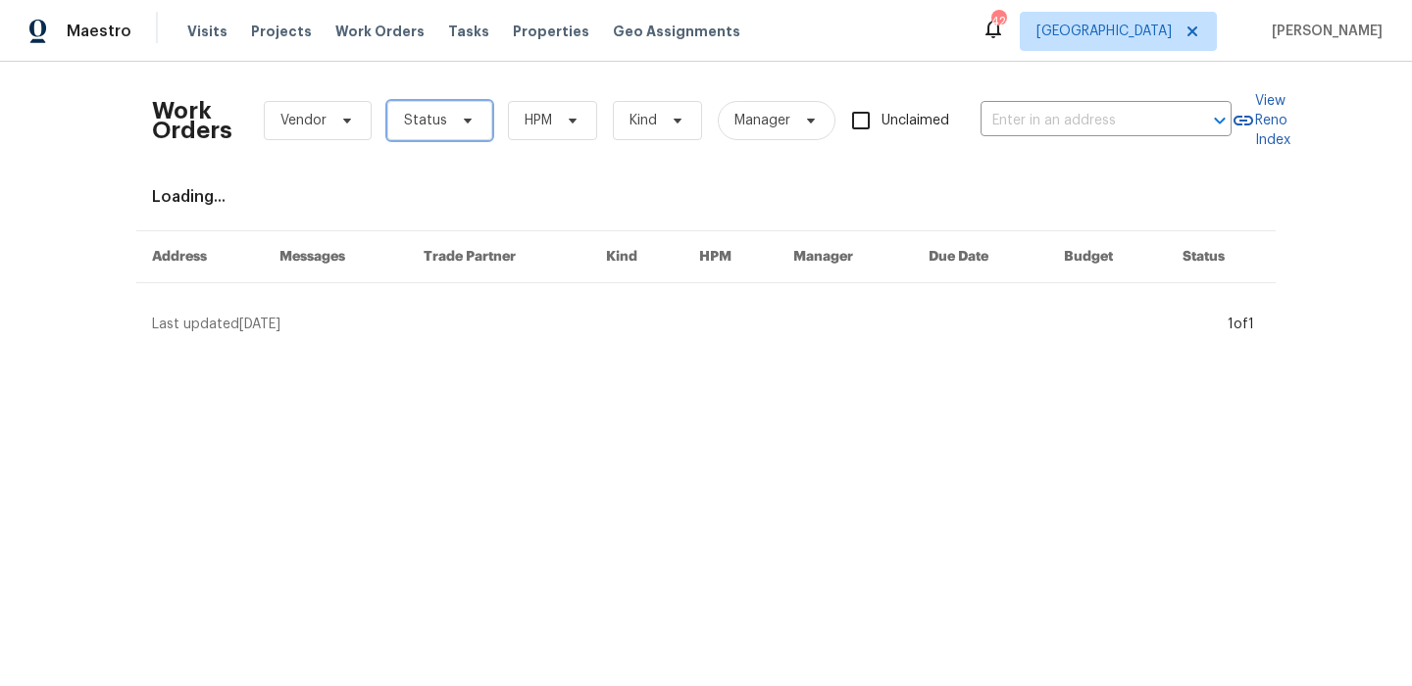
click at [449, 118] on span "Status" at bounding box center [439, 120] width 105 height 39
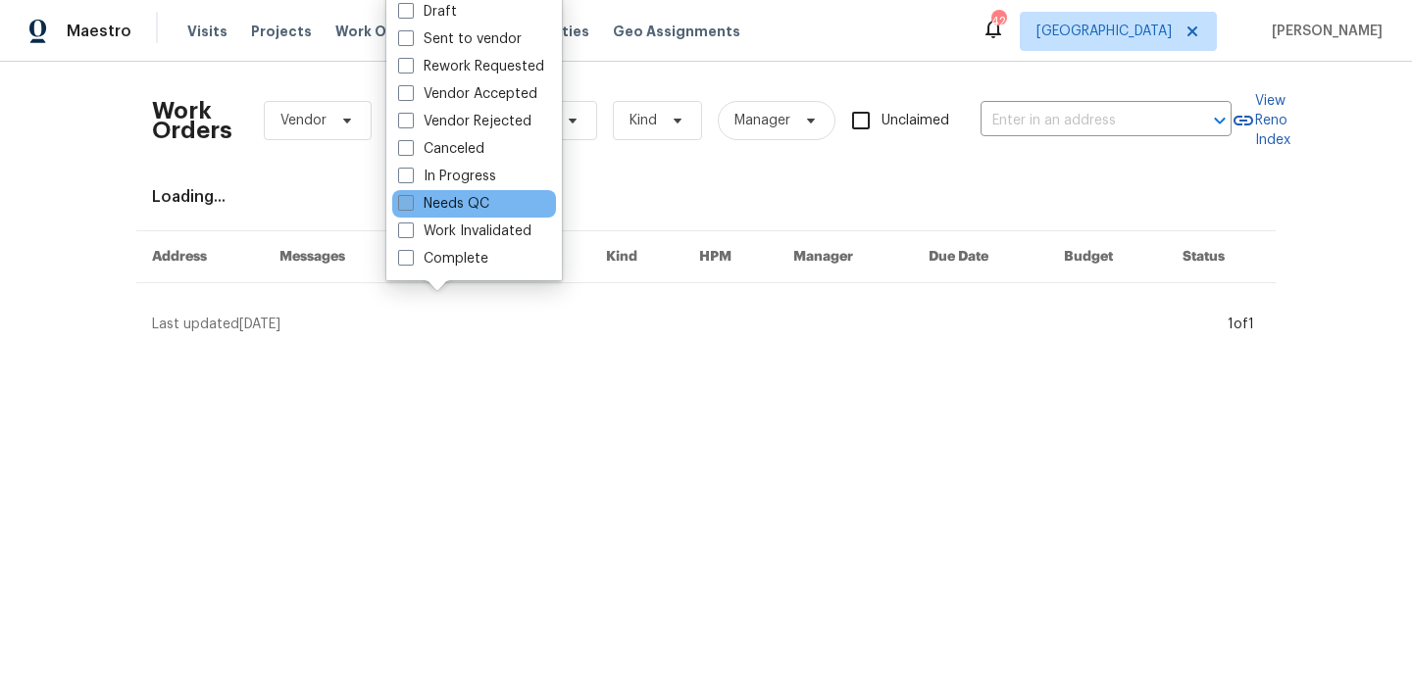
click at [460, 210] on label "Needs QC" at bounding box center [443, 204] width 91 height 20
click at [411, 207] on input "Needs QC" at bounding box center [404, 200] width 13 height 13
checkbox input "true"
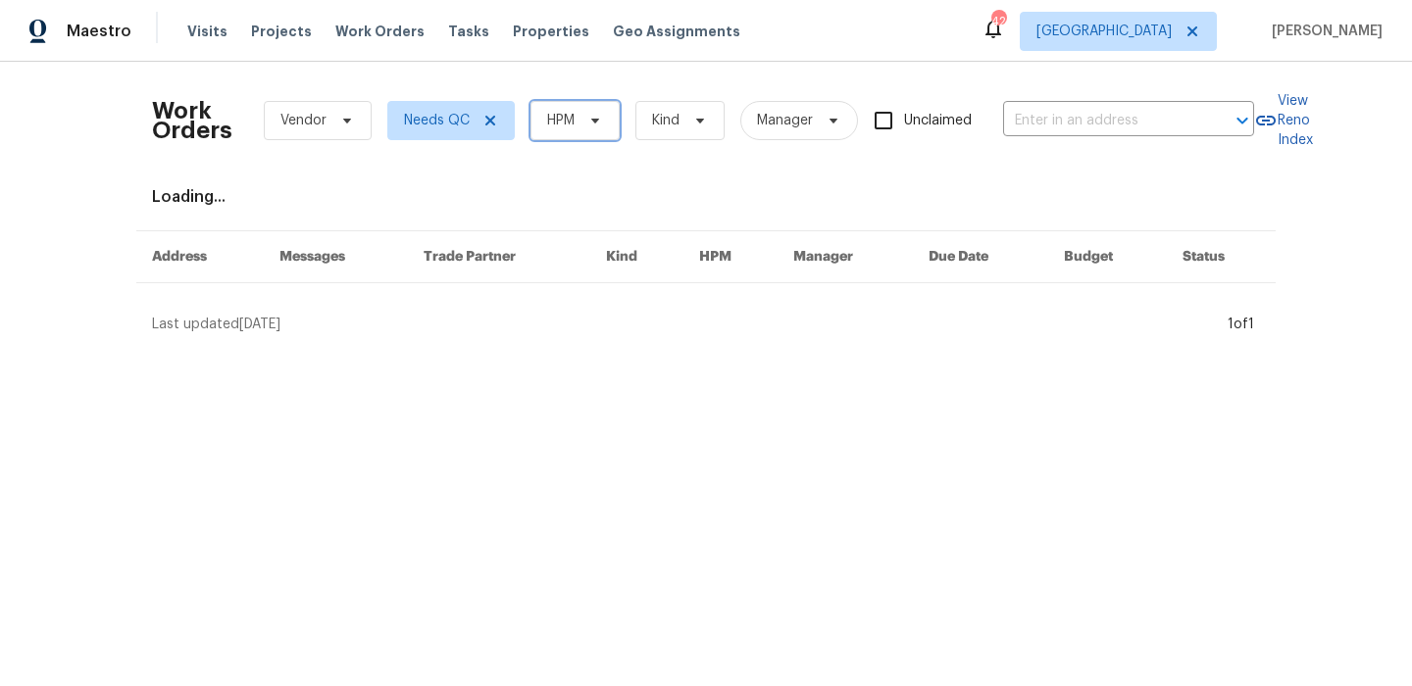
click at [548, 124] on span "HPM" at bounding box center [560, 121] width 27 height 20
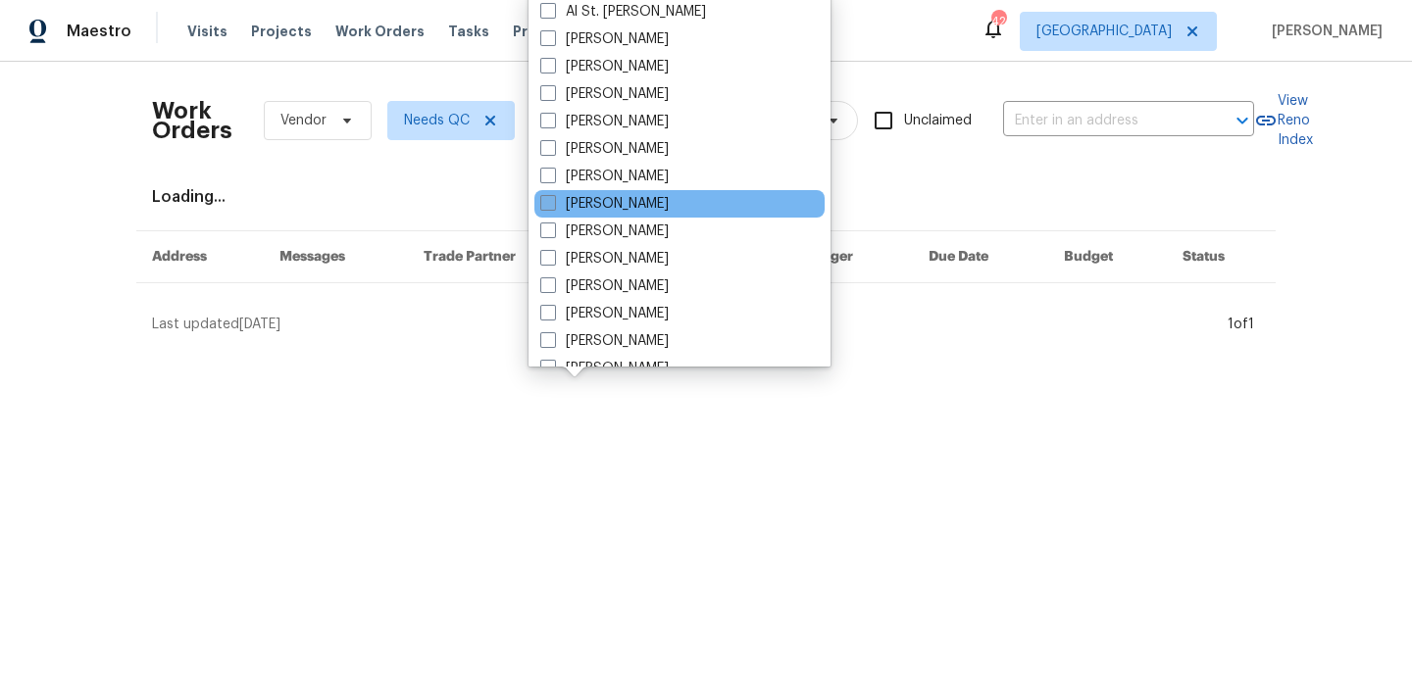
scroll to position [162, 0]
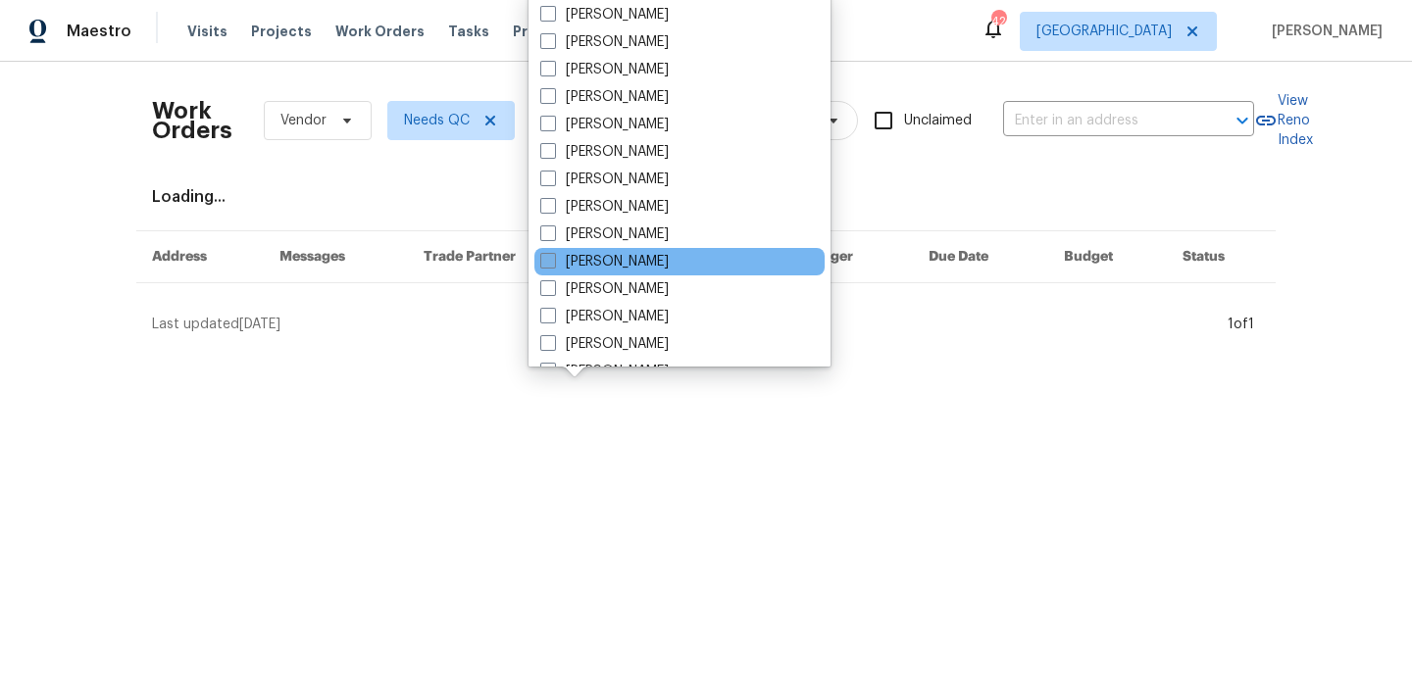
click at [624, 263] on label "[PERSON_NAME]" at bounding box center [604, 262] width 128 height 20
click at [553, 263] on input "[PERSON_NAME]" at bounding box center [546, 258] width 13 height 13
checkbox input "true"
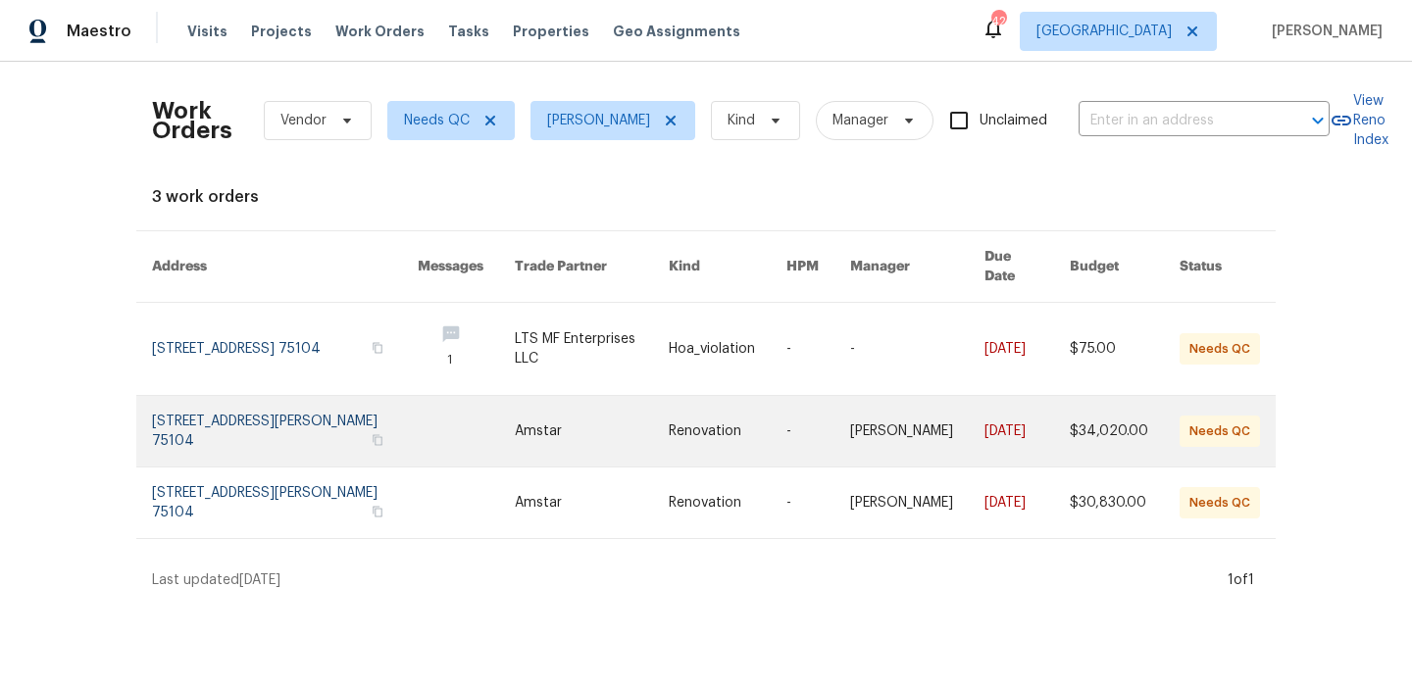
click at [237, 403] on link at bounding box center [285, 431] width 266 height 71
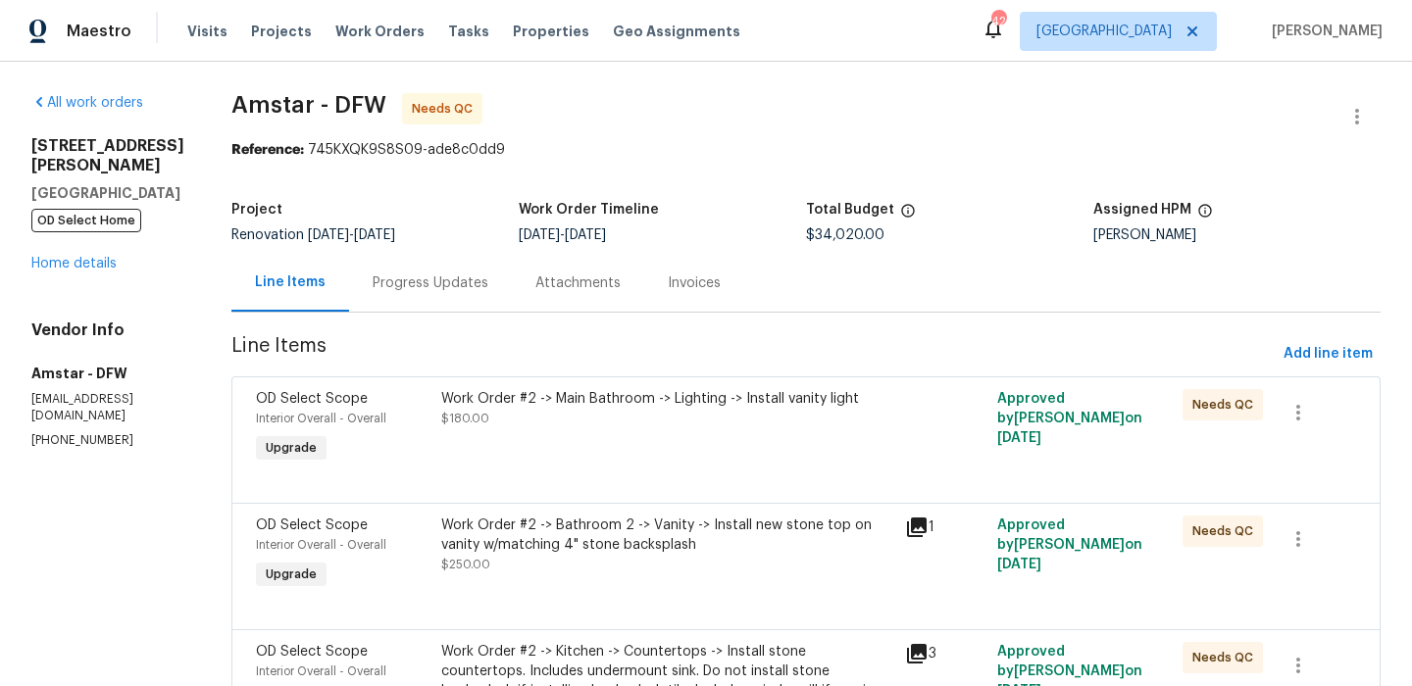
click at [830, 425] on div "Work Order #2 -> Main Bathroom -> Lighting -> Install vanity light $180.00" at bounding box center [667, 408] width 452 height 39
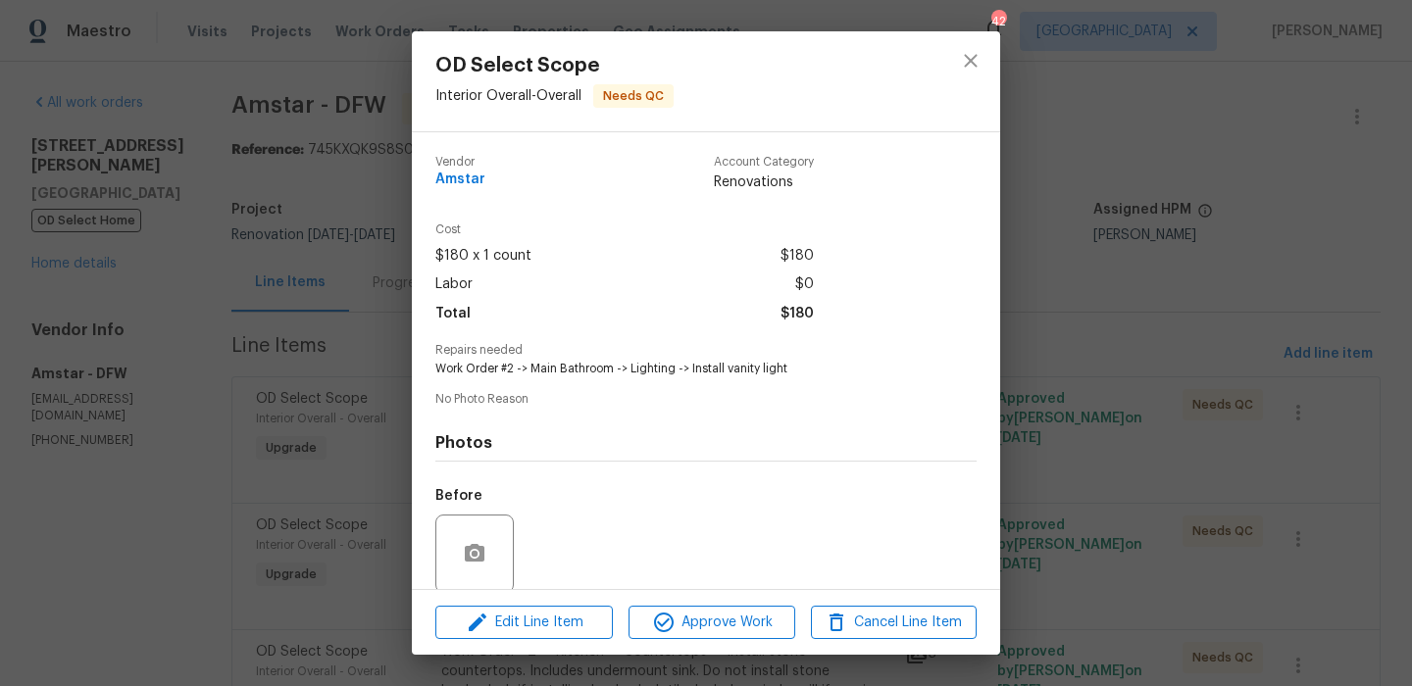
scroll to position [150, 0]
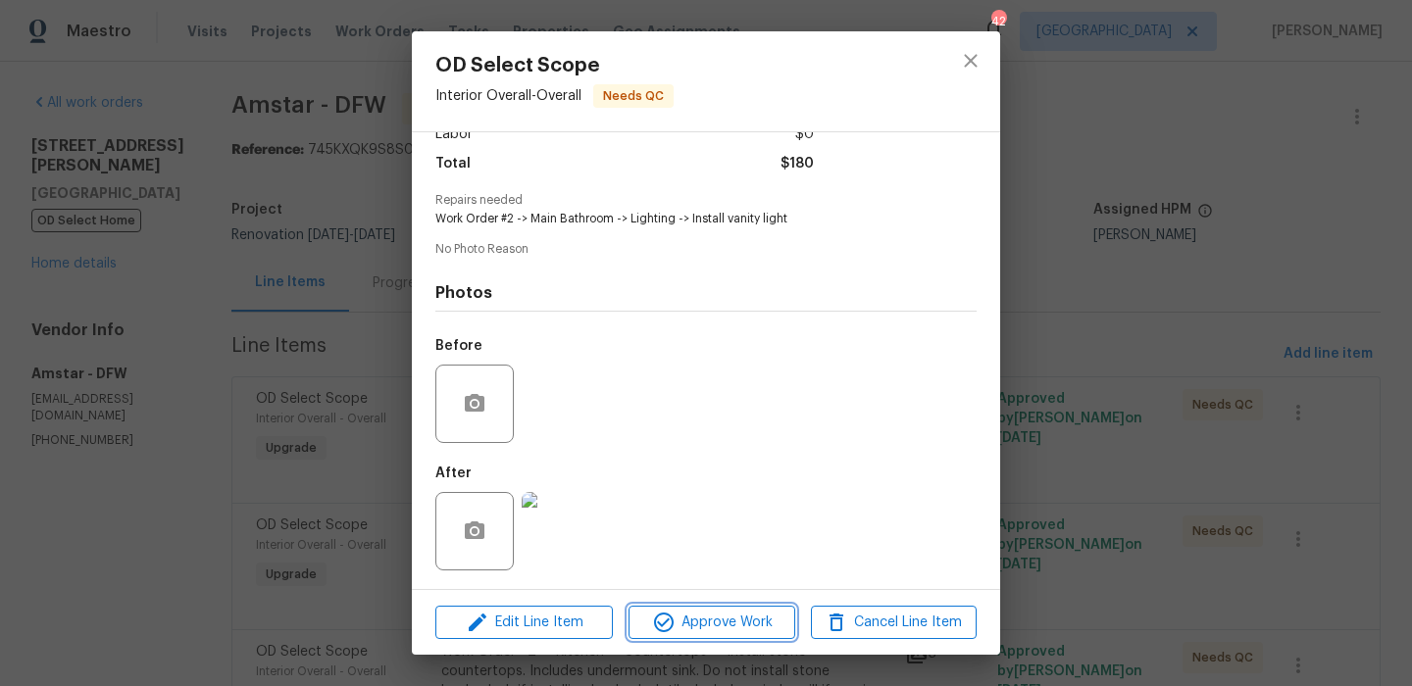
click at [731, 613] on span "Approve Work" at bounding box center [711, 623] width 154 height 25
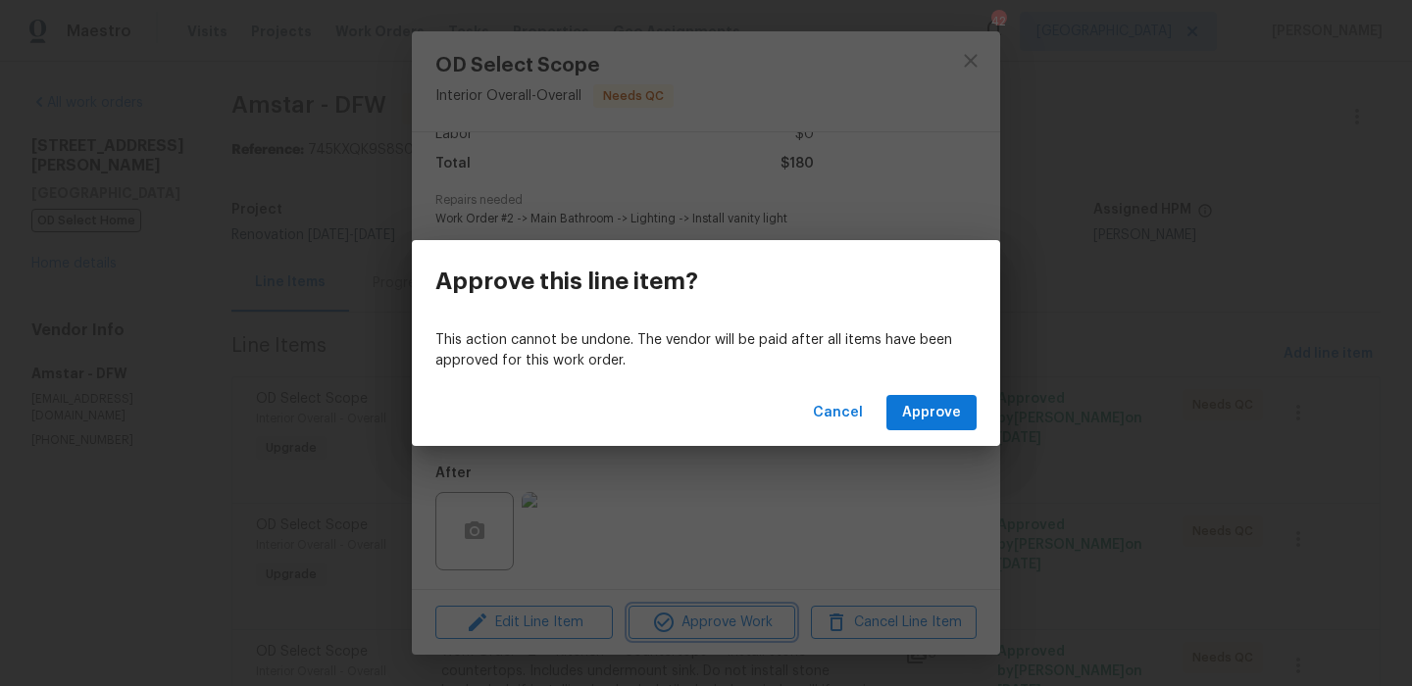
click at [577, 532] on div "Approve this line item? This action cannot be undone. The vendor will be paid a…" at bounding box center [706, 343] width 1412 height 686
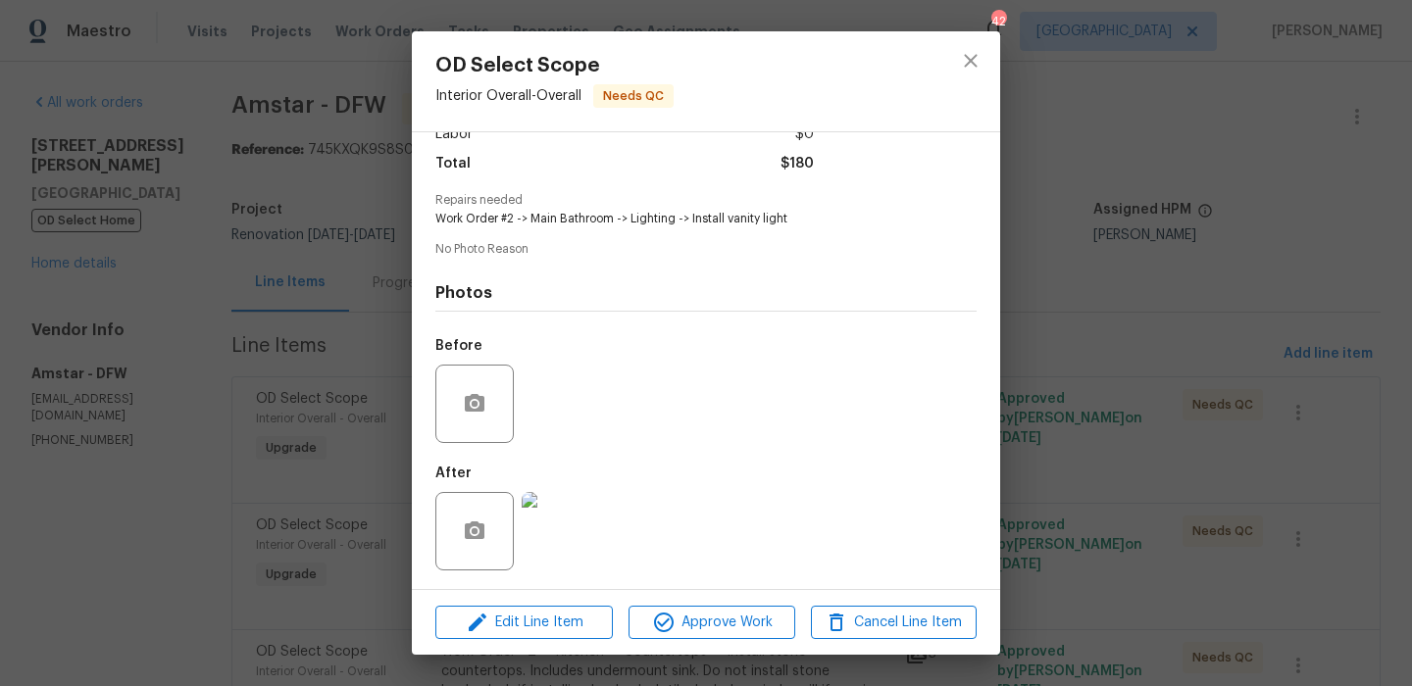
click at [540, 529] on img at bounding box center [561, 531] width 78 height 78
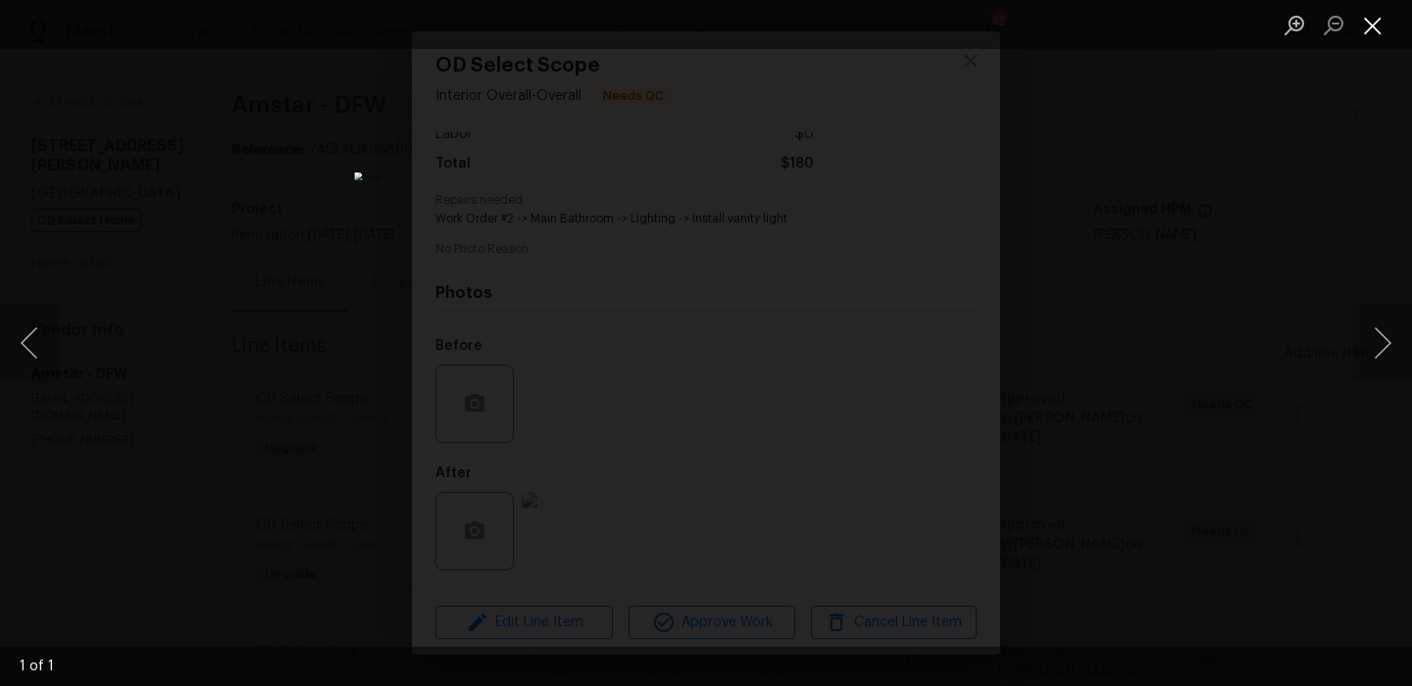
click at [1378, 17] on button "Close lightbox" at bounding box center [1372, 25] width 39 height 34
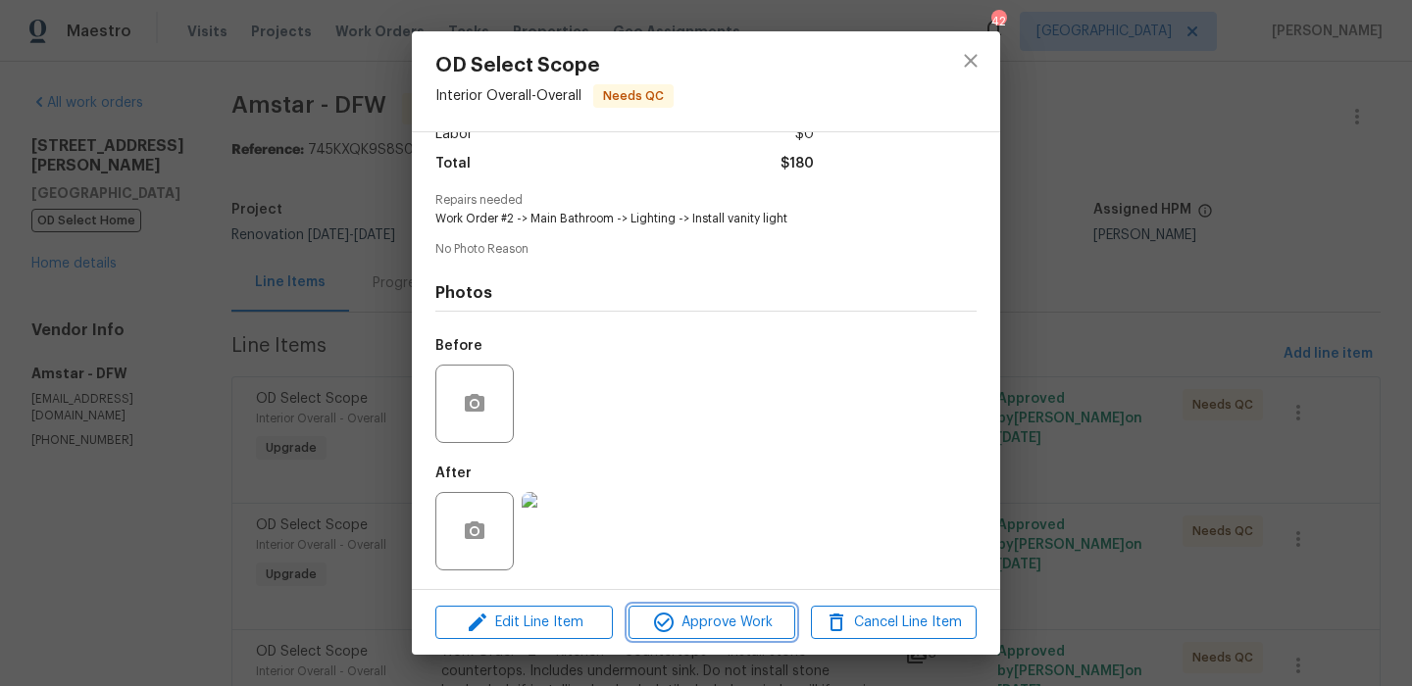
click at [762, 615] on span "Approve Work" at bounding box center [711, 623] width 154 height 25
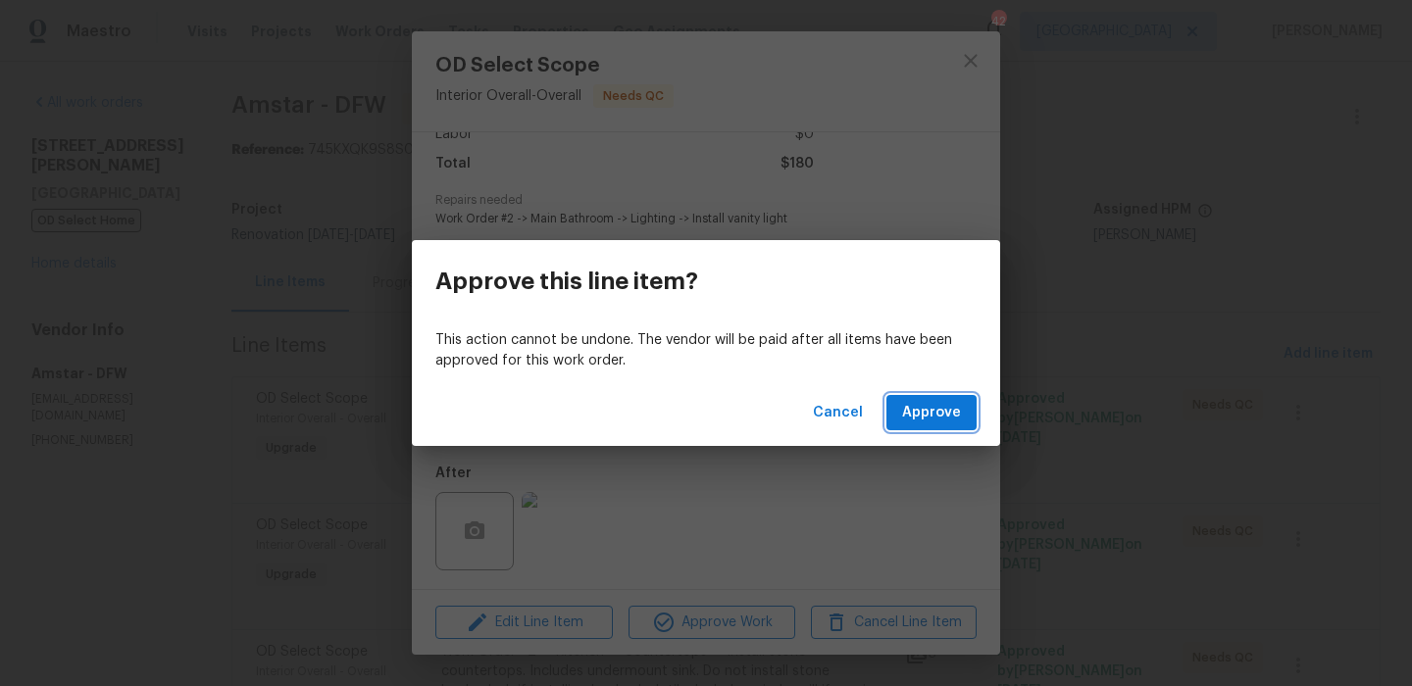
click at [912, 419] on span "Approve" at bounding box center [931, 413] width 59 height 25
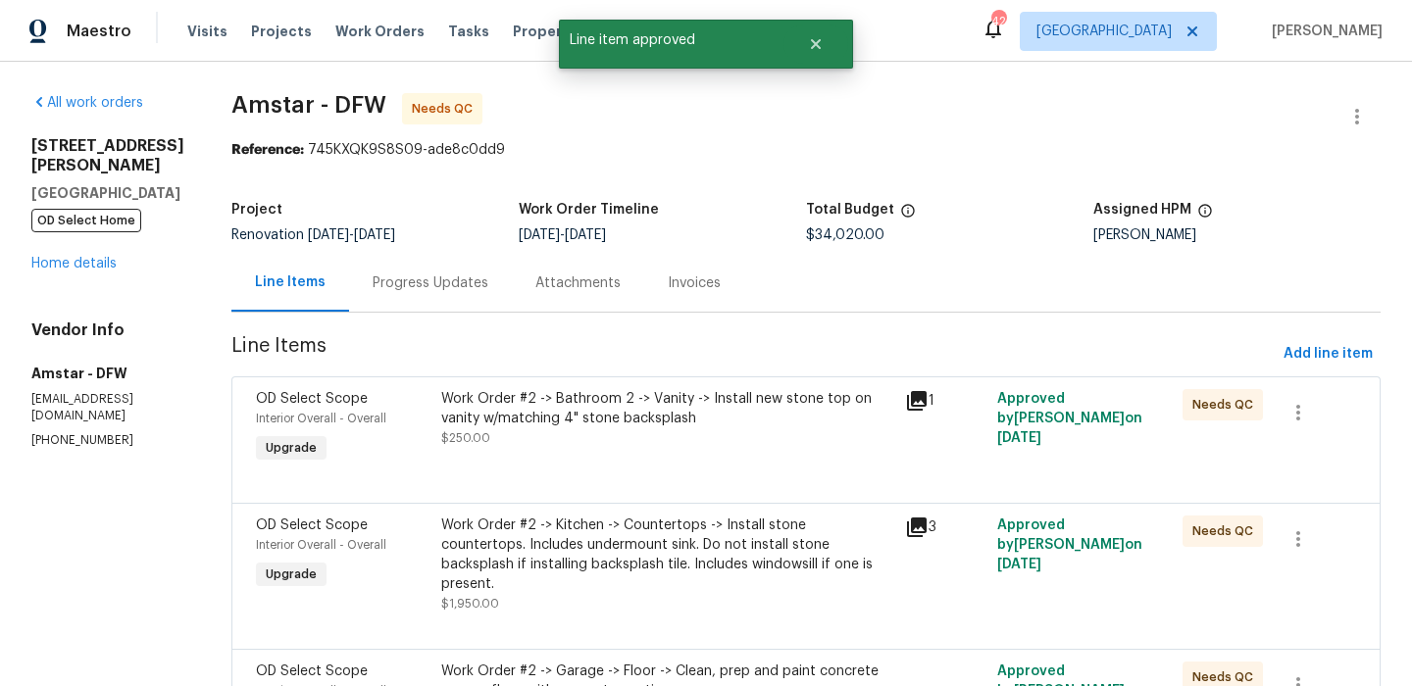
click at [688, 445] on div "Work Order #2 -> Bathroom 2 -> Vanity -> Install new stone top on vanity w/matc…" at bounding box center [667, 418] width 452 height 59
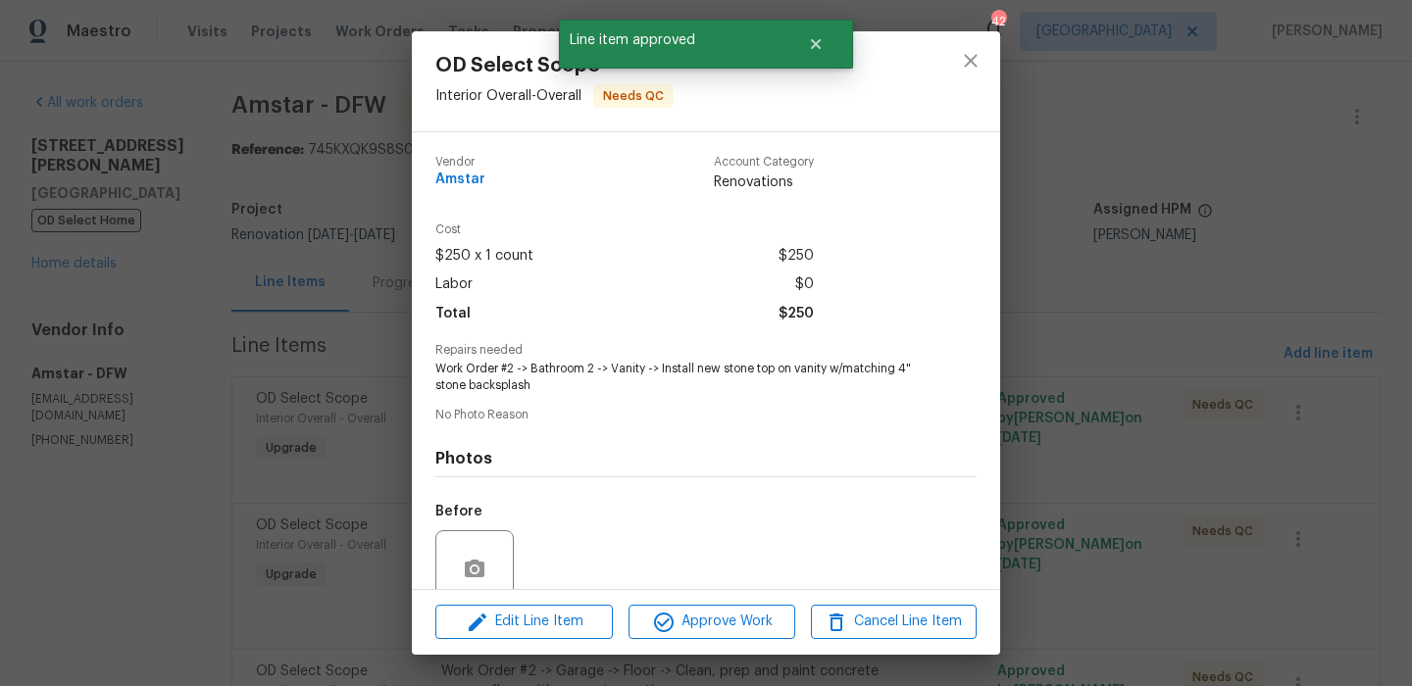
scroll to position [167, 0]
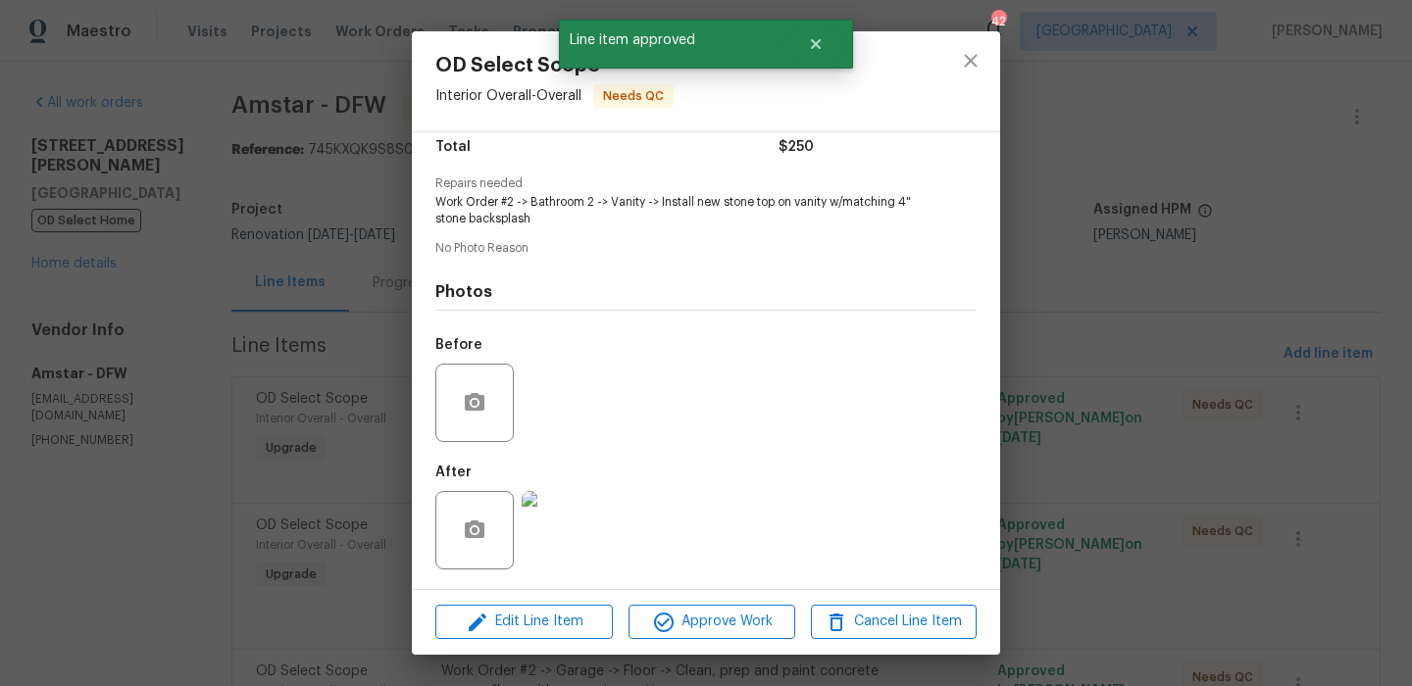
click at [583, 543] on img at bounding box center [561, 530] width 78 height 78
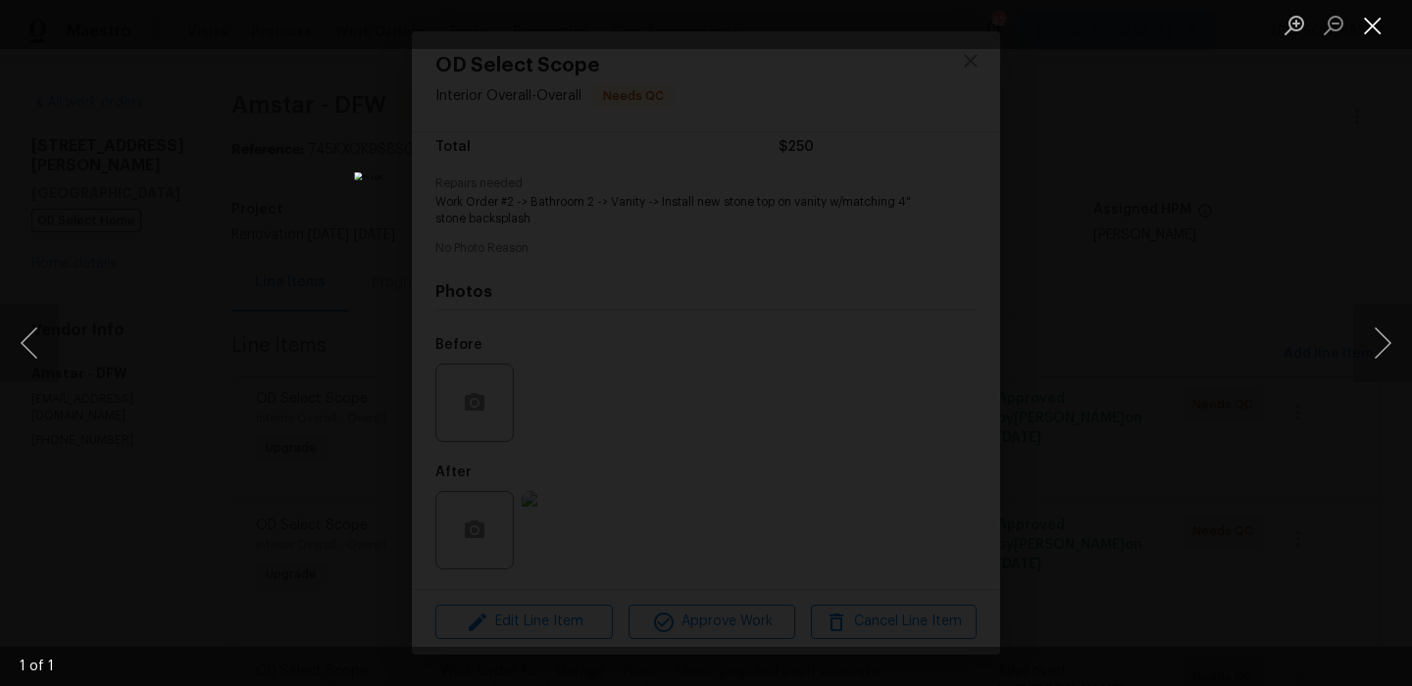
click at [1389, 22] on button "Close lightbox" at bounding box center [1372, 25] width 39 height 34
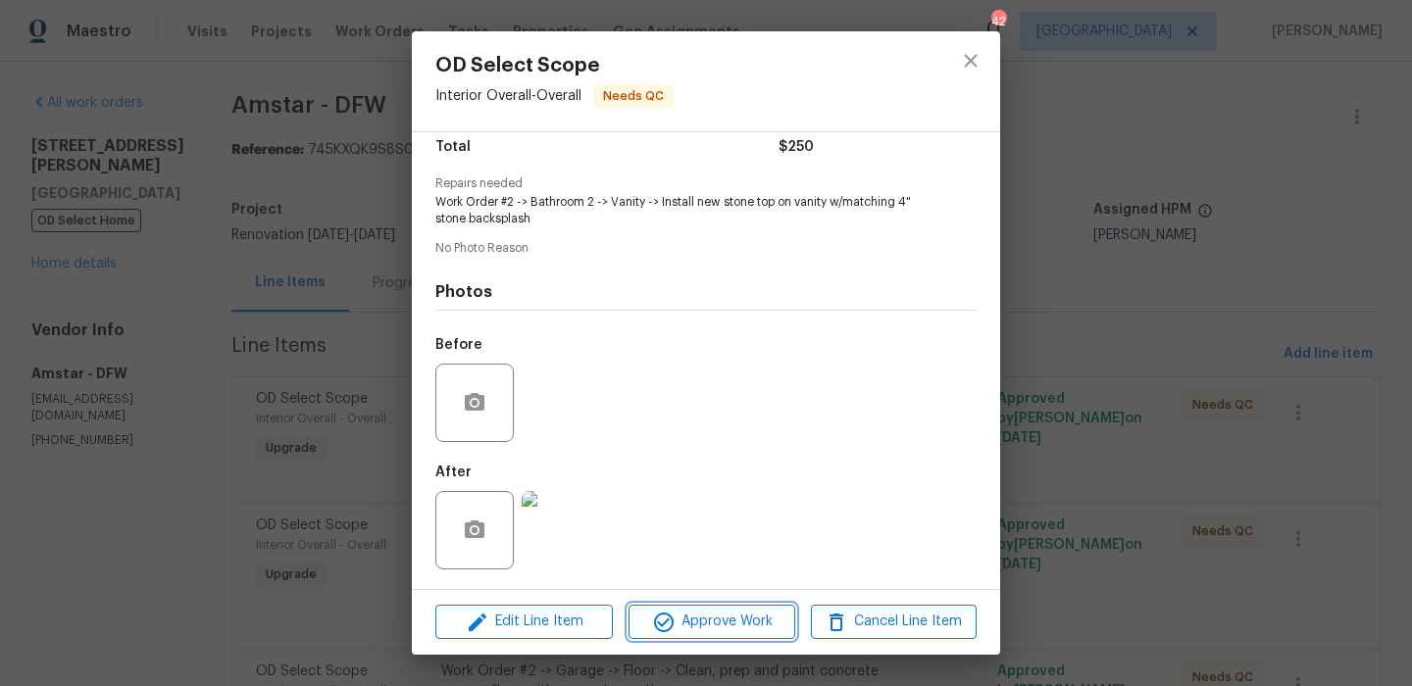
click at [753, 619] on span "Approve Work" at bounding box center [711, 622] width 154 height 25
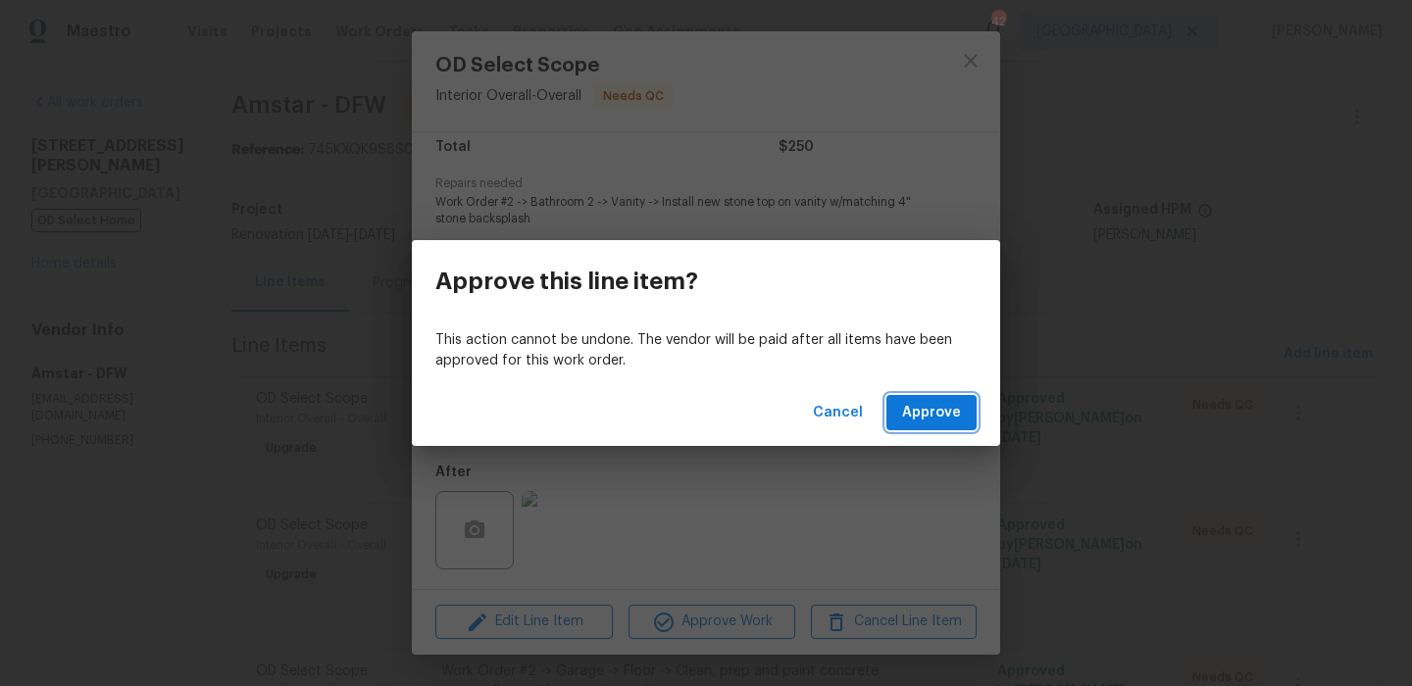
click at [915, 410] on span "Approve" at bounding box center [931, 413] width 59 height 25
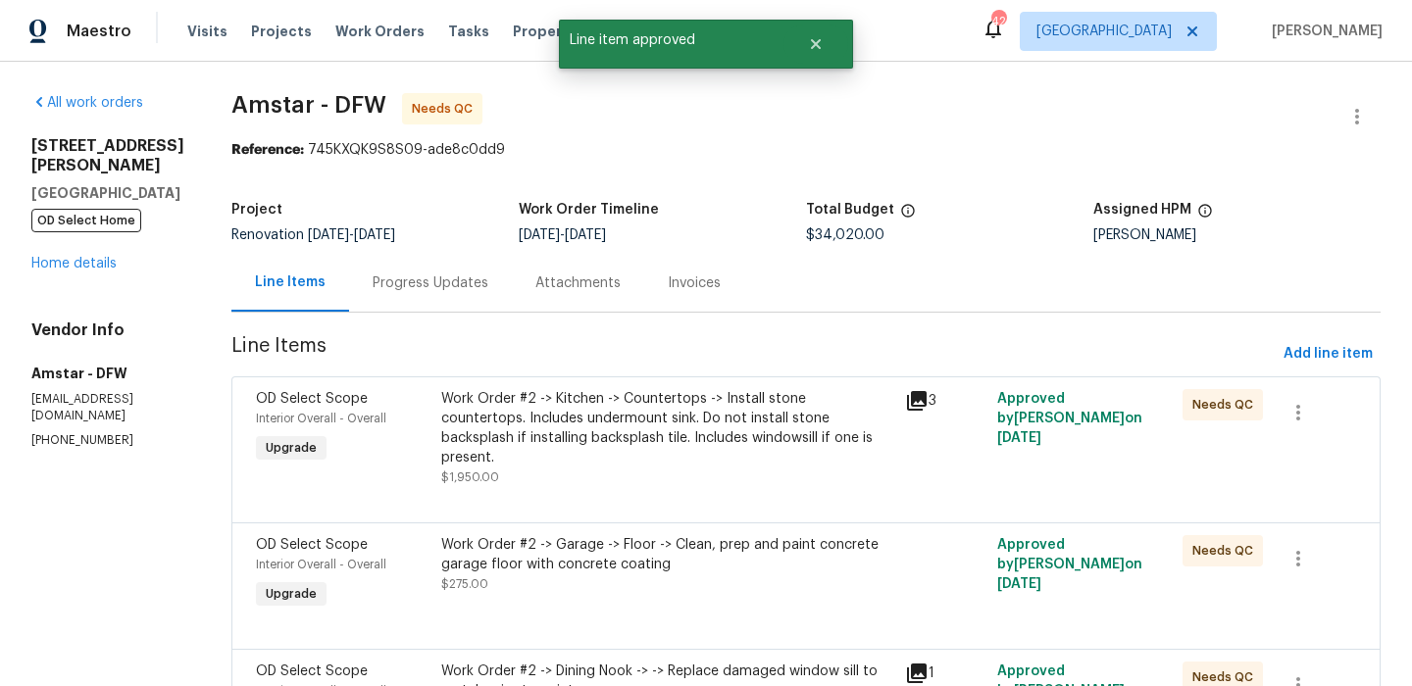
click at [690, 414] on div "Work Order #2 -> Kitchen -> Countertops -> Install stone countertops. Includes …" at bounding box center [667, 428] width 452 height 78
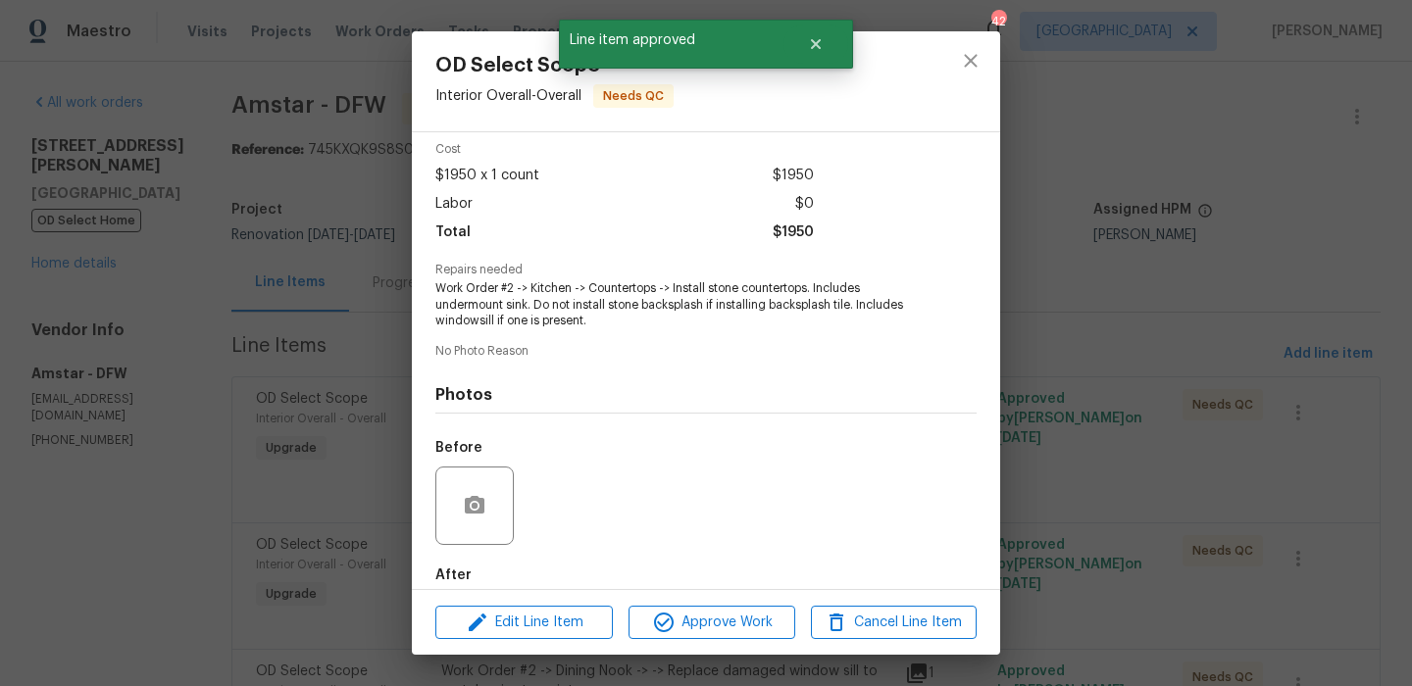
scroll to position [183, 0]
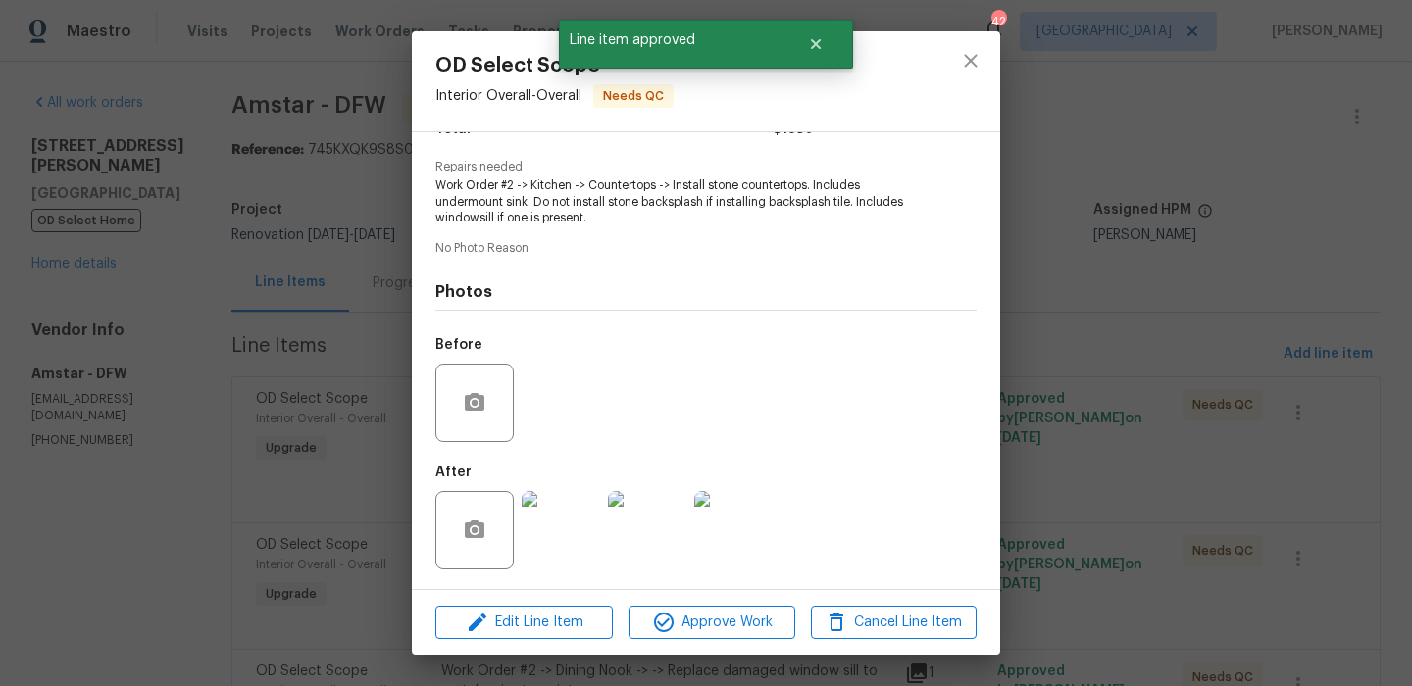
click at [562, 533] on img at bounding box center [561, 530] width 78 height 78
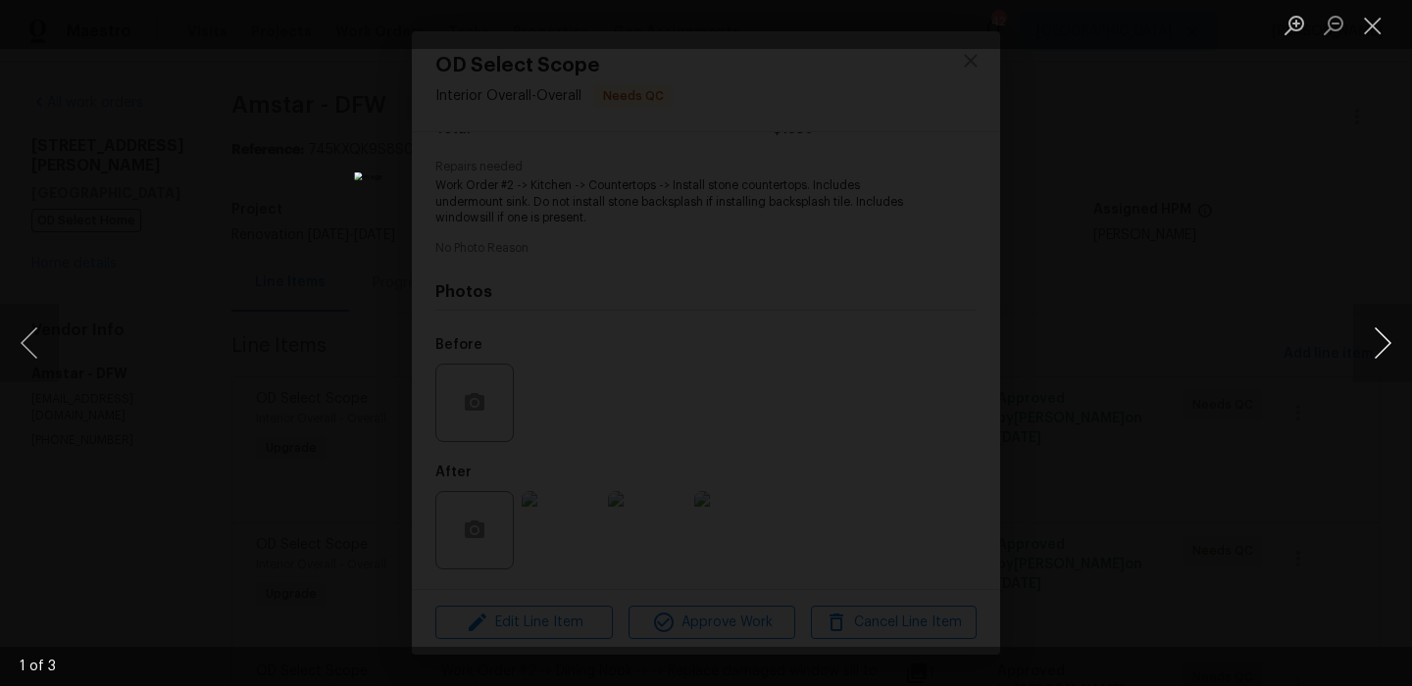
click at [1396, 330] on button "Next image" at bounding box center [1382, 343] width 59 height 78
click at [1382, 20] on button "Close lightbox" at bounding box center [1372, 25] width 39 height 34
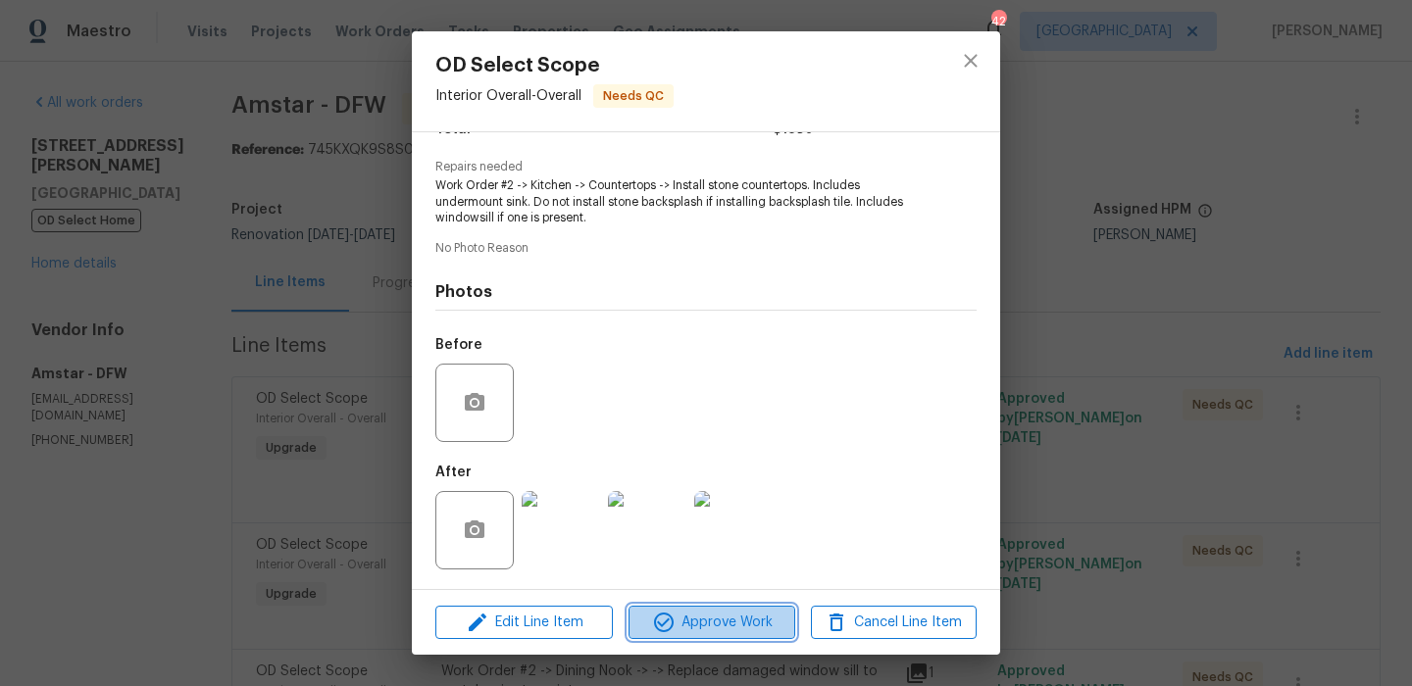
click at [698, 614] on span "Approve Work" at bounding box center [711, 623] width 154 height 25
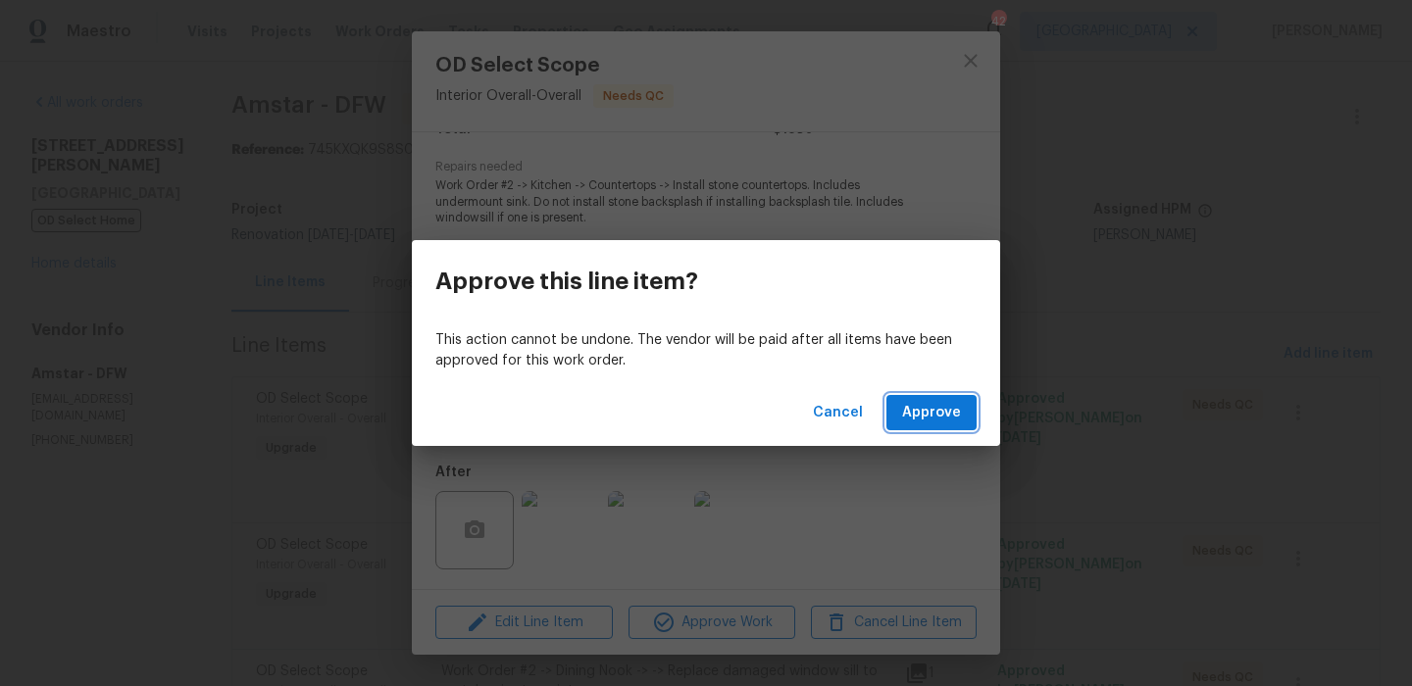
click at [928, 418] on span "Approve" at bounding box center [931, 413] width 59 height 25
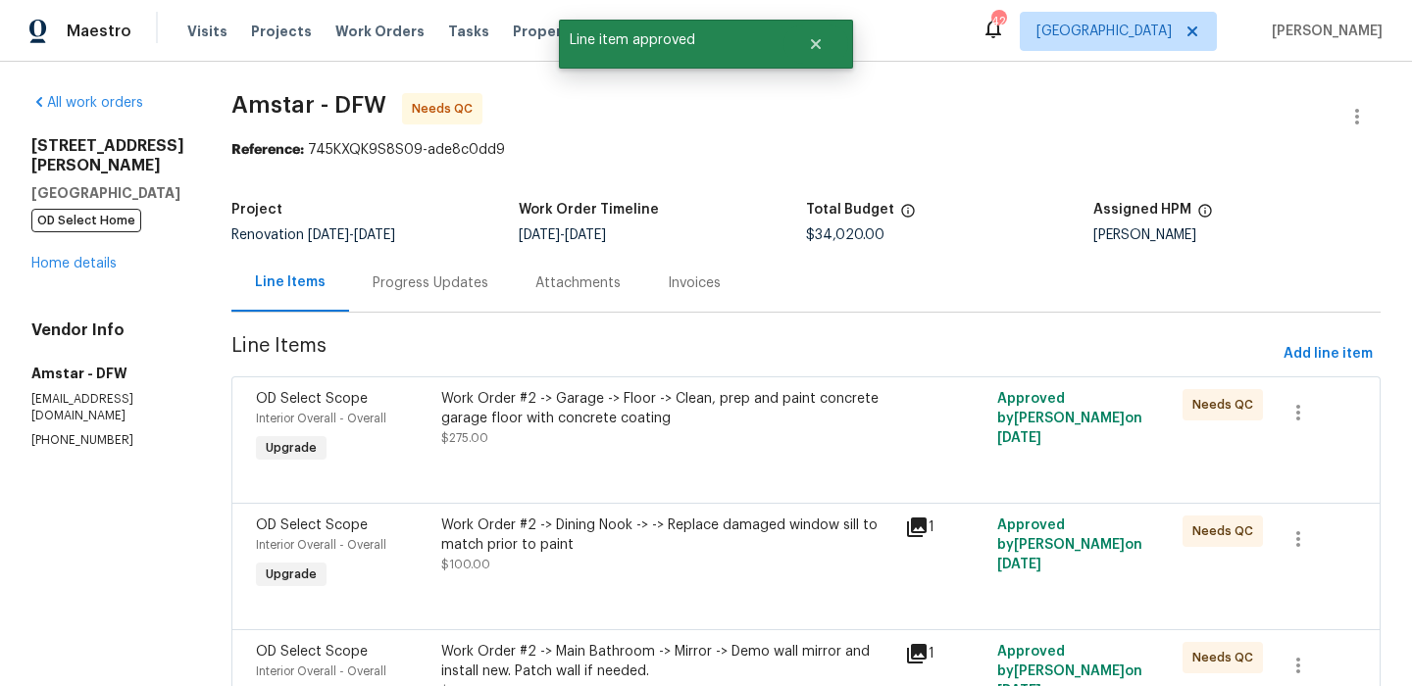
click at [686, 430] on div "Work Order #2 -> Garage -> Floor -> Clean, prep and paint concrete garage floor…" at bounding box center [667, 418] width 452 height 59
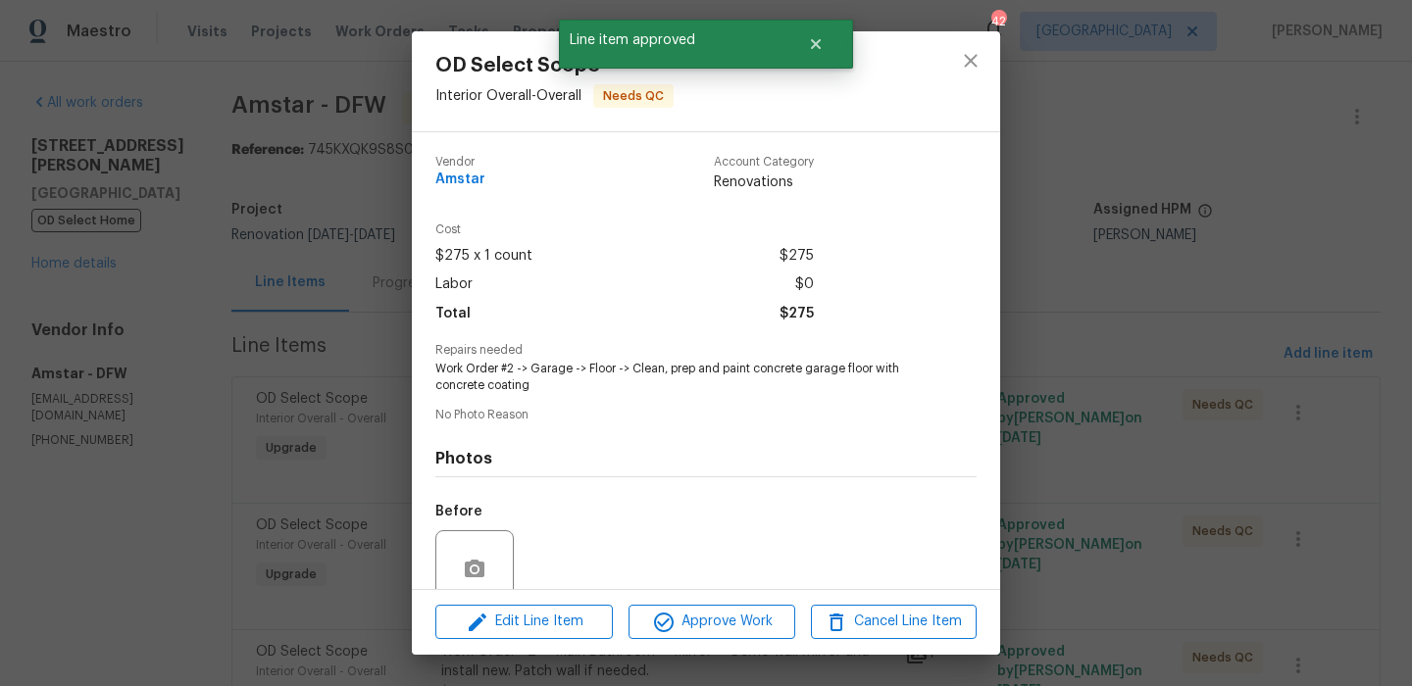
scroll to position [167, 0]
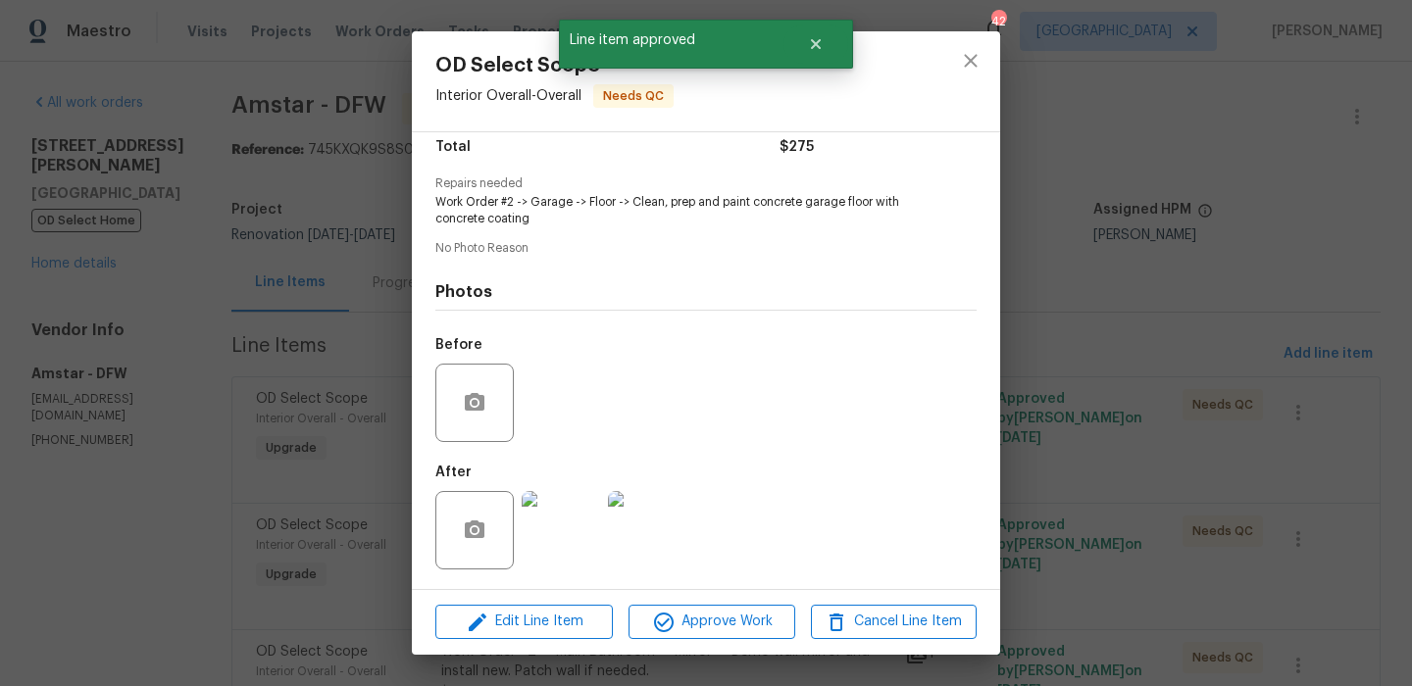
click at [572, 540] on img at bounding box center [561, 530] width 78 height 78
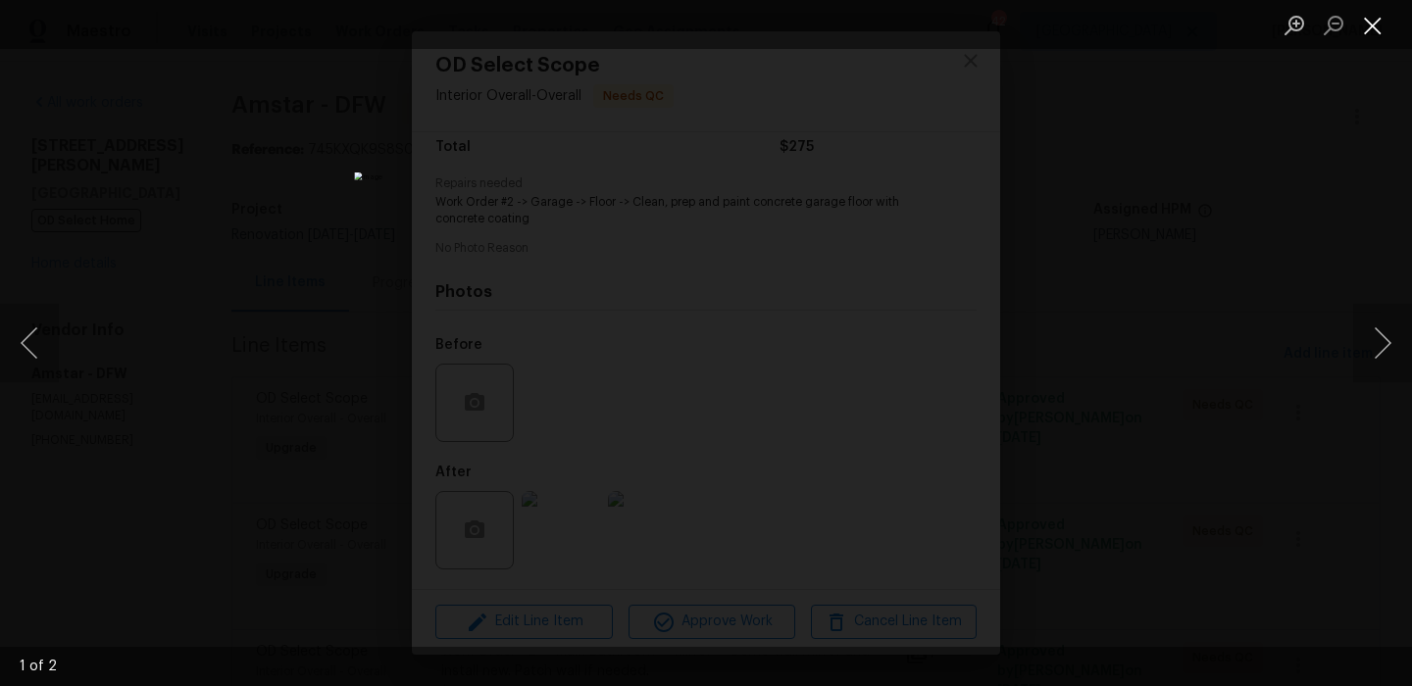
click at [1385, 32] on button "Close lightbox" at bounding box center [1372, 25] width 39 height 34
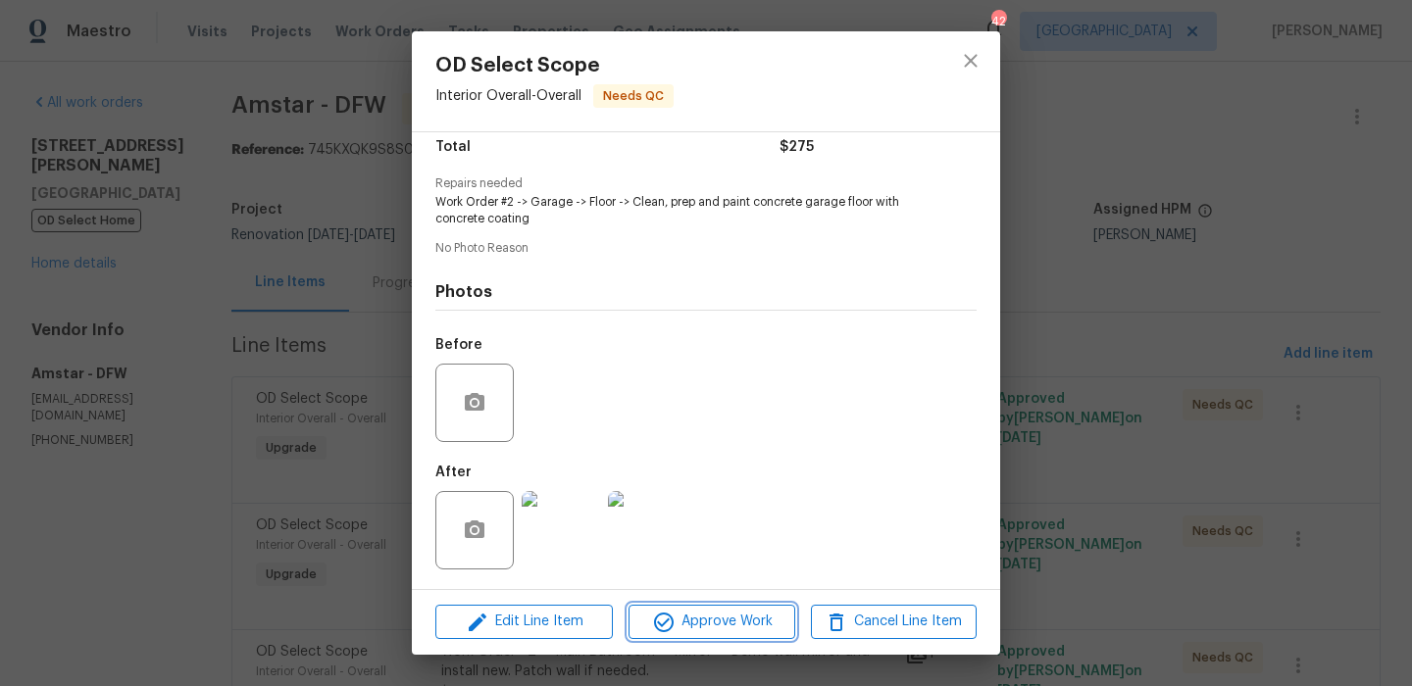
click at [650, 618] on span "Approve Work" at bounding box center [711, 622] width 154 height 25
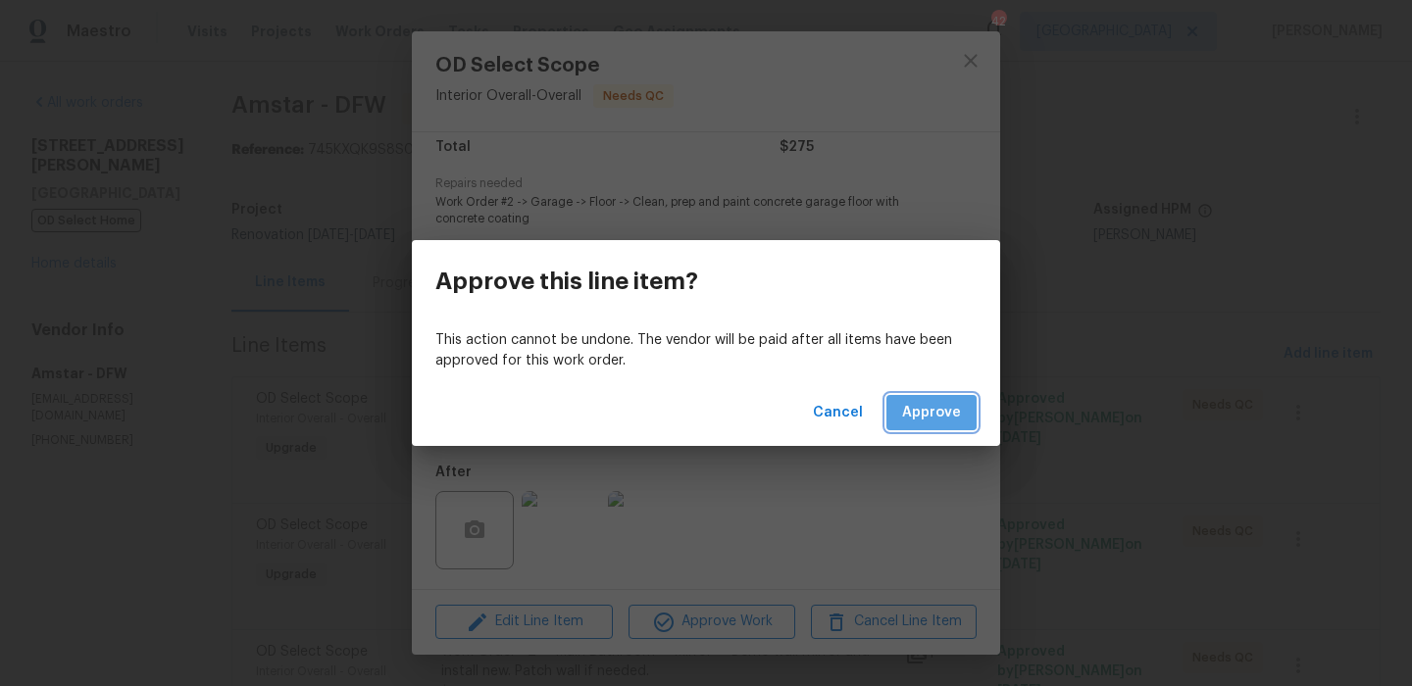
click at [905, 401] on span "Approve" at bounding box center [931, 413] width 59 height 25
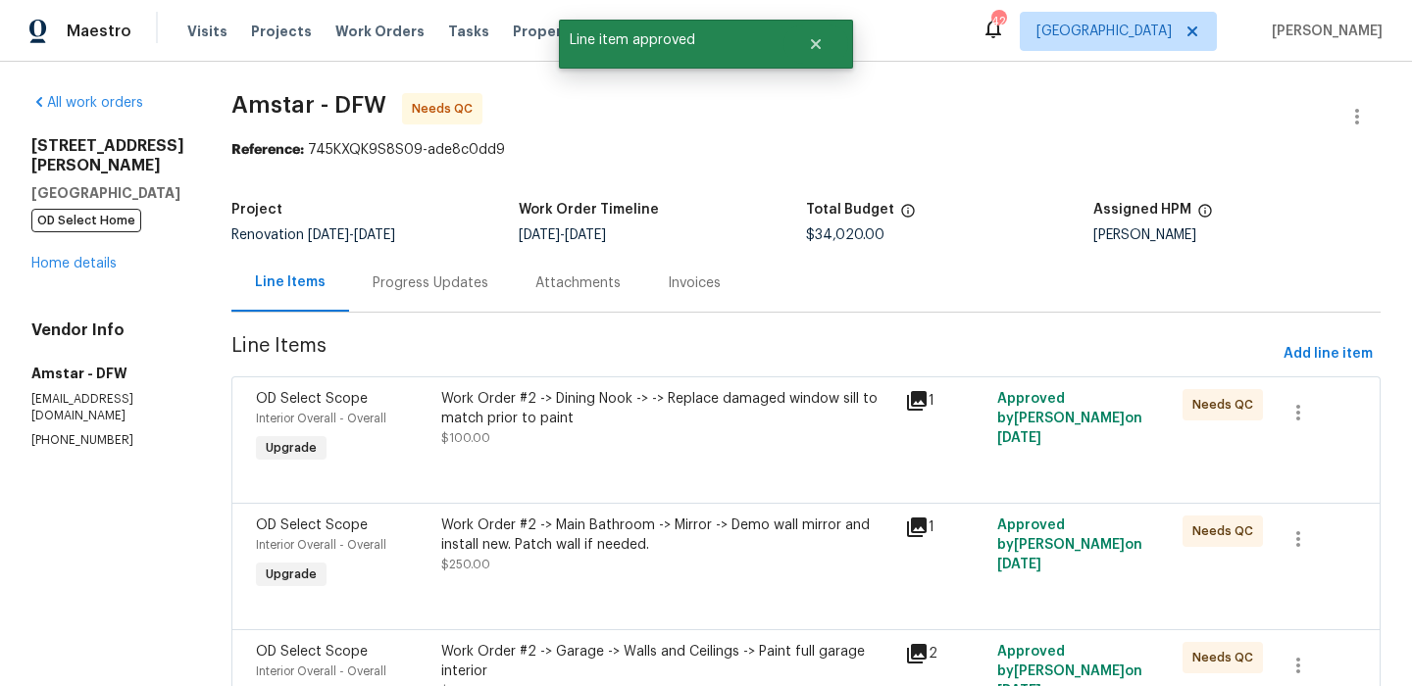
click at [704, 417] on div "Work Order #2 -> Dining Nook -> -> Replace damaged window sill to match prior t…" at bounding box center [667, 408] width 452 height 39
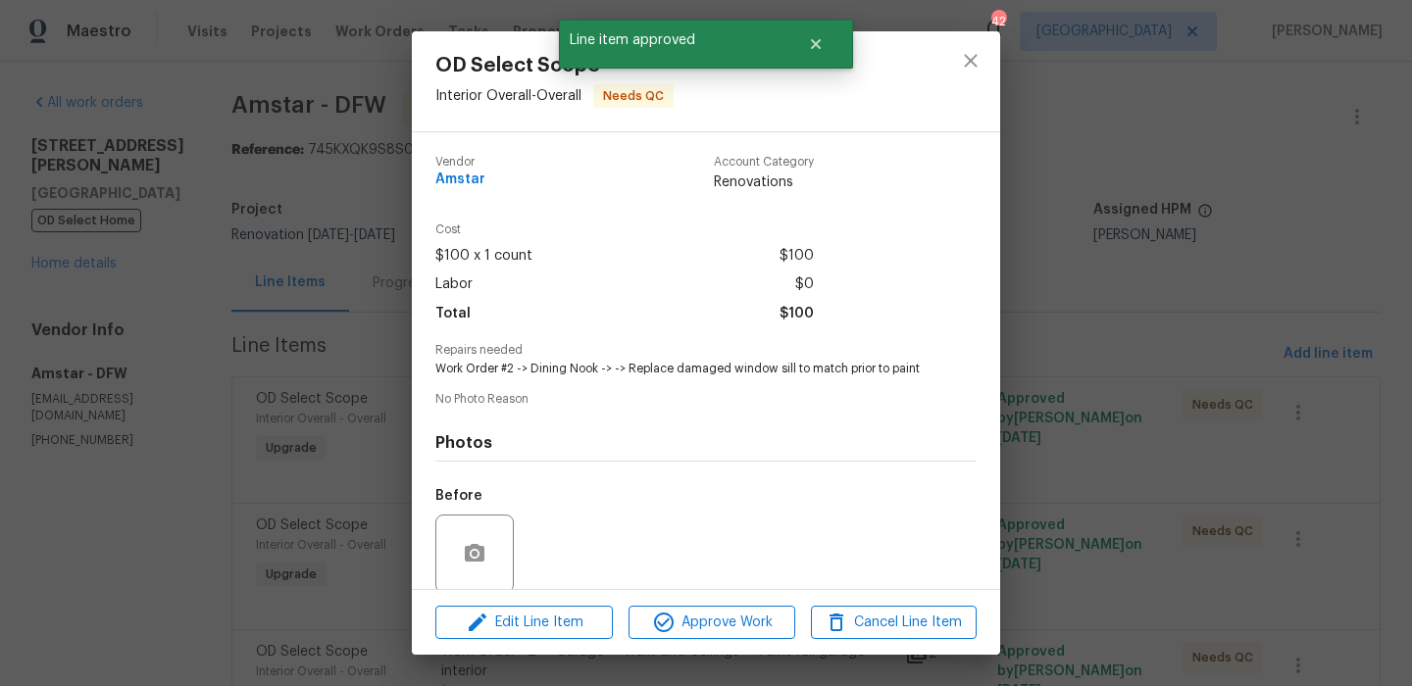
scroll to position [150, 0]
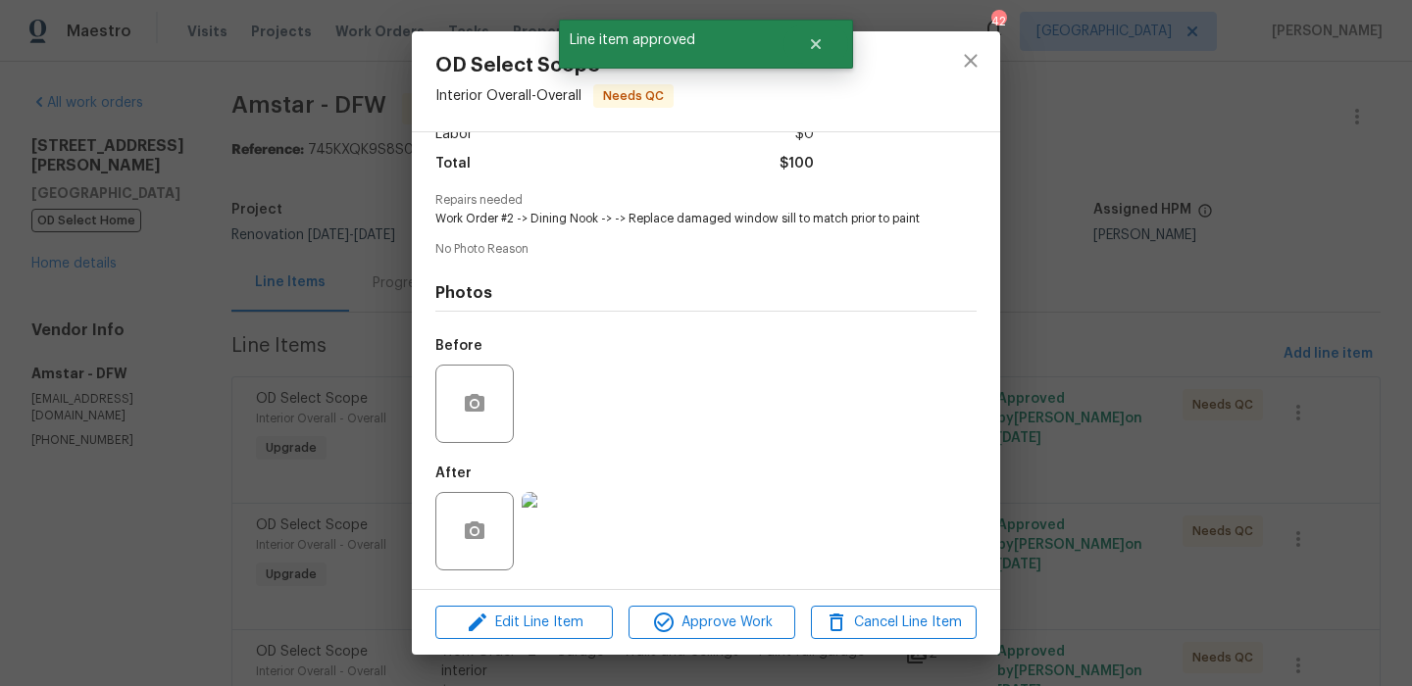
click at [575, 534] on img at bounding box center [561, 531] width 78 height 78
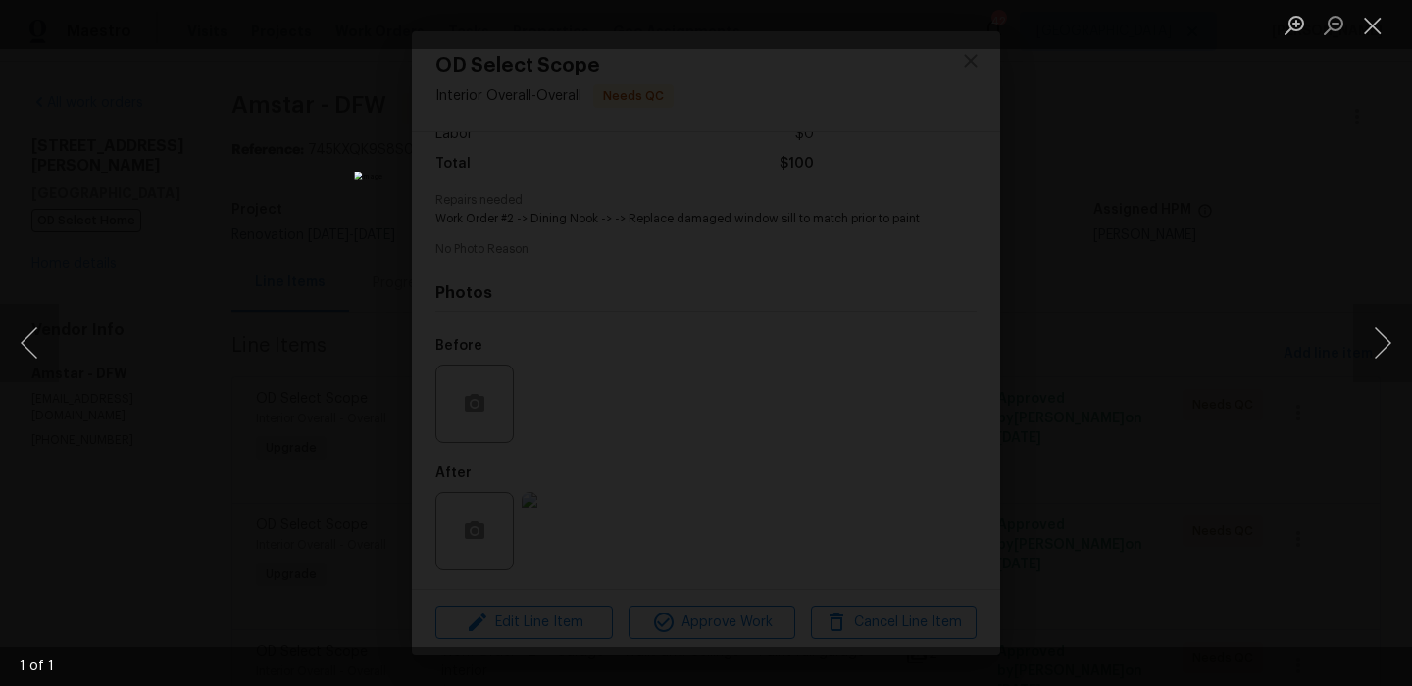
click at [1125, 499] on div "Lightbox" at bounding box center [706, 343] width 1412 height 686
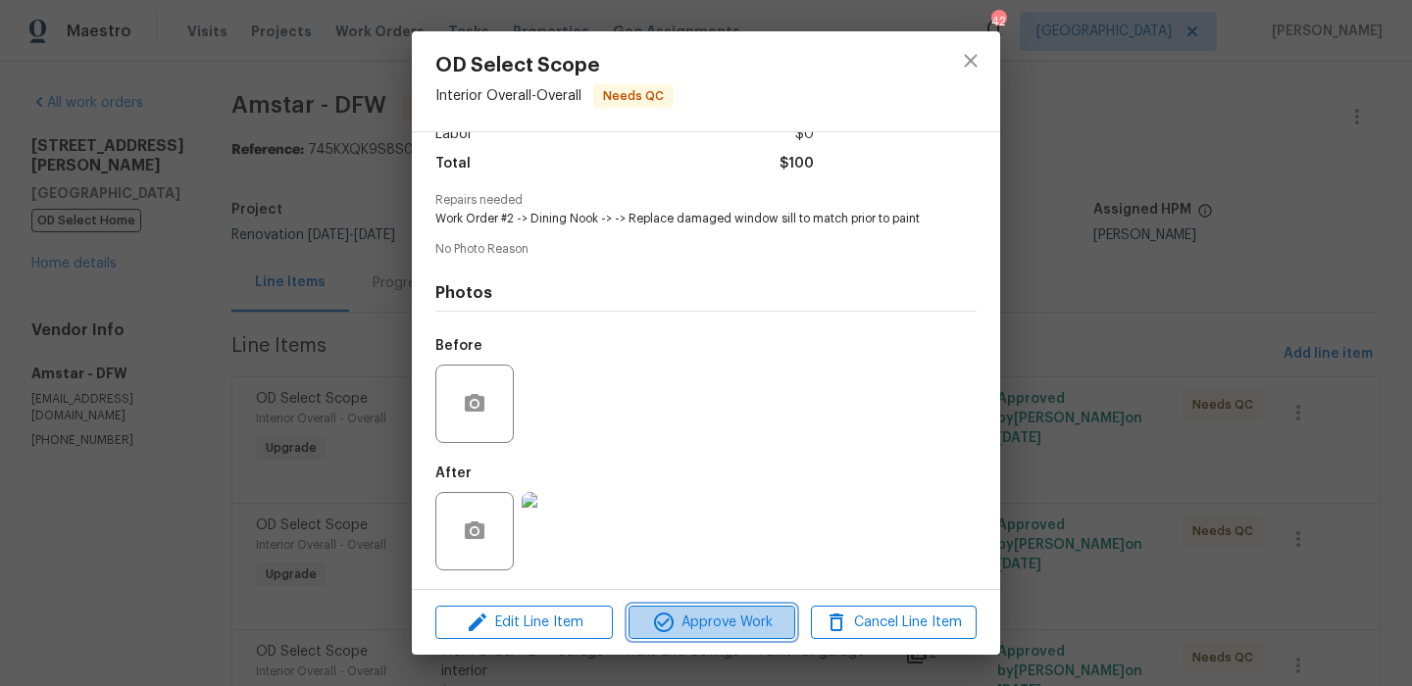
click at [665, 626] on icon "button" at bounding box center [664, 623] width 24 height 24
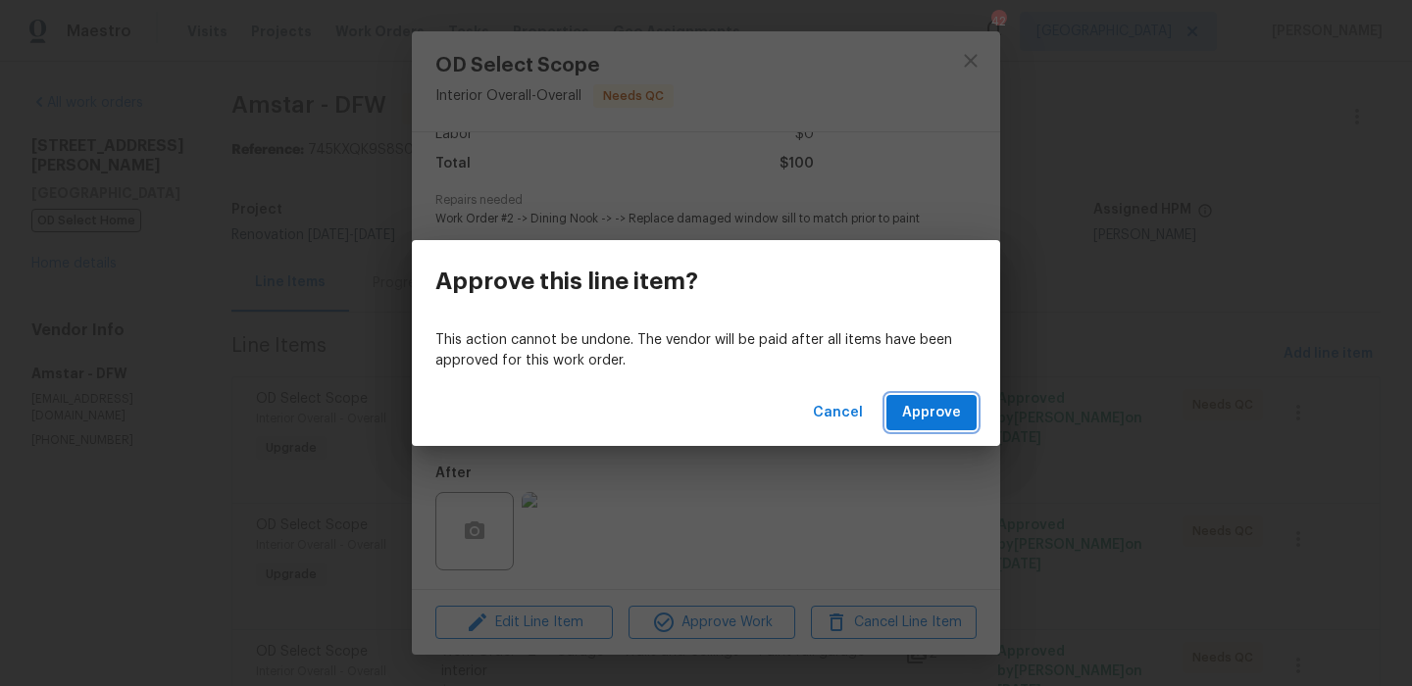
click at [924, 399] on button "Approve" at bounding box center [931, 413] width 90 height 36
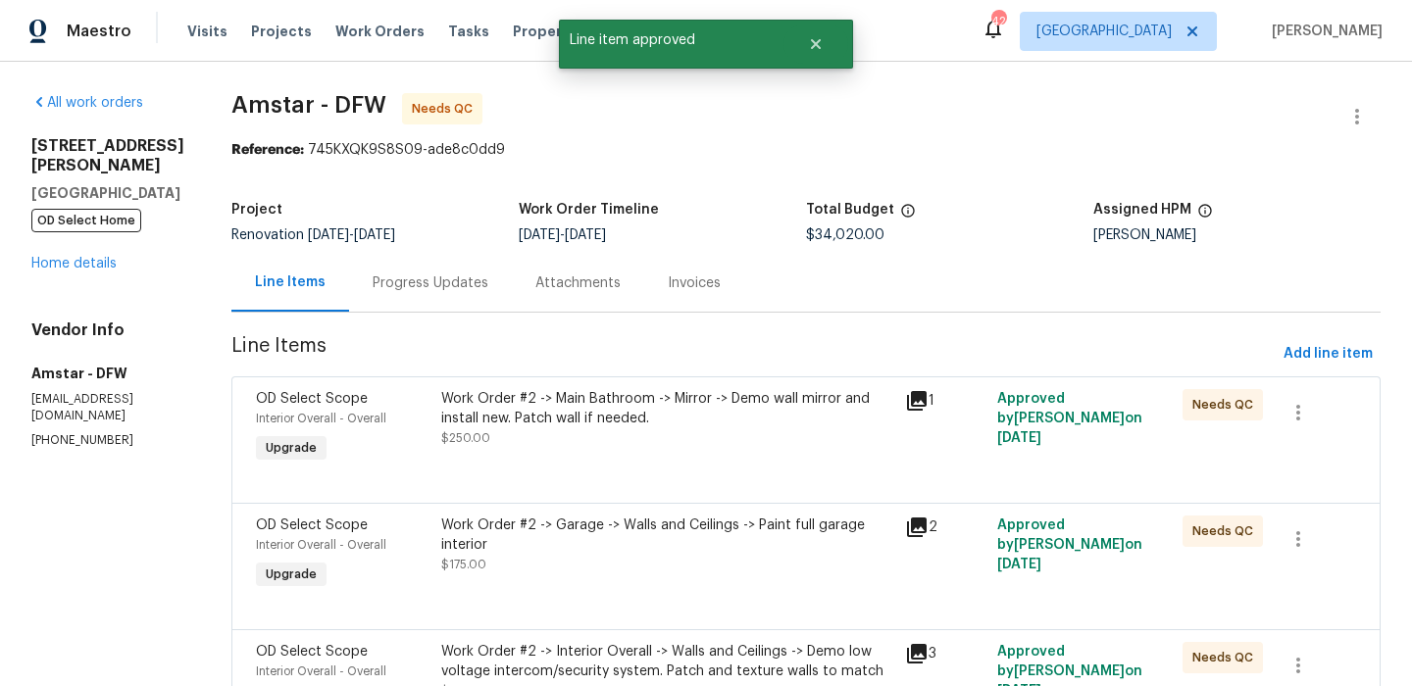
click at [652, 403] on div "Work Order #2 -> Main Bathroom -> Mirror -> Demo wall mirror and install new. P…" at bounding box center [667, 408] width 452 height 39
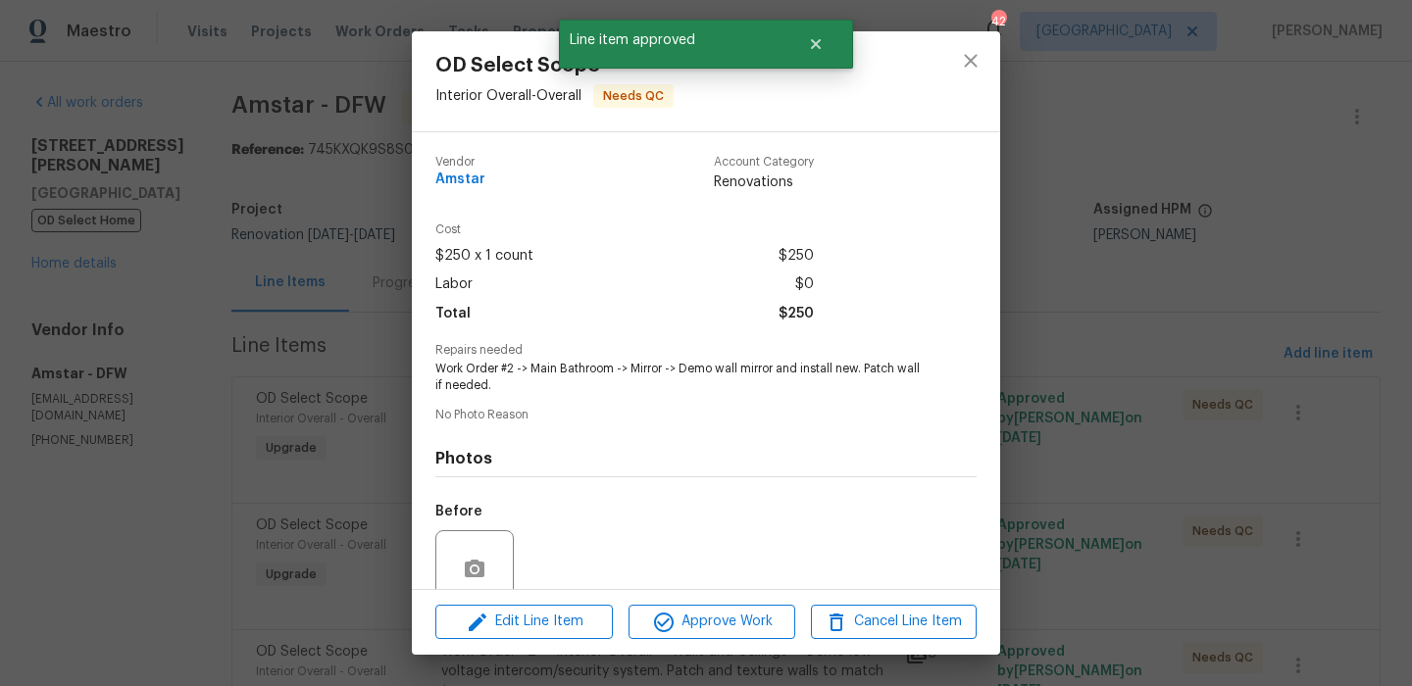
scroll to position [167, 0]
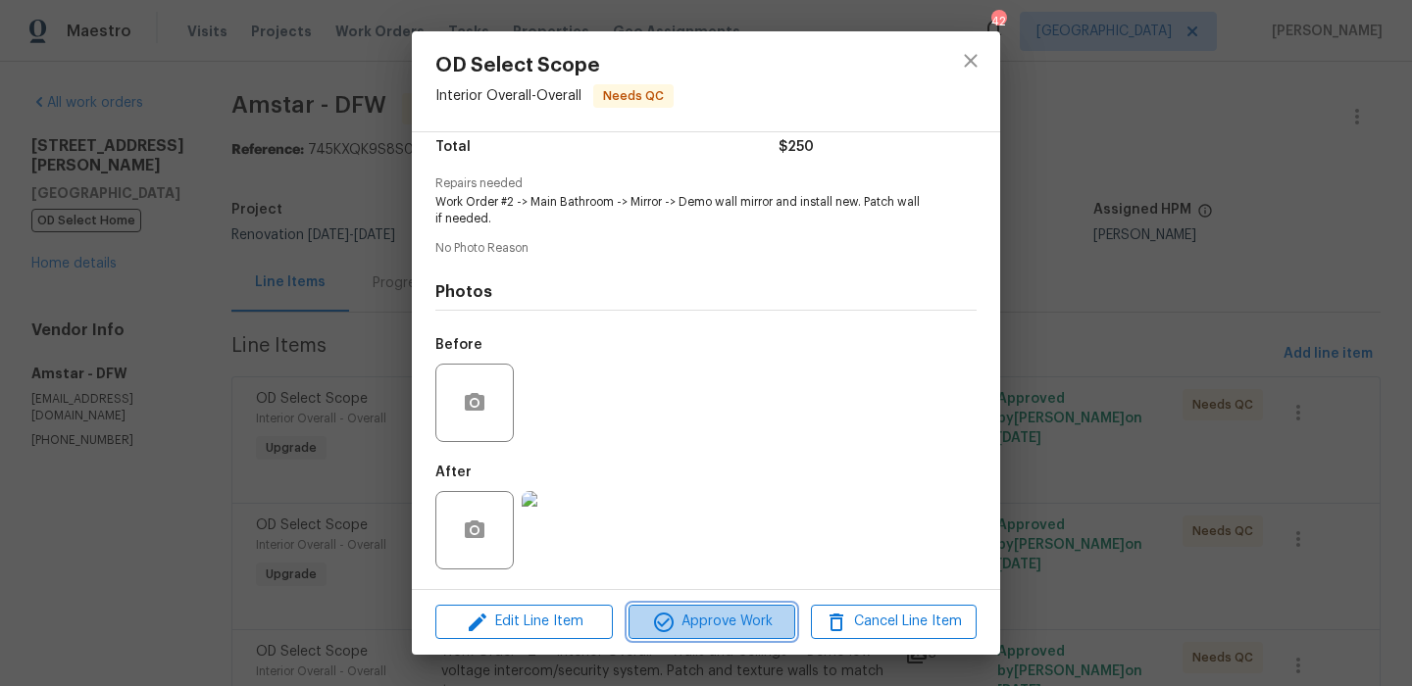
click at [697, 626] on span "Approve Work" at bounding box center [711, 622] width 154 height 25
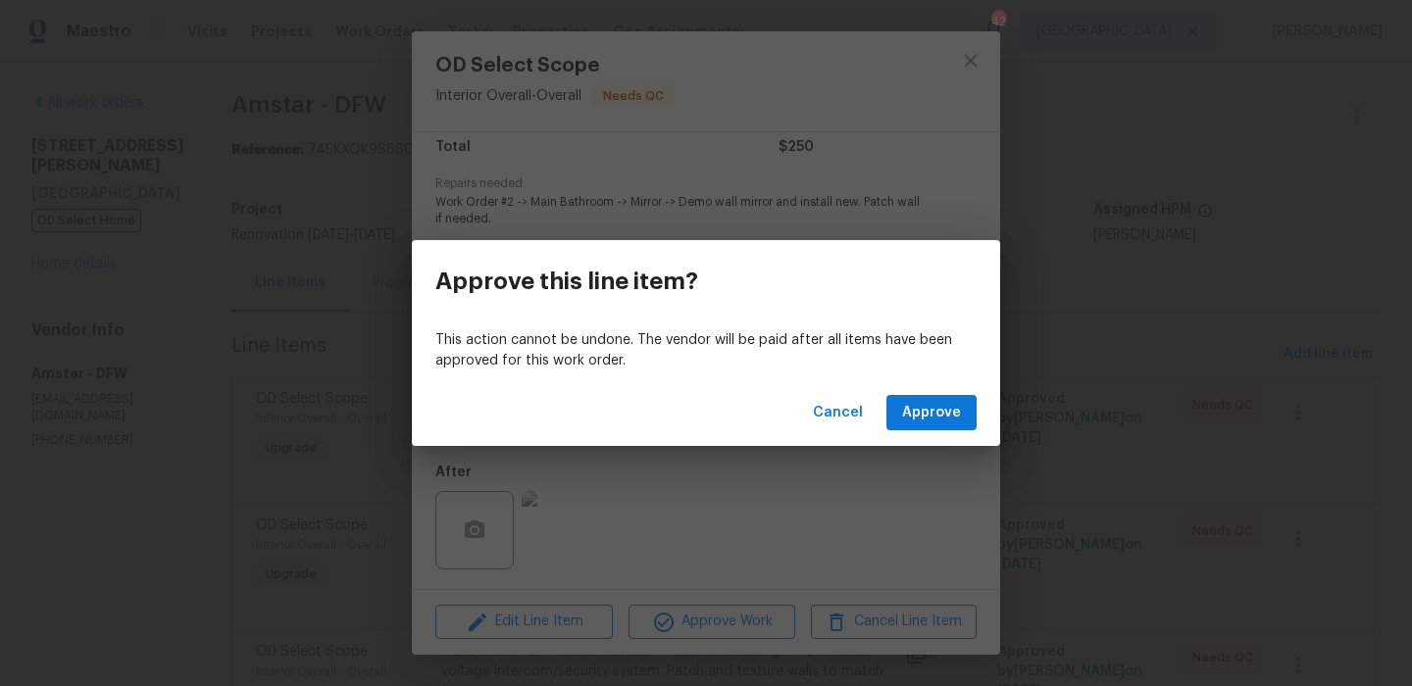
click at [955, 393] on div "Cancel Approve" at bounding box center [706, 413] width 588 height 68
click at [947, 414] on span "Approve" at bounding box center [931, 413] width 59 height 25
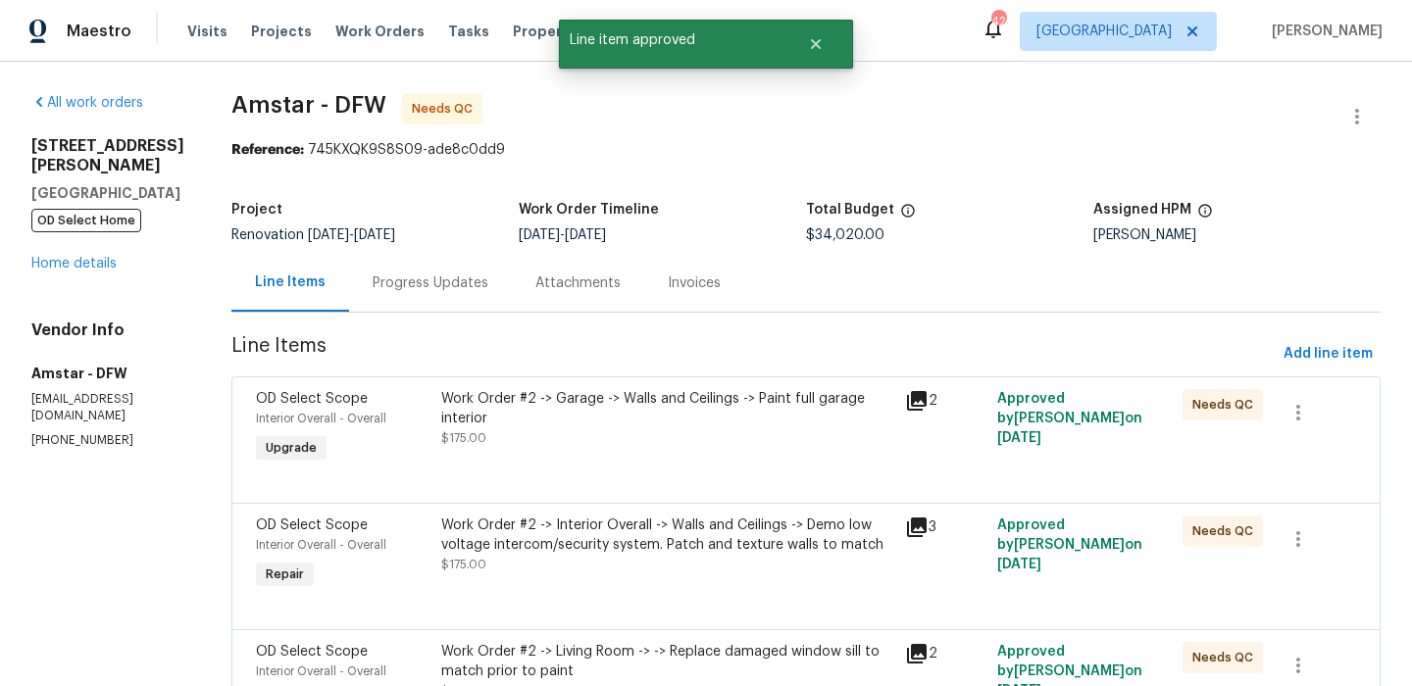
click at [668, 442] on div "Work Order #2 -> Garage -> Walls and Ceilings -> Paint full garage interior $17…" at bounding box center [667, 418] width 452 height 59
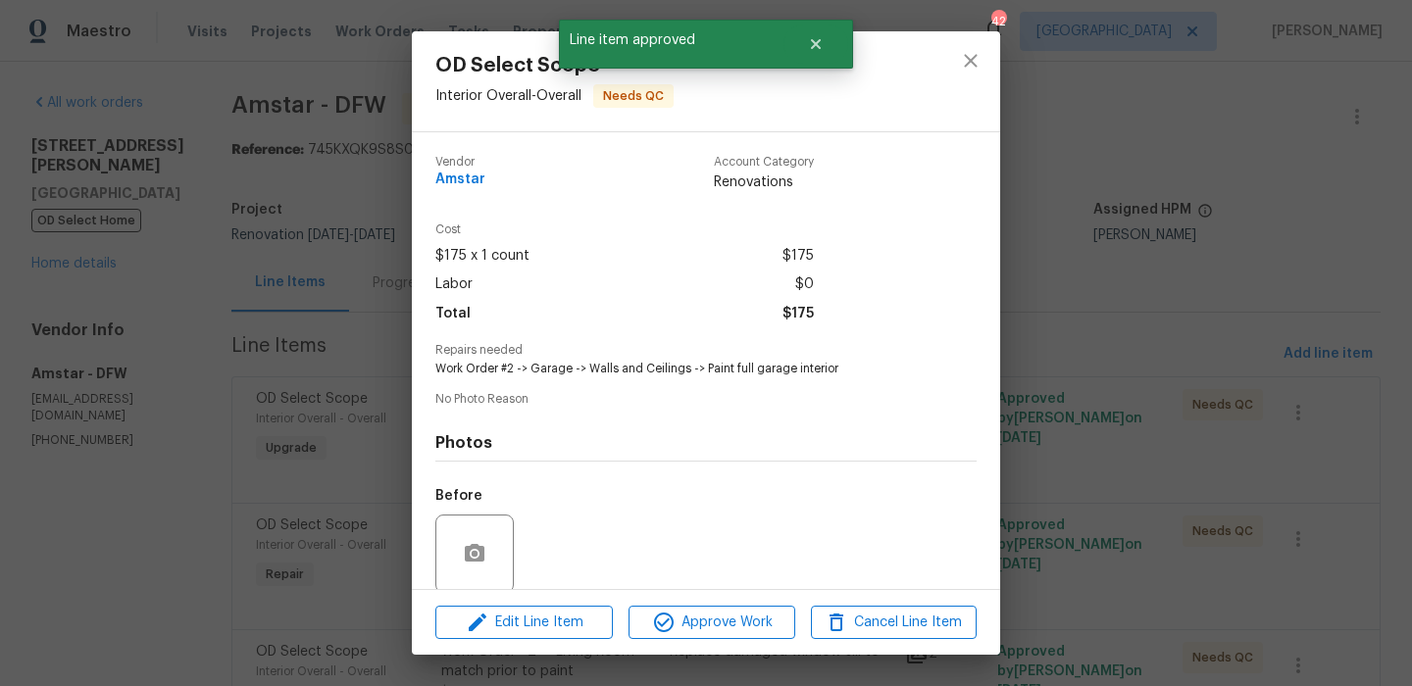
scroll to position [150, 0]
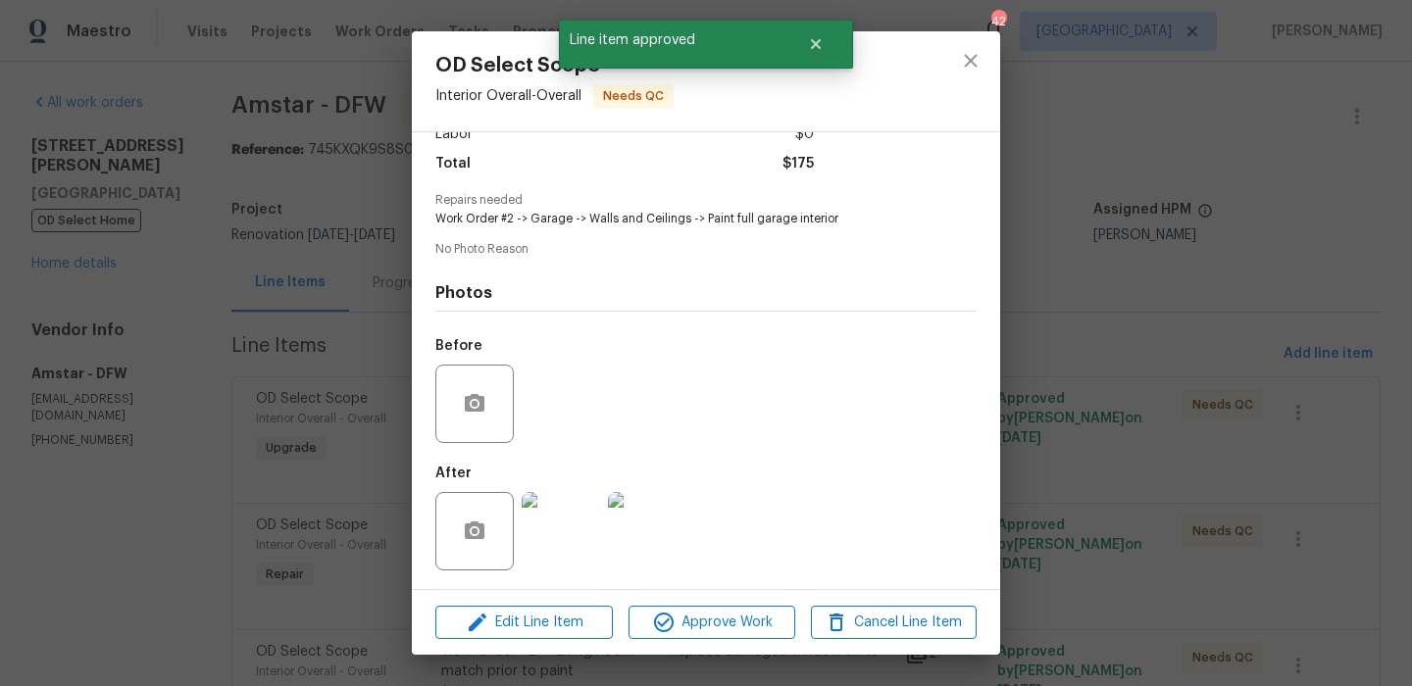
click at [709, 603] on div "Edit Line Item Approve Work Cancel Line Item" at bounding box center [706, 623] width 588 height 66
click at [709, 607] on button "Approve Work" at bounding box center [711, 623] width 166 height 34
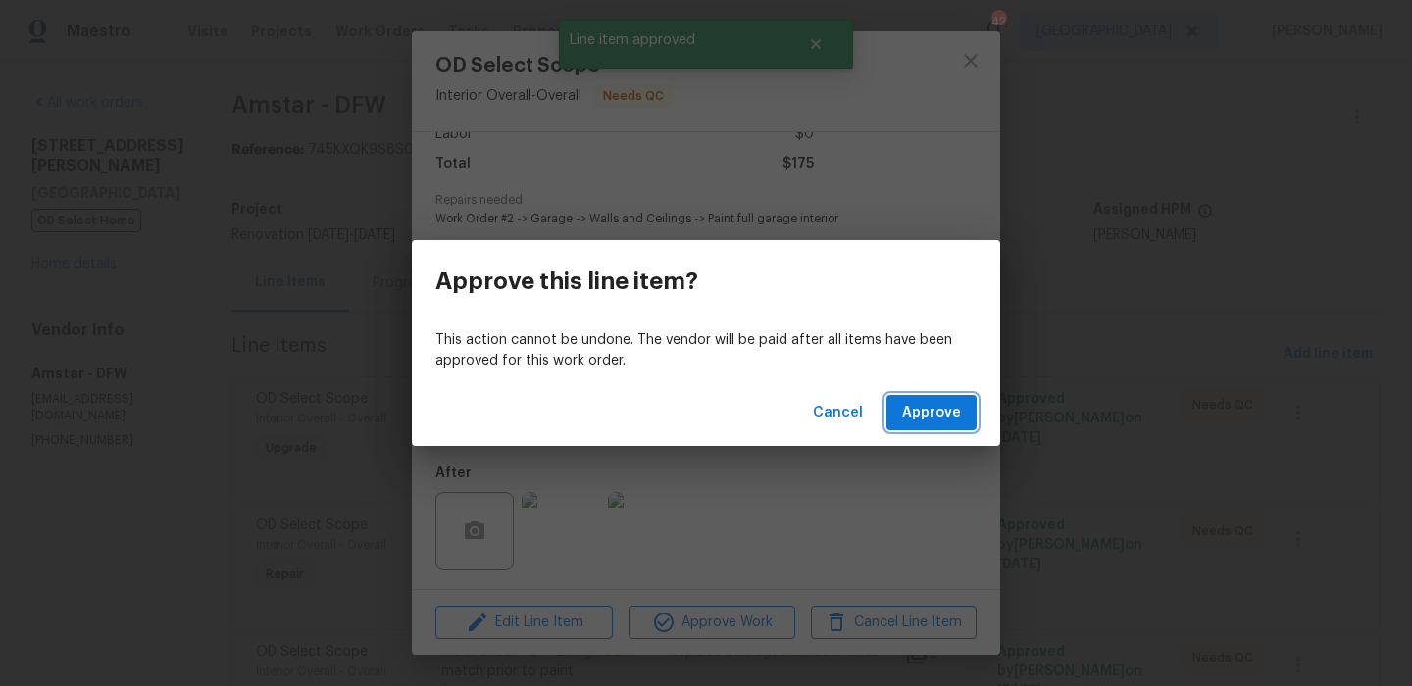
click at [943, 412] on span "Approve" at bounding box center [931, 413] width 59 height 25
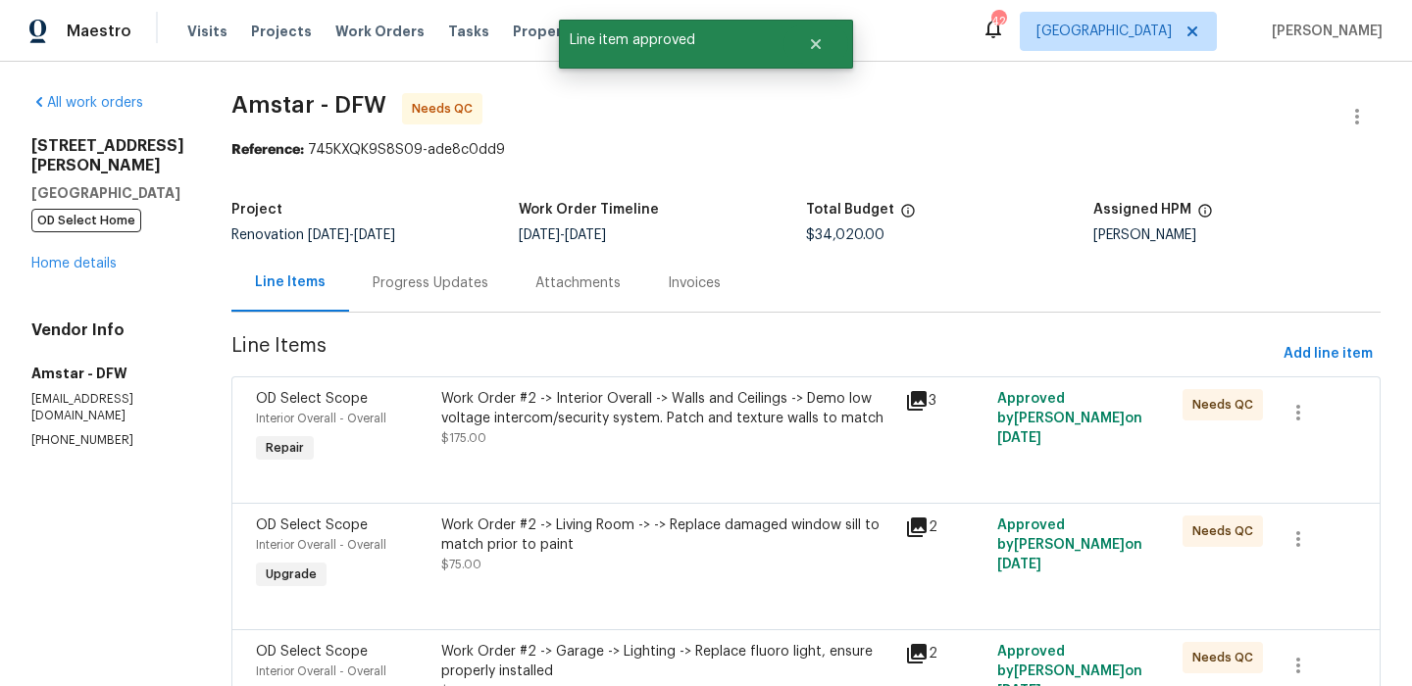
click at [738, 432] on div "Work Order #2 -> Interior Overall -> Walls and Ceilings -> Demo low voltage int…" at bounding box center [667, 418] width 452 height 59
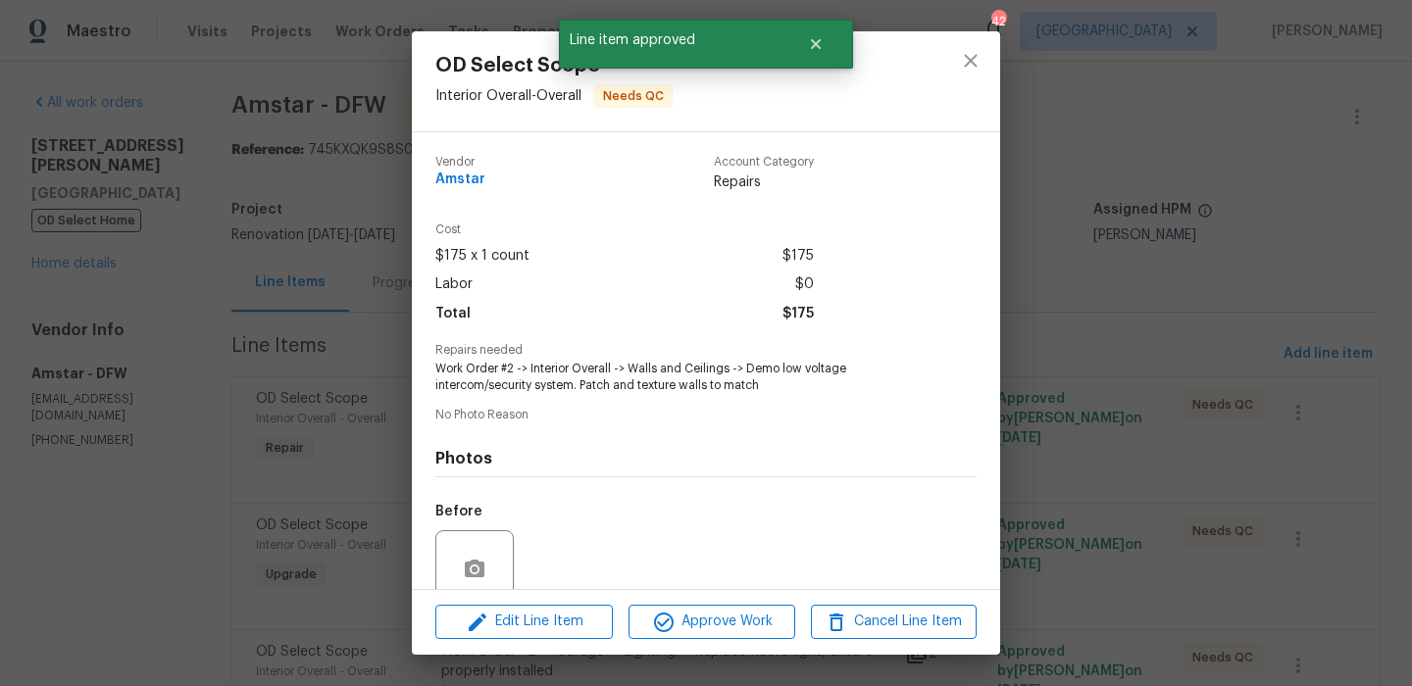
scroll to position [167, 0]
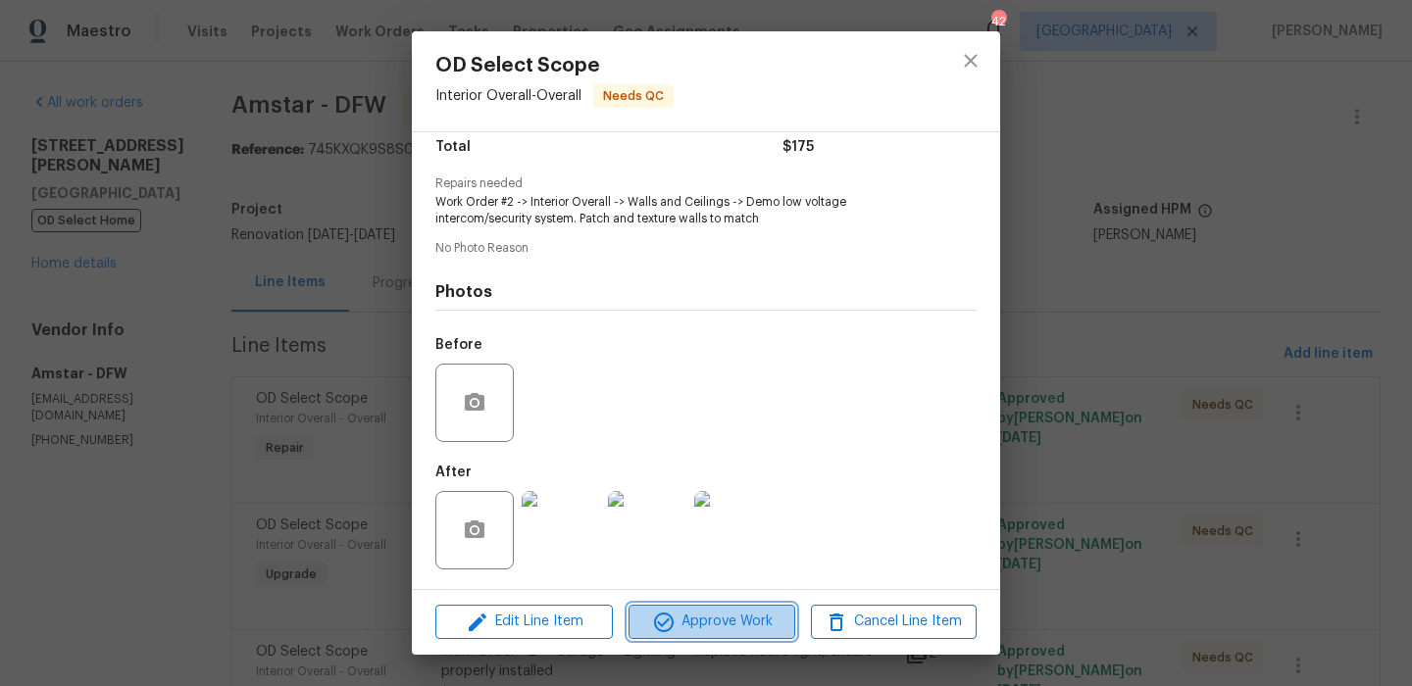
click at [730, 620] on span "Approve Work" at bounding box center [711, 622] width 154 height 25
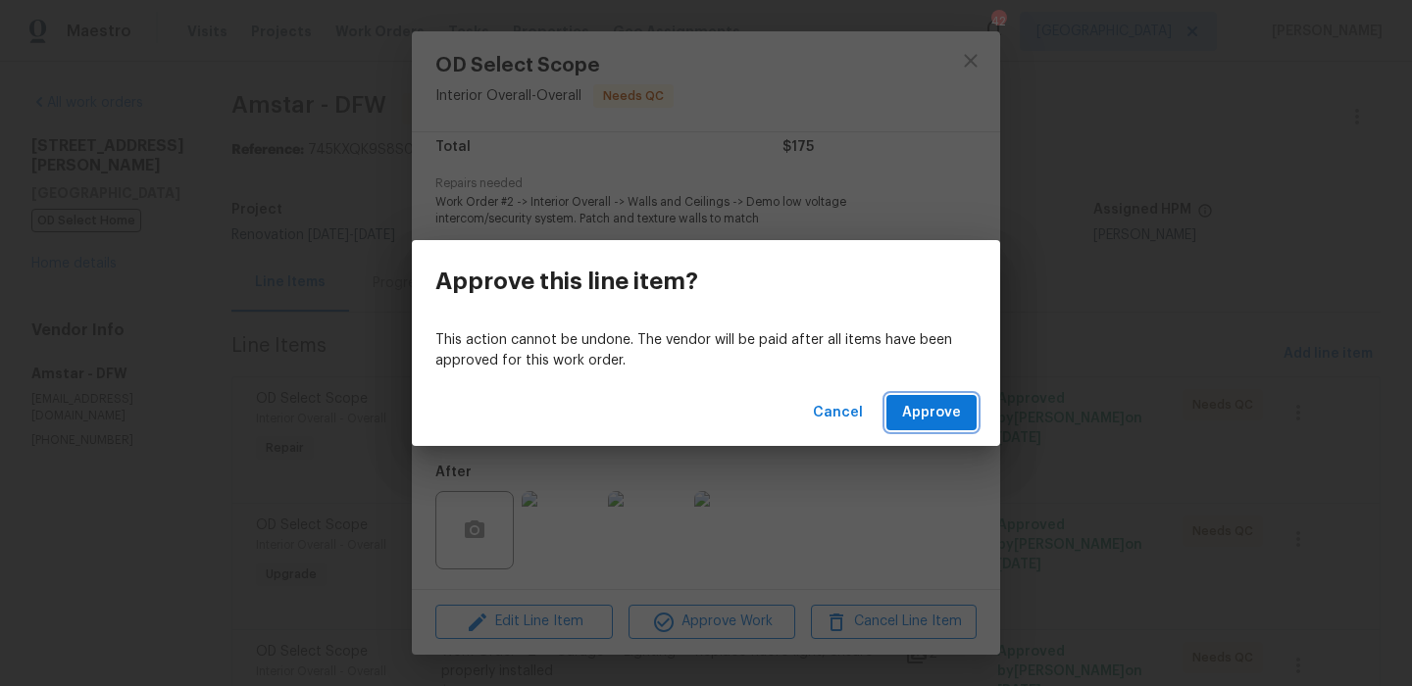
click at [919, 402] on span "Approve" at bounding box center [931, 413] width 59 height 25
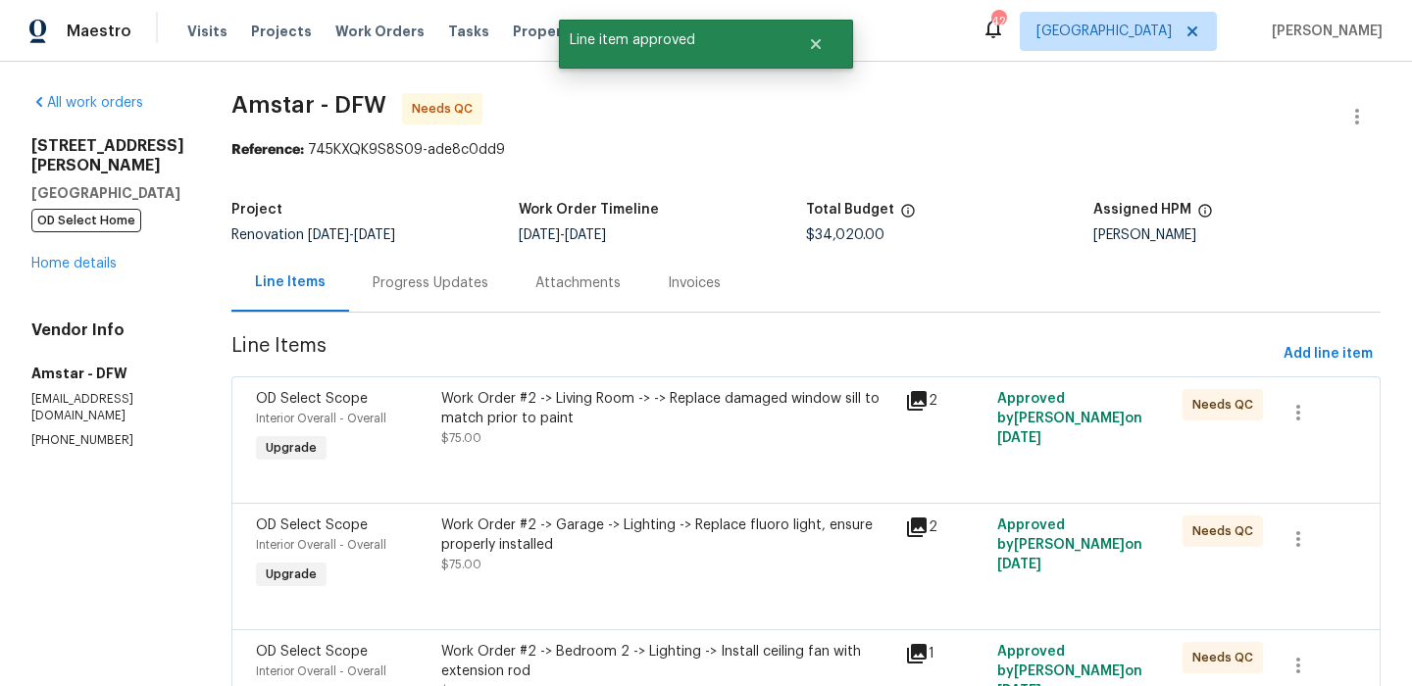
click at [684, 409] on div "Work Order #2 -> Living Room -> -> Replace damaged window sill to match prior t…" at bounding box center [667, 408] width 452 height 39
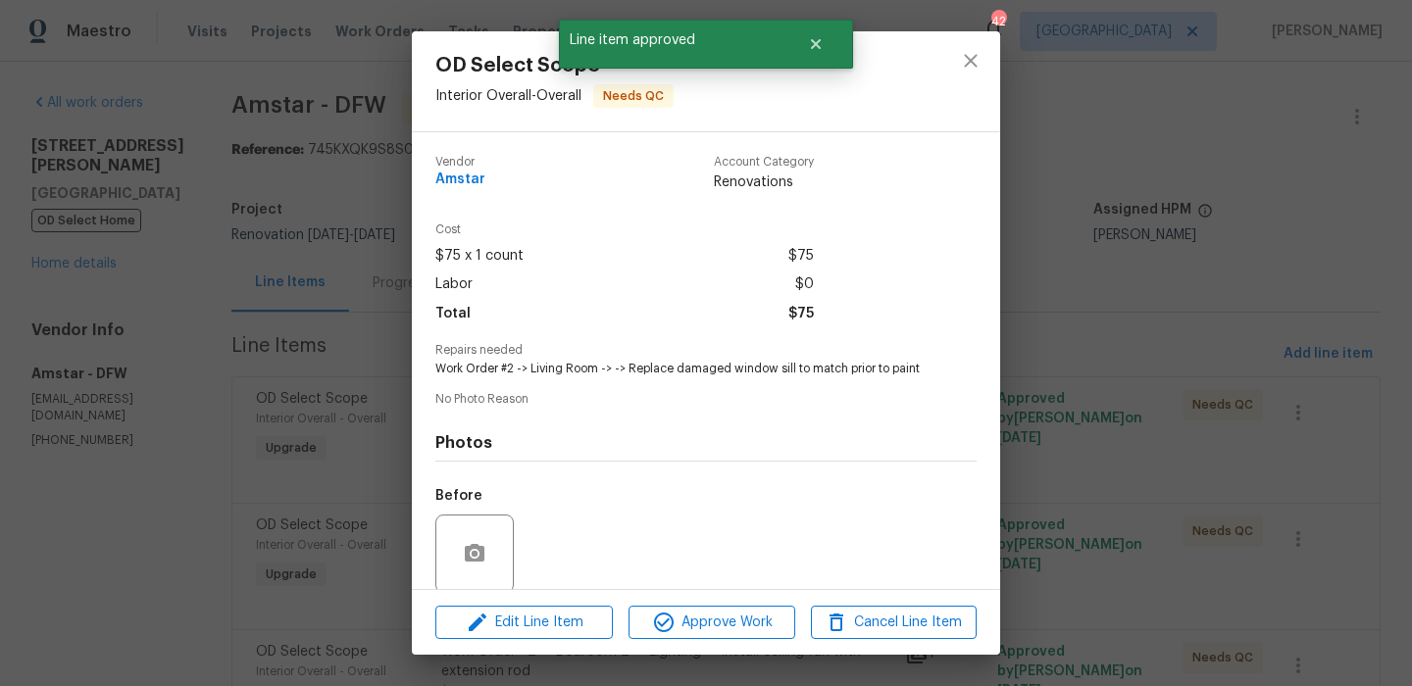
scroll to position [150, 0]
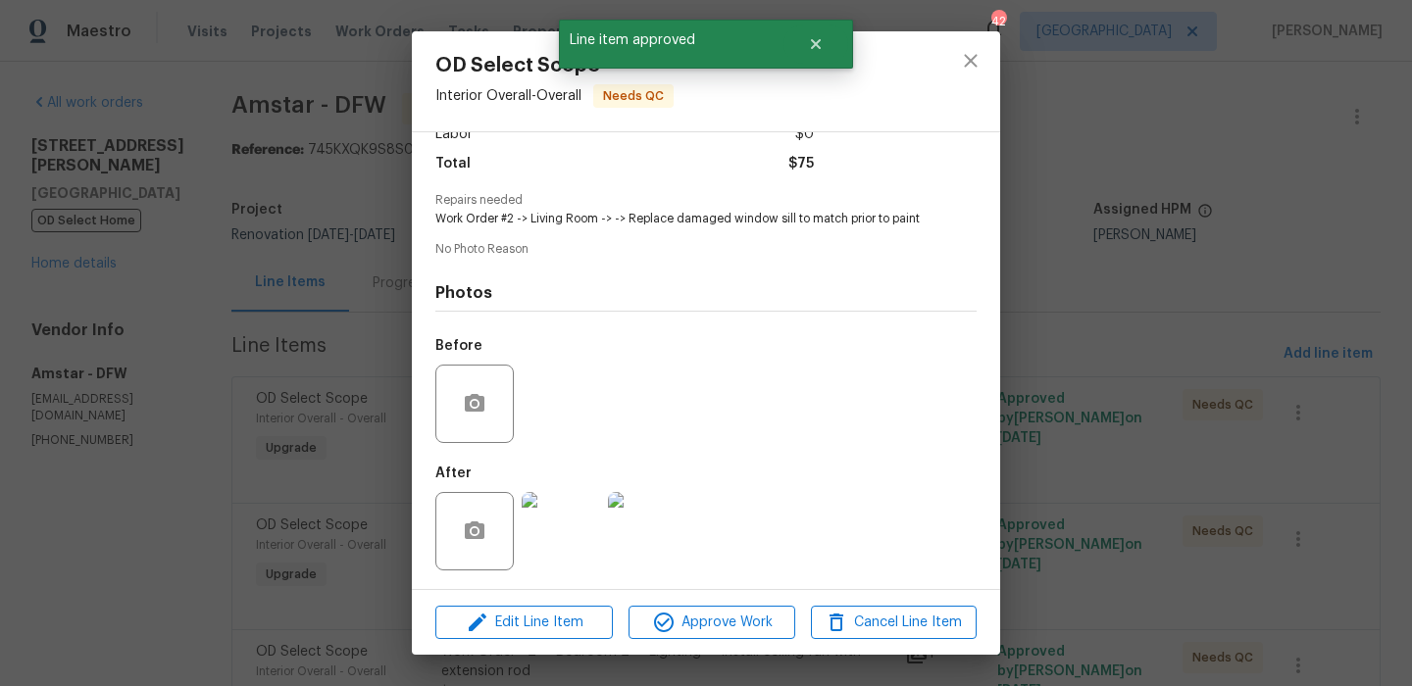
click at [635, 527] on img at bounding box center [647, 531] width 78 height 78
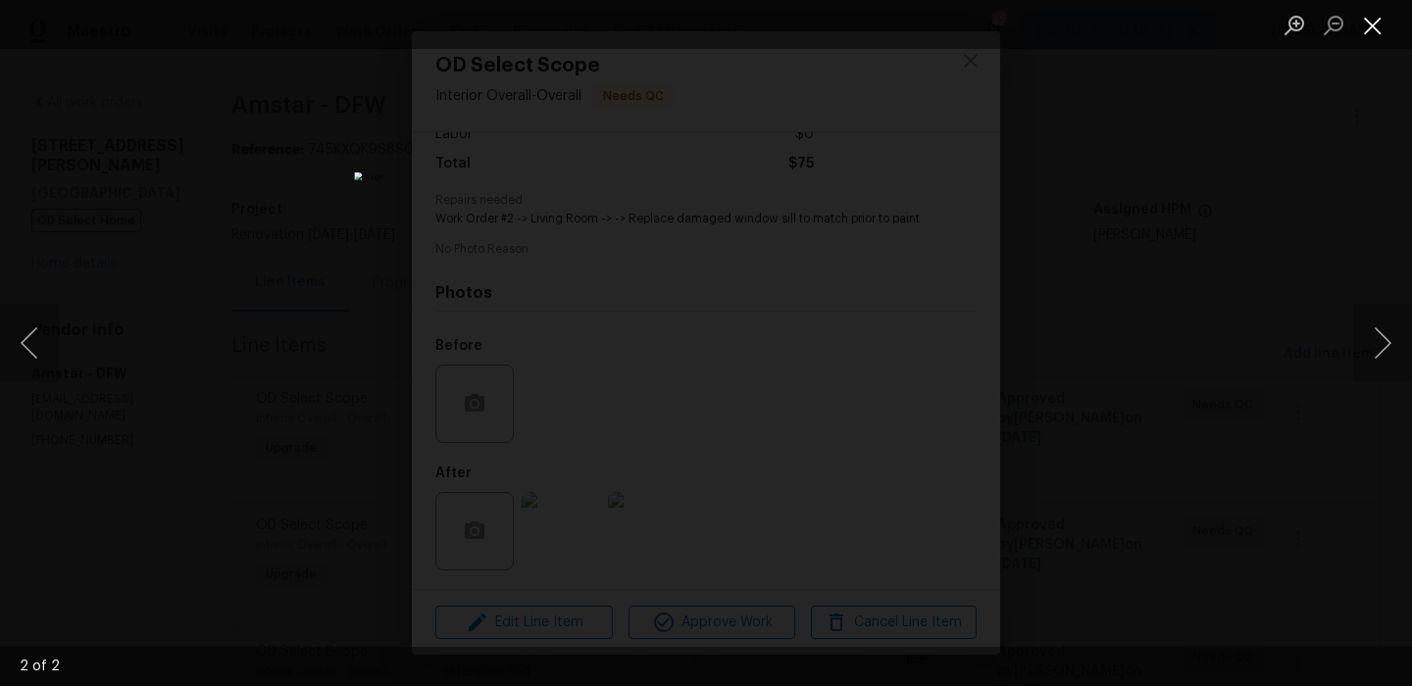
click at [1381, 34] on button "Close lightbox" at bounding box center [1372, 25] width 39 height 34
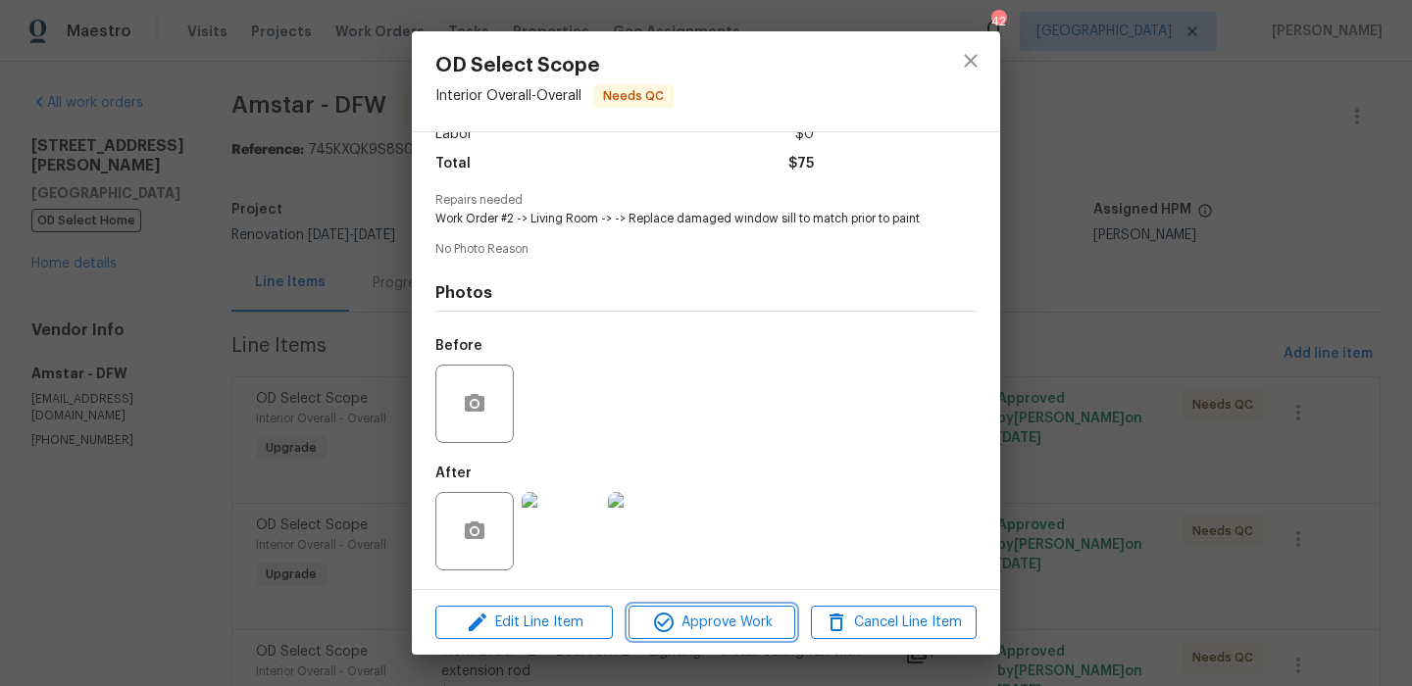
click at [759, 611] on span "Approve Work" at bounding box center [711, 623] width 154 height 25
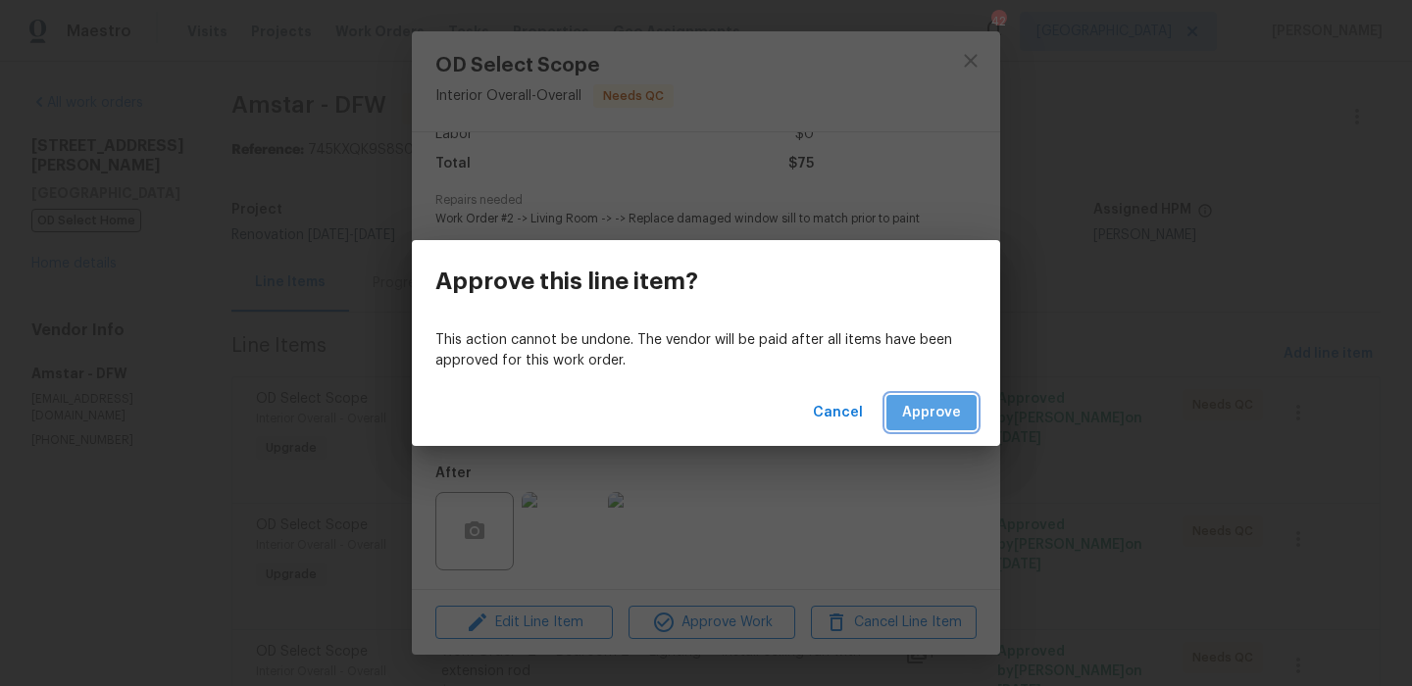
click at [926, 410] on span "Approve" at bounding box center [931, 413] width 59 height 25
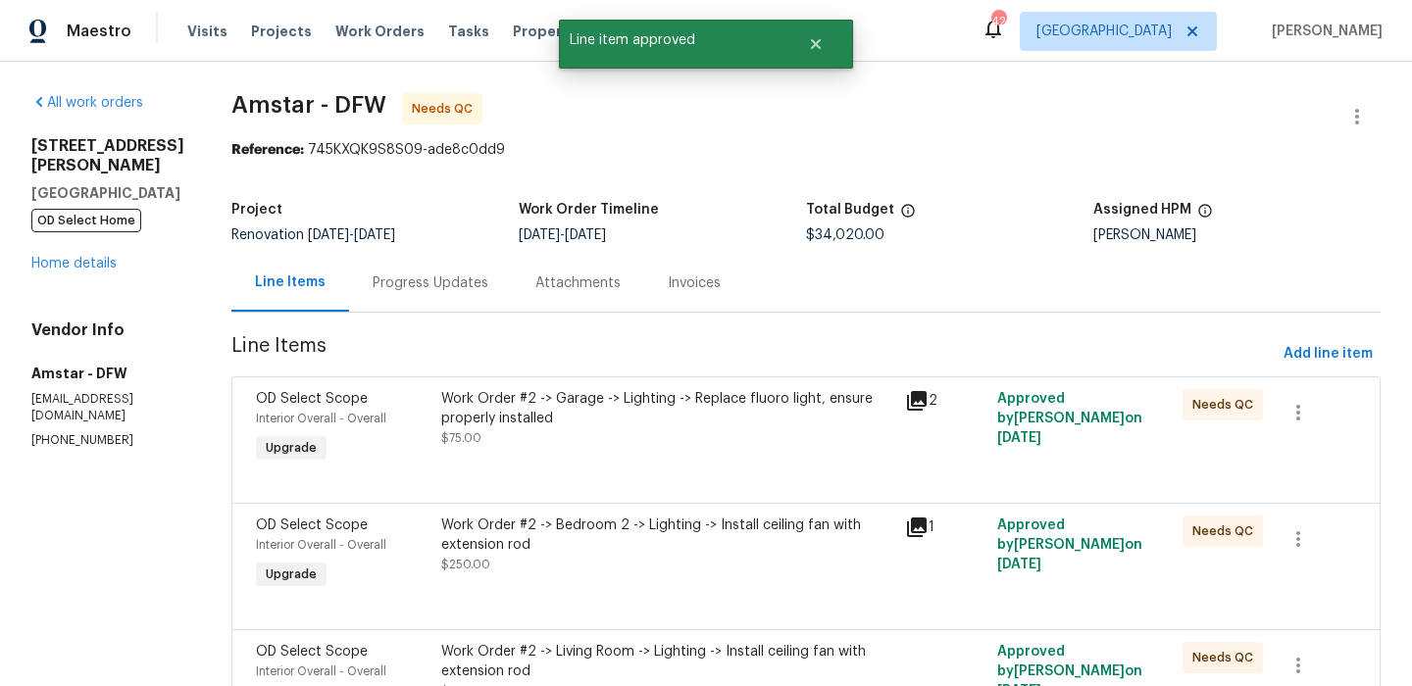
click at [666, 421] on div "Work Order #2 -> Garage -> Lighting -> Replace fluoro light, ensure properly in…" at bounding box center [667, 408] width 452 height 39
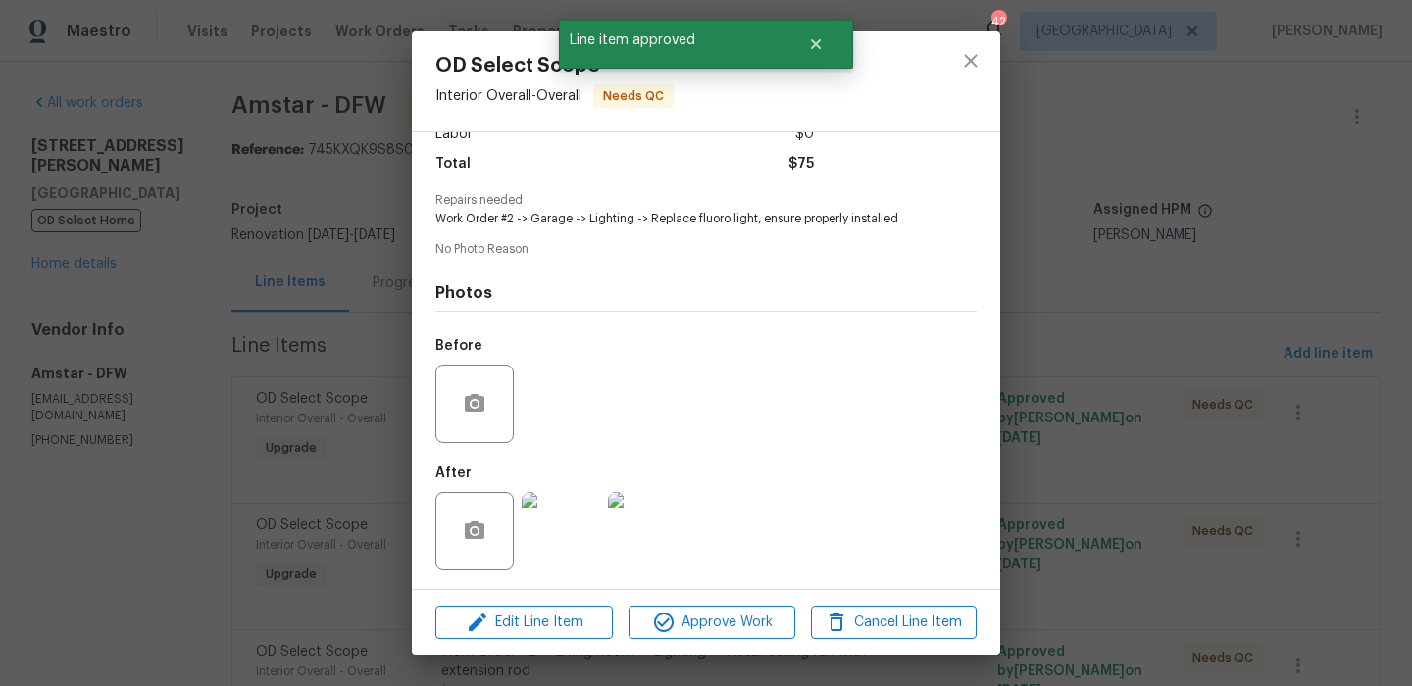
click at [574, 517] on img at bounding box center [561, 531] width 78 height 78
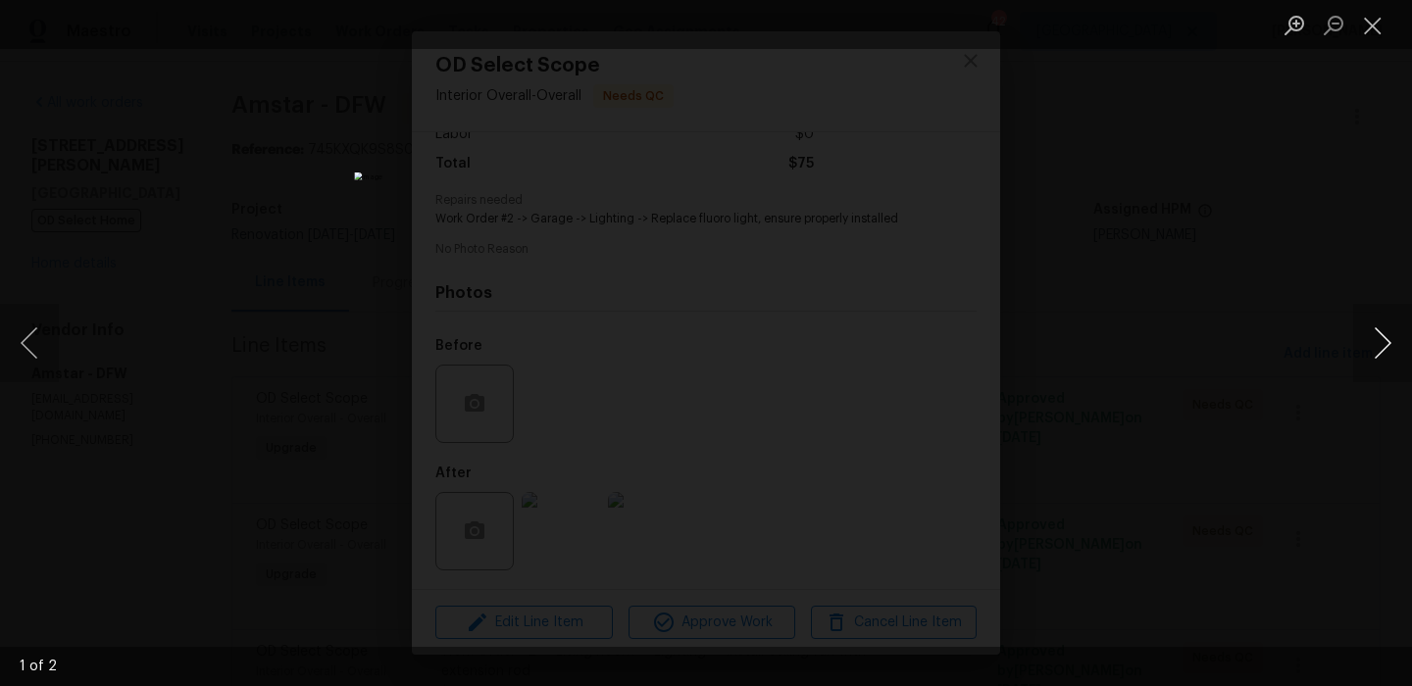
click at [1400, 339] on button "Next image" at bounding box center [1382, 343] width 59 height 78
click at [1380, 27] on button "Close lightbox" at bounding box center [1372, 25] width 39 height 34
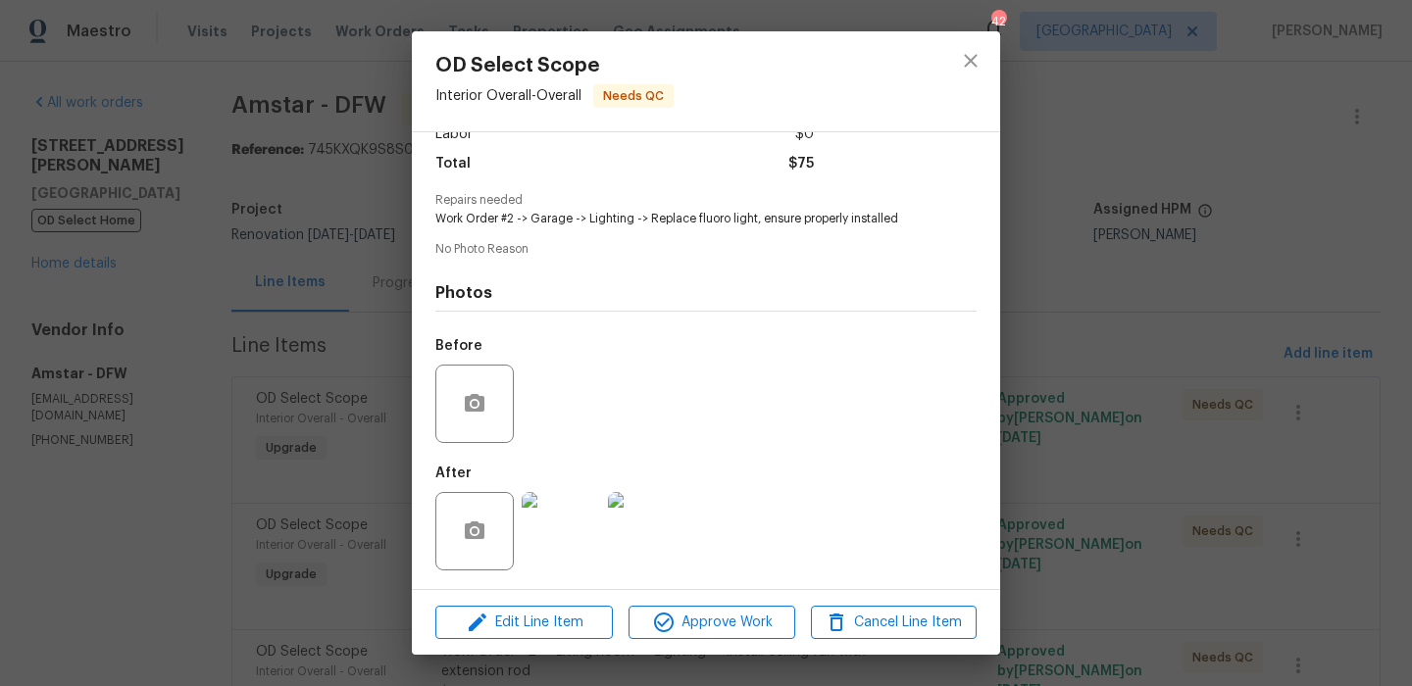
click at [562, 520] on img at bounding box center [561, 531] width 78 height 78
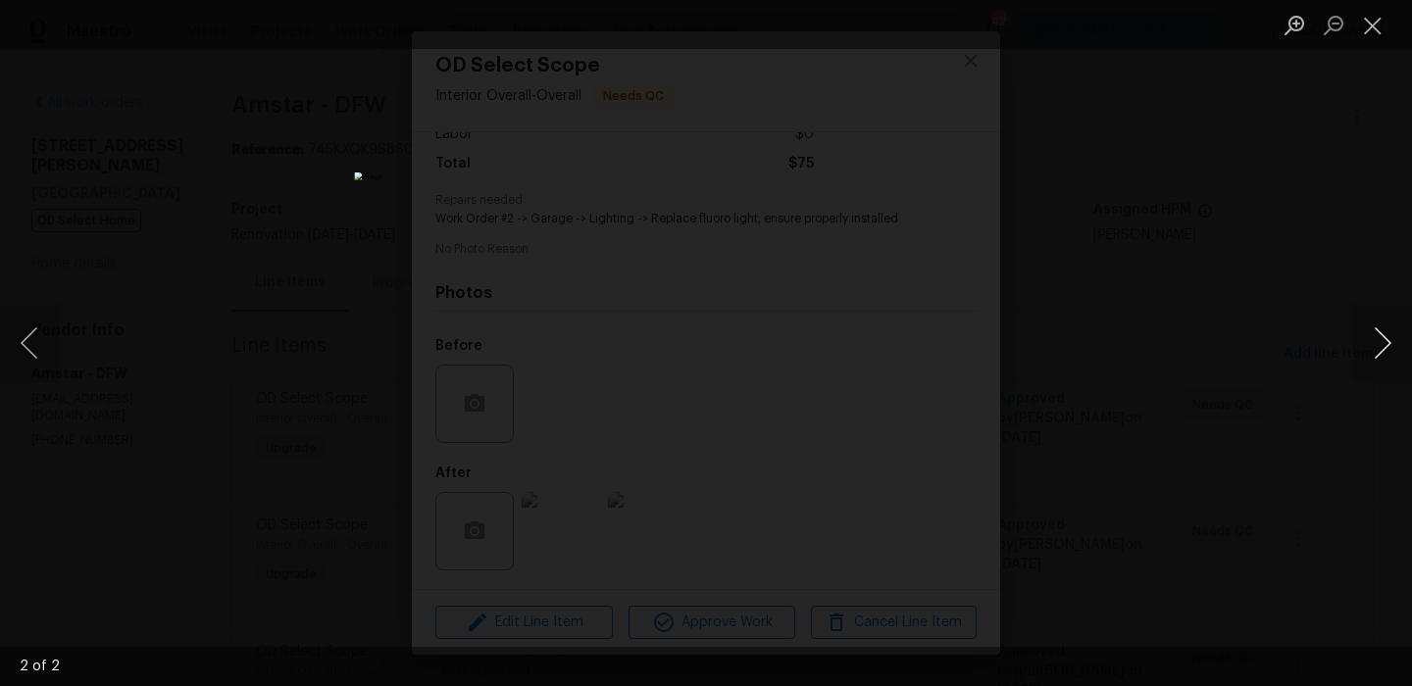
click at [1379, 339] on button "Next image" at bounding box center [1382, 343] width 59 height 78
click at [1377, 37] on button "Close lightbox" at bounding box center [1372, 25] width 39 height 34
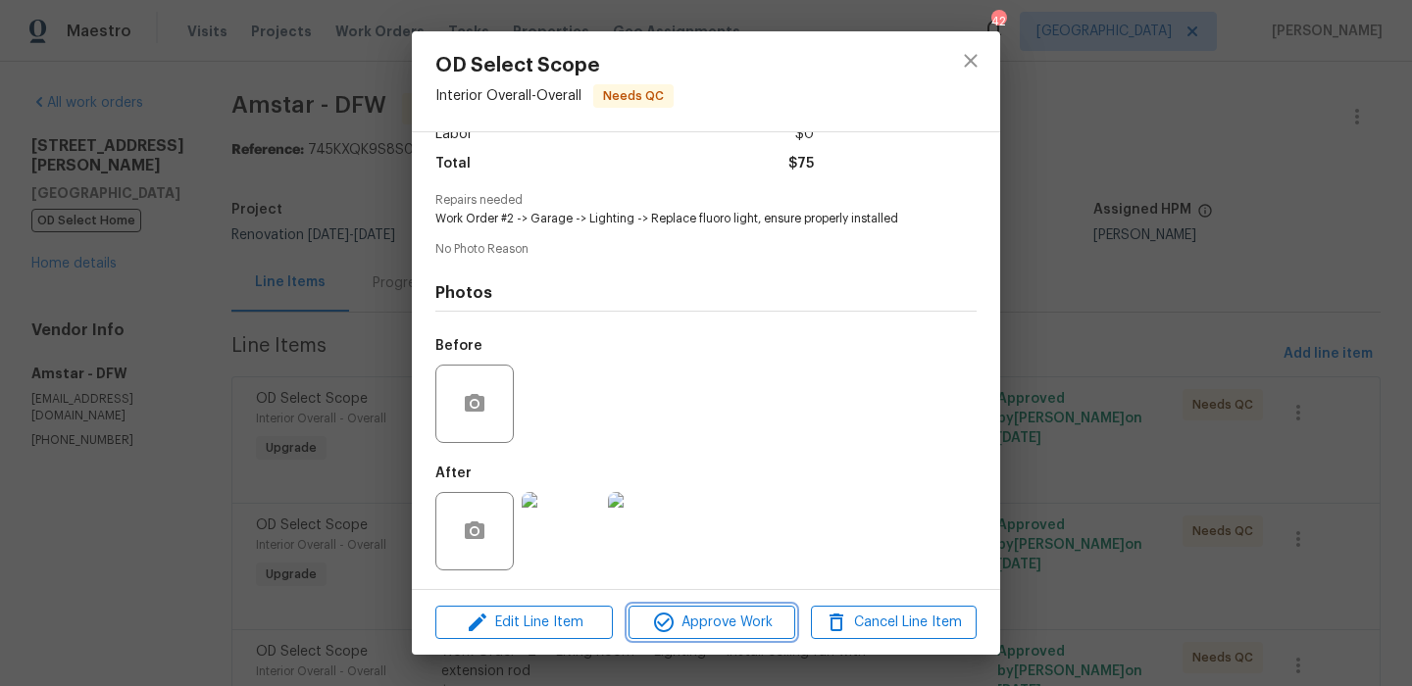
click at [679, 627] on span "Approve Work" at bounding box center [711, 623] width 154 height 25
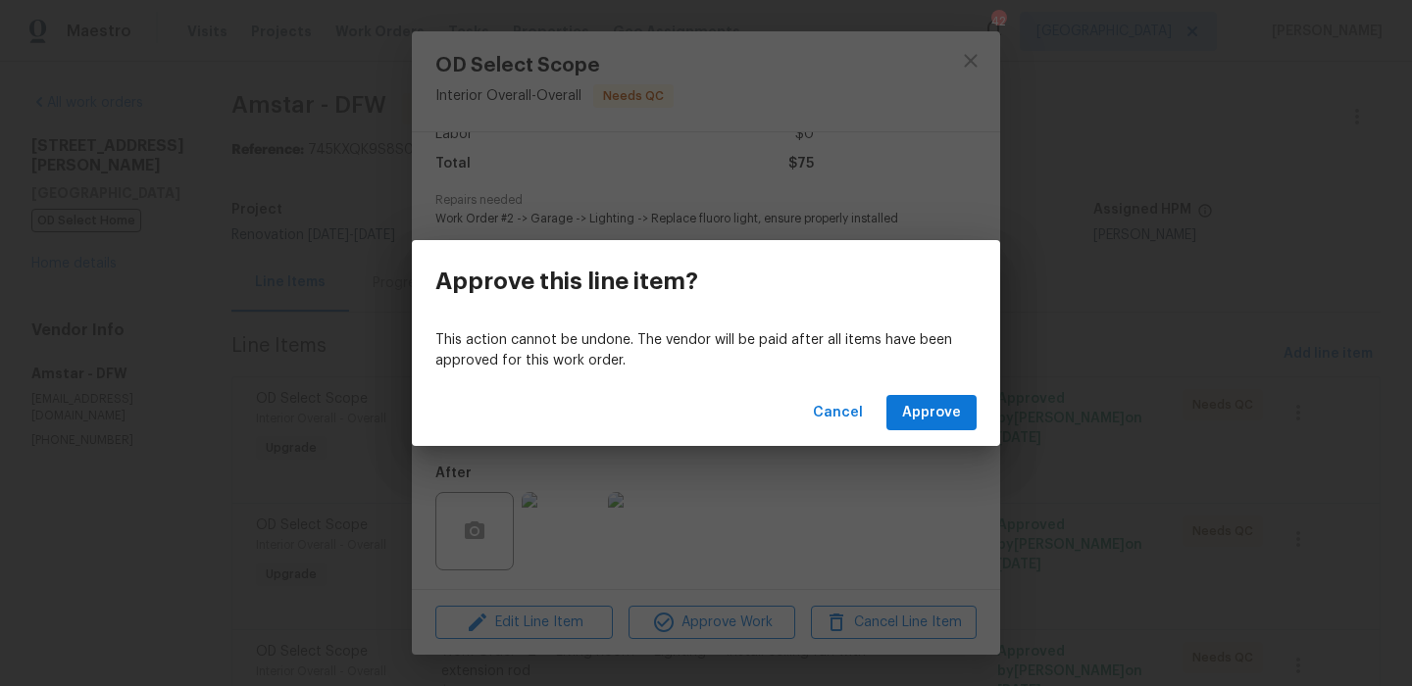
click at [931, 392] on div "Cancel Approve" at bounding box center [706, 413] width 588 height 68
click at [928, 395] on button "Approve" at bounding box center [931, 413] width 90 height 36
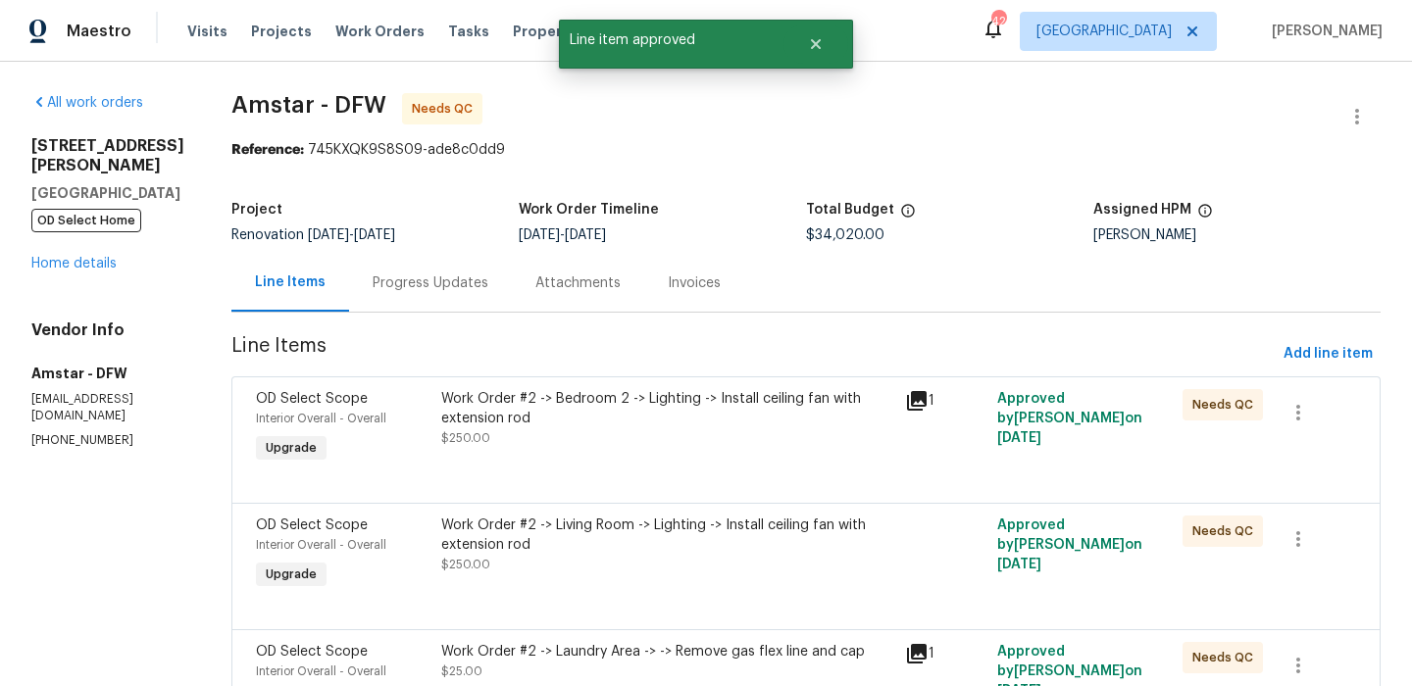
click at [653, 412] on div "Work Order #2 -> Bedroom 2 -> Lighting -> Install ceiling fan with extension rod" at bounding box center [667, 408] width 452 height 39
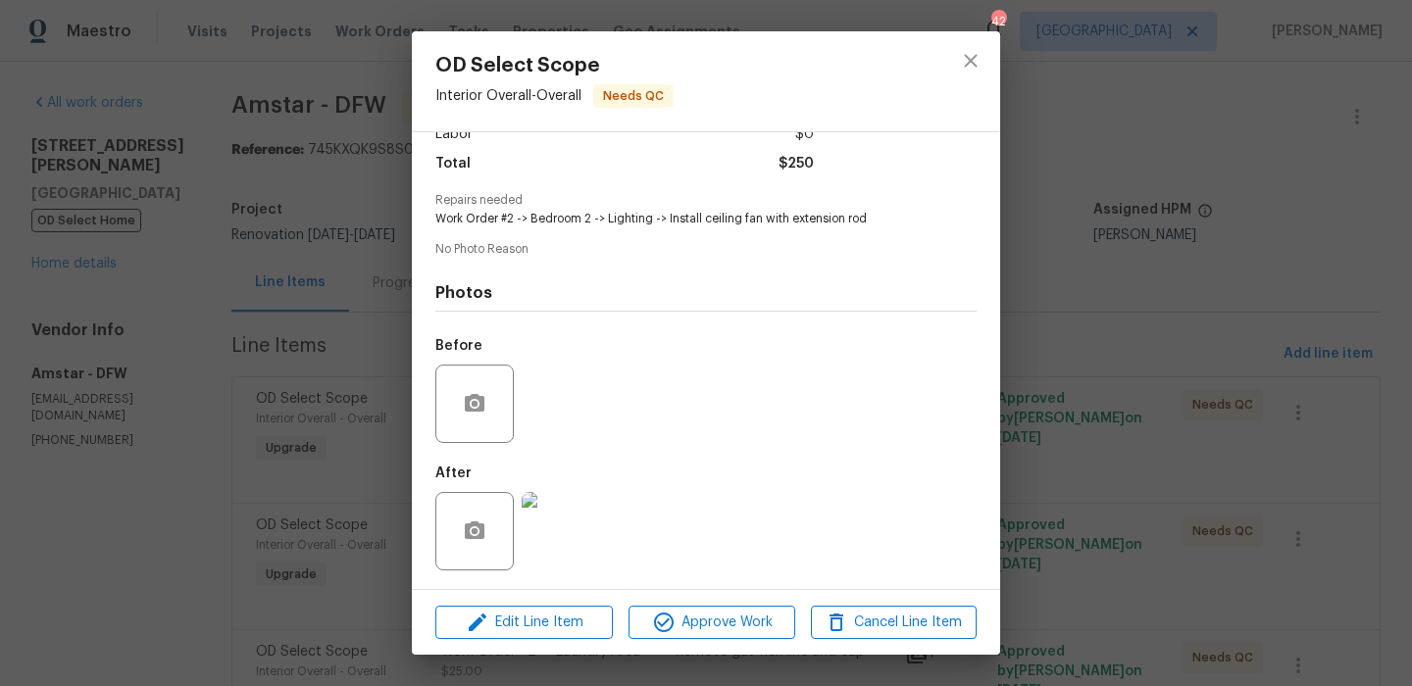
click at [579, 527] on img at bounding box center [561, 531] width 78 height 78
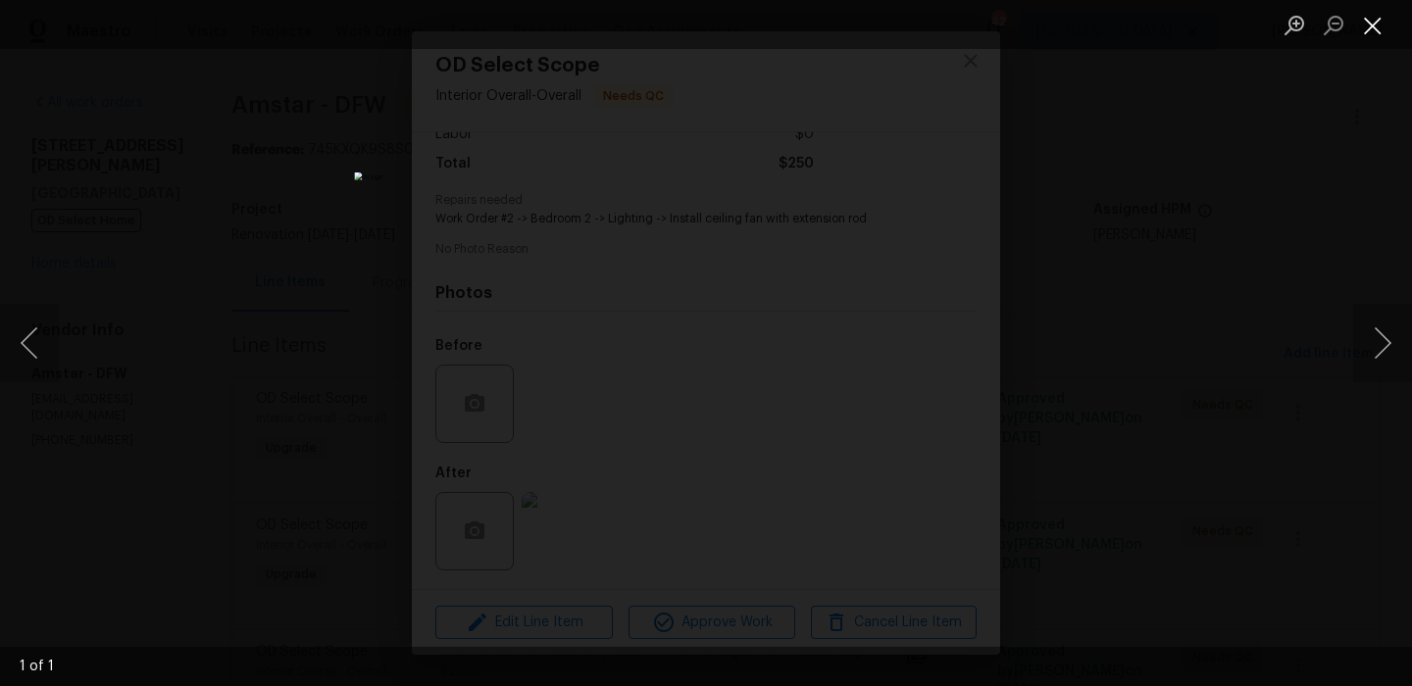
click at [1377, 36] on button "Close lightbox" at bounding box center [1372, 25] width 39 height 34
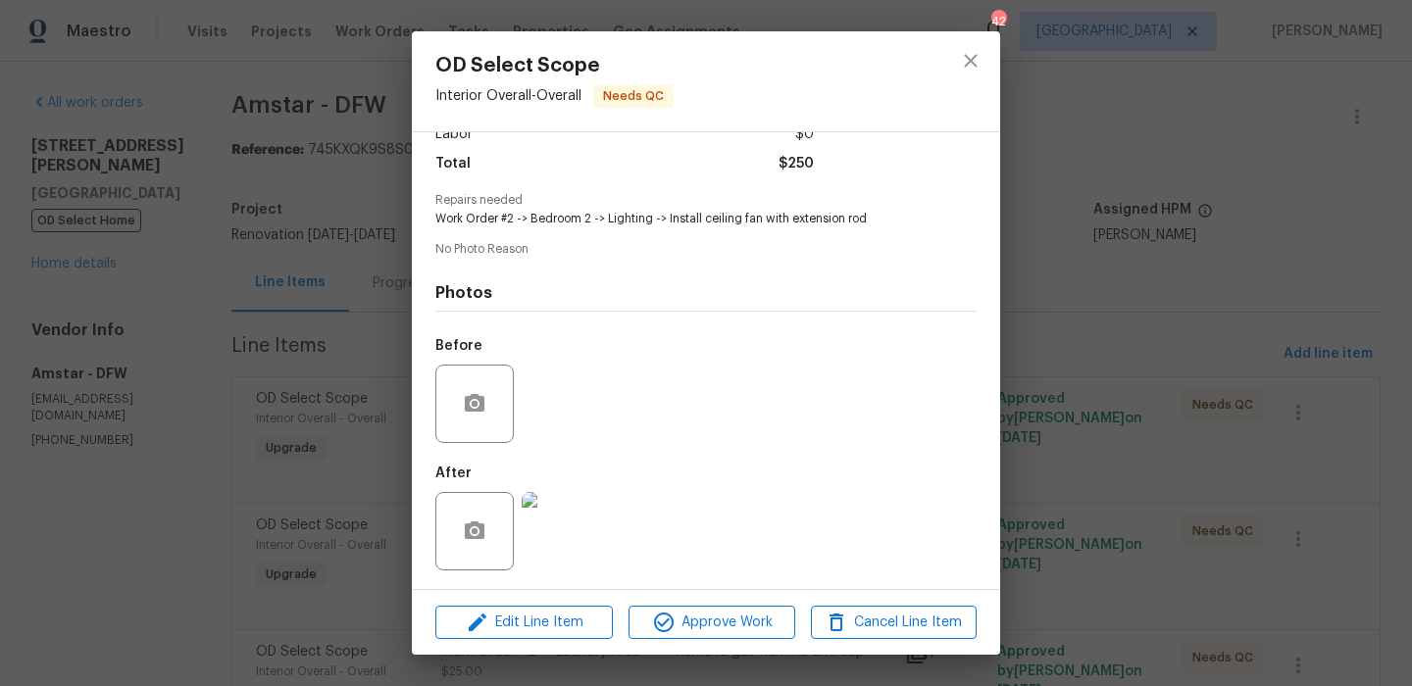
click at [736, 645] on div "Edit Line Item Approve Work Cancel Line Item" at bounding box center [706, 623] width 588 height 66
click at [741, 641] on div "Edit Line Item Approve Work Cancel Line Item" at bounding box center [706, 623] width 588 height 66
click at [755, 627] on span "Approve Work" at bounding box center [711, 623] width 154 height 25
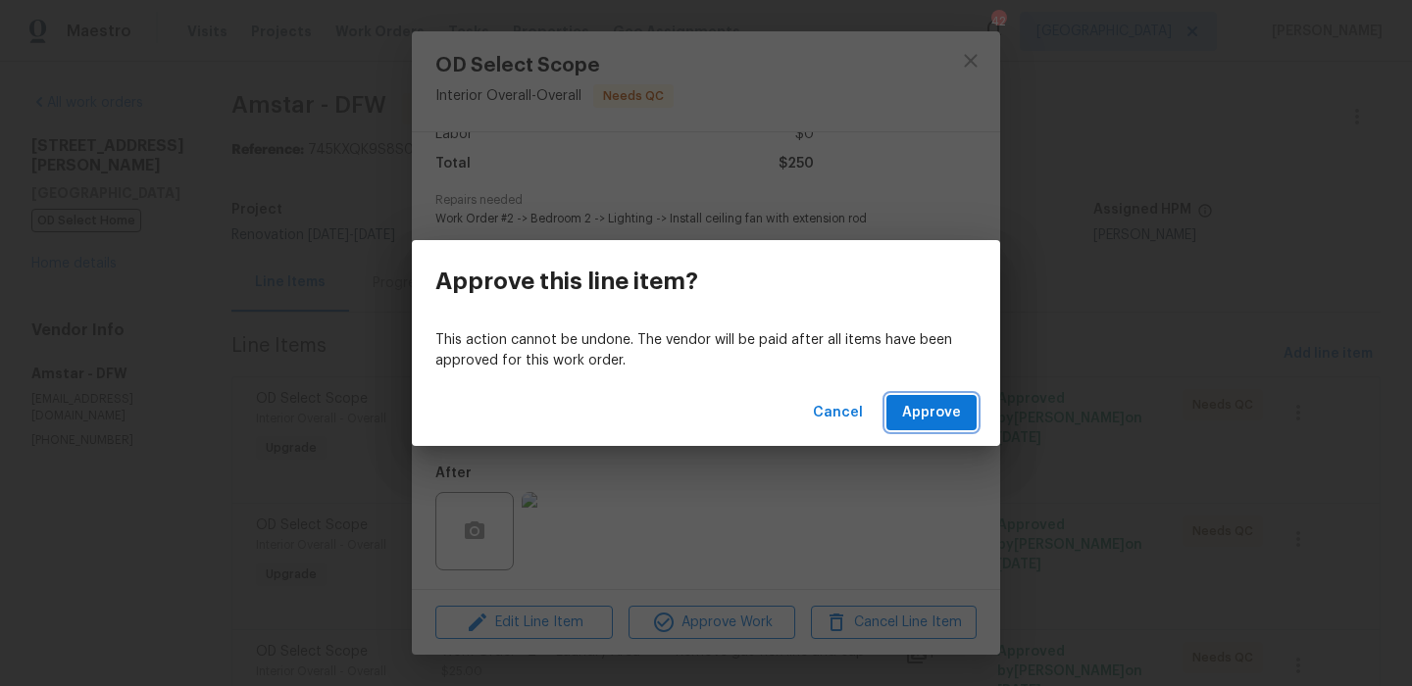
click at [954, 404] on span "Approve" at bounding box center [931, 413] width 59 height 25
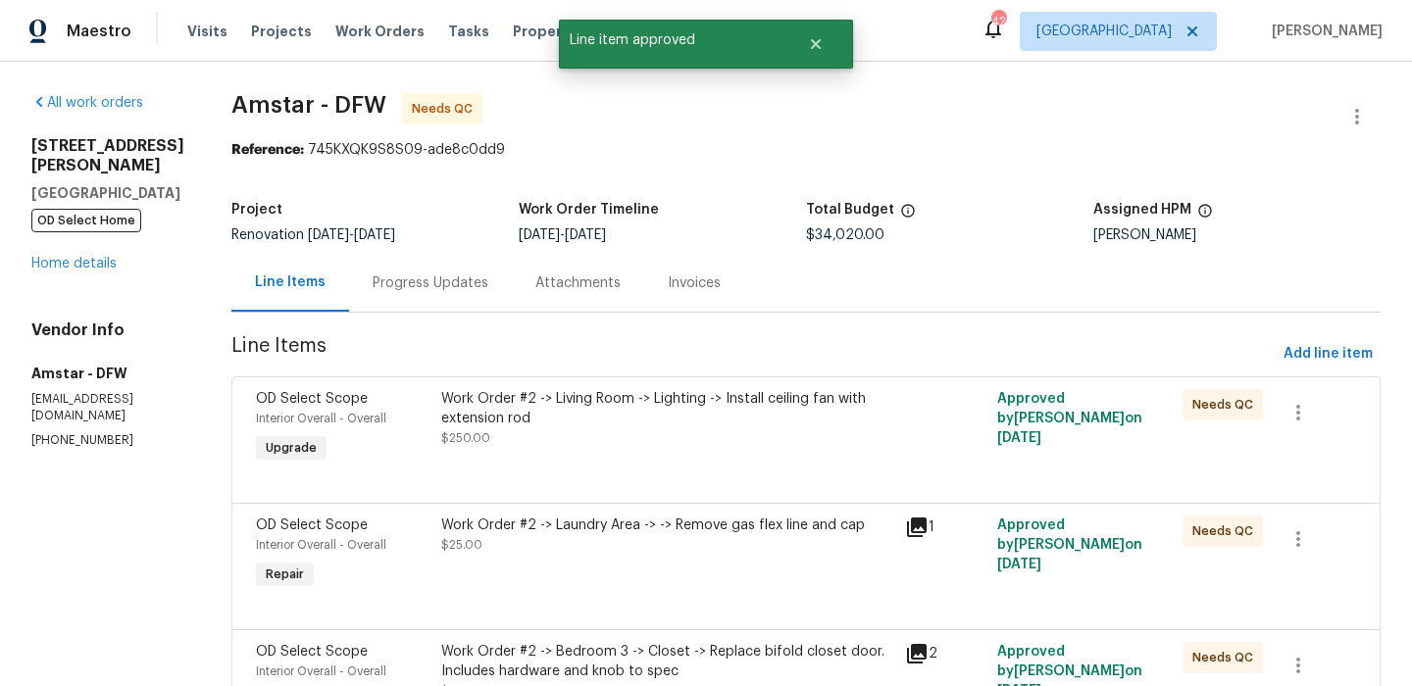
click at [652, 447] on div "Work Order #2 -> Living Room -> Lighting -> Install ceiling fan with extension …" at bounding box center [667, 418] width 452 height 59
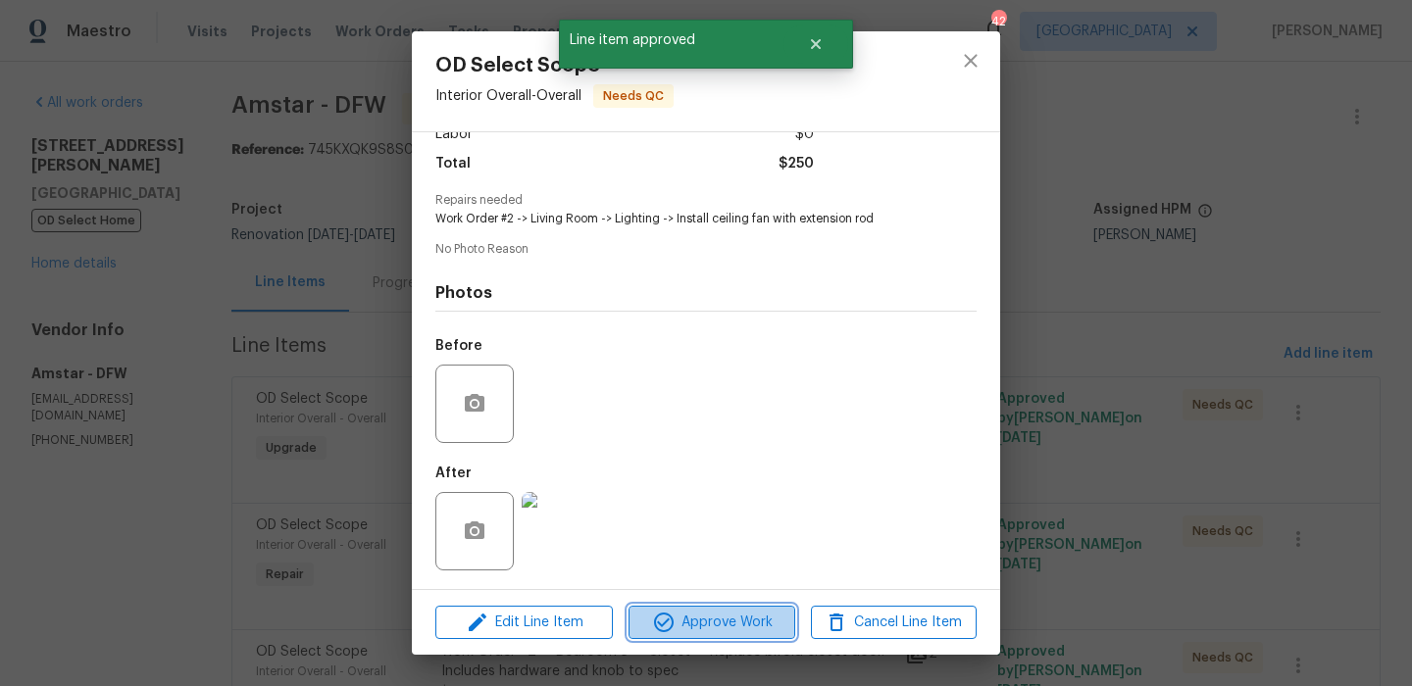
click at [701, 614] on span "Approve Work" at bounding box center [711, 623] width 154 height 25
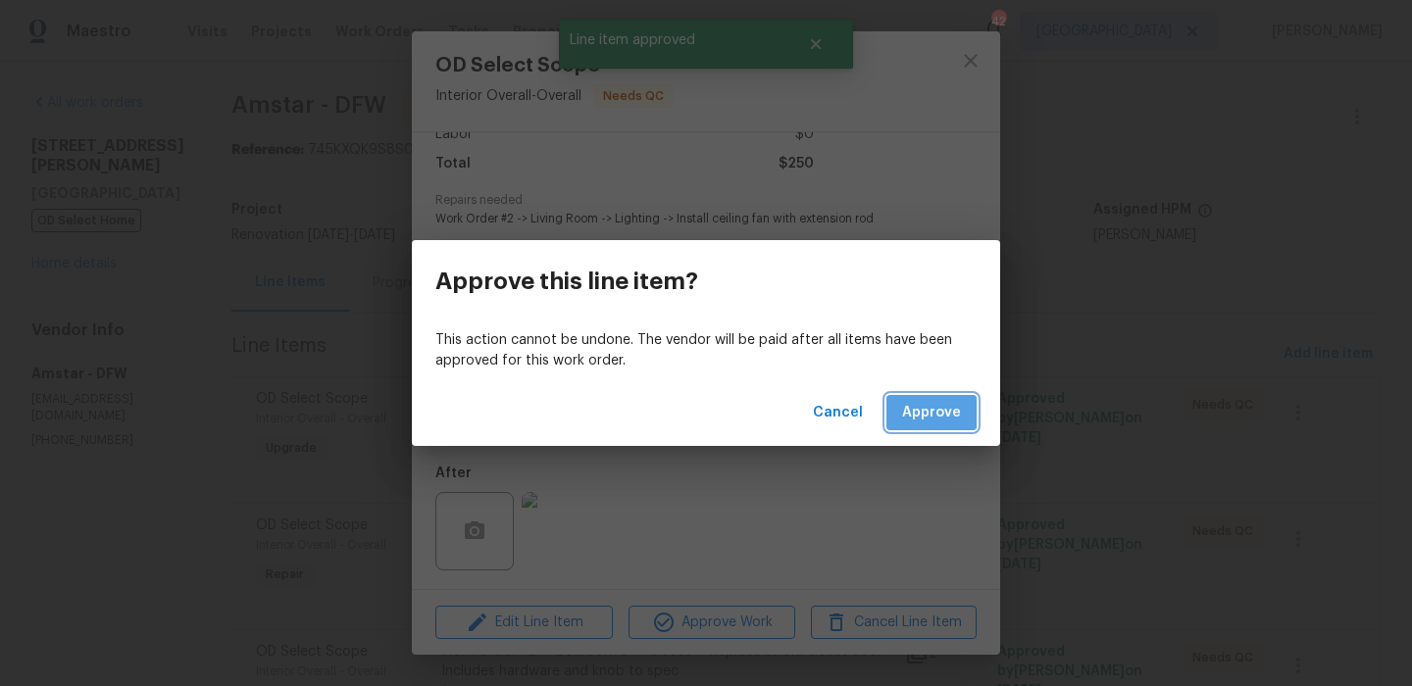
click at [926, 412] on span "Approve" at bounding box center [931, 413] width 59 height 25
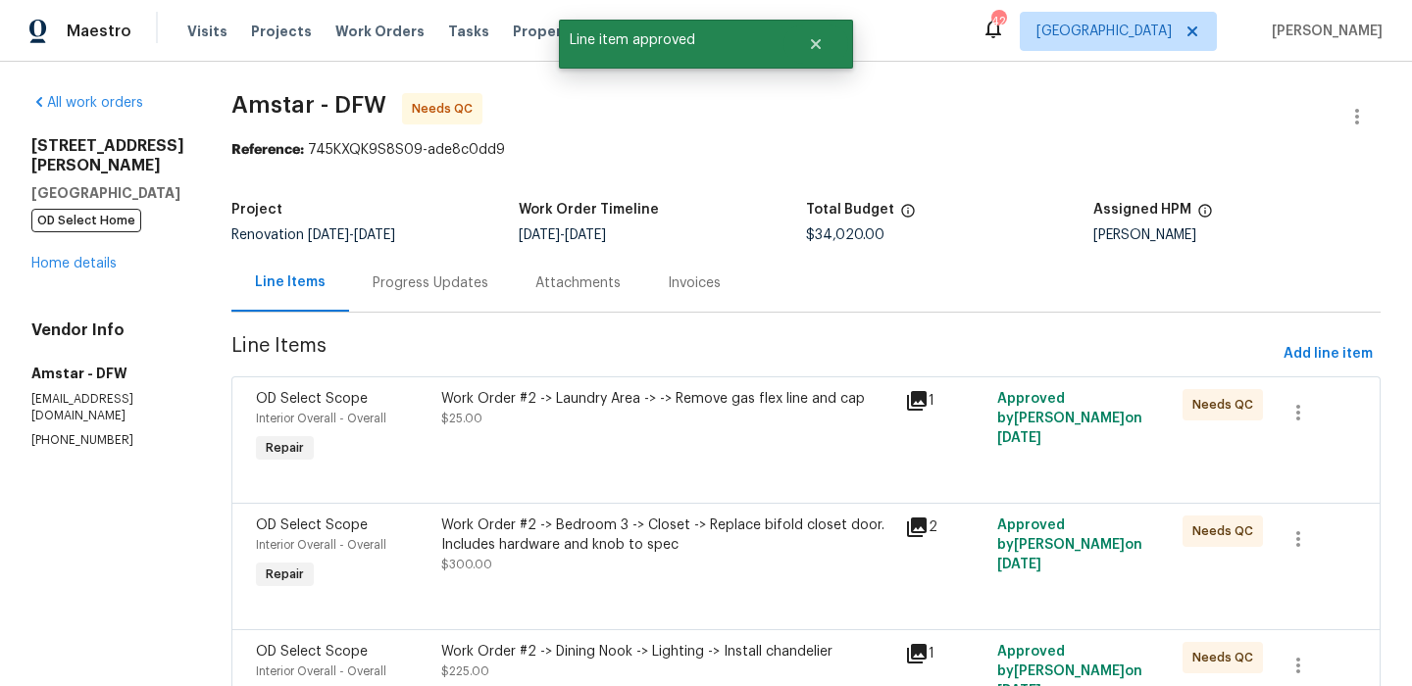
click at [637, 427] on div "Work Order #2 -> Laundry Area -> -> Remove gas flex line and cap $25.00" at bounding box center [667, 408] width 452 height 39
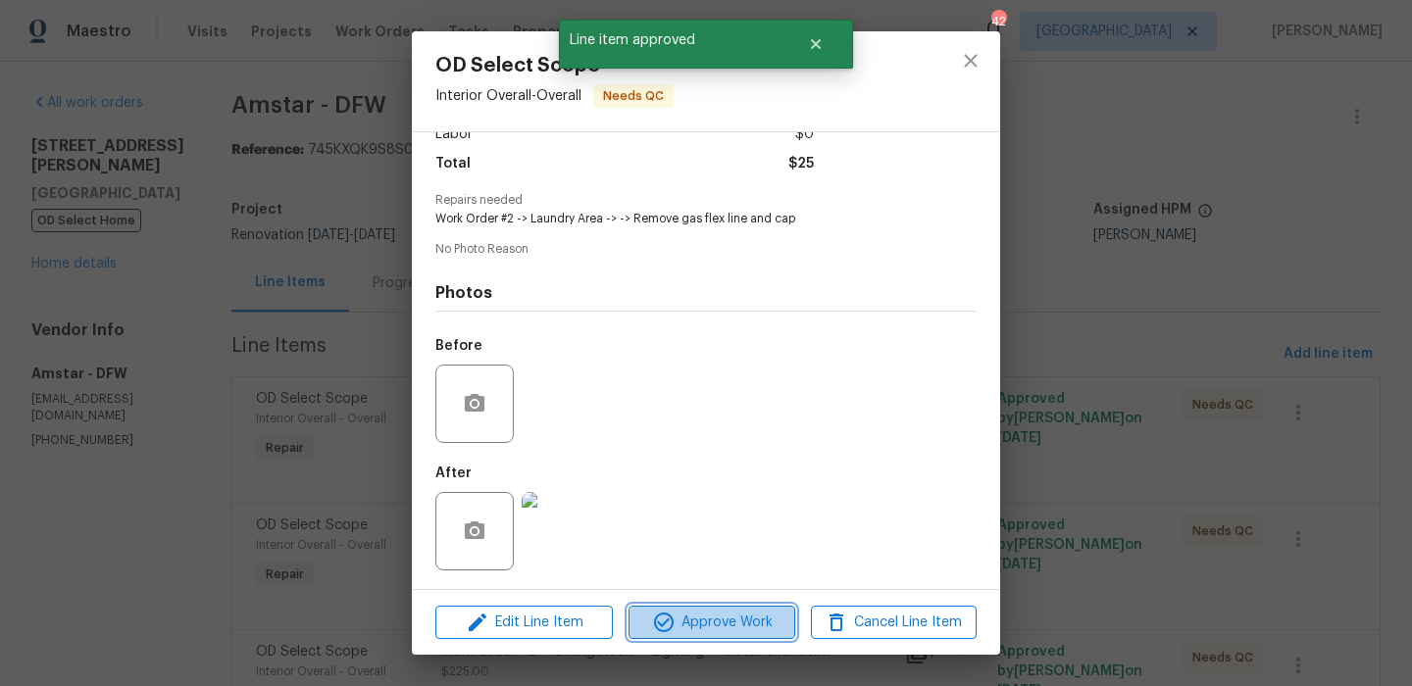
click at [698, 613] on span "Approve Work" at bounding box center [711, 623] width 154 height 25
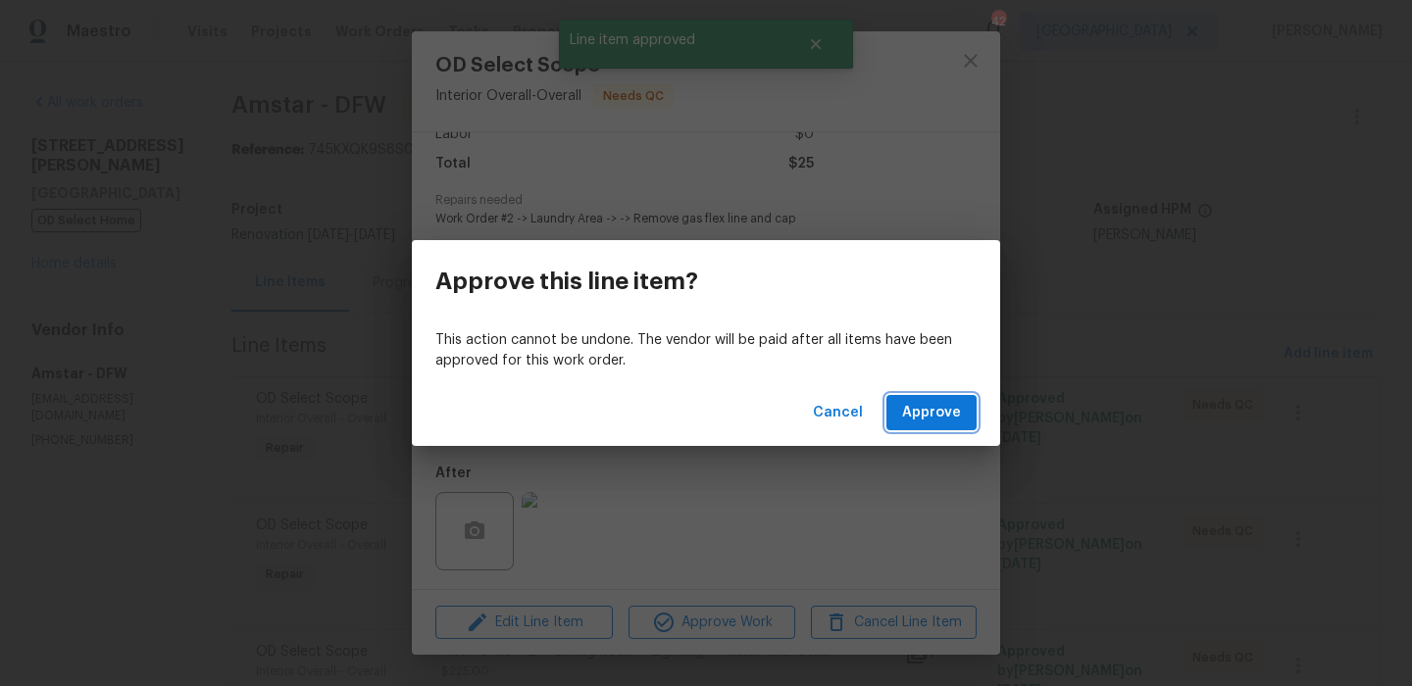
click at [931, 408] on span "Approve" at bounding box center [931, 413] width 59 height 25
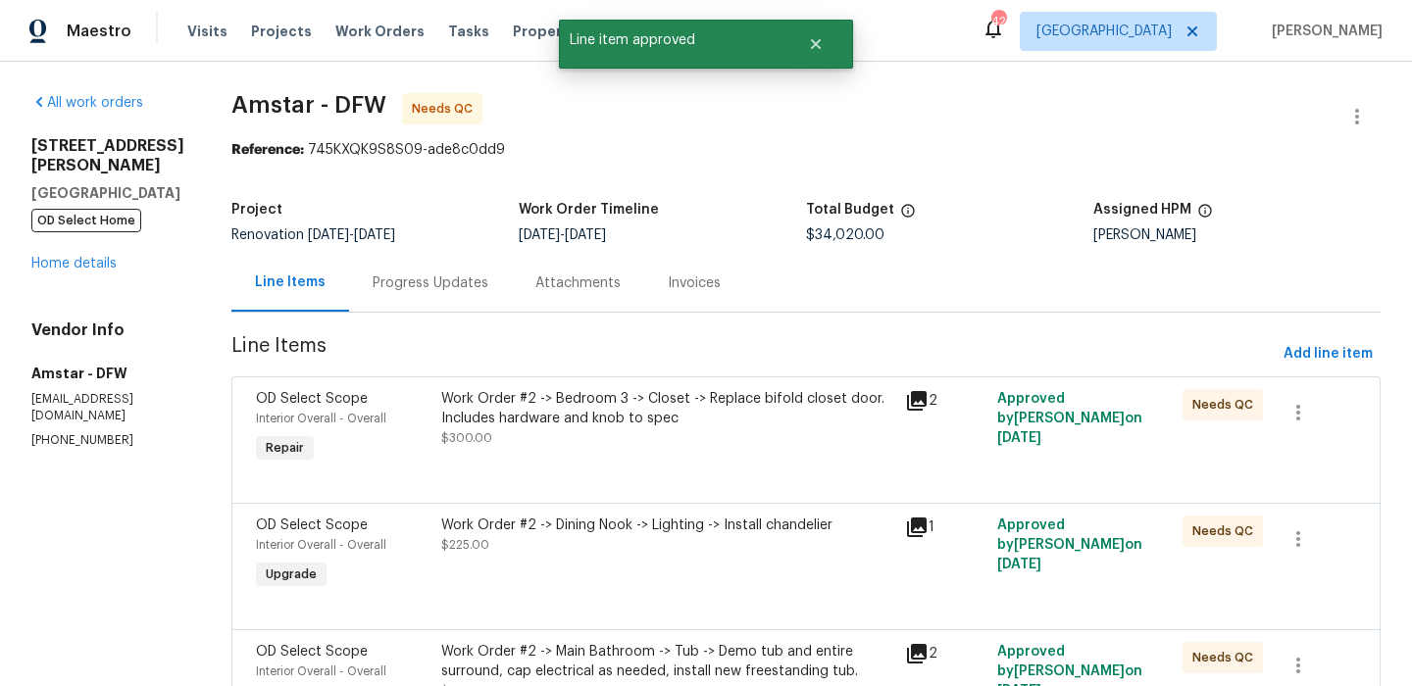
click at [674, 418] on div "Work Order #2 -> Bedroom 3 -> Closet -> Replace bifold closet door. Includes ha…" at bounding box center [667, 408] width 452 height 39
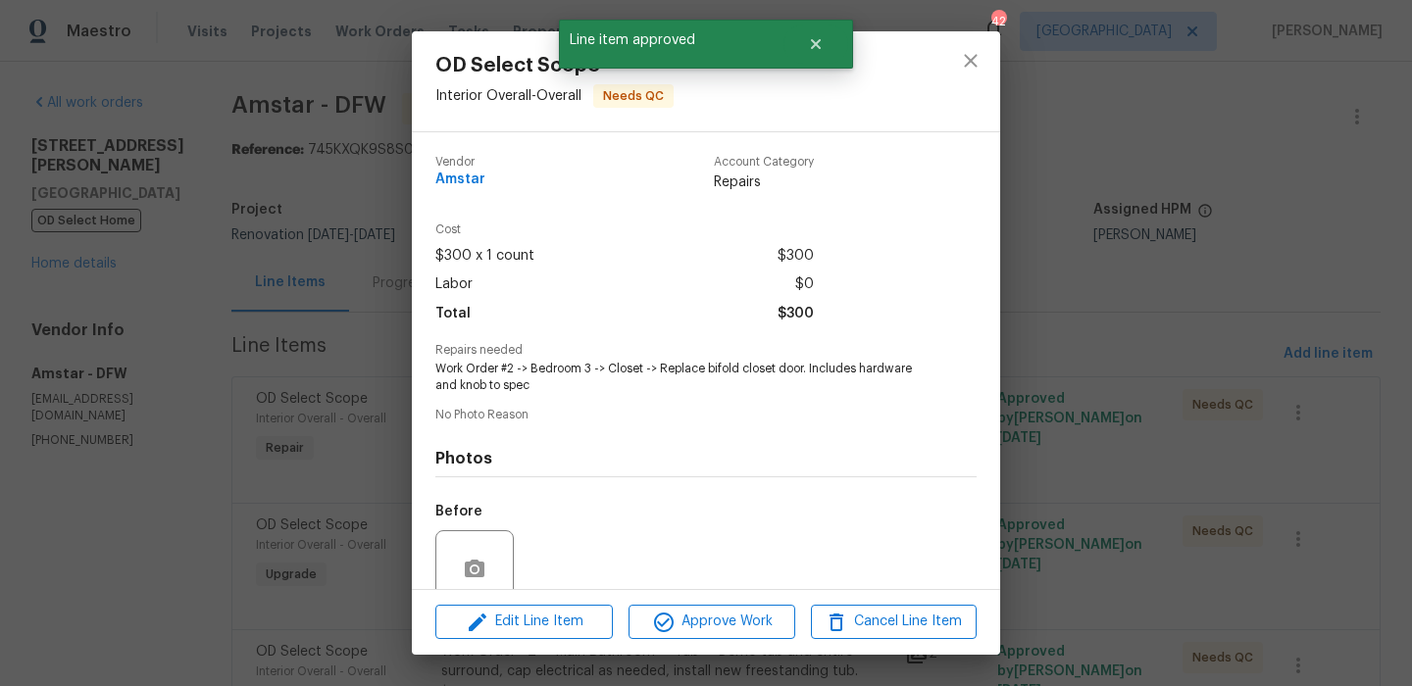
scroll to position [167, 0]
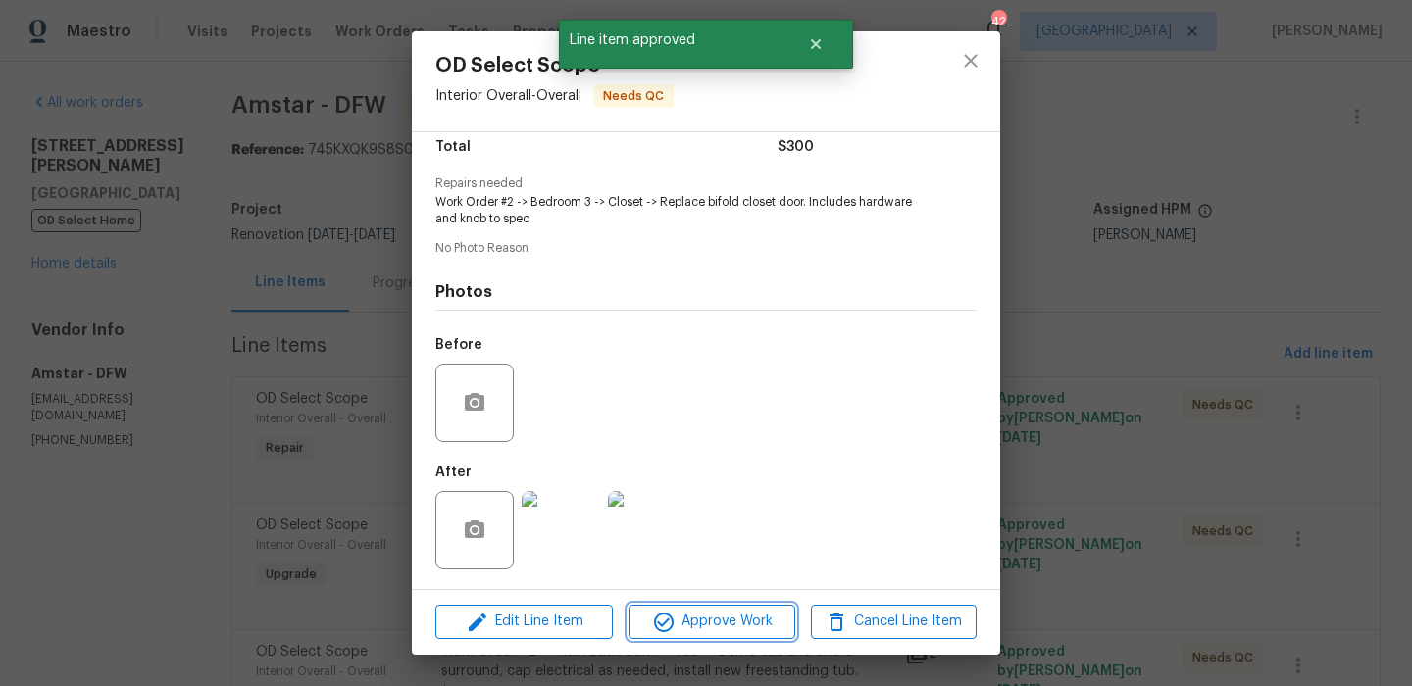
click at [722, 606] on button "Approve Work" at bounding box center [711, 622] width 166 height 34
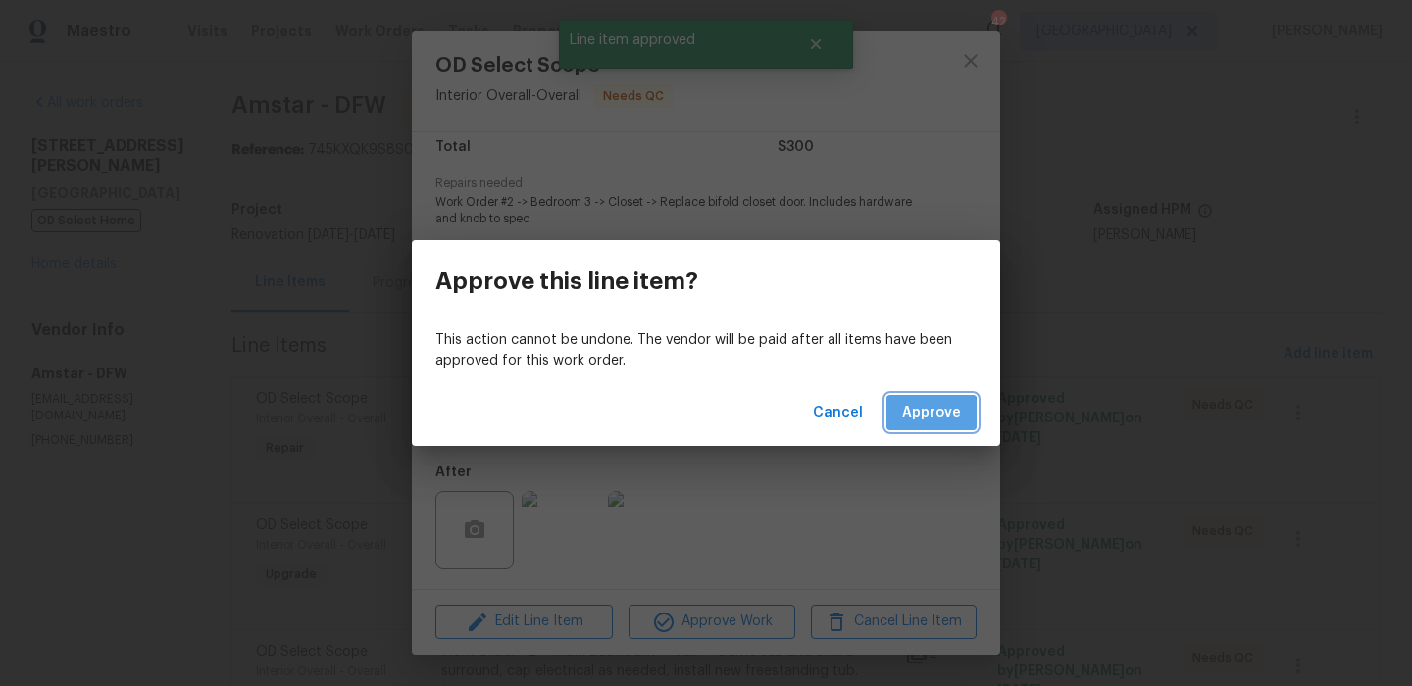
click at [918, 416] on span "Approve" at bounding box center [931, 413] width 59 height 25
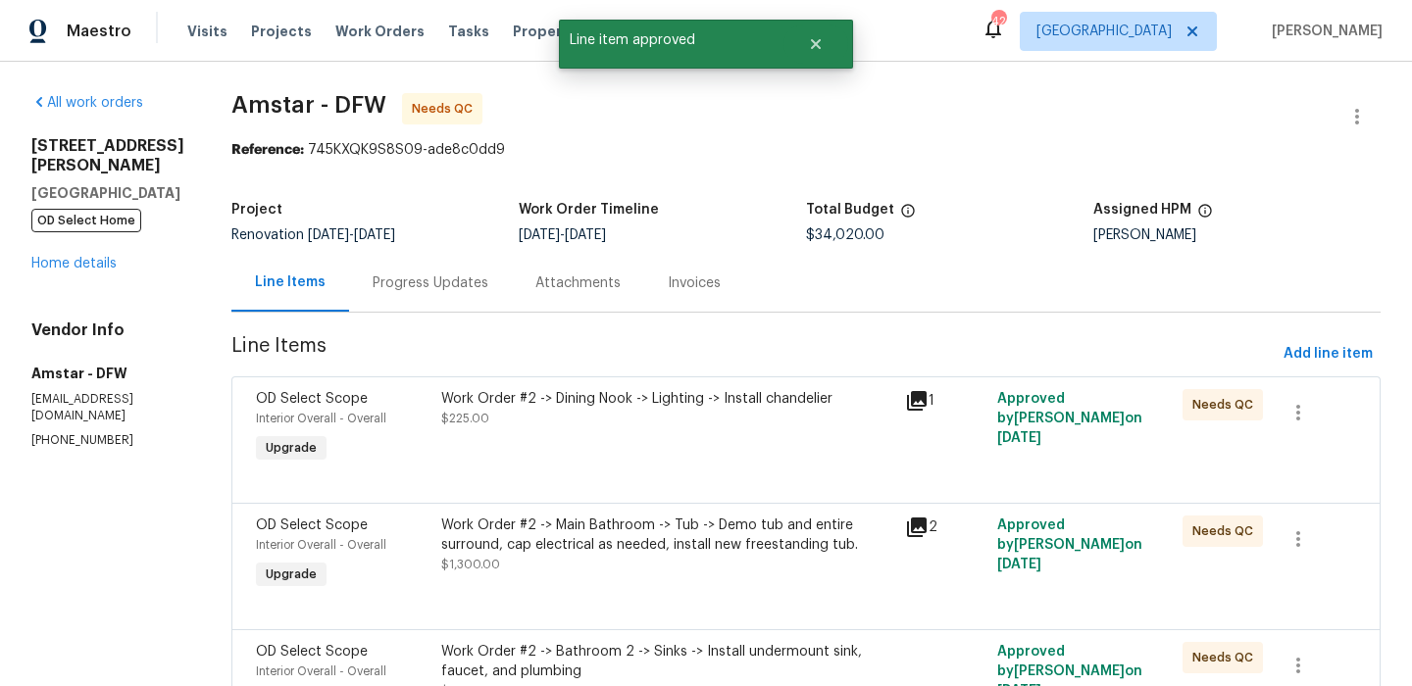
click at [661, 438] on div "Work Order #2 -> Dining Nook -> Lighting -> Install chandelier $225.00" at bounding box center [667, 428] width 464 height 90
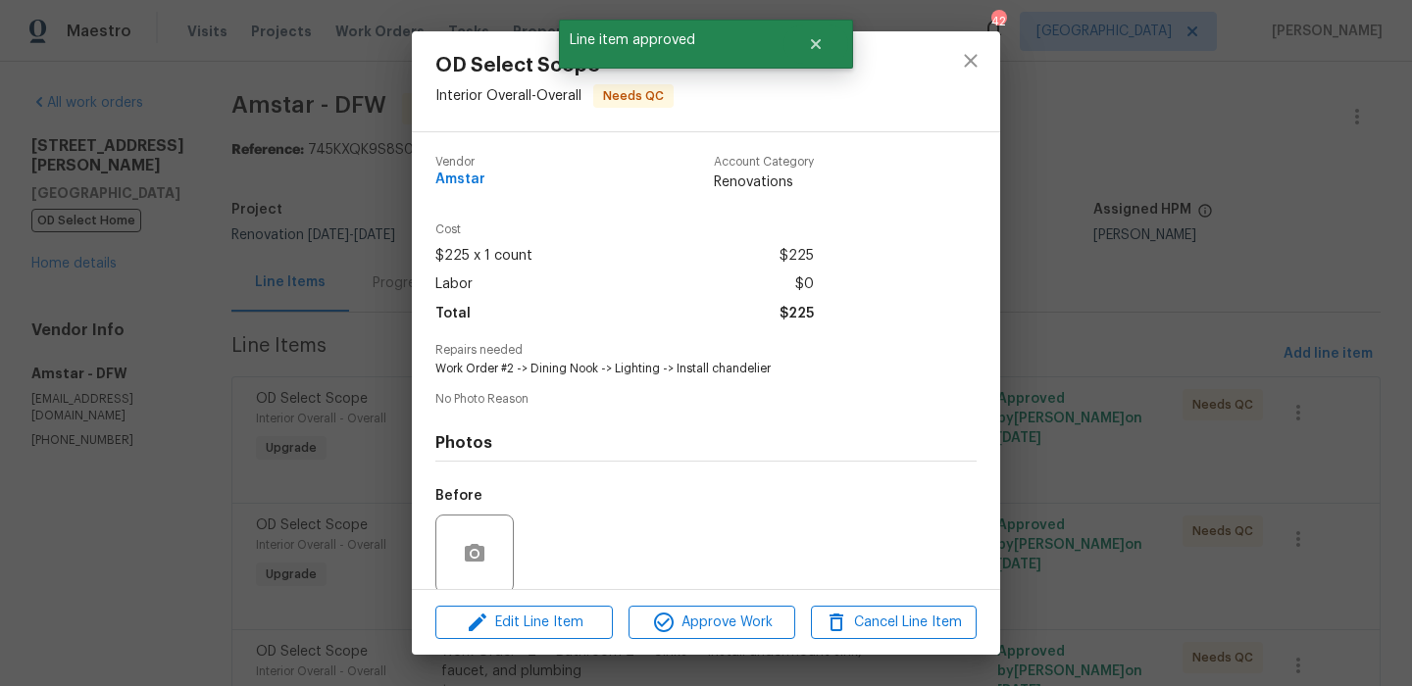
scroll to position [150, 0]
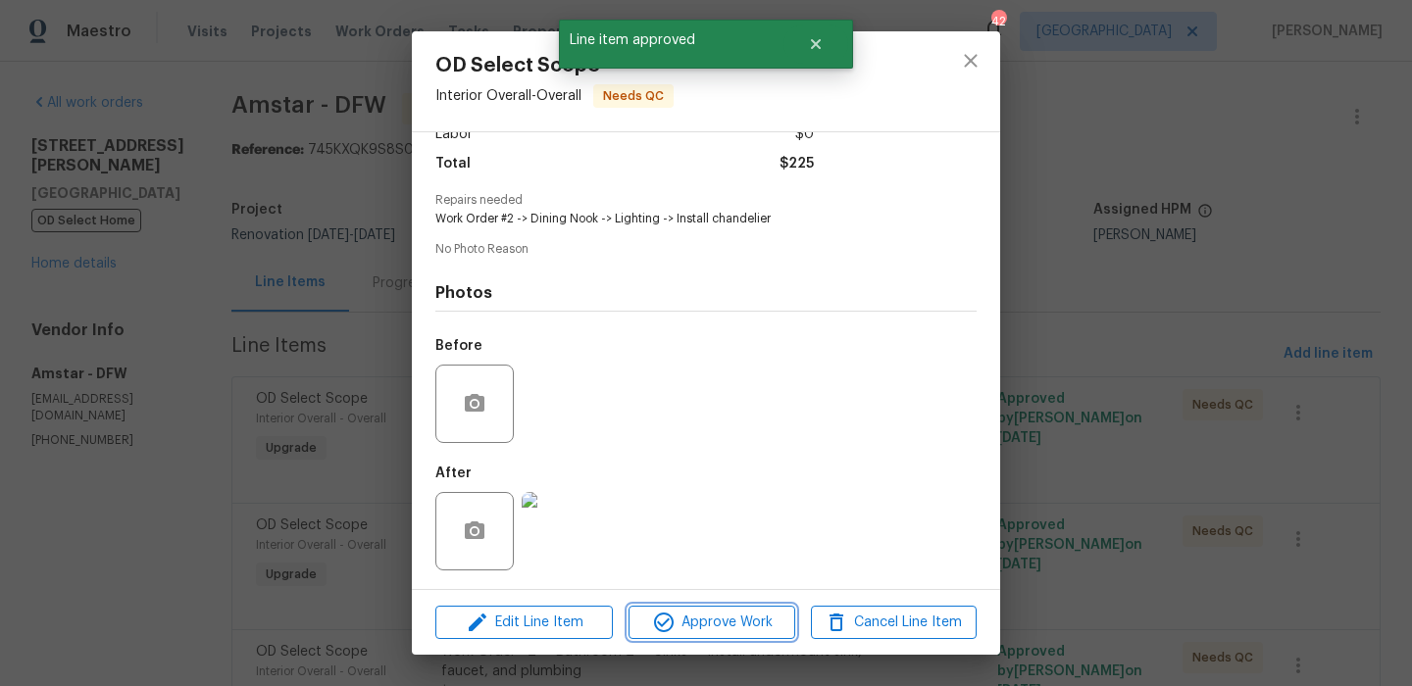
click at [718, 620] on span "Approve Work" at bounding box center [711, 623] width 154 height 25
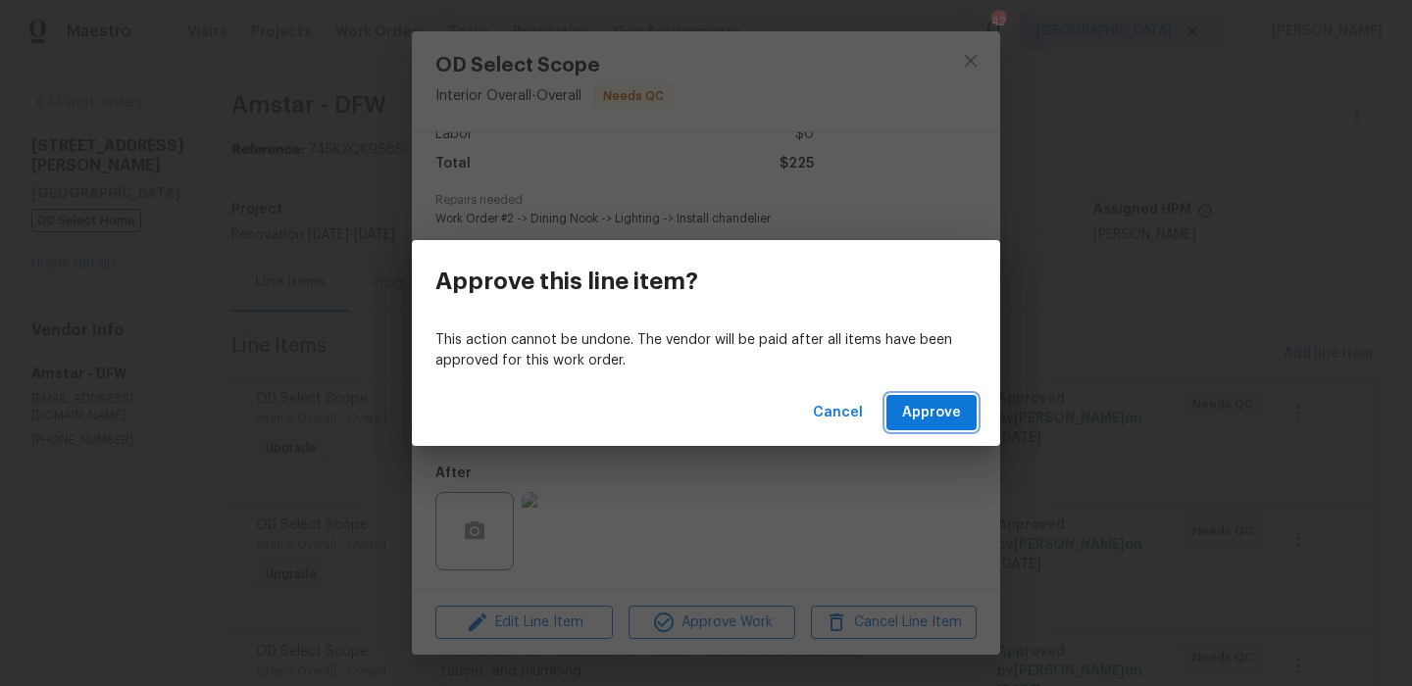
click at [946, 403] on span "Approve" at bounding box center [931, 413] width 59 height 25
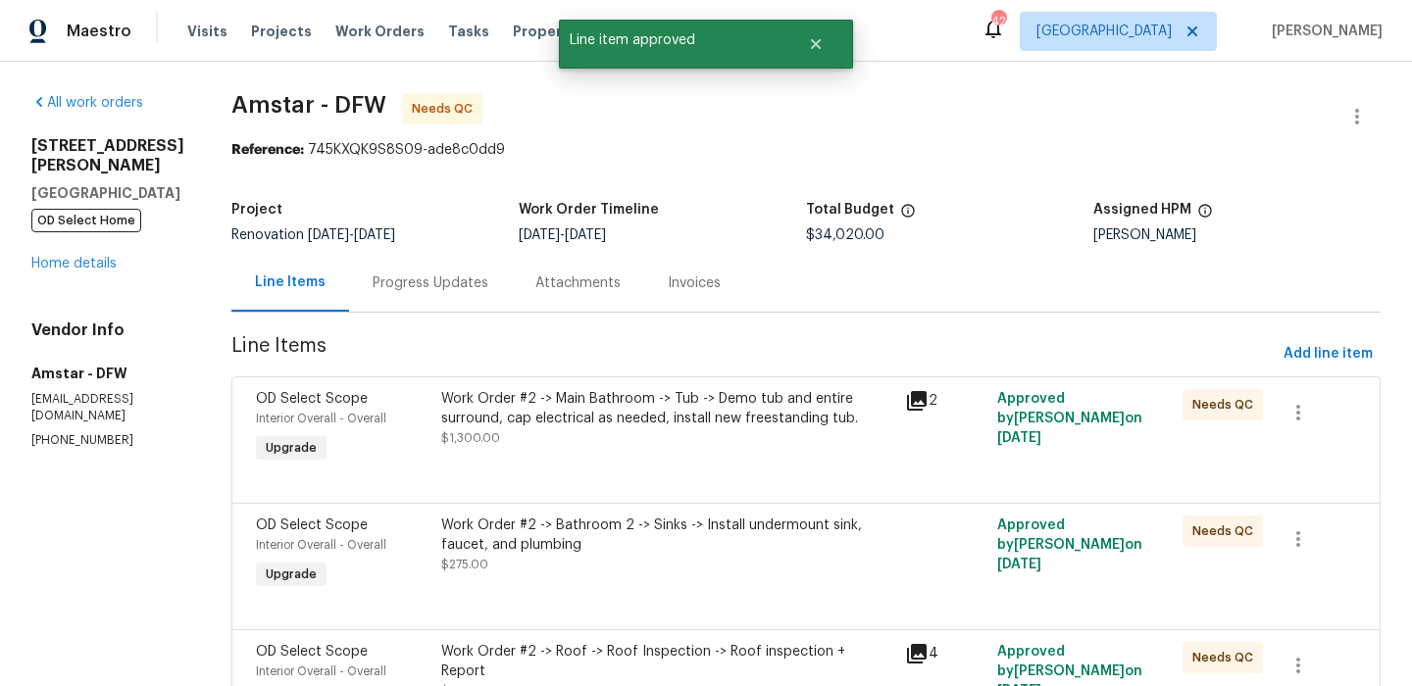
click at [690, 442] on div "Work Order #2 -> Main Bathroom -> Tub -> Demo tub and entire surround, cap elec…" at bounding box center [667, 418] width 452 height 59
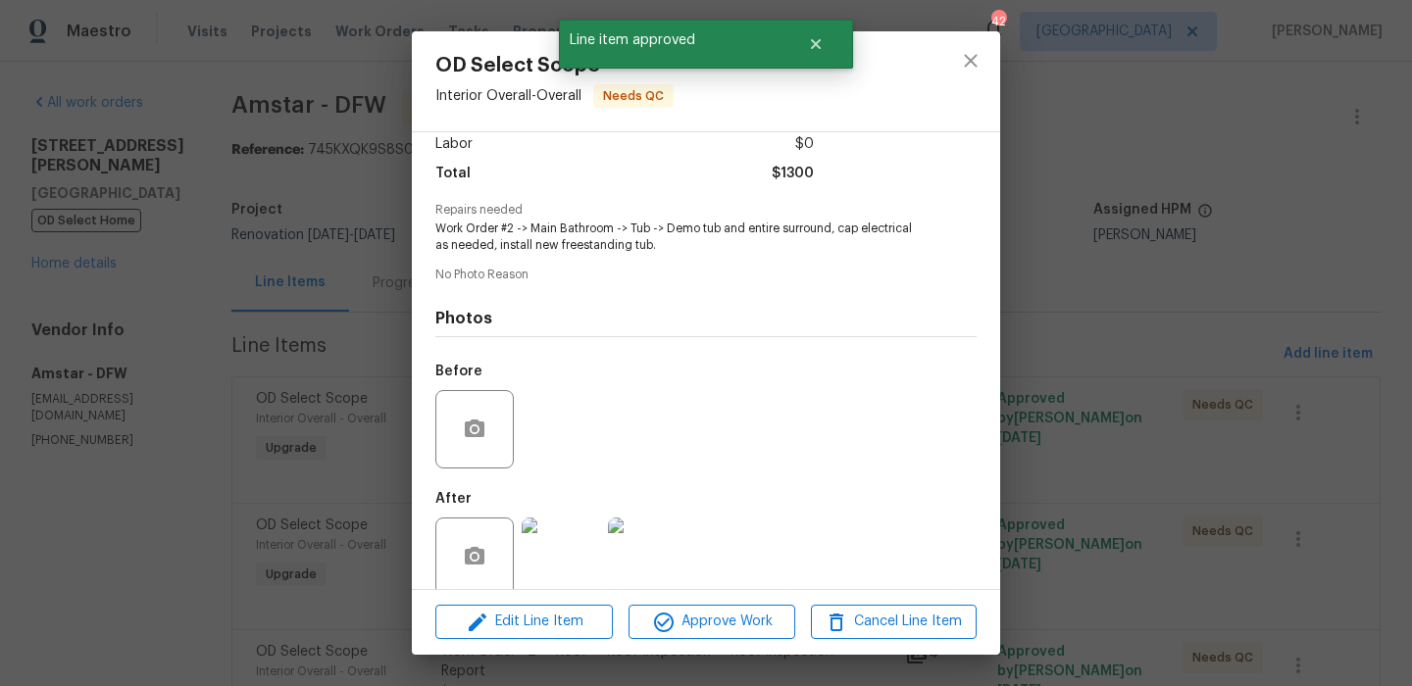
scroll to position [167, 0]
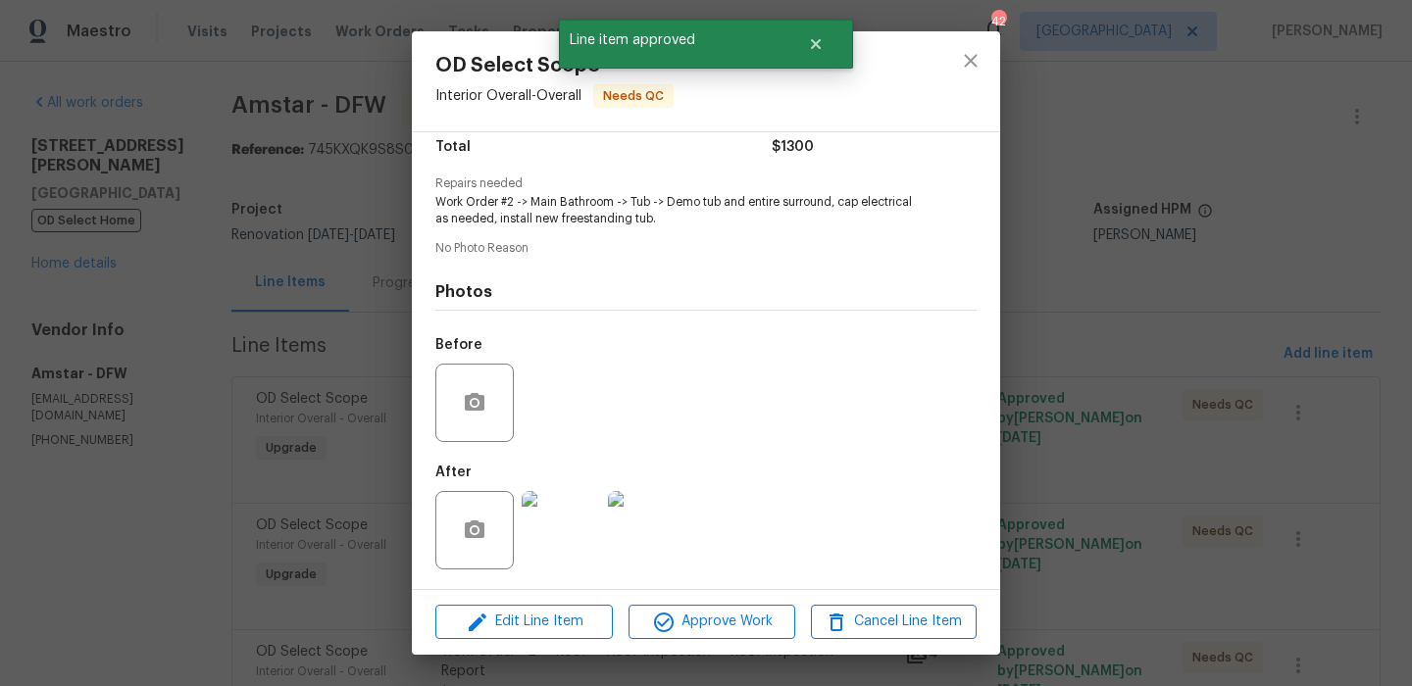
click at [551, 505] on img at bounding box center [561, 530] width 78 height 78
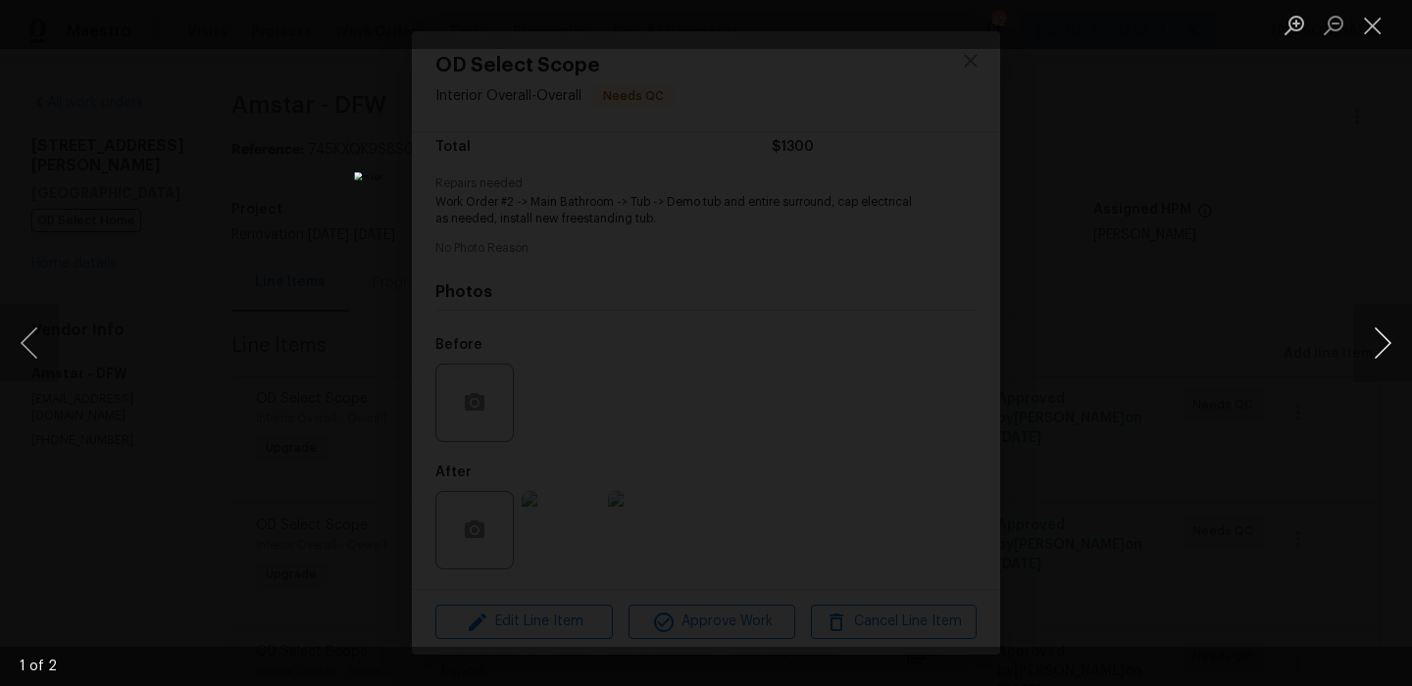
click at [1388, 335] on button "Next image" at bounding box center [1382, 343] width 59 height 78
click at [1373, 36] on button "Close lightbox" at bounding box center [1372, 25] width 39 height 34
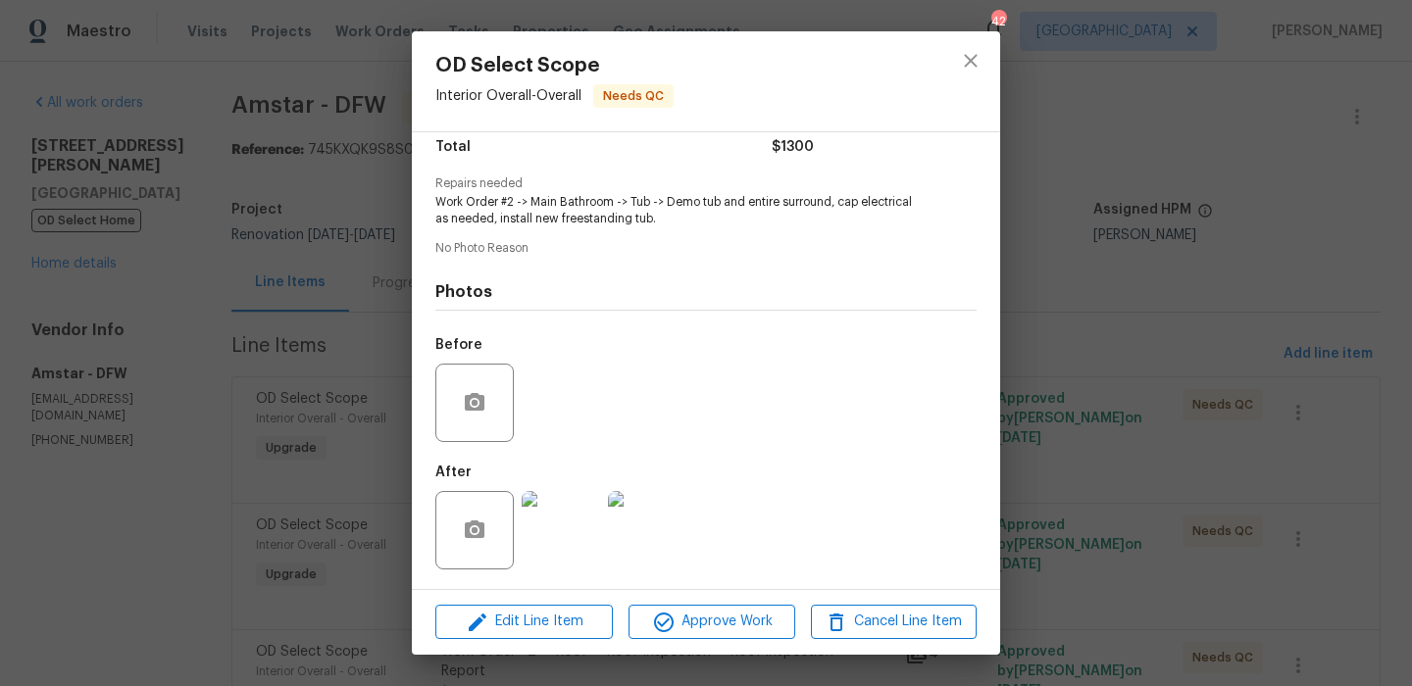
click at [745, 602] on div "Edit Line Item Approve Work Cancel Line Item" at bounding box center [706, 622] width 588 height 66
click at [745, 609] on button "Approve Work" at bounding box center [711, 622] width 166 height 34
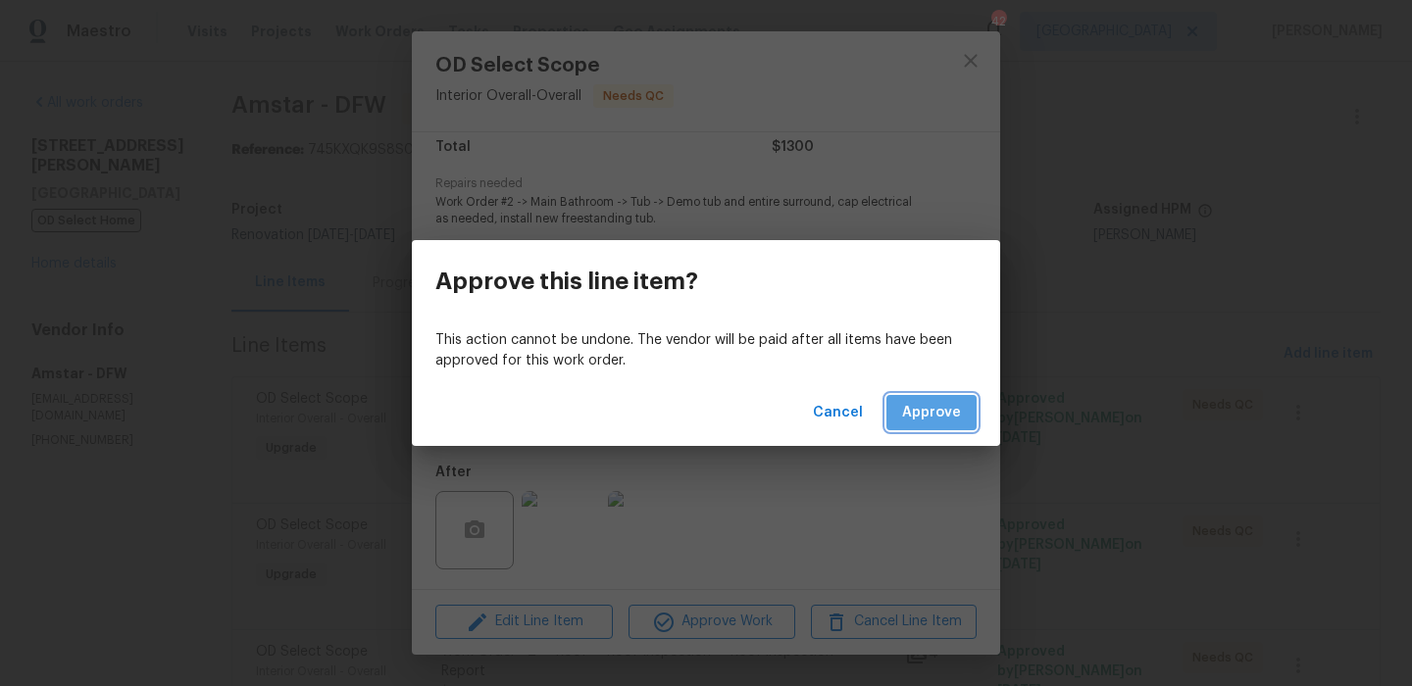
click at [937, 408] on span "Approve" at bounding box center [931, 413] width 59 height 25
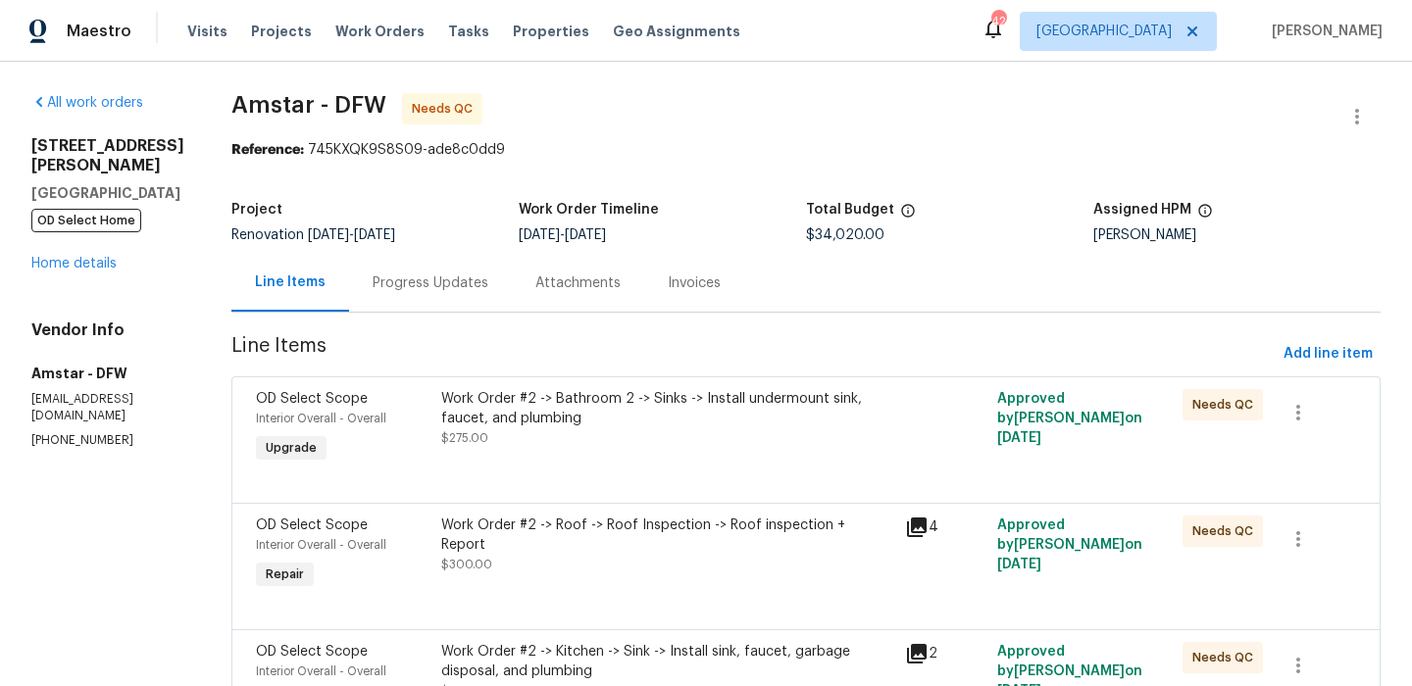
click at [609, 404] on div "Work Order #2 -> Bathroom 2 -> Sinks -> Install undermount sink, faucet, and pl…" at bounding box center [667, 408] width 452 height 39
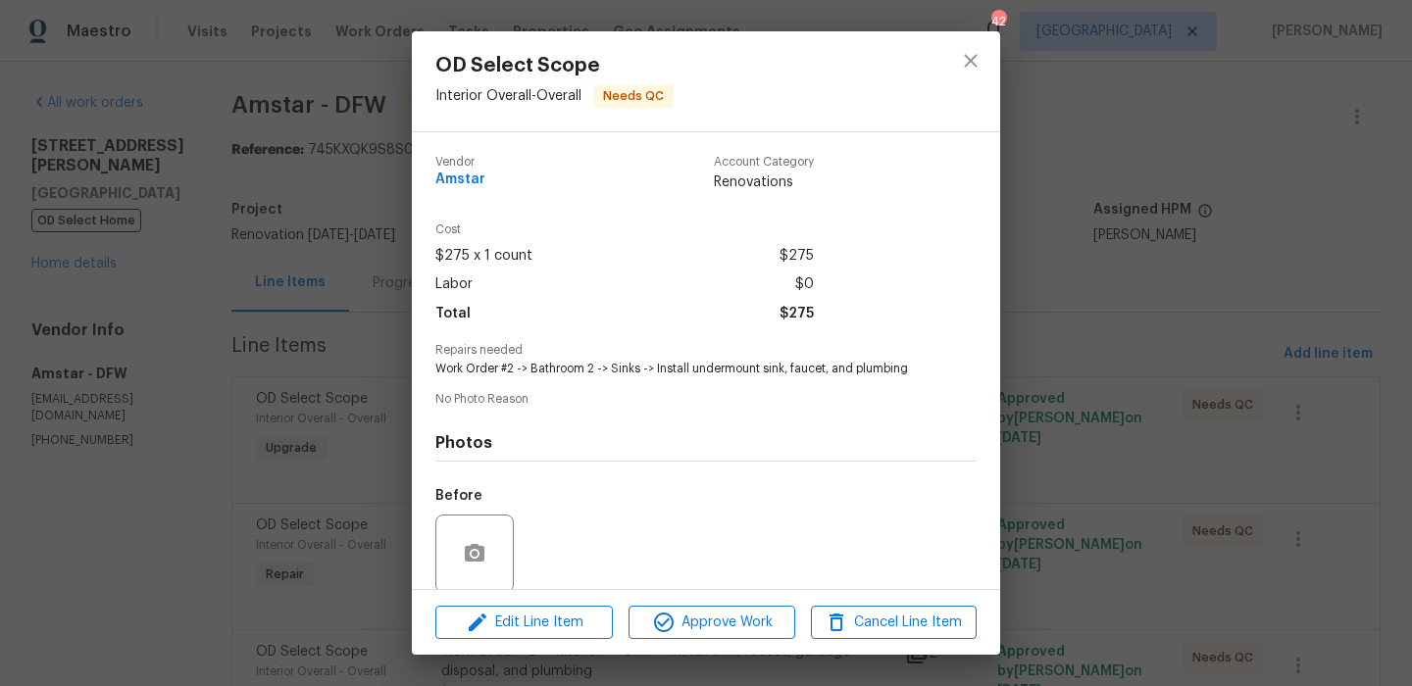
scroll to position [150, 0]
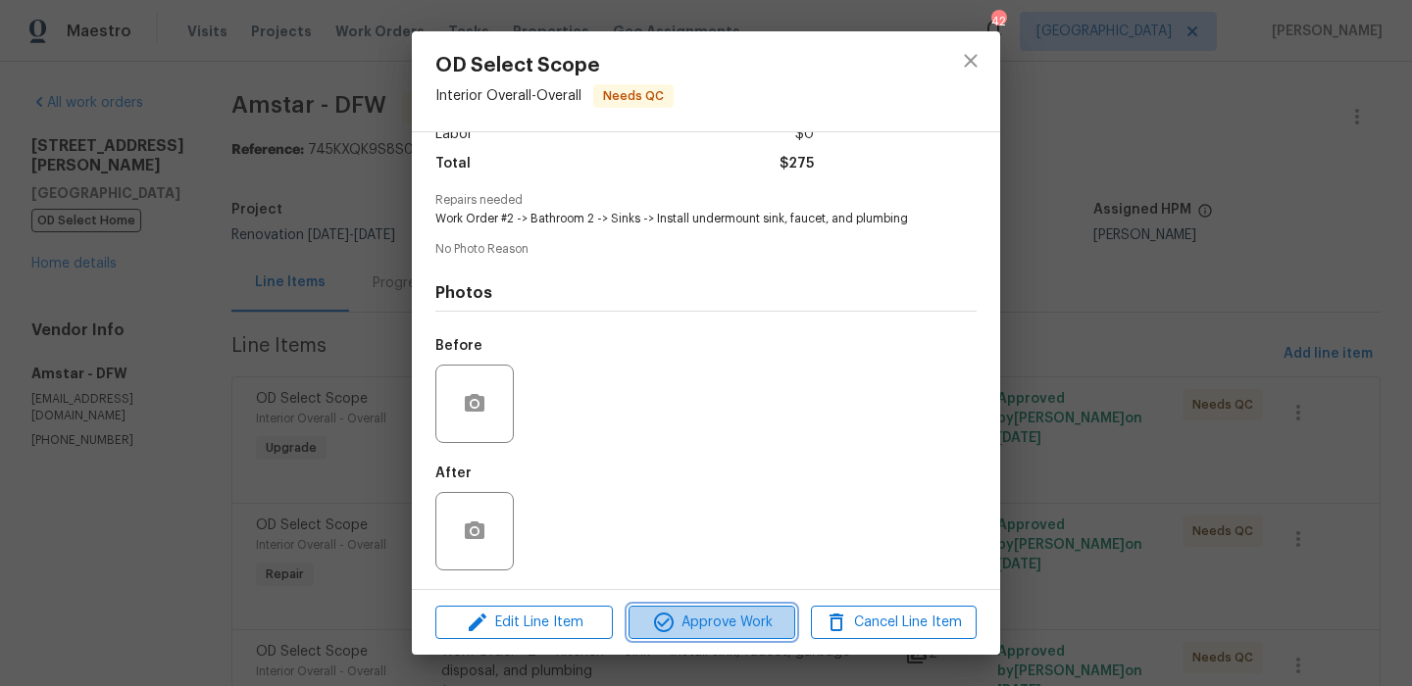
click at [728, 609] on button "Approve Work" at bounding box center [711, 623] width 166 height 34
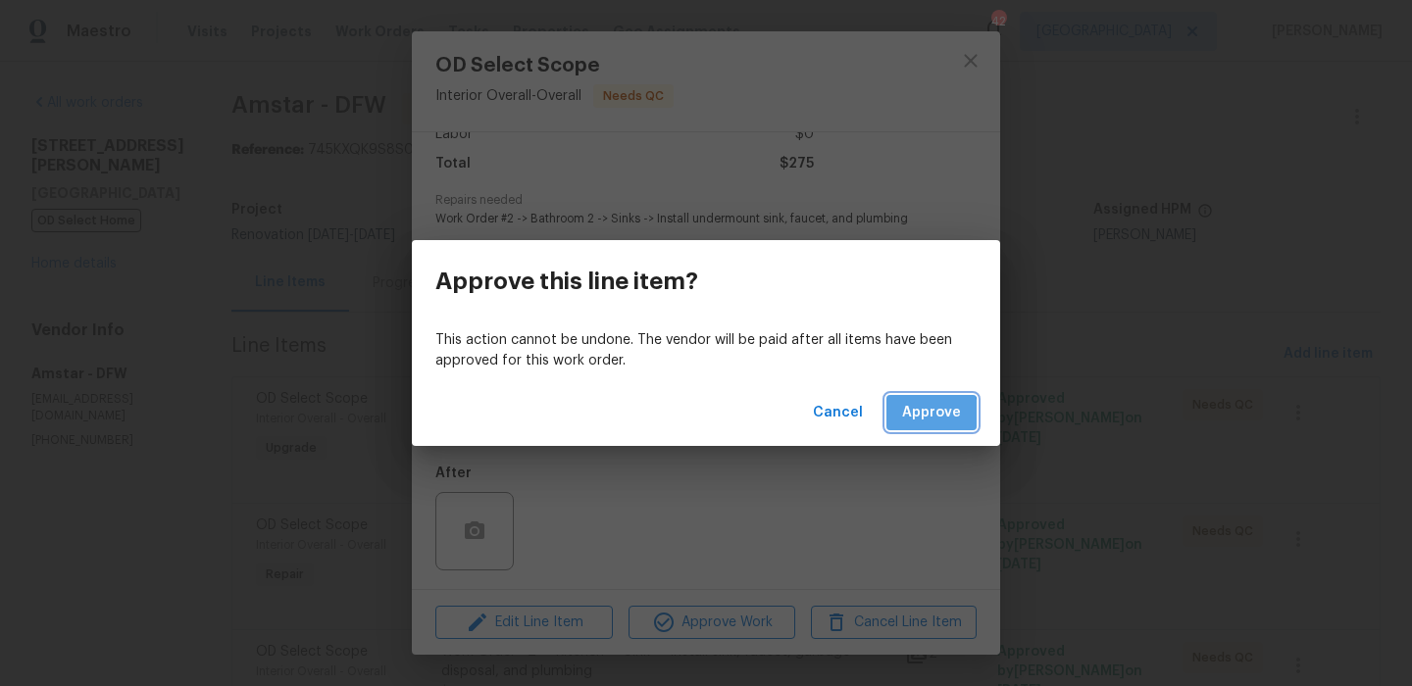
click at [903, 423] on button "Approve" at bounding box center [931, 413] width 90 height 36
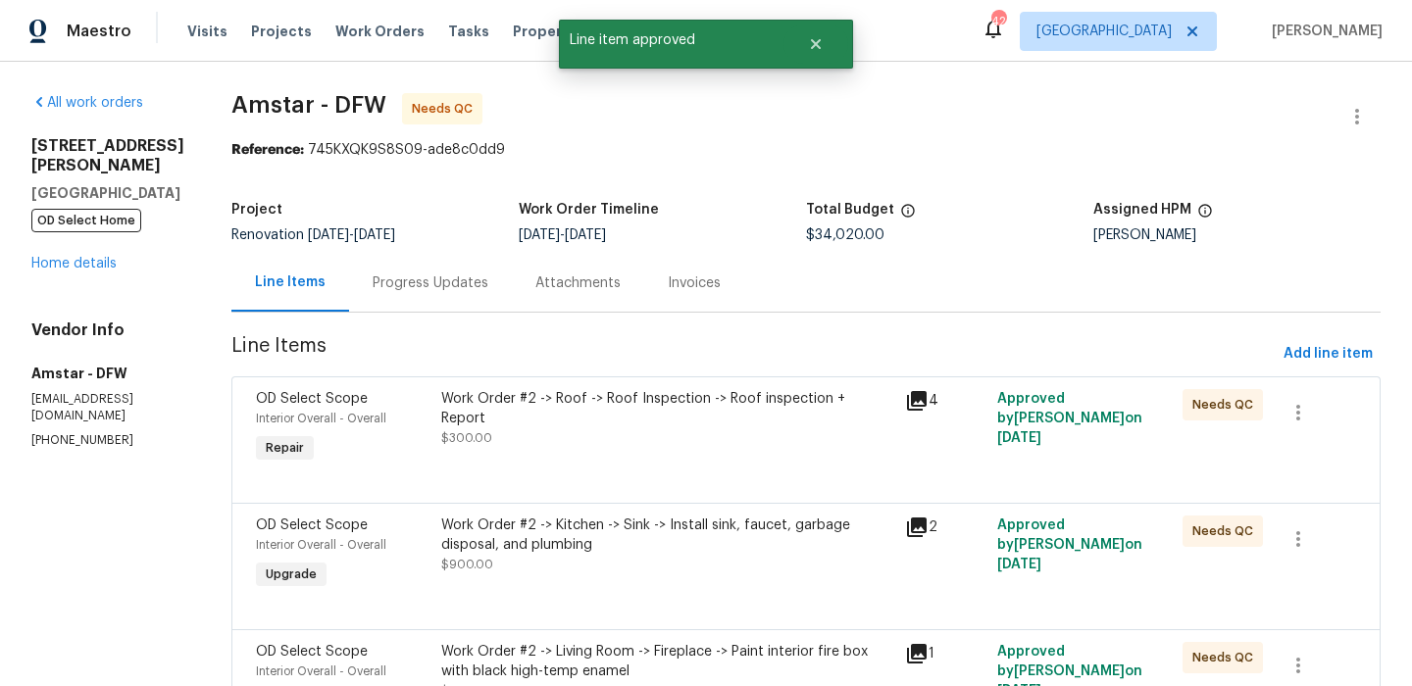
click at [721, 429] on div "Work Order #2 -> Roof -> Roof Inspection -> Roof inspection + Report $300.00" at bounding box center [667, 428] width 464 height 90
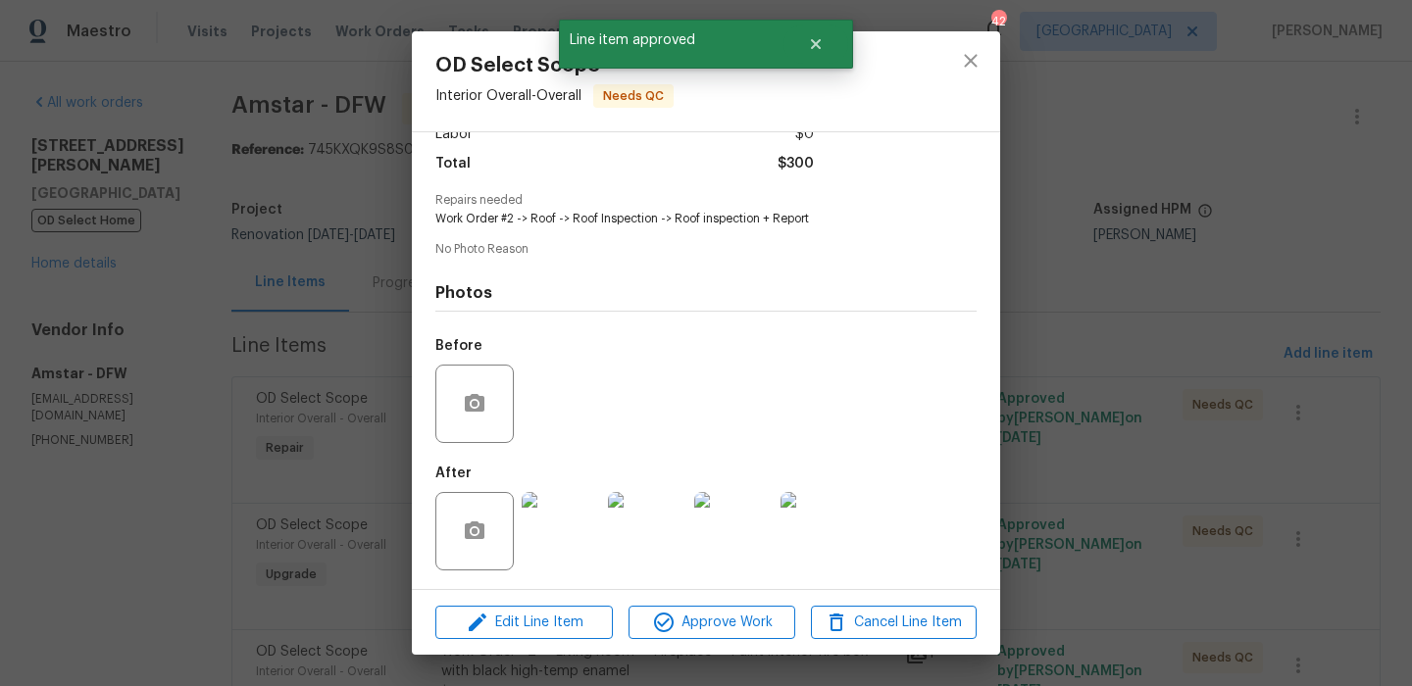
click at [579, 541] on img at bounding box center [561, 531] width 78 height 78
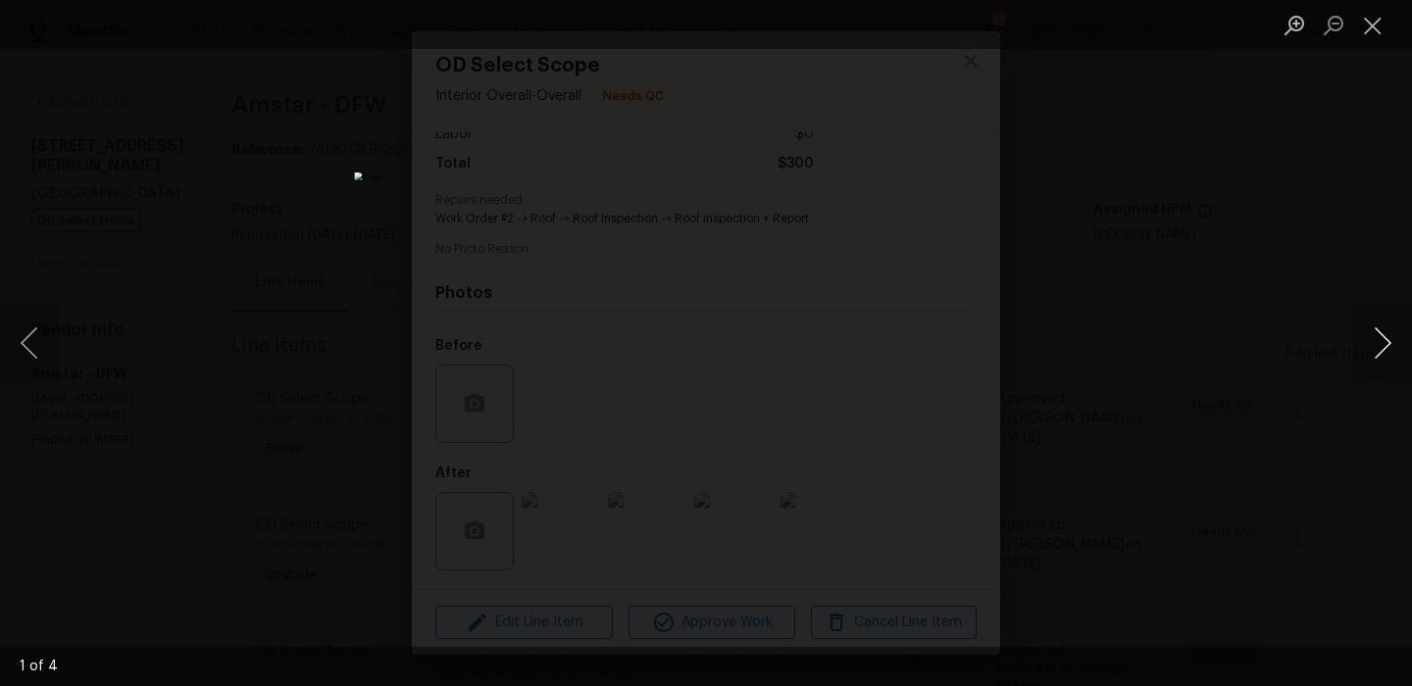
click at [1386, 321] on button "Next image" at bounding box center [1382, 343] width 59 height 78
click at [1370, 340] on button "Next image" at bounding box center [1382, 343] width 59 height 78
click at [1375, 12] on button "Close lightbox" at bounding box center [1372, 25] width 39 height 34
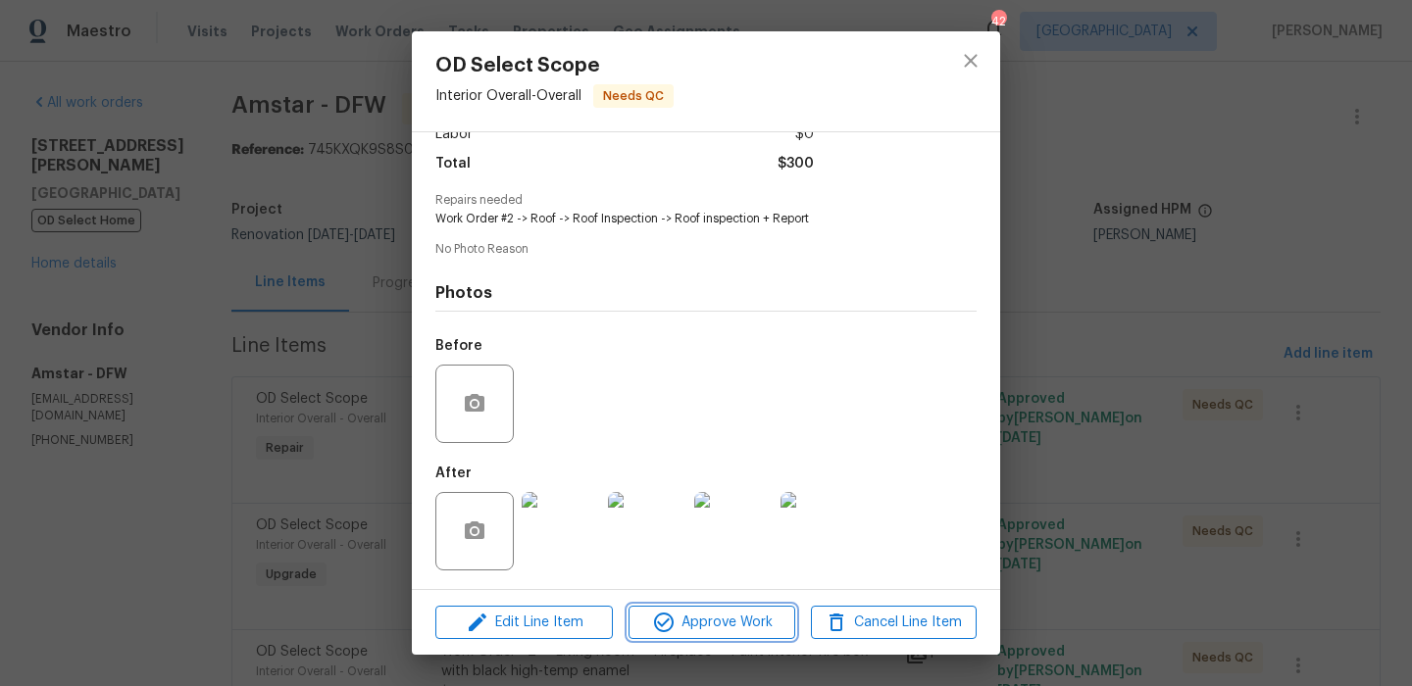
click at [758, 611] on span "Approve Work" at bounding box center [711, 623] width 154 height 25
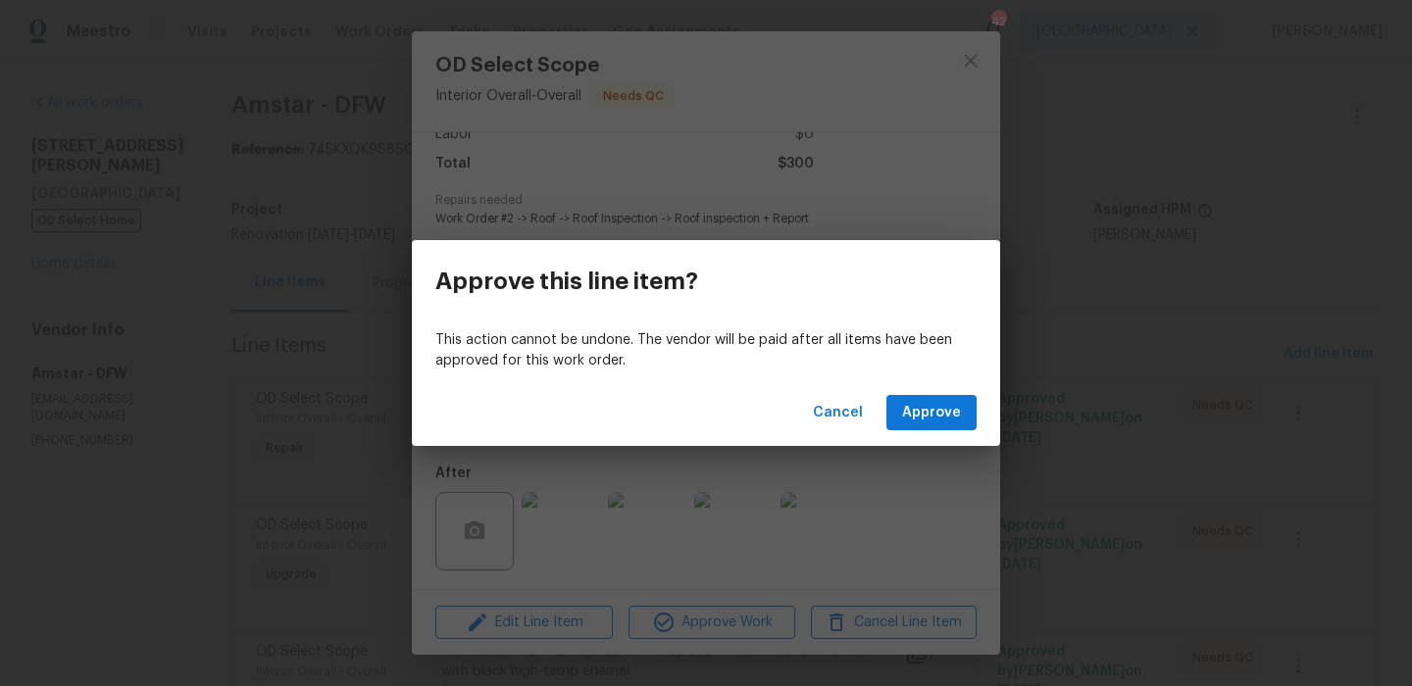
click at [965, 440] on div "Cancel Approve" at bounding box center [706, 413] width 588 height 68
click at [964, 433] on div "Cancel Approve" at bounding box center [706, 413] width 588 height 68
click at [964, 419] on button "Approve" at bounding box center [931, 413] width 90 height 36
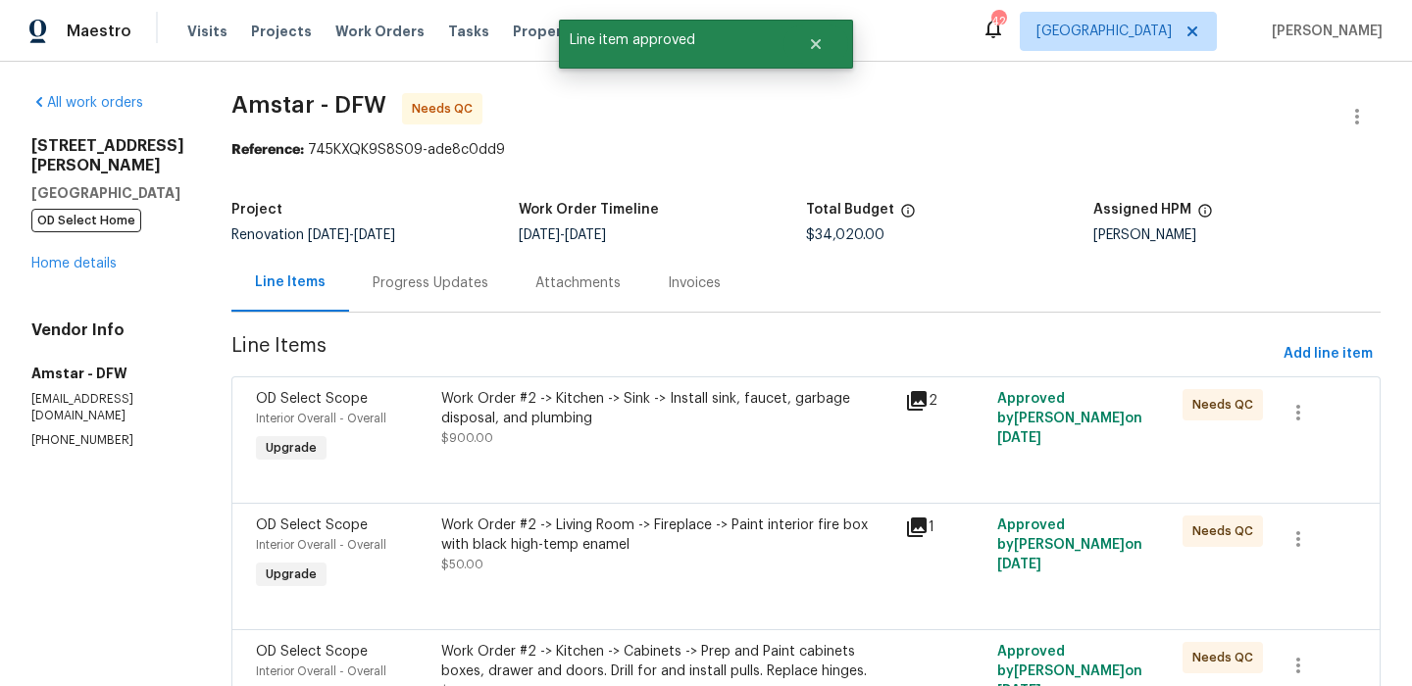
click at [701, 425] on div "Work Order #2 -> Kitchen -> Sink -> Install sink, faucet, garbage disposal, and…" at bounding box center [667, 408] width 452 height 39
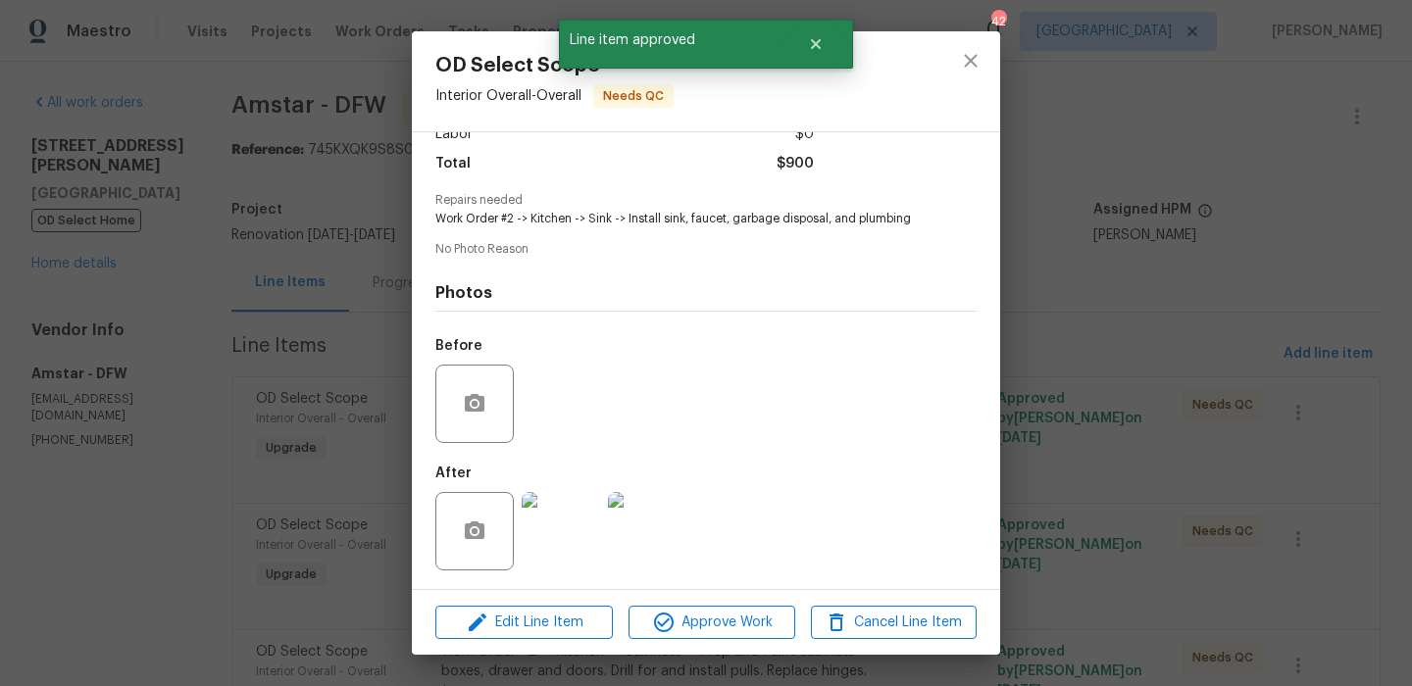
click at [563, 540] on img at bounding box center [561, 531] width 78 height 78
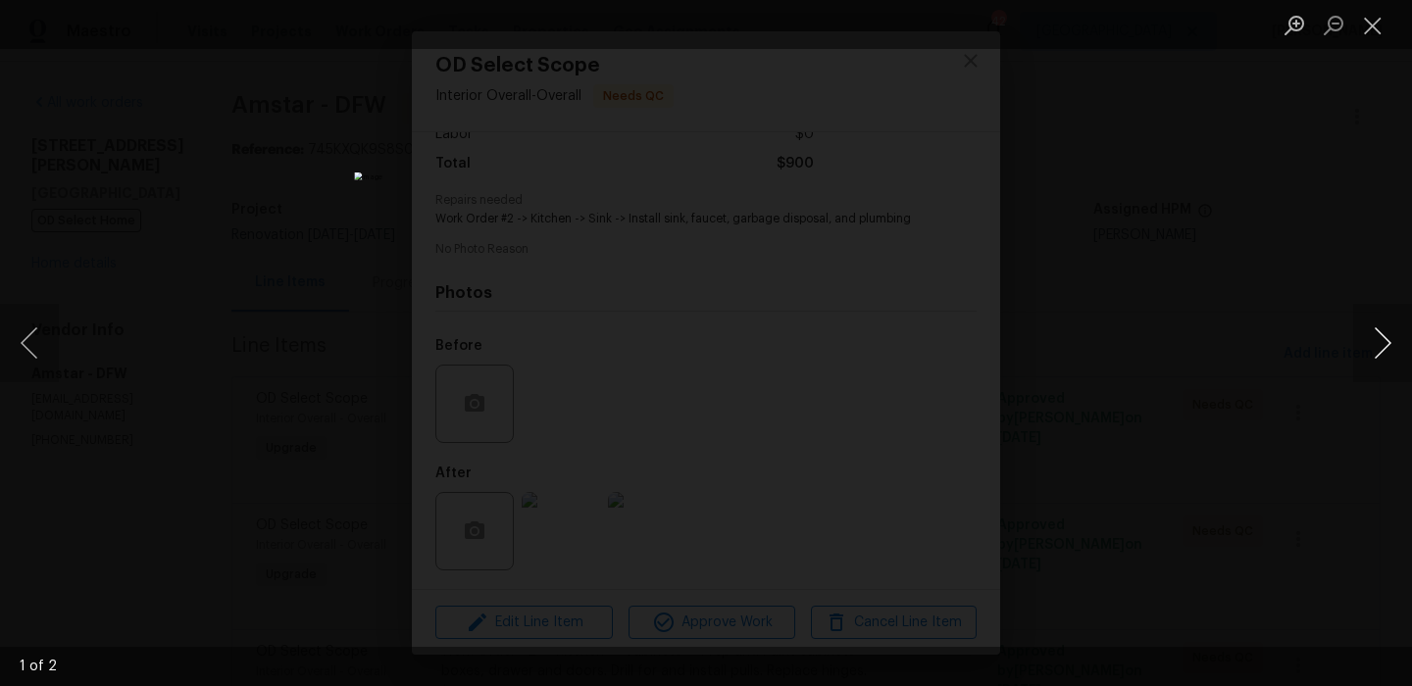
click at [1365, 332] on button "Next image" at bounding box center [1382, 343] width 59 height 78
click at [1379, 32] on button "Close lightbox" at bounding box center [1372, 25] width 39 height 34
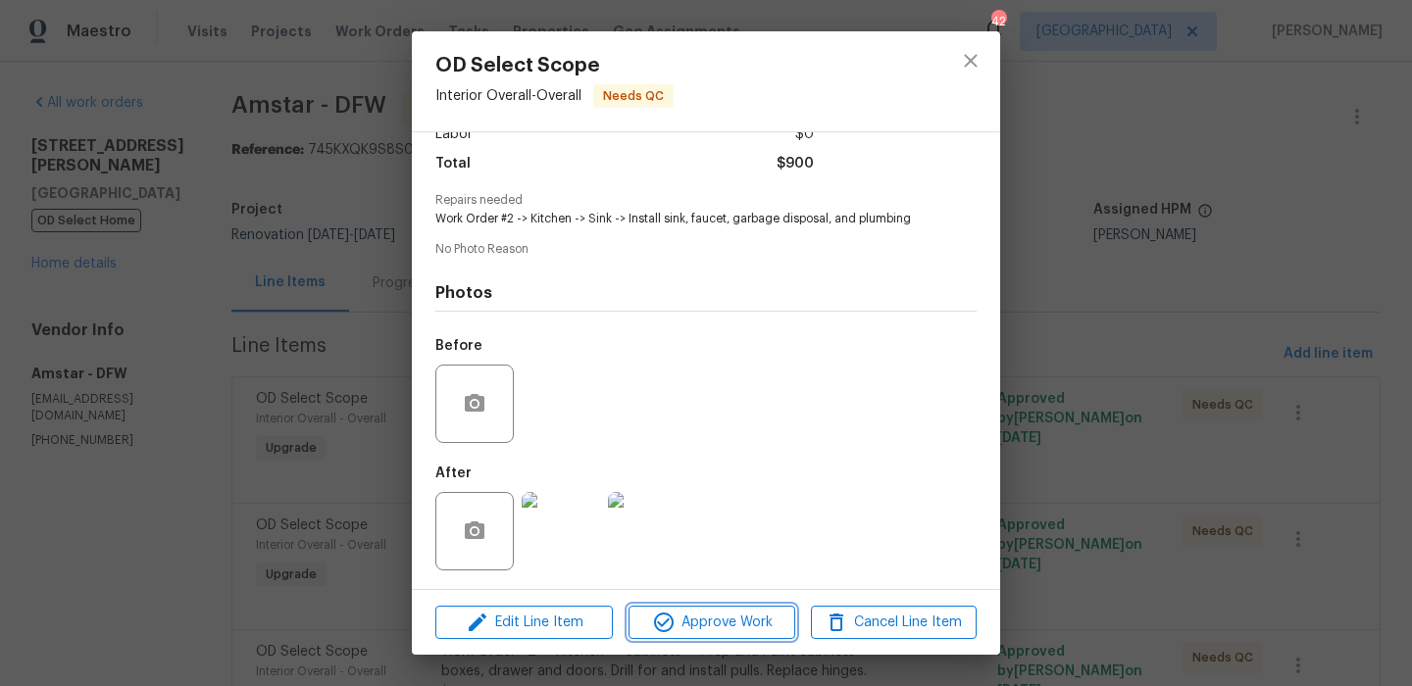
click at [768, 611] on span "Approve Work" at bounding box center [711, 623] width 154 height 25
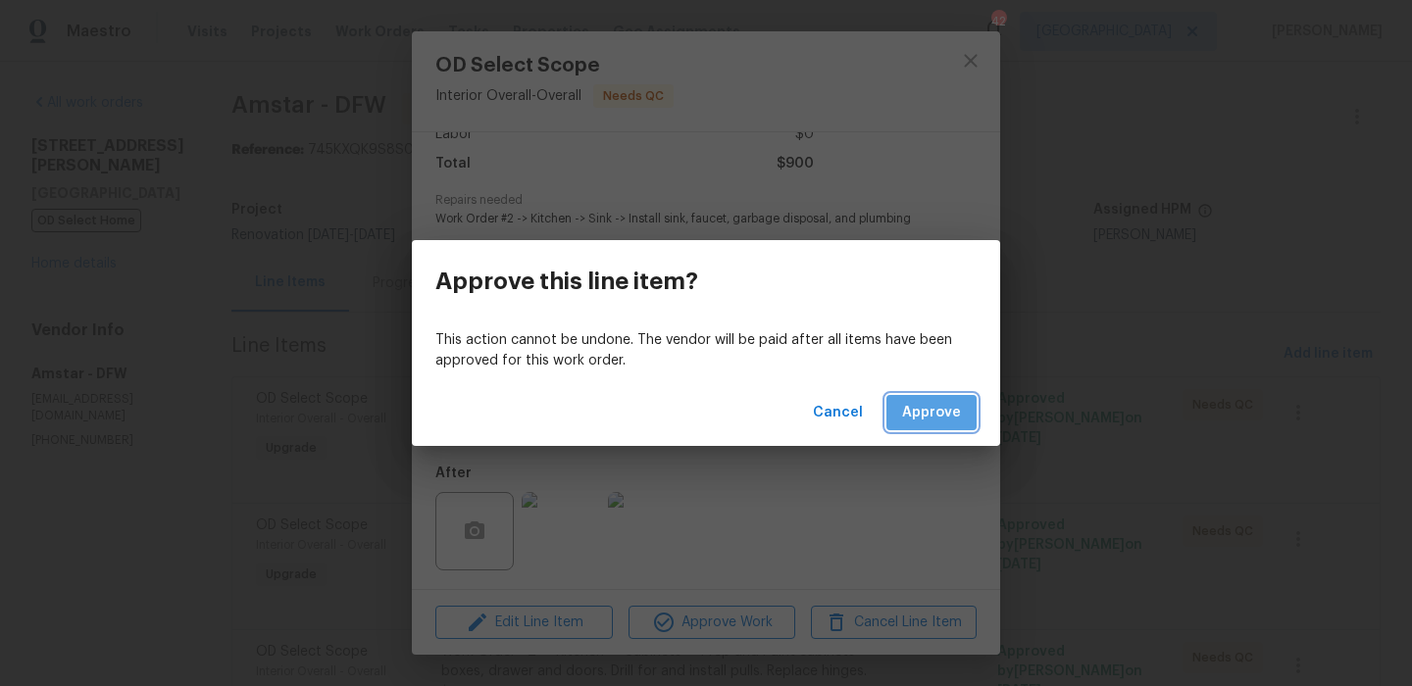
click at [920, 397] on button "Approve" at bounding box center [931, 413] width 90 height 36
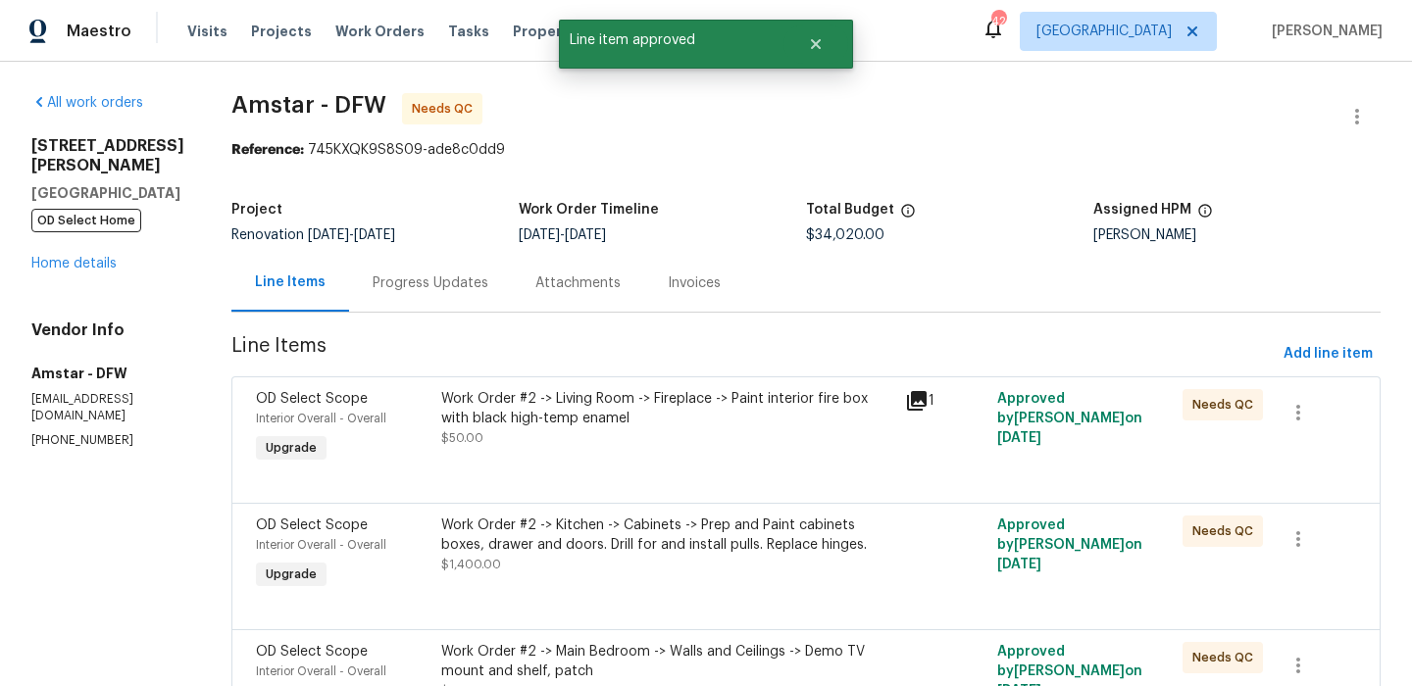
click at [649, 421] on div "Work Order #2 -> Living Room -> Fireplace -> Paint interior fire box with black…" at bounding box center [667, 408] width 452 height 39
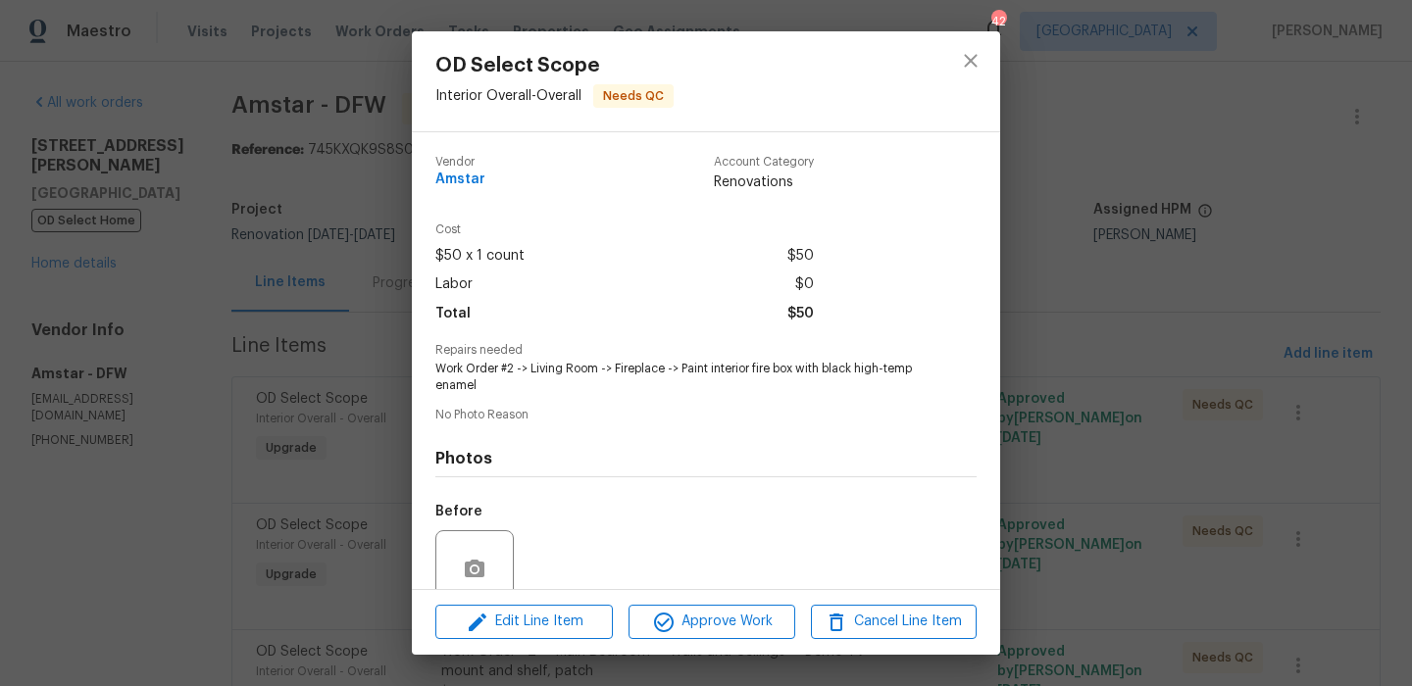
scroll to position [167, 0]
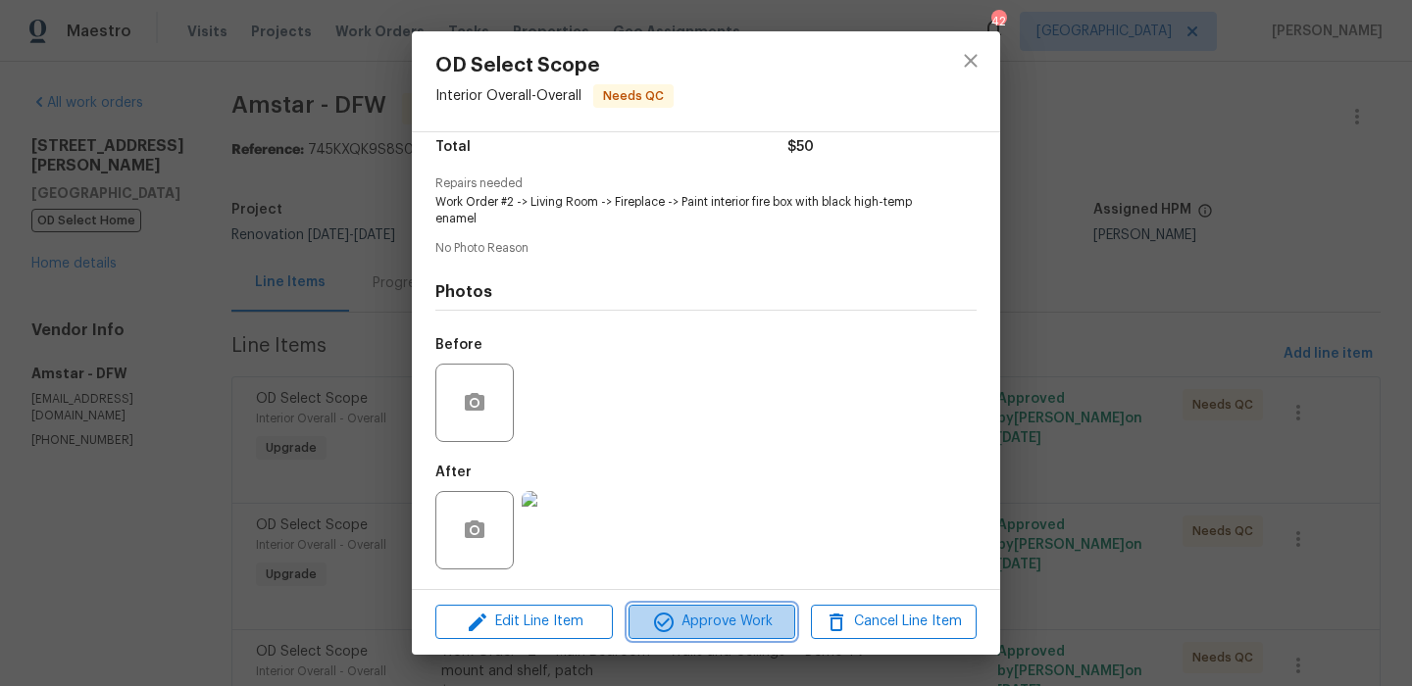
click at [704, 612] on span "Approve Work" at bounding box center [711, 622] width 154 height 25
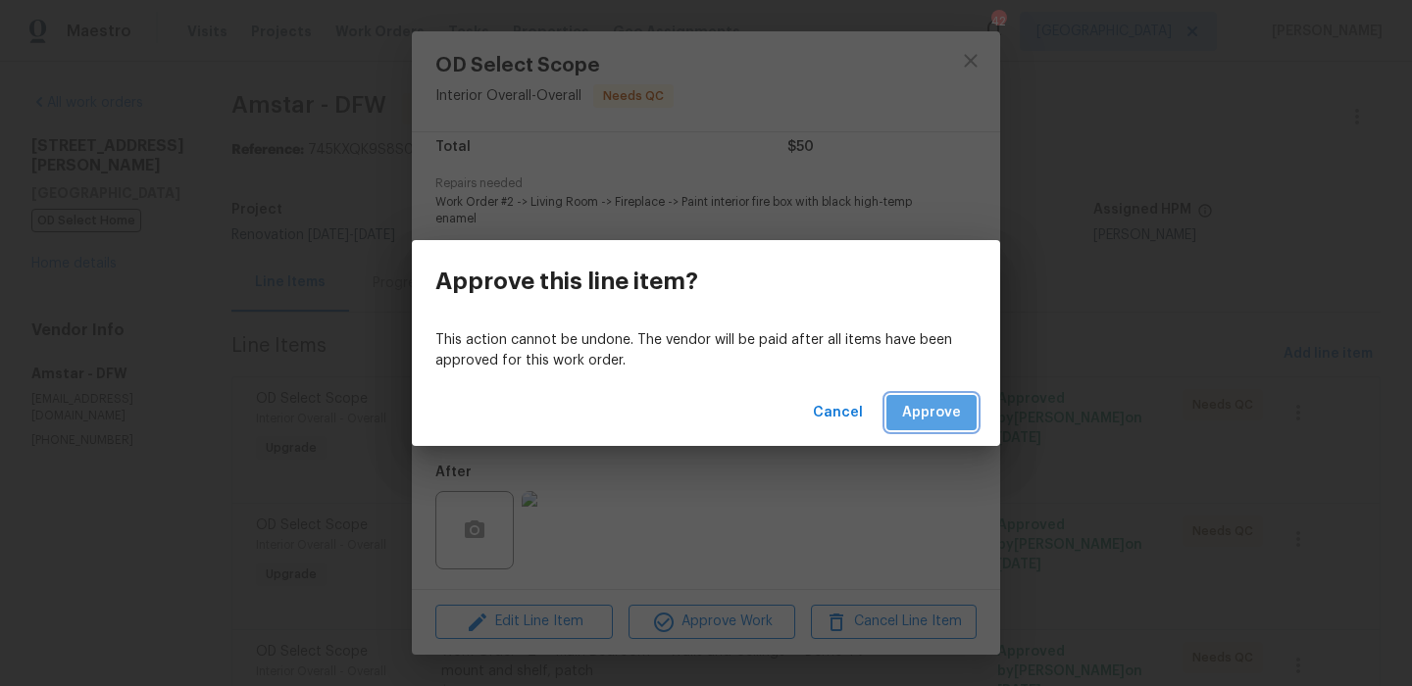
click at [940, 395] on button "Approve" at bounding box center [931, 413] width 90 height 36
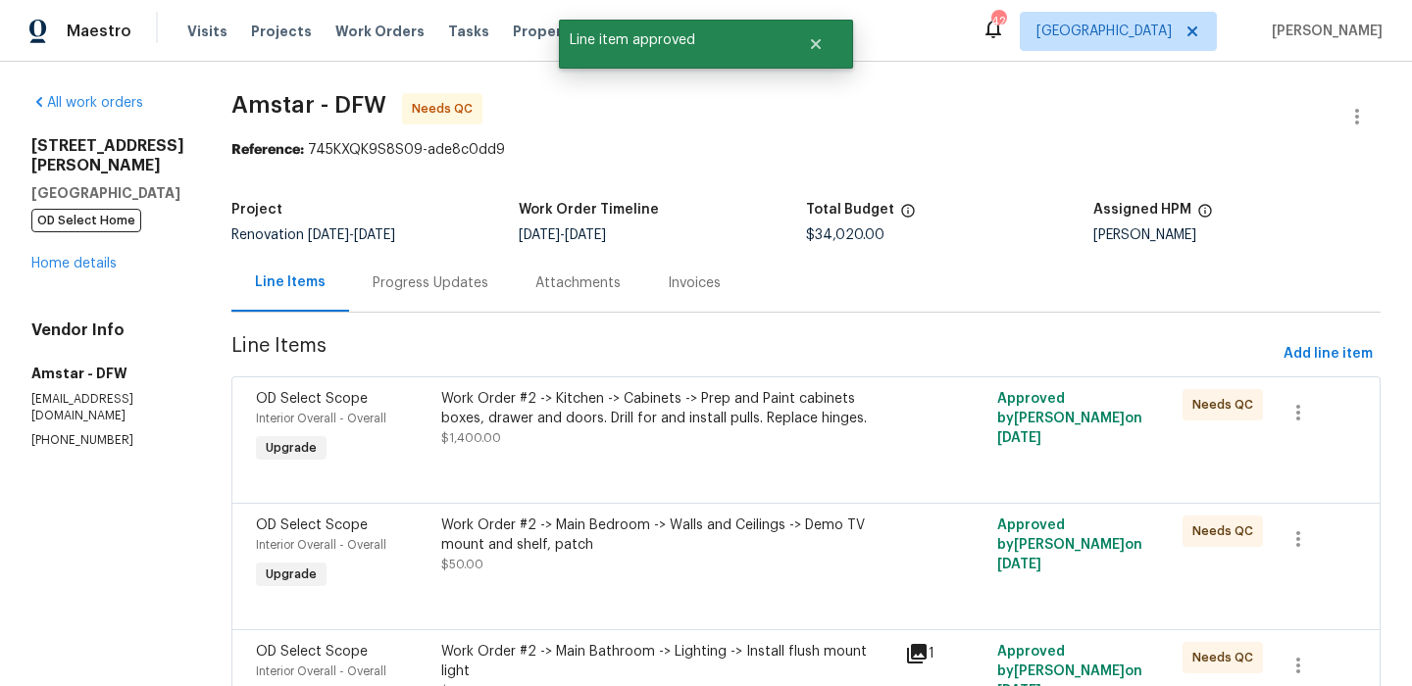
click at [690, 428] on div "Work Order #2 -> Kitchen -> Cabinets -> Prep and Paint cabinets boxes, drawer a…" at bounding box center [667, 418] width 452 height 59
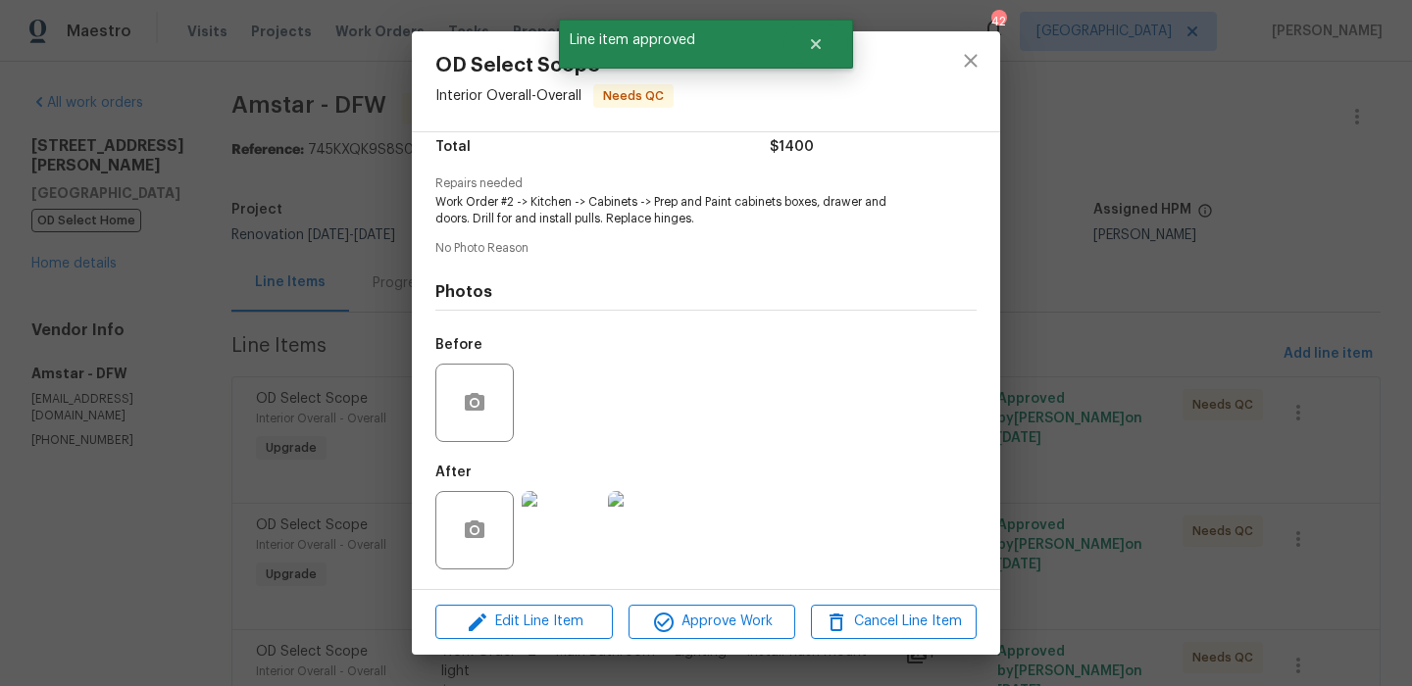
click at [582, 538] on img at bounding box center [561, 530] width 78 height 78
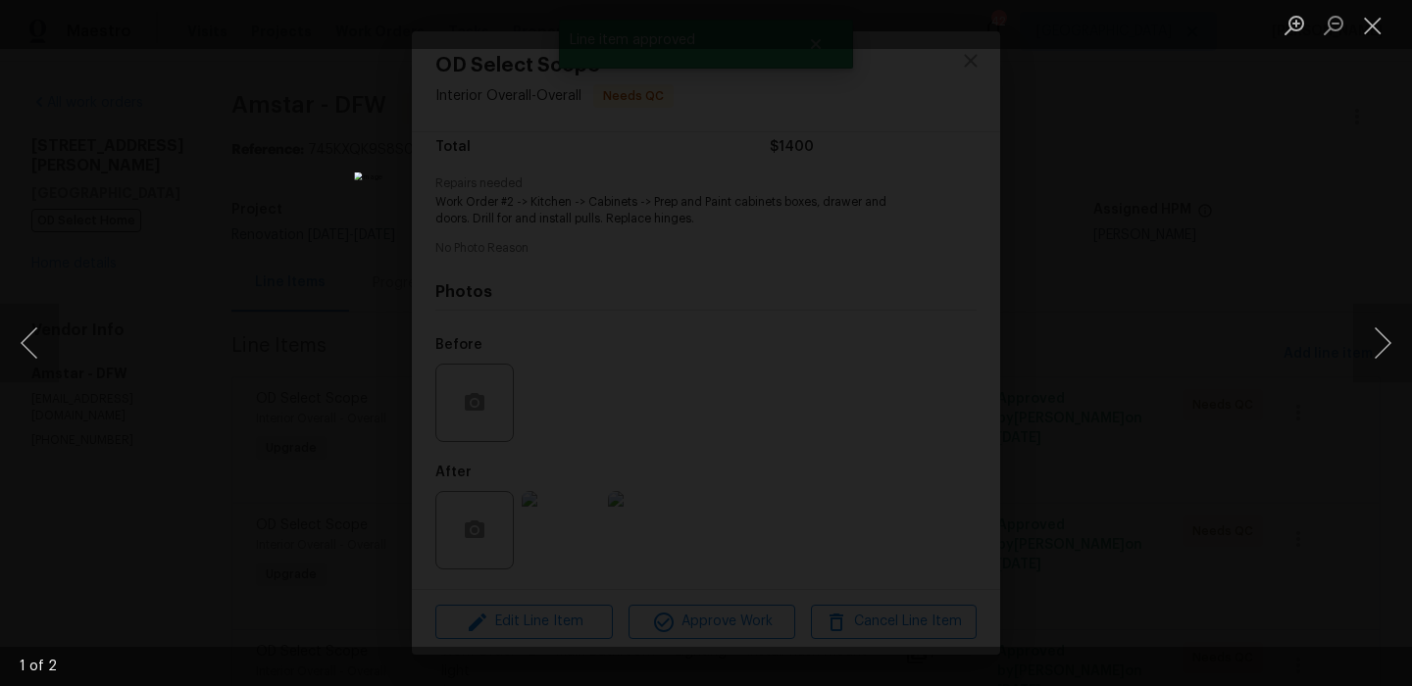
click at [1185, 426] on div "Lightbox" at bounding box center [706, 343] width 1412 height 686
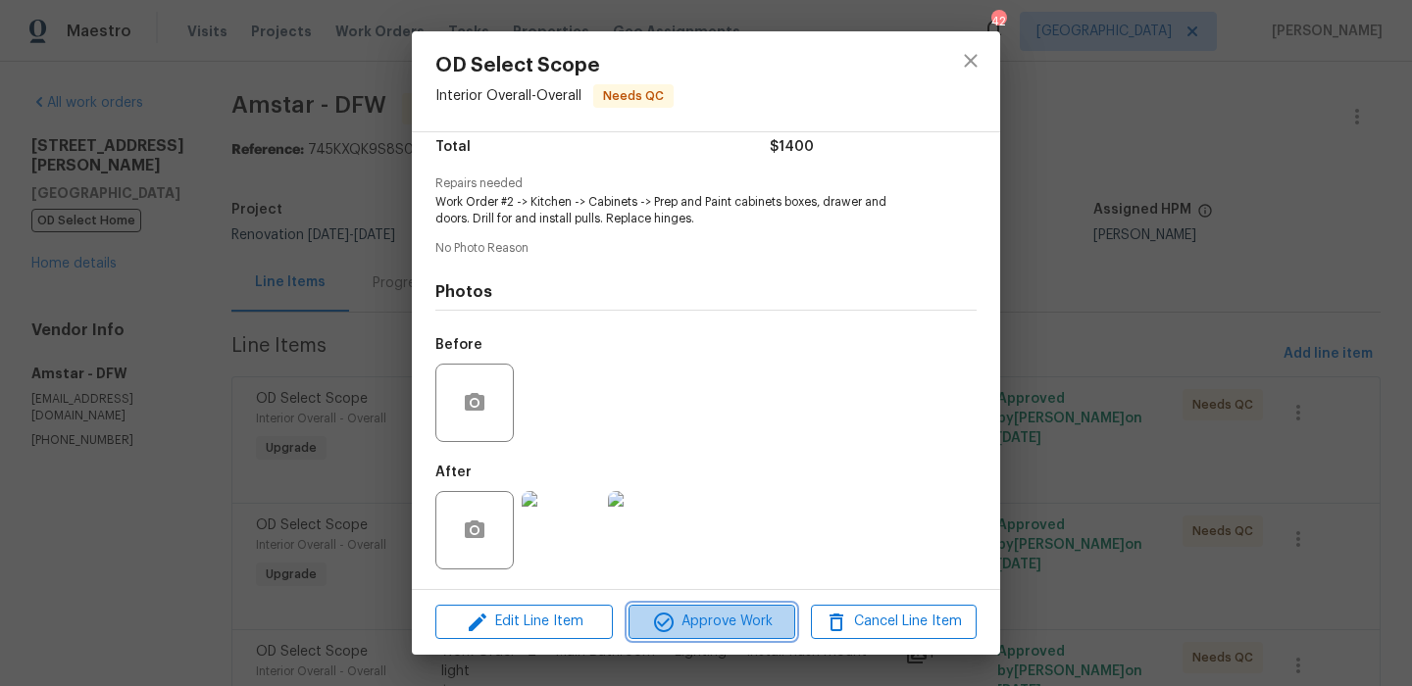
click at [729, 623] on span "Approve Work" at bounding box center [711, 622] width 154 height 25
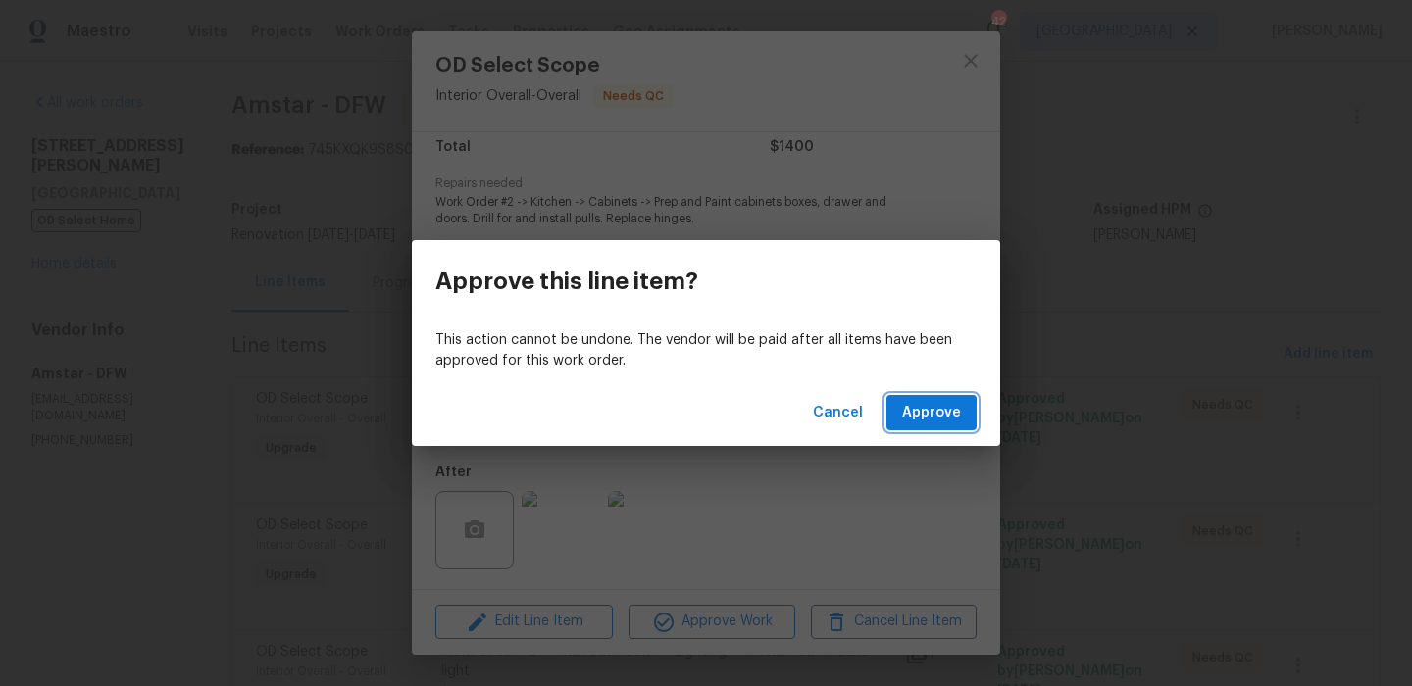
click at [931, 413] on span "Approve" at bounding box center [931, 413] width 59 height 25
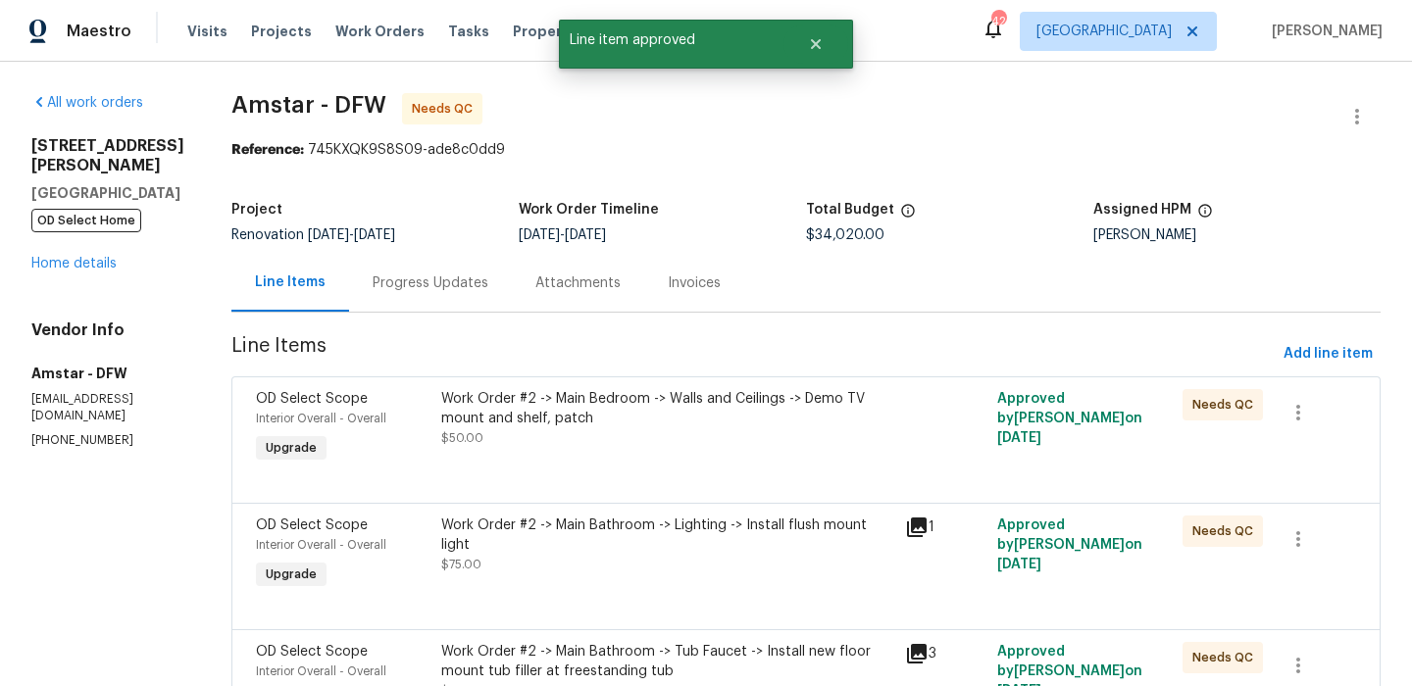
click at [651, 406] on div "Work Order #2 -> Main Bedroom -> Walls and Ceilings -> Demo TV mount and shelf,…" at bounding box center [667, 408] width 452 height 39
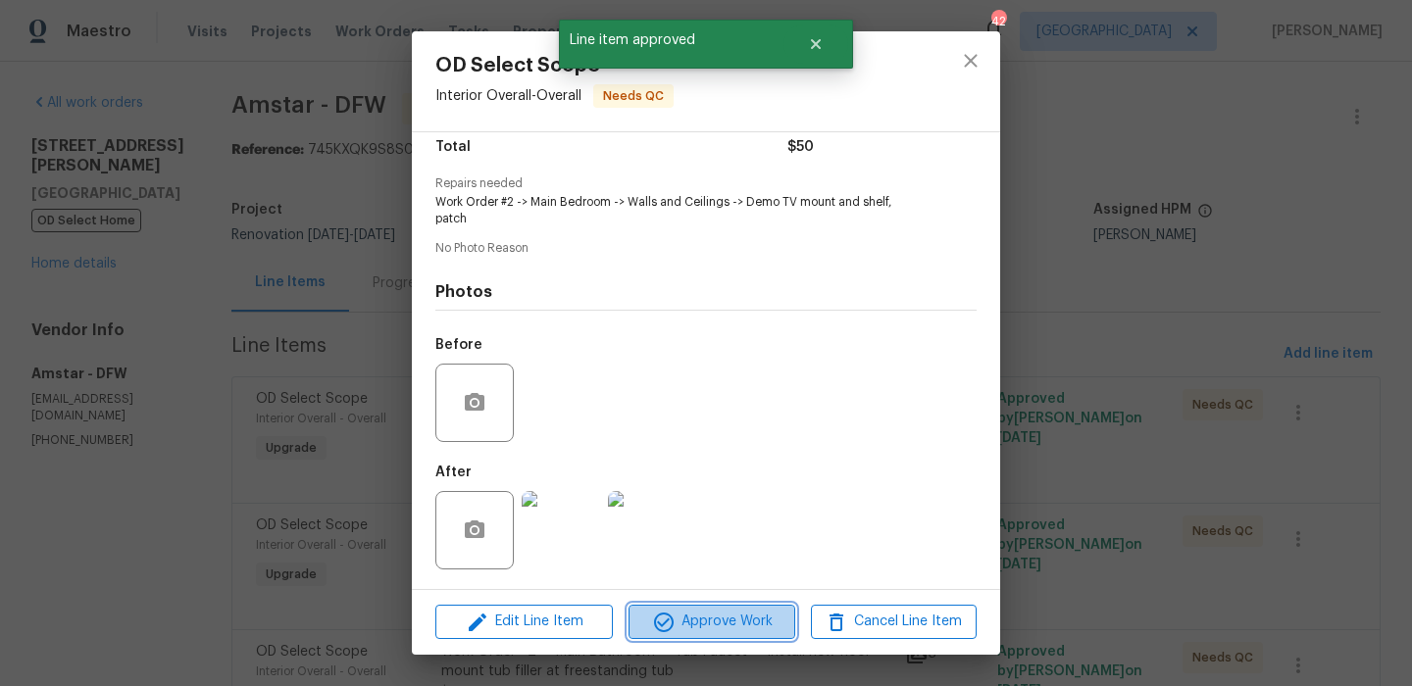
click at [671, 613] on icon "button" at bounding box center [664, 623] width 24 height 24
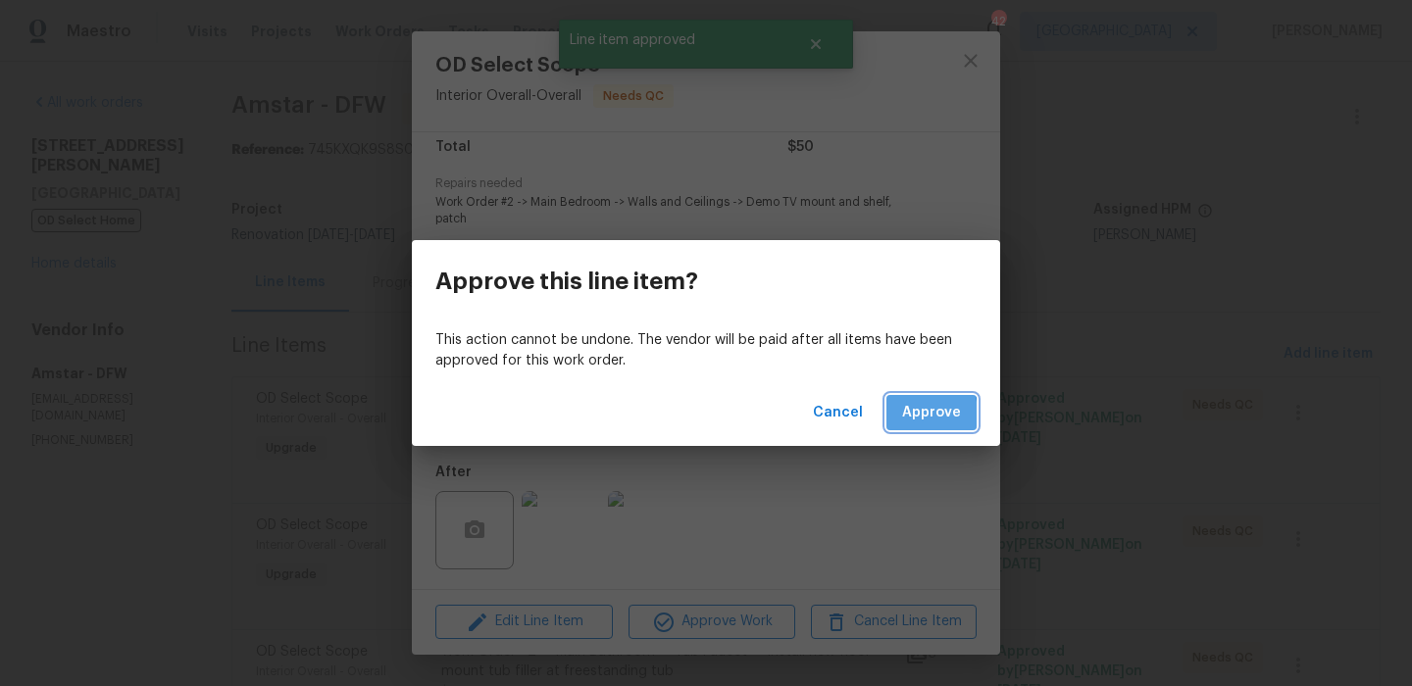
click at [900, 415] on button "Approve" at bounding box center [931, 413] width 90 height 36
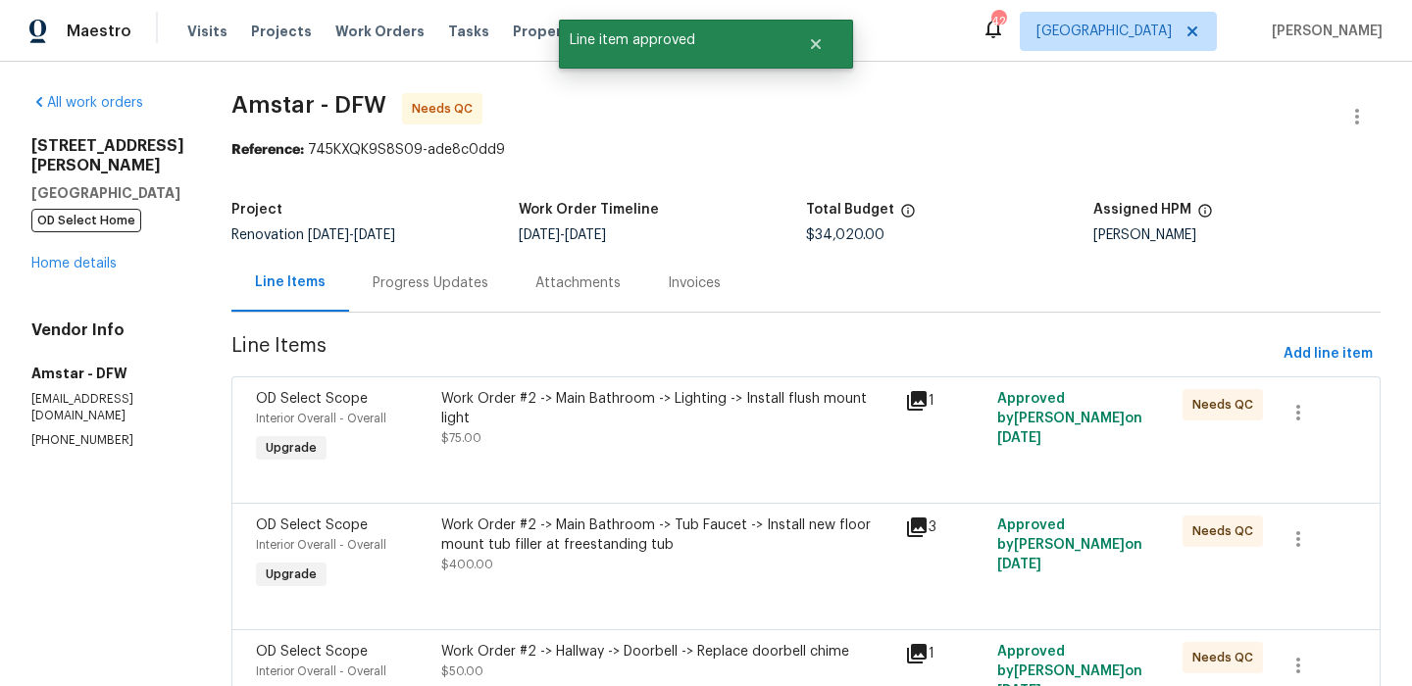
click at [676, 441] on div "Work Order #2 -> Main Bathroom -> Lighting -> Install flush mount light $75.00" at bounding box center [667, 428] width 464 height 90
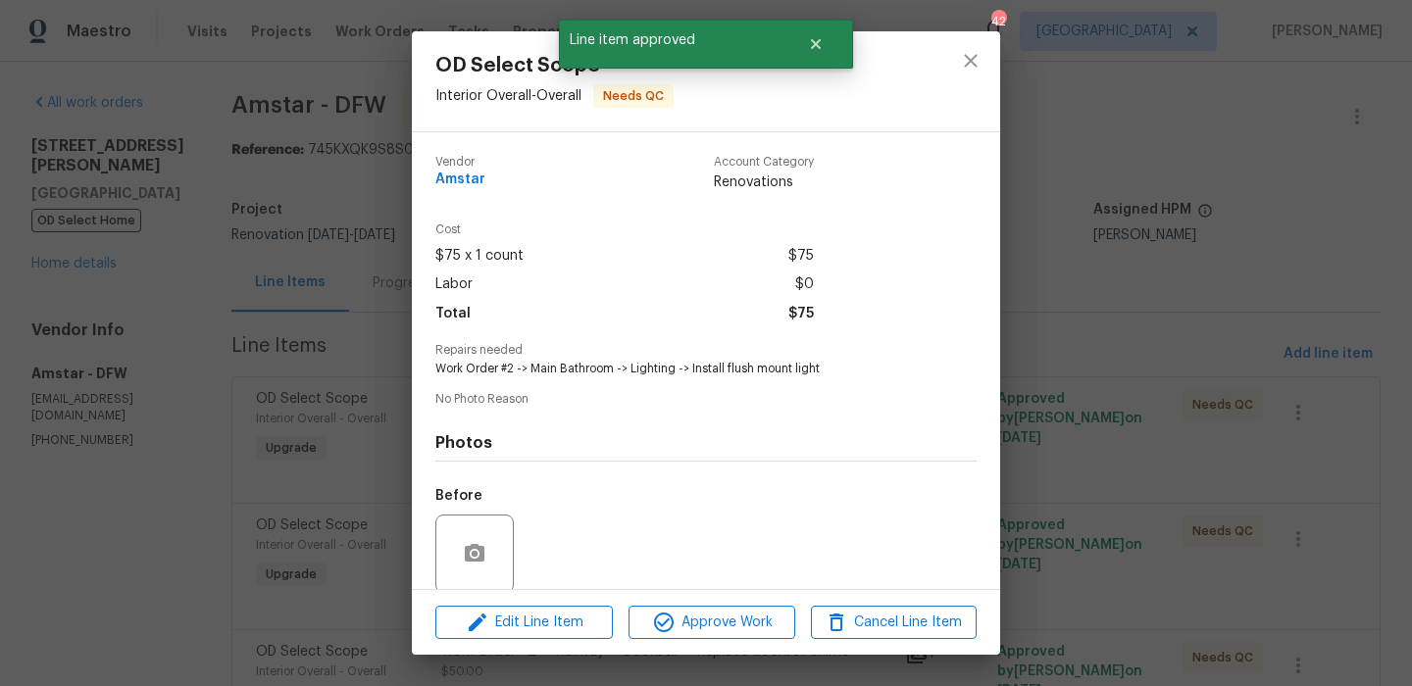
scroll to position [150, 0]
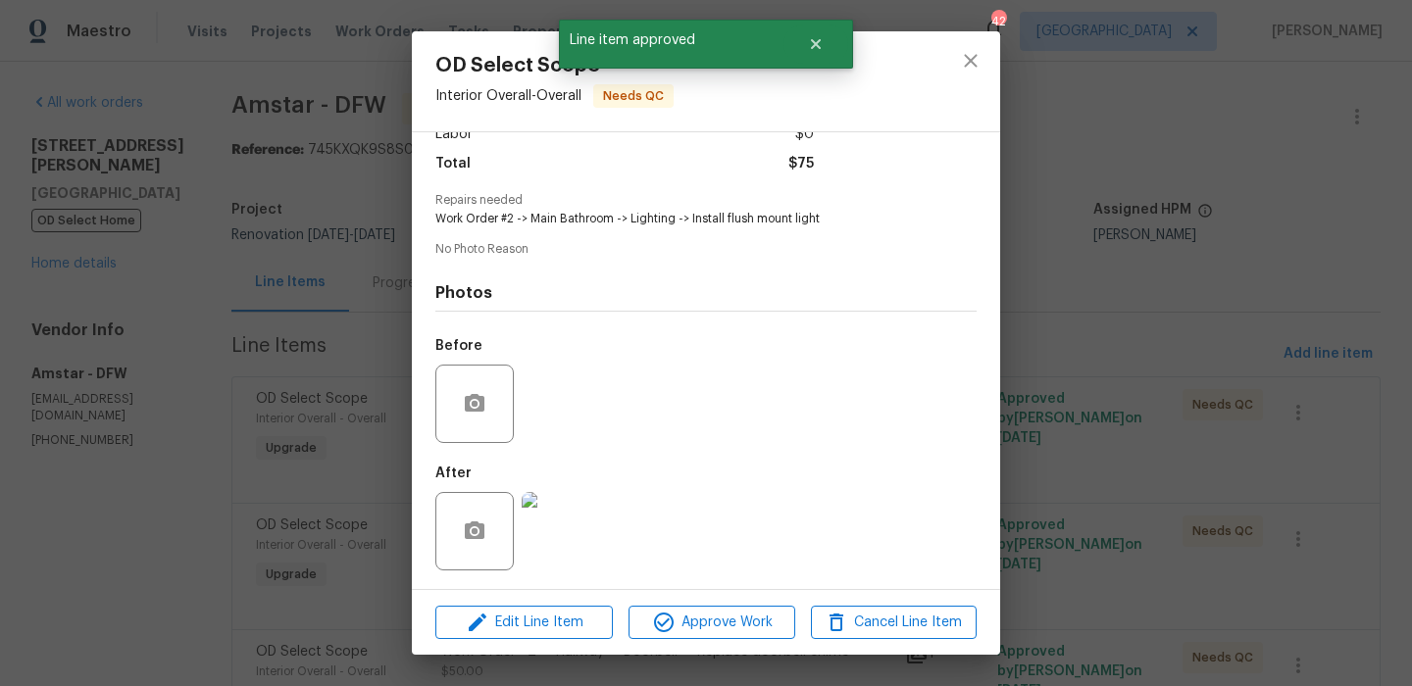
click at [702, 601] on div "Edit Line Item Approve Work Cancel Line Item" at bounding box center [706, 623] width 588 height 66
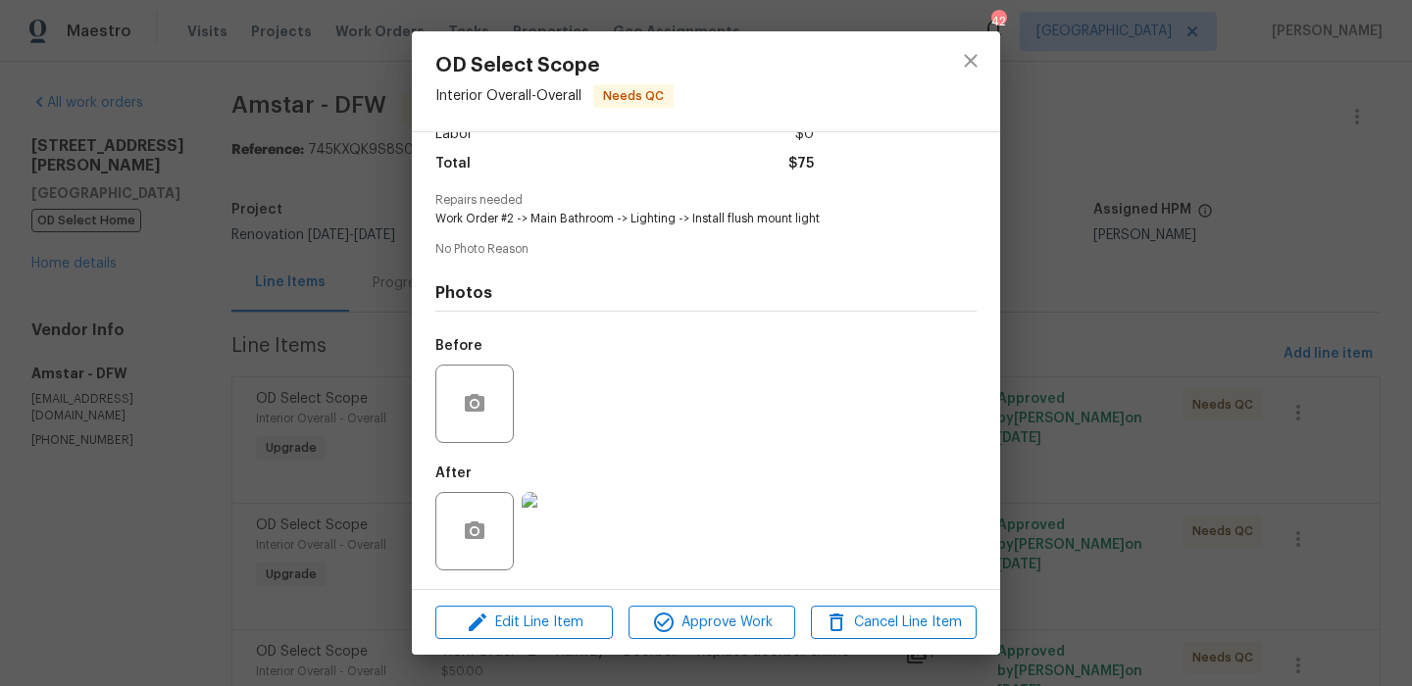
click at [702, 602] on div "Edit Line Item Approve Work Cancel Line Item" at bounding box center [706, 623] width 588 height 66
click at [723, 621] on span "Approve Work" at bounding box center [711, 623] width 154 height 25
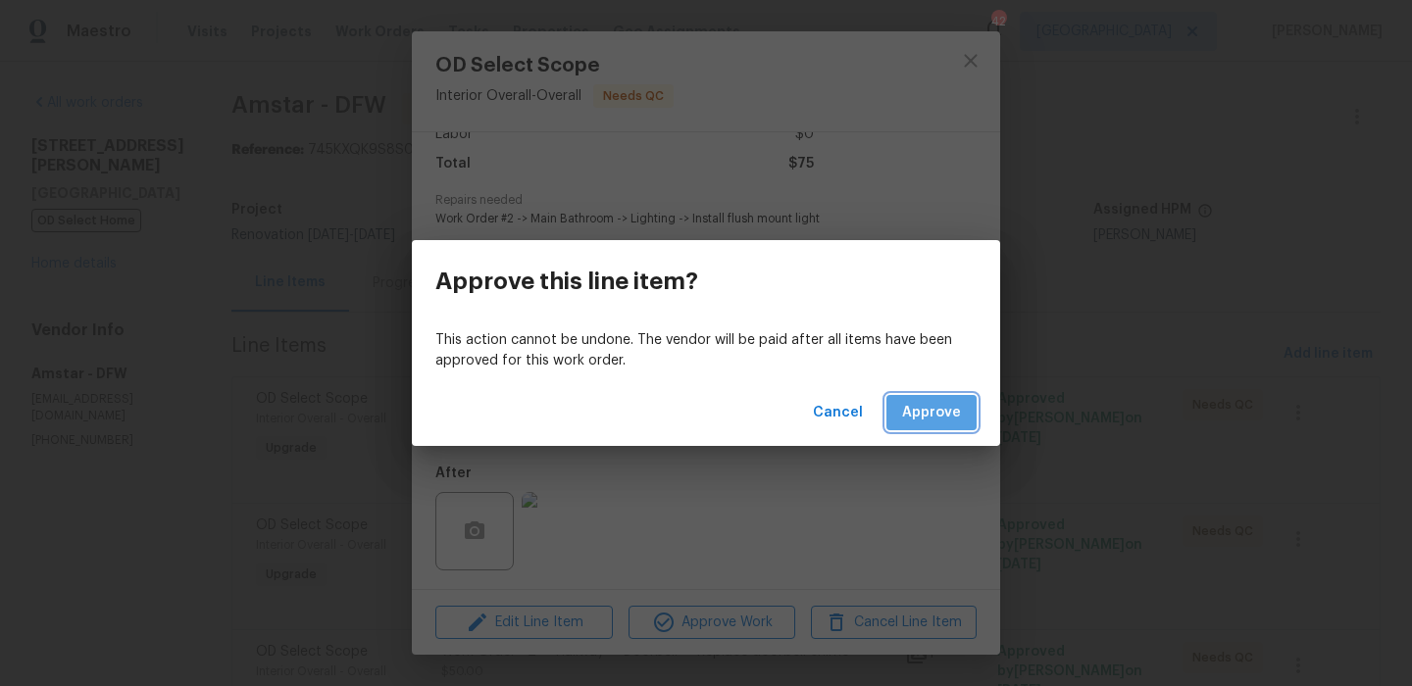
click at [918, 395] on button "Approve" at bounding box center [931, 413] width 90 height 36
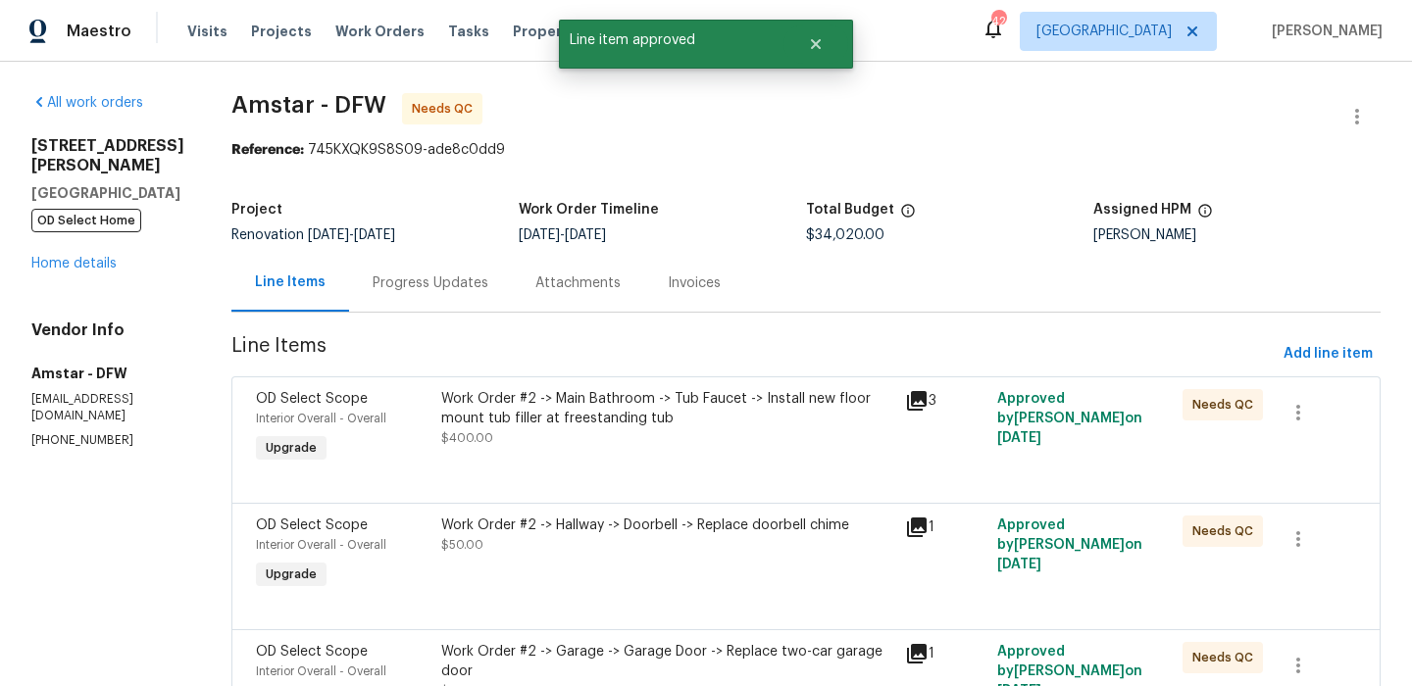
click at [686, 414] on div "Work Order #2 -> Main Bathroom -> Tub Faucet -> Install new floor mount tub fil…" at bounding box center [667, 408] width 452 height 39
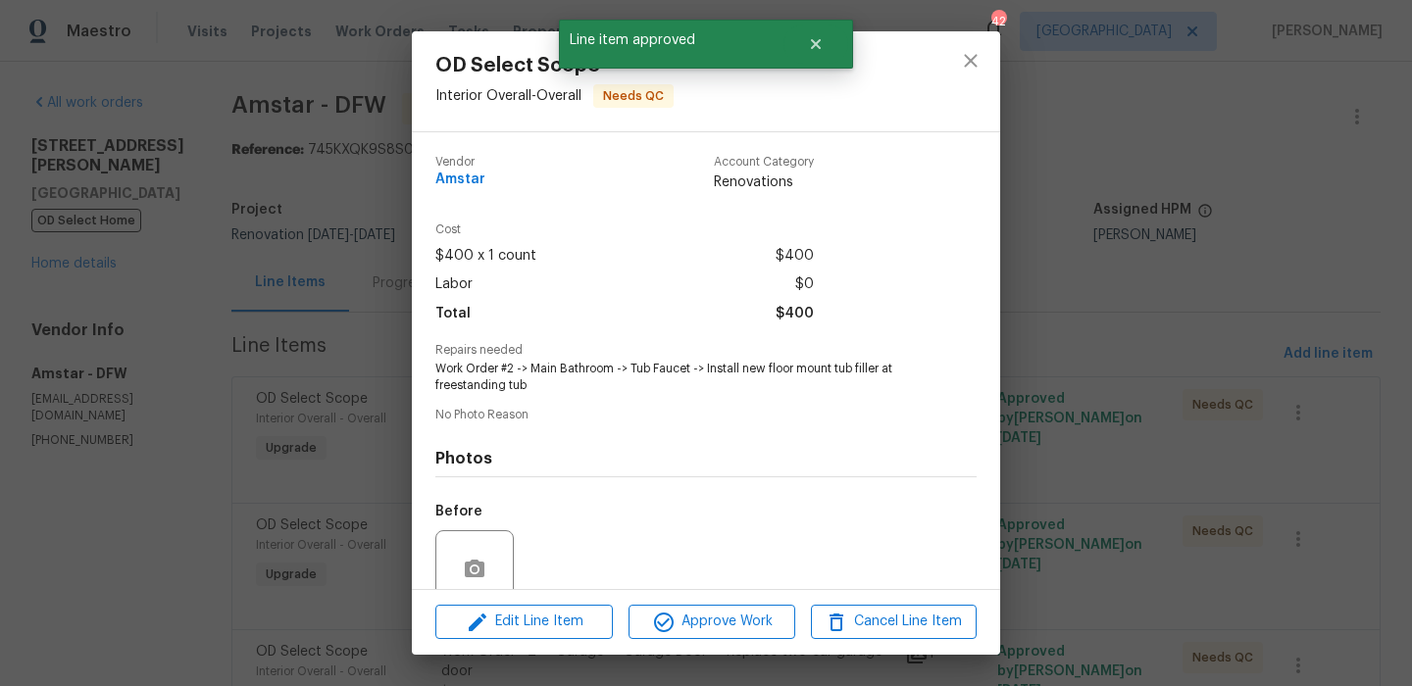
scroll to position [167, 0]
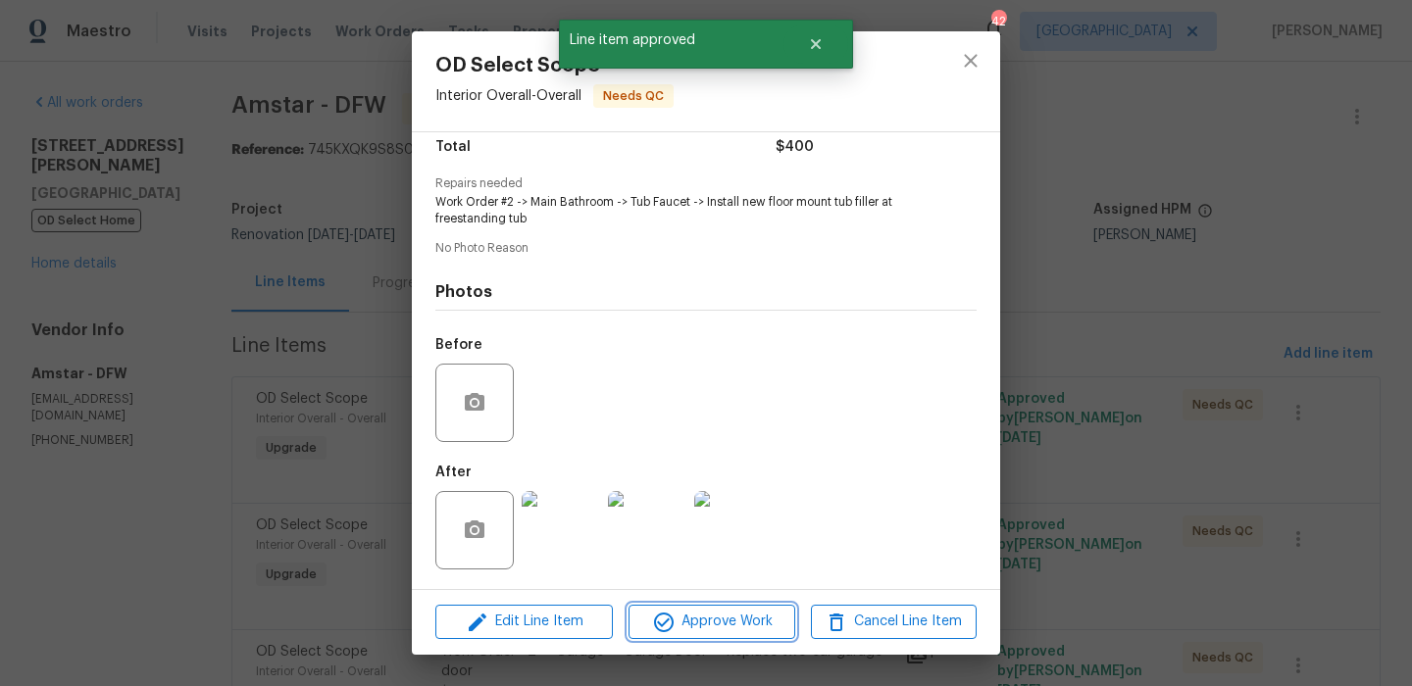
click at [713, 613] on span "Approve Work" at bounding box center [711, 622] width 154 height 25
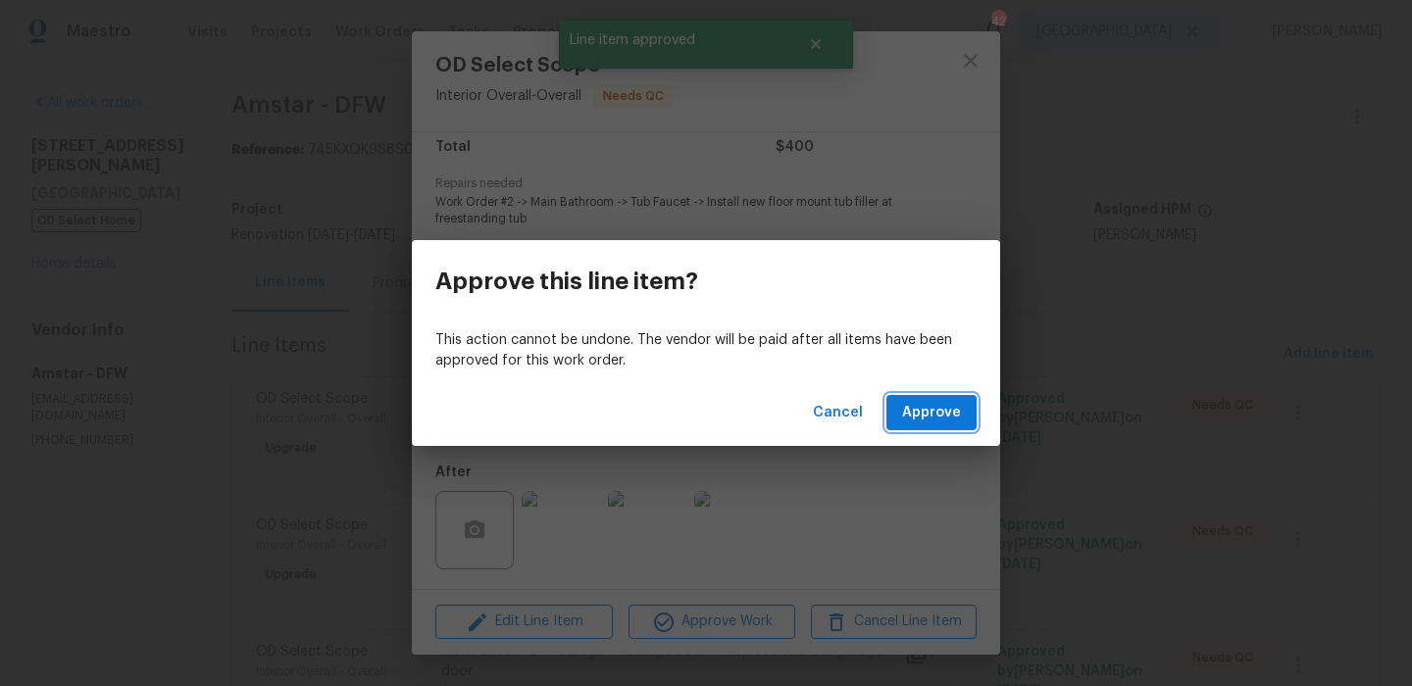
click at [935, 406] on span "Approve" at bounding box center [931, 413] width 59 height 25
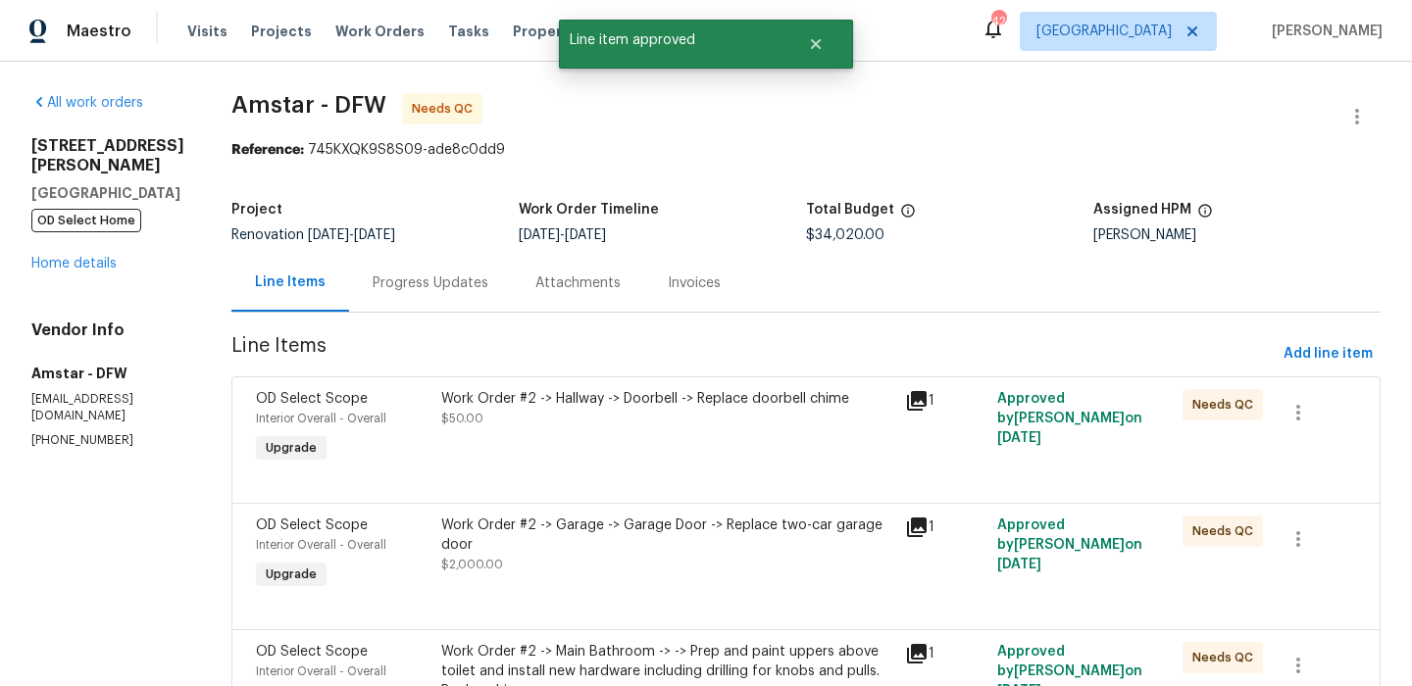
click at [686, 458] on div "Work Order #2 -> Hallway -> Doorbell -> Replace doorbell chime $50.00" at bounding box center [667, 428] width 464 height 90
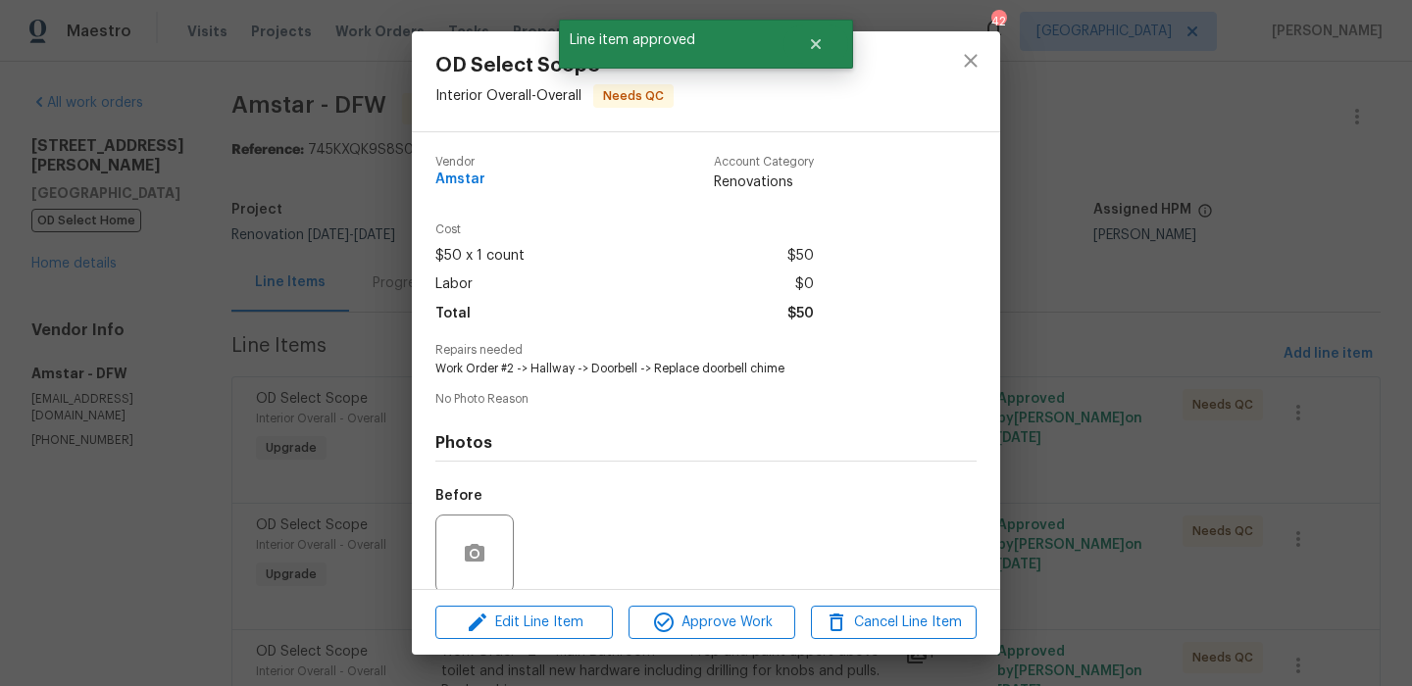
scroll to position [150, 0]
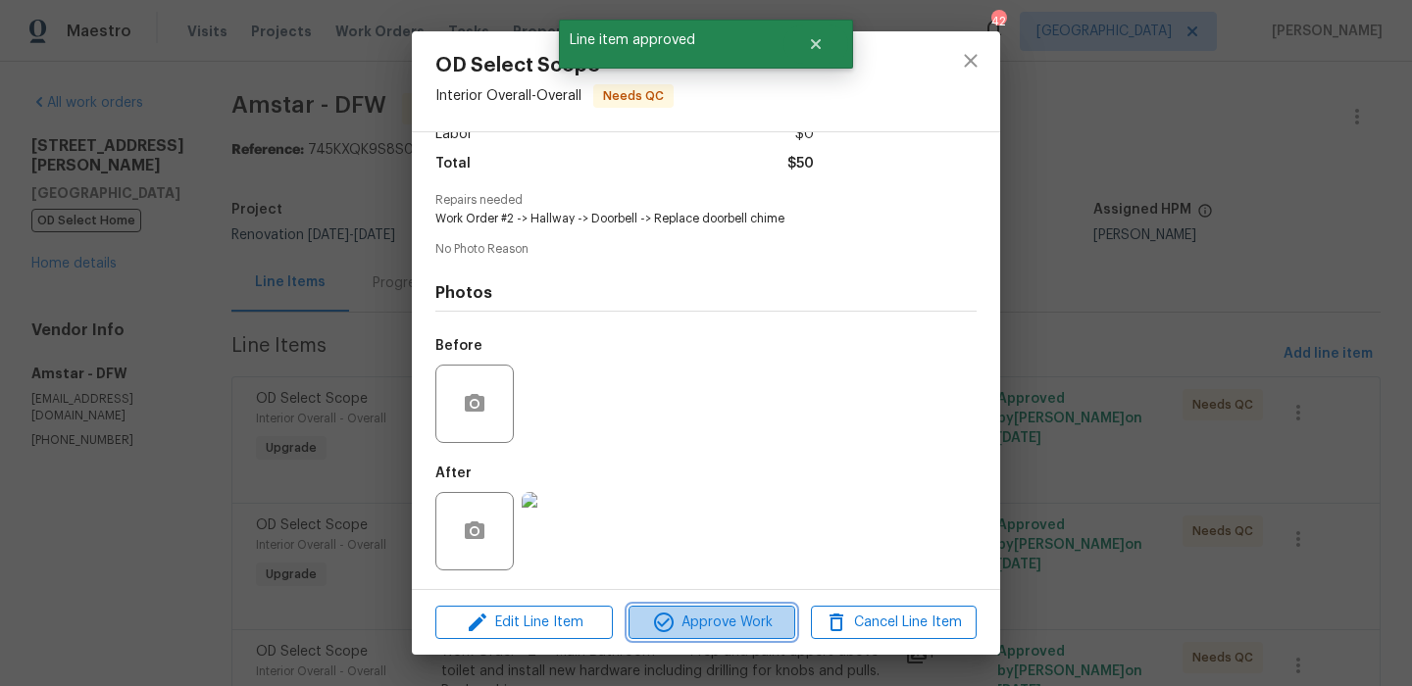
click at [750, 621] on span "Approve Work" at bounding box center [711, 623] width 154 height 25
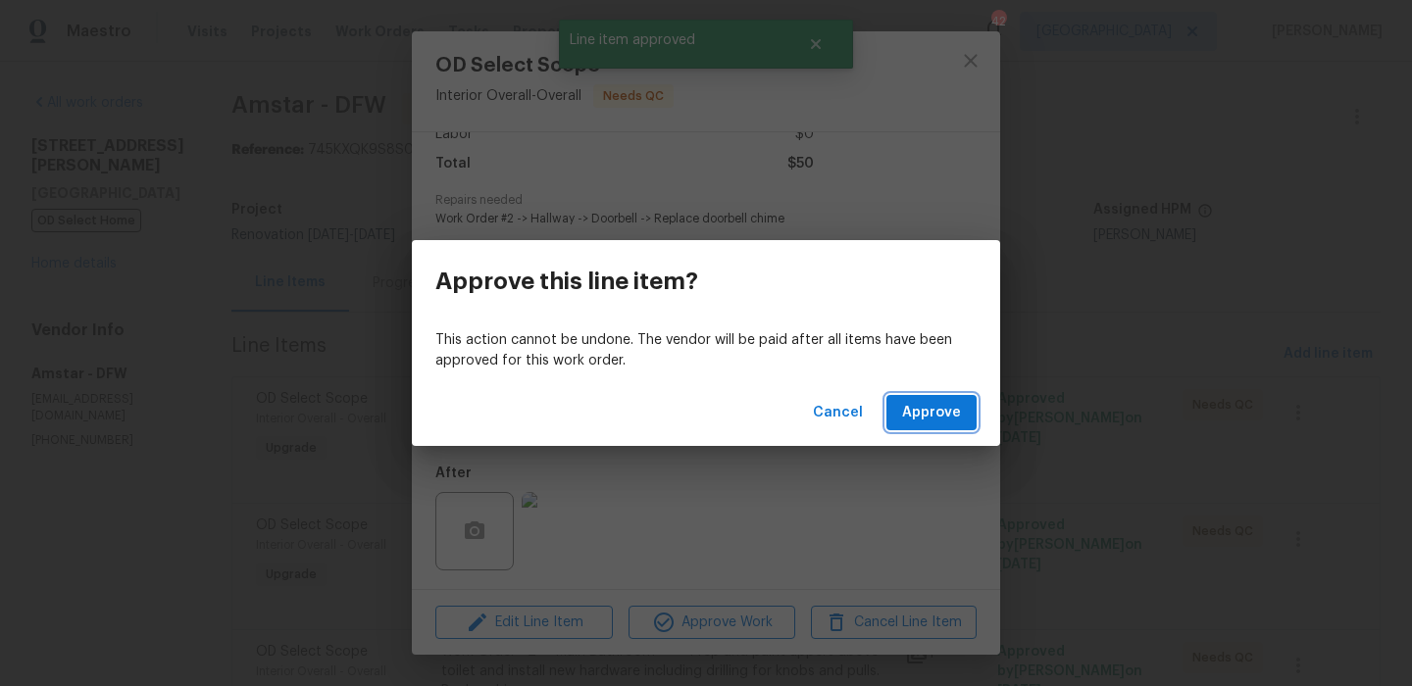
click at [930, 407] on span "Approve" at bounding box center [931, 413] width 59 height 25
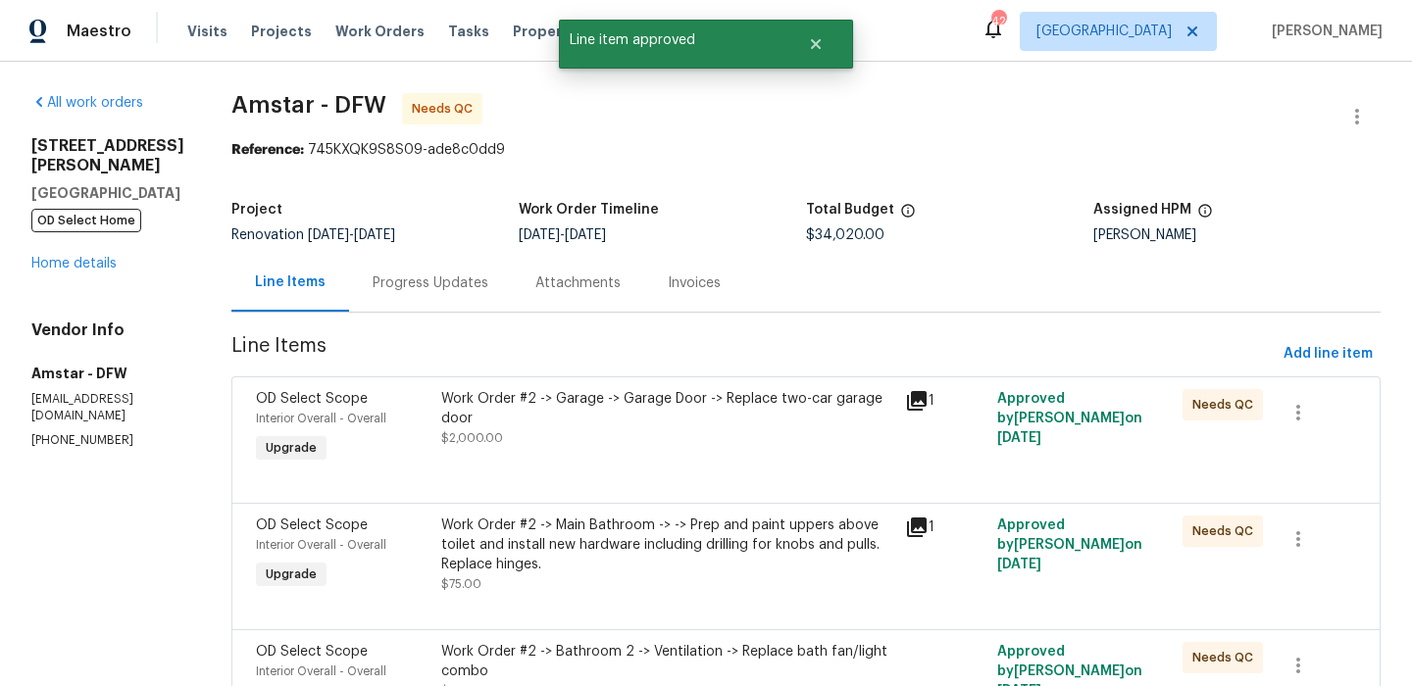
click at [727, 417] on div "Work Order #2 -> Garage -> Garage Door -> Replace two-car garage door" at bounding box center [667, 408] width 452 height 39
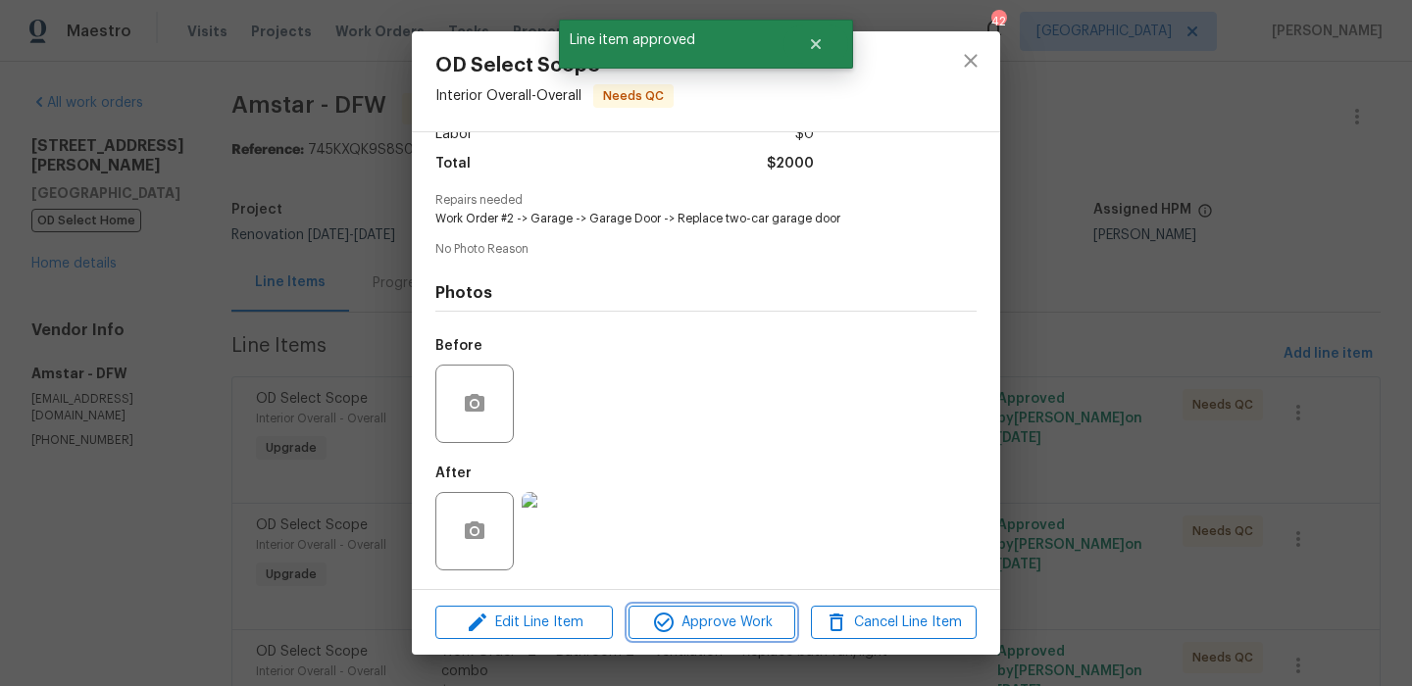
click at [738, 622] on span "Approve Work" at bounding box center [711, 623] width 154 height 25
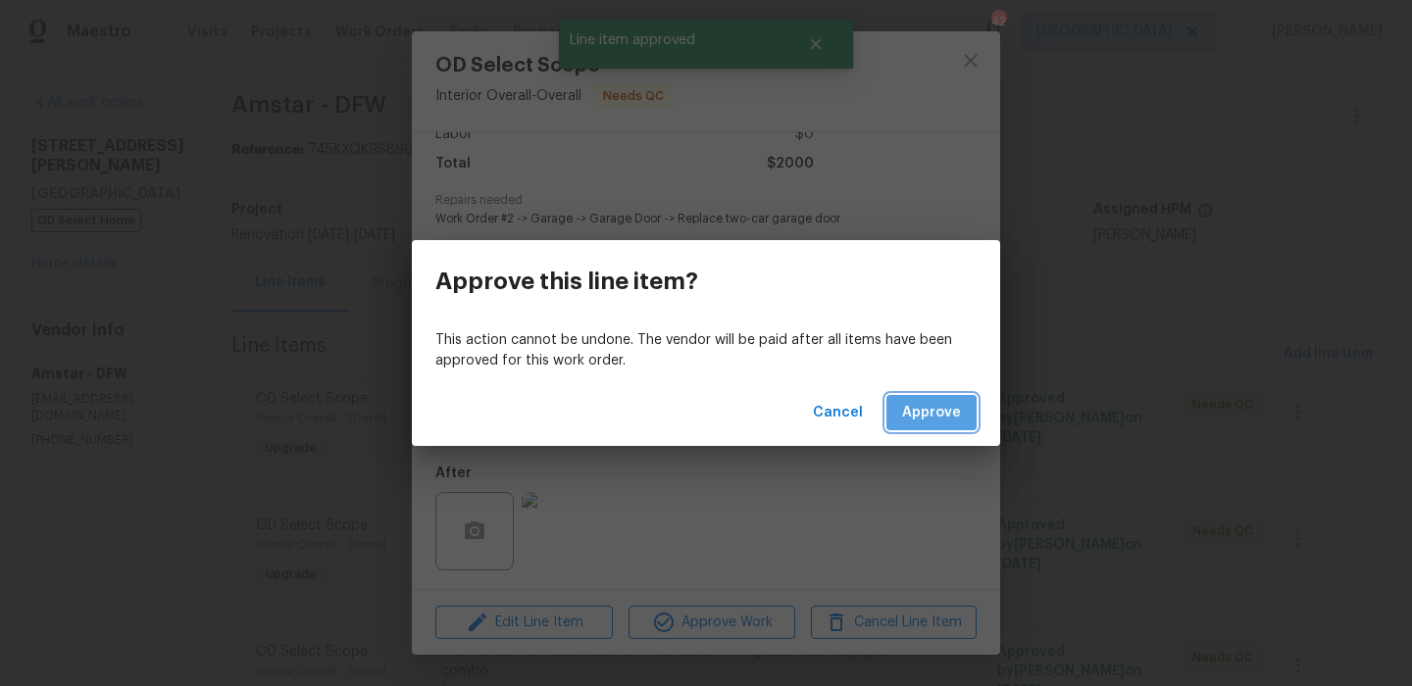
click at [936, 409] on span "Approve" at bounding box center [931, 413] width 59 height 25
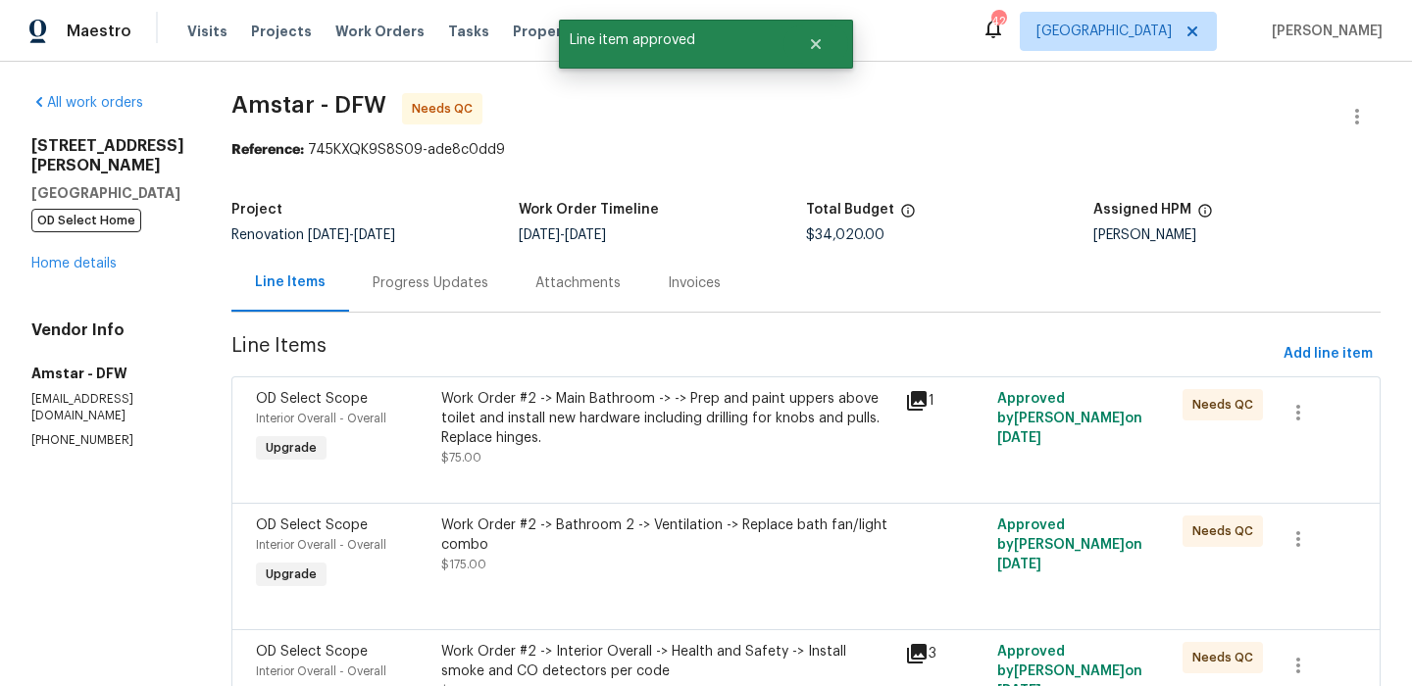
click at [679, 429] on div "Work Order #2 -> Main Bathroom -> -> Prep and paint uppers above toilet and ins…" at bounding box center [667, 418] width 452 height 59
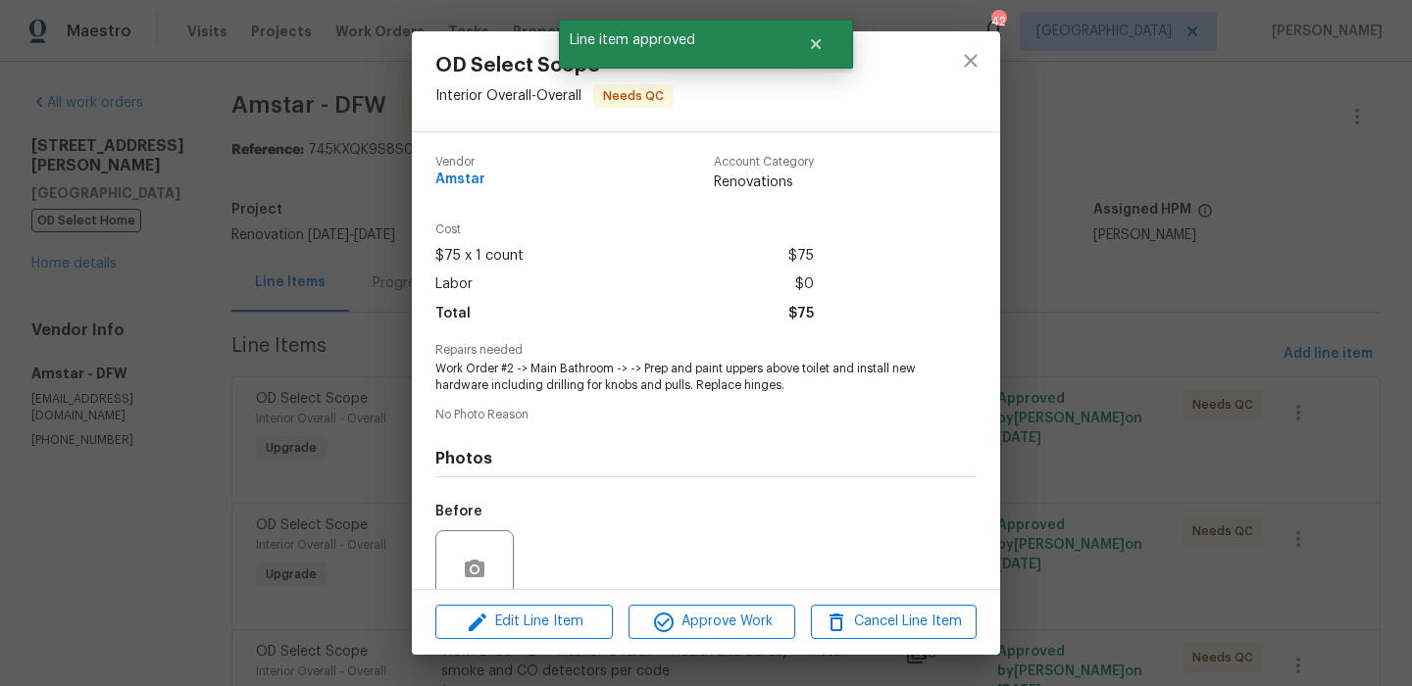
scroll to position [167, 0]
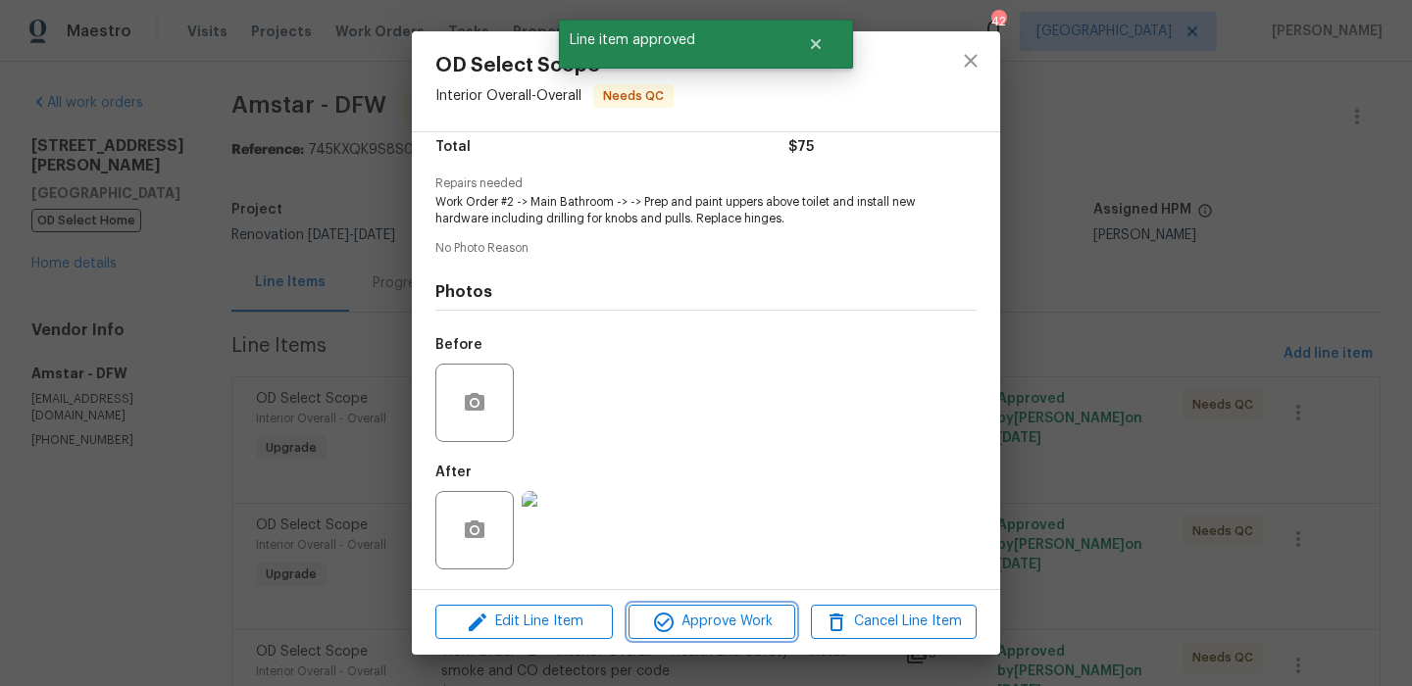
click at [770, 615] on span "Approve Work" at bounding box center [711, 622] width 154 height 25
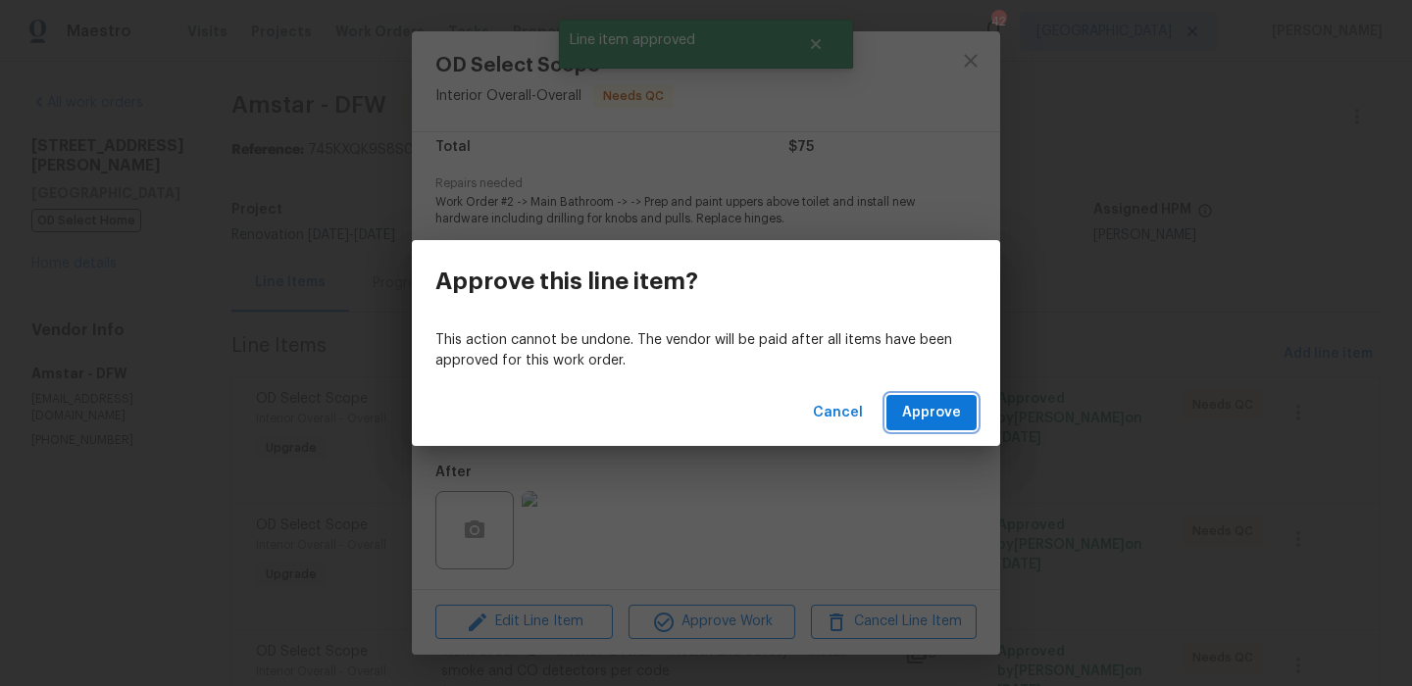
click at [911, 410] on span "Approve" at bounding box center [931, 413] width 59 height 25
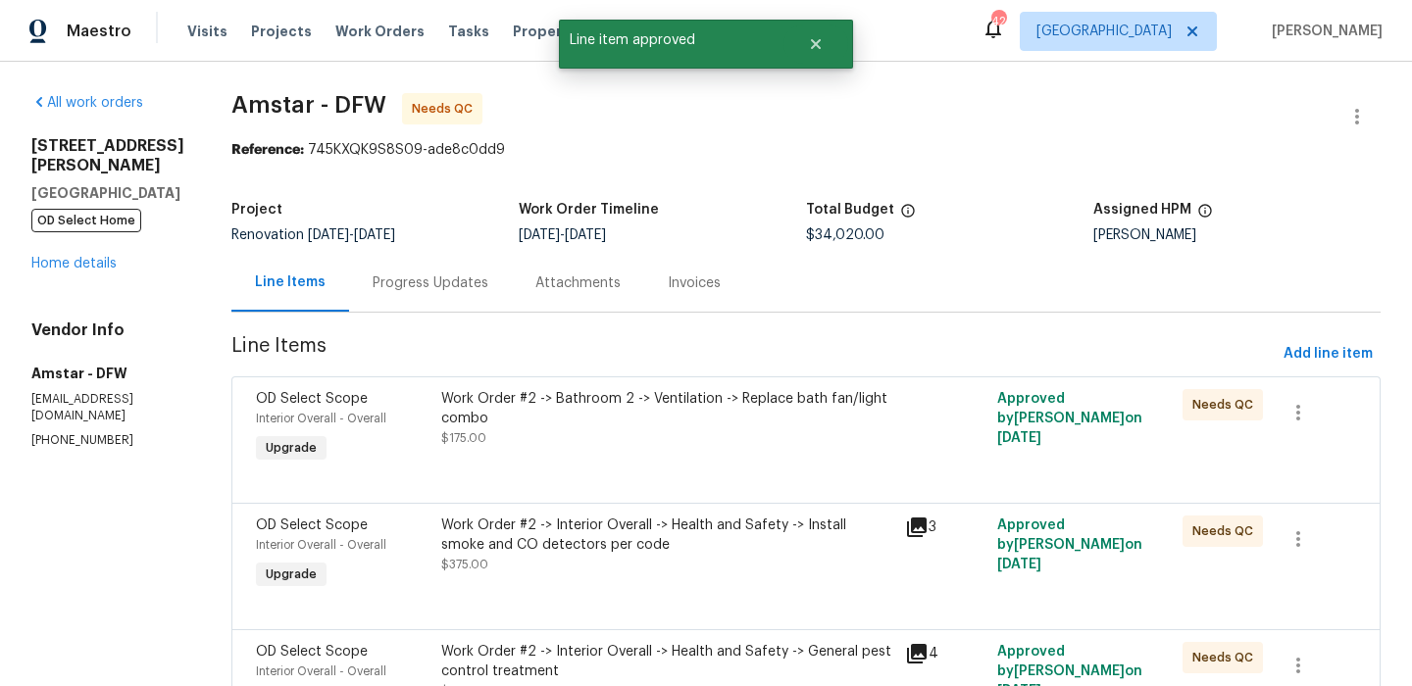
click at [640, 446] on div "Work Order #2 -> Bathroom 2 -> Ventilation -> Replace bath fan/light combo $175…" at bounding box center [667, 418] width 452 height 59
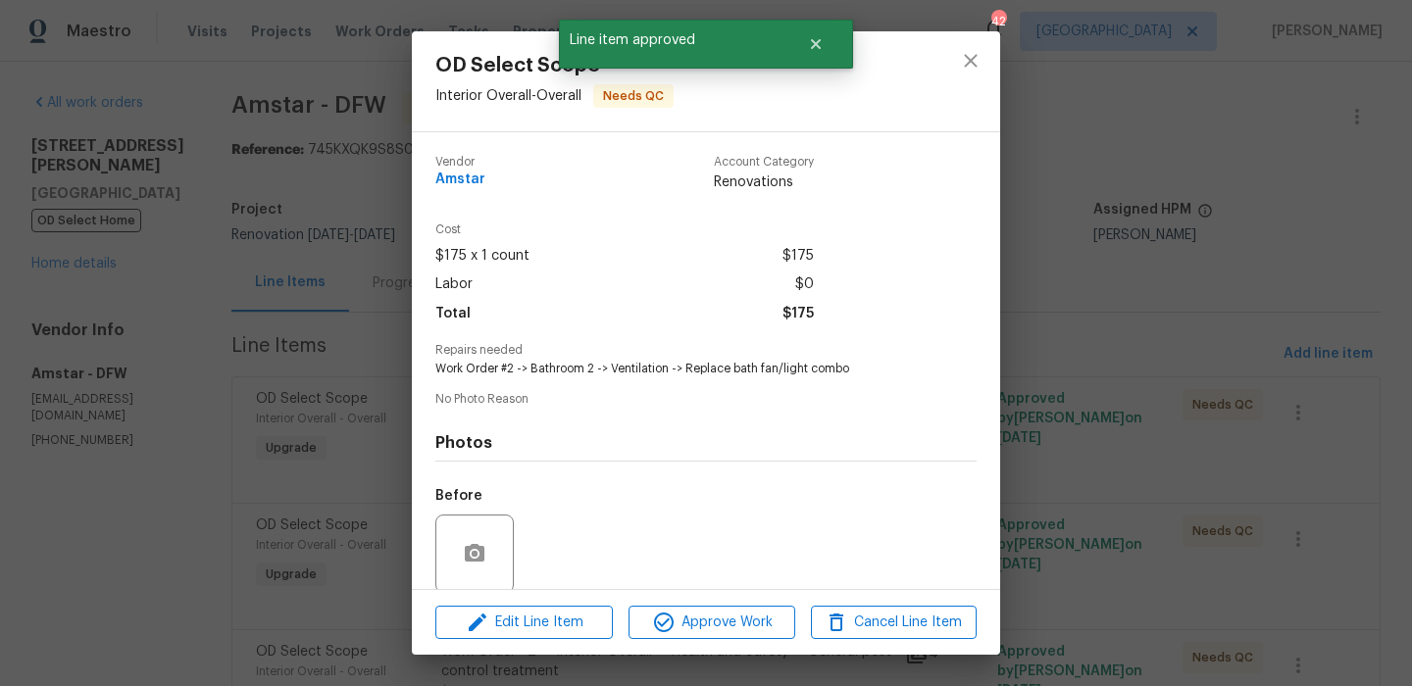
scroll to position [150, 0]
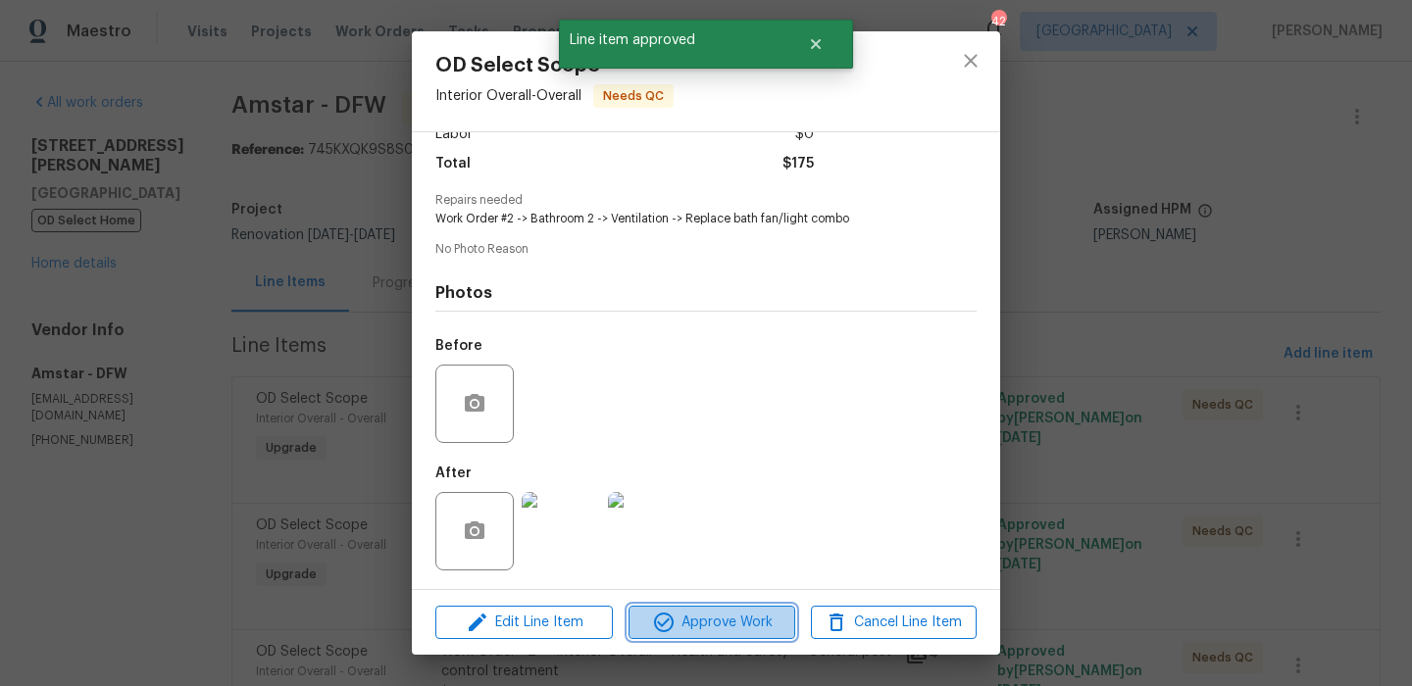
click at [717, 622] on span "Approve Work" at bounding box center [711, 623] width 154 height 25
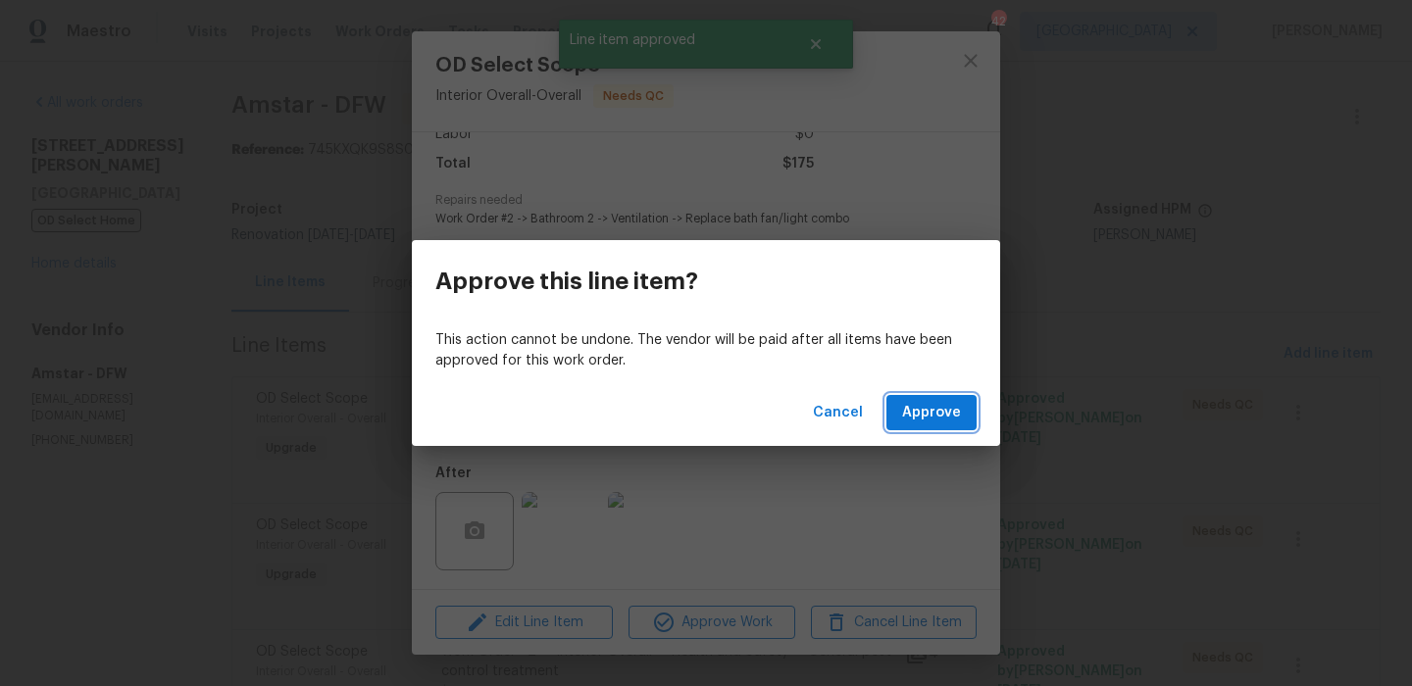
click at [911, 418] on span "Approve" at bounding box center [931, 413] width 59 height 25
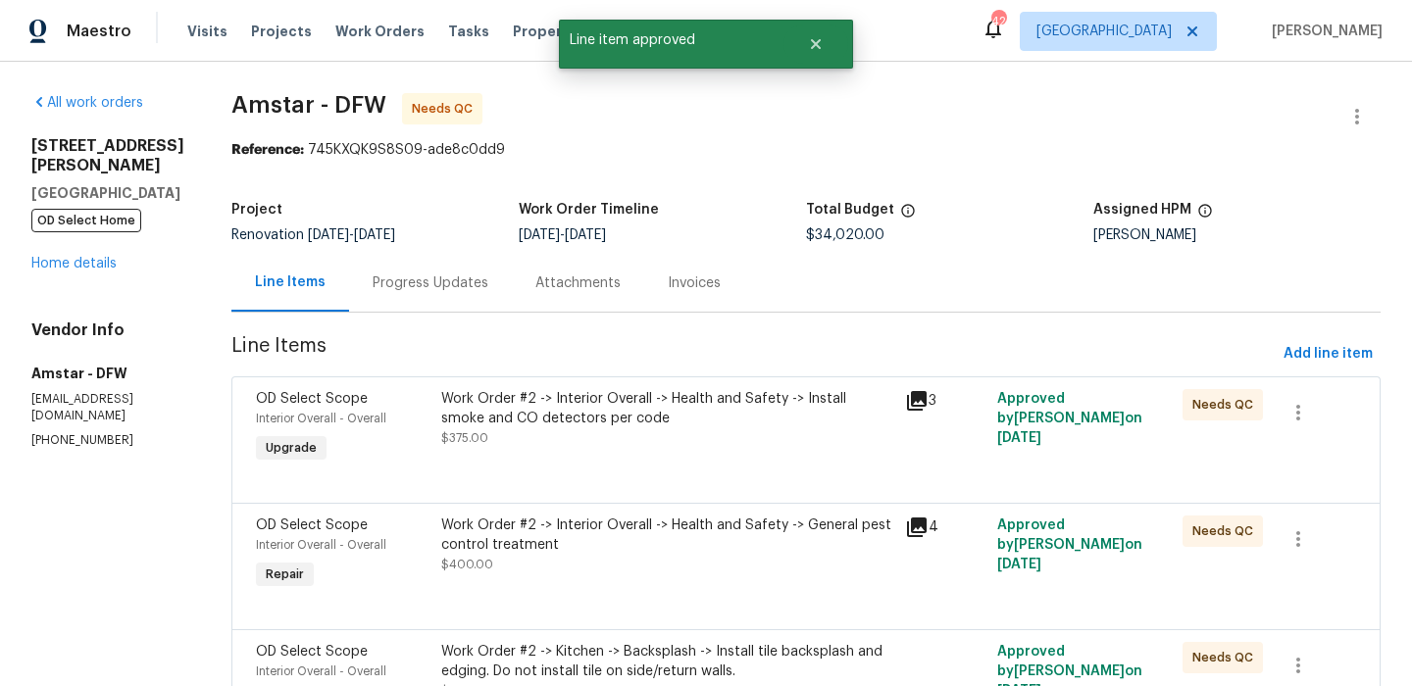
click at [719, 437] on div "Work Order #2 -> Interior Overall -> Health and Safety -> Install smoke and CO …" at bounding box center [667, 418] width 452 height 59
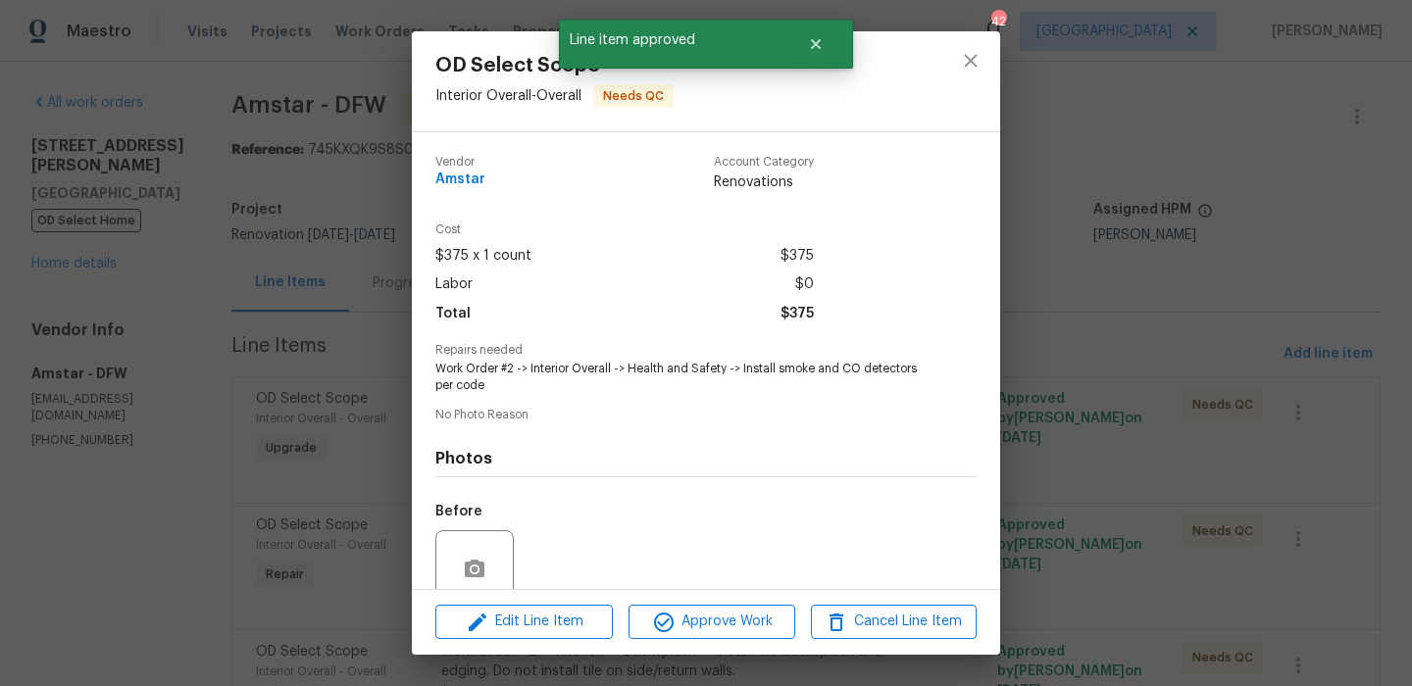
scroll to position [167, 0]
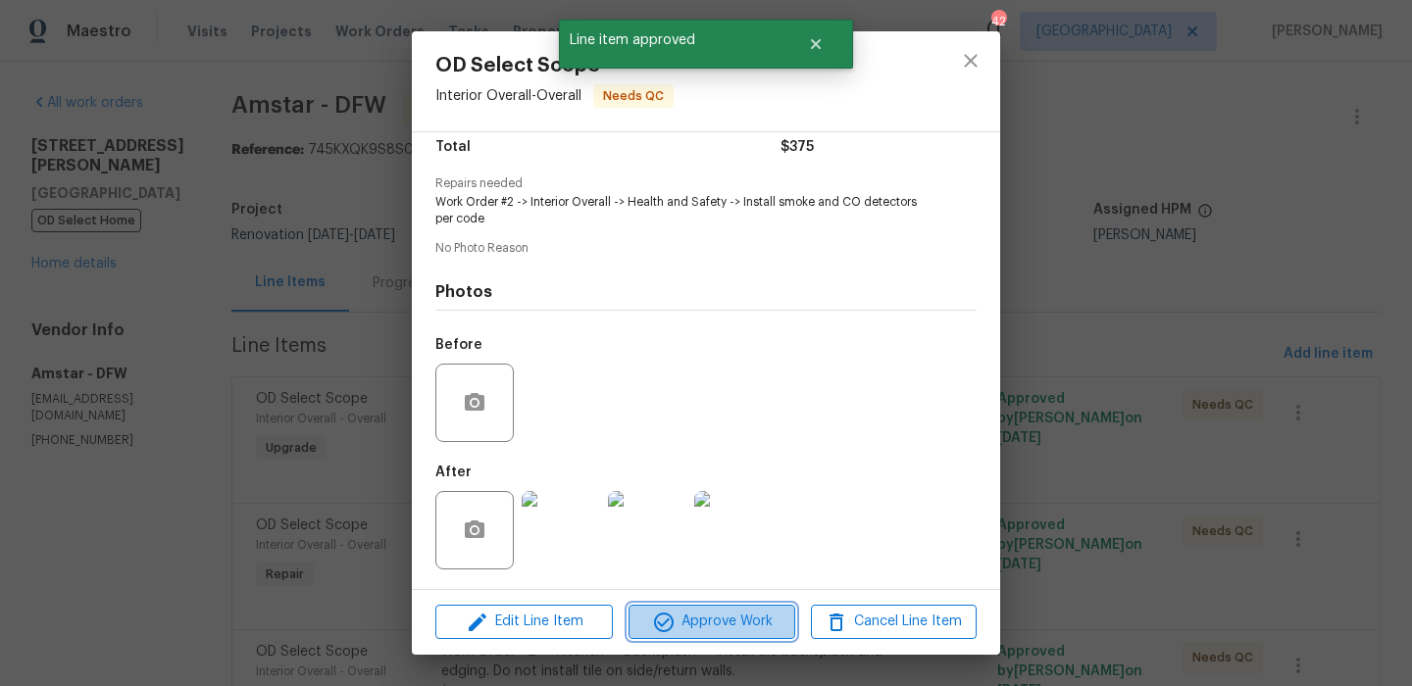
click at [749, 605] on button "Approve Work" at bounding box center [711, 622] width 166 height 34
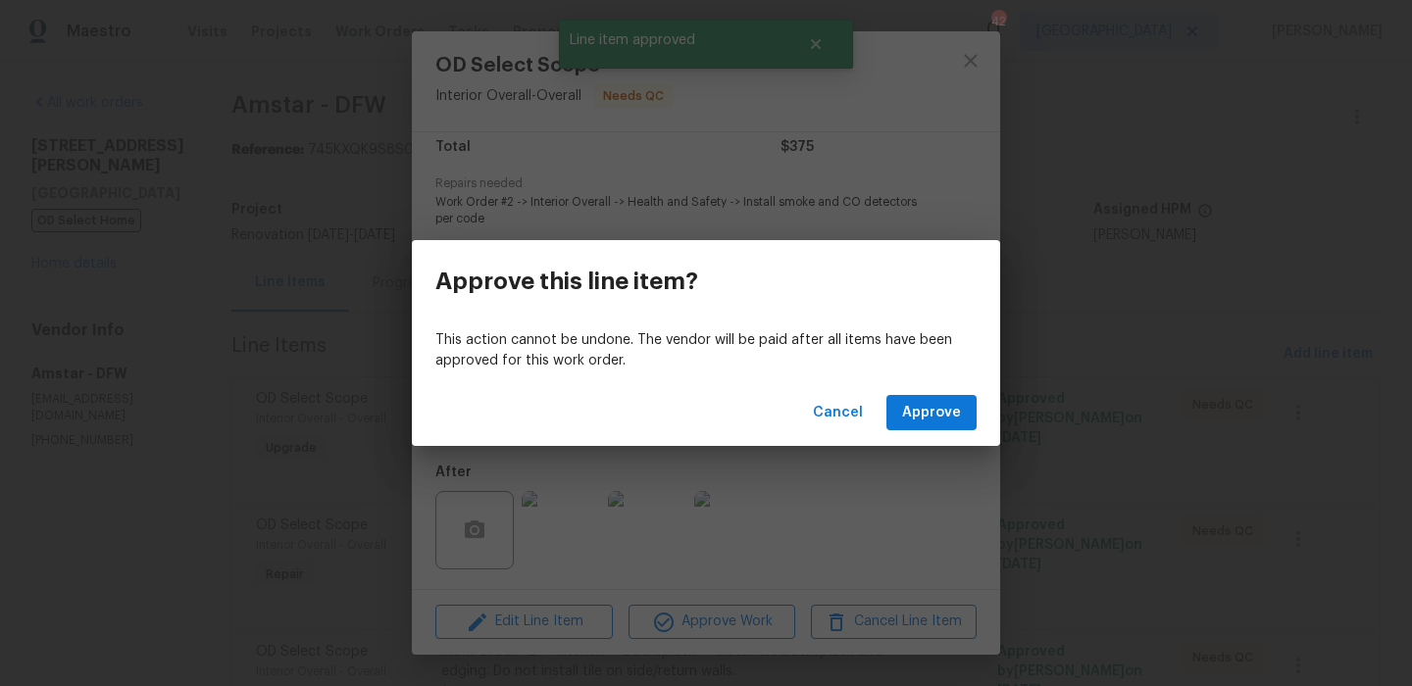
click at [978, 382] on div "Cancel Approve" at bounding box center [706, 413] width 588 height 68
click at [953, 397] on button "Approve" at bounding box center [931, 413] width 90 height 36
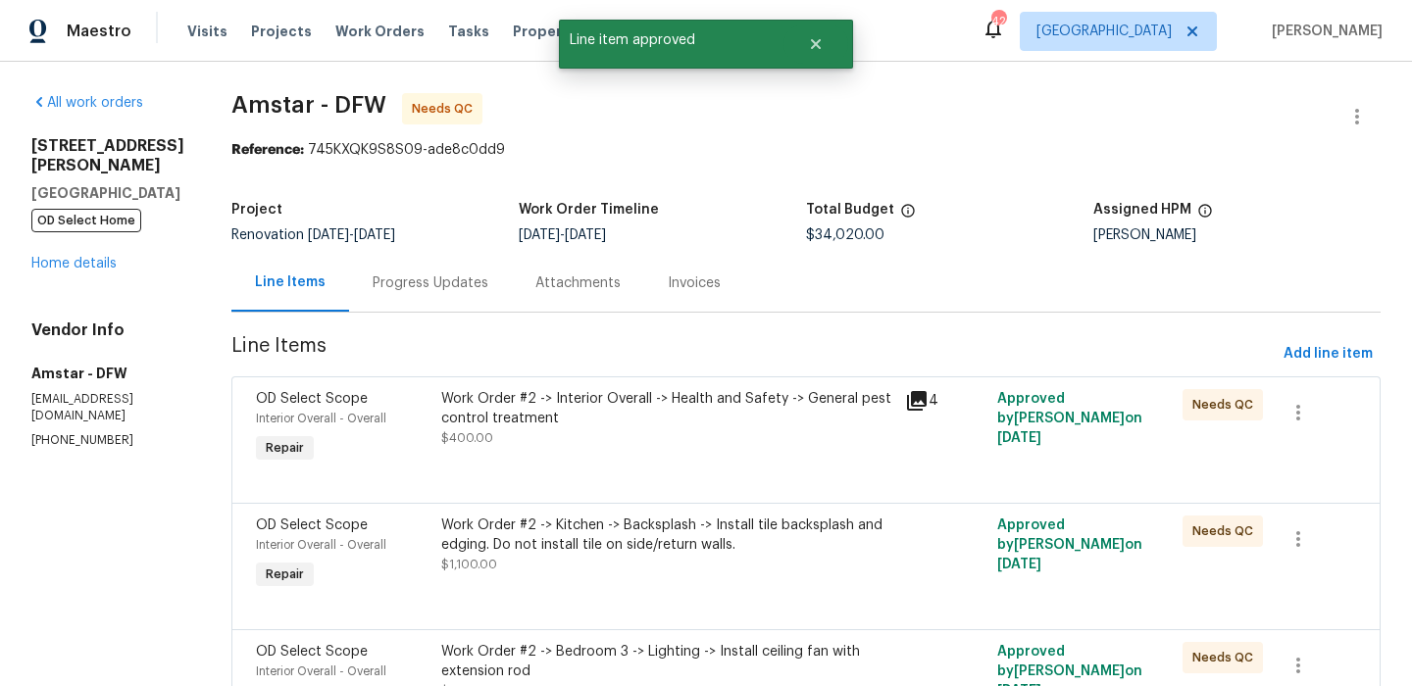
click at [608, 479] on div at bounding box center [806, 480] width 1100 height 24
click at [646, 436] on div "Work Order #2 -> Interior Overall -> Health and Safety -> General pest control …" at bounding box center [667, 418] width 452 height 59
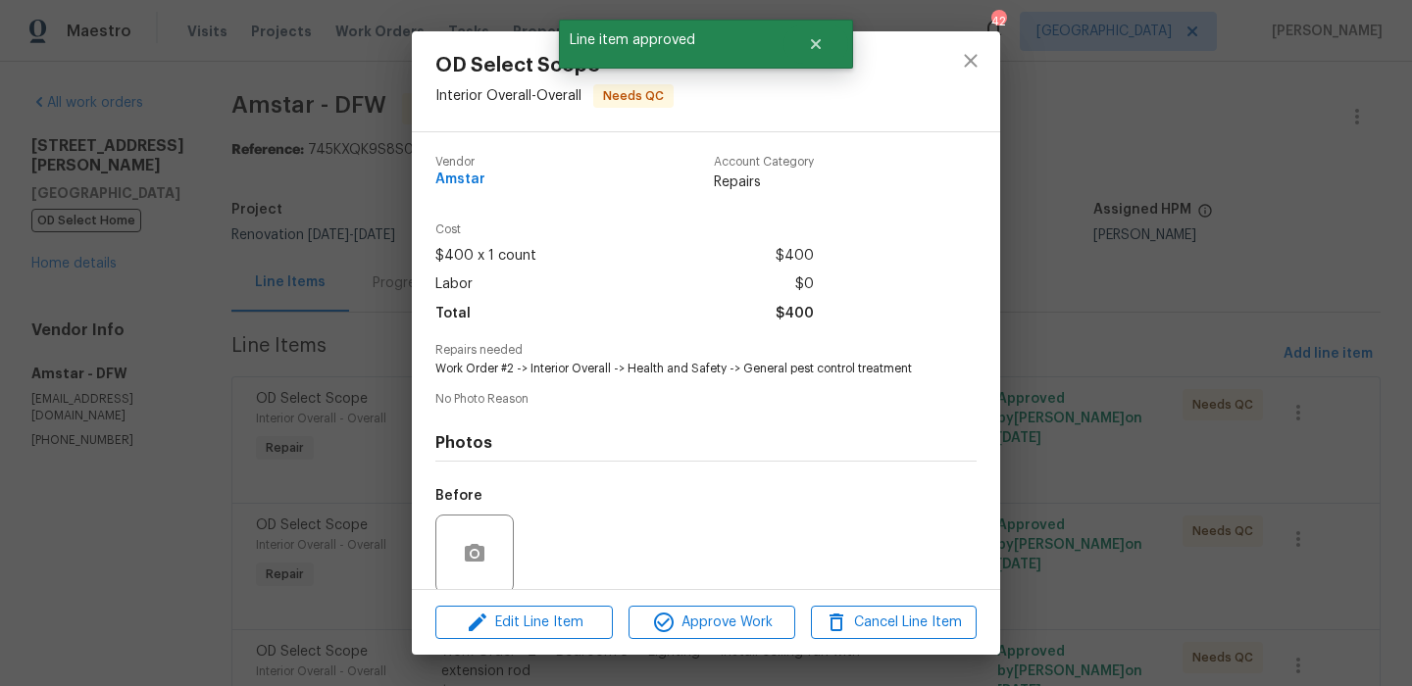
scroll to position [150, 0]
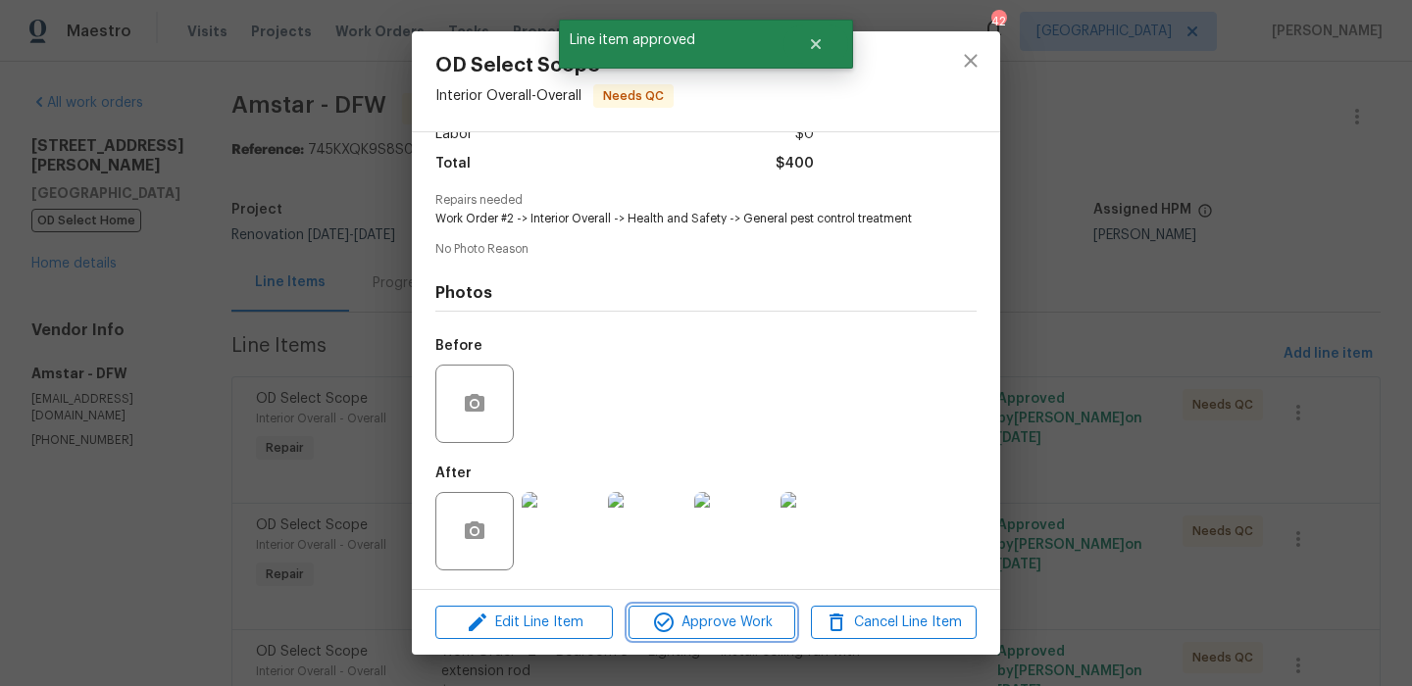
click at [718, 619] on span "Approve Work" at bounding box center [711, 623] width 154 height 25
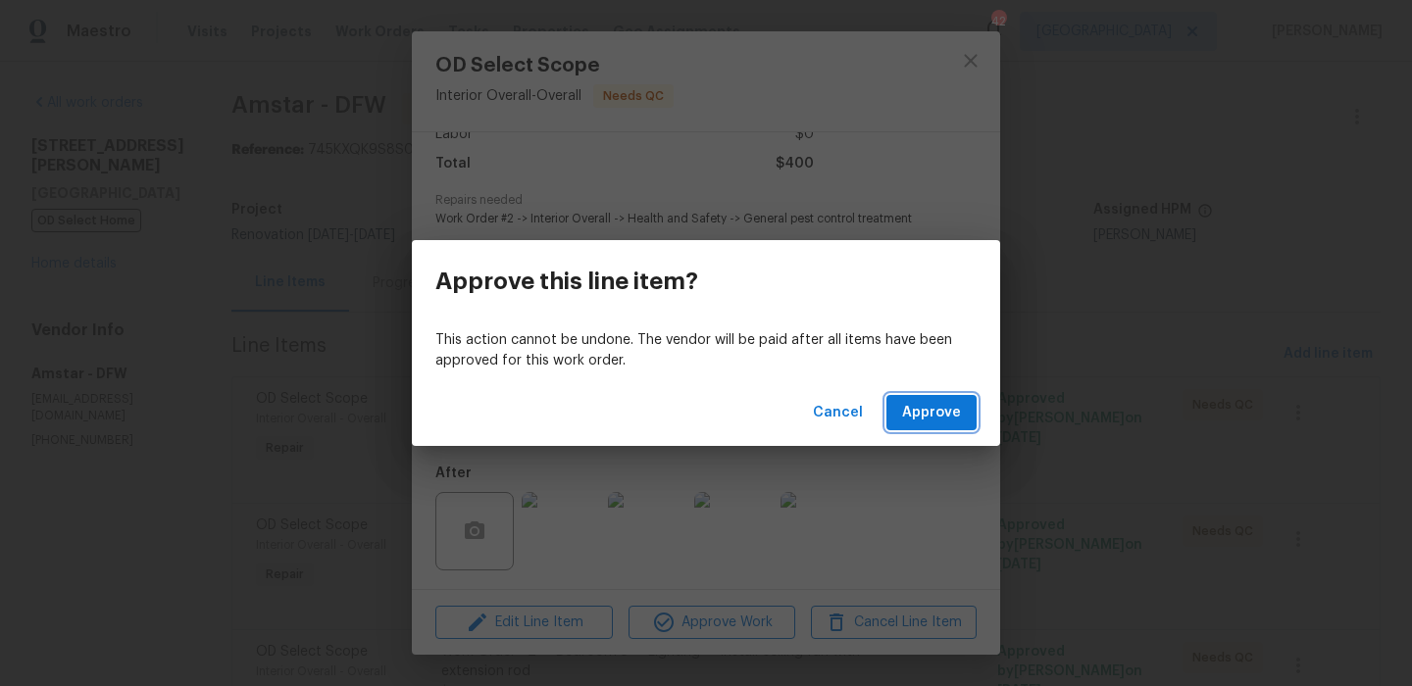
click at [910, 412] on span "Approve" at bounding box center [931, 413] width 59 height 25
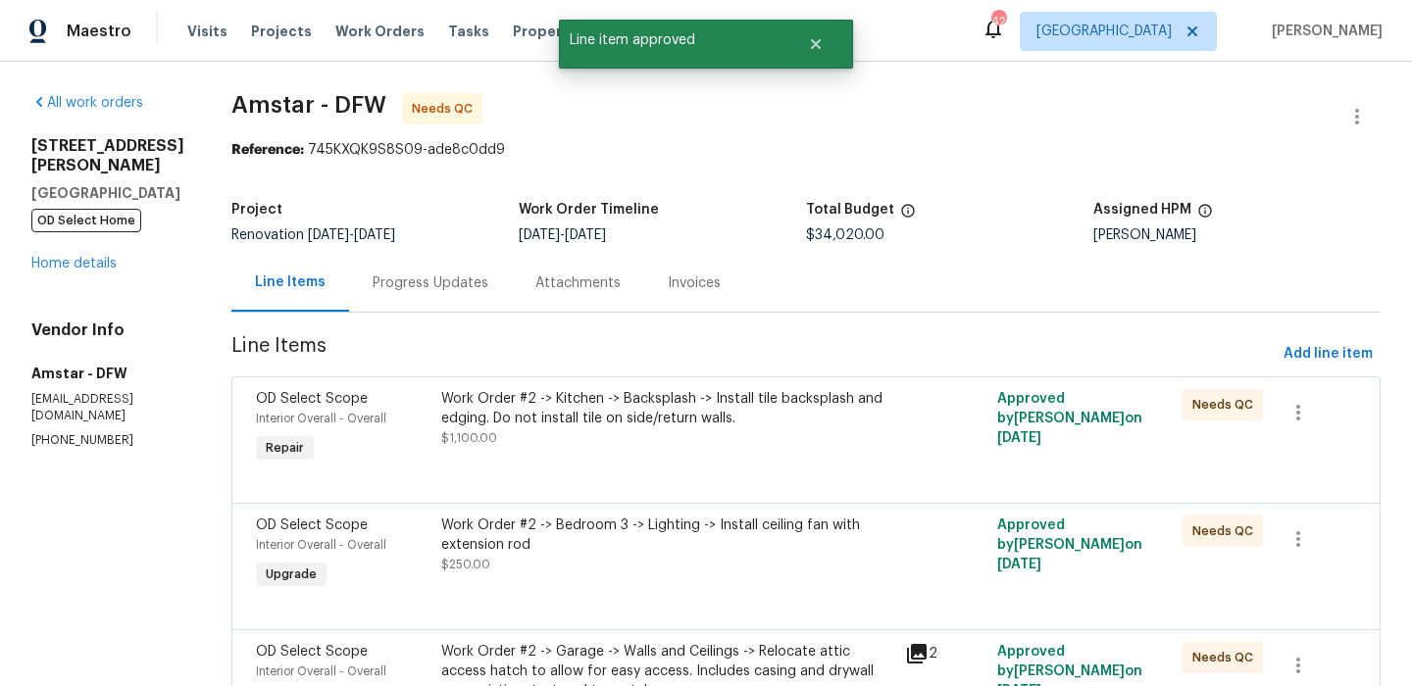
click at [658, 417] on div "Work Order #2 -> Kitchen -> Backsplash -> Install tile backsplash and edging. D…" at bounding box center [667, 408] width 452 height 39
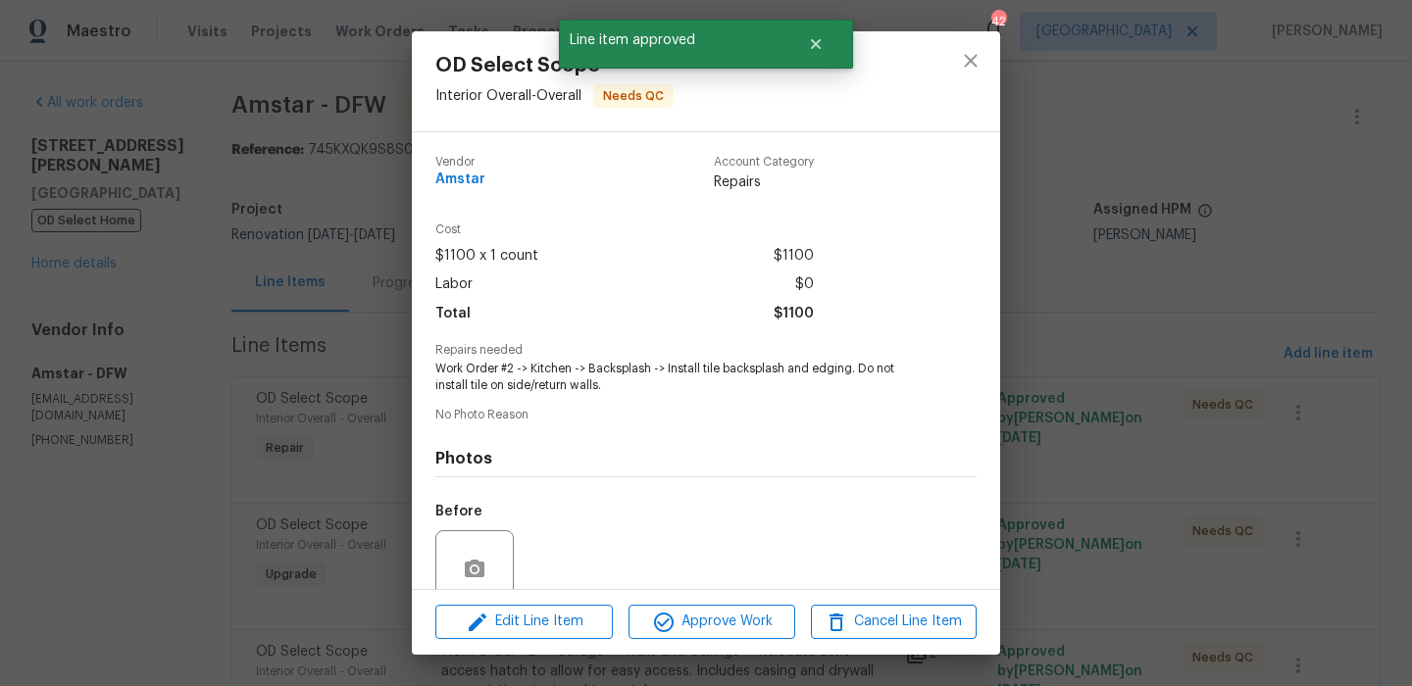
scroll to position [167, 0]
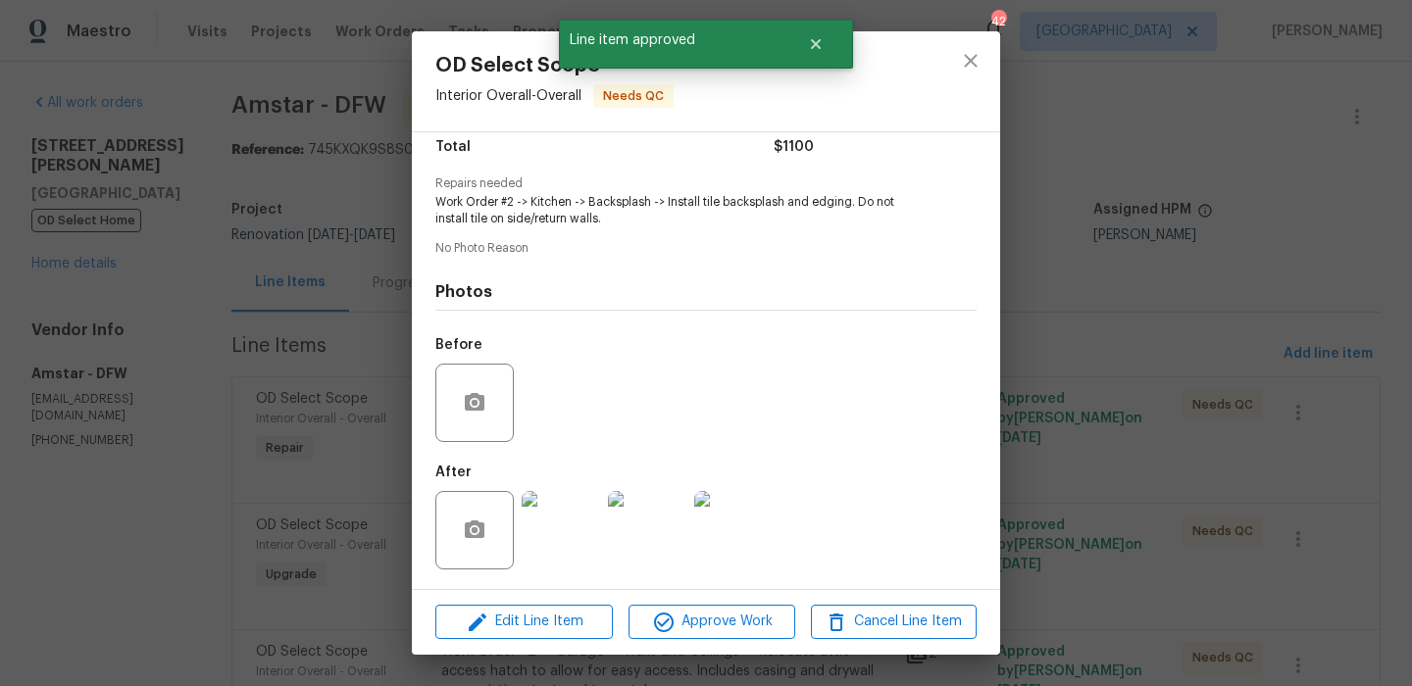
click at [559, 520] on img at bounding box center [561, 530] width 78 height 78
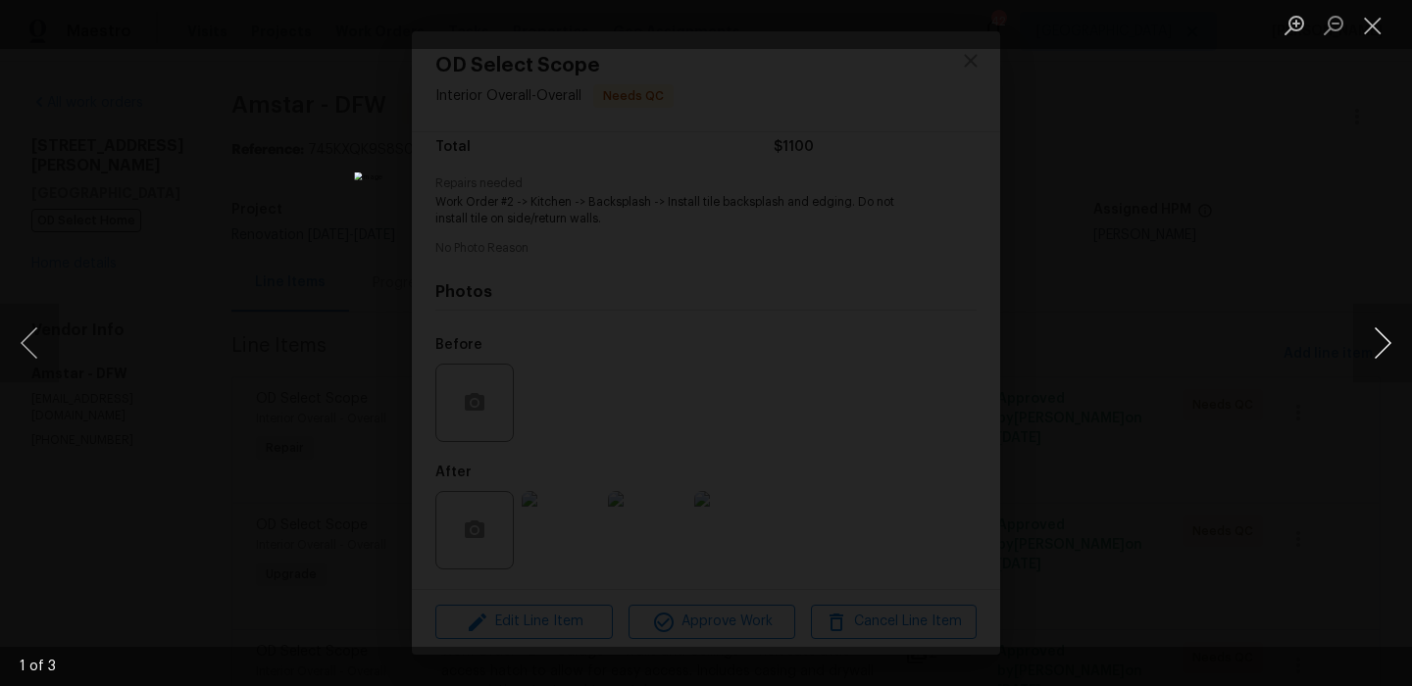
click at [1391, 329] on button "Next image" at bounding box center [1382, 343] width 59 height 78
click at [1379, 25] on button "Close lightbox" at bounding box center [1372, 25] width 39 height 34
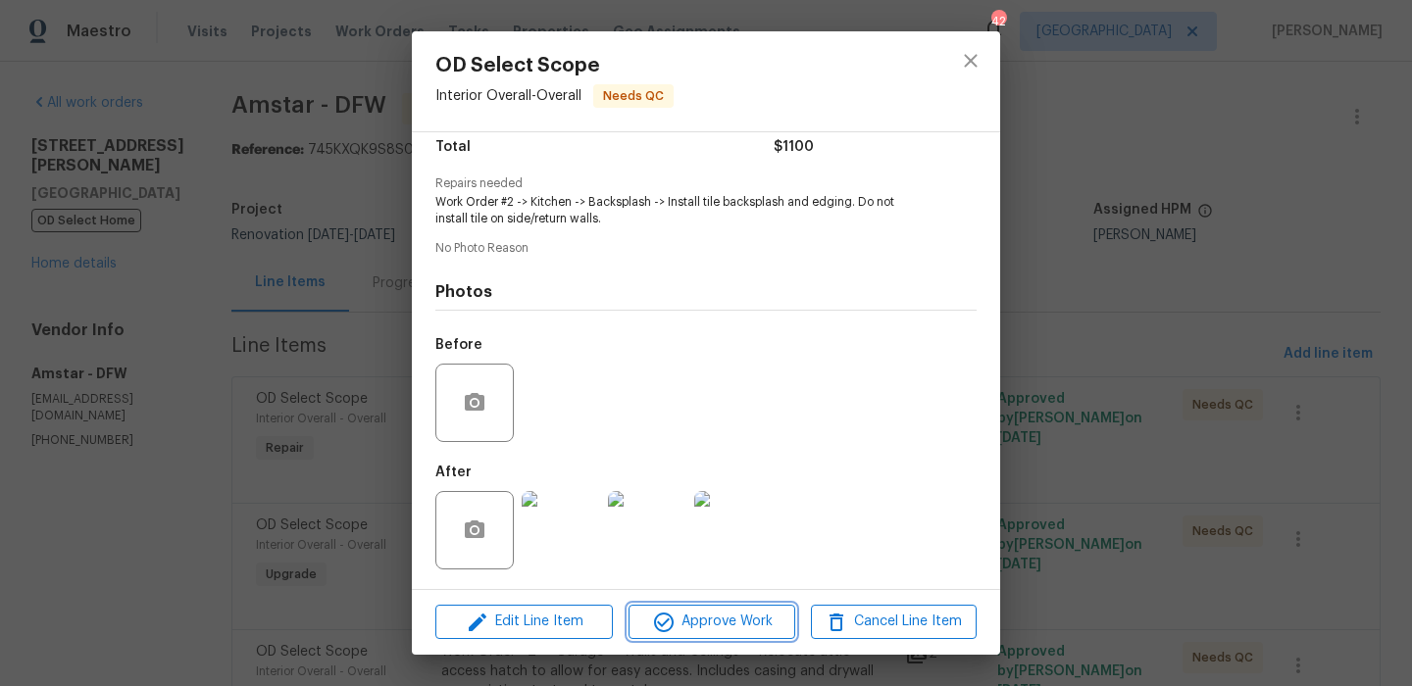
click at [725, 615] on span "Approve Work" at bounding box center [711, 622] width 154 height 25
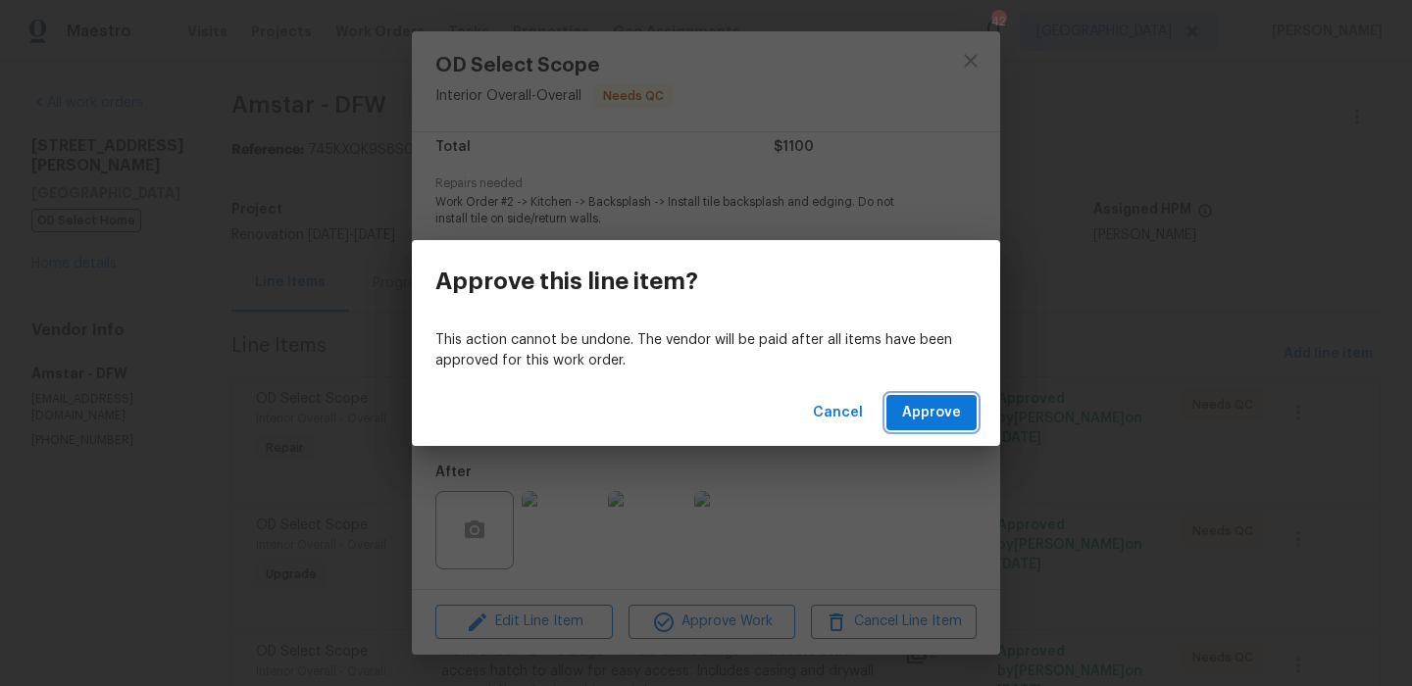
click at [908, 423] on span "Approve" at bounding box center [931, 413] width 59 height 25
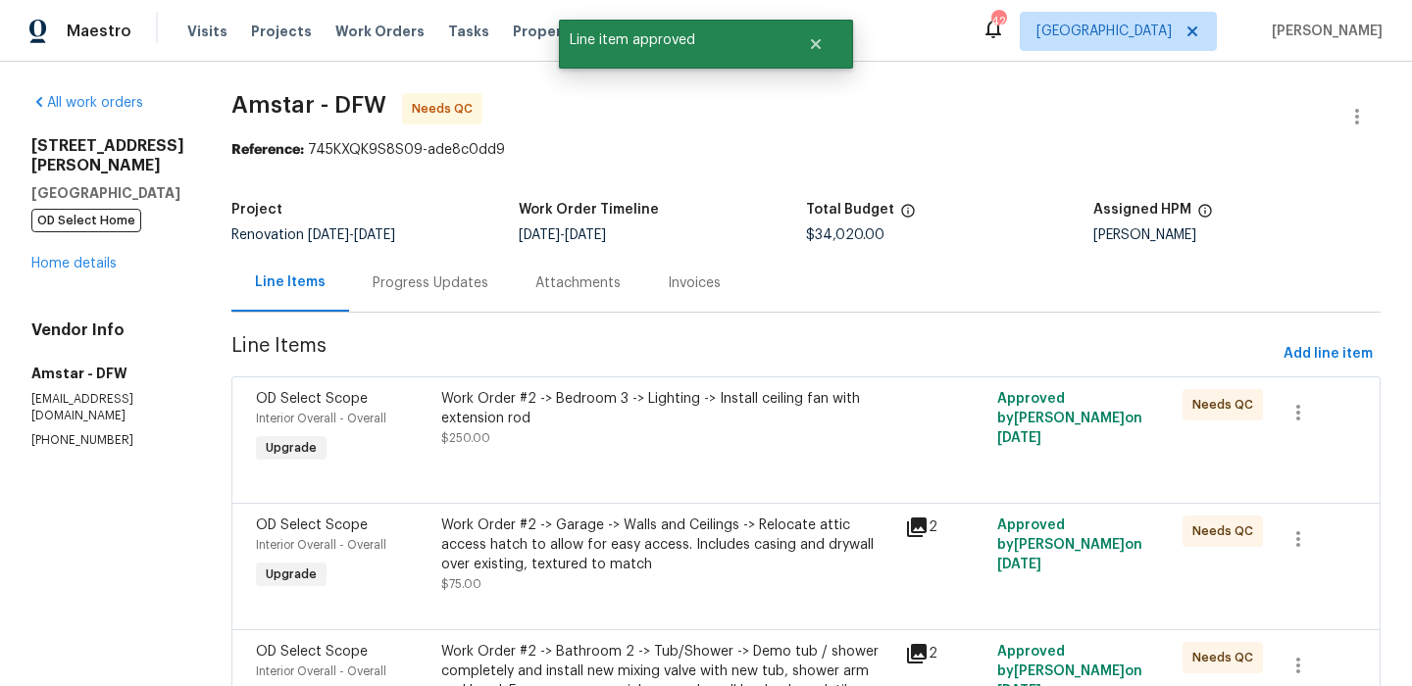
click at [634, 439] on div "Work Order #2 -> Bedroom 3 -> Lighting -> Install ceiling fan with extension ro…" at bounding box center [667, 418] width 452 height 59
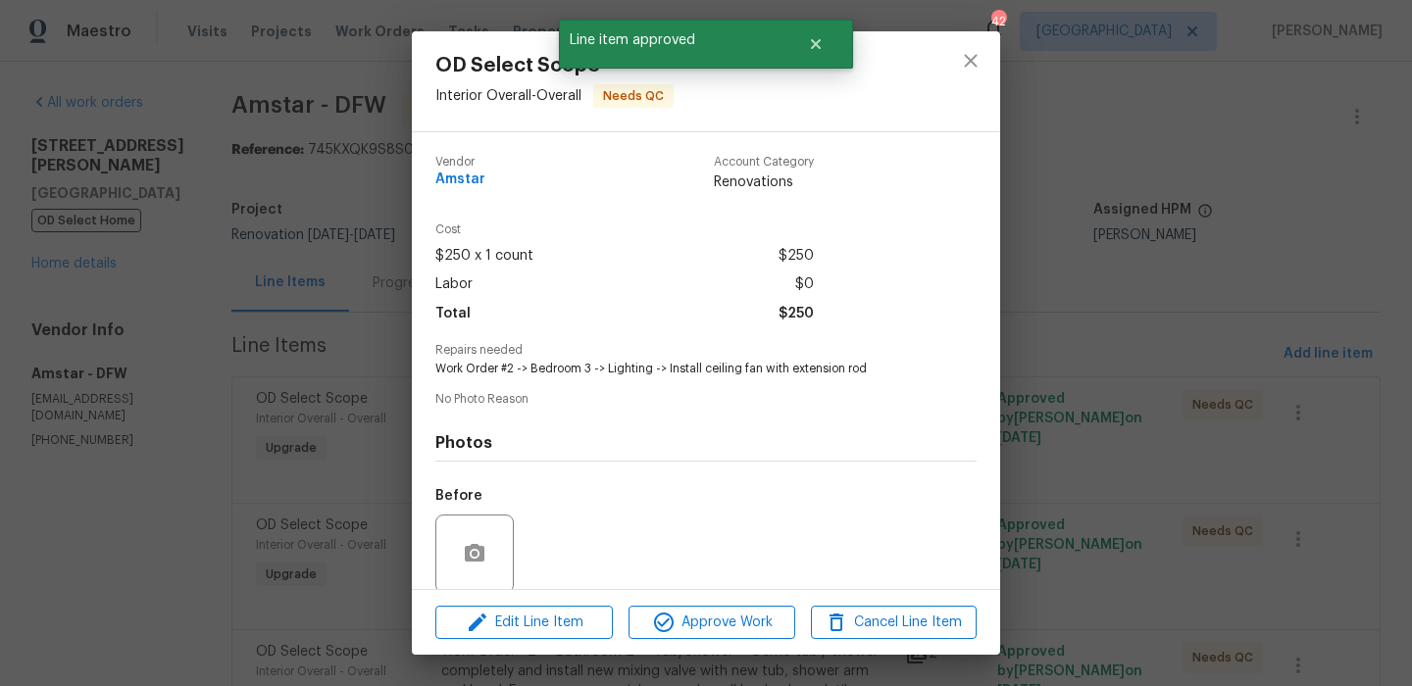
scroll to position [150, 0]
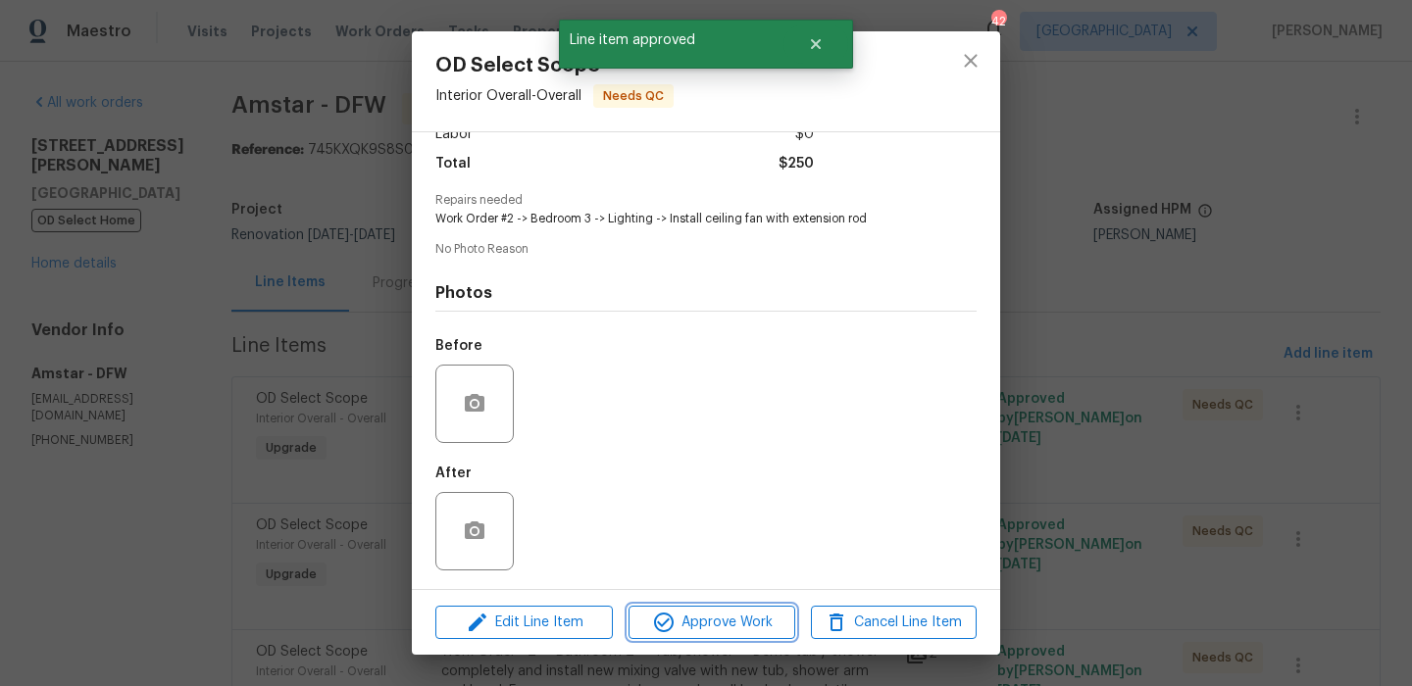
click at [743, 615] on span "Approve Work" at bounding box center [711, 623] width 154 height 25
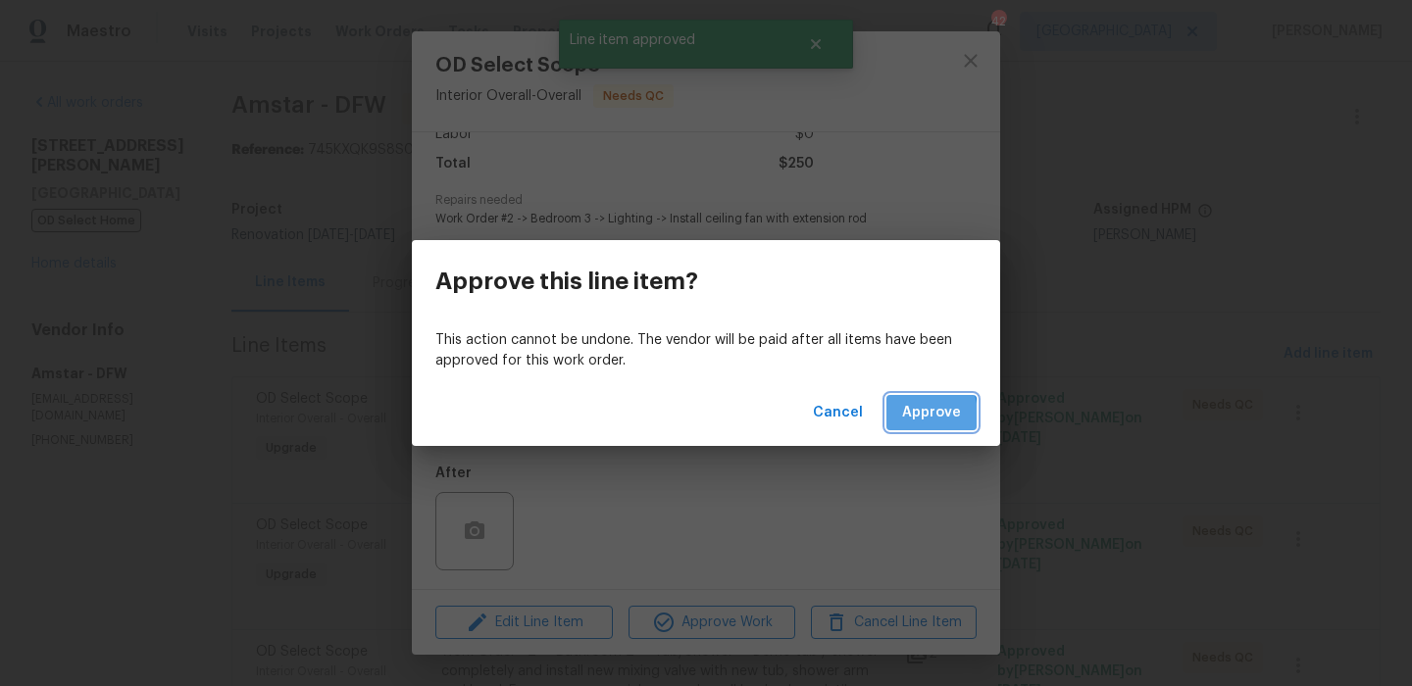
click at [904, 416] on button "Approve" at bounding box center [931, 413] width 90 height 36
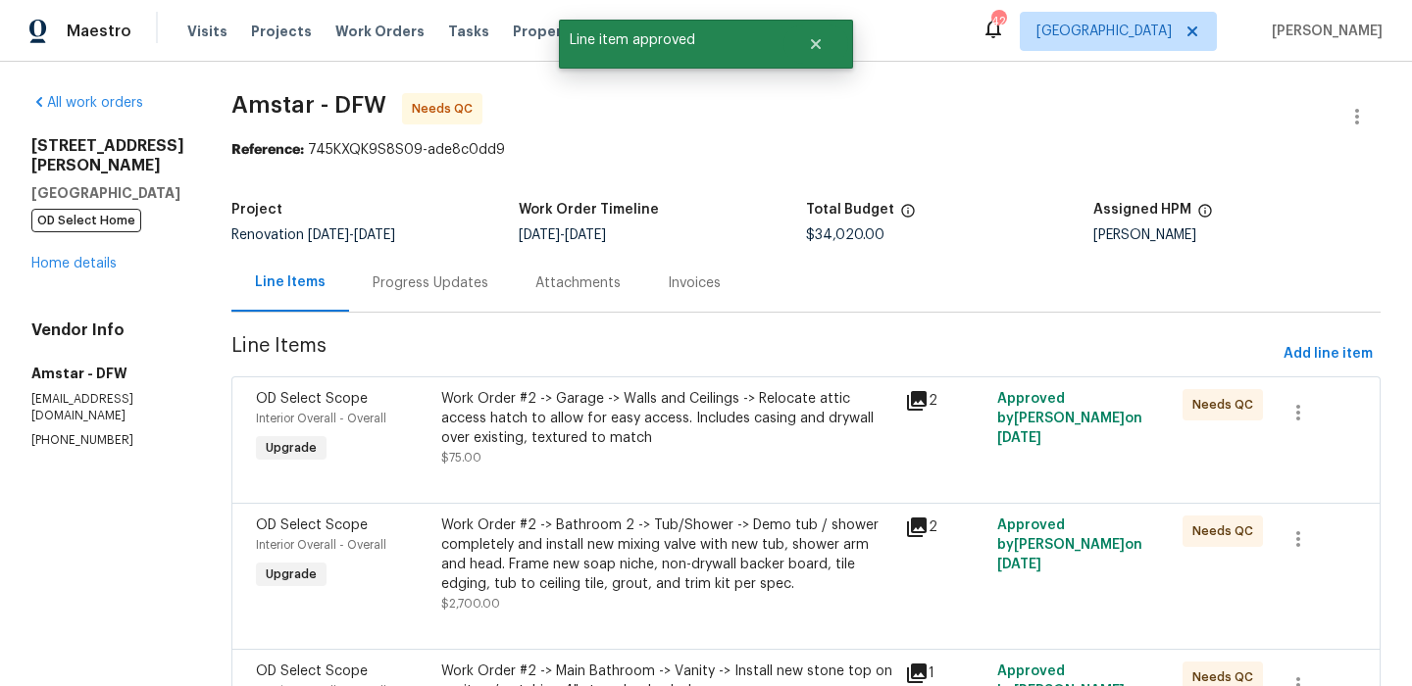
click at [660, 430] on div "Work Order #2 -> Garage -> Walls and Ceilings -> Relocate attic access hatch to…" at bounding box center [667, 418] width 452 height 59
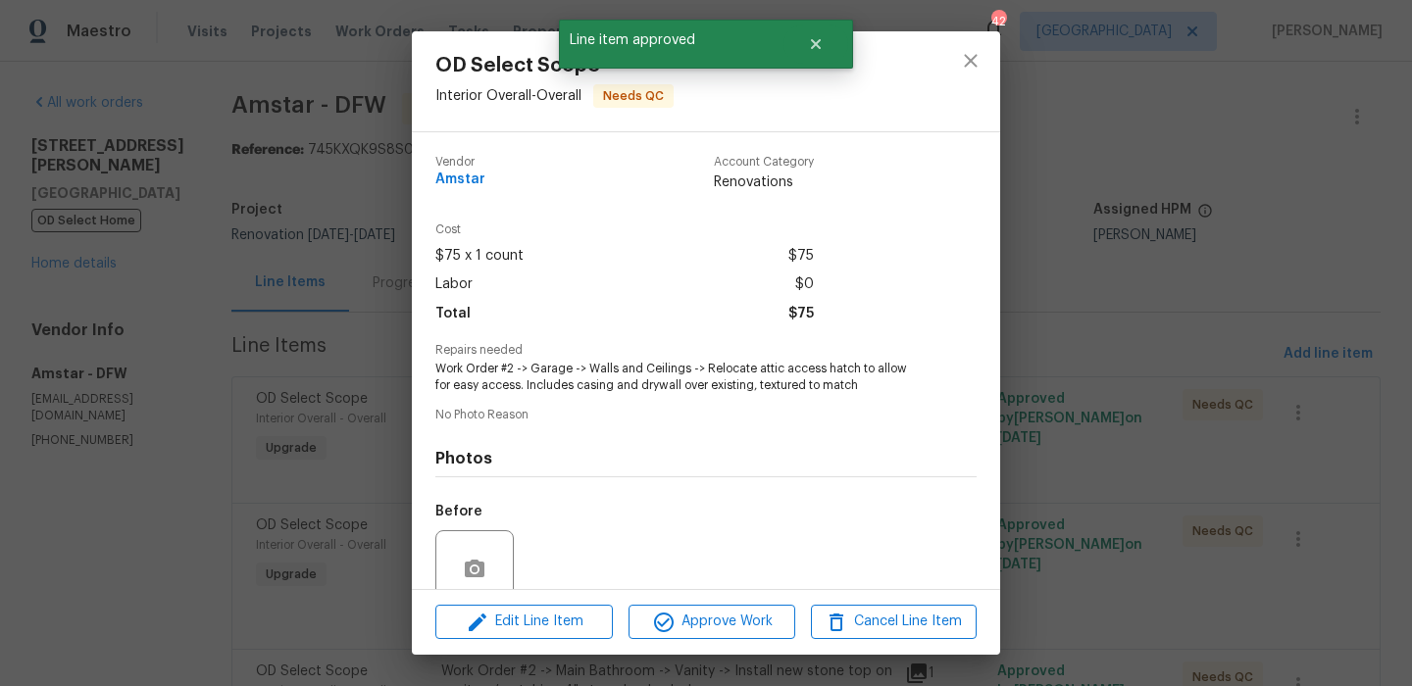
scroll to position [167, 0]
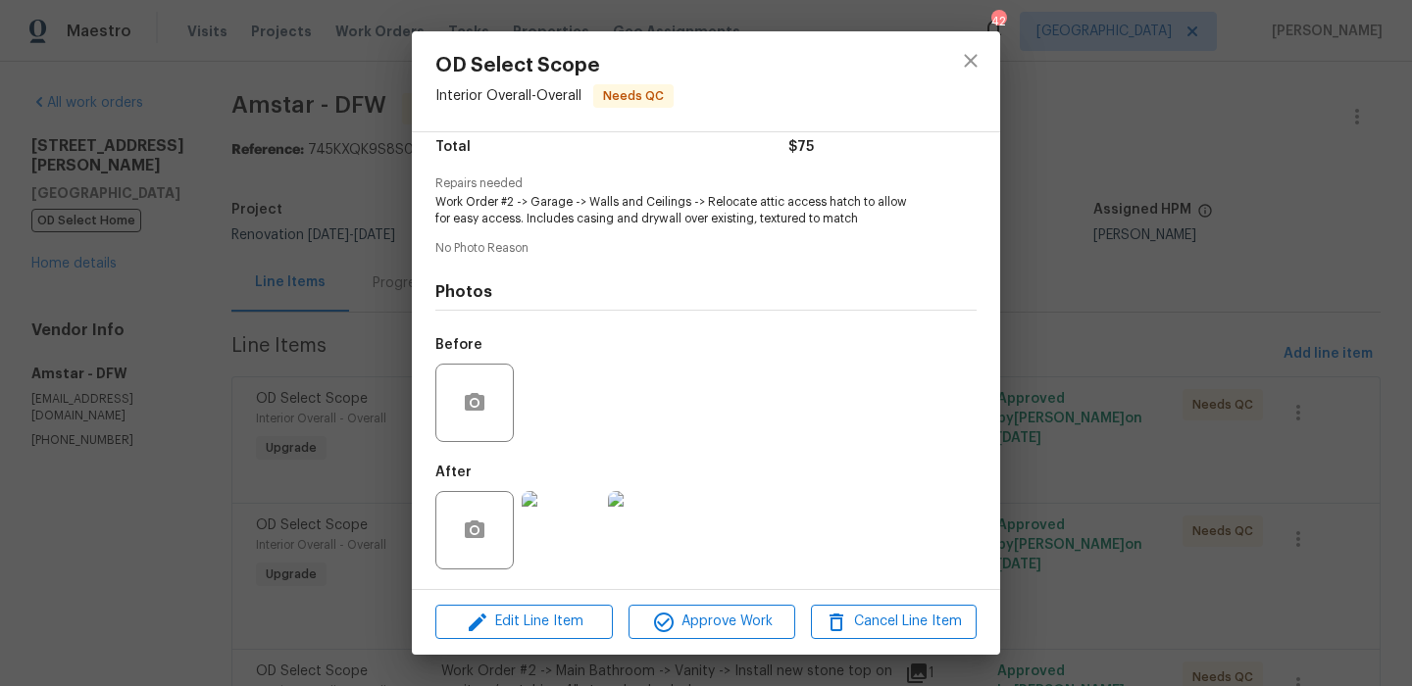
click at [580, 539] on img at bounding box center [561, 530] width 78 height 78
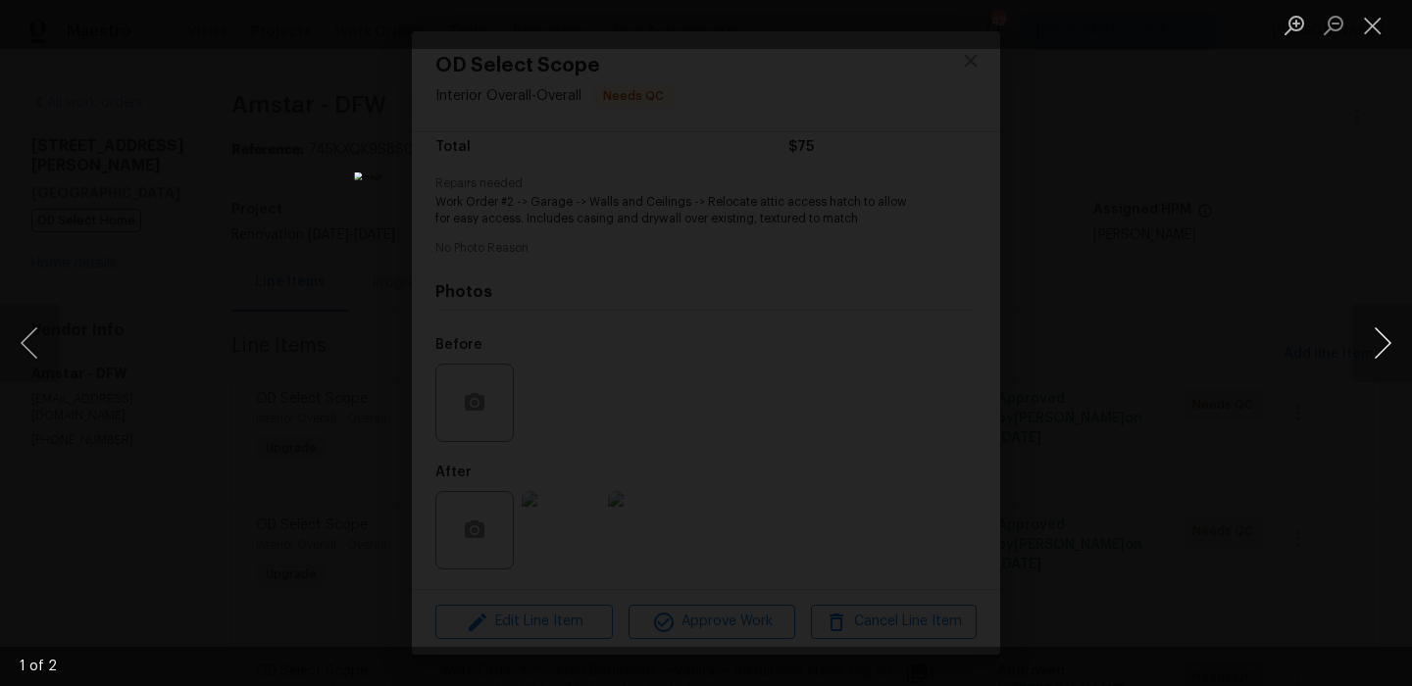
click at [1372, 345] on button "Next image" at bounding box center [1382, 343] width 59 height 78
click at [1385, 25] on button "Close lightbox" at bounding box center [1372, 25] width 39 height 34
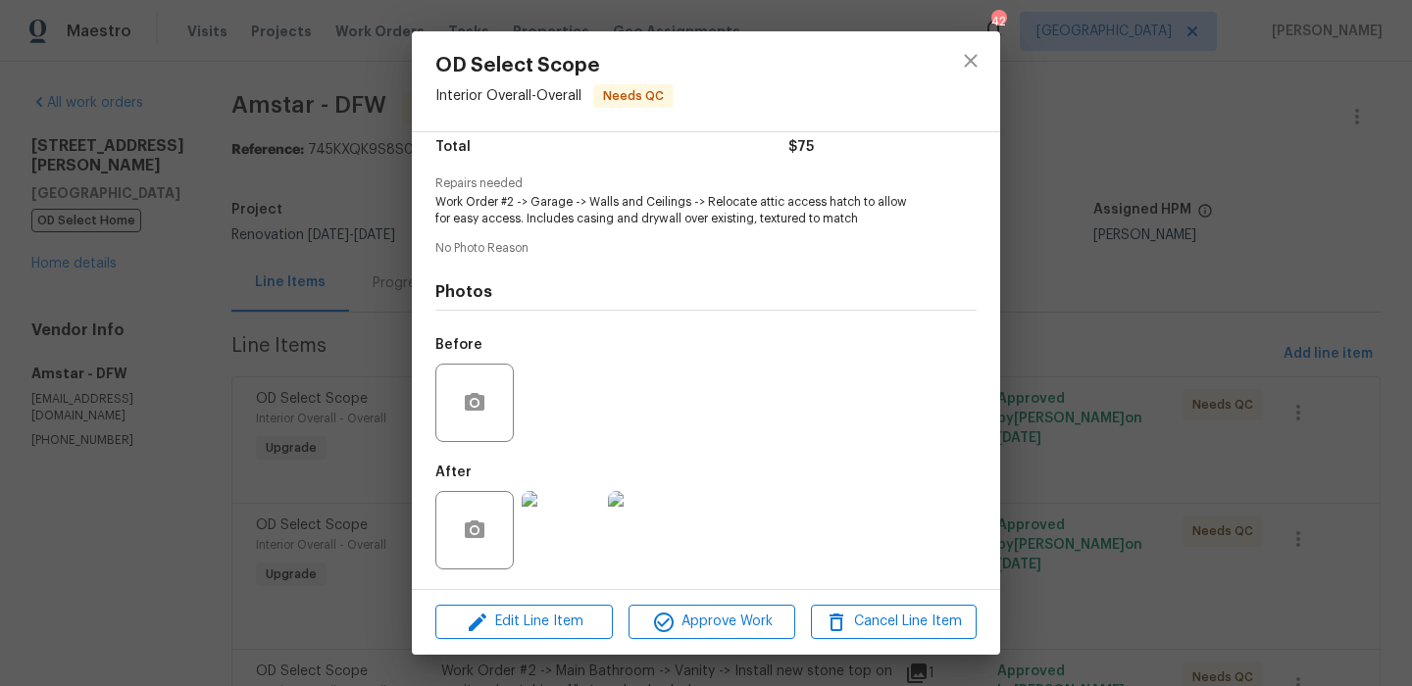
click at [566, 548] on img at bounding box center [561, 530] width 78 height 78
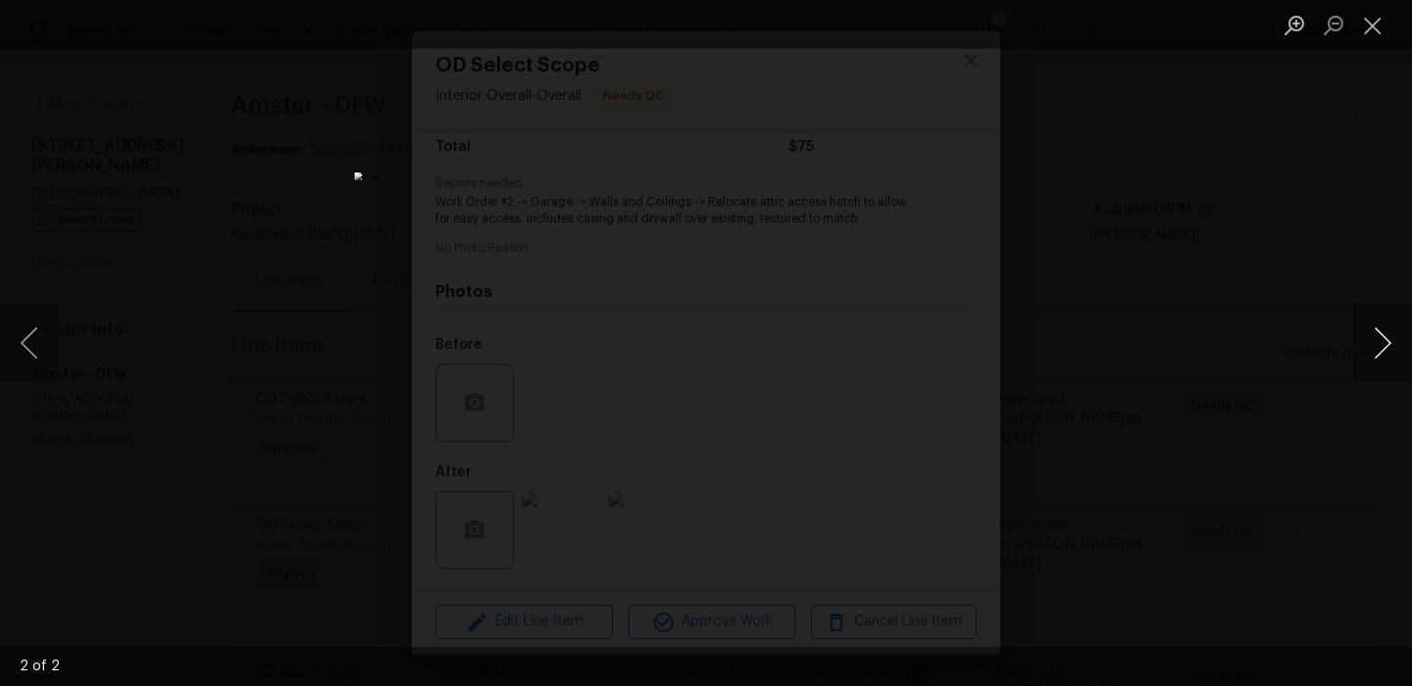
click at [1354, 359] on button "Next image" at bounding box center [1382, 343] width 59 height 78
click at [1372, 20] on button "Close lightbox" at bounding box center [1372, 25] width 39 height 34
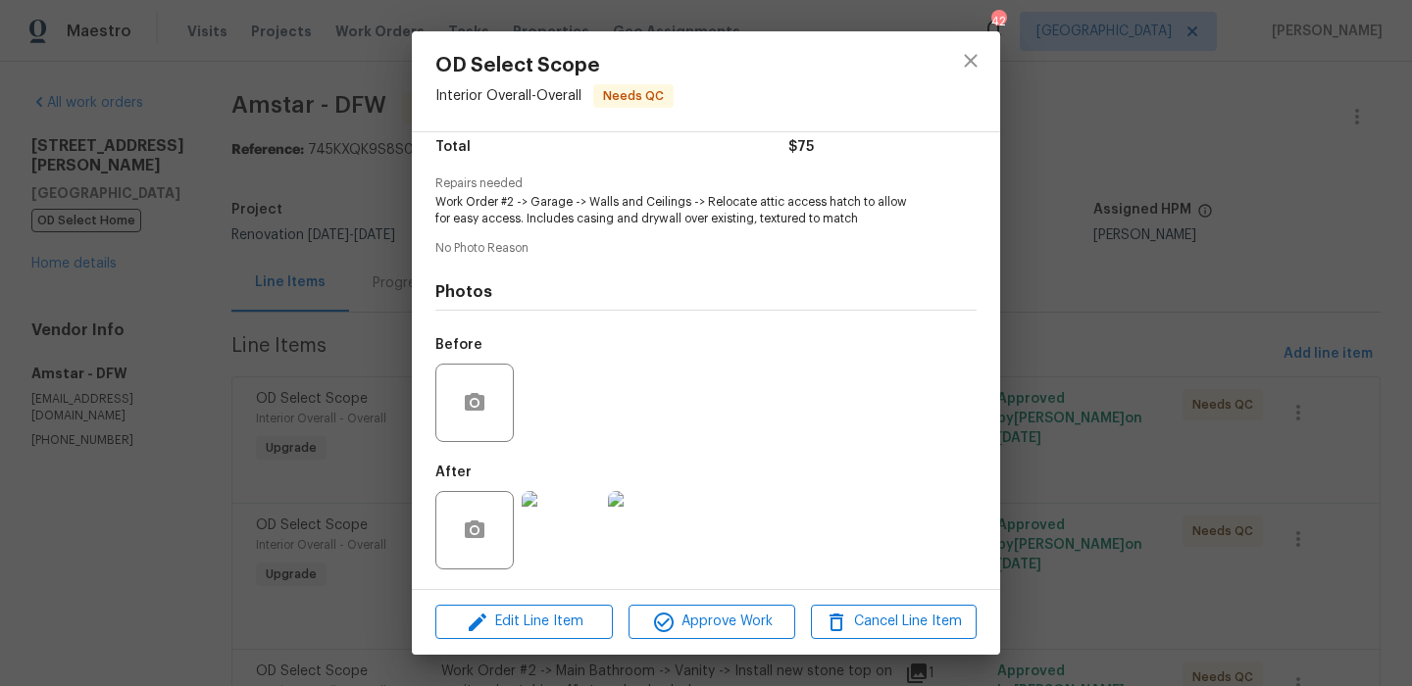
click at [646, 531] on img at bounding box center [647, 530] width 78 height 78
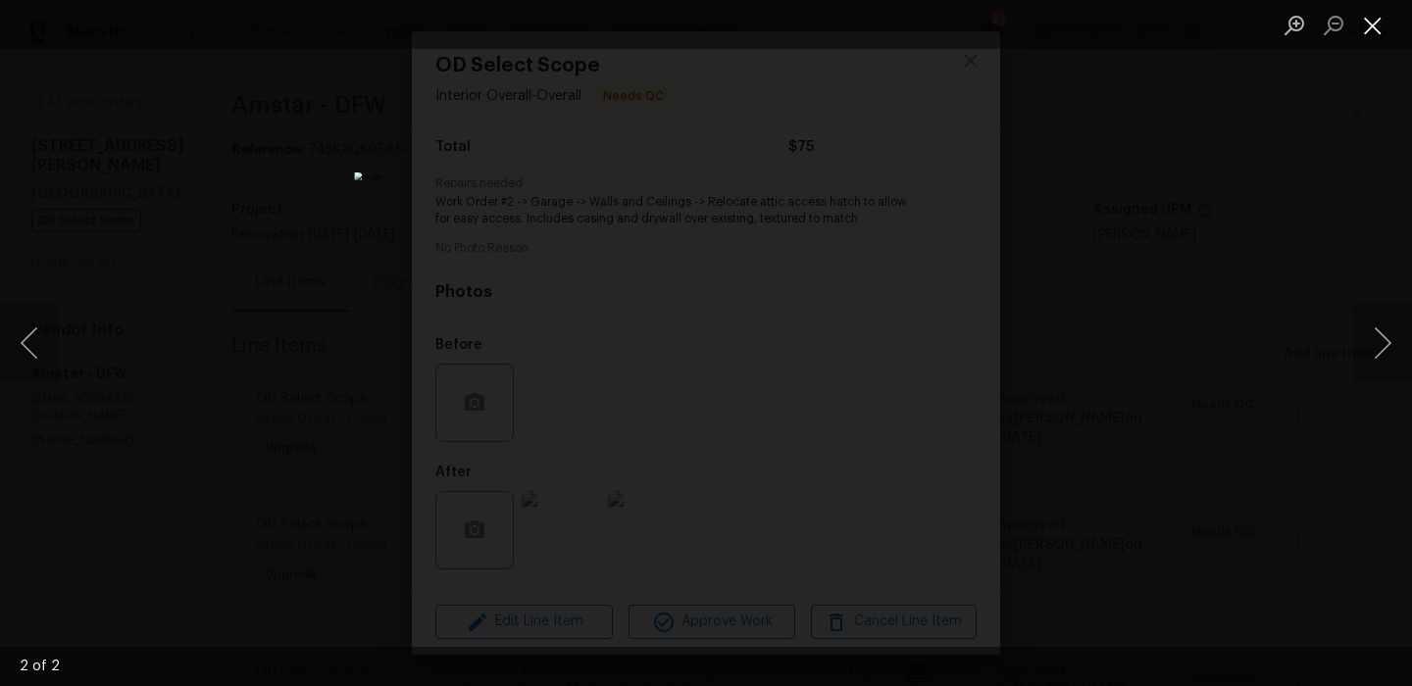
click at [1383, 12] on button "Close lightbox" at bounding box center [1372, 25] width 39 height 34
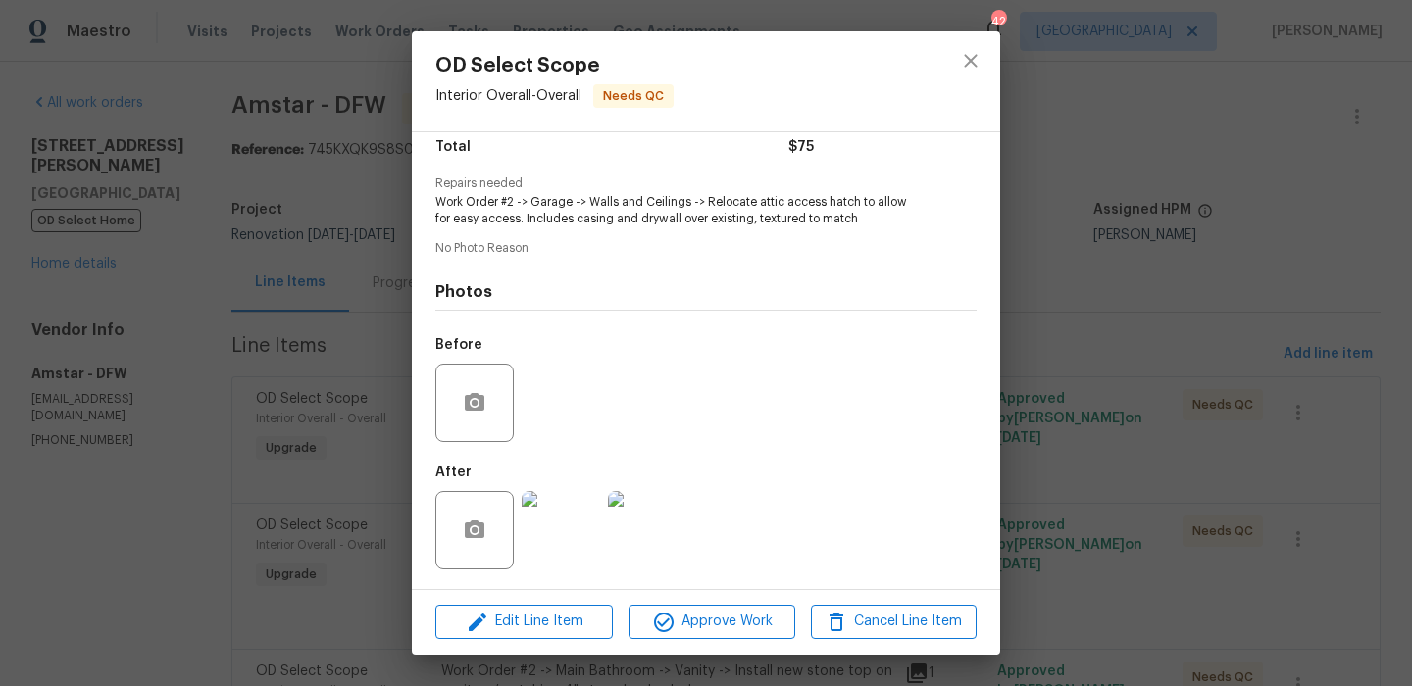
click at [1061, 339] on div "OD Select Scope Interior Overall - Overall Needs QC Vendor Amstar Account Categ…" at bounding box center [706, 343] width 1412 height 686
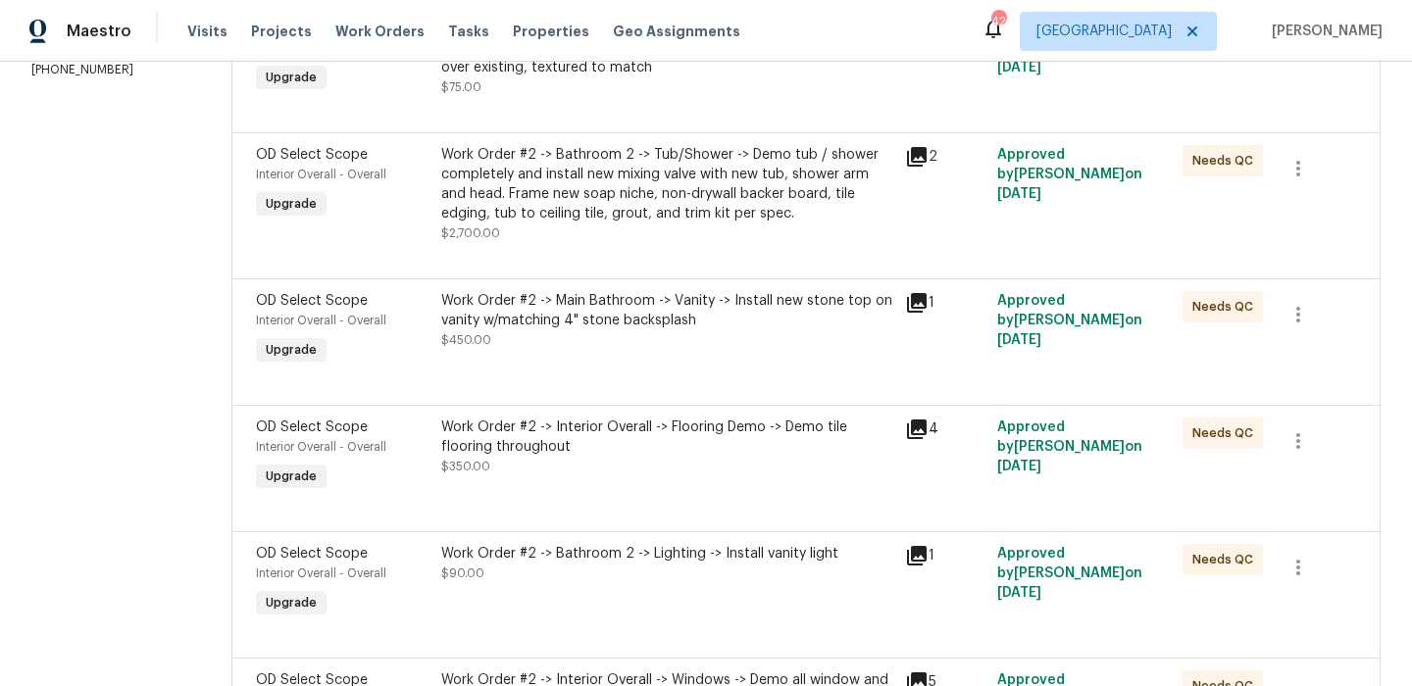
scroll to position [457, 0]
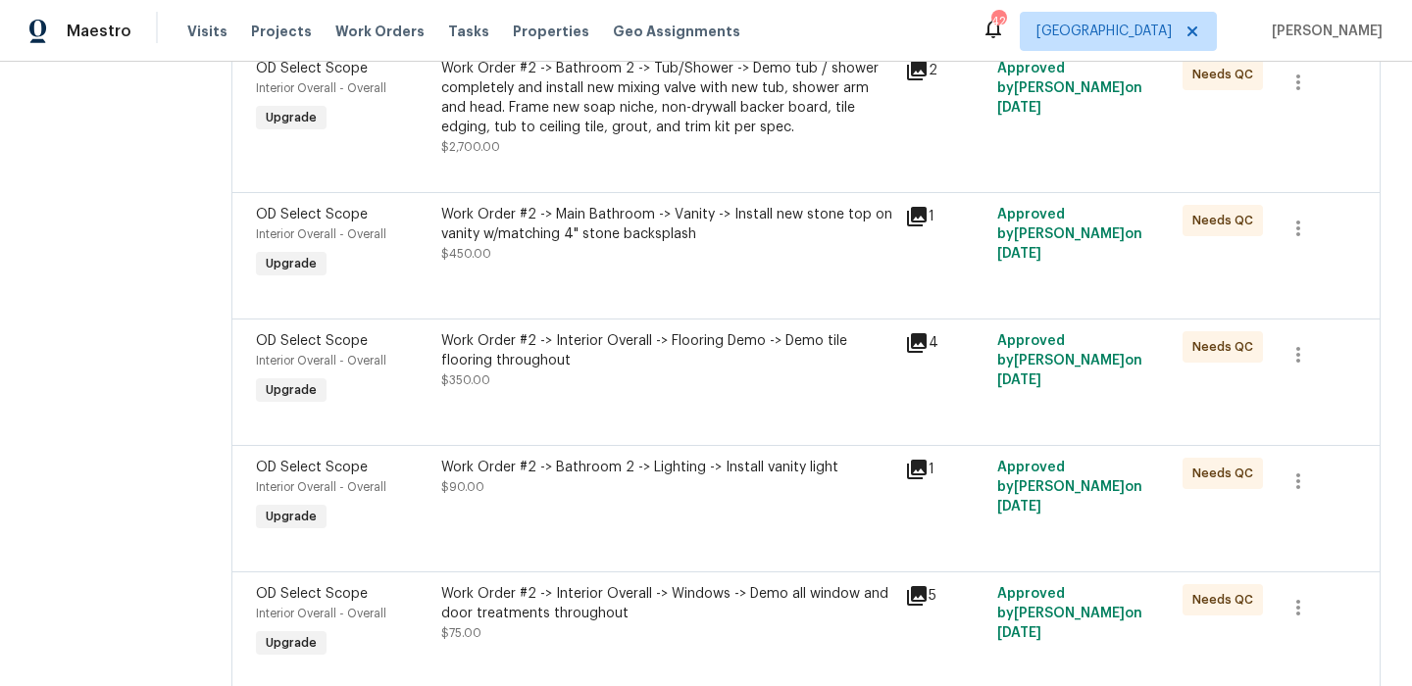
click at [848, 142] on div "Work Order #2 -> Bathroom 2 -> Tub/Shower -> Demo tub / shower completely and i…" at bounding box center [667, 108] width 452 height 98
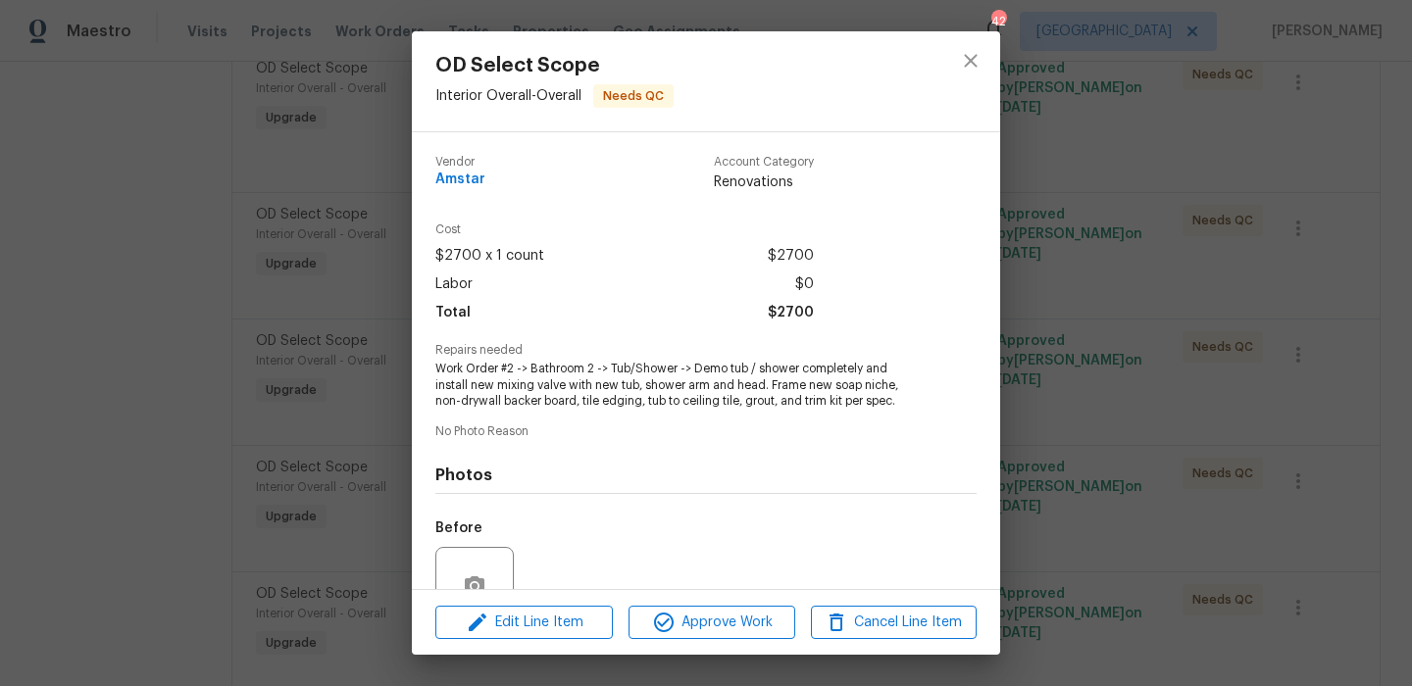
scroll to position [183, 0]
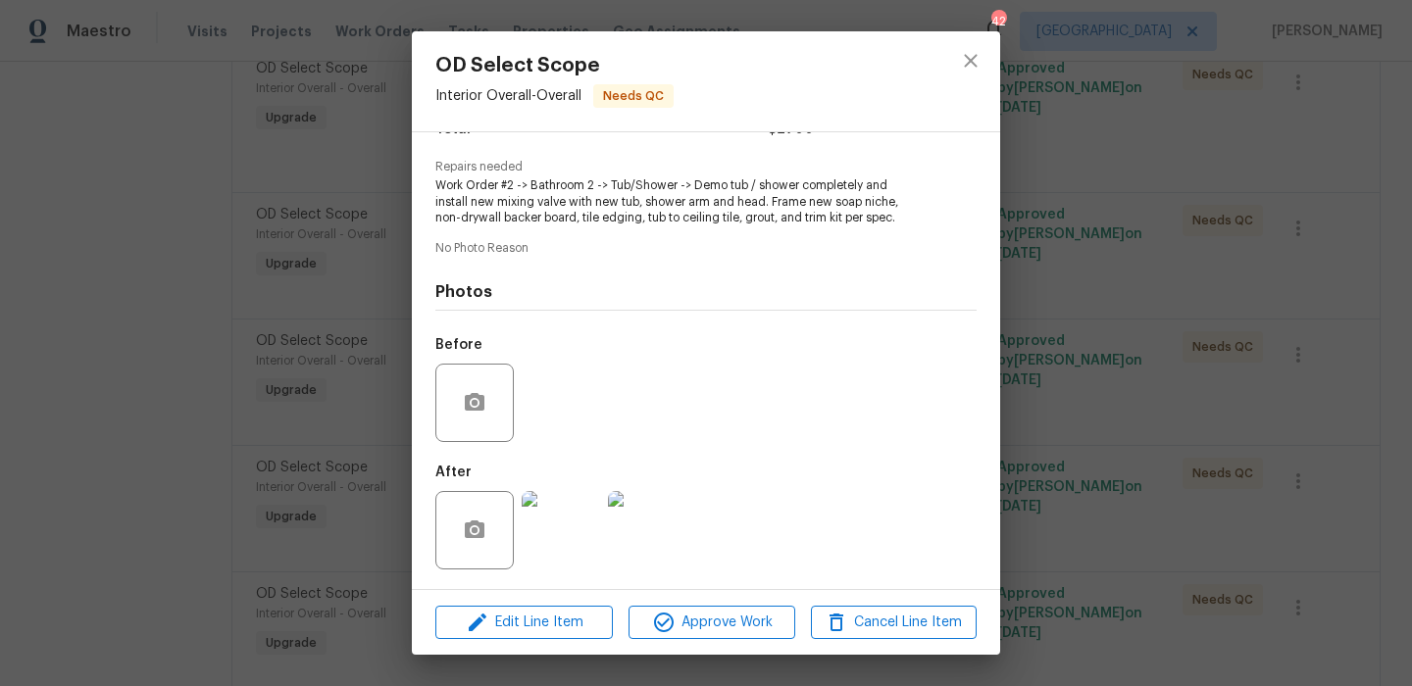
click at [581, 534] on img at bounding box center [561, 530] width 78 height 78
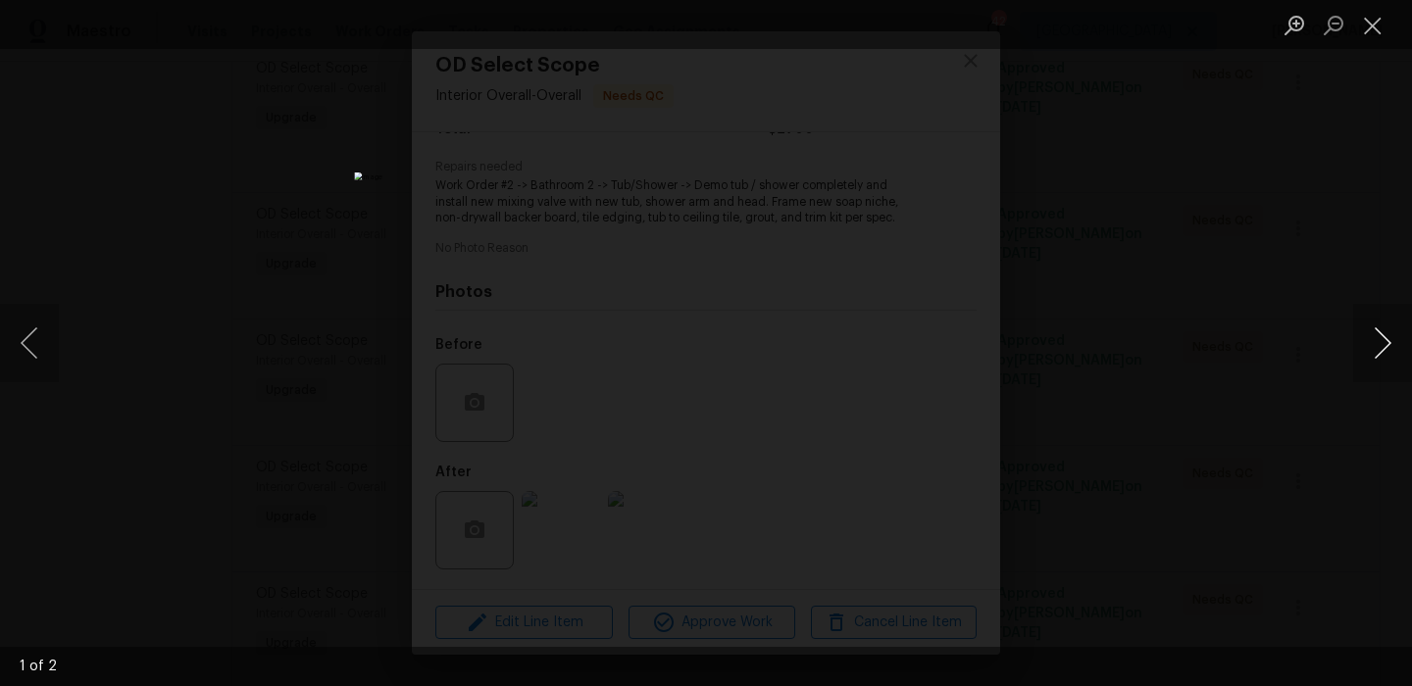
click at [1391, 347] on button "Next image" at bounding box center [1382, 343] width 59 height 78
click at [1389, 13] on button "Close lightbox" at bounding box center [1372, 25] width 39 height 34
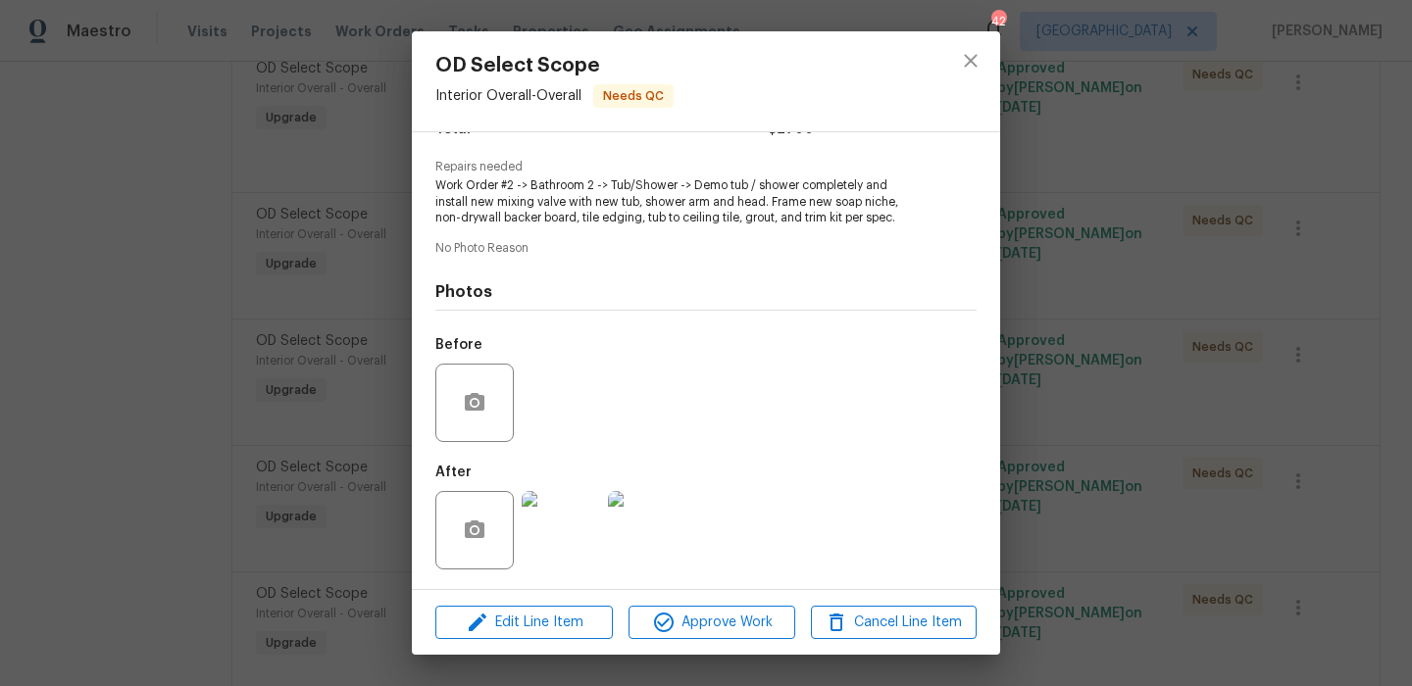
scroll to position [0, 0]
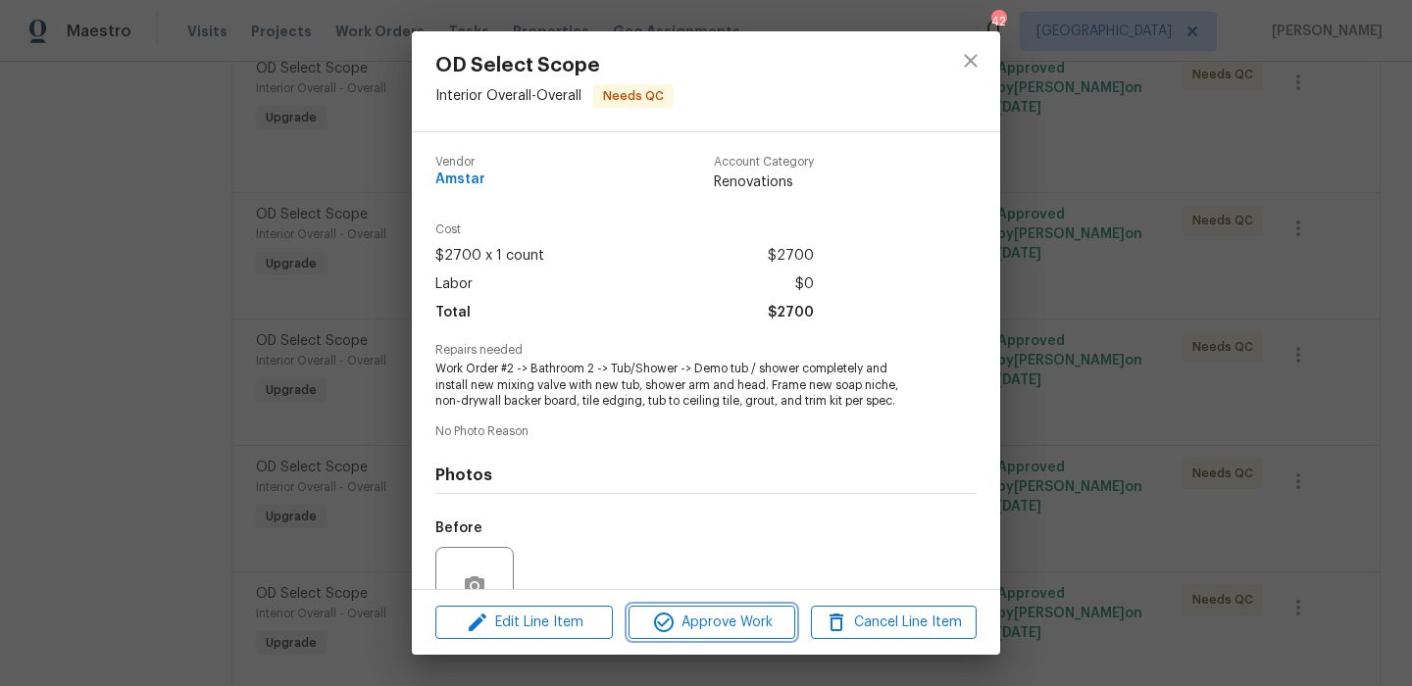
click at [733, 634] on button "Approve Work" at bounding box center [711, 623] width 166 height 34
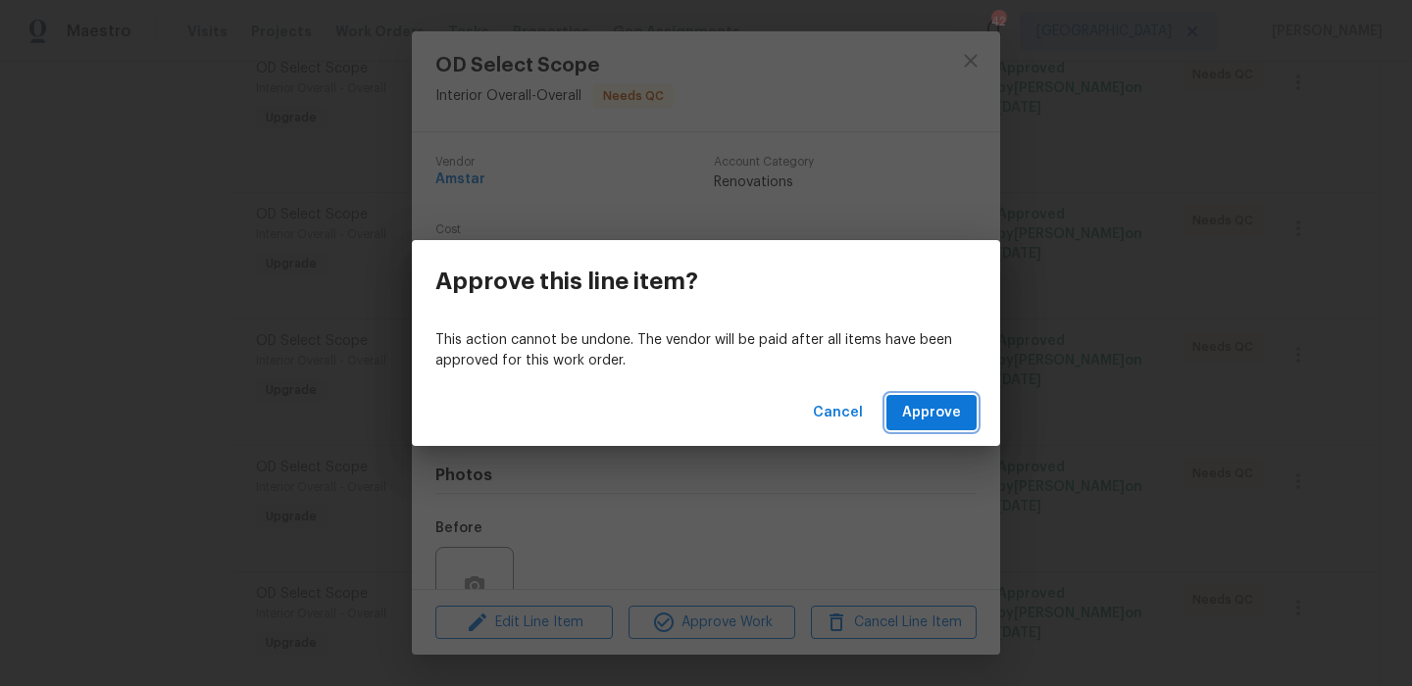
click at [944, 420] on span "Approve" at bounding box center [931, 413] width 59 height 25
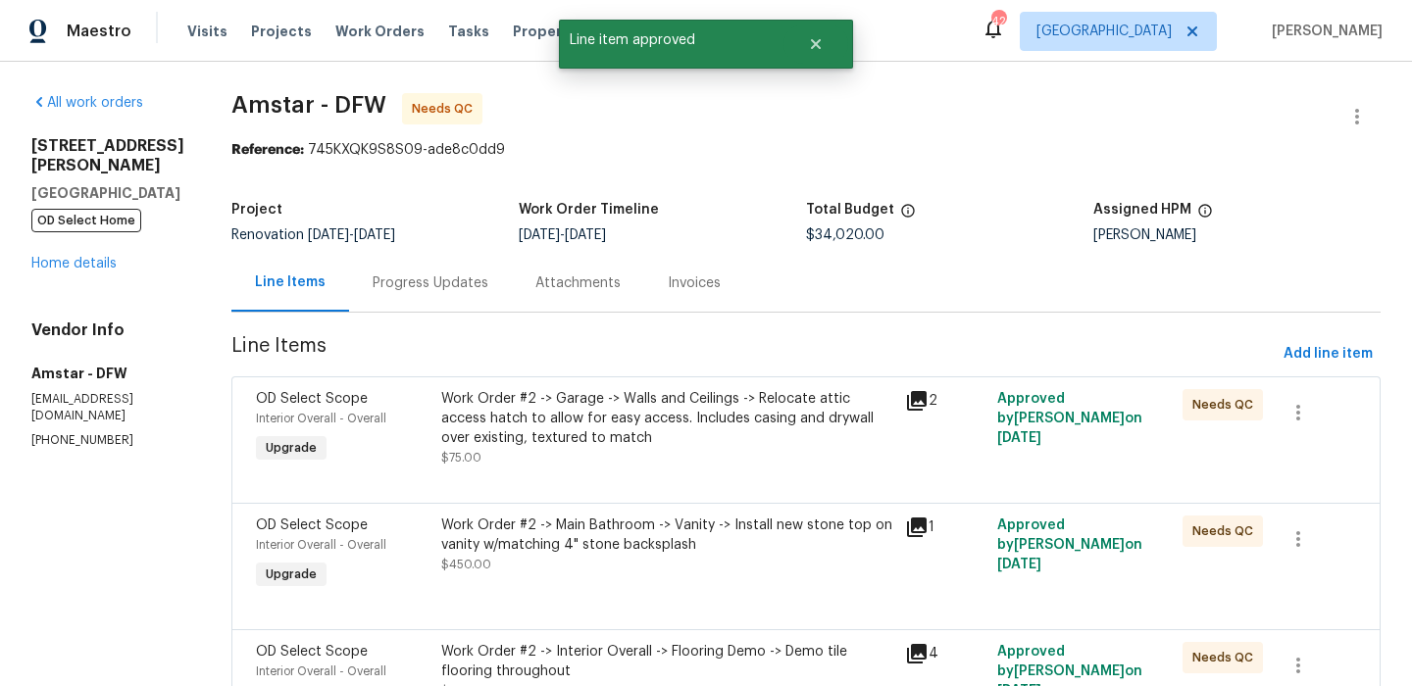
click at [708, 561] on div "Work Order #2 -> Main Bathroom -> Vanity -> Install new stone top on vanity w/m…" at bounding box center [667, 545] width 452 height 59
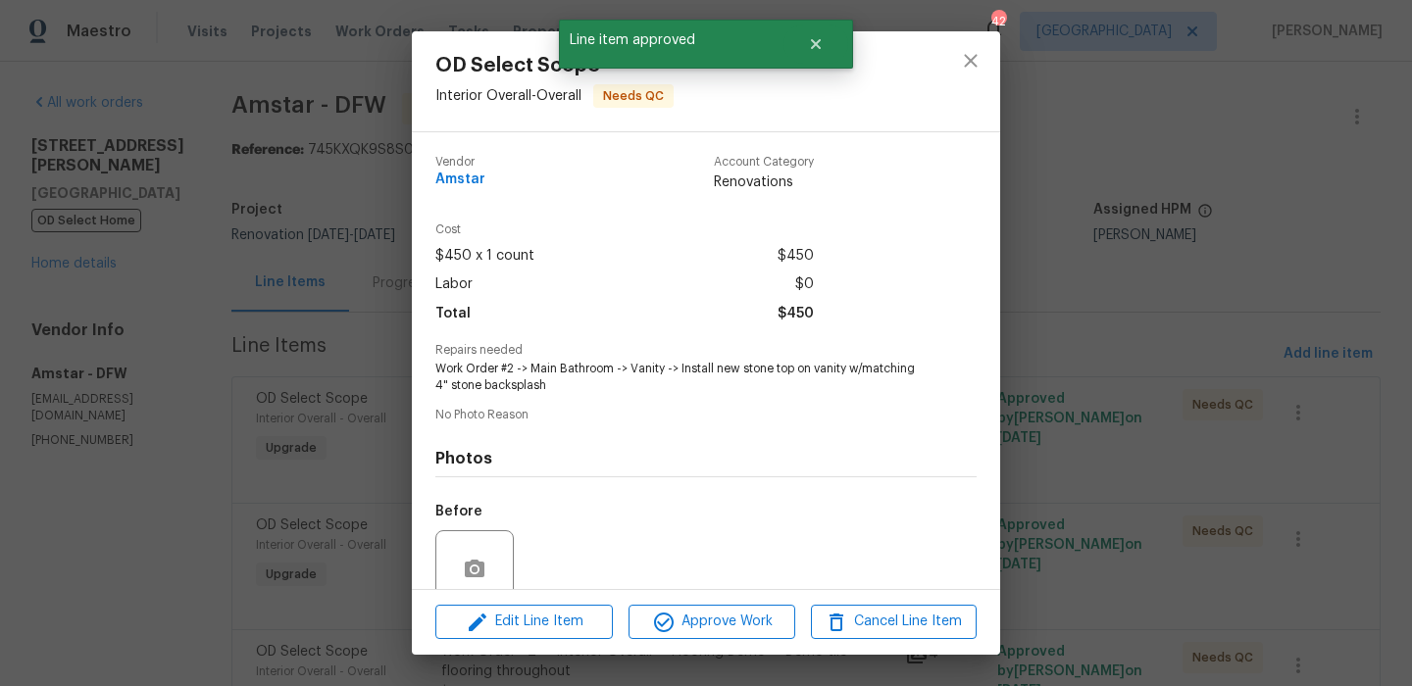
scroll to position [167, 0]
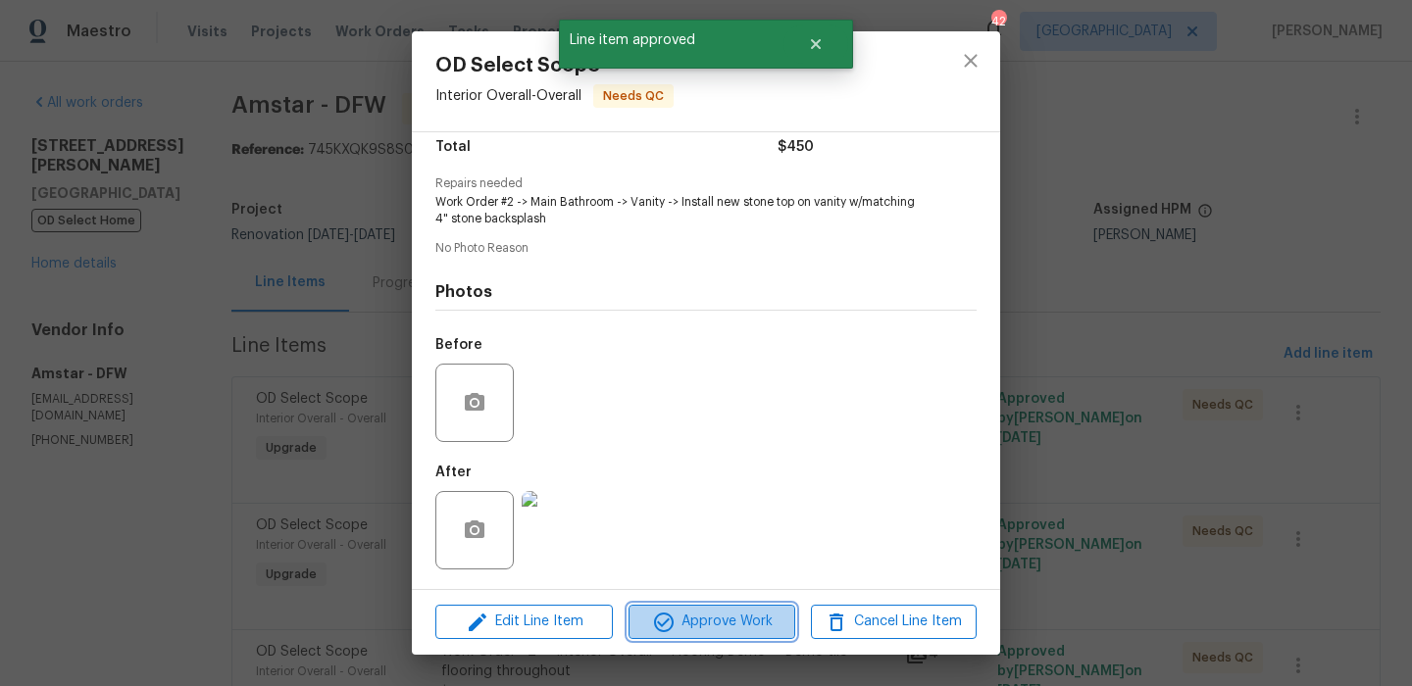
click at [694, 622] on span "Approve Work" at bounding box center [711, 622] width 154 height 25
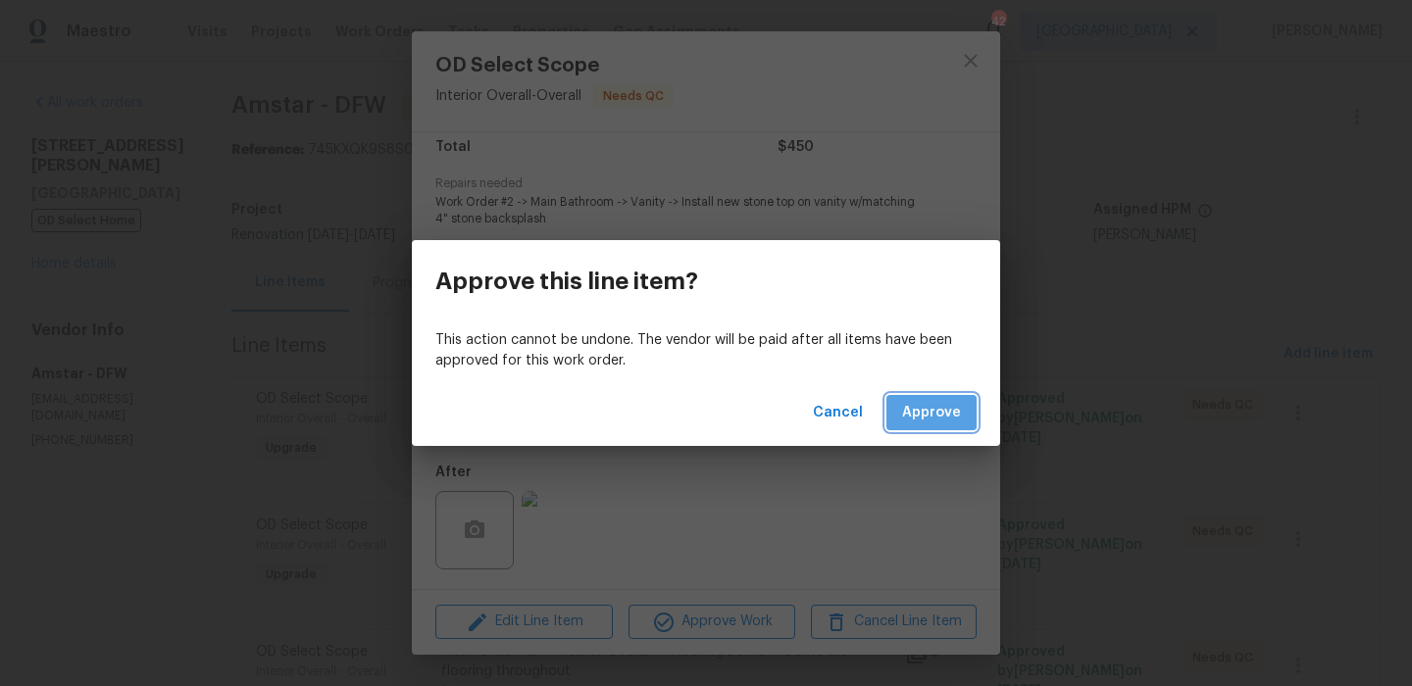
click at [923, 406] on span "Approve" at bounding box center [931, 413] width 59 height 25
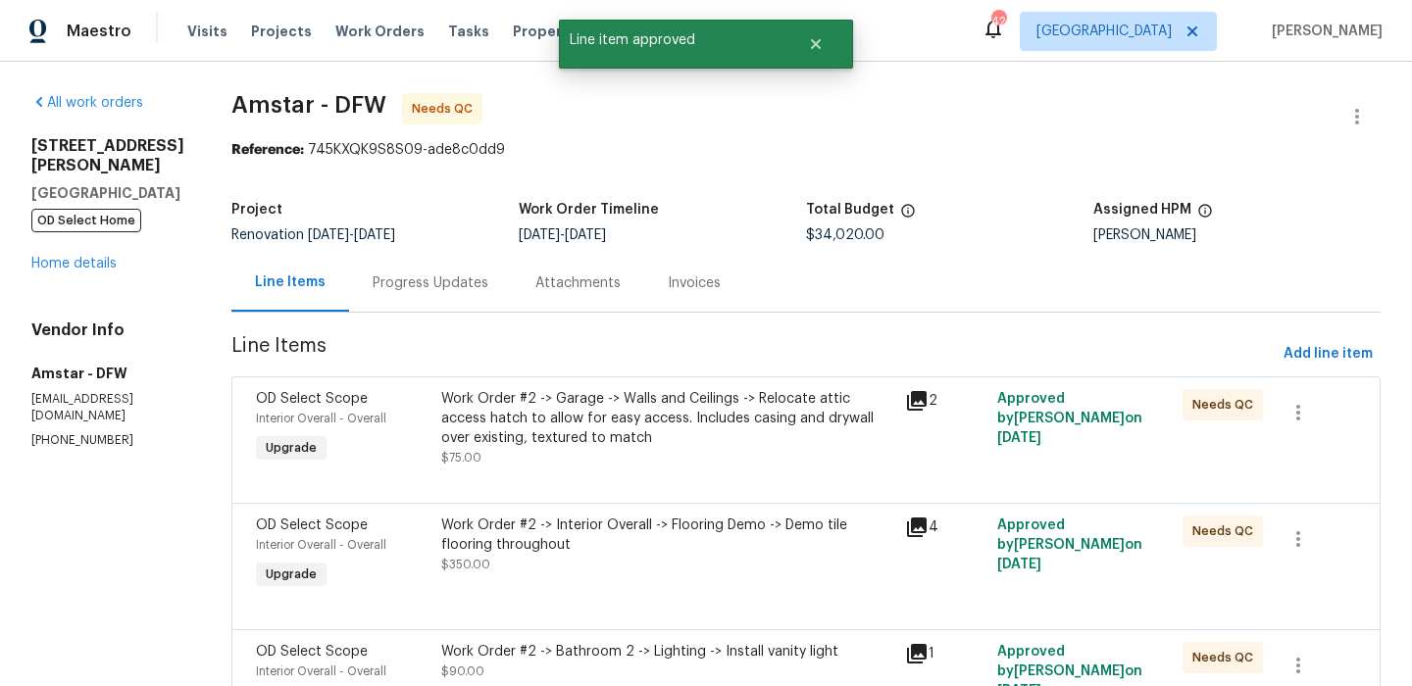
scroll to position [191, 0]
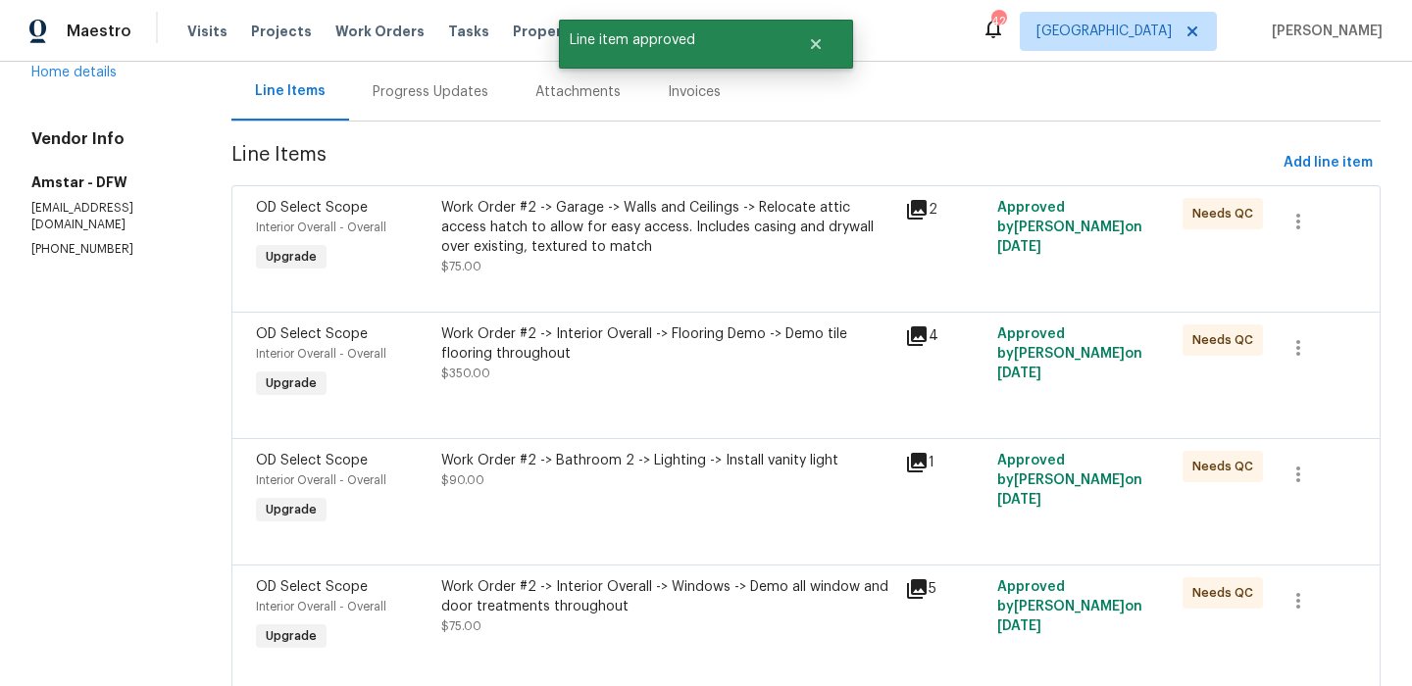
click at [682, 336] on div "Work Order #2 -> Interior Overall -> Flooring Demo -> Demo tile flooring throug…" at bounding box center [667, 344] width 452 height 39
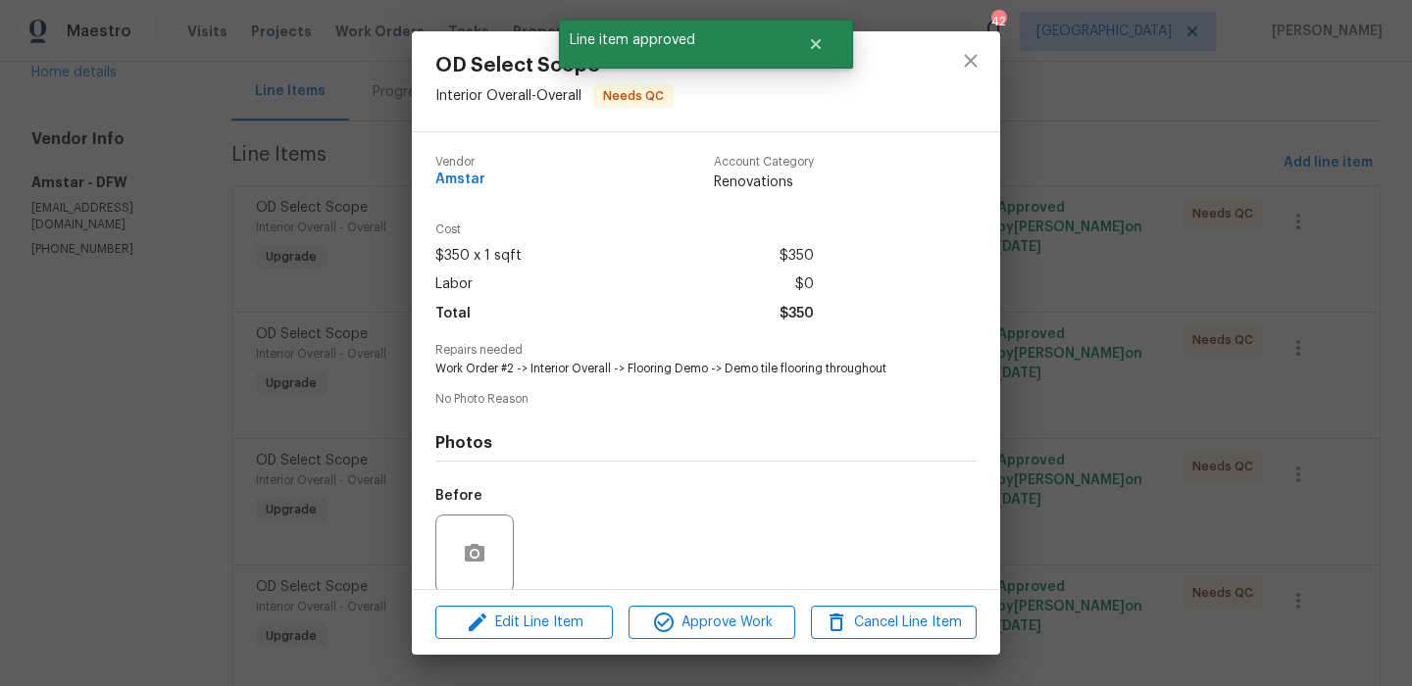
scroll to position [150, 0]
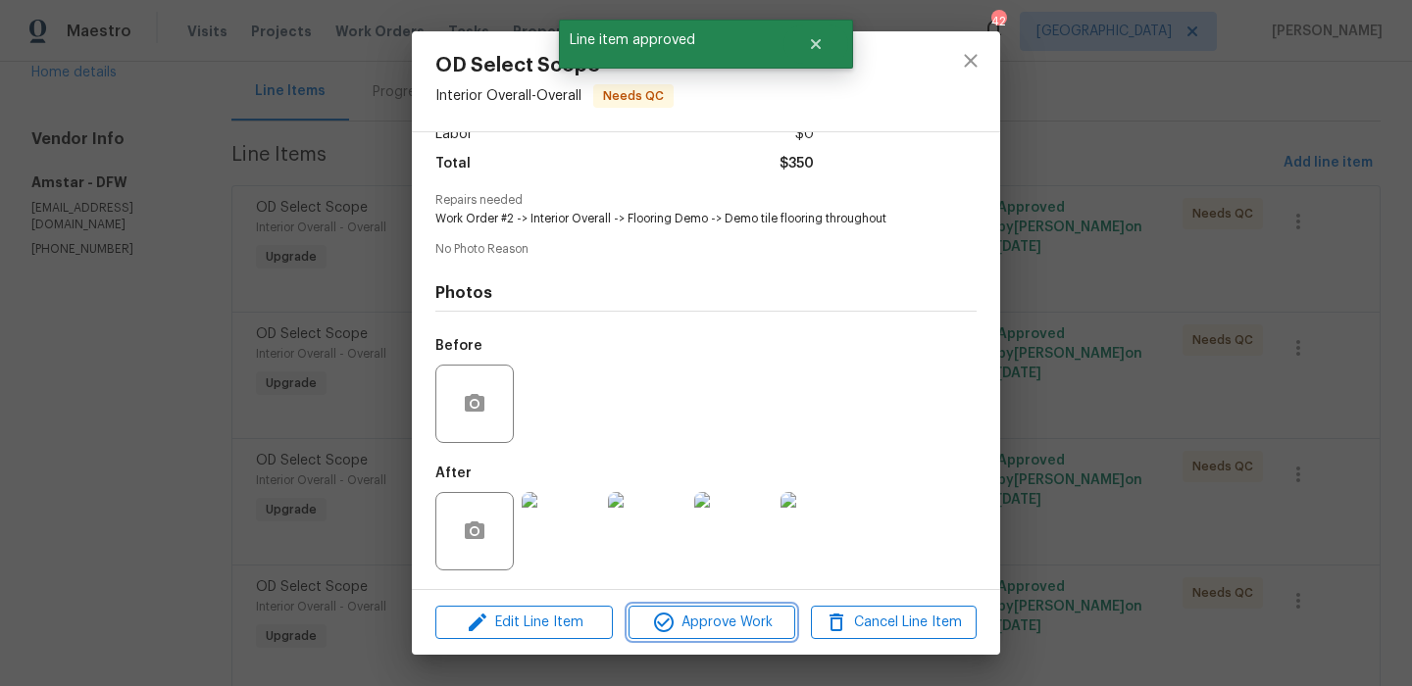
click at [749, 629] on span "Approve Work" at bounding box center [711, 623] width 154 height 25
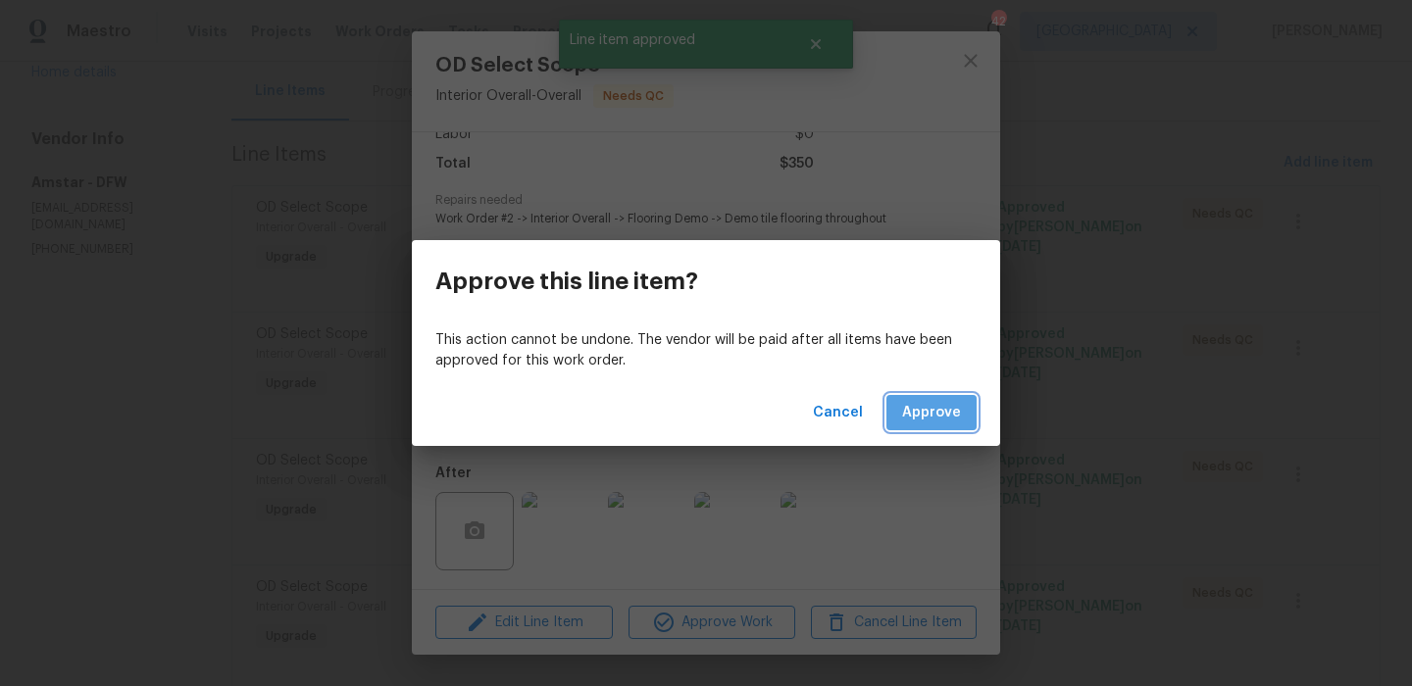
click at [934, 416] on span "Approve" at bounding box center [931, 413] width 59 height 25
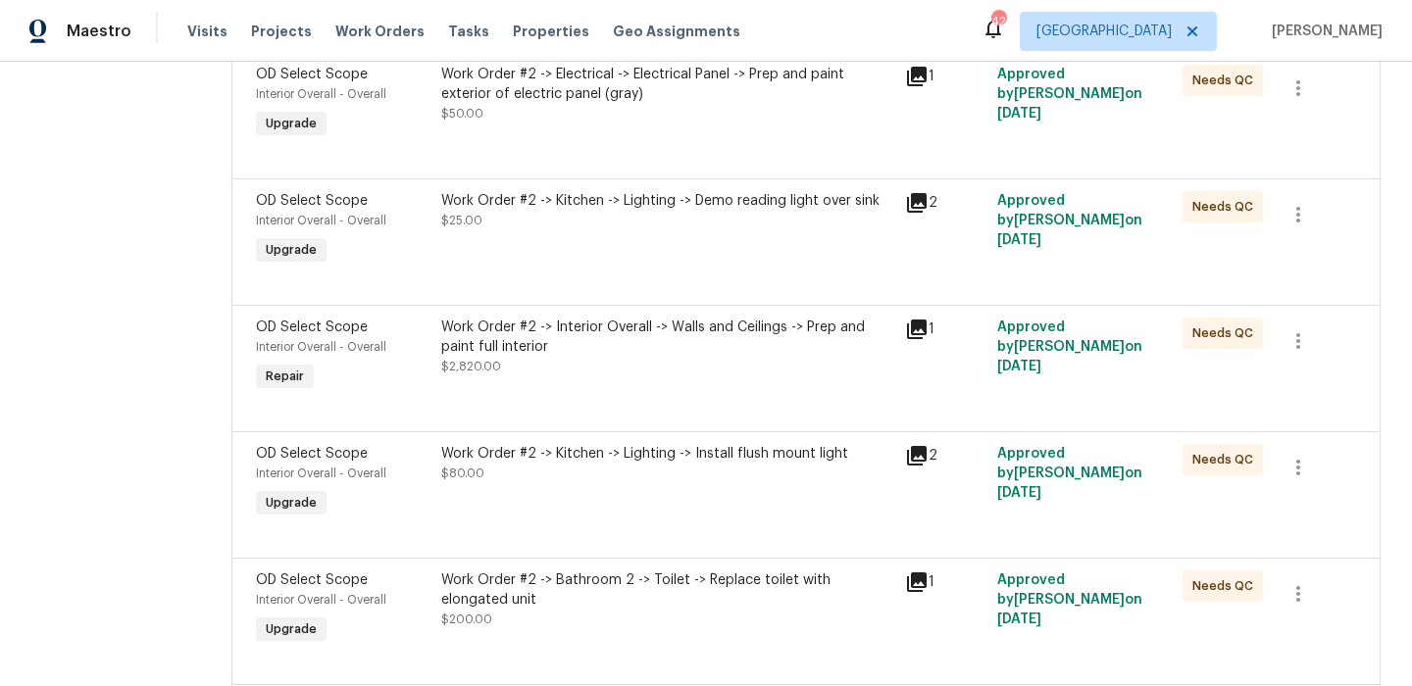
scroll to position [992, 0]
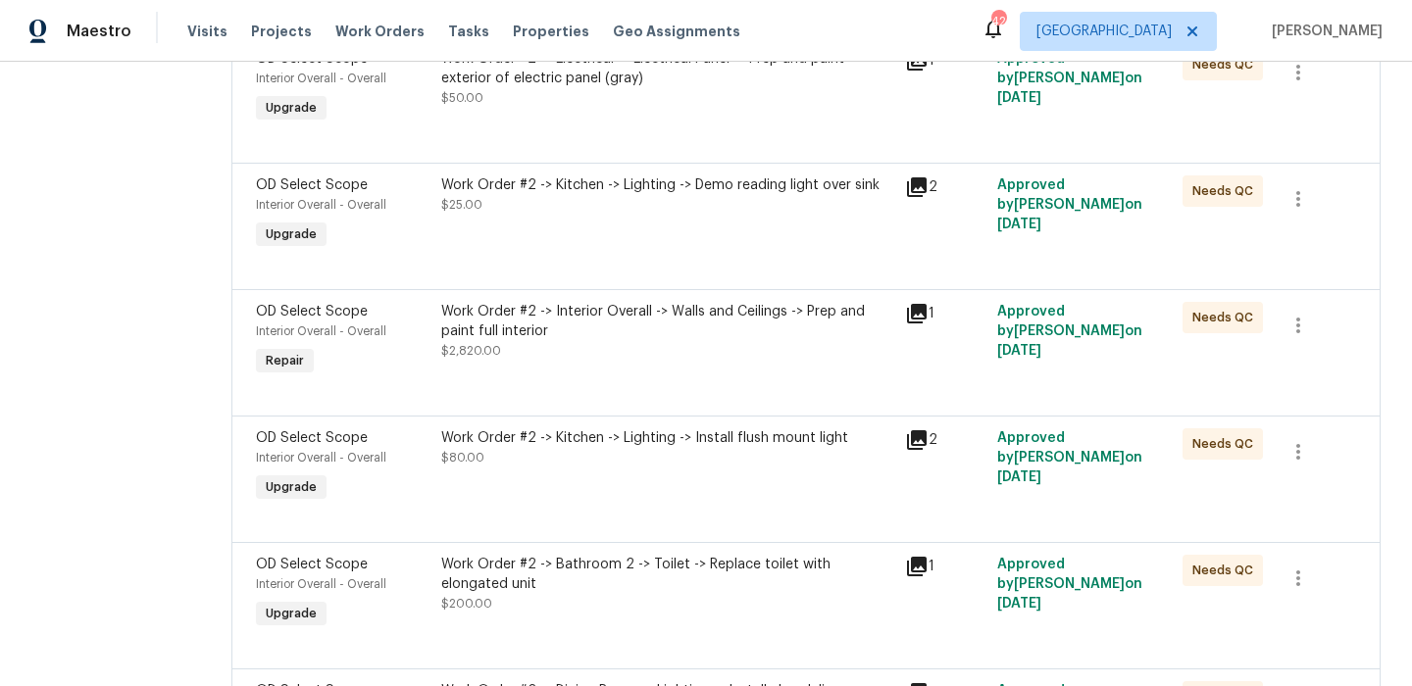
click at [669, 440] on div "Work Order #2 -> Kitchen -> Lighting -> Install flush mount light" at bounding box center [667, 438] width 452 height 20
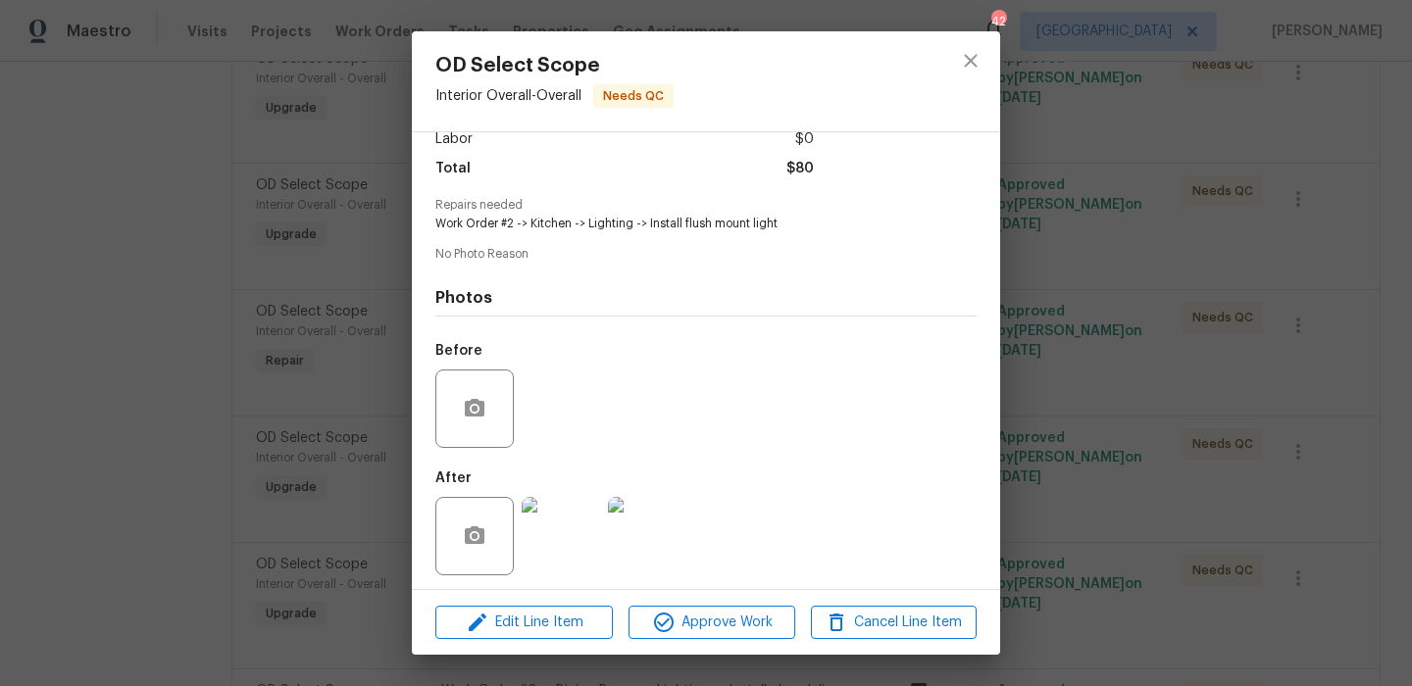
scroll to position [150, 0]
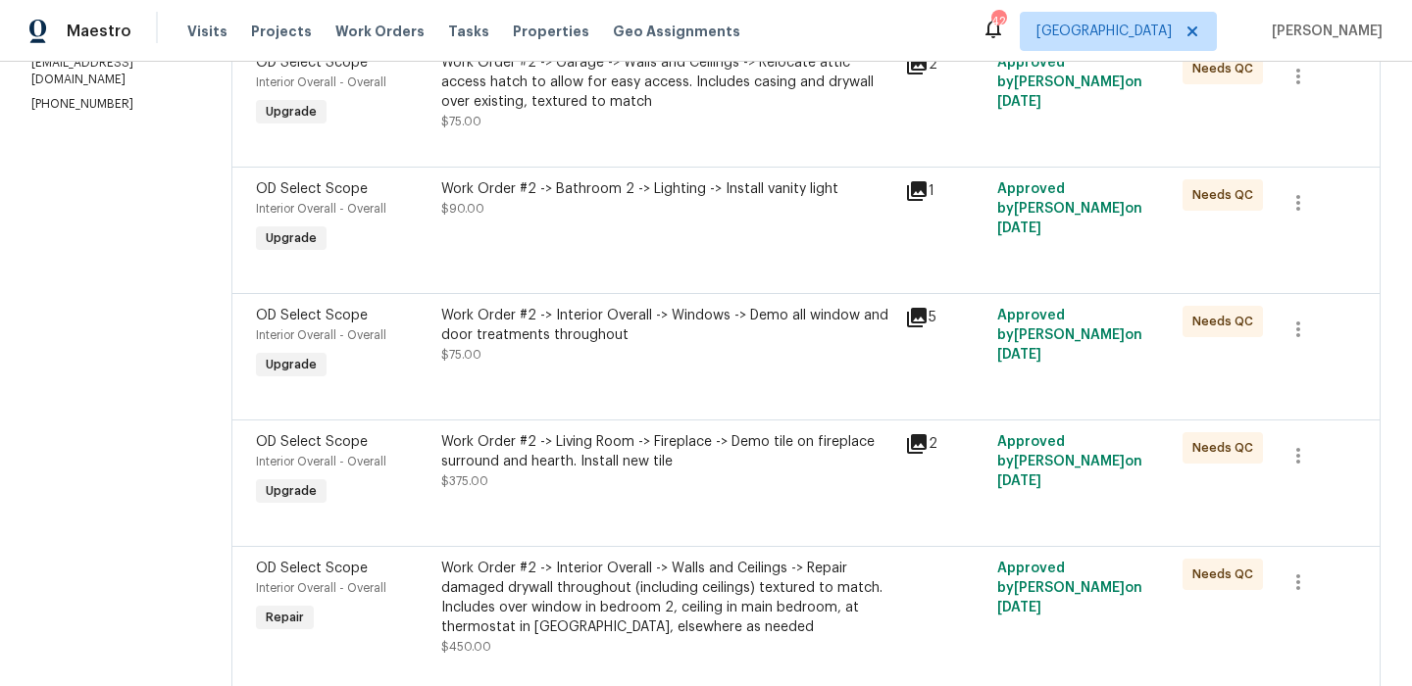
scroll to position [358, 0]
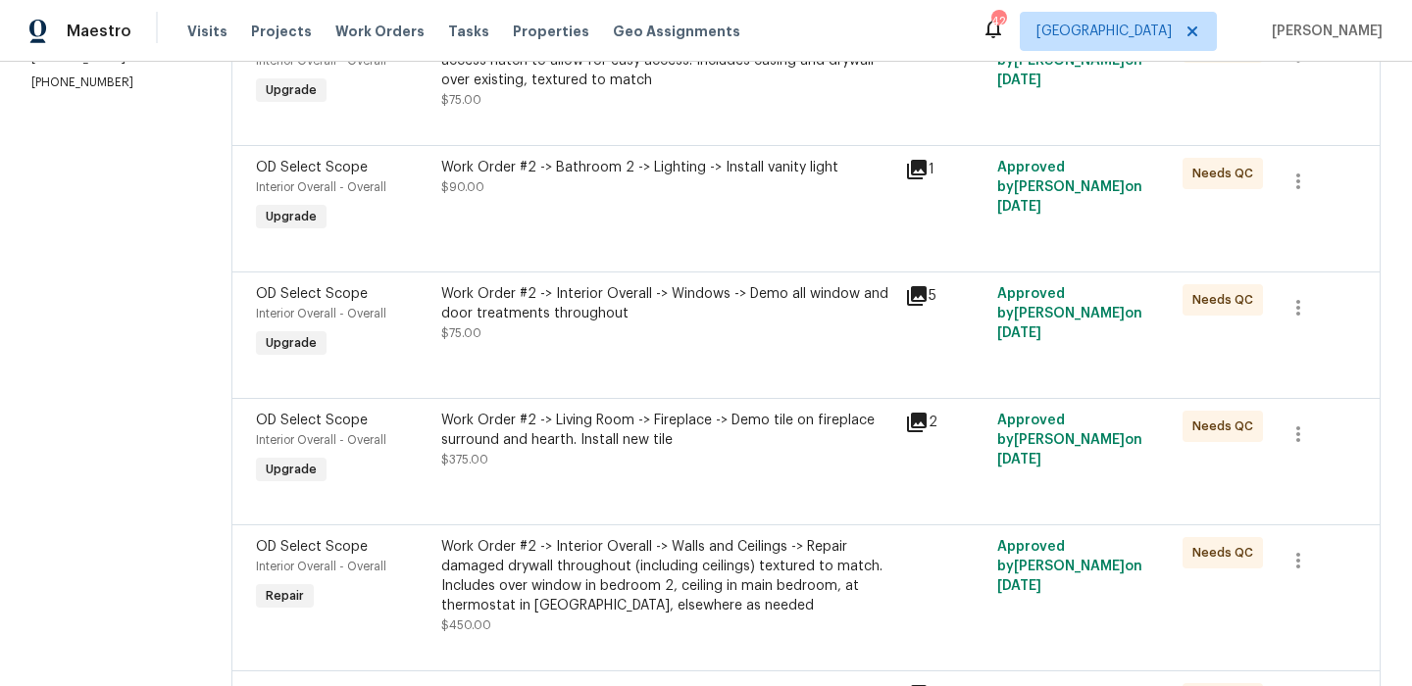
click at [621, 306] on div "Work Order #2 -> Interior Overall -> Windows -> Demo all window and door treatm…" at bounding box center [667, 303] width 452 height 39
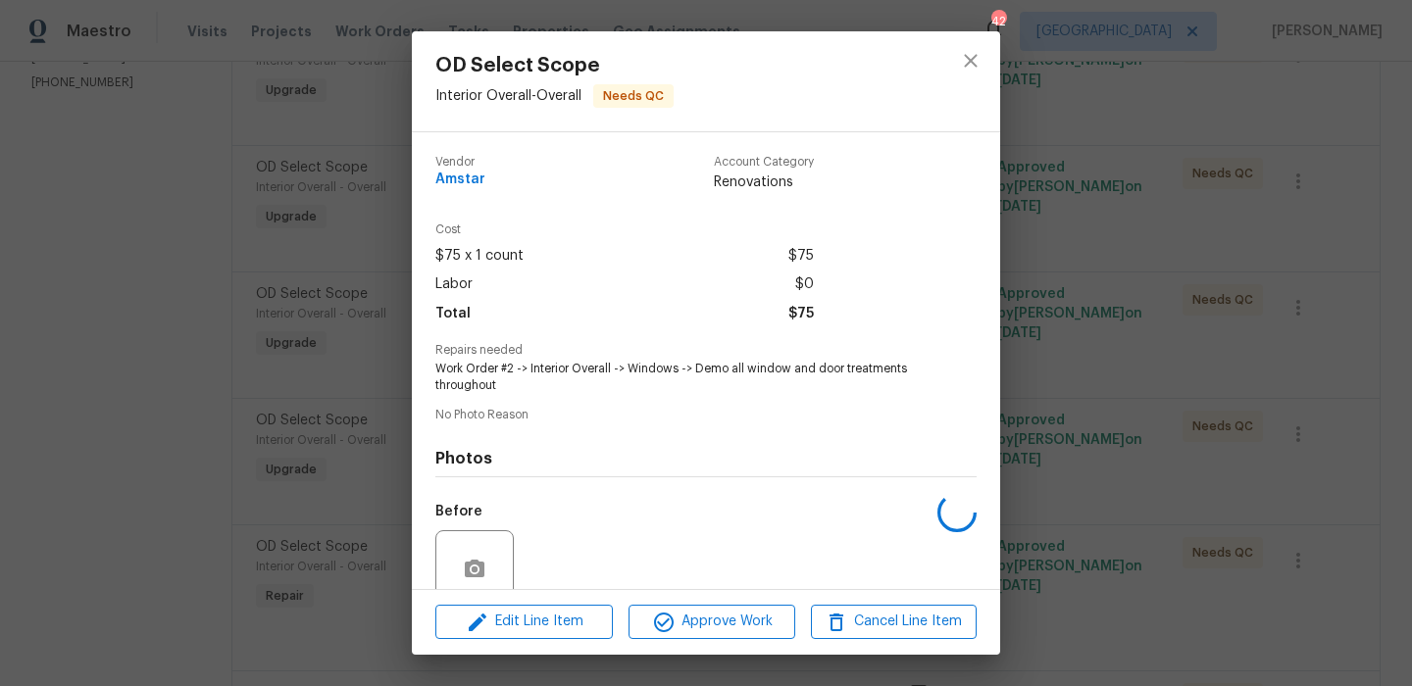
scroll to position [167, 0]
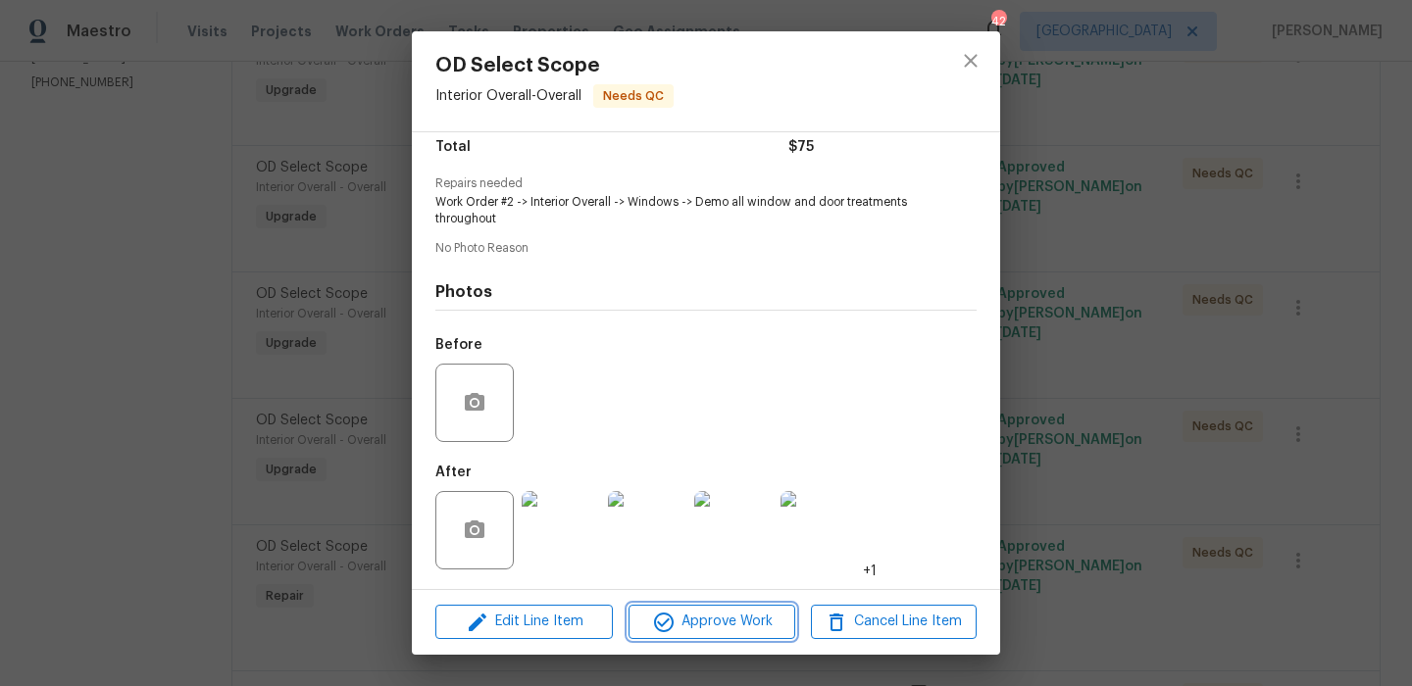
click at [731, 622] on span "Approve Work" at bounding box center [711, 622] width 154 height 25
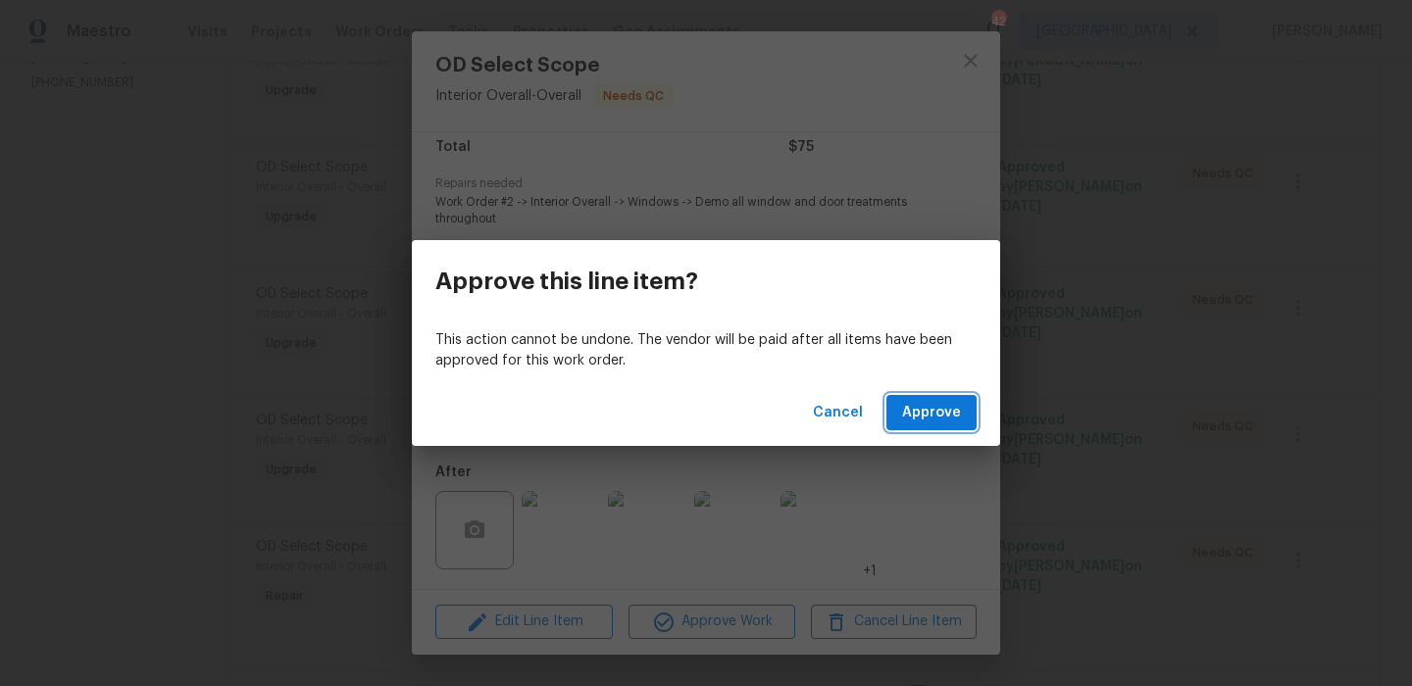
click at [941, 418] on span "Approve" at bounding box center [931, 413] width 59 height 25
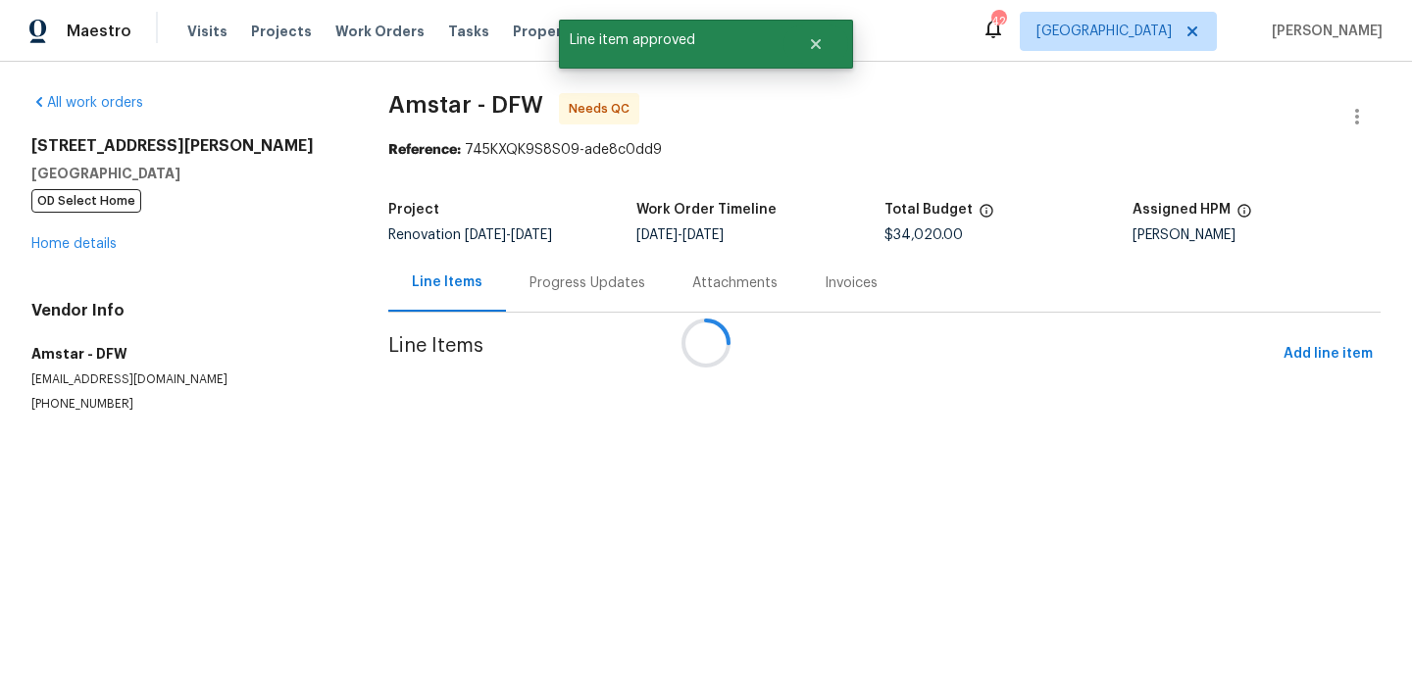
scroll to position [0, 0]
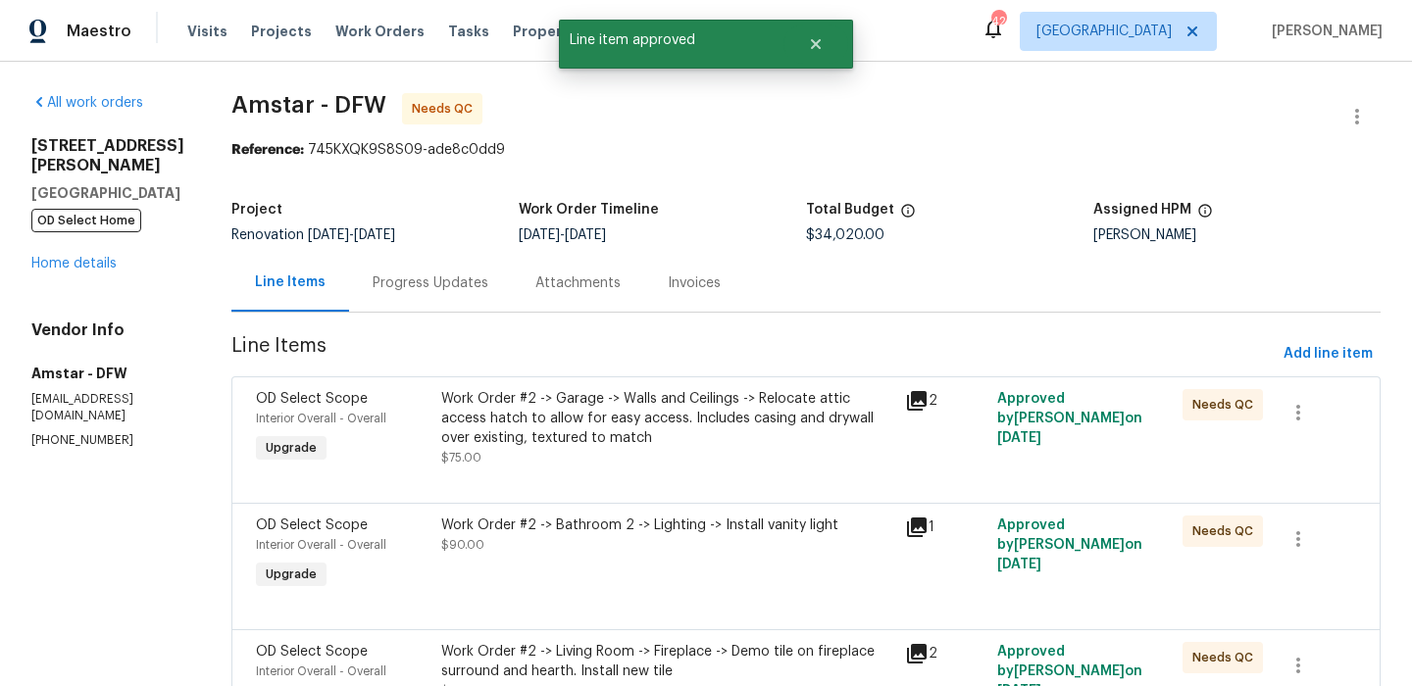
click at [720, 470] on div at bounding box center [806, 480] width 1100 height 24
click at [703, 546] on div "Work Order #2 -> Bathroom 2 -> Lighting -> Install vanity light $90.00" at bounding box center [667, 535] width 452 height 39
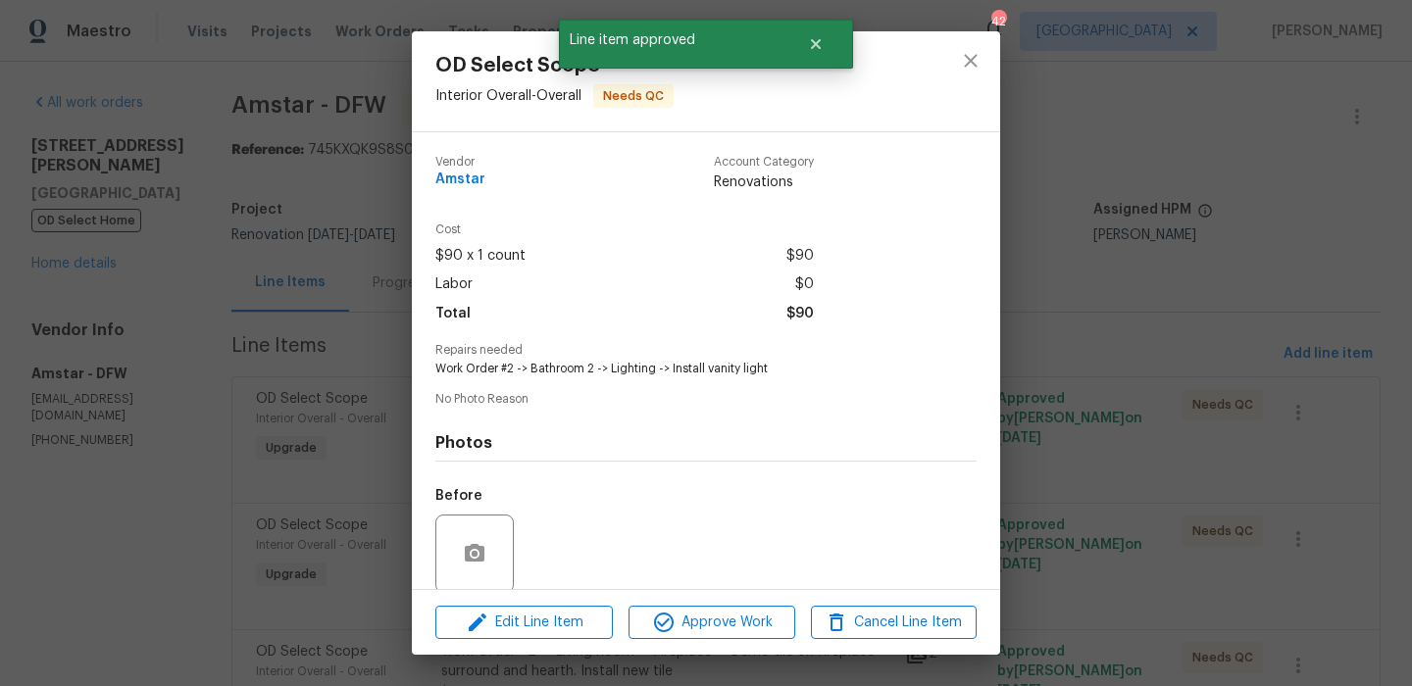
scroll to position [150, 0]
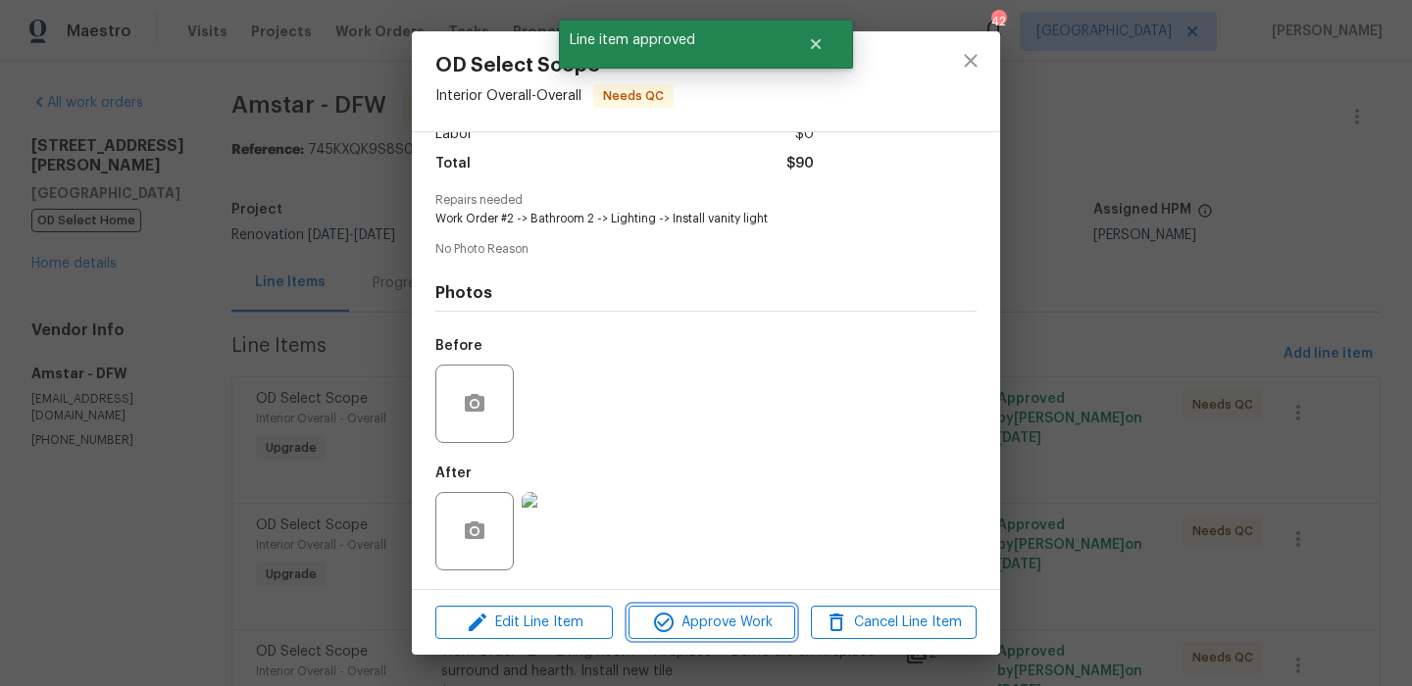
click at [743, 622] on span "Approve Work" at bounding box center [711, 623] width 154 height 25
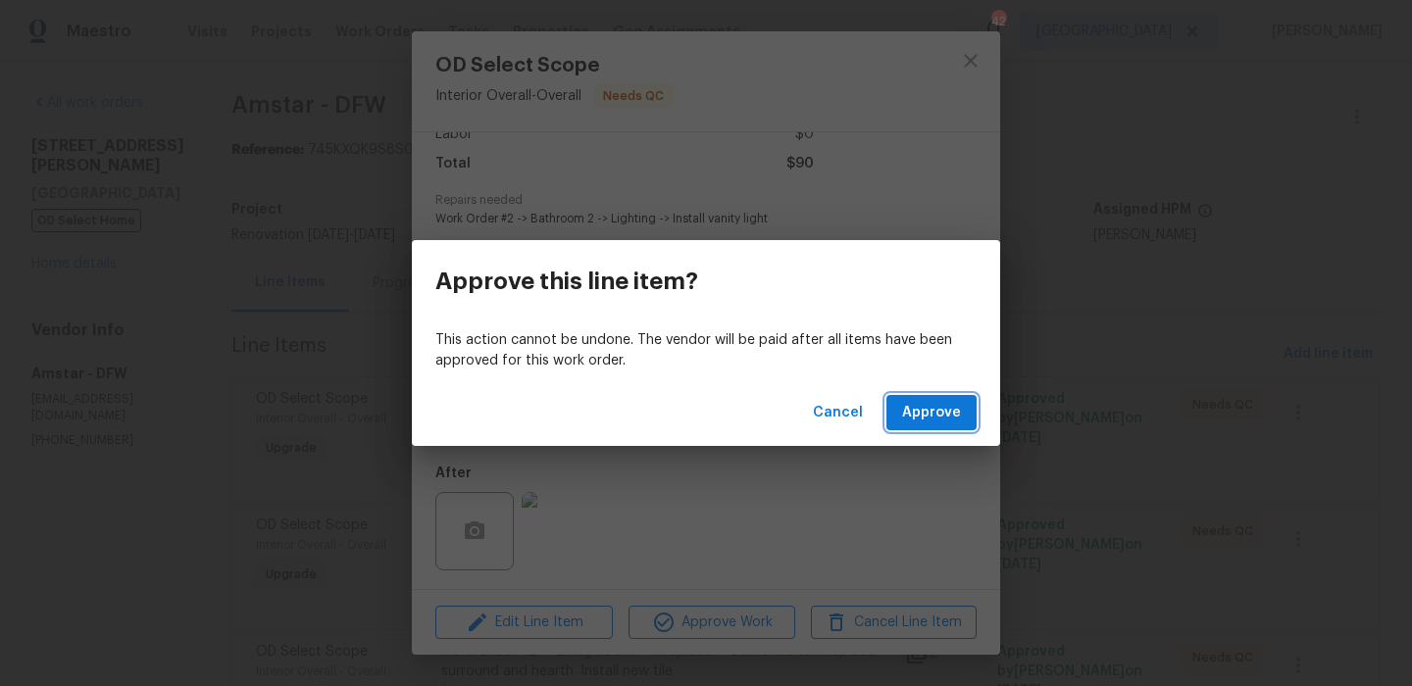
click at [913, 424] on span "Approve" at bounding box center [931, 413] width 59 height 25
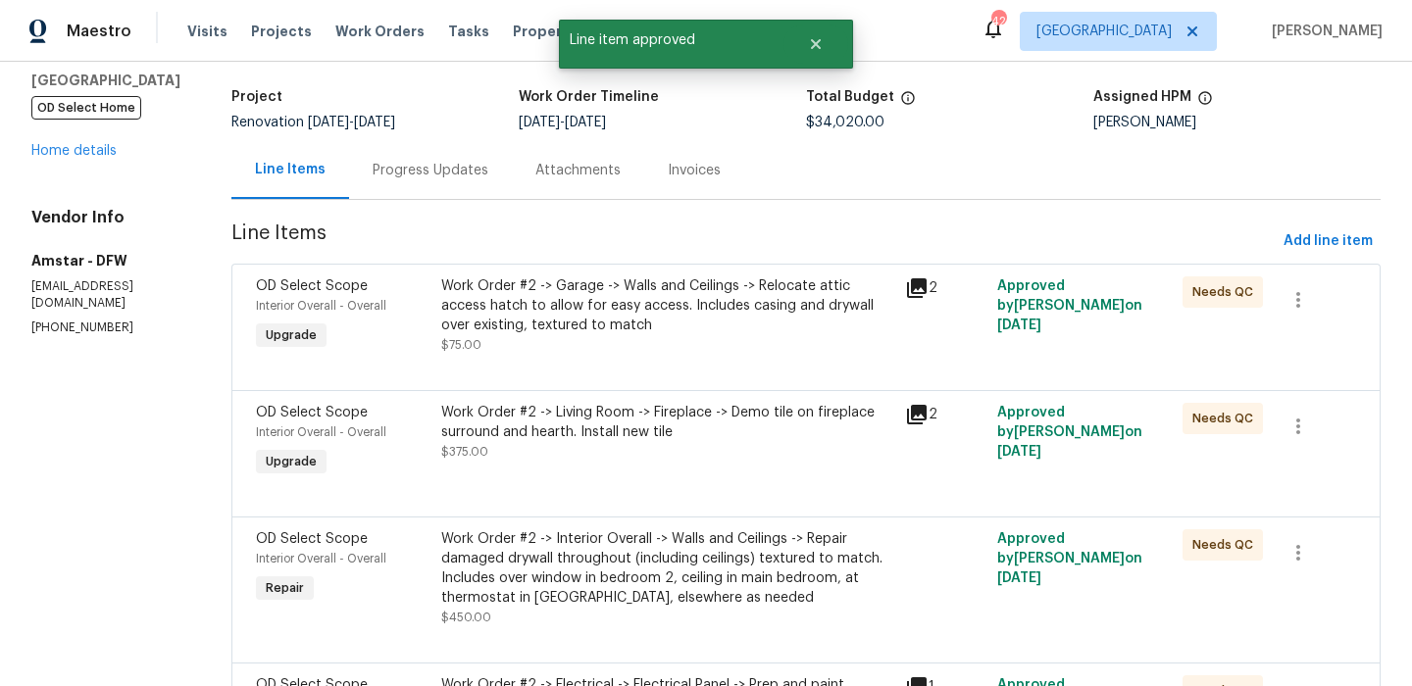
scroll to position [123, 0]
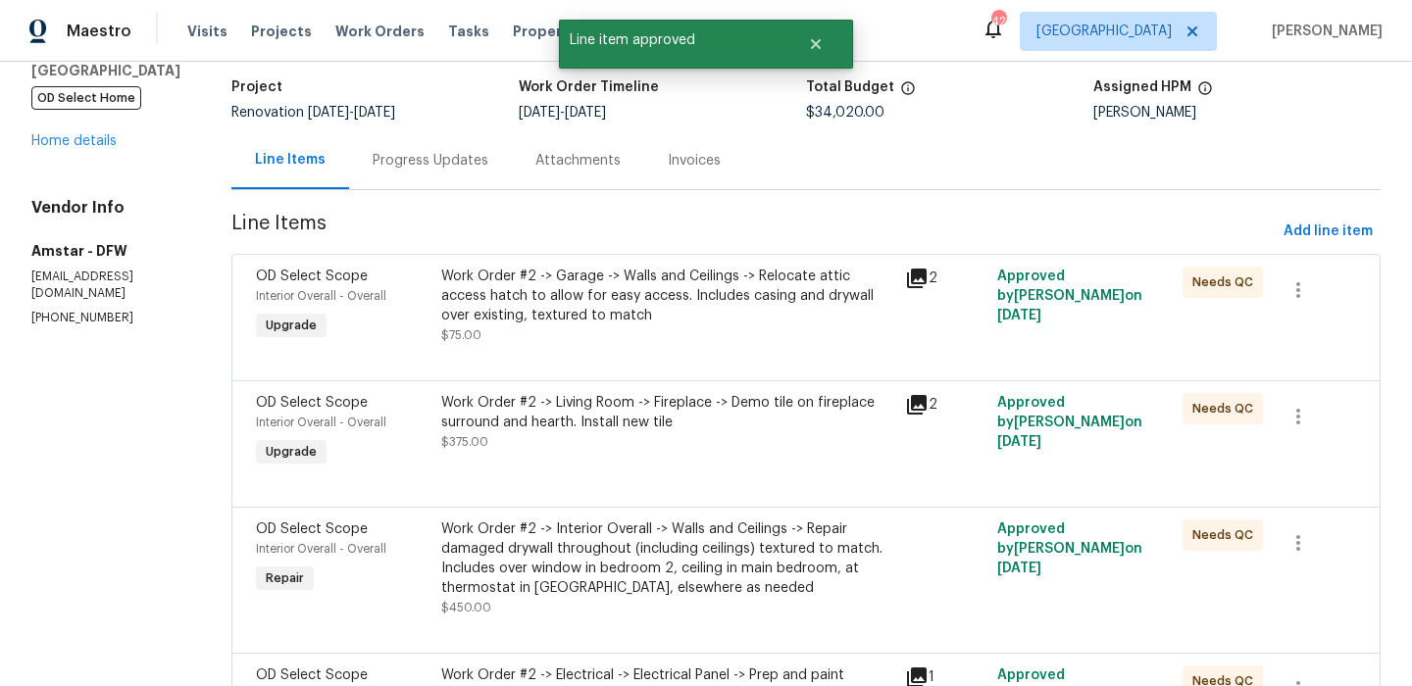
click at [729, 434] on div "Work Order #2 -> Living Room -> Fireplace -> Demo tile on fireplace surround an…" at bounding box center [667, 422] width 452 height 59
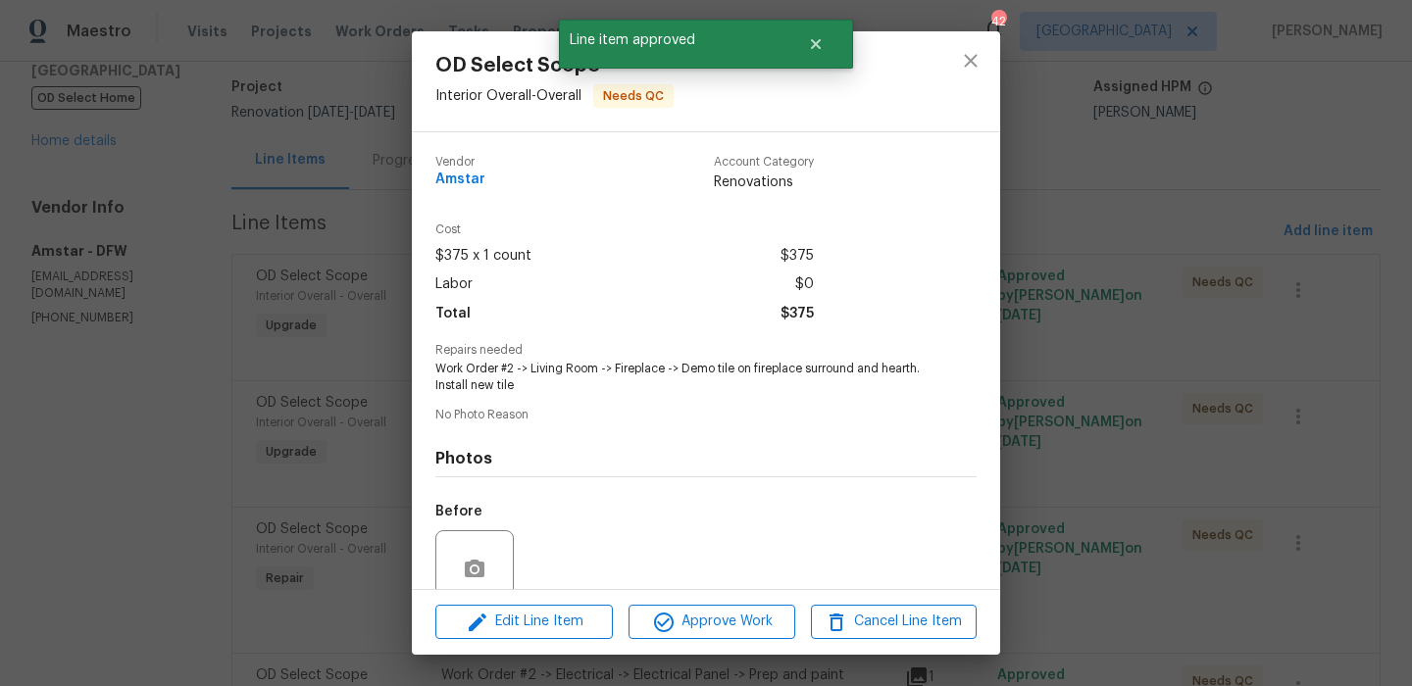
scroll to position [167, 0]
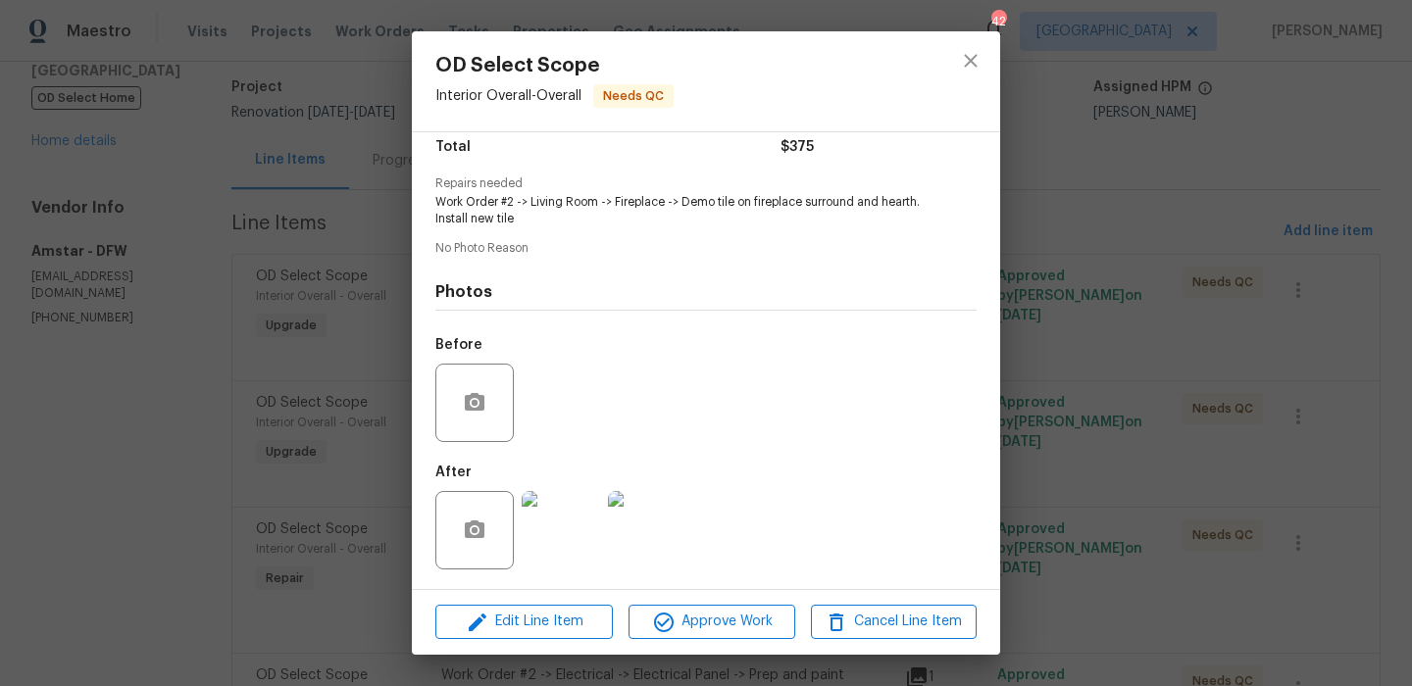
click at [631, 545] on img at bounding box center [647, 530] width 78 height 78
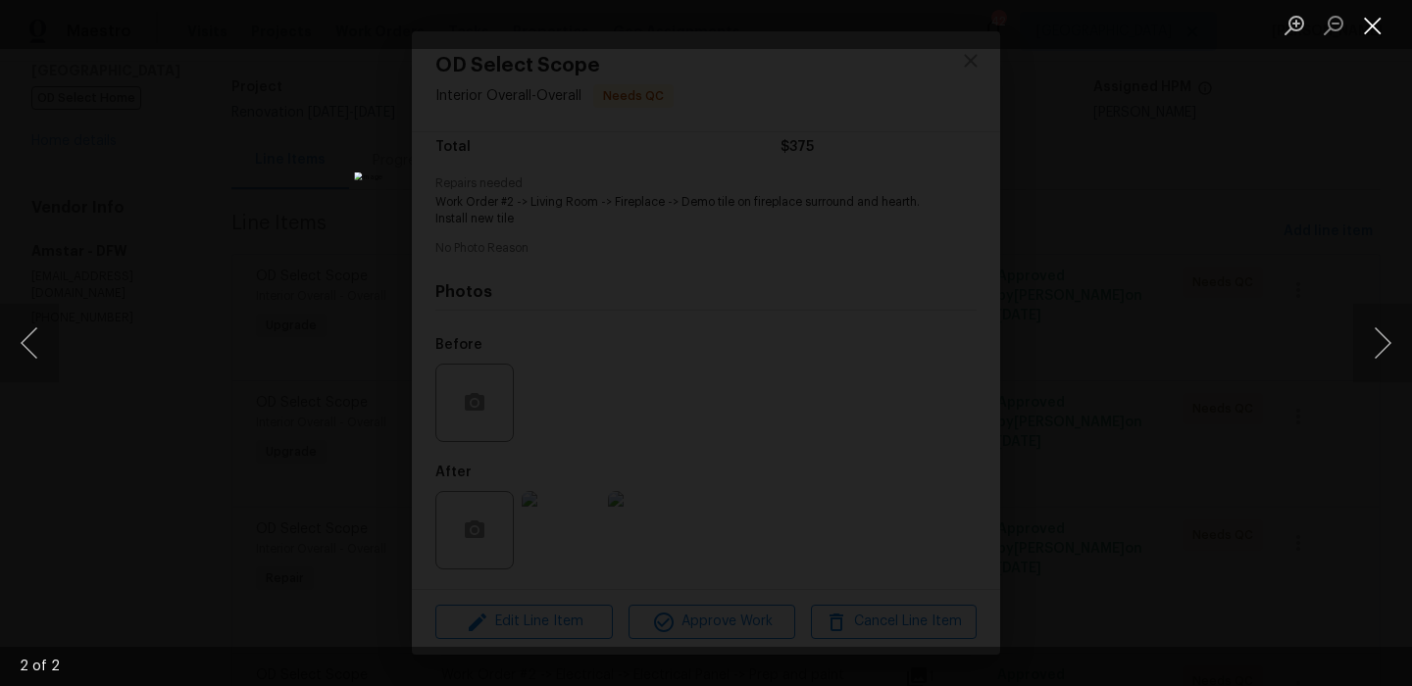
click at [1375, 25] on button "Close lightbox" at bounding box center [1372, 25] width 39 height 34
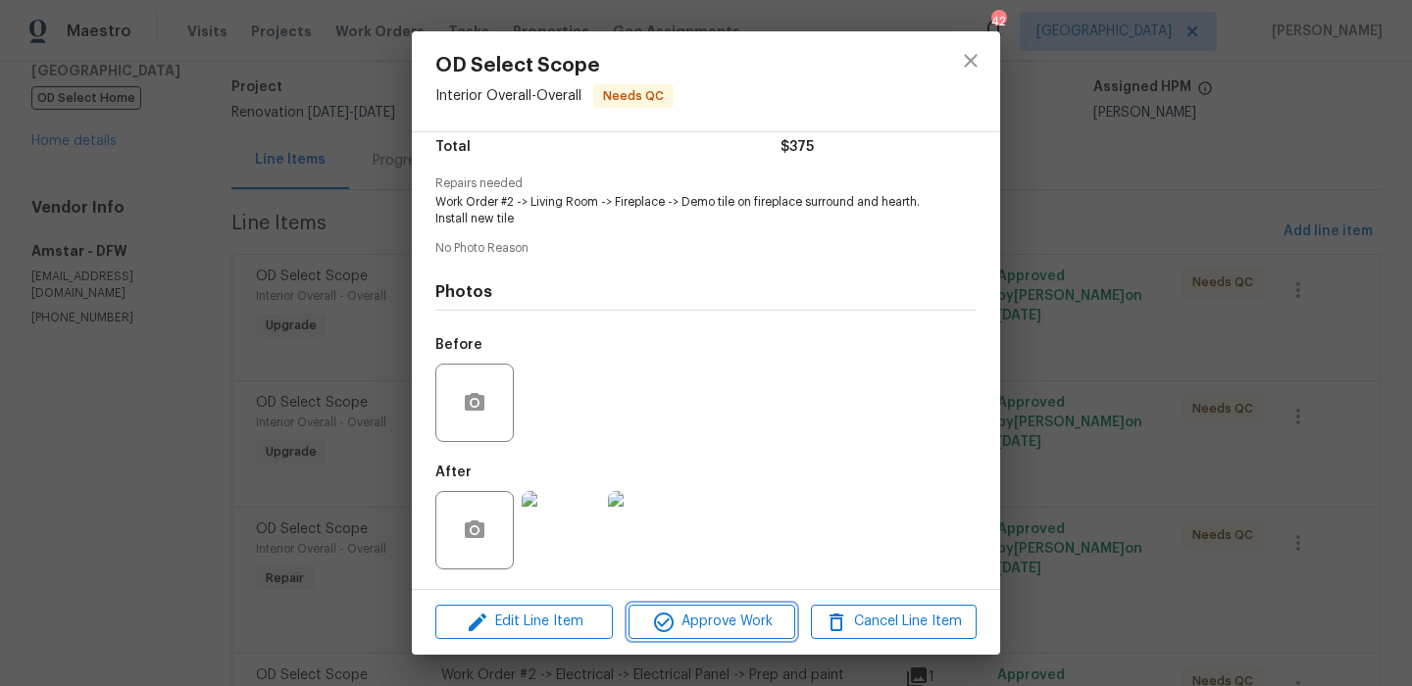
click at [778, 624] on span "Approve Work" at bounding box center [711, 622] width 154 height 25
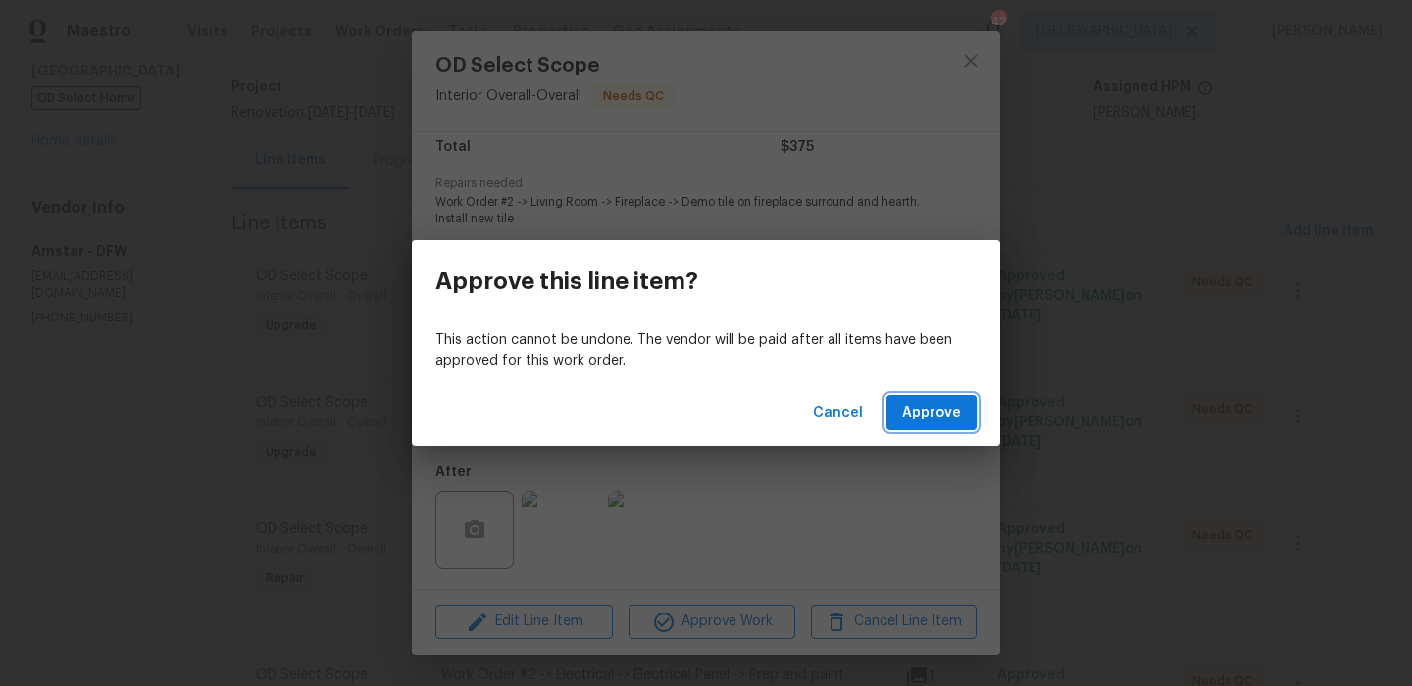
click at [922, 413] on span "Approve" at bounding box center [931, 413] width 59 height 25
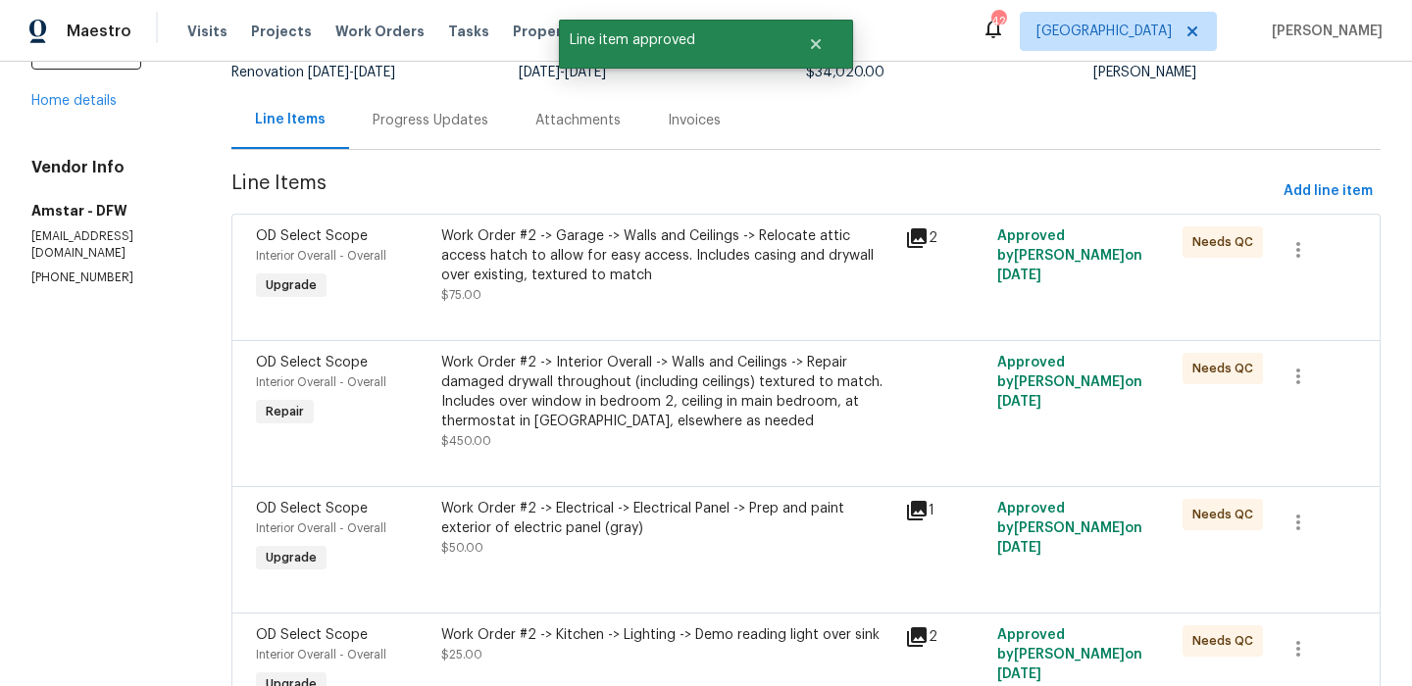
scroll to position [212, 0]
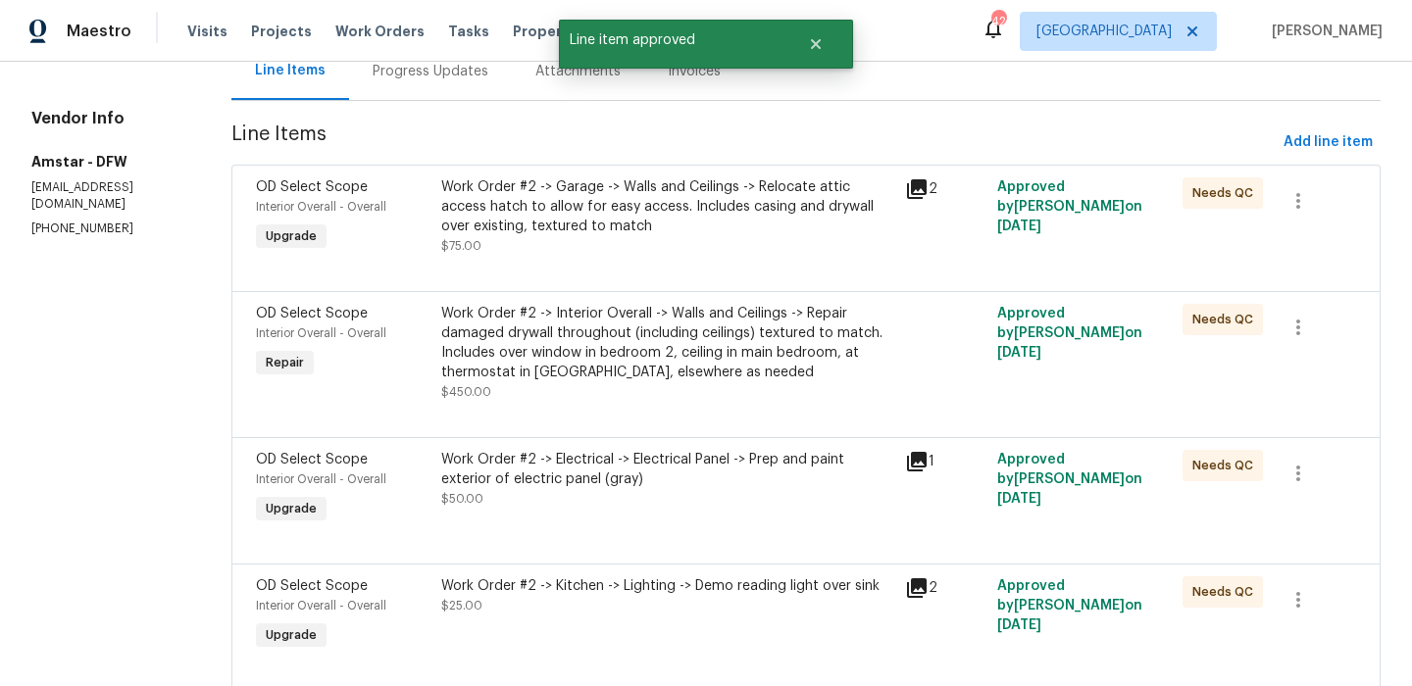
click at [693, 346] on div "Work Order #2 -> Interior Overall -> Walls and Ceilings -> Repair damaged drywa…" at bounding box center [667, 343] width 452 height 78
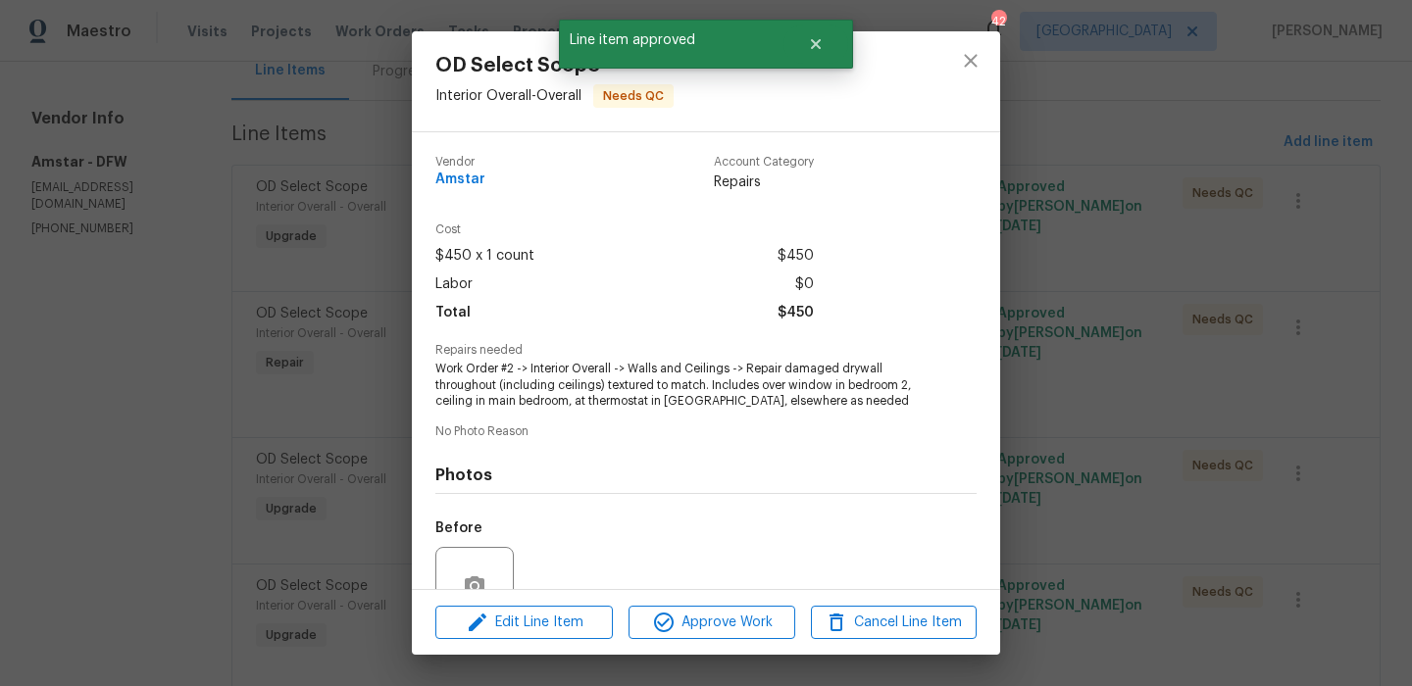
scroll to position [183, 0]
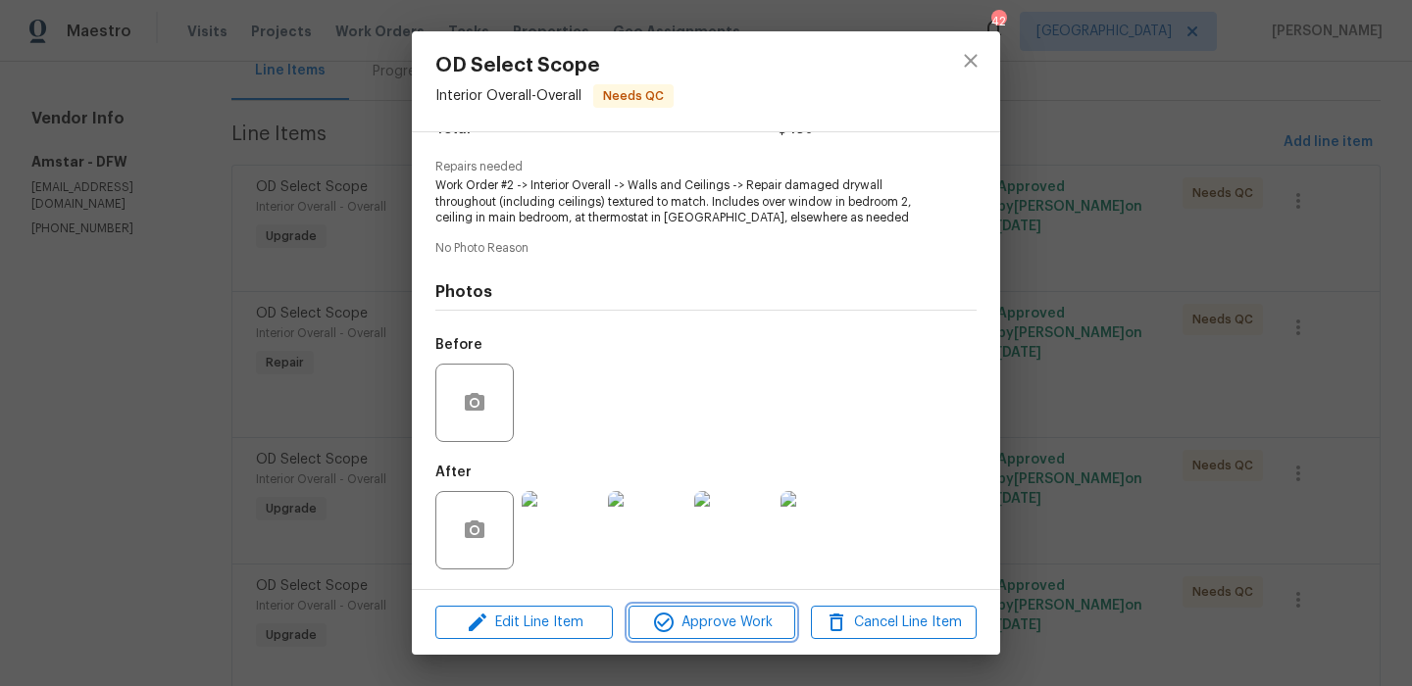
click at [690, 622] on span "Approve Work" at bounding box center [711, 623] width 154 height 25
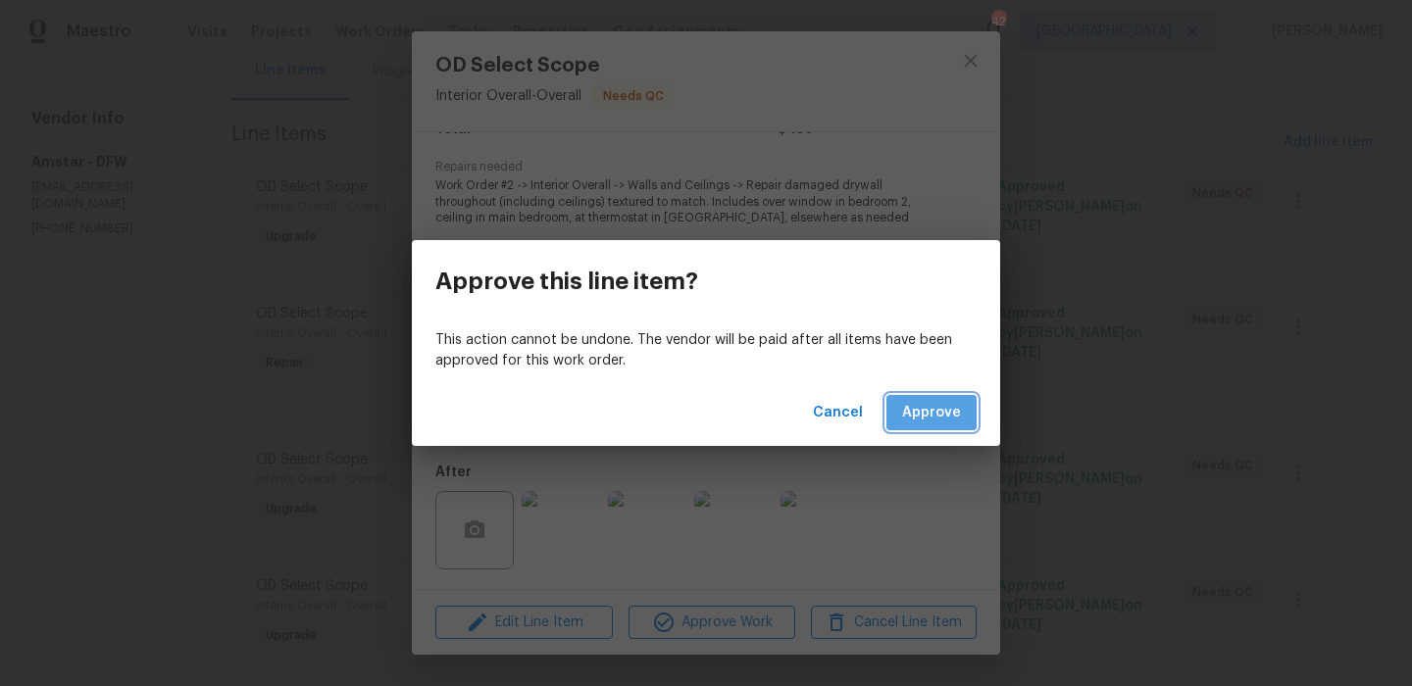
click at [928, 407] on span "Approve" at bounding box center [931, 413] width 59 height 25
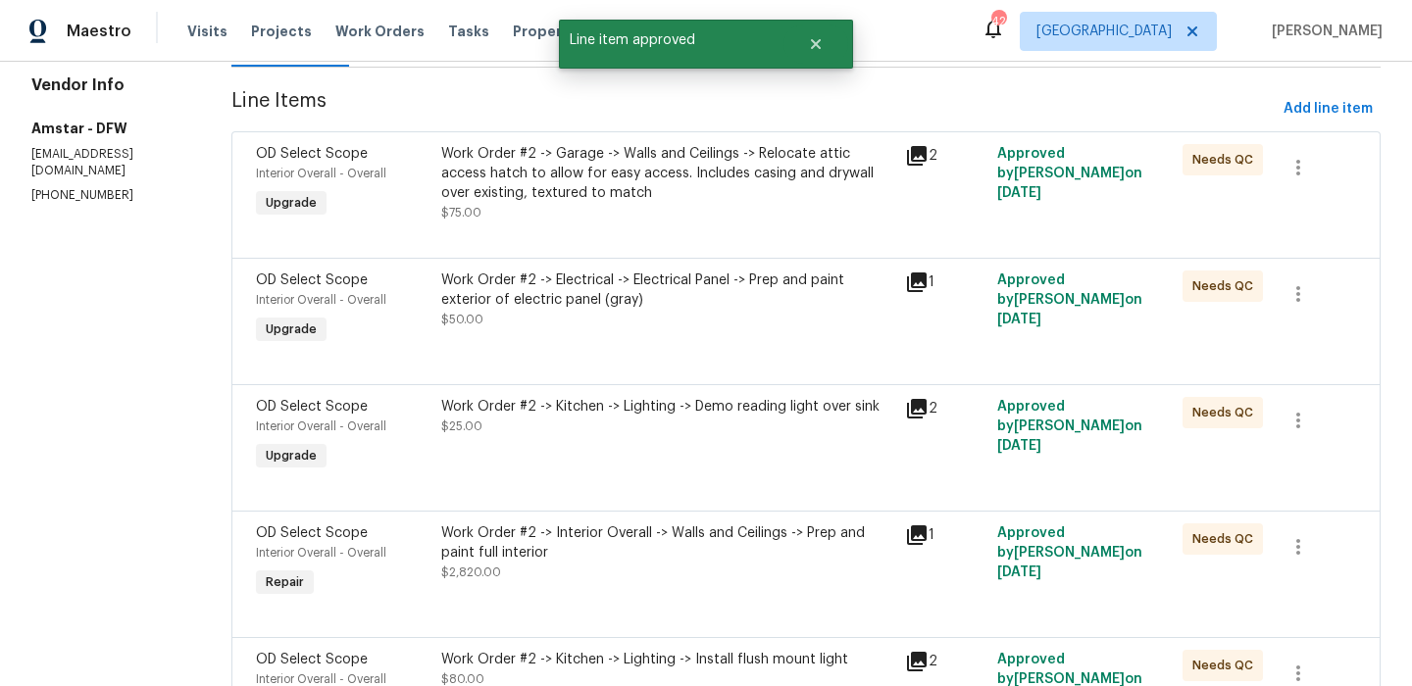
scroll to position [301, 0]
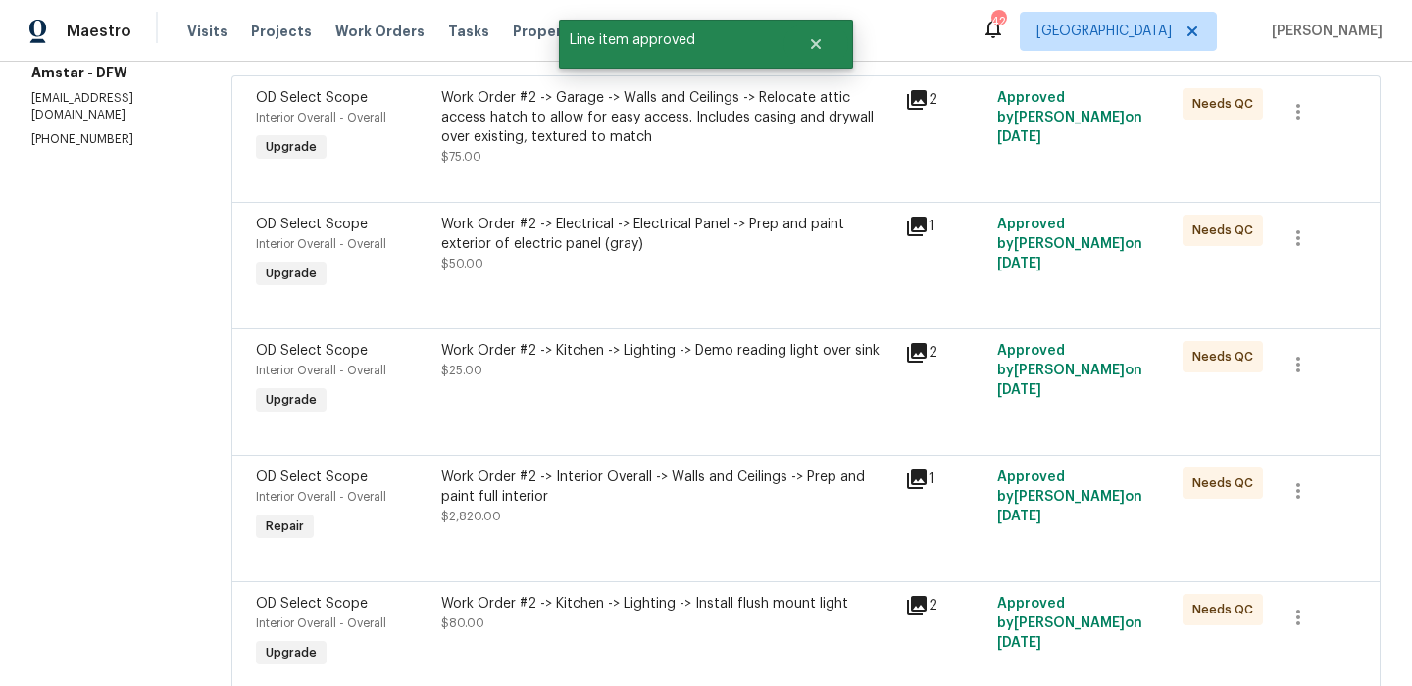
click at [696, 283] on div "Work Order #2 -> Electrical -> Electrical Panel -> Prep and paint exterior of e…" at bounding box center [667, 254] width 464 height 90
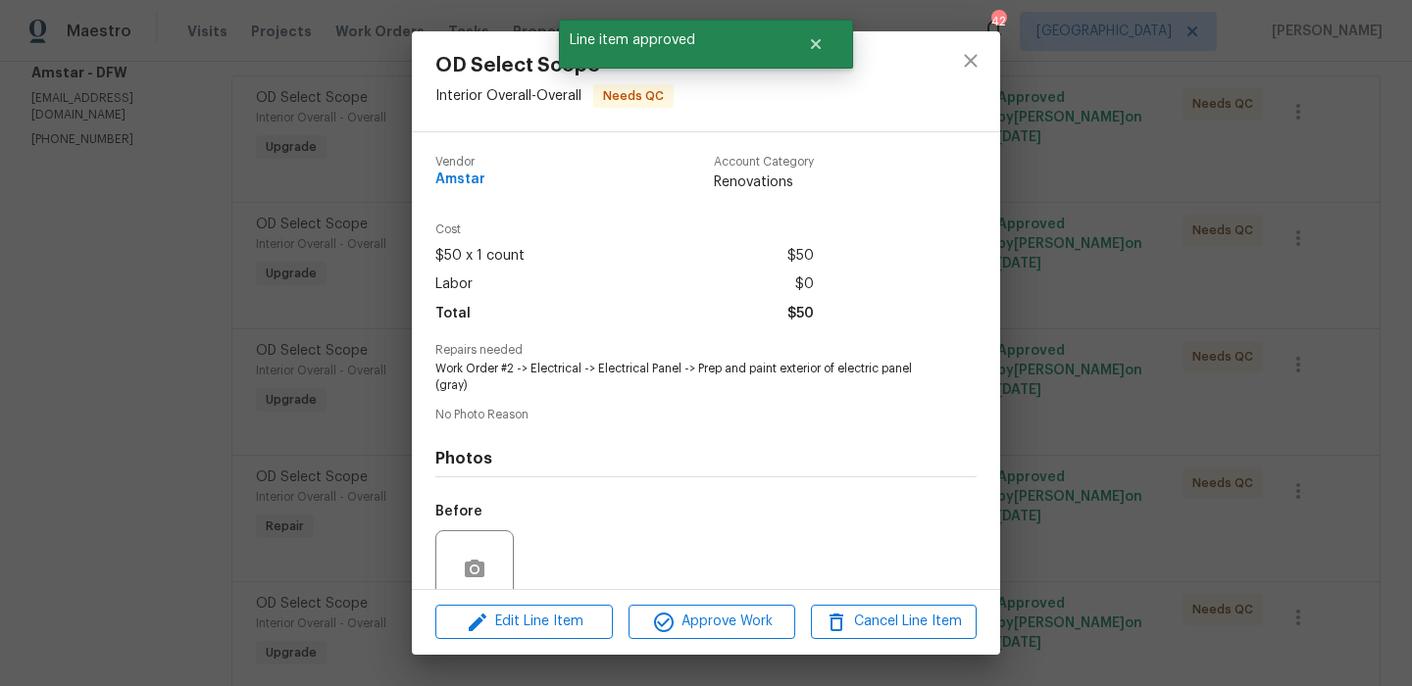
scroll to position [167, 0]
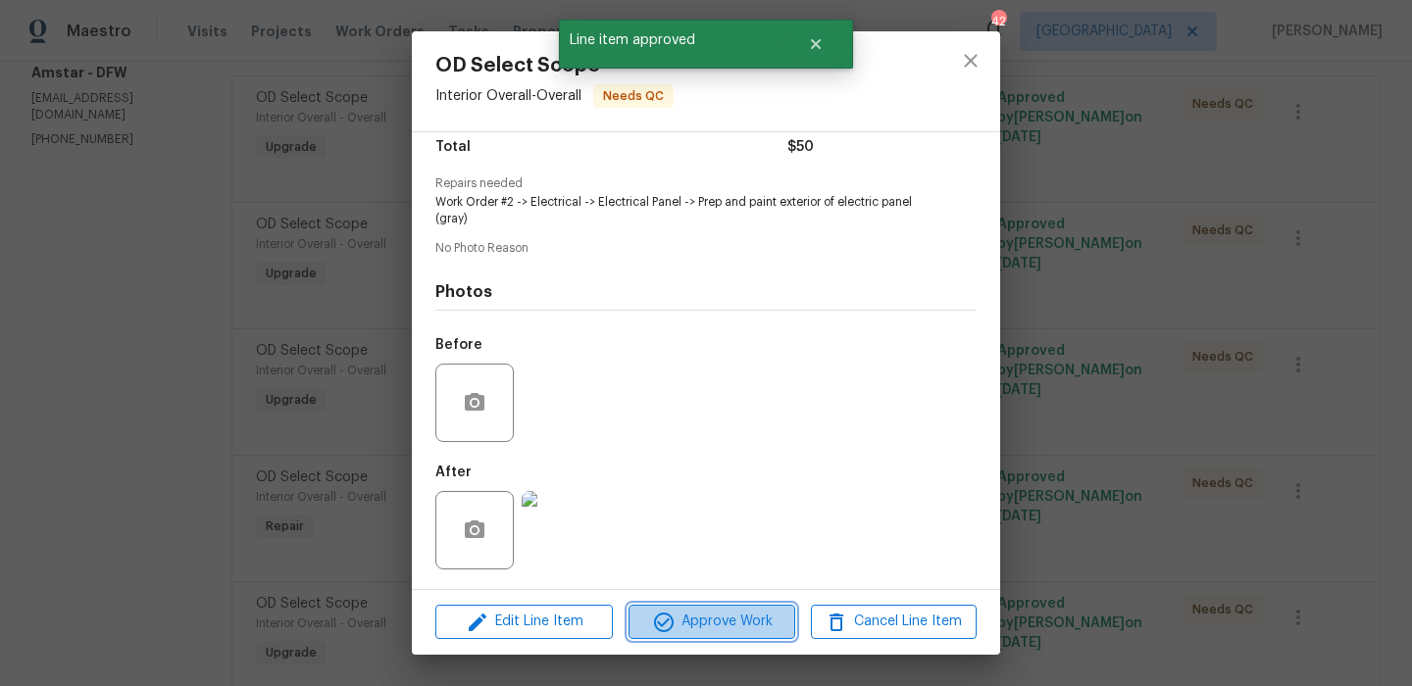
click at [756, 632] on span "Approve Work" at bounding box center [711, 622] width 154 height 25
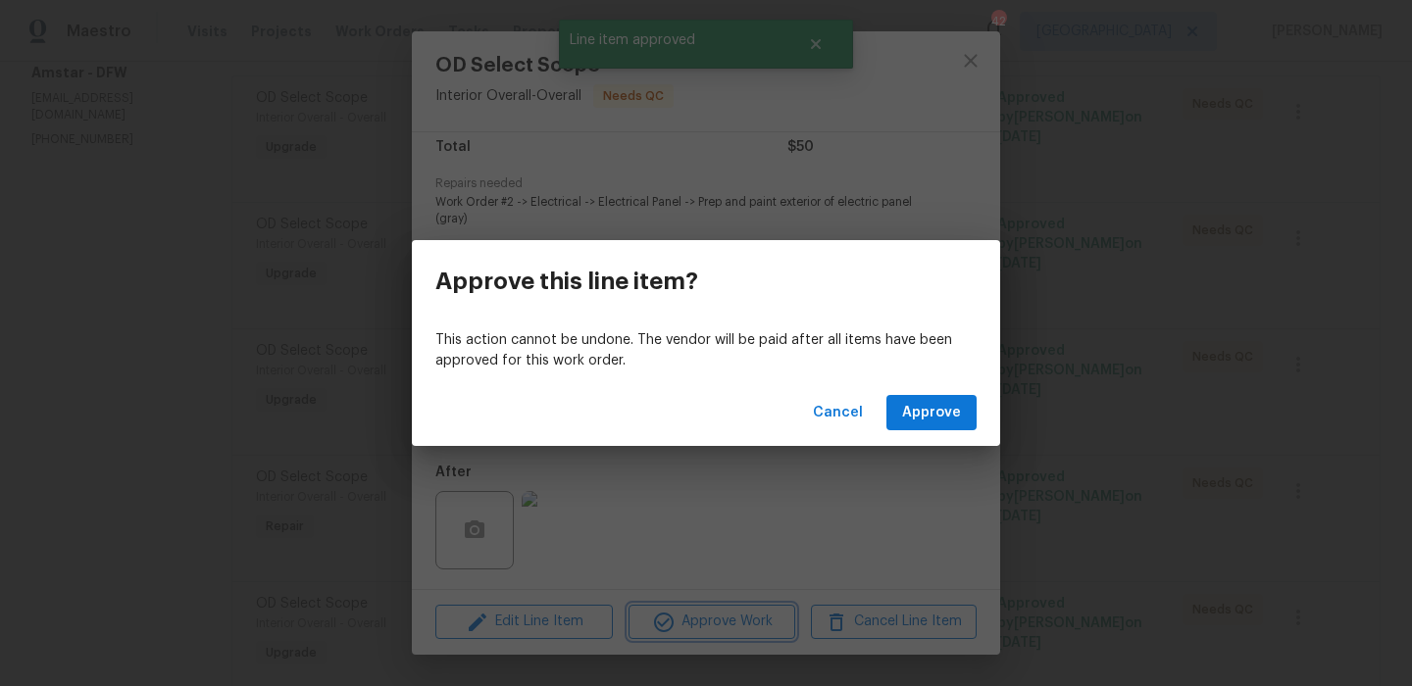
click at [781, 527] on div "Approve this line item? This action cannot be undone. The vendor will be paid a…" at bounding box center [706, 343] width 1412 height 686
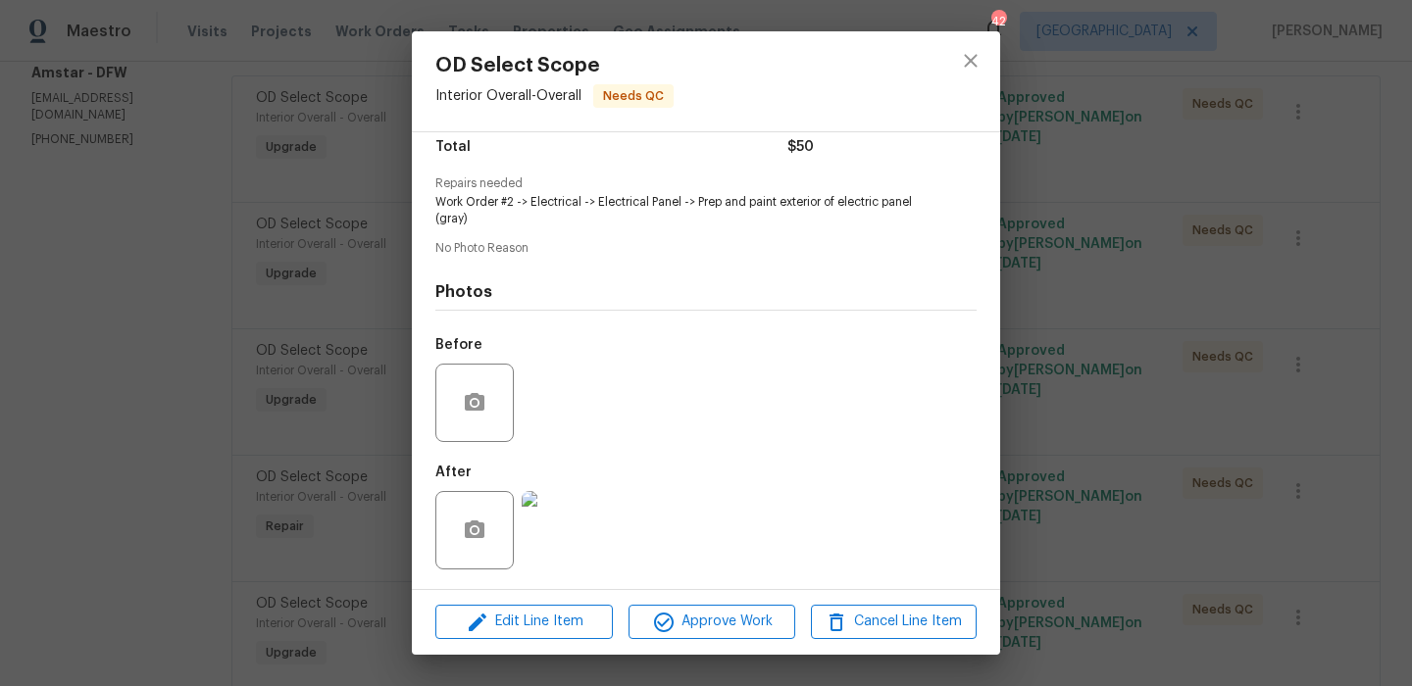
click at [576, 539] on img at bounding box center [561, 530] width 78 height 78
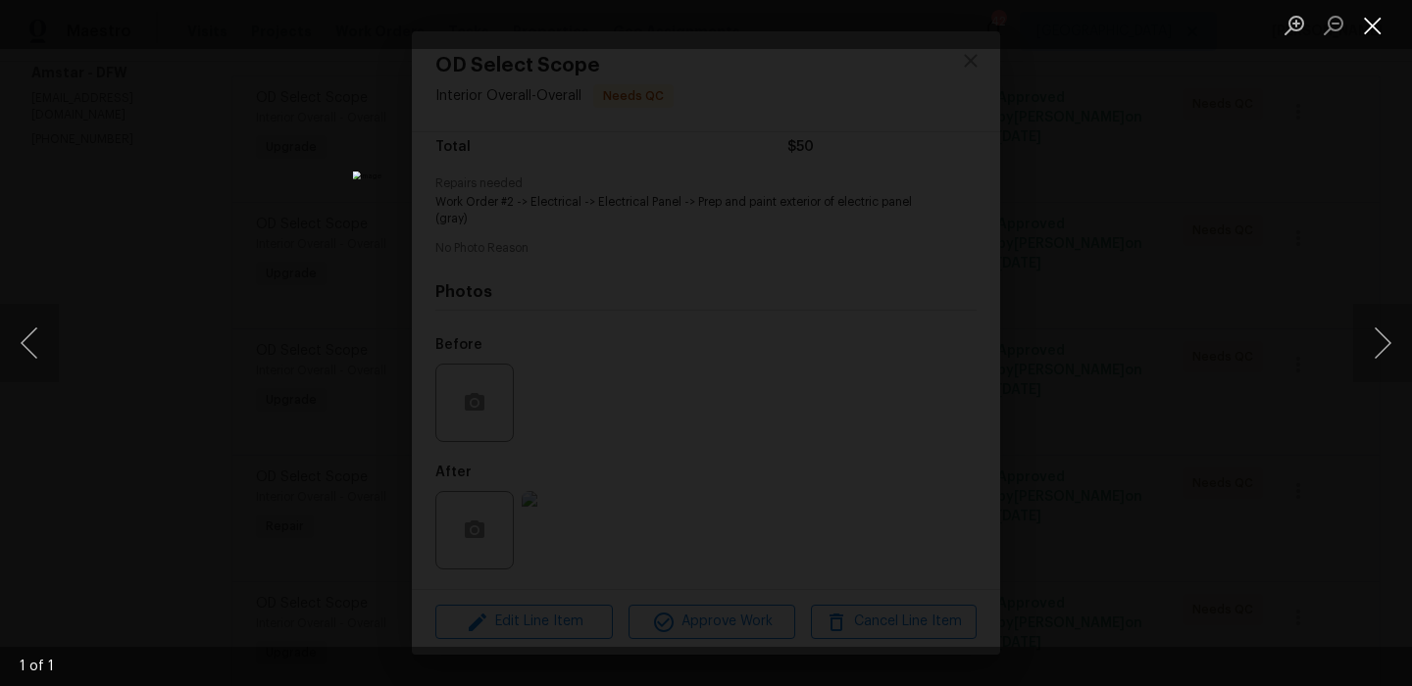
click at [1370, 32] on button "Close lightbox" at bounding box center [1372, 25] width 39 height 34
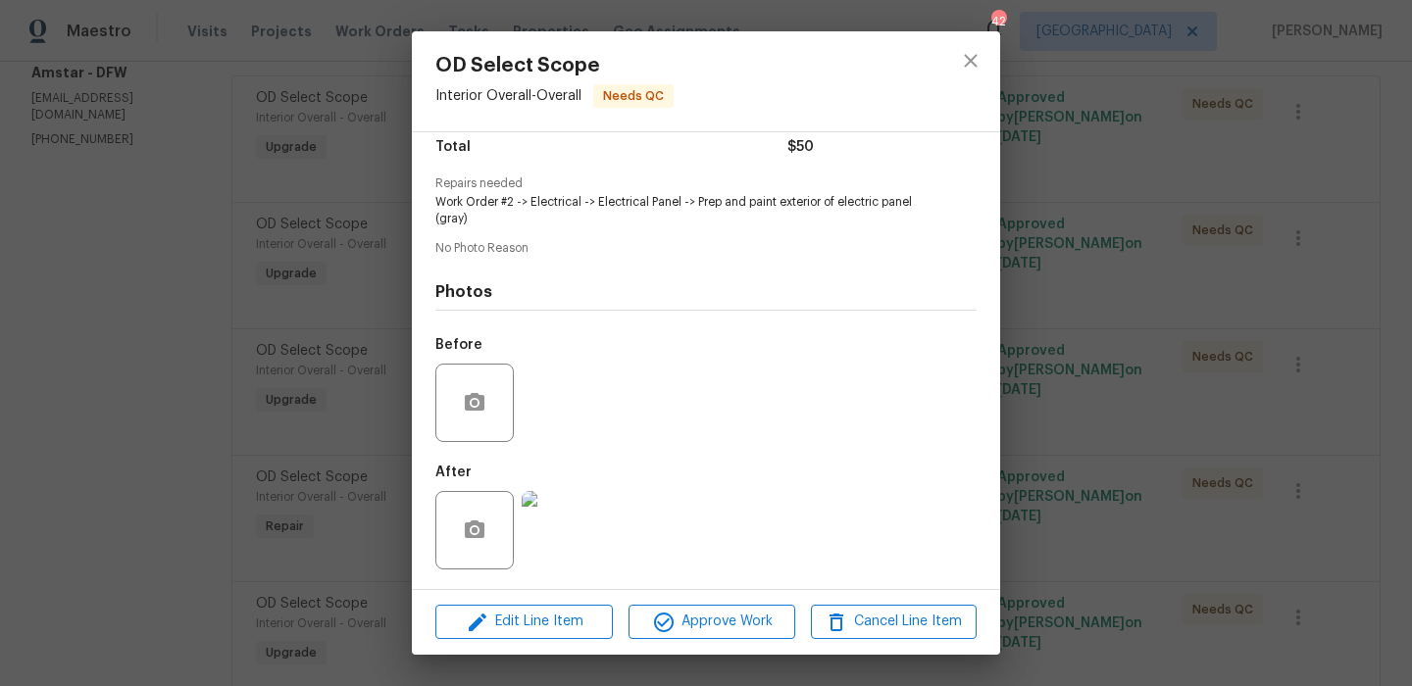
click at [583, 551] on img at bounding box center [561, 530] width 78 height 78
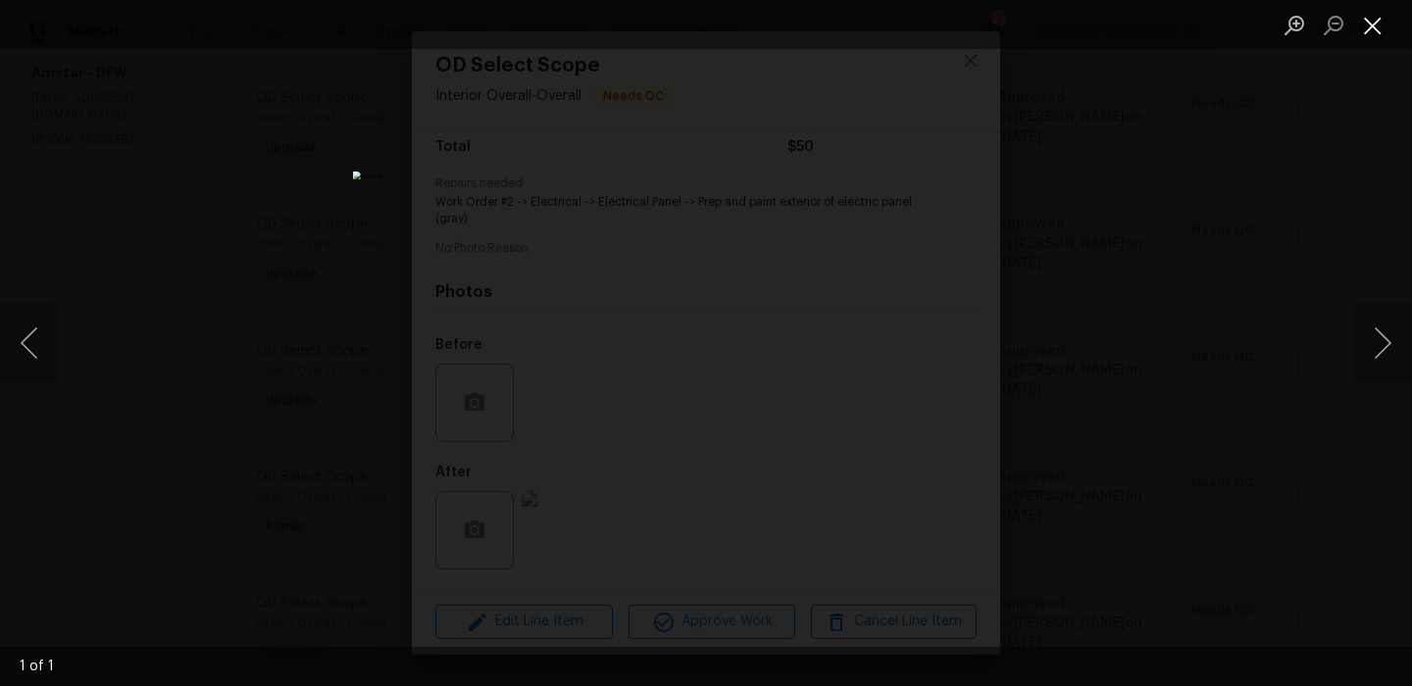
click at [1384, 20] on button "Close lightbox" at bounding box center [1372, 25] width 39 height 34
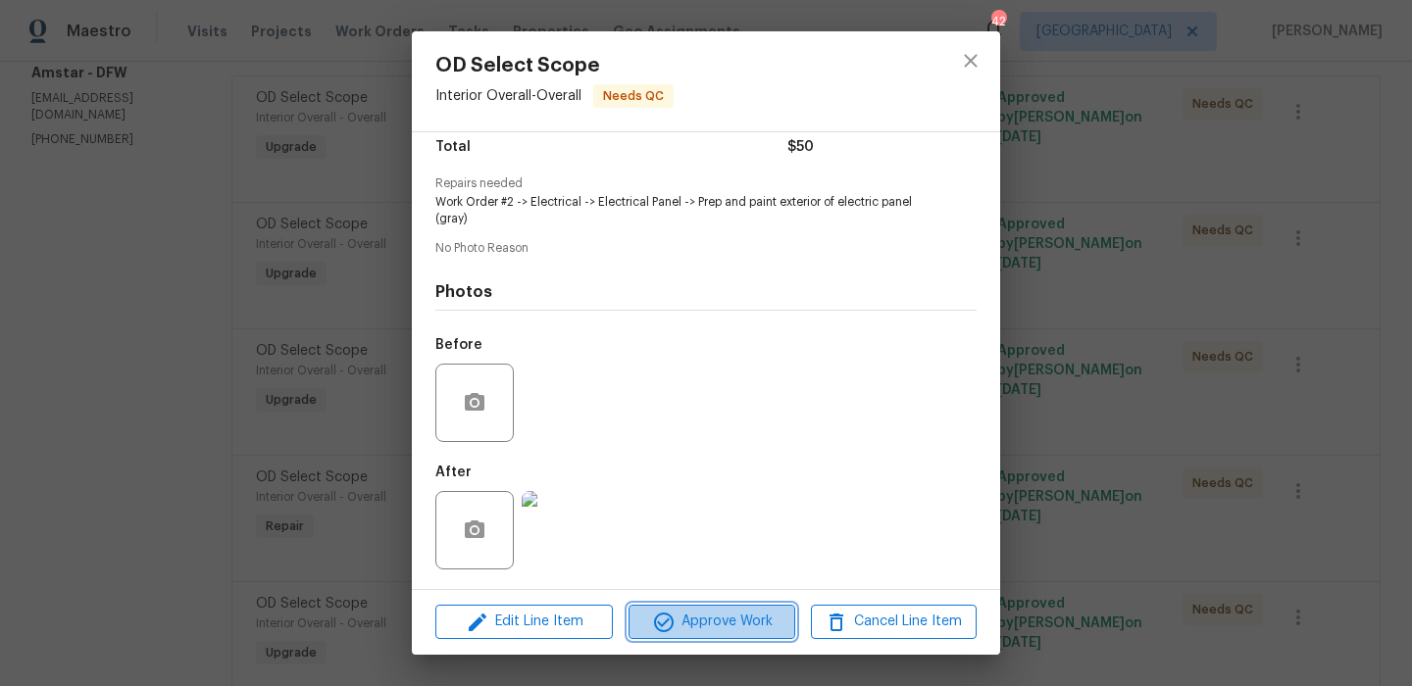
click at [718, 615] on span "Approve Work" at bounding box center [711, 622] width 154 height 25
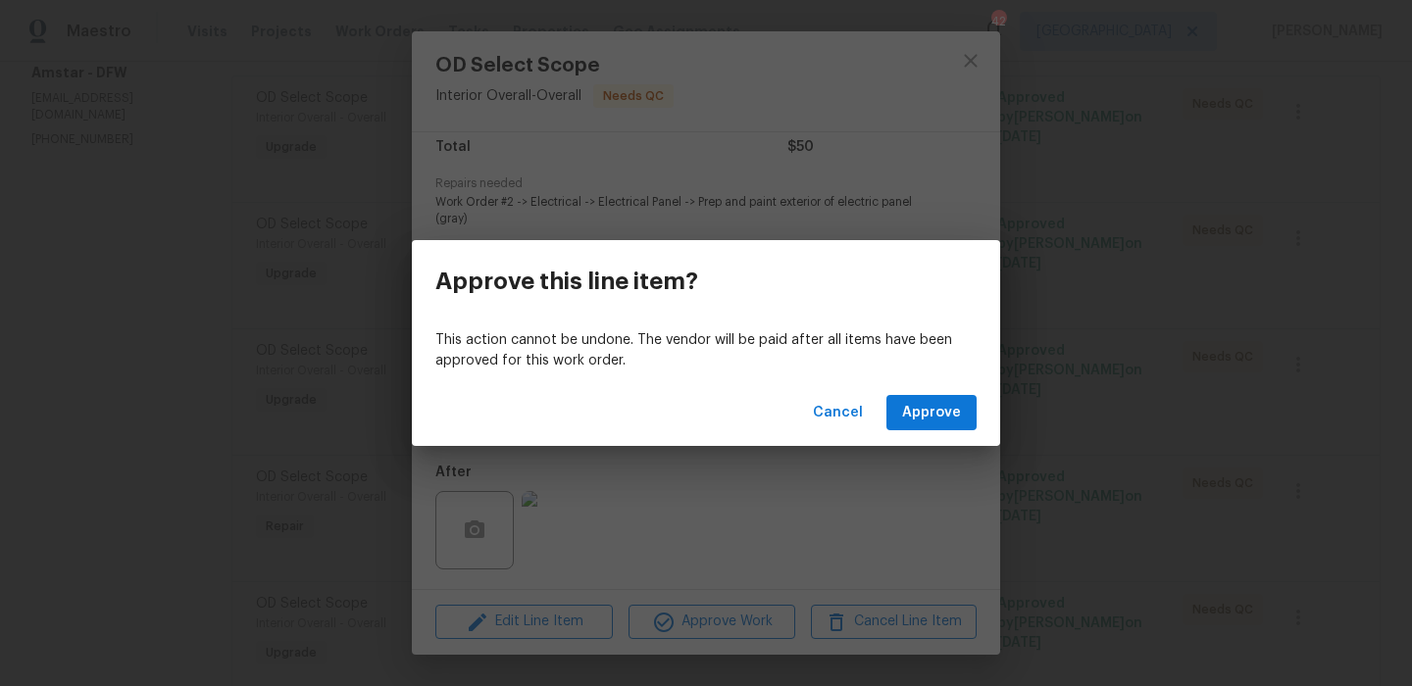
click at [925, 437] on div "Cancel Approve" at bounding box center [706, 413] width 588 height 68
click at [925, 376] on div "This action cannot be undone. The vendor will be paid after all items have been…" at bounding box center [706, 351] width 588 height 57
click at [917, 421] on span "Approve" at bounding box center [931, 413] width 59 height 25
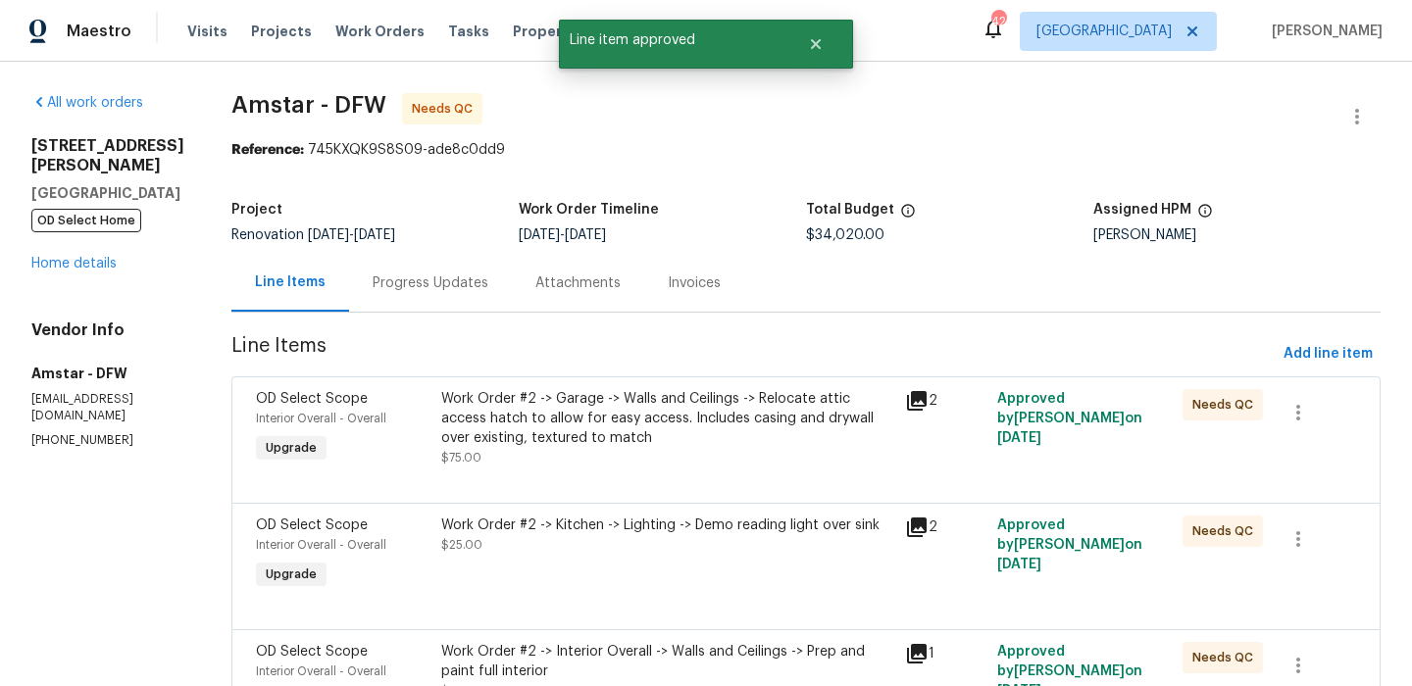
scroll to position [328, 0]
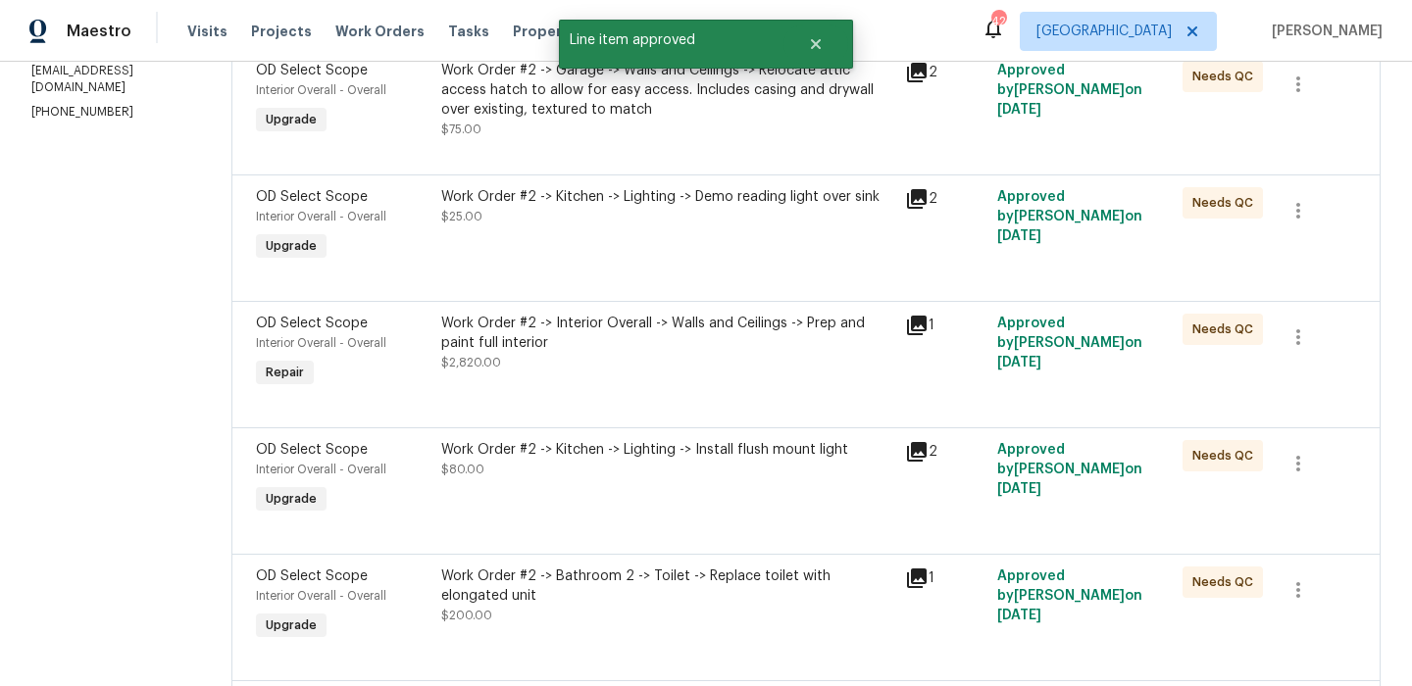
click at [807, 212] on div "Work Order #2 -> Kitchen -> Lighting -> Demo reading light over sink $25.00" at bounding box center [667, 206] width 452 height 39
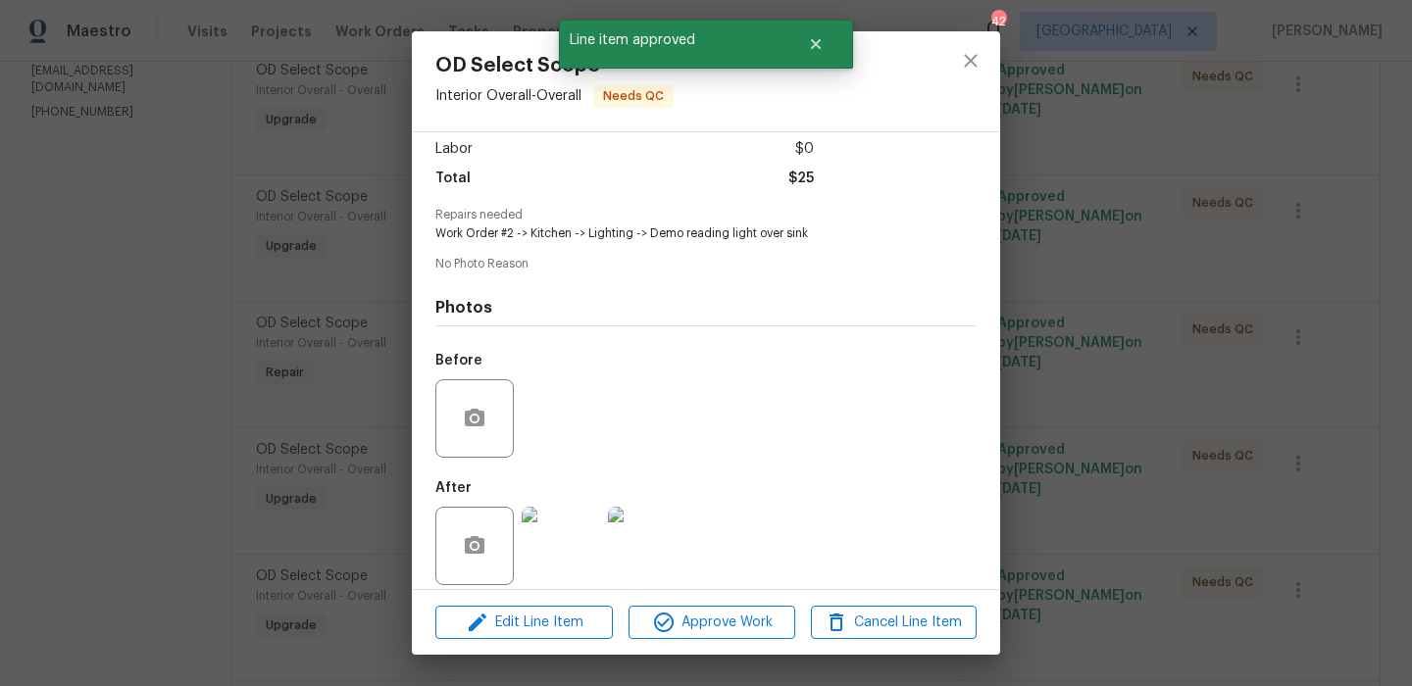
scroll to position [150, 0]
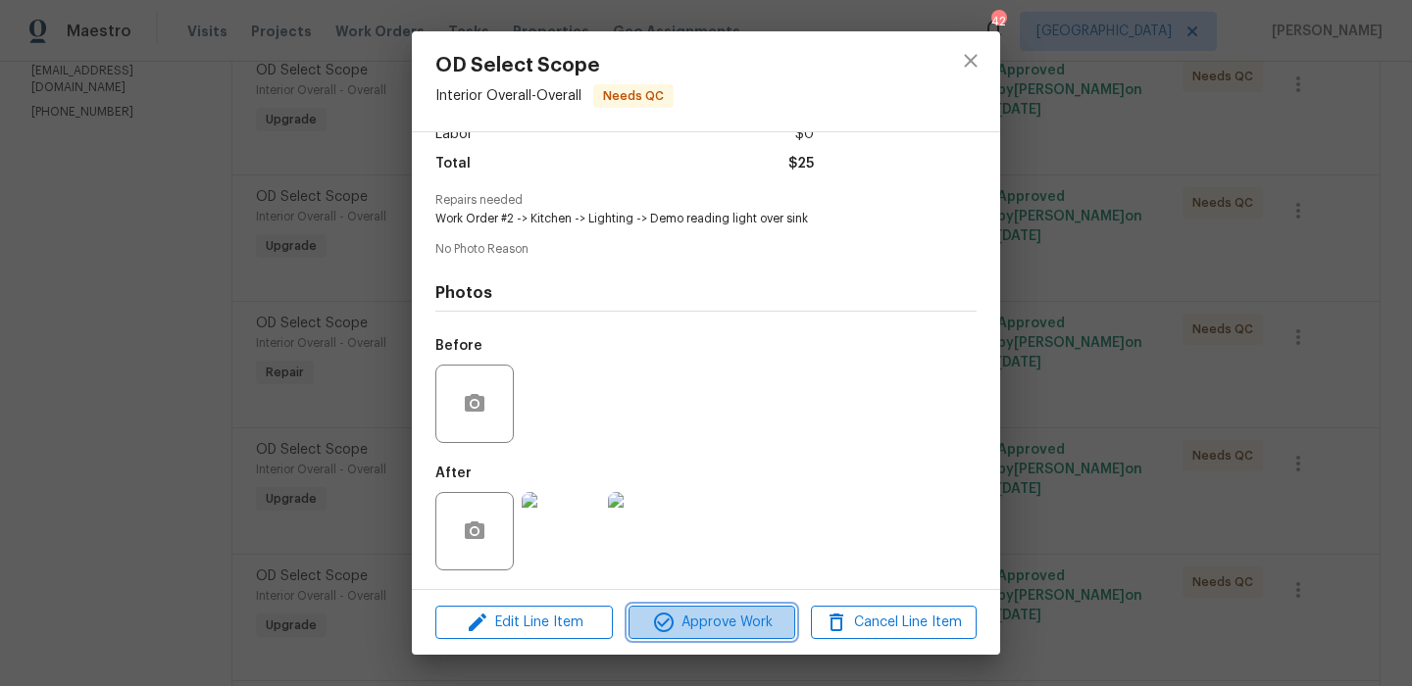
click at [727, 627] on span "Approve Work" at bounding box center [711, 623] width 154 height 25
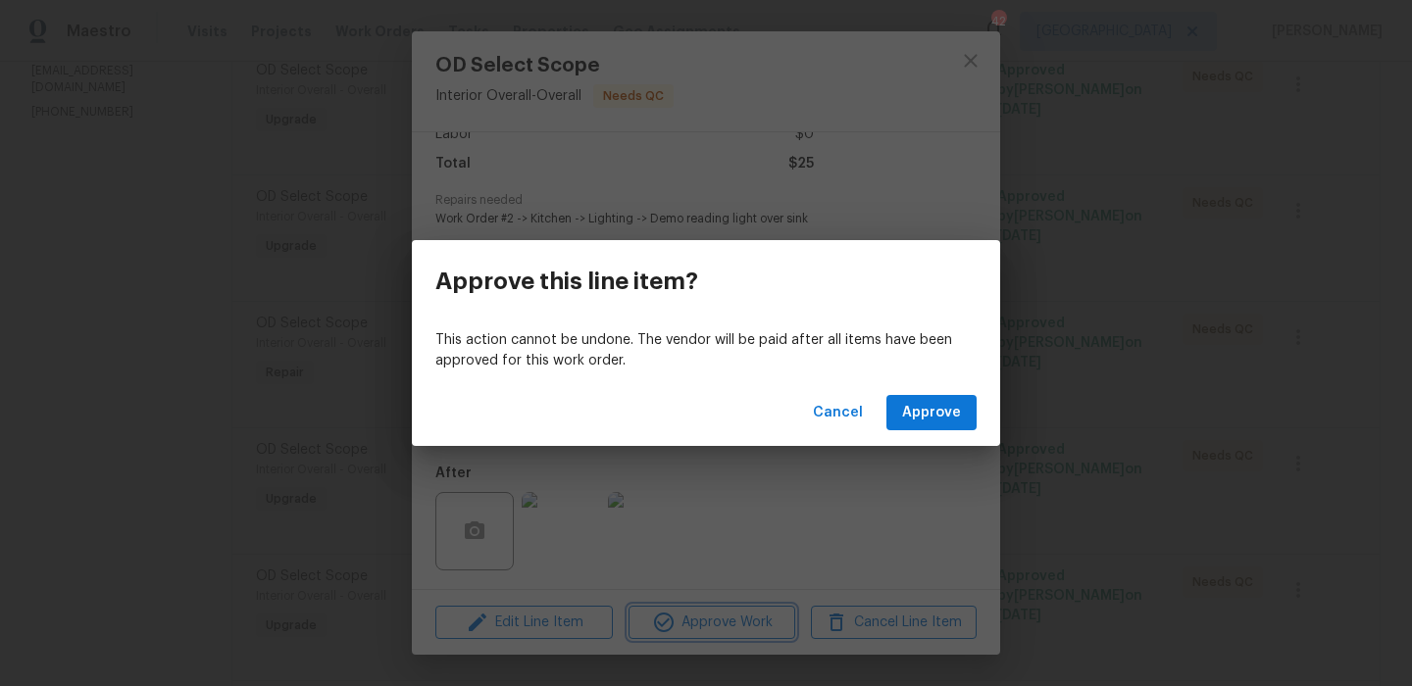
click at [620, 476] on div "Approve this line item? This action cannot be undone. The vendor will be paid a…" at bounding box center [706, 343] width 1412 height 686
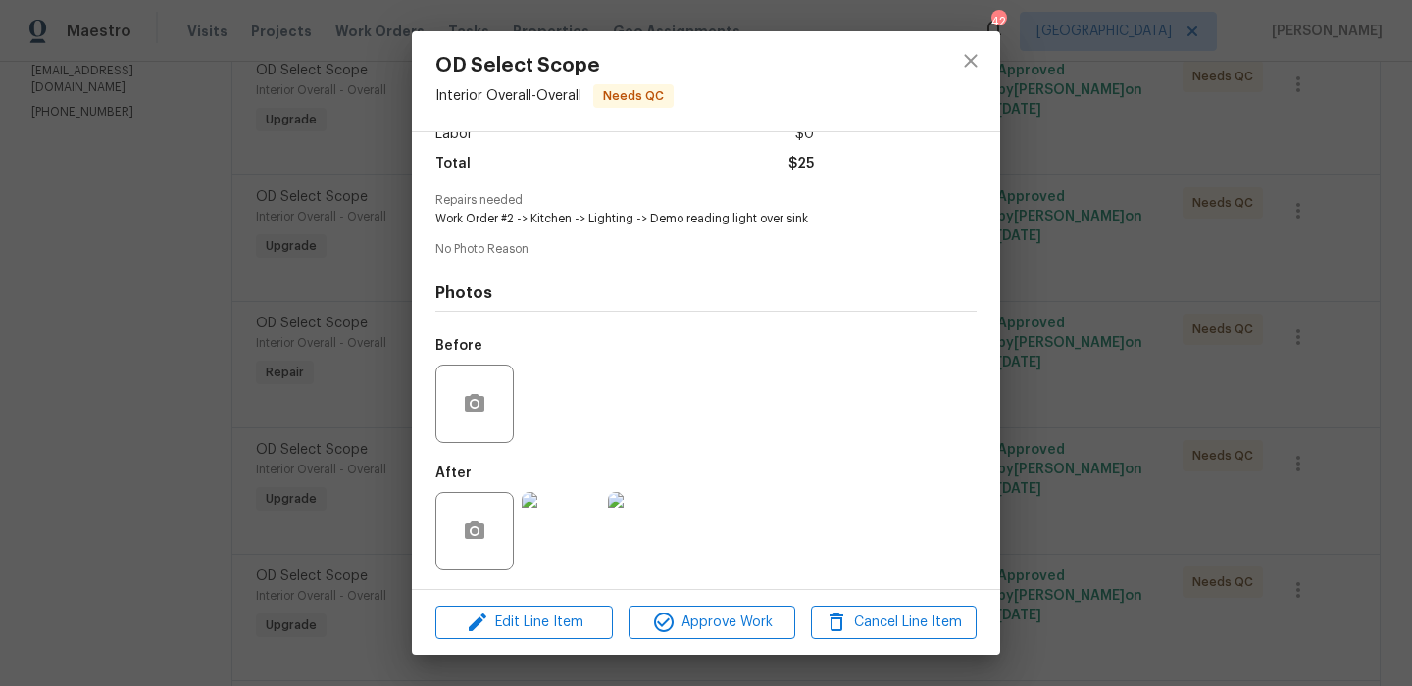
click at [544, 539] on img at bounding box center [561, 531] width 78 height 78
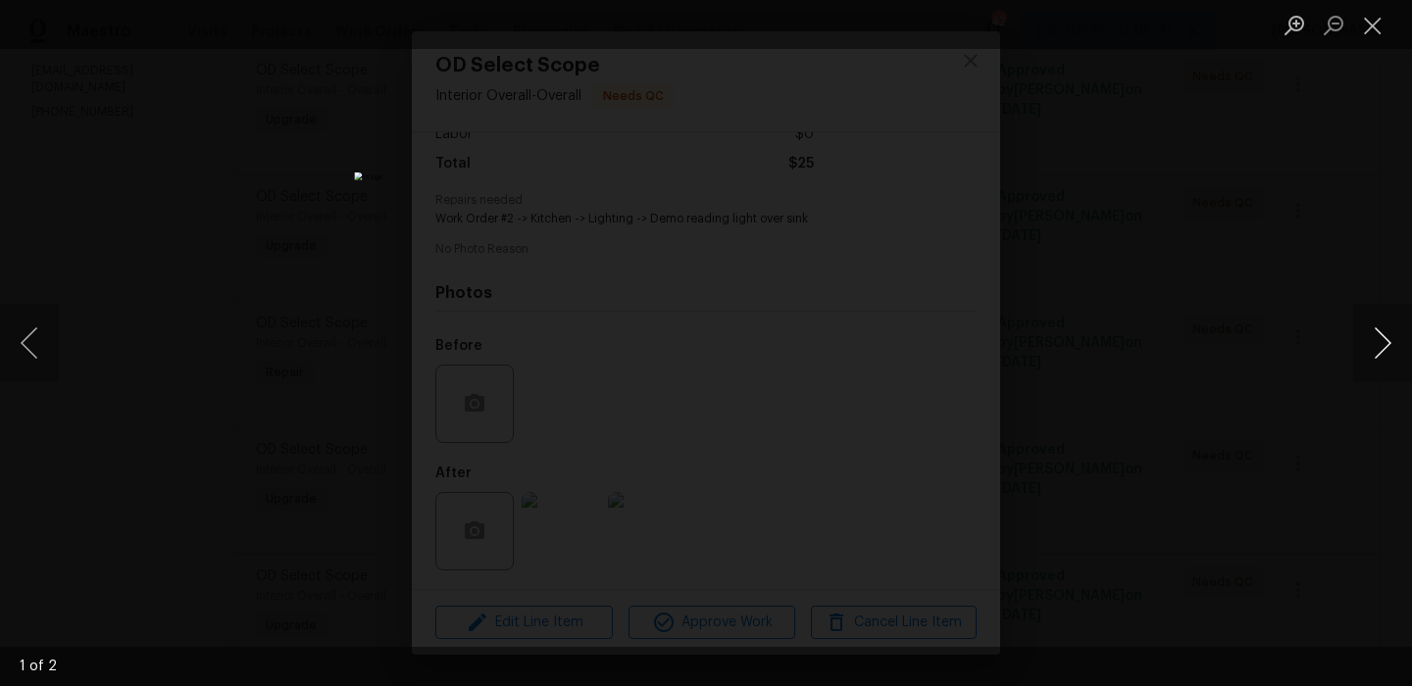
click at [1369, 341] on button "Next image" at bounding box center [1382, 343] width 59 height 78
click at [1374, 26] on button "Close lightbox" at bounding box center [1372, 25] width 39 height 34
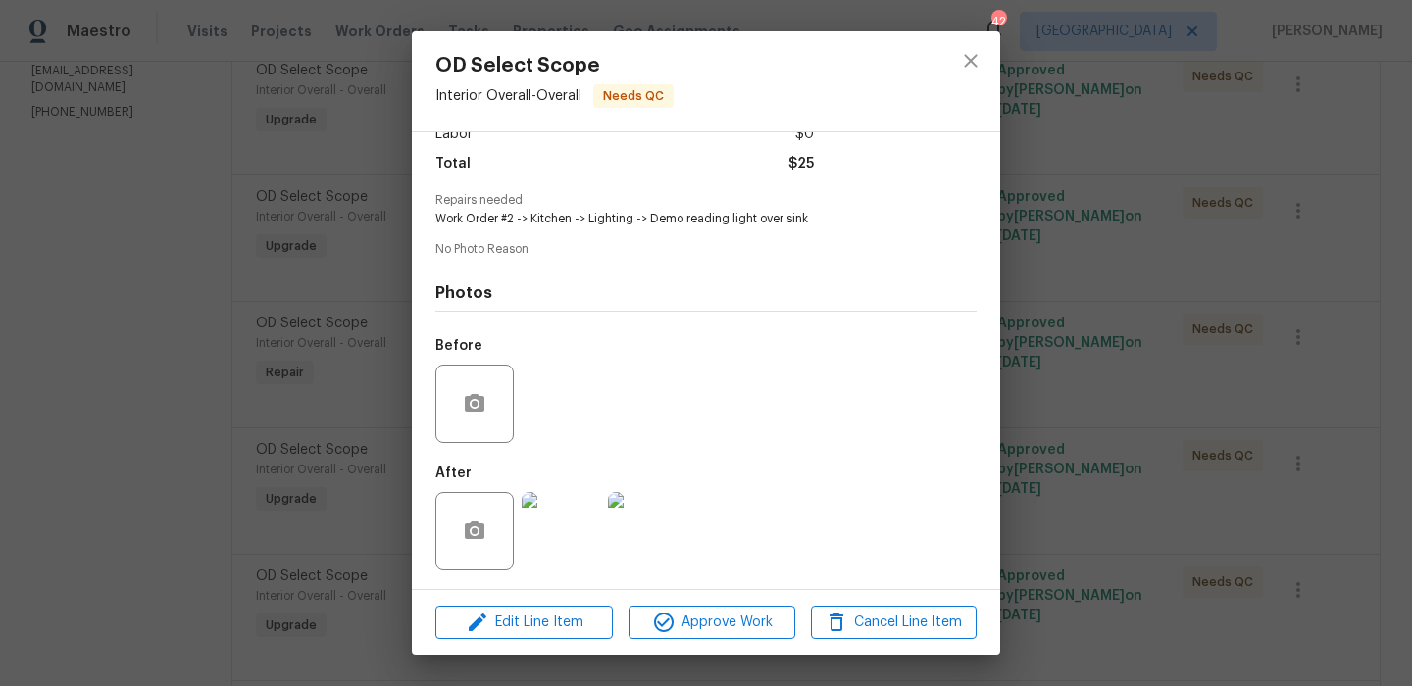
click at [710, 640] on div "Edit Line Item Approve Work Cancel Line Item" at bounding box center [706, 623] width 588 height 66
click at [715, 628] on span "Approve Work" at bounding box center [711, 623] width 154 height 25
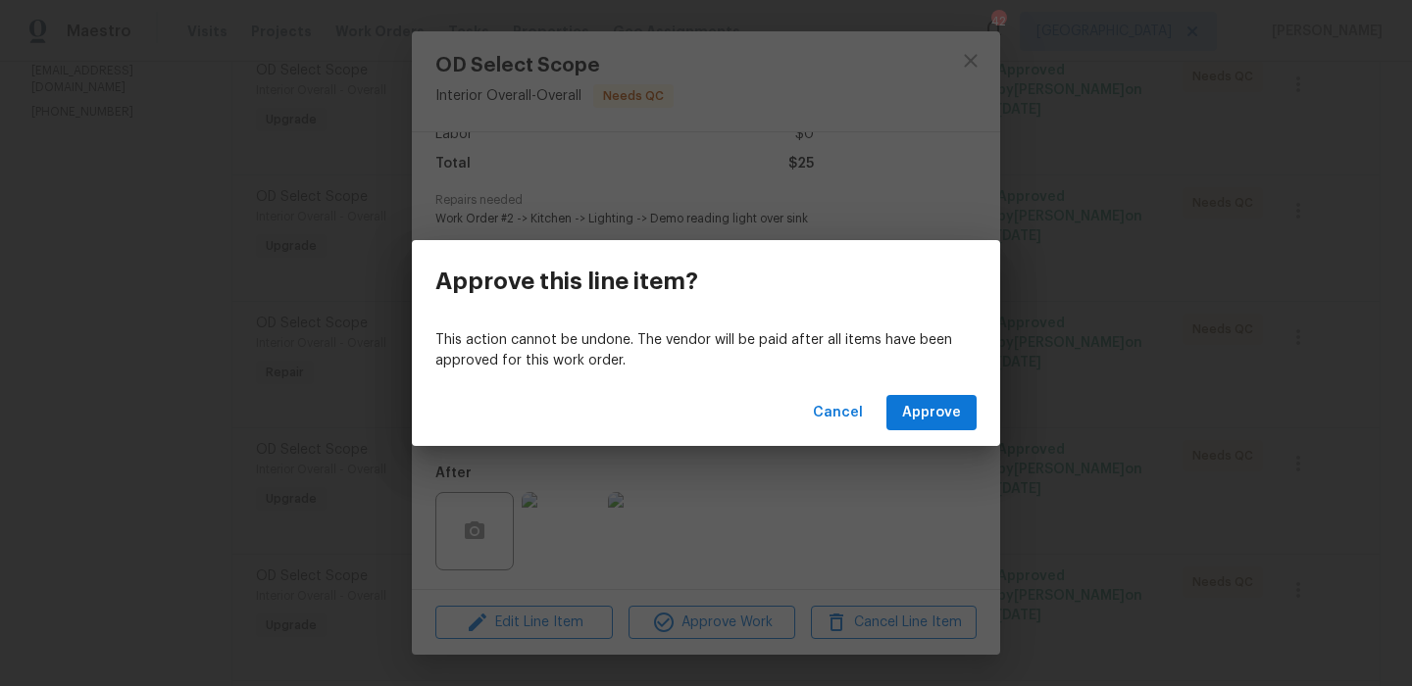
click at [916, 430] on div "Cancel Approve" at bounding box center [706, 413] width 588 height 68
click at [917, 419] on span "Approve" at bounding box center [931, 413] width 59 height 25
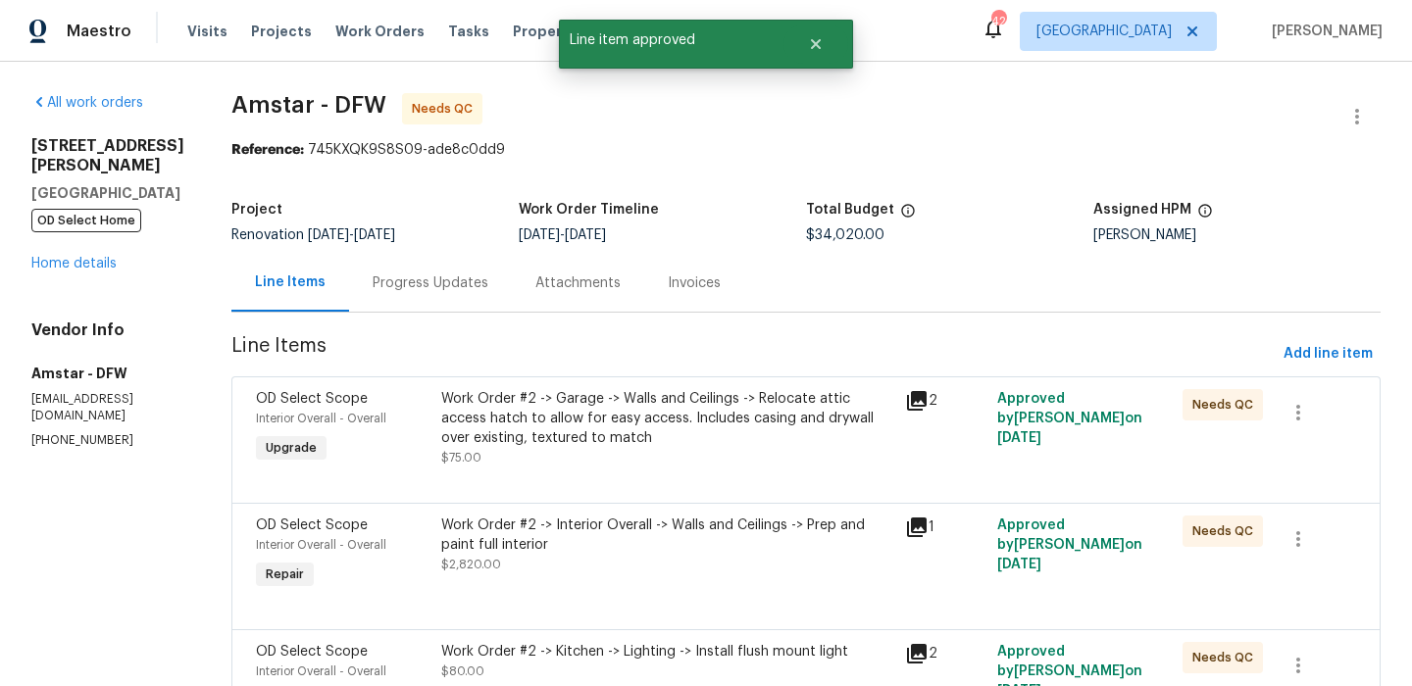
scroll to position [286, 0]
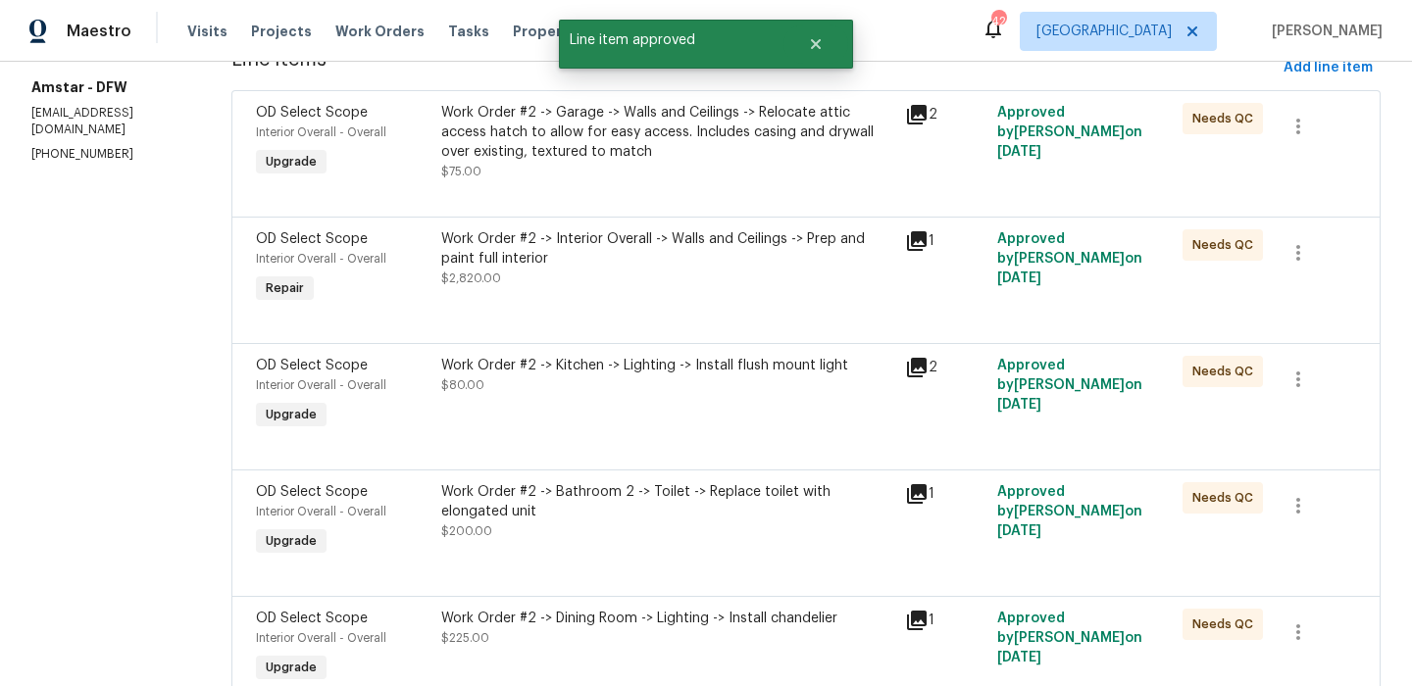
click at [719, 309] on div at bounding box center [806, 320] width 1100 height 24
click at [723, 288] on div "Work Order #2 -> Interior Overall -> Walls and Ceilings -> Prep and paint full …" at bounding box center [667, 258] width 452 height 59
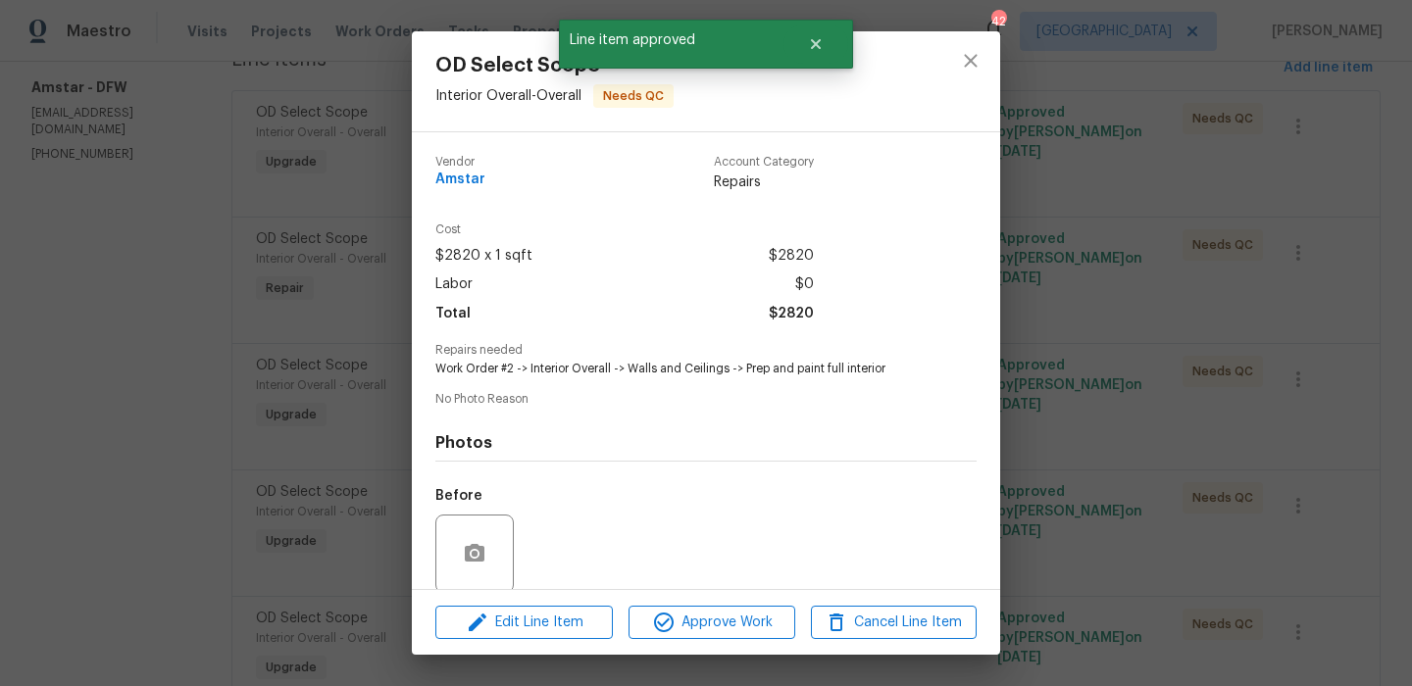
scroll to position [150, 0]
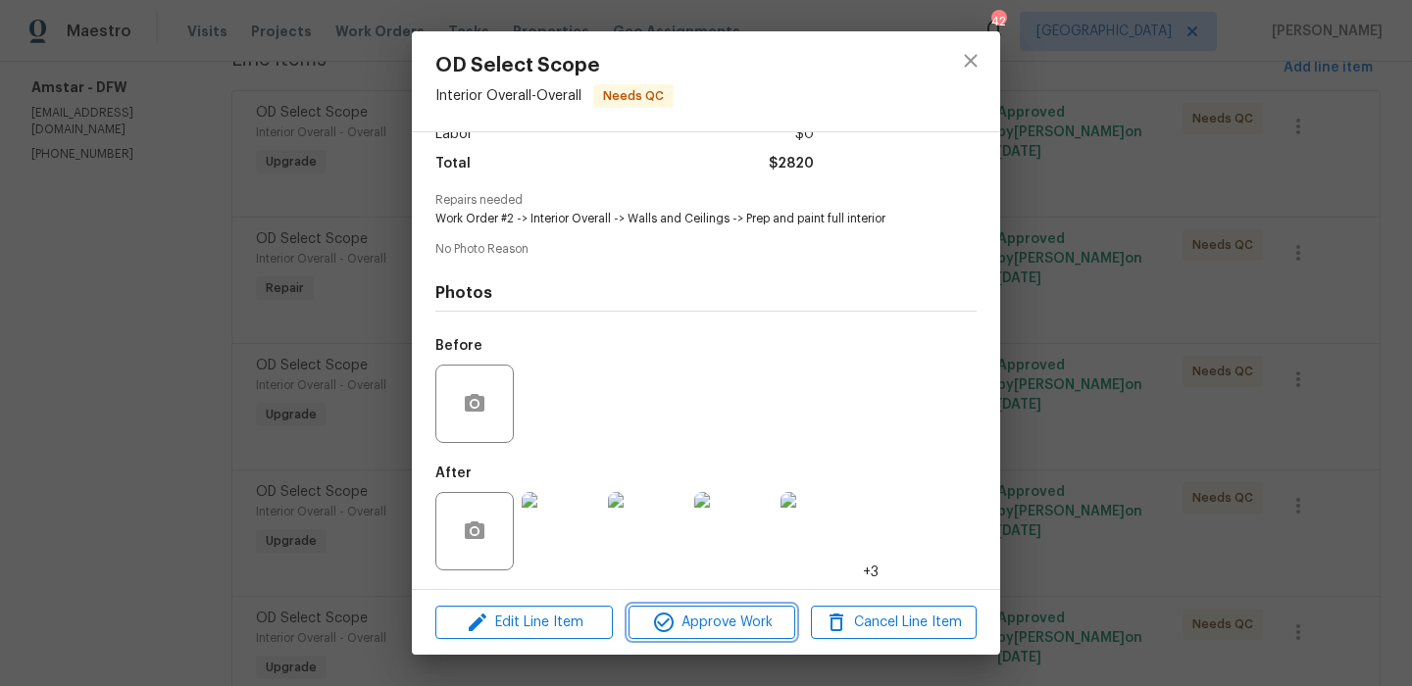
click at [744, 635] on button "Approve Work" at bounding box center [711, 623] width 166 height 34
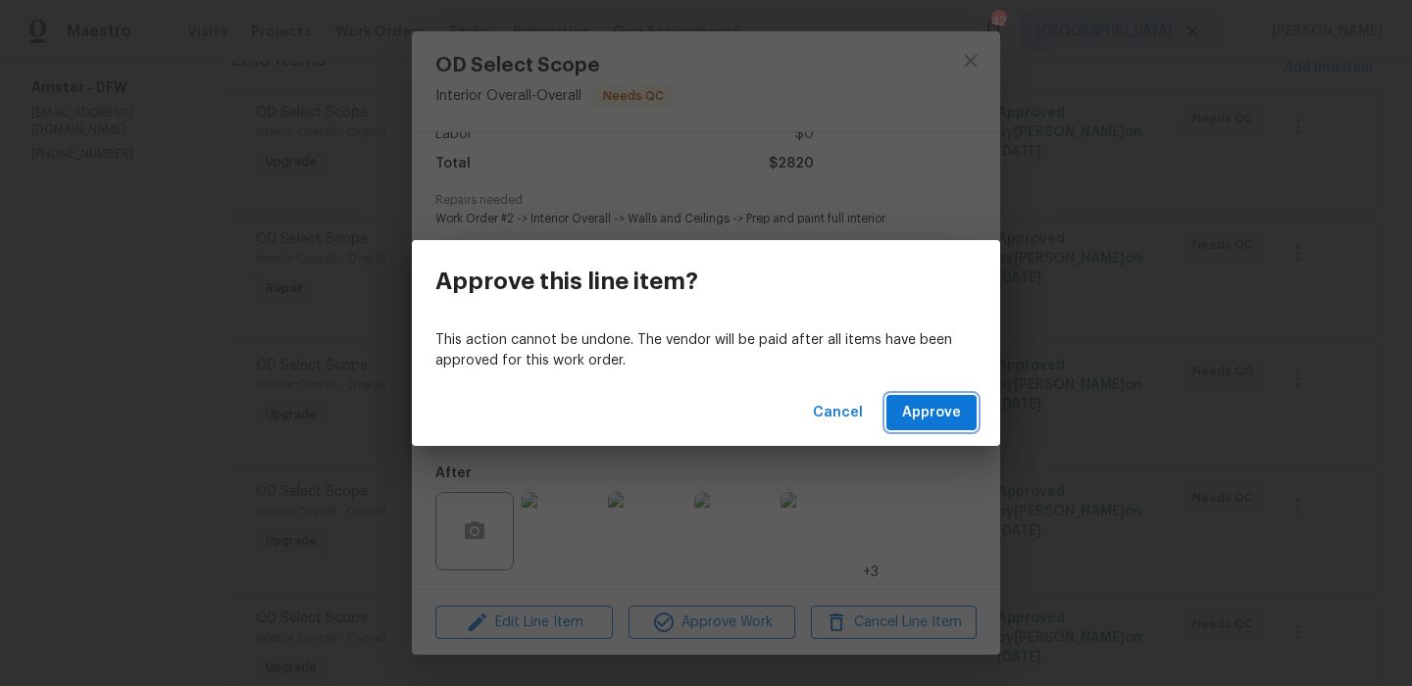
click at [928, 413] on span "Approve" at bounding box center [931, 413] width 59 height 25
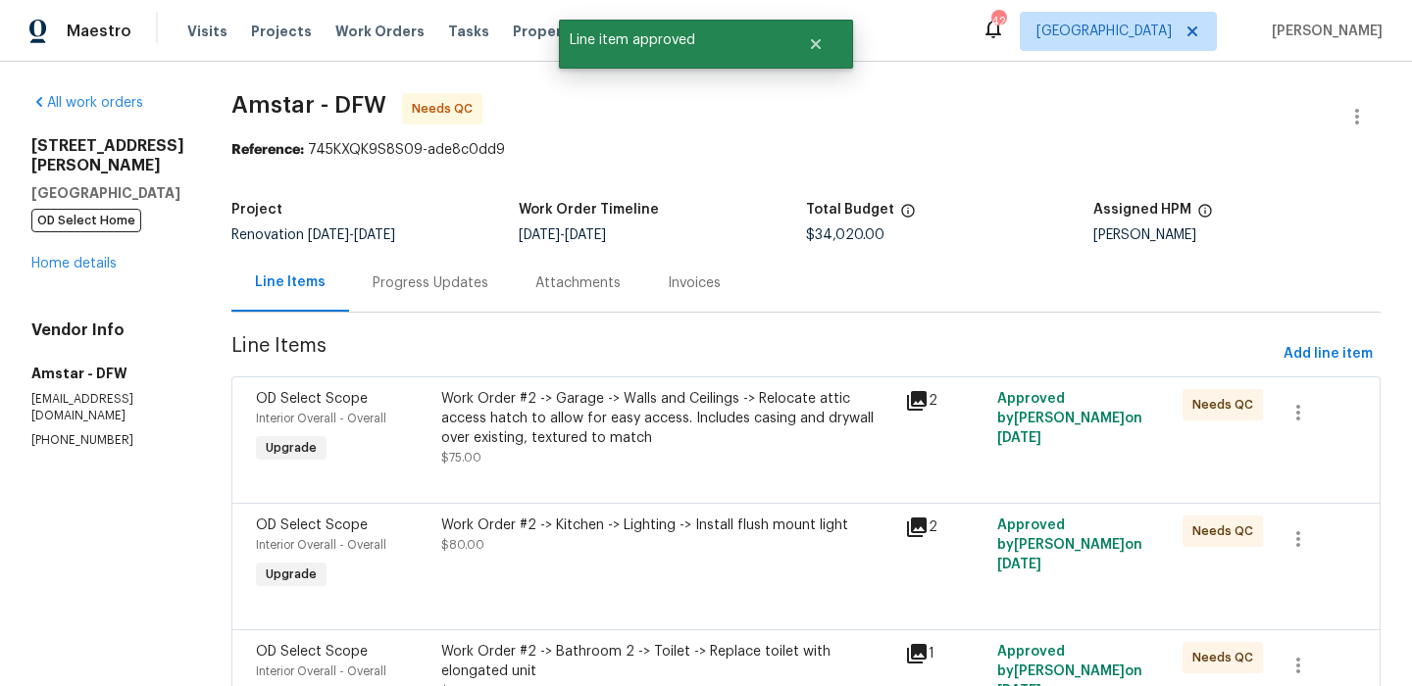
scroll to position [246, 0]
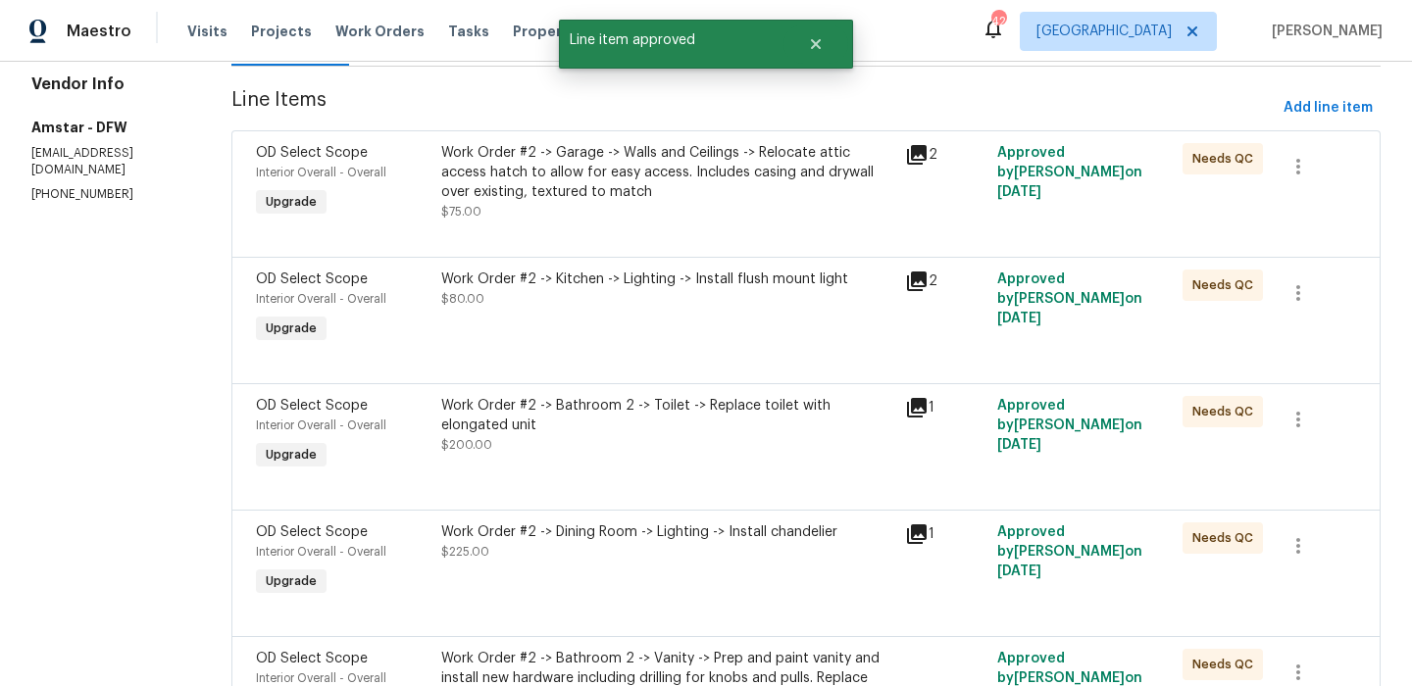
click at [726, 441] on div "Work Order #2 -> Bathroom 2 -> Toilet -> Replace toilet with elongated unit $20…" at bounding box center [667, 425] width 452 height 59
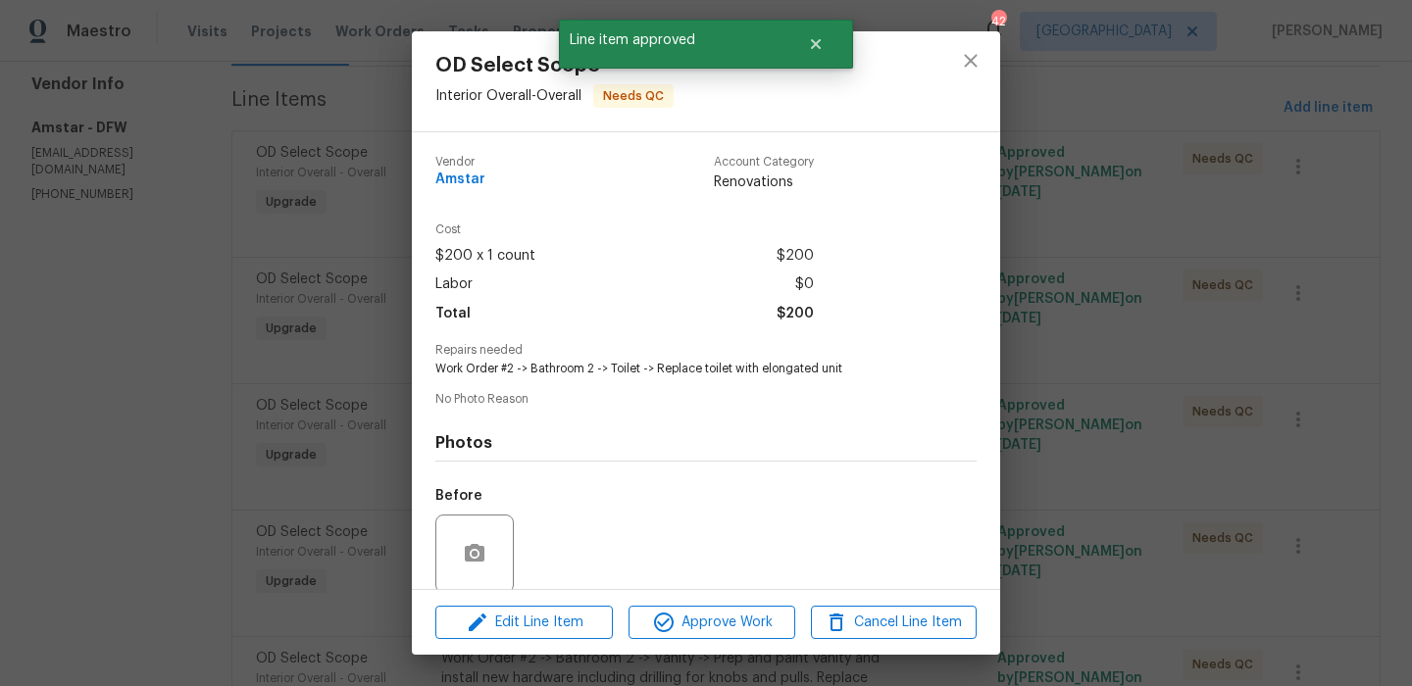
scroll to position [150, 0]
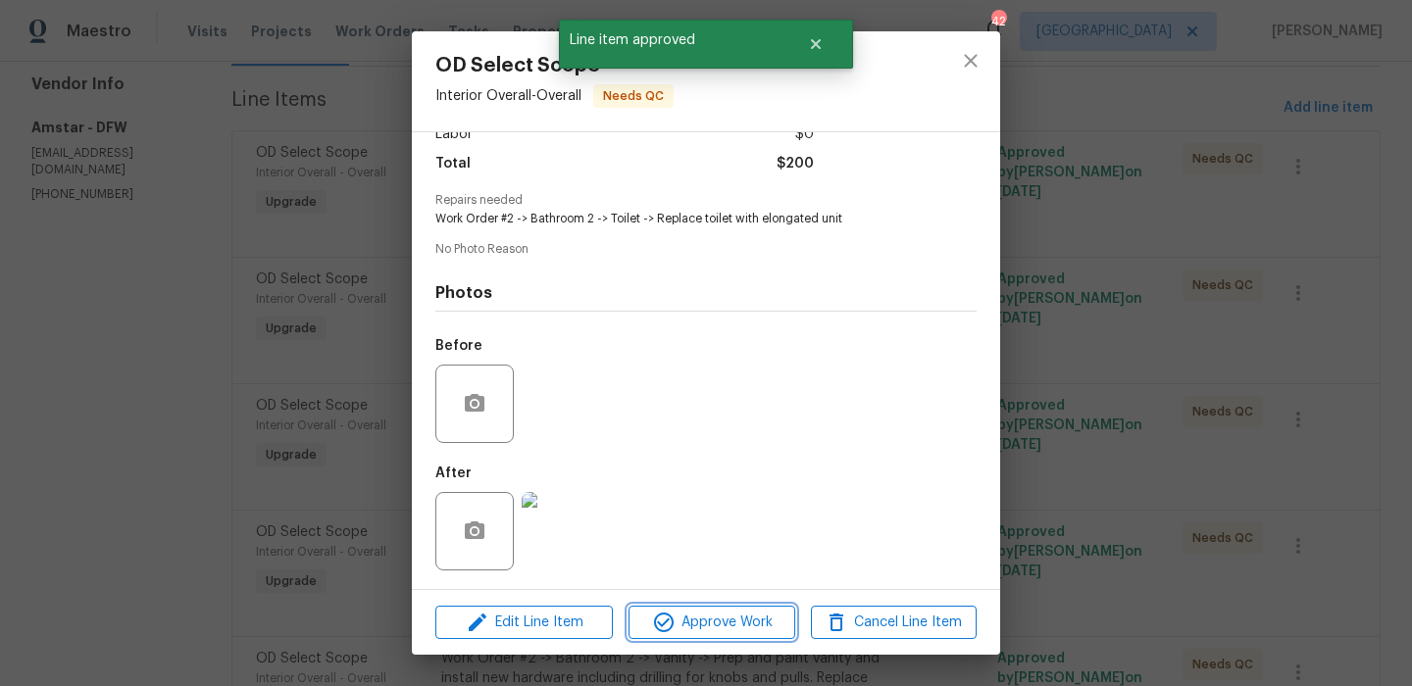
click at [744, 628] on span "Approve Work" at bounding box center [711, 623] width 154 height 25
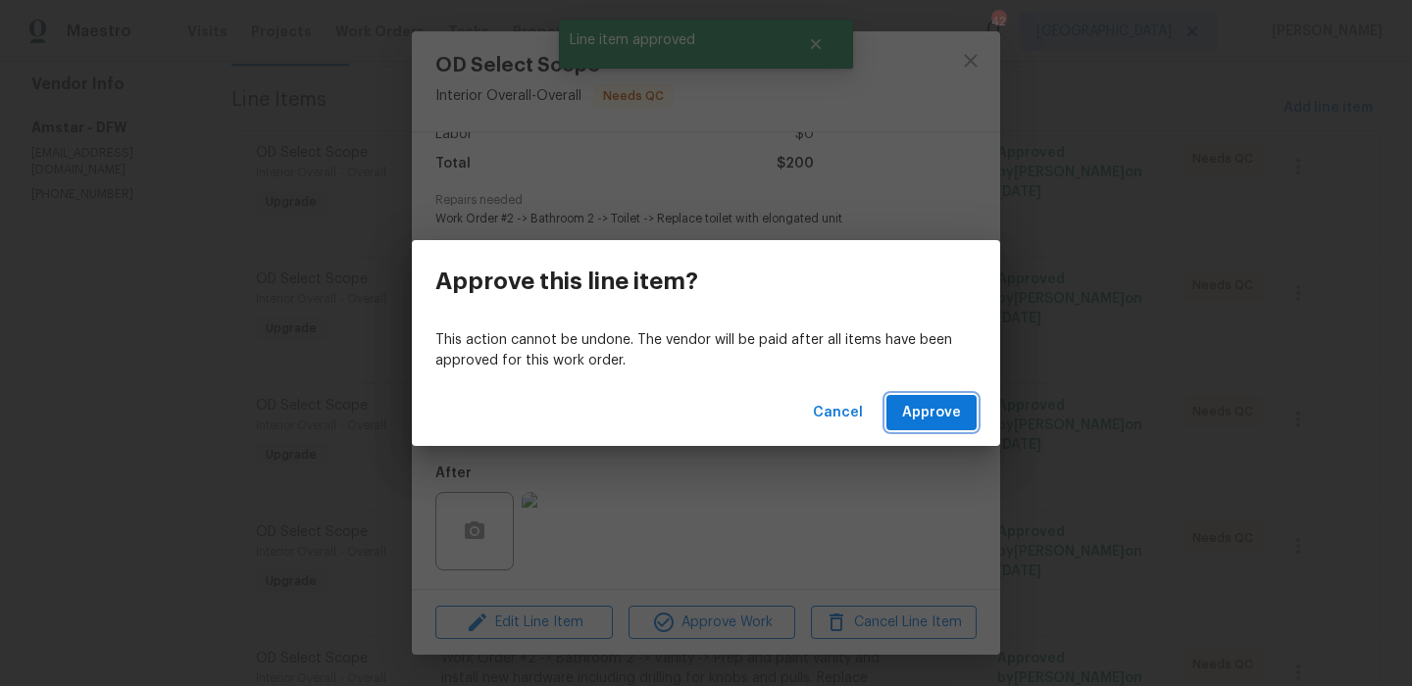
click at [922, 415] on span "Approve" at bounding box center [931, 413] width 59 height 25
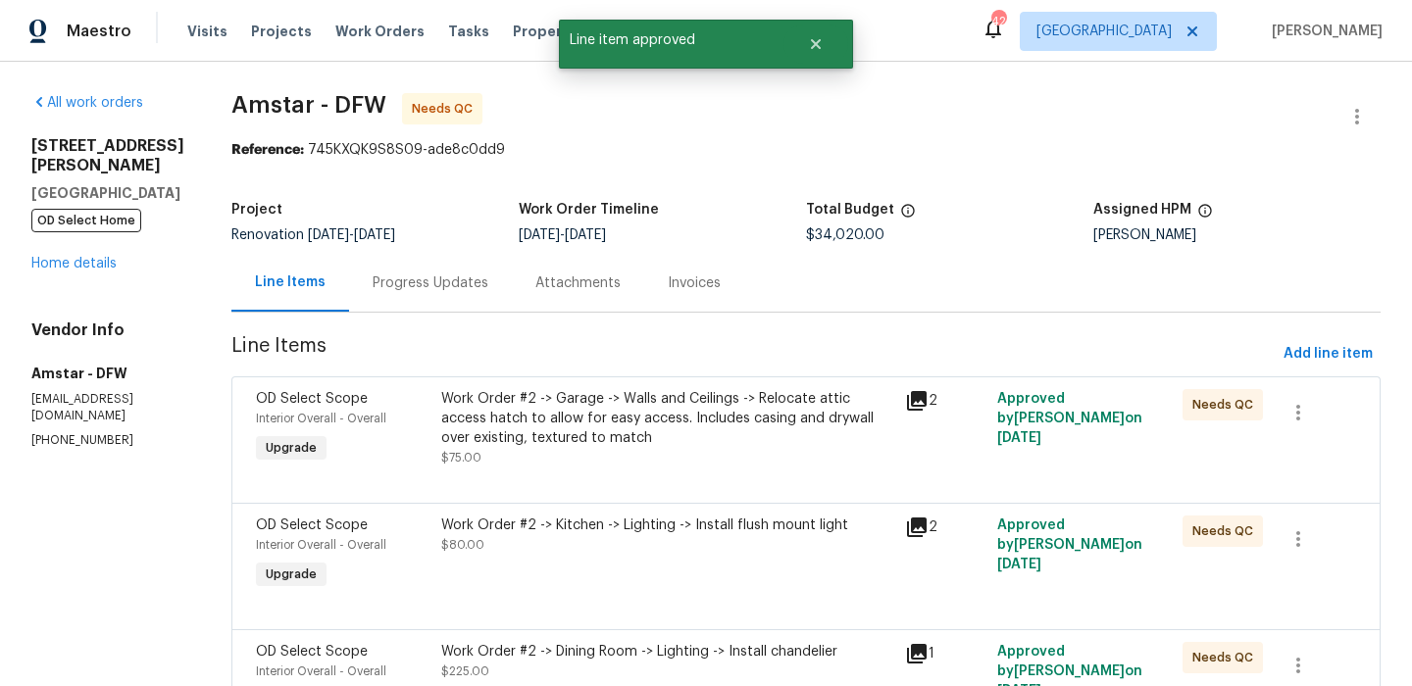
scroll to position [291, 0]
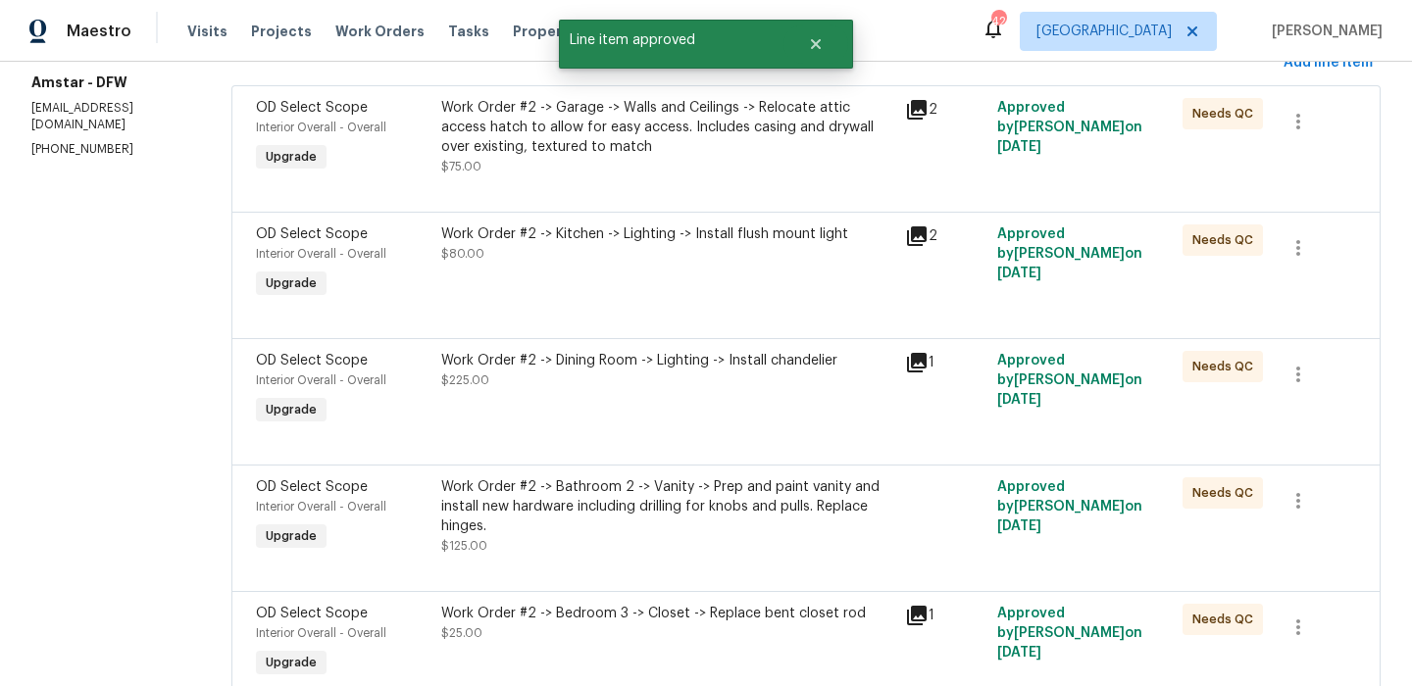
click at [725, 297] on div "Work Order #2 -> Kitchen -> Lighting -> Install flush mount light $80.00" at bounding box center [667, 264] width 464 height 90
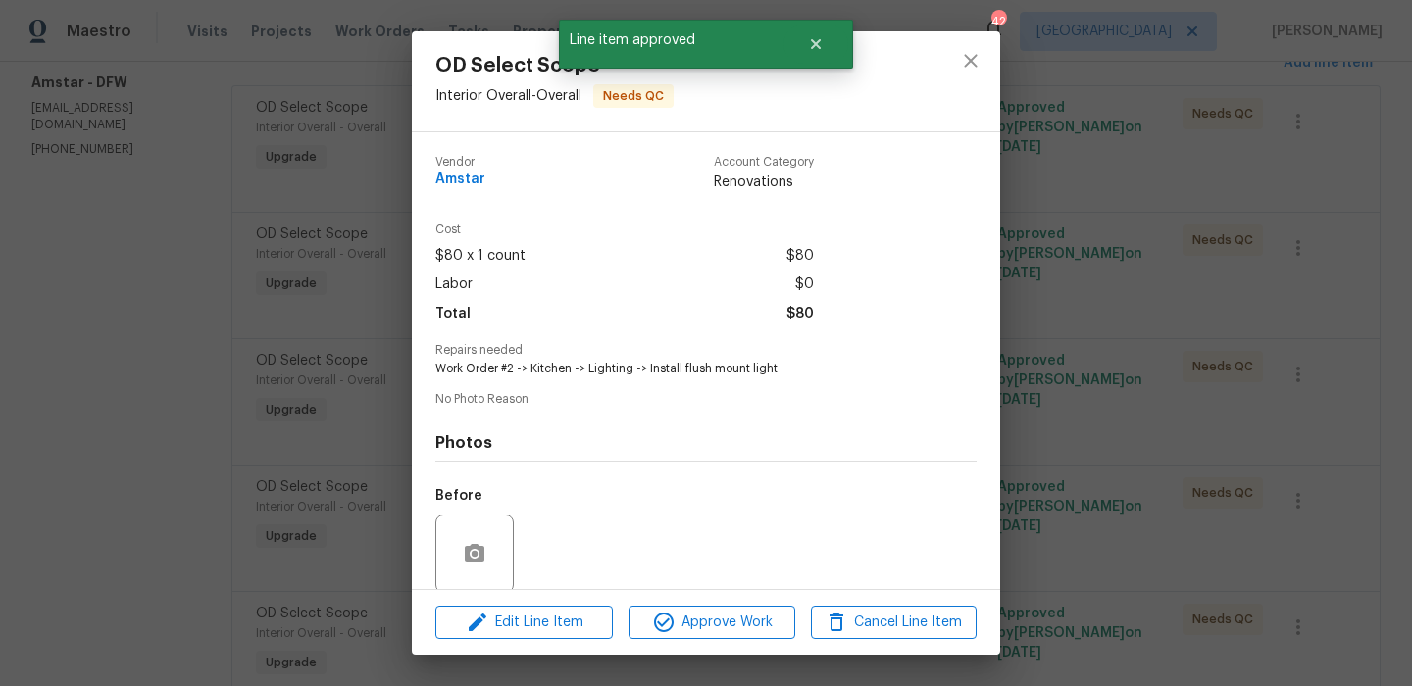
scroll to position [150, 0]
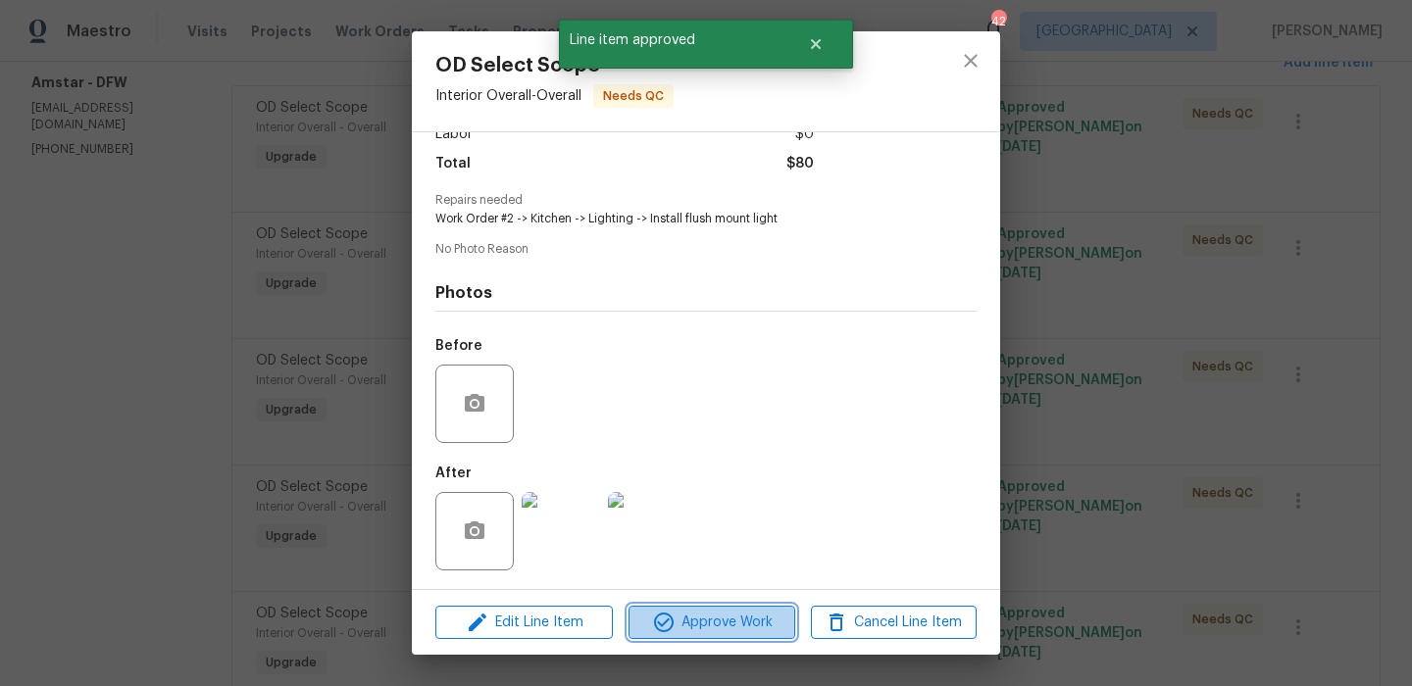
click at [767, 635] on button "Approve Work" at bounding box center [711, 623] width 166 height 34
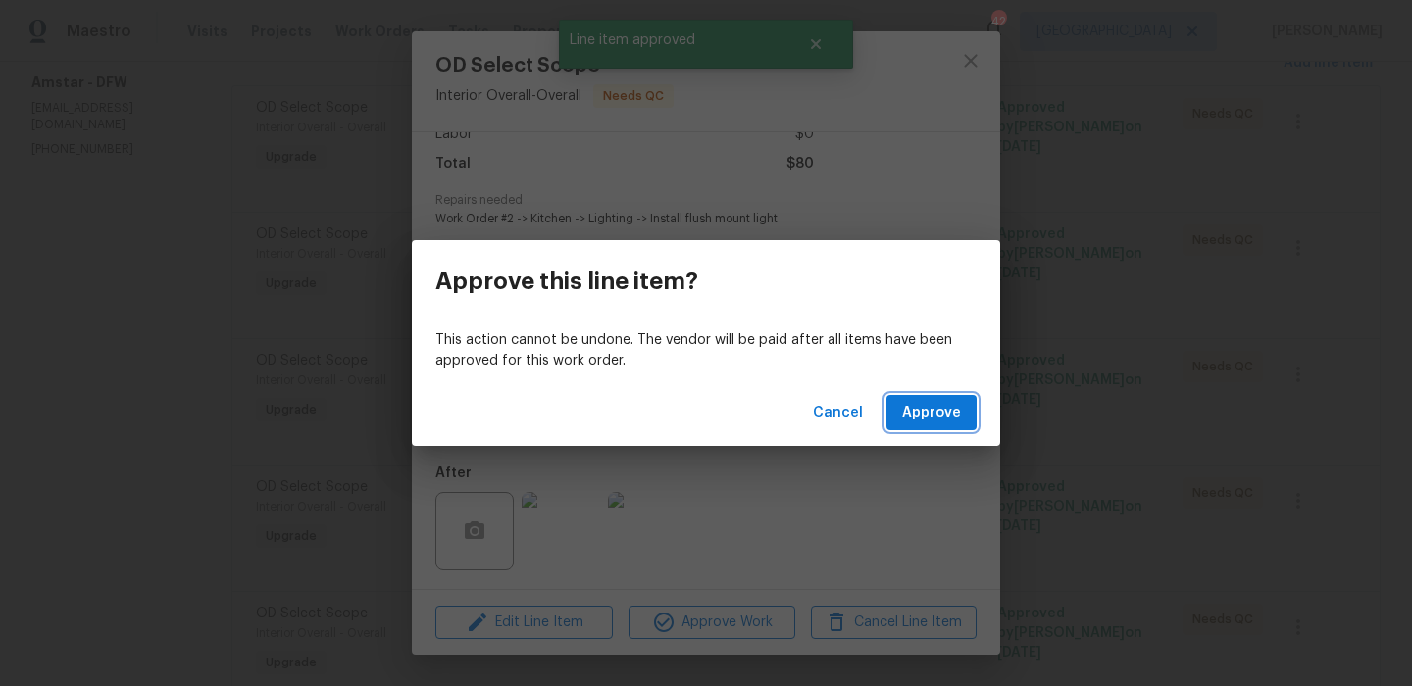
click at [913, 412] on span "Approve" at bounding box center [931, 413] width 59 height 25
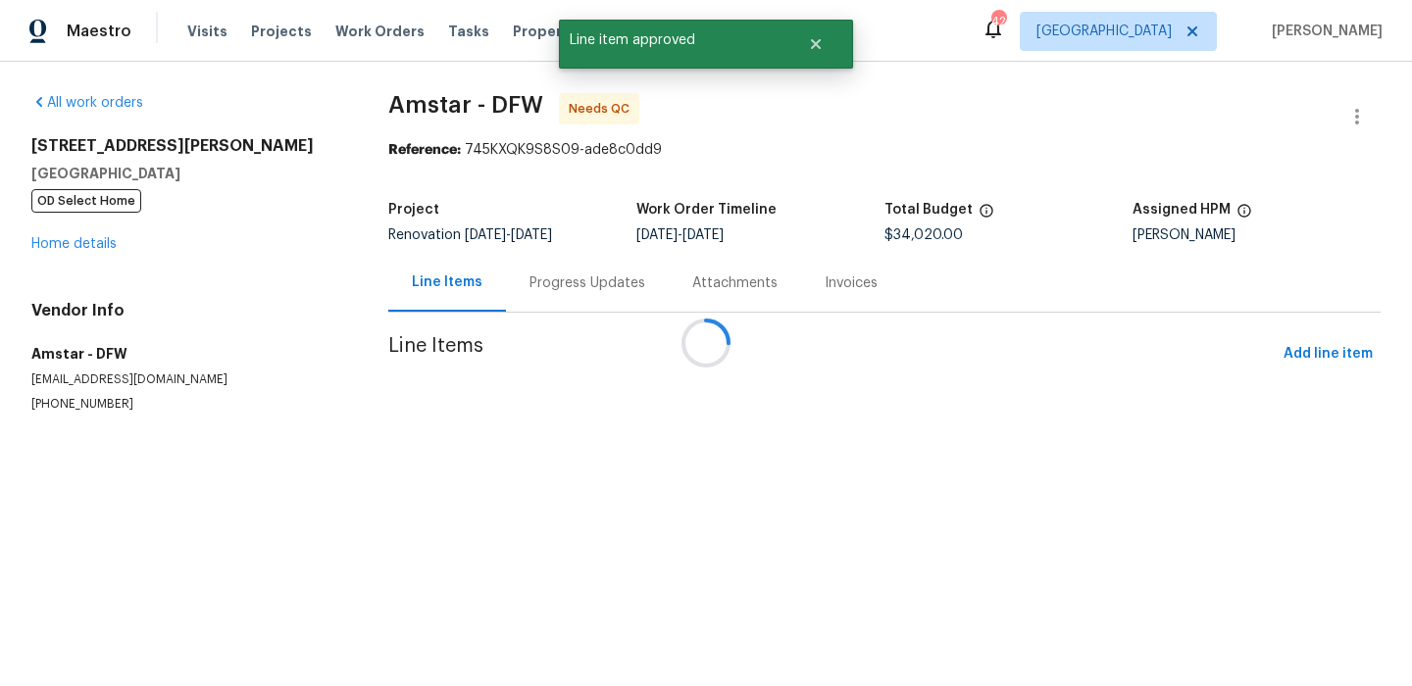
scroll to position [0, 0]
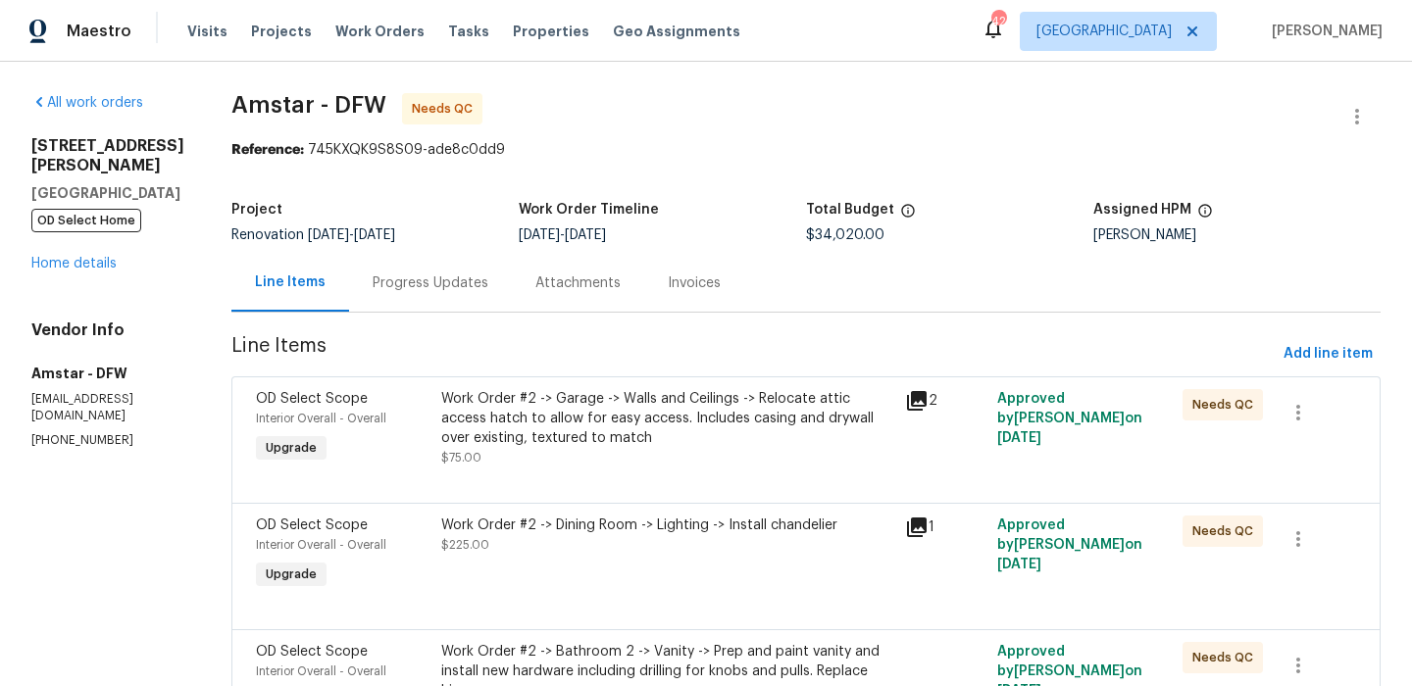
click at [709, 549] on div "Work Order #2 -> Dining Room -> Lighting -> Install chandelier $225.00" at bounding box center [667, 535] width 452 height 39
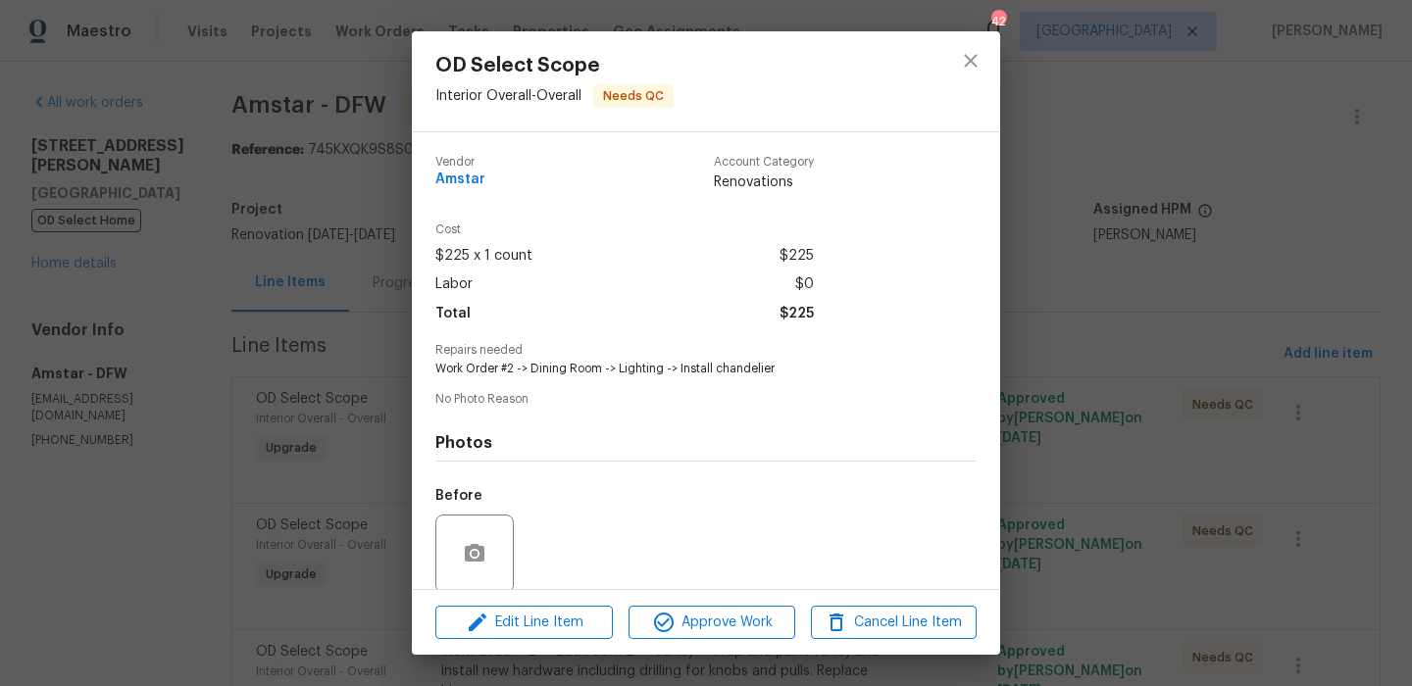
scroll to position [150, 0]
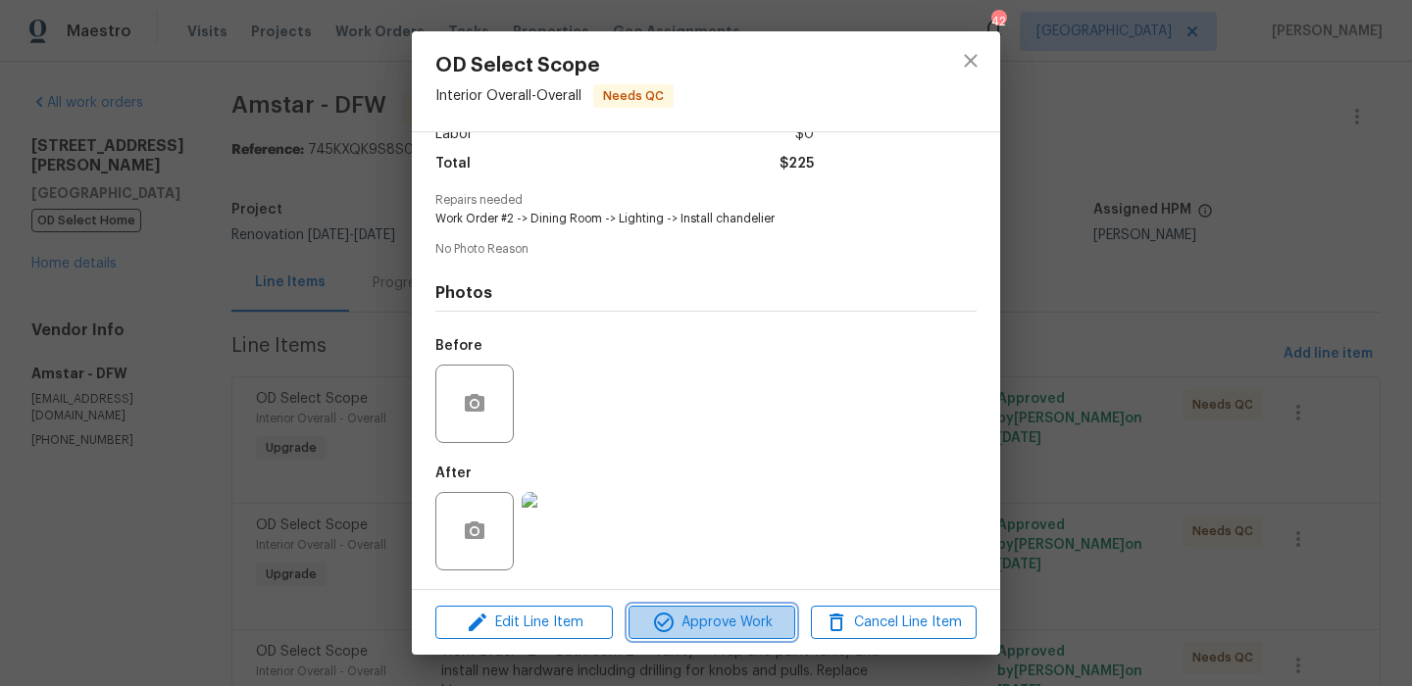
click at [737, 624] on span "Approve Work" at bounding box center [711, 623] width 154 height 25
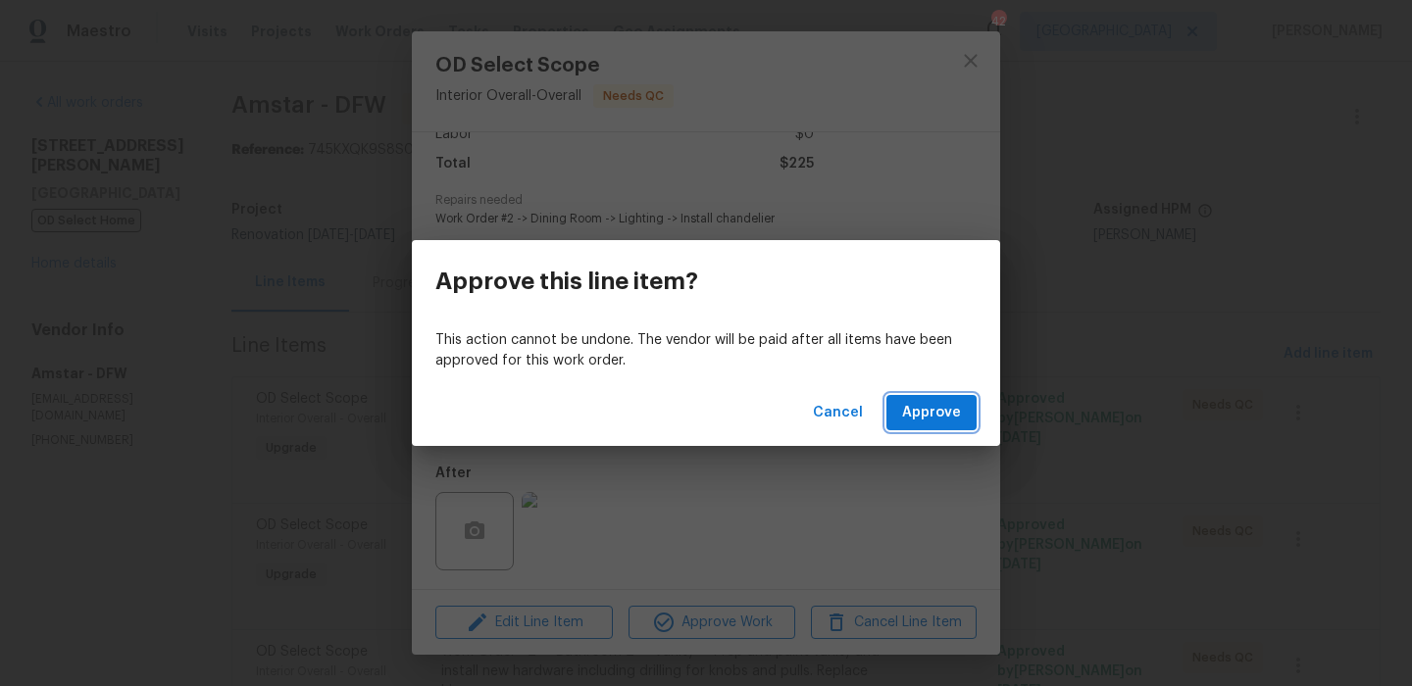
click at [926, 406] on span "Approve" at bounding box center [931, 413] width 59 height 25
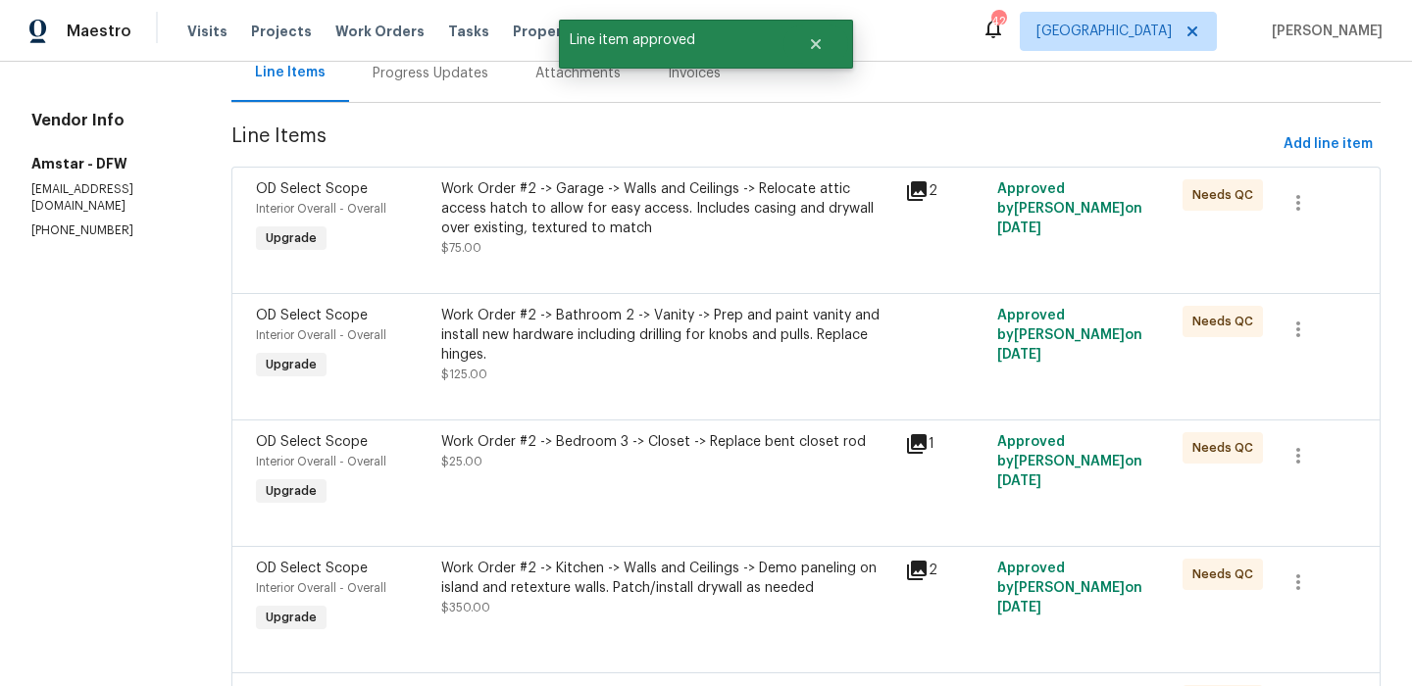
scroll to position [241, 0]
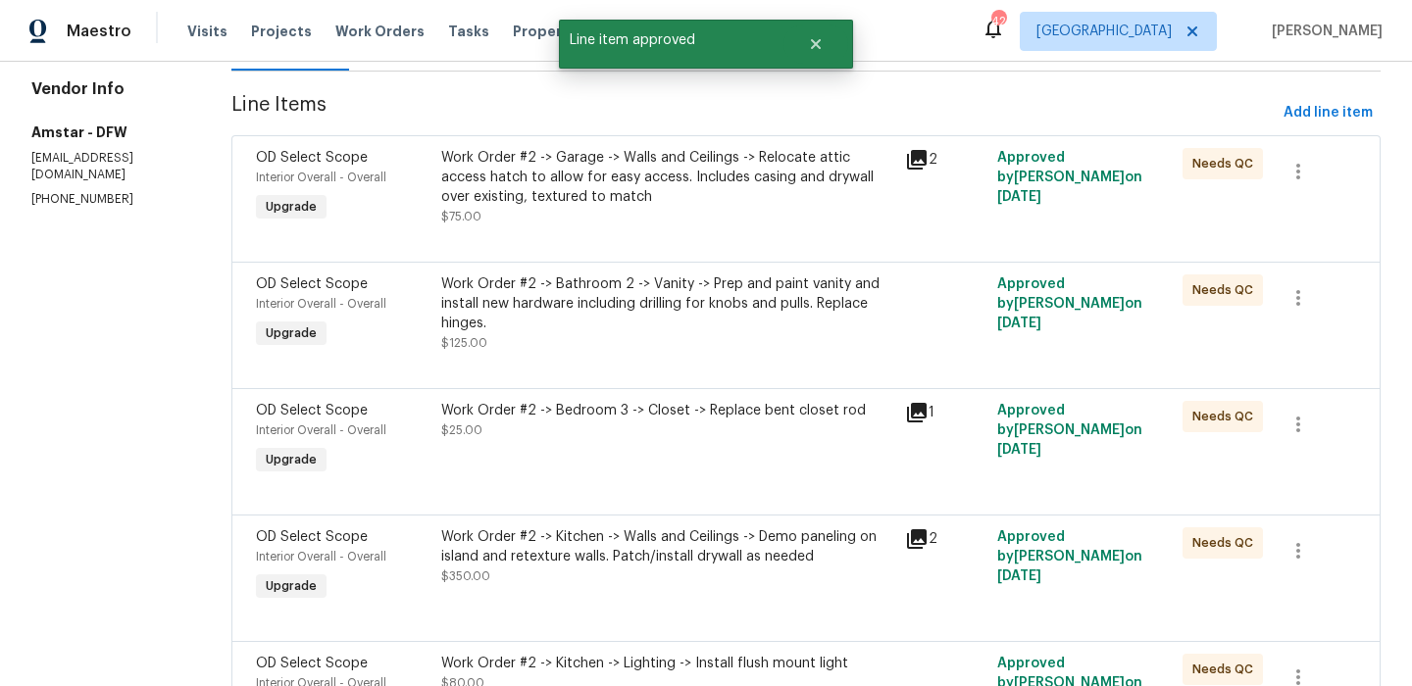
click at [662, 458] on div "Work Order #2 -> Bedroom 3 -> Closet -> Replace bent closet rod $25.00" at bounding box center [667, 440] width 464 height 90
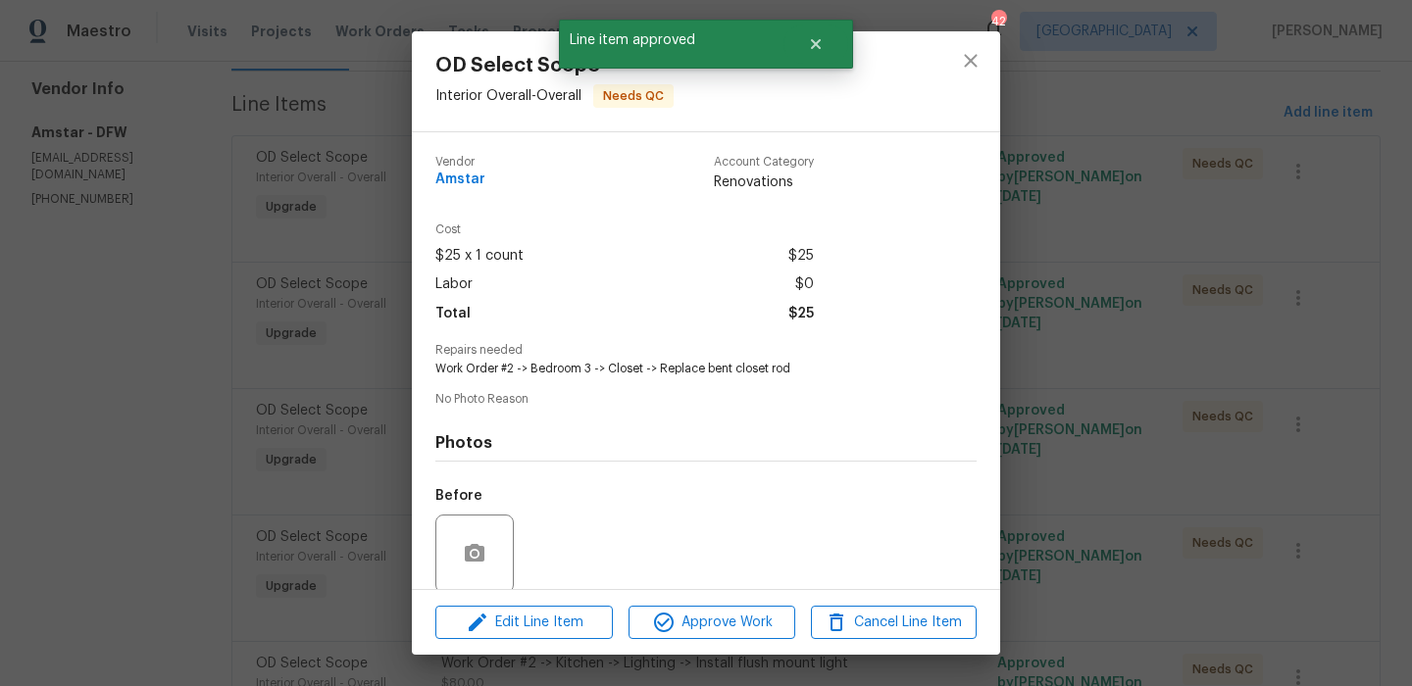
scroll to position [150, 0]
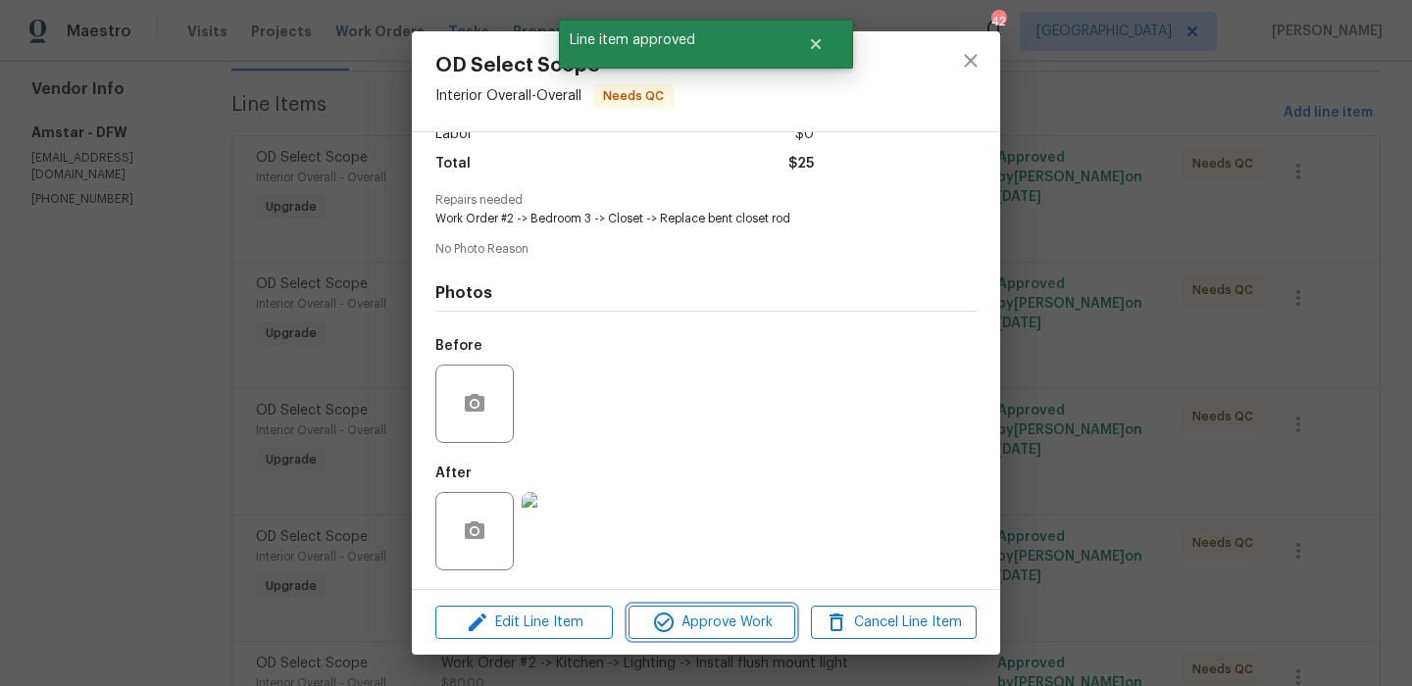
click at [734, 615] on span "Approve Work" at bounding box center [711, 623] width 154 height 25
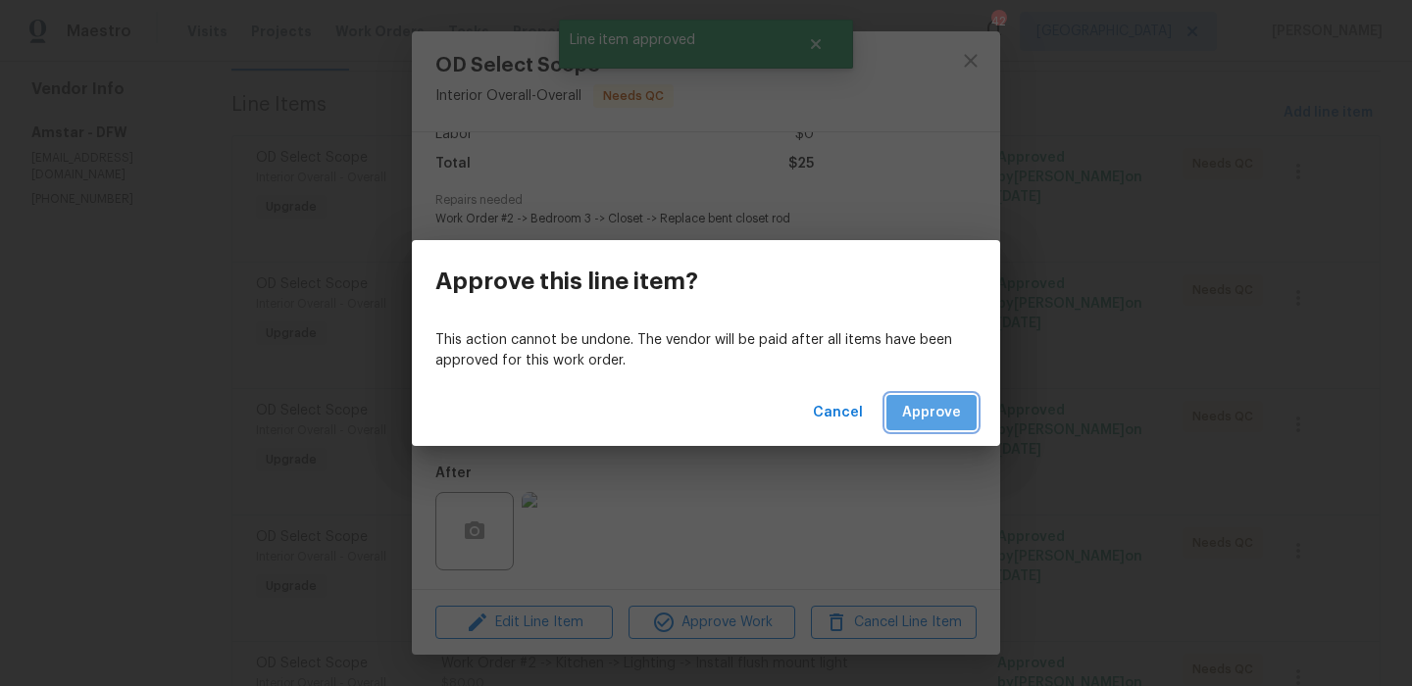
click at [933, 419] on span "Approve" at bounding box center [931, 413] width 59 height 25
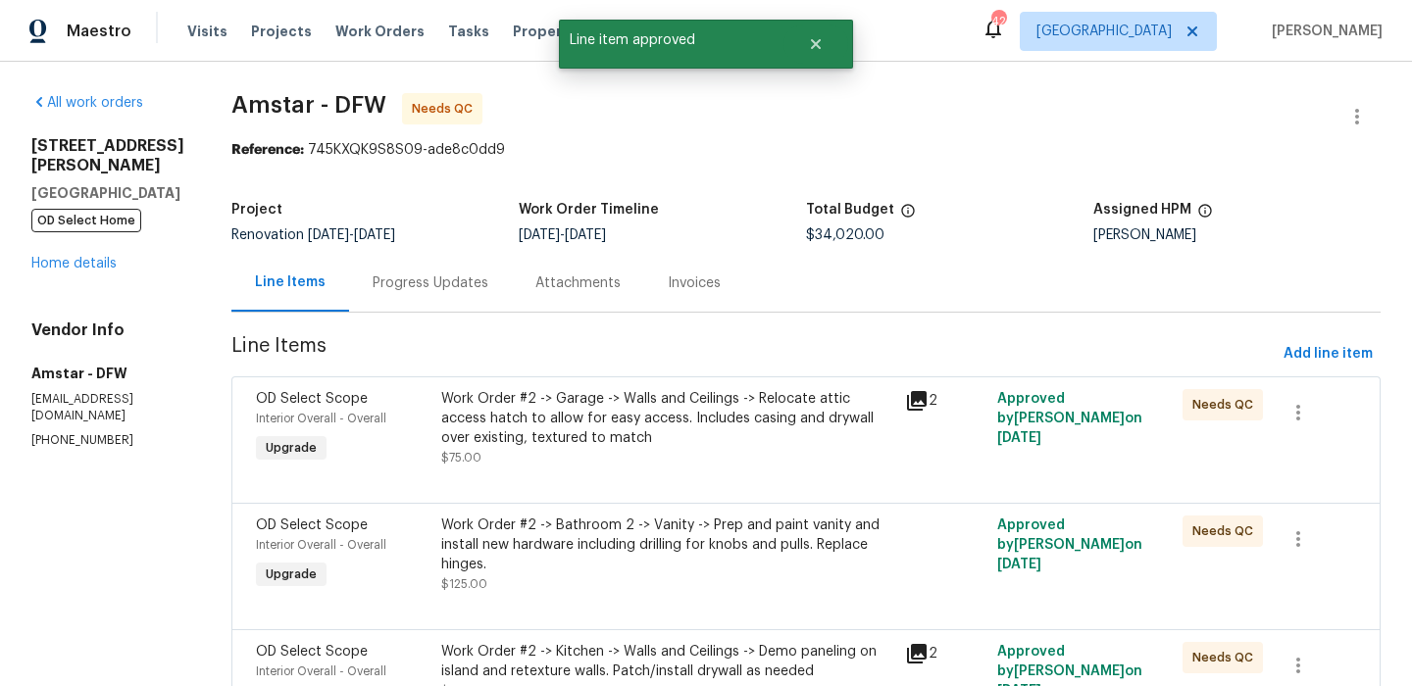
scroll to position [341, 0]
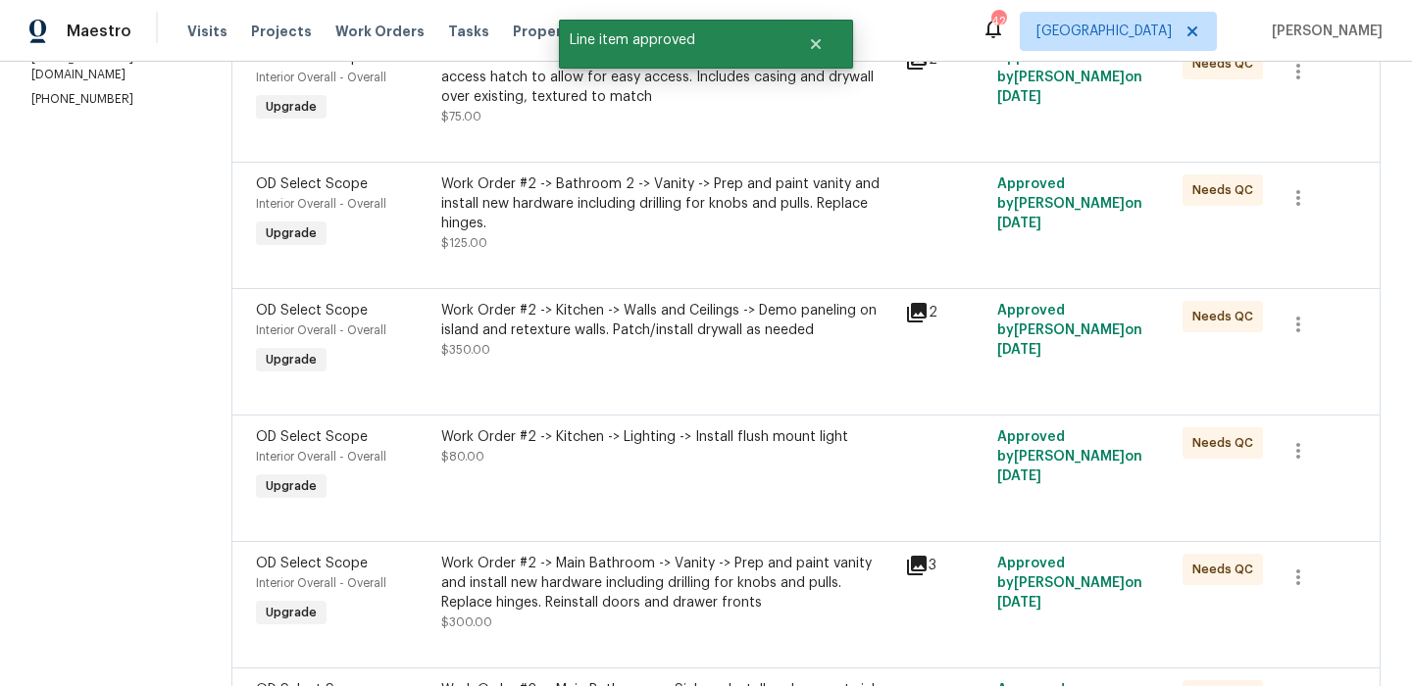
click at [608, 335] on div "Work Order #2 -> Kitchen -> Walls and Ceilings -> Demo paneling on island and r…" at bounding box center [667, 320] width 452 height 39
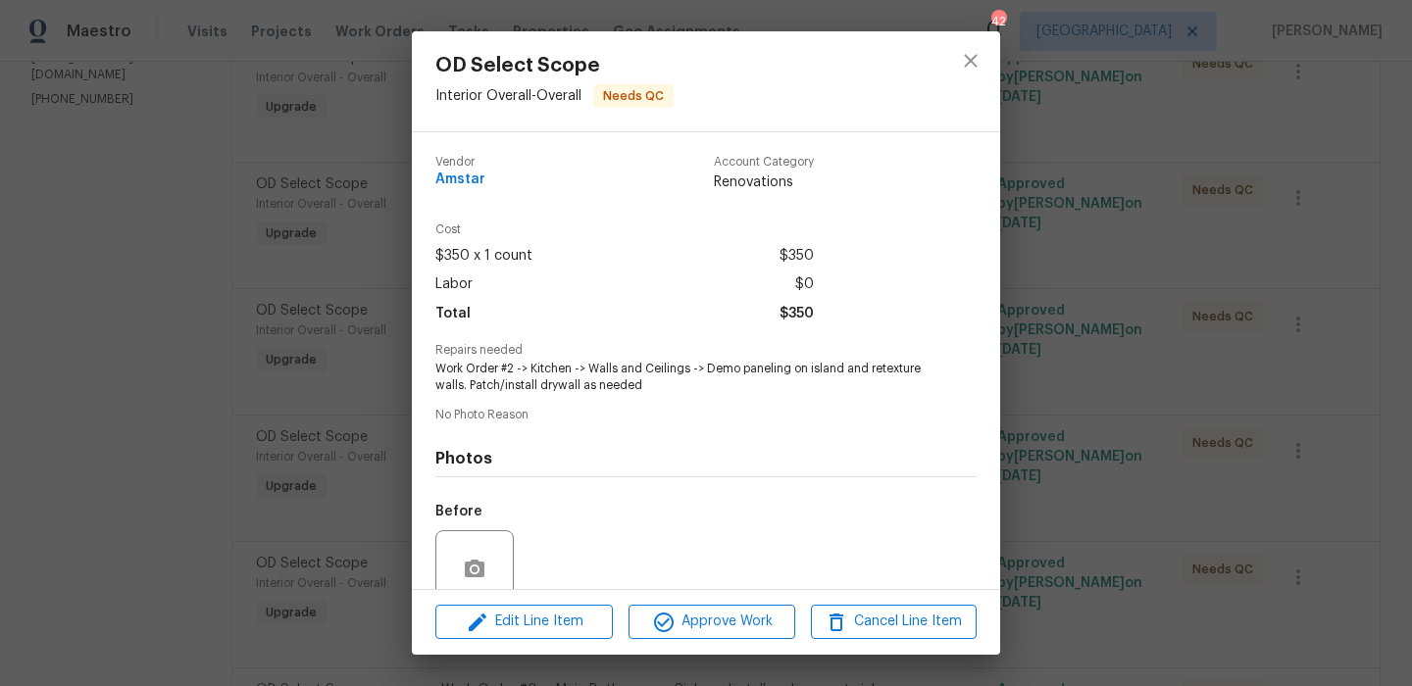
scroll to position [167, 0]
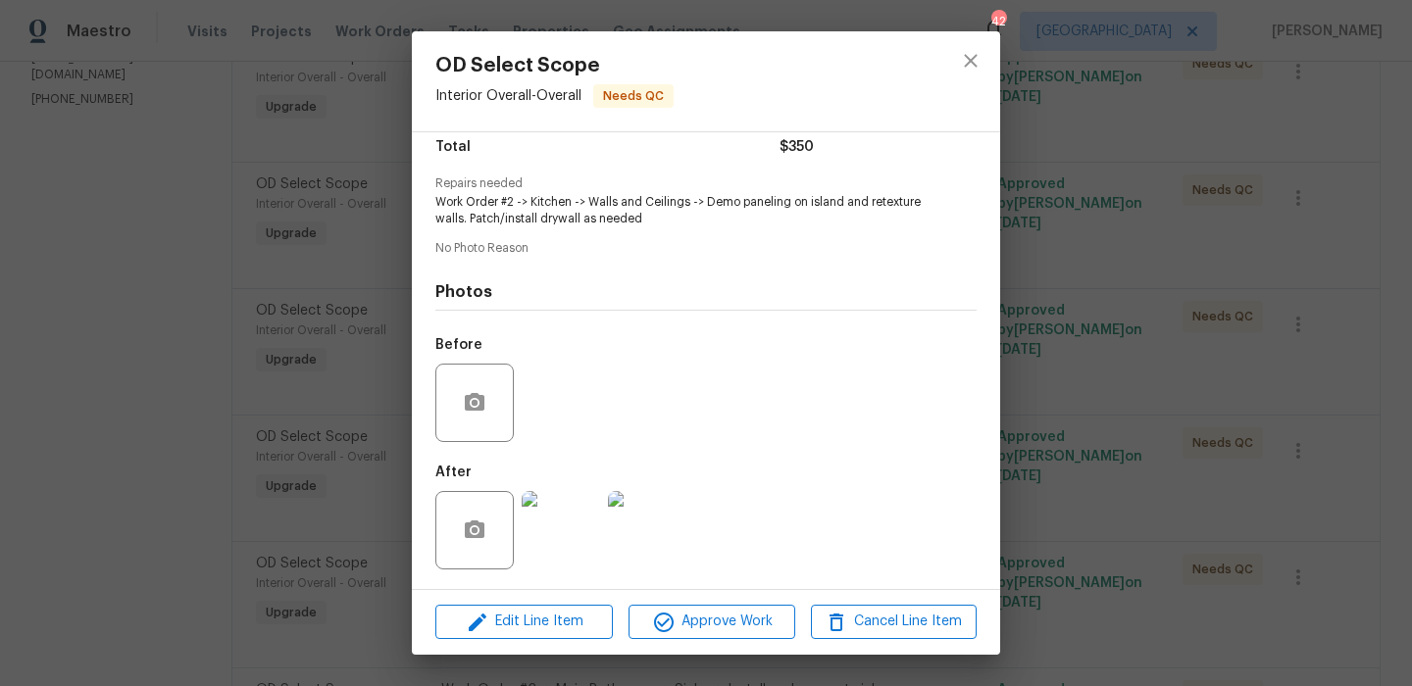
click at [582, 543] on img at bounding box center [561, 530] width 78 height 78
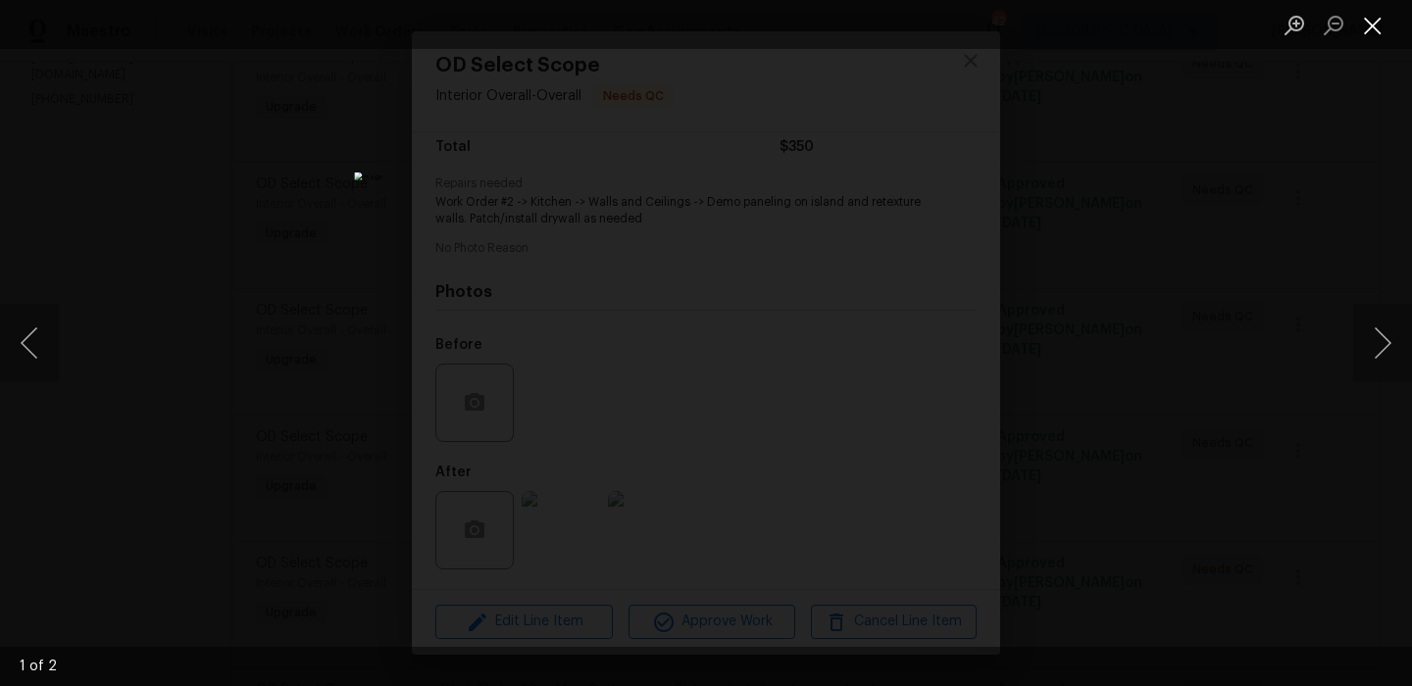
click at [1369, 15] on button "Close lightbox" at bounding box center [1372, 25] width 39 height 34
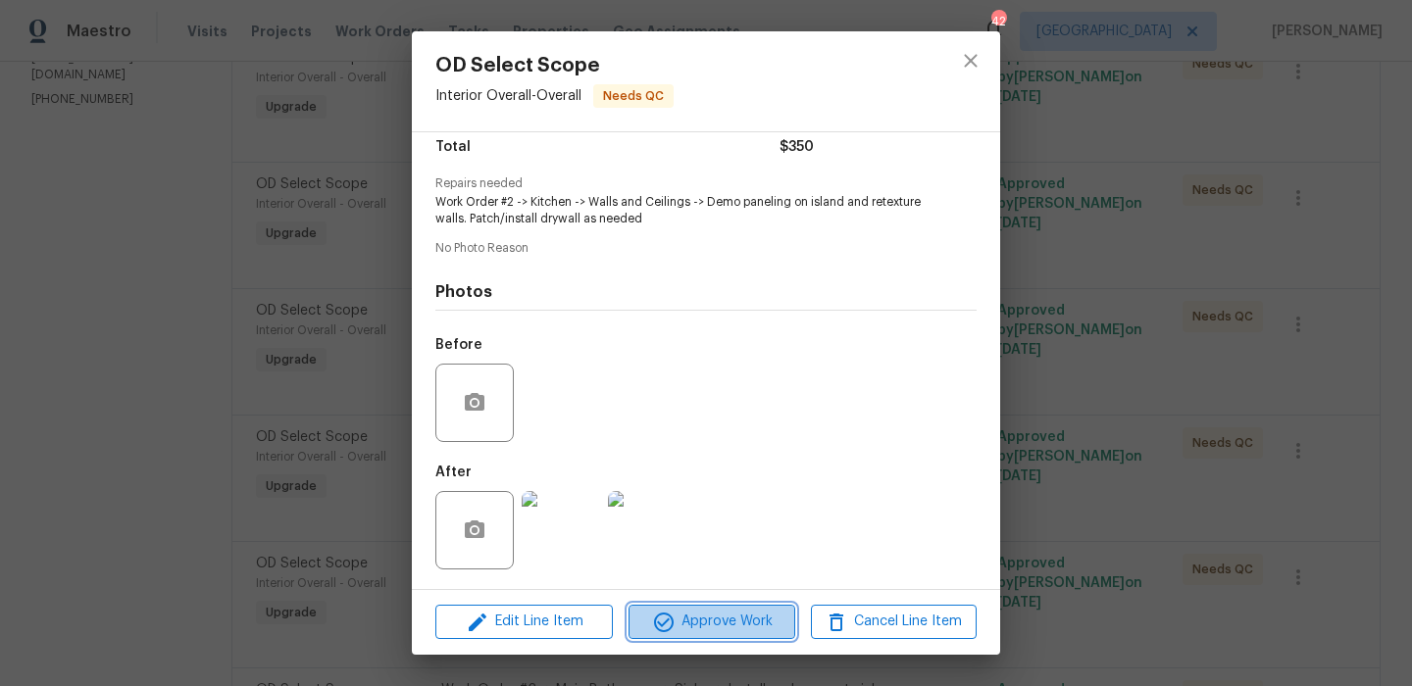
click at [711, 627] on span "Approve Work" at bounding box center [711, 622] width 154 height 25
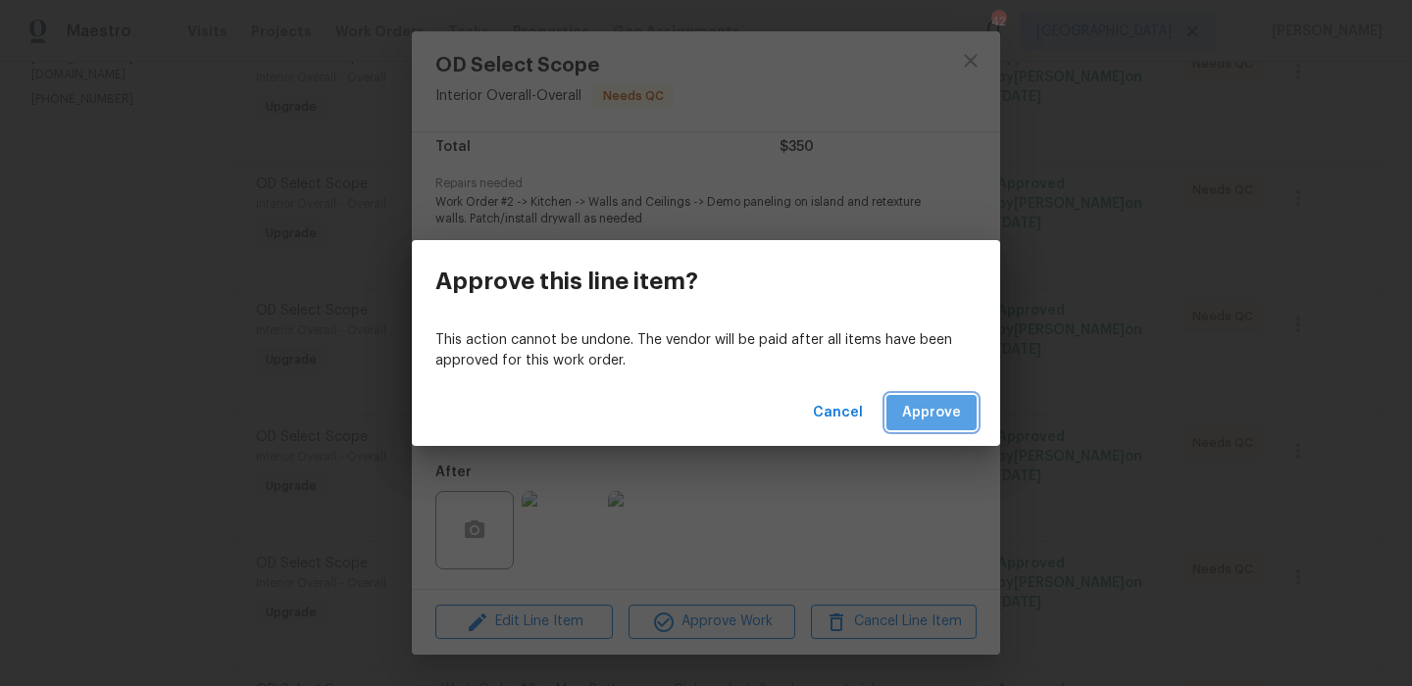
click at [924, 410] on span "Approve" at bounding box center [931, 413] width 59 height 25
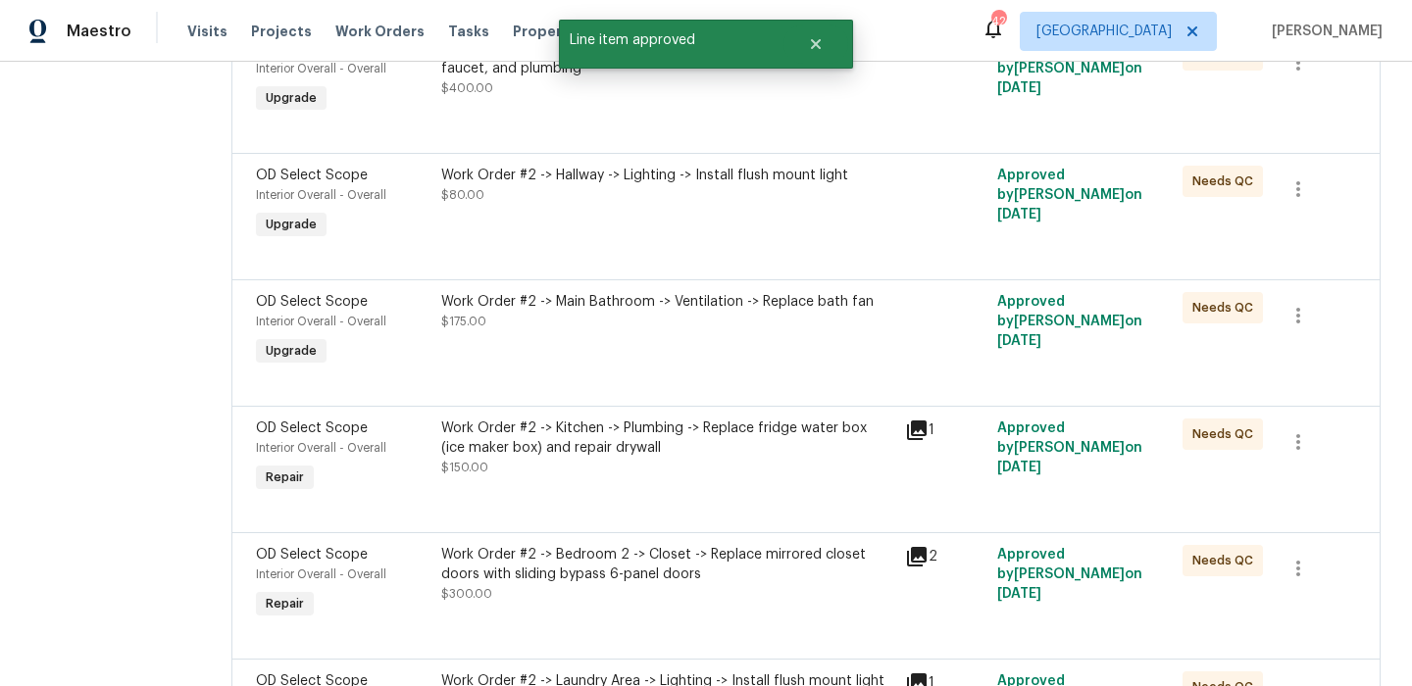
scroll to position [857, 0]
click at [679, 438] on div "Work Order #2 -> Kitchen -> Plumbing -> Replace fridge water box (ice maker box…" at bounding box center [667, 437] width 452 height 39
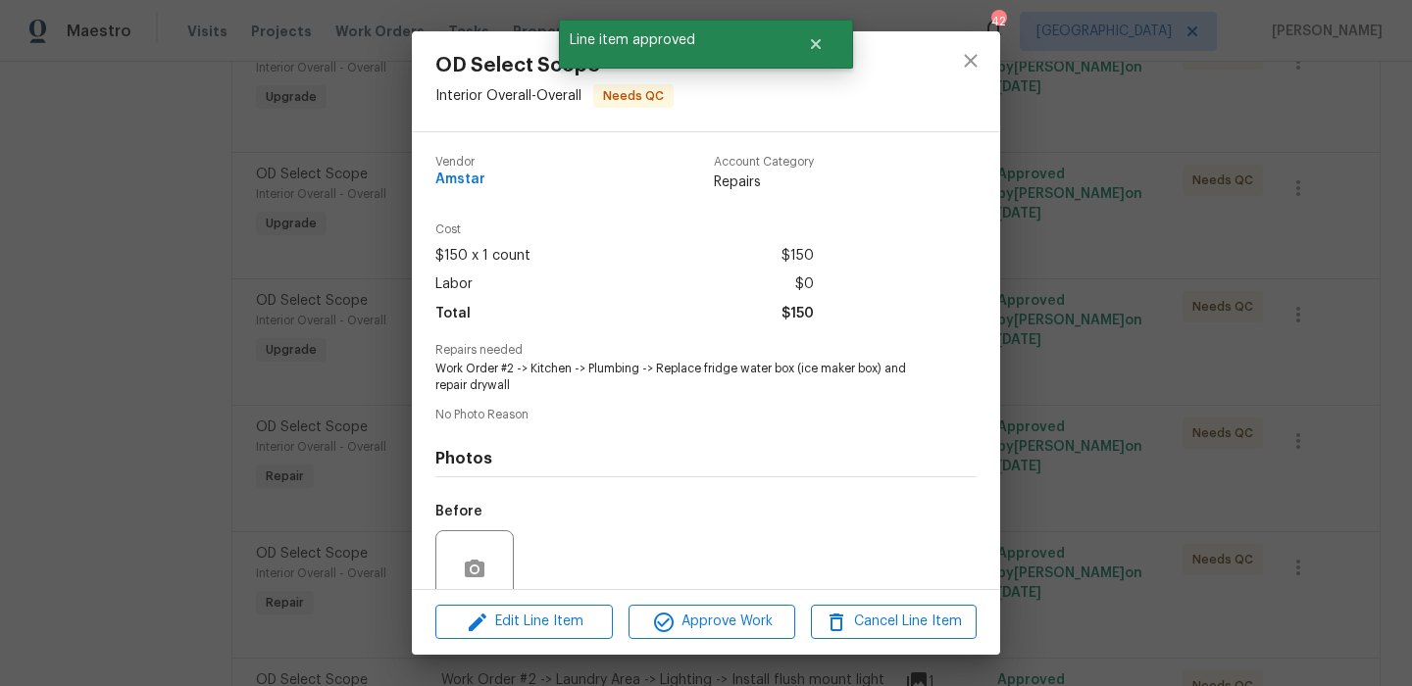
scroll to position [167, 0]
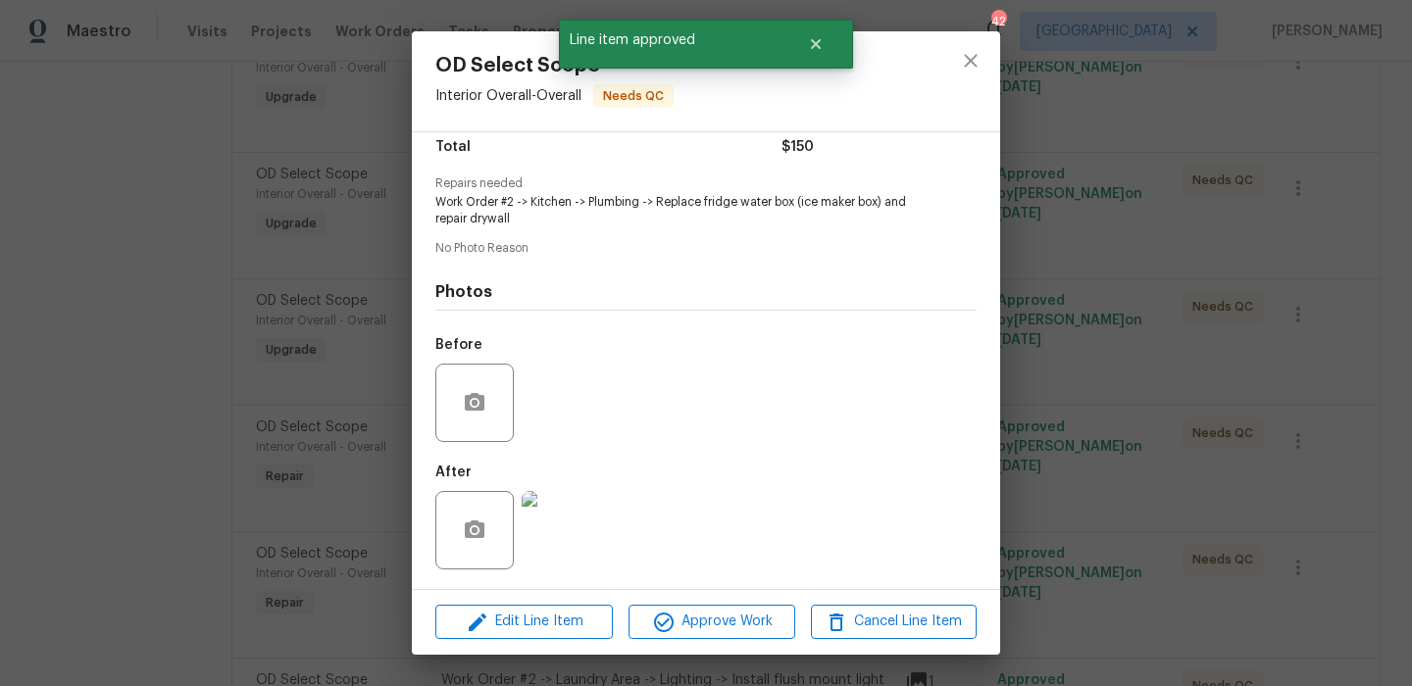
click at [583, 570] on div at bounding box center [561, 530] width 86 height 102
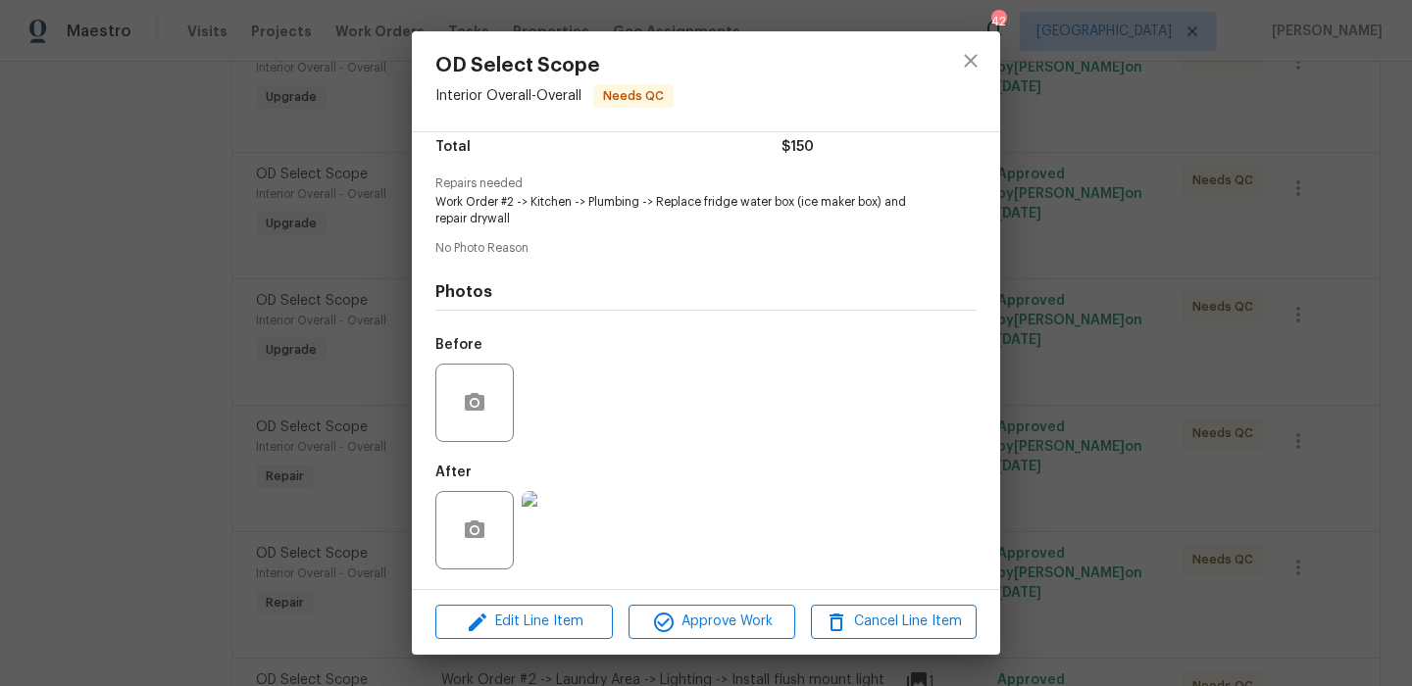
click at [562, 532] on img at bounding box center [561, 530] width 78 height 78
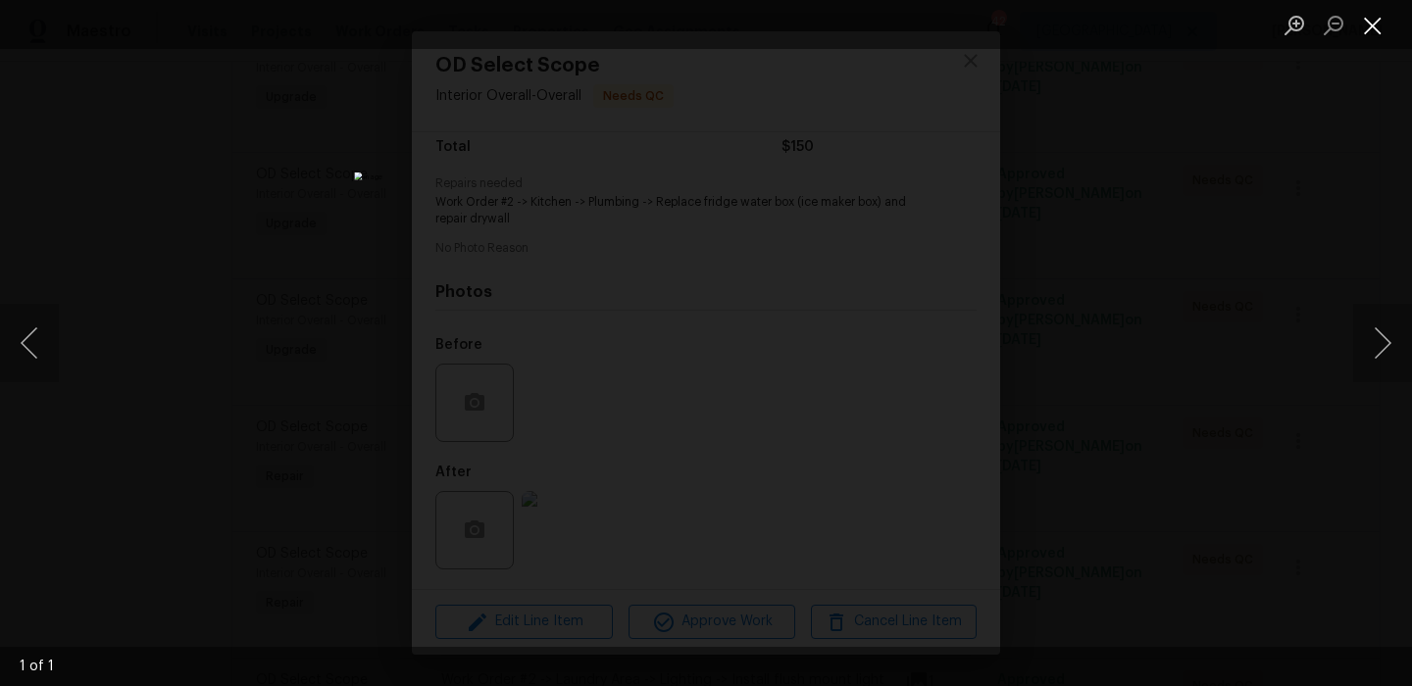
click at [1375, 37] on button "Close lightbox" at bounding box center [1372, 25] width 39 height 34
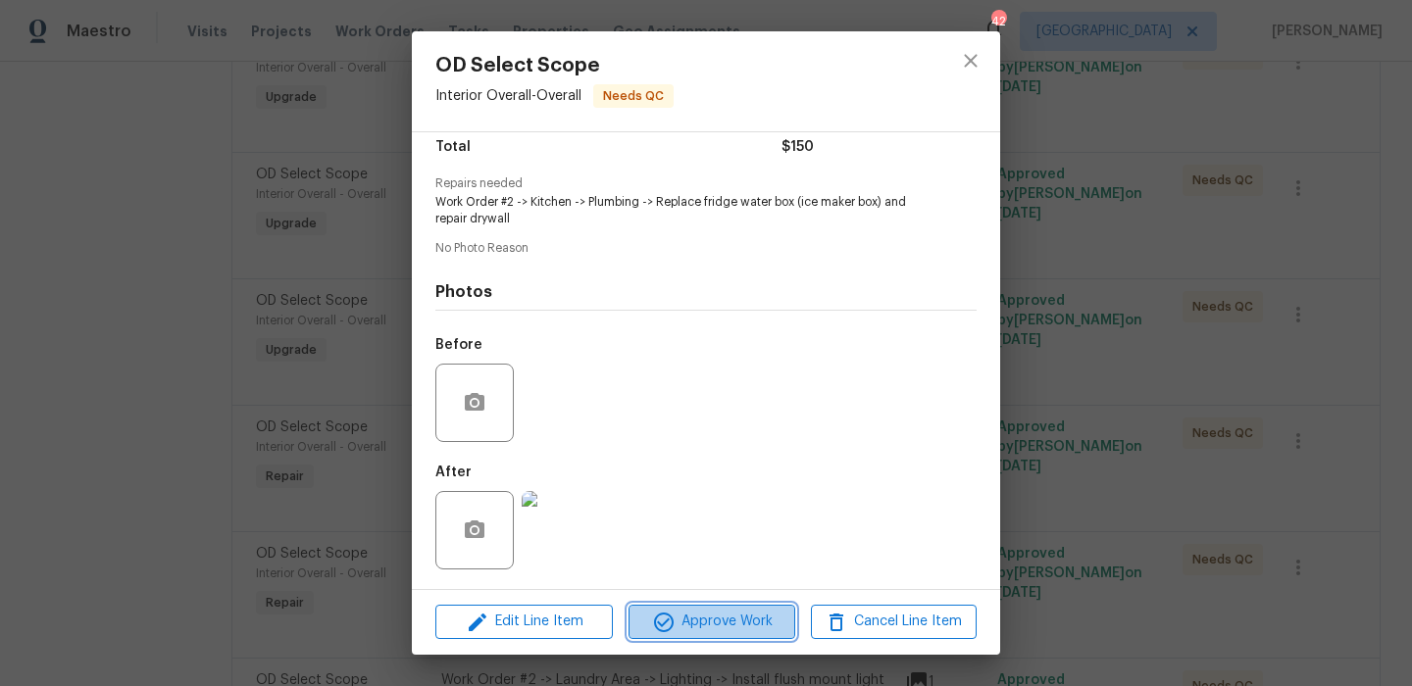
click at [715, 623] on span "Approve Work" at bounding box center [711, 622] width 154 height 25
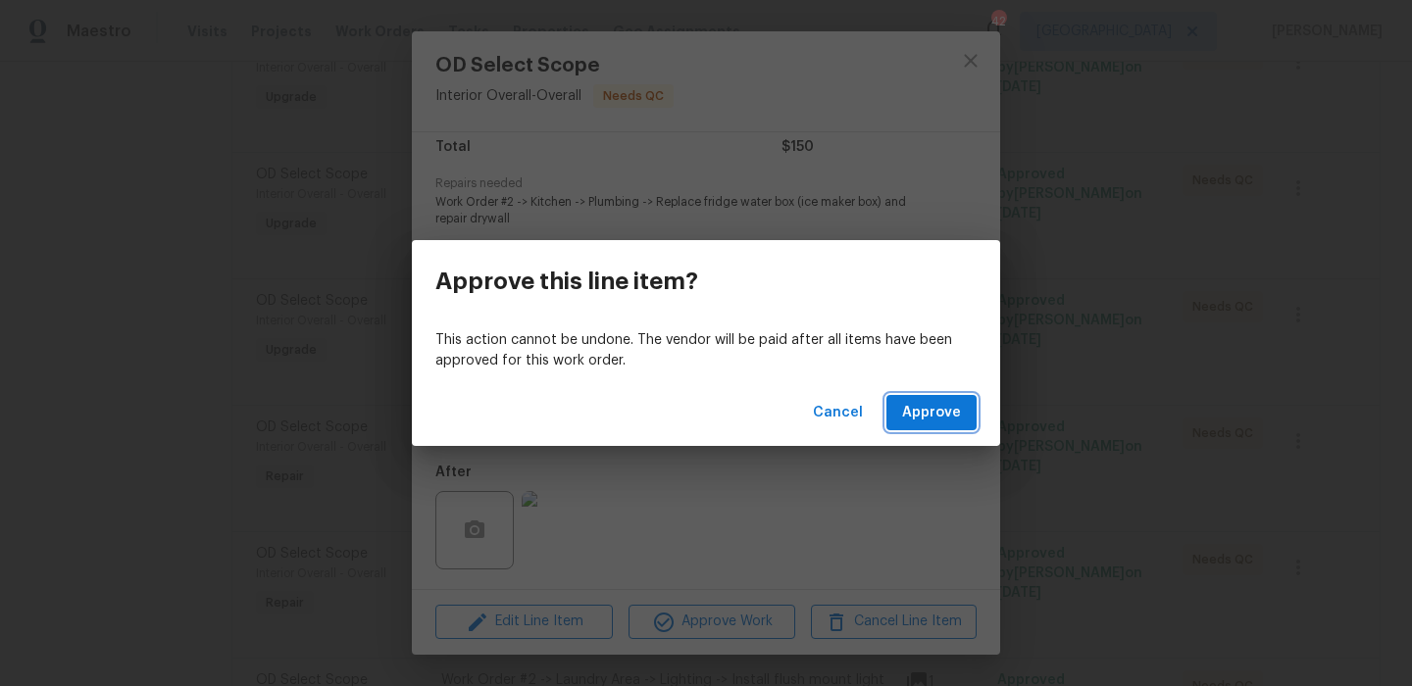
click at [929, 422] on span "Approve" at bounding box center [931, 413] width 59 height 25
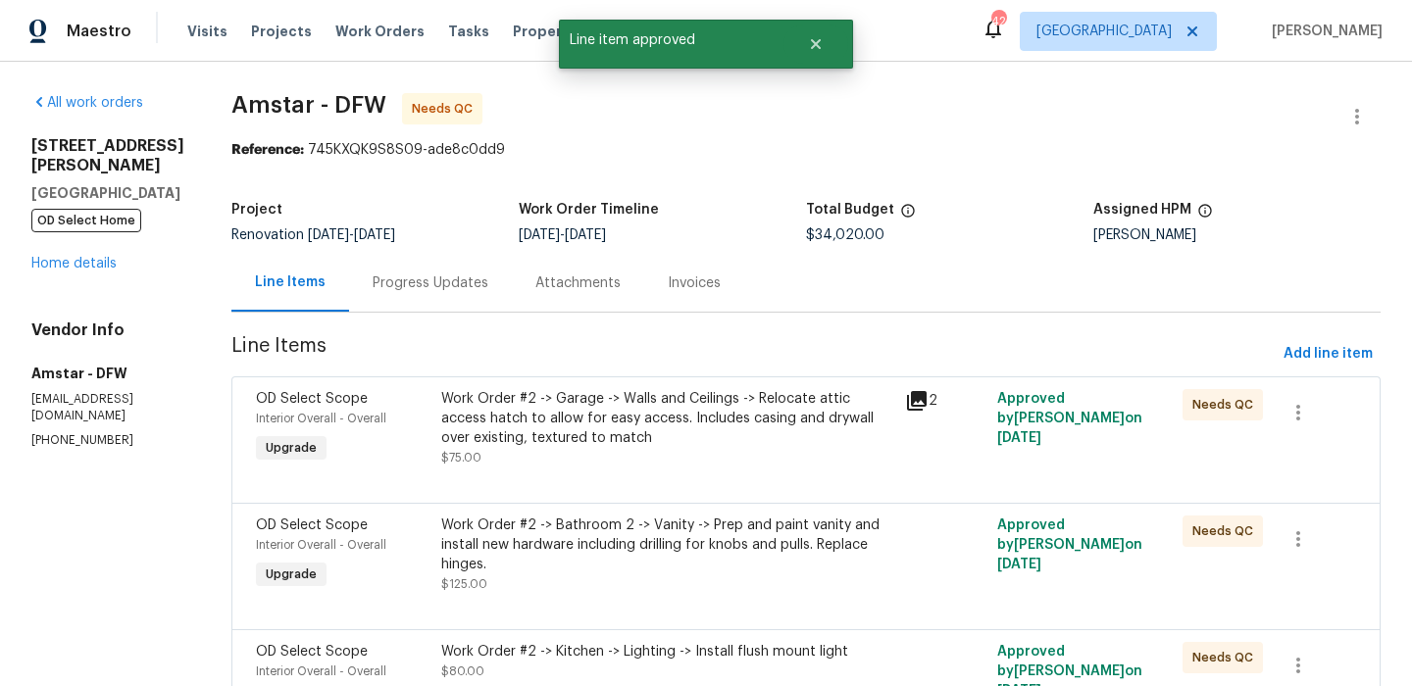
scroll to position [398, 0]
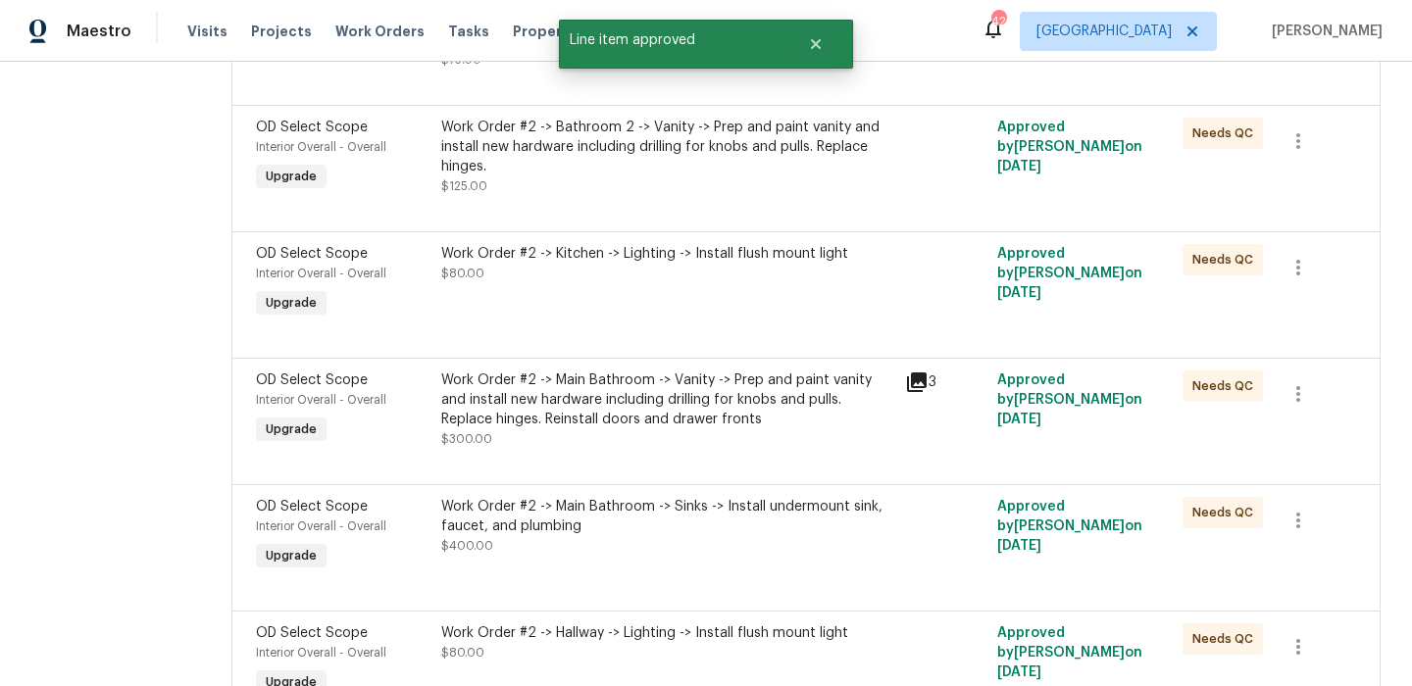
click at [622, 395] on div "Work Order #2 -> Main Bathroom -> Vanity -> Prep and paint vanity and install n…" at bounding box center [667, 400] width 452 height 59
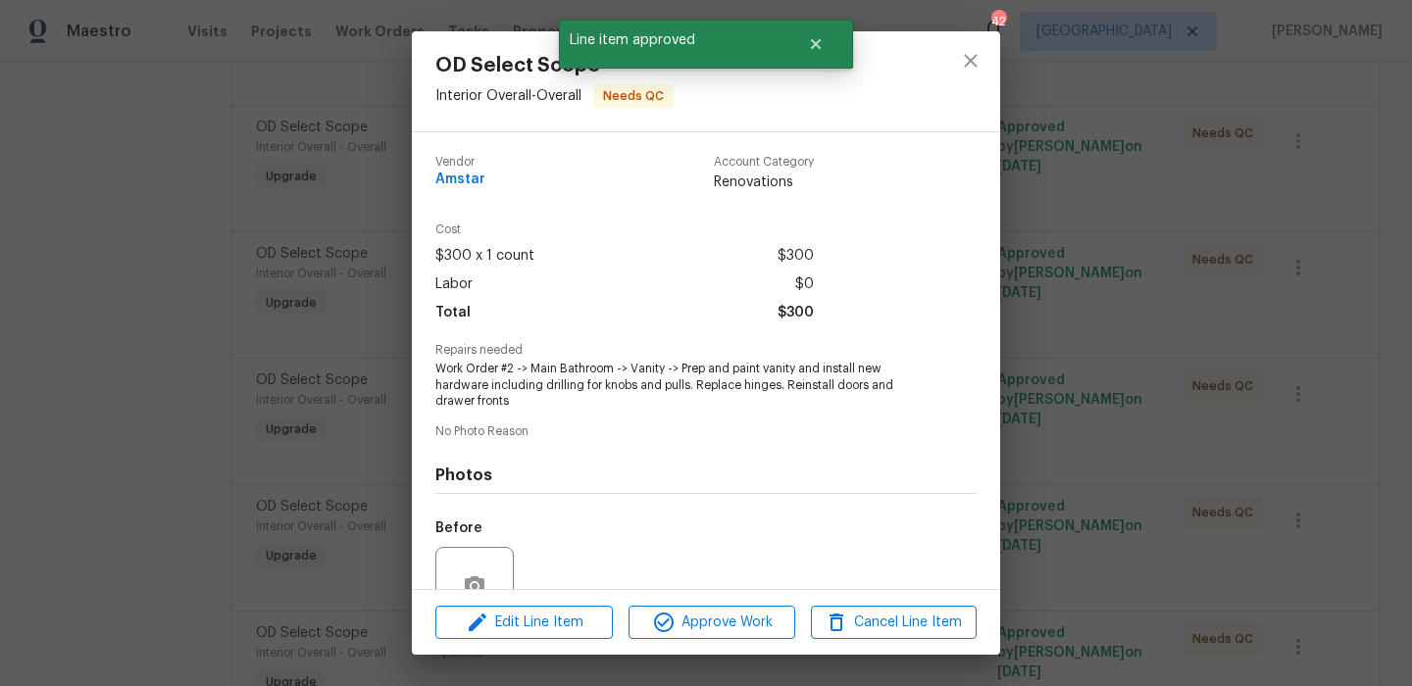
scroll to position [183, 0]
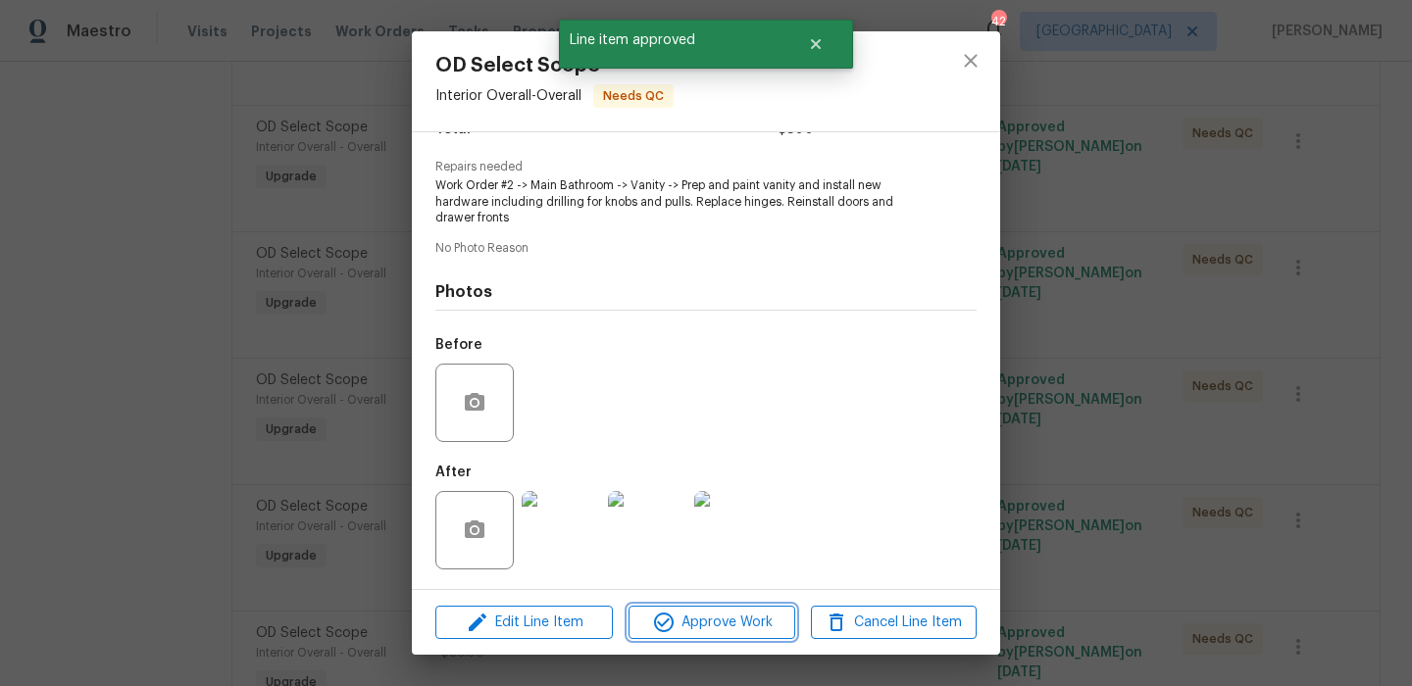
click at [707, 606] on button "Approve Work" at bounding box center [711, 623] width 166 height 34
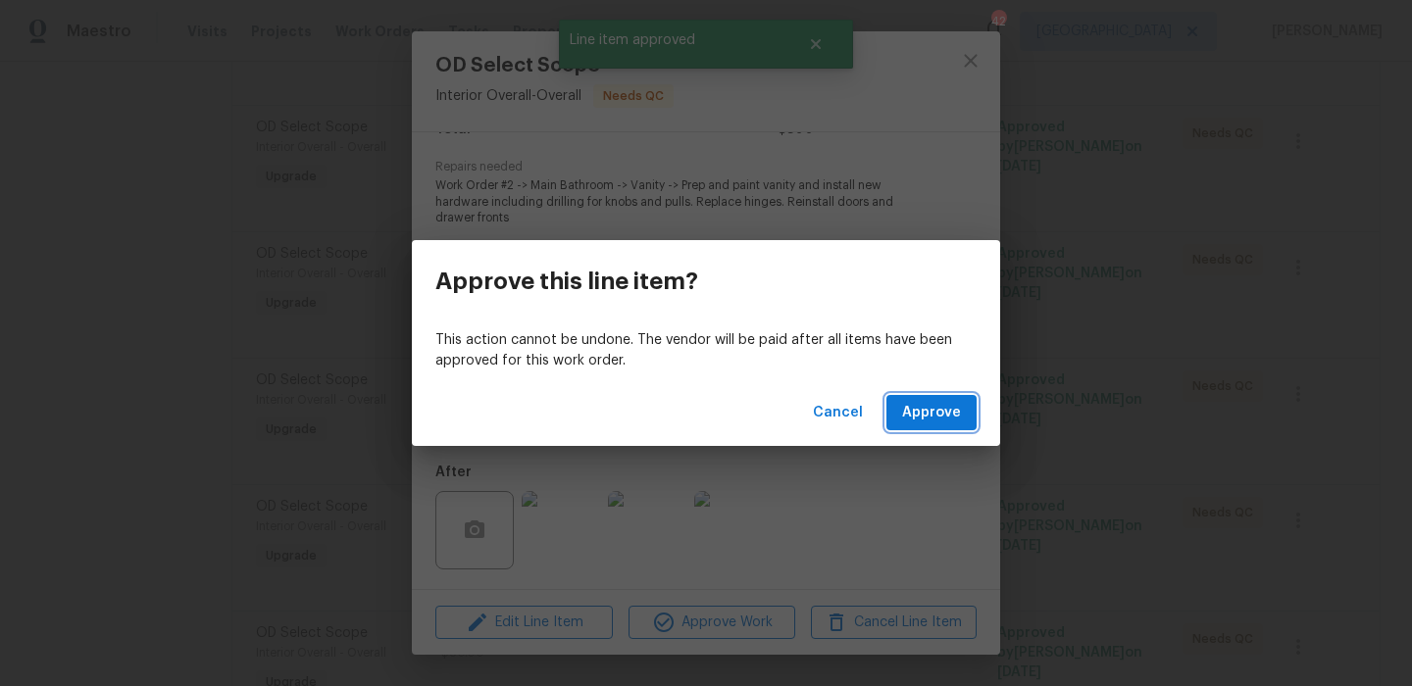
click at [925, 424] on span "Approve" at bounding box center [931, 413] width 59 height 25
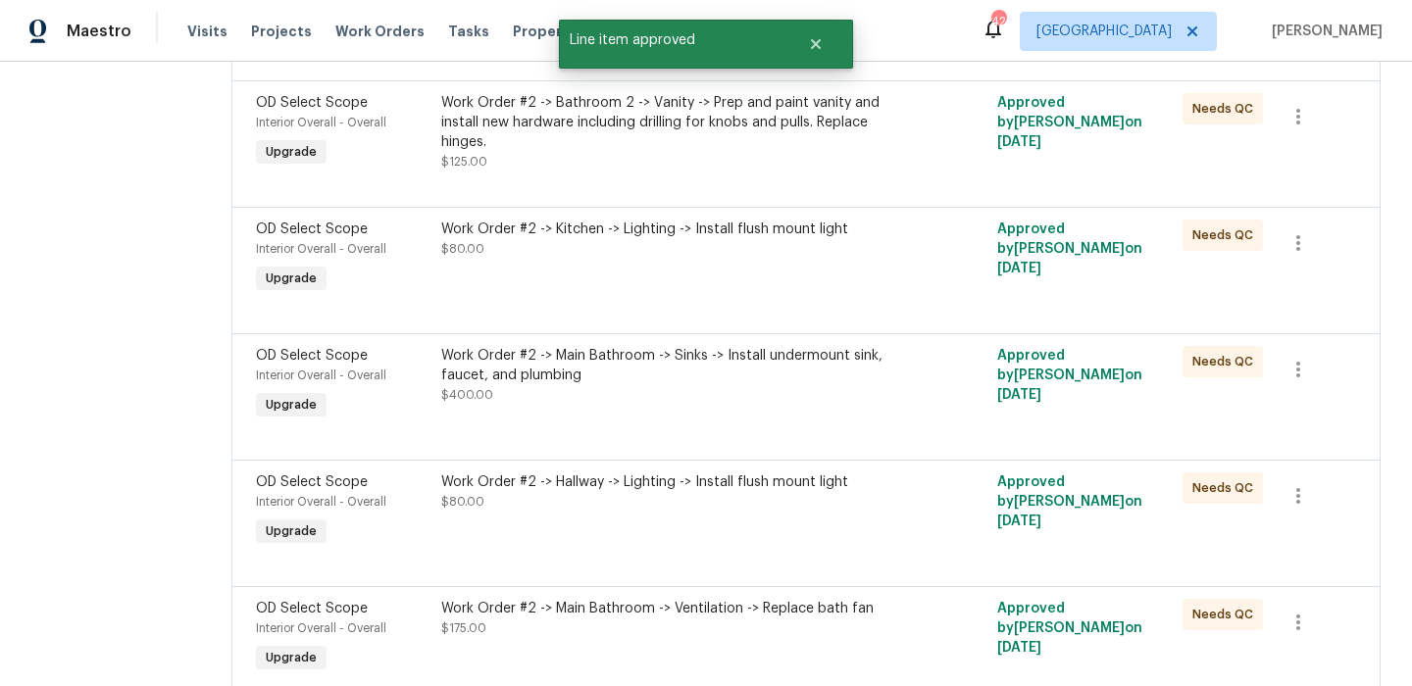
scroll to position [425, 0]
click at [740, 493] on div "Work Order #2 -> Hallway -> Lighting -> Install flush mount light $80.00" at bounding box center [667, 490] width 452 height 39
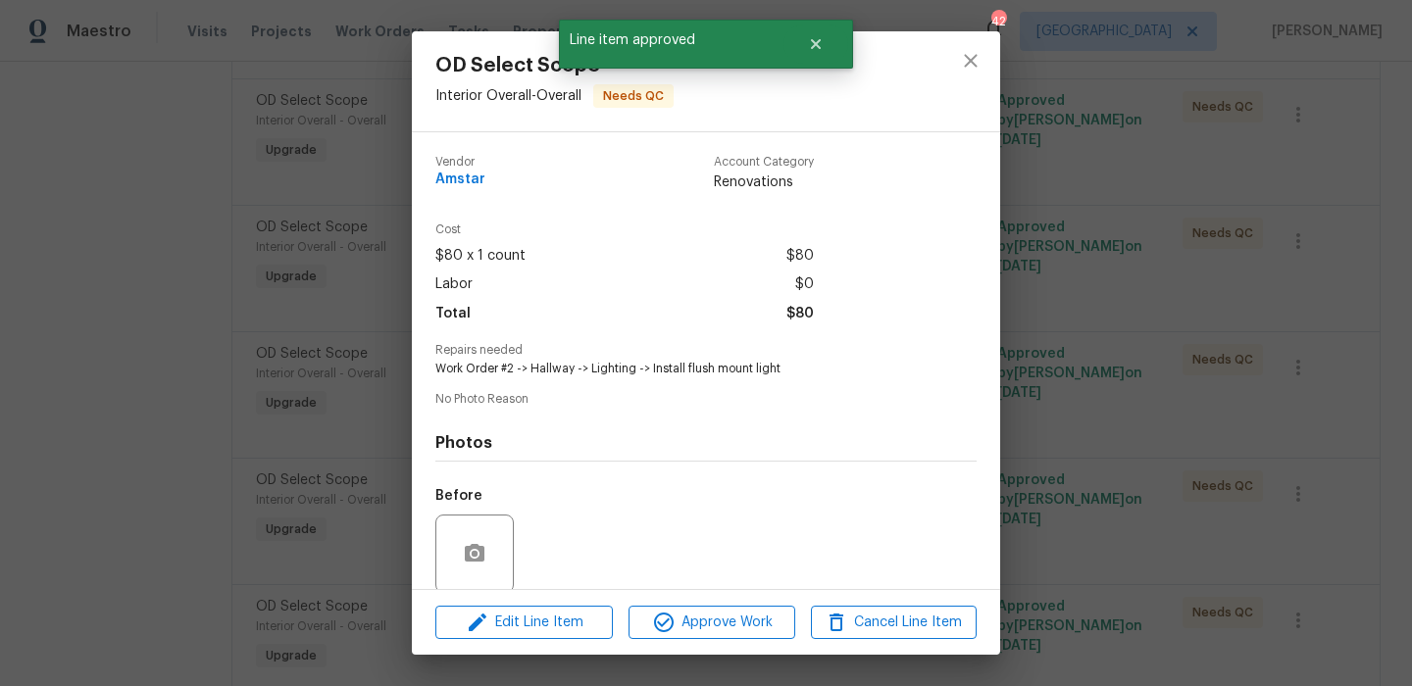
scroll to position [150, 0]
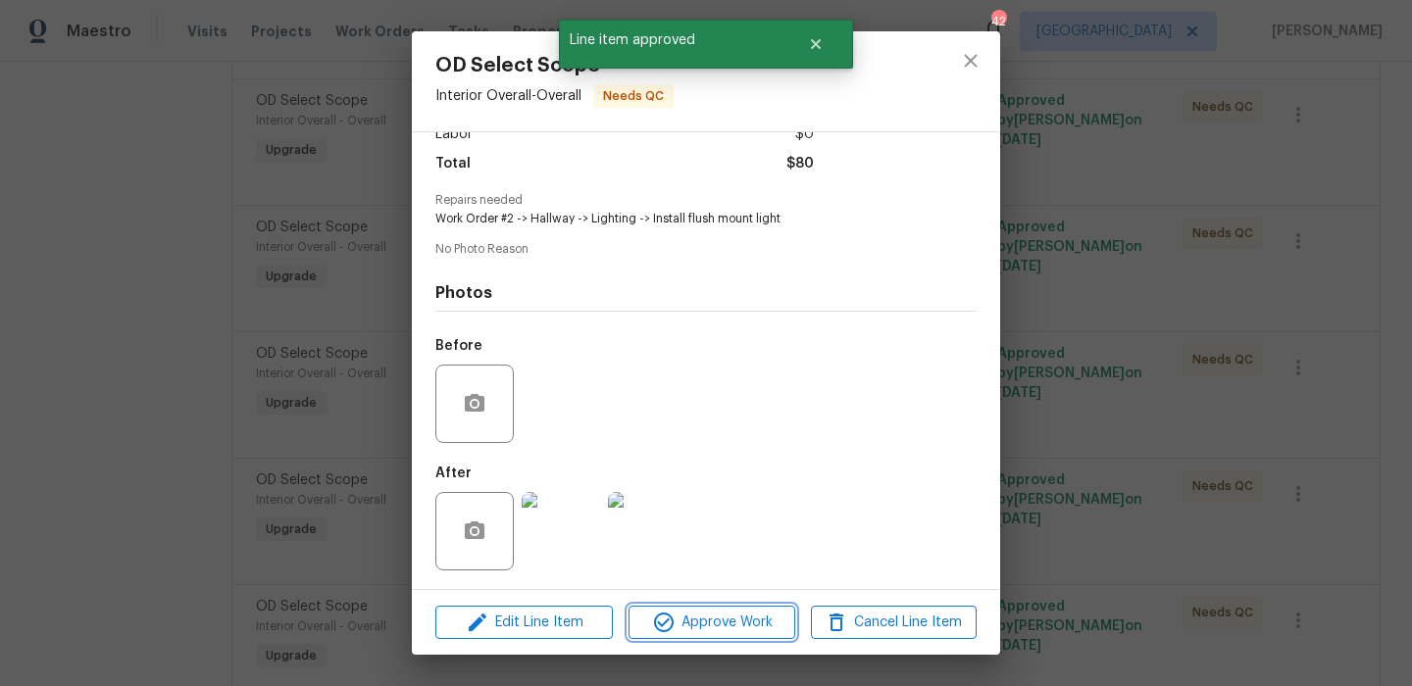
click at [718, 623] on span "Approve Work" at bounding box center [711, 623] width 154 height 25
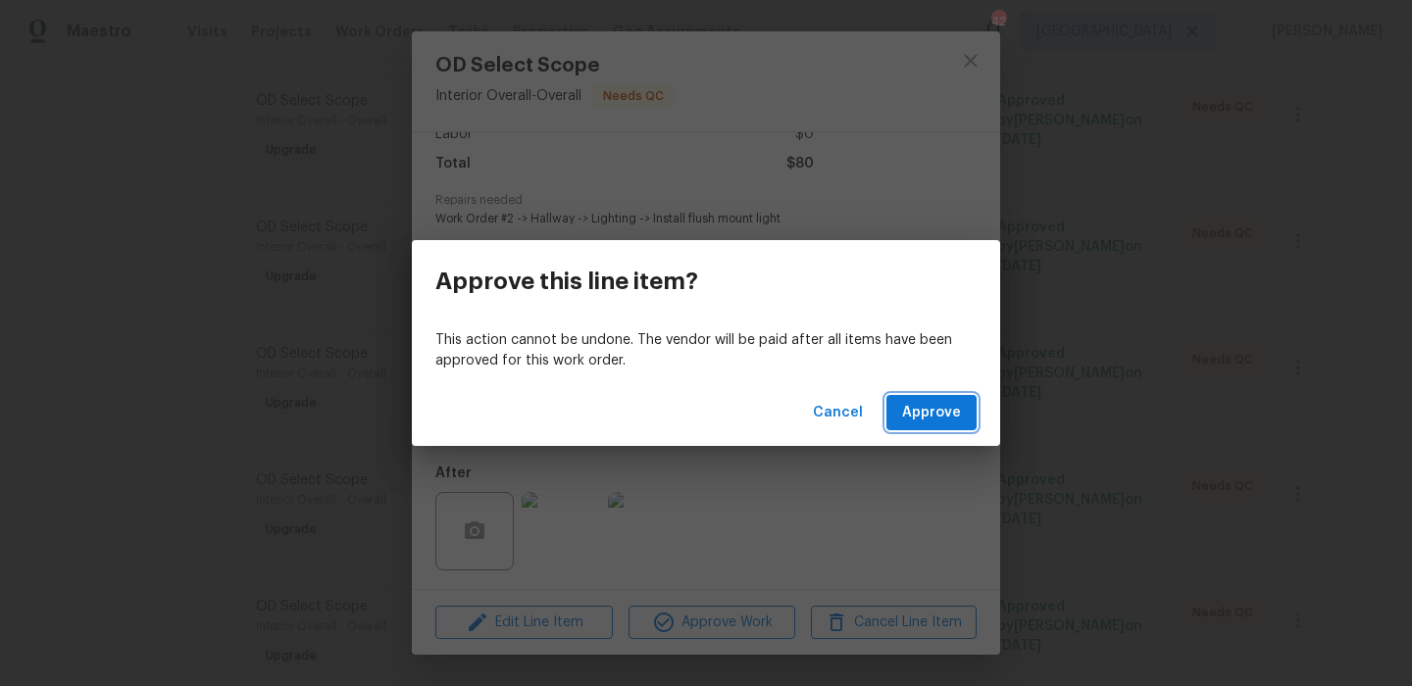
click at [900, 420] on button "Approve" at bounding box center [931, 413] width 90 height 36
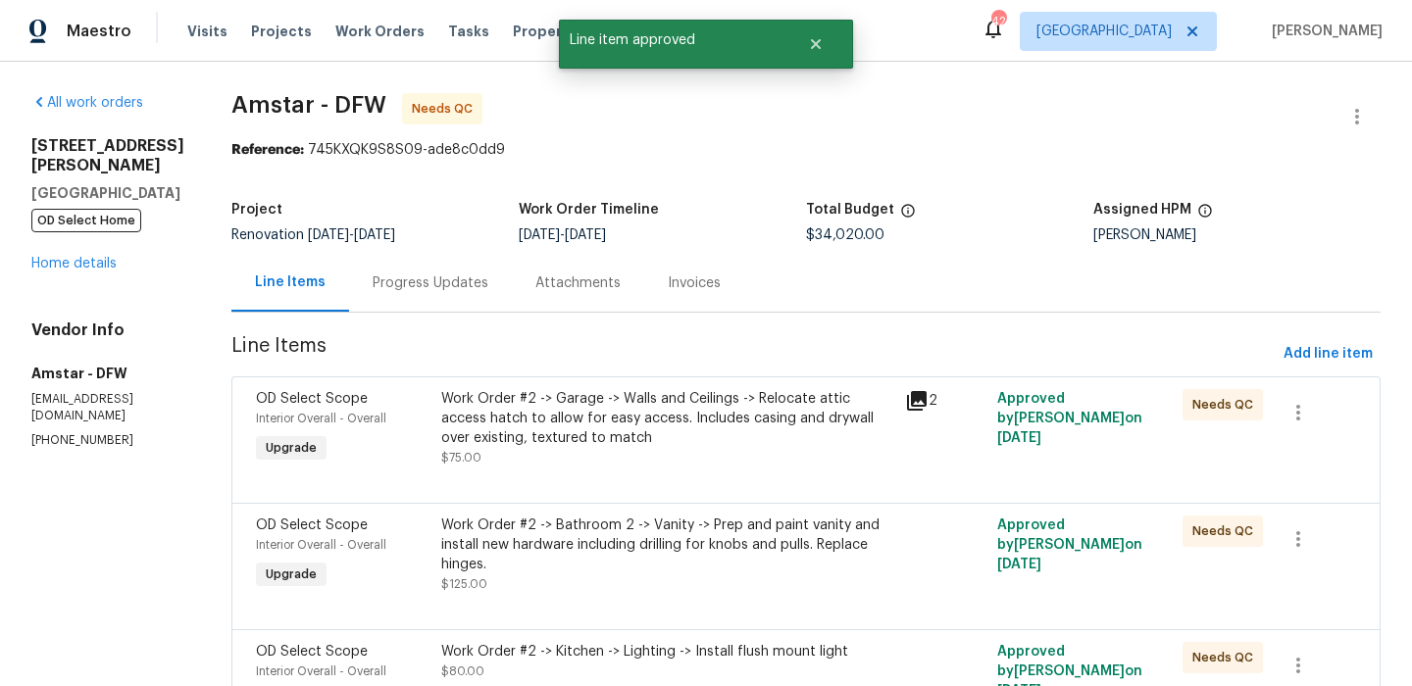
scroll to position [245, 0]
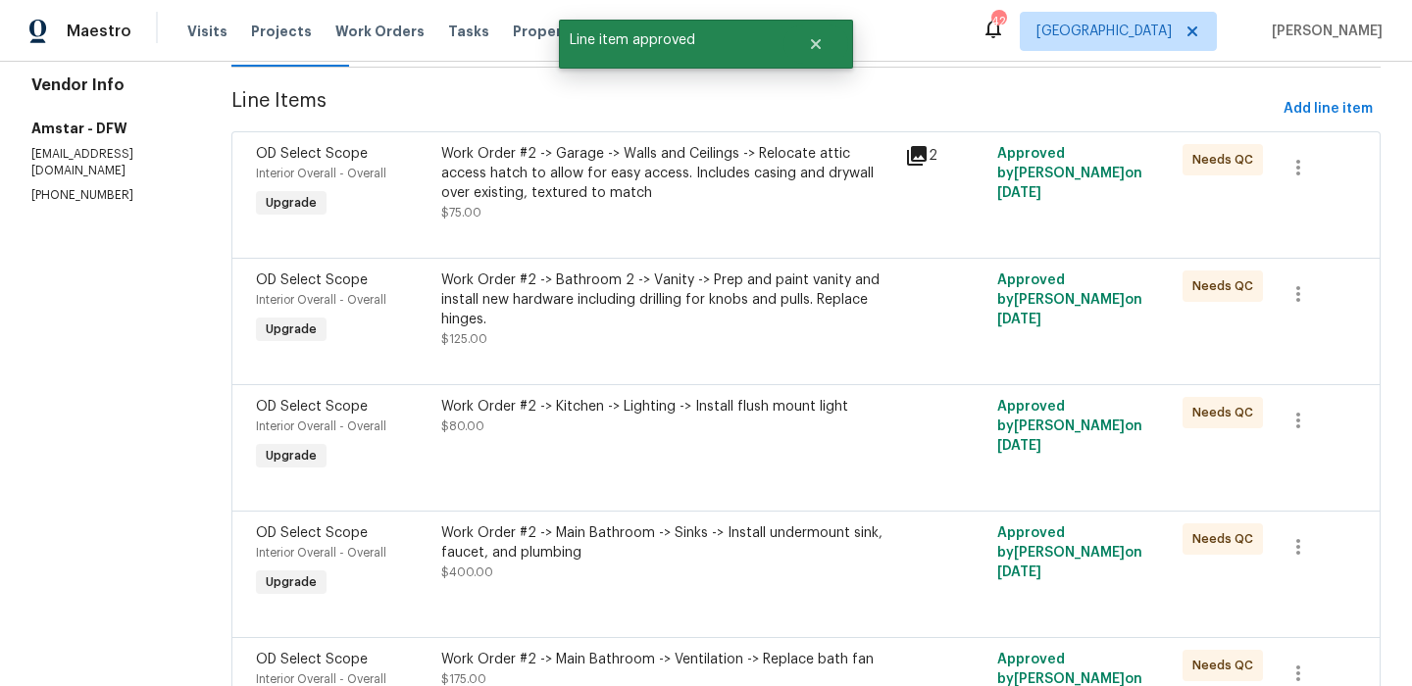
click at [617, 447] on div "Work Order #2 -> Kitchen -> Lighting -> Install flush mount light $80.00" at bounding box center [667, 436] width 464 height 90
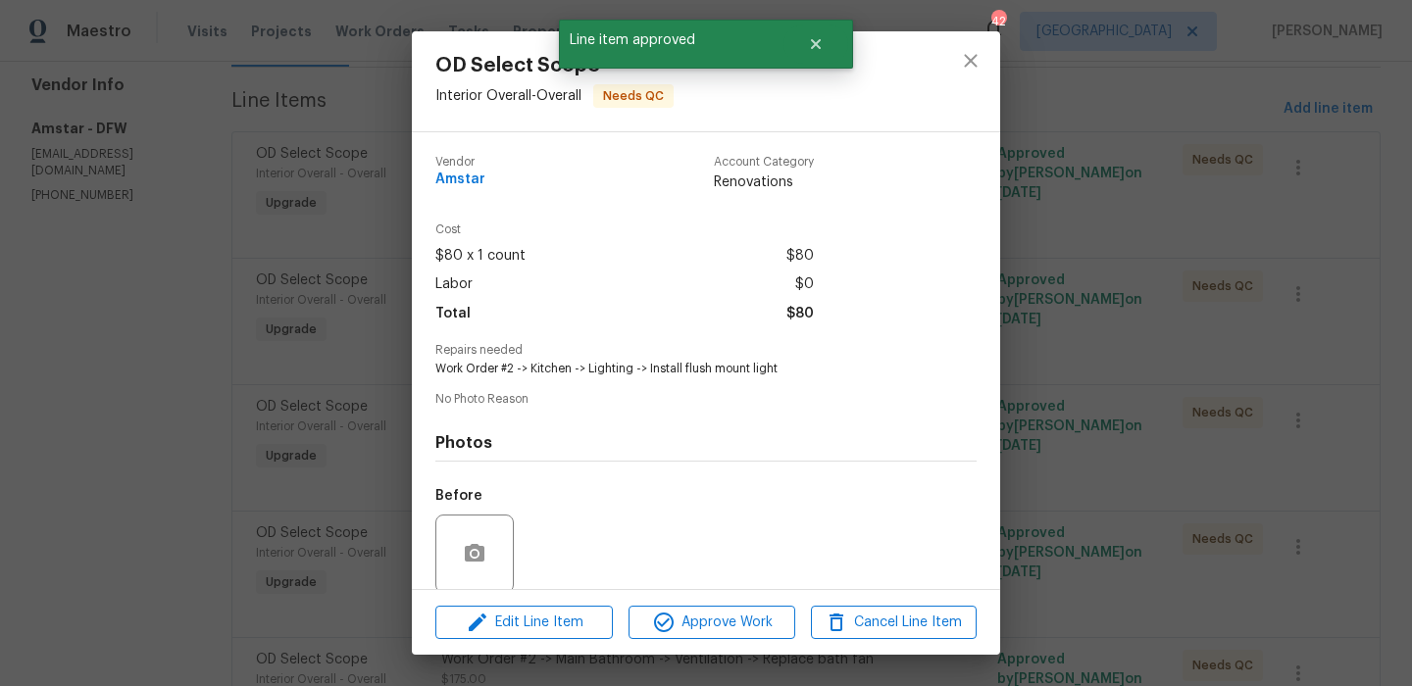
scroll to position [150, 0]
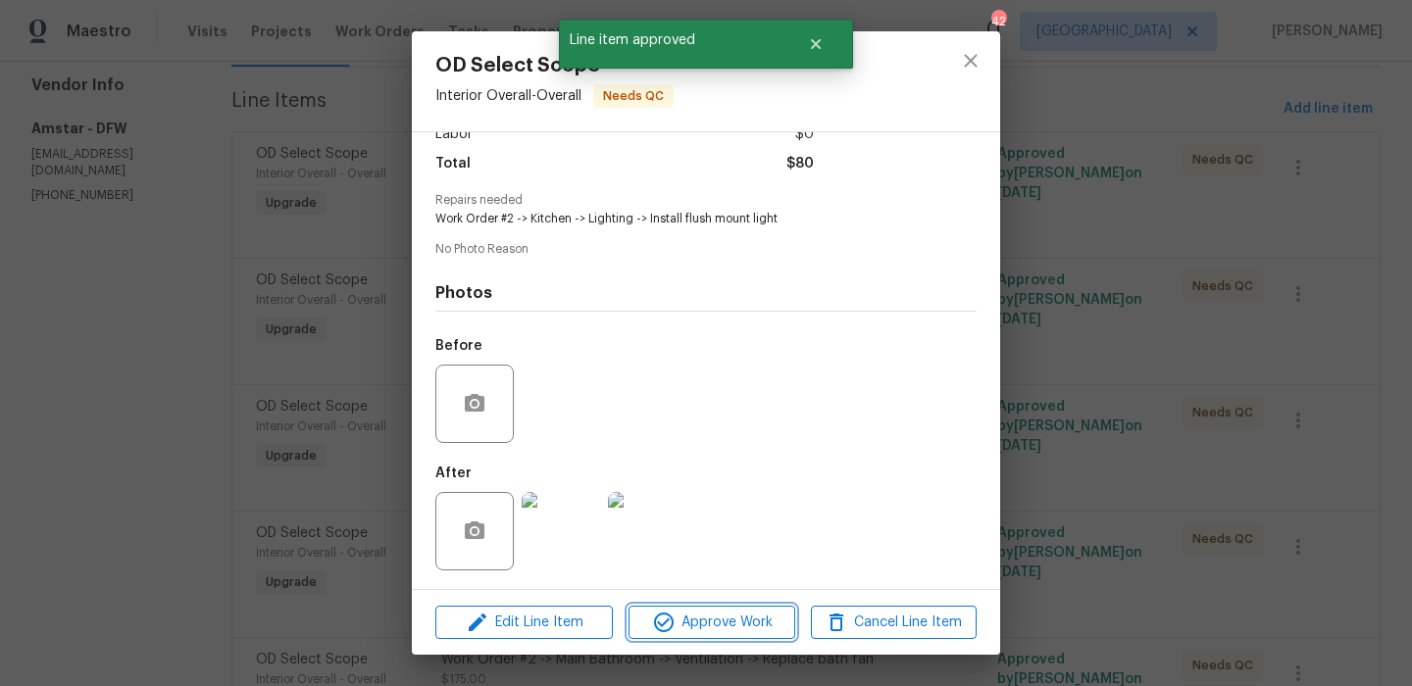
click at [753, 622] on span "Approve Work" at bounding box center [711, 623] width 154 height 25
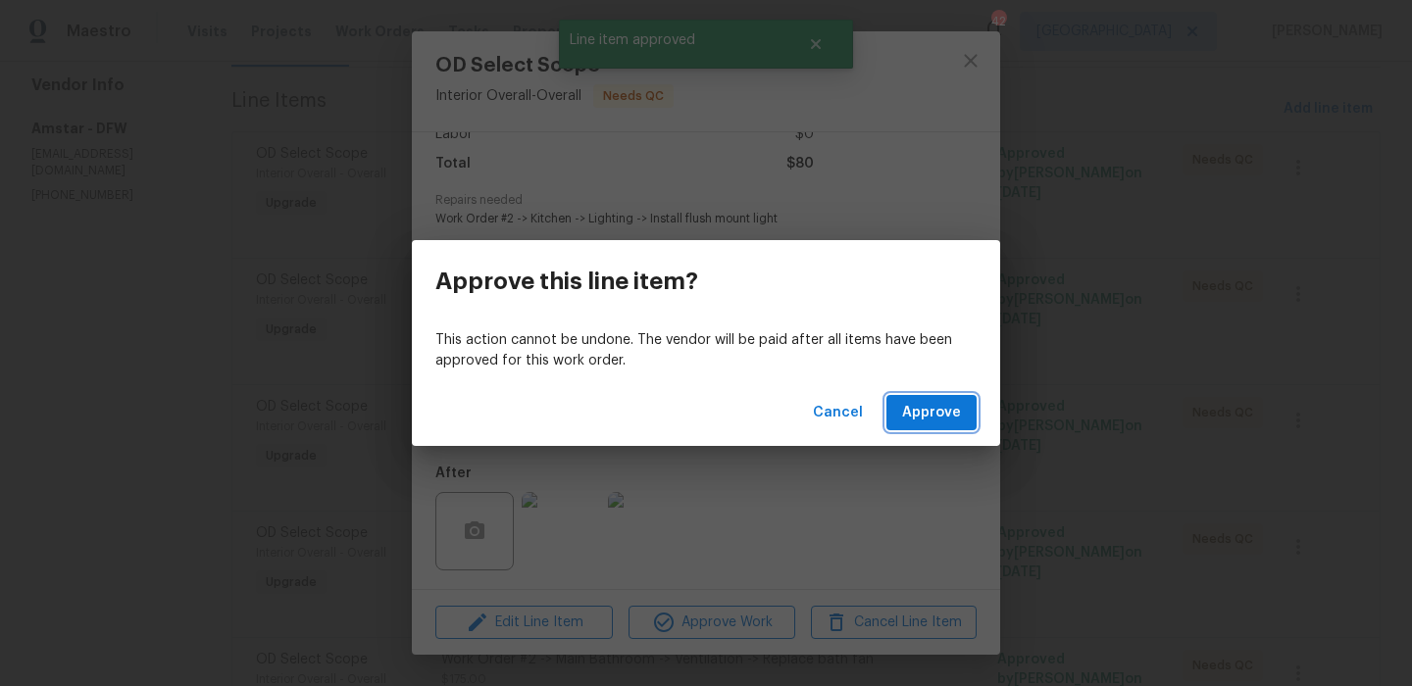
click at [937, 419] on span "Approve" at bounding box center [931, 413] width 59 height 25
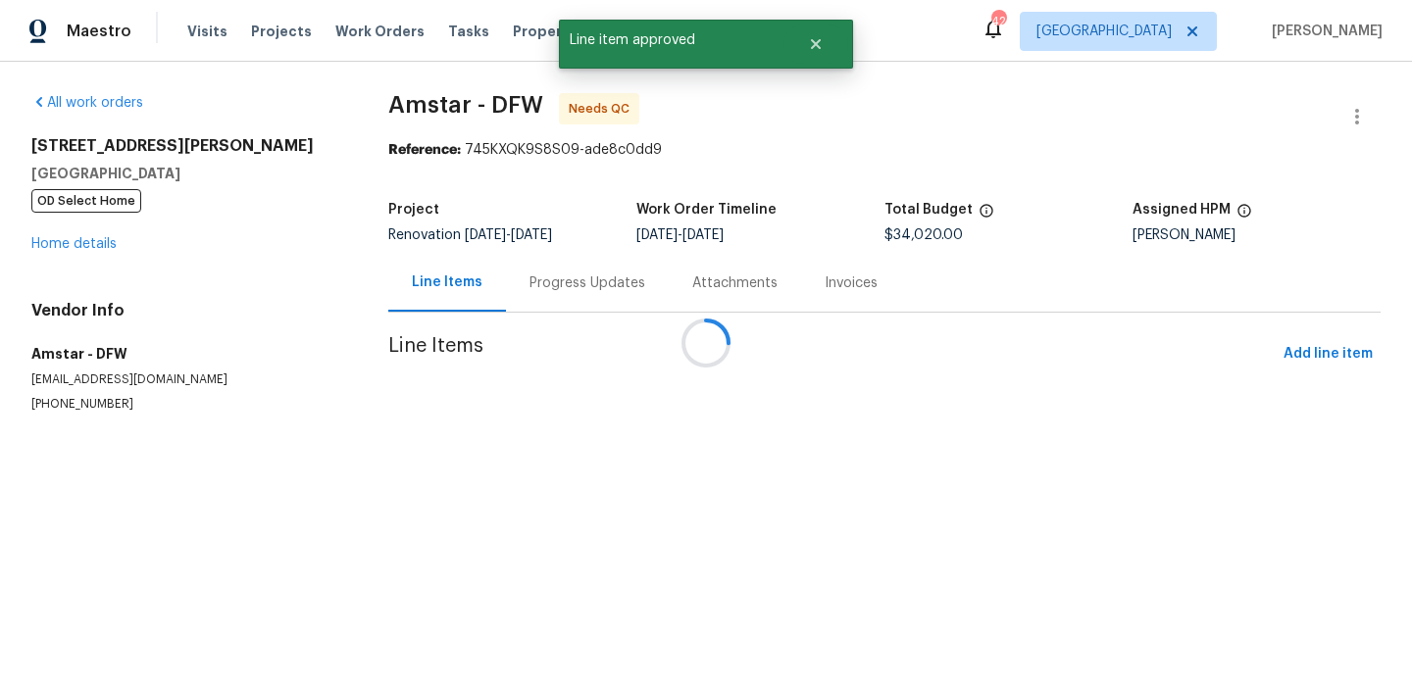
scroll to position [0, 0]
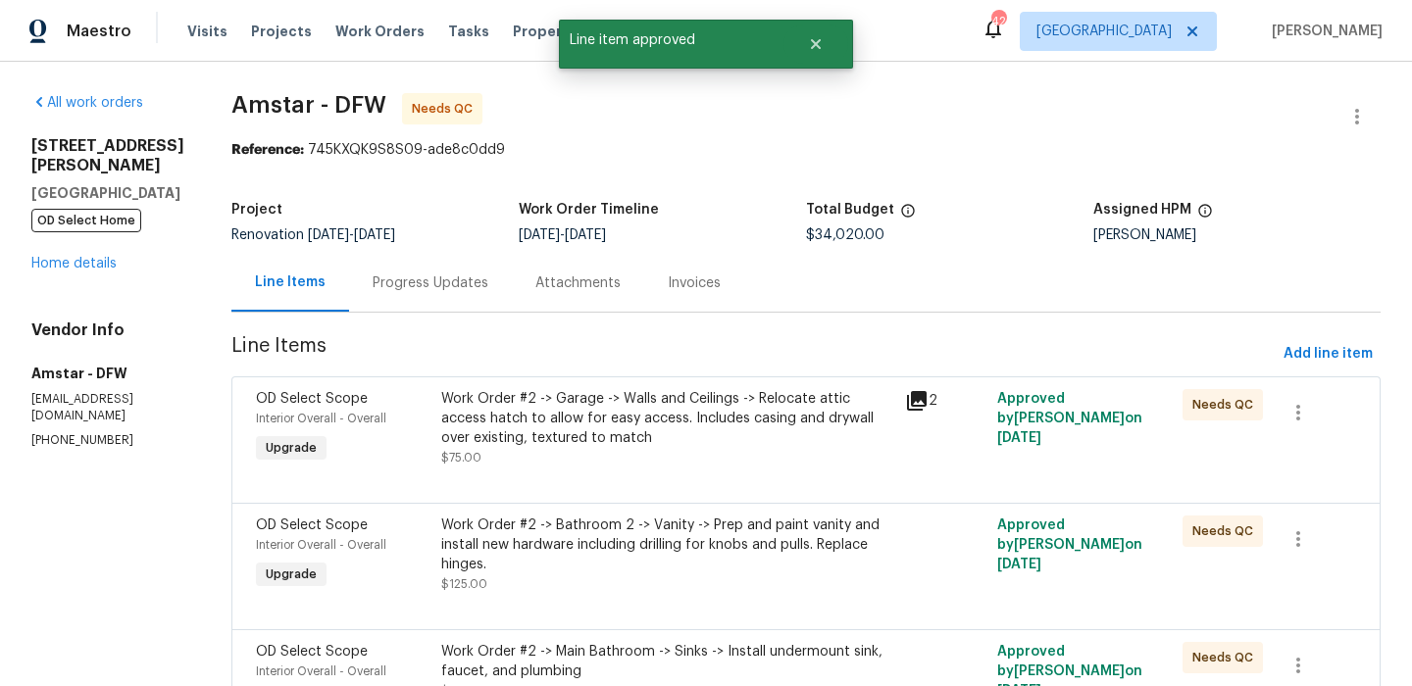
click at [752, 531] on div "Work Order #2 -> Bathroom 2 -> Vanity -> Prep and paint vanity and install new …" at bounding box center [667, 545] width 452 height 59
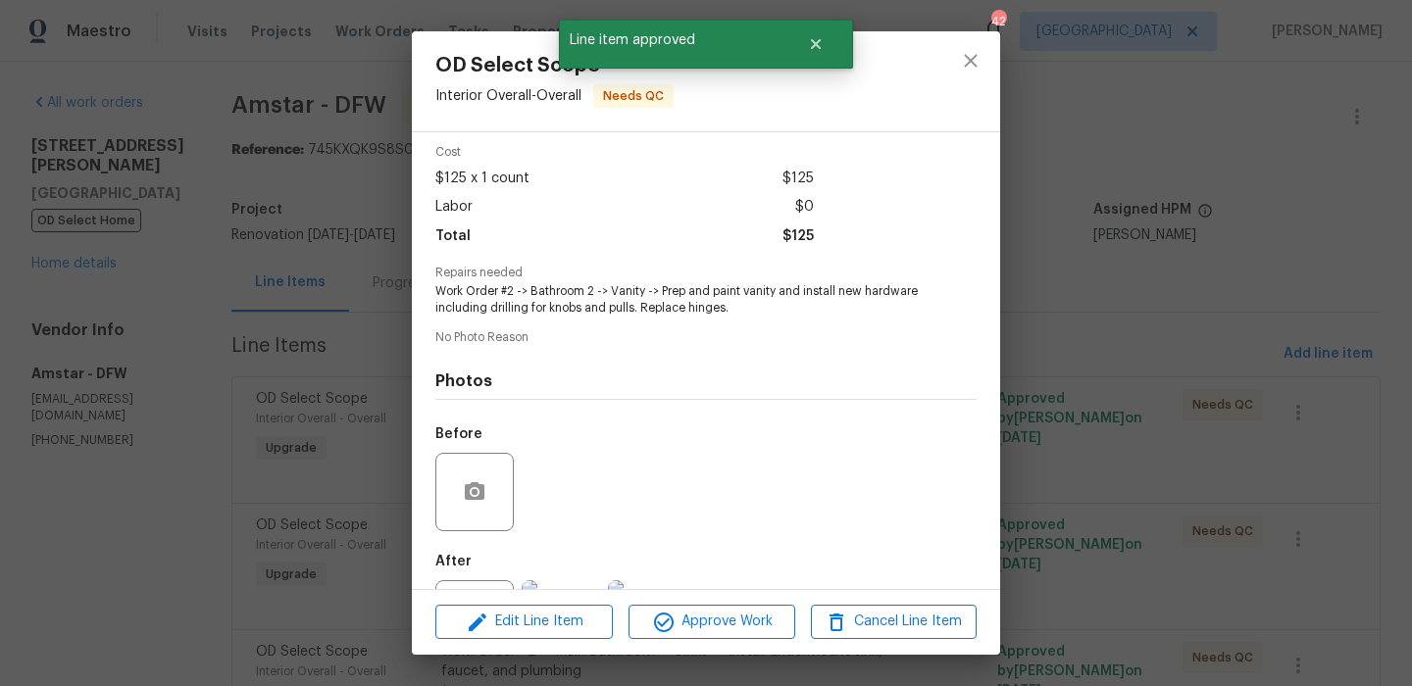
scroll to position [167, 0]
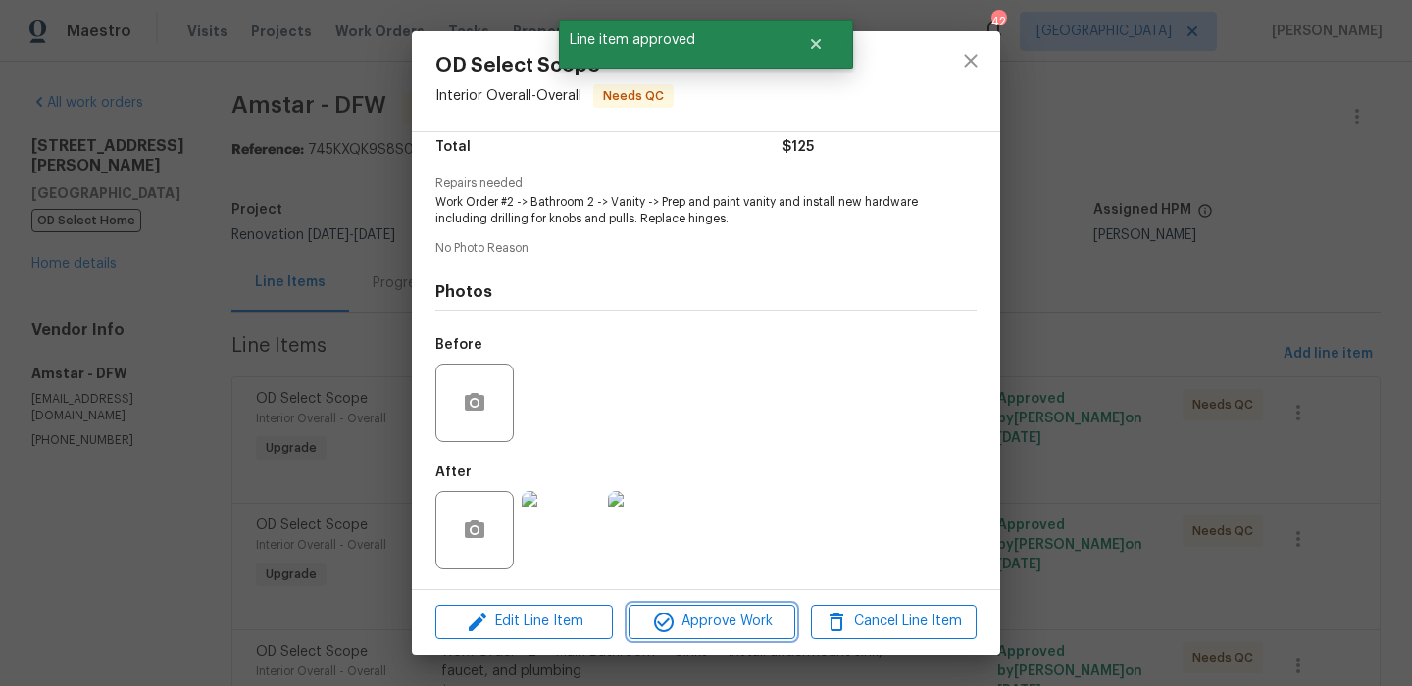
click at [731, 619] on span "Approve Work" at bounding box center [711, 622] width 154 height 25
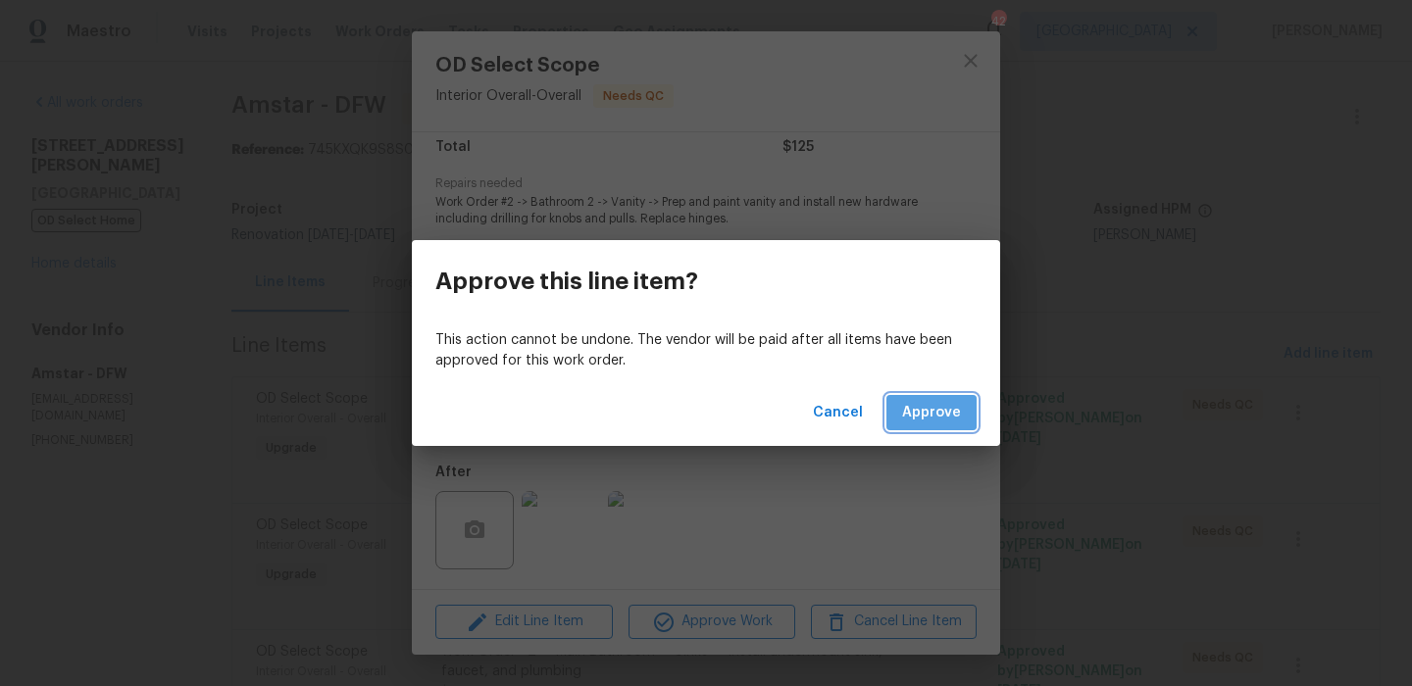
click at [922, 412] on span "Approve" at bounding box center [931, 413] width 59 height 25
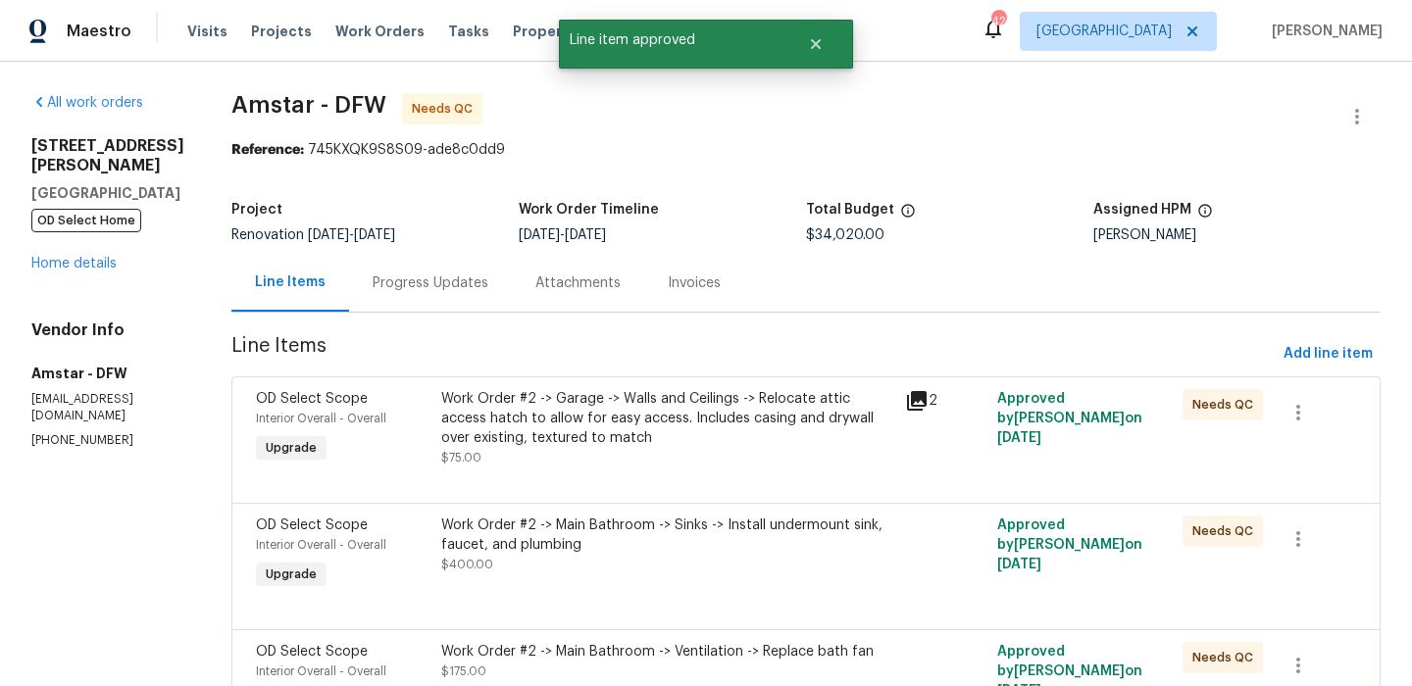
click at [752, 528] on div "Work Order #2 -> Main Bathroom -> Sinks -> Install undermount sink, faucet, and…" at bounding box center [667, 535] width 452 height 39
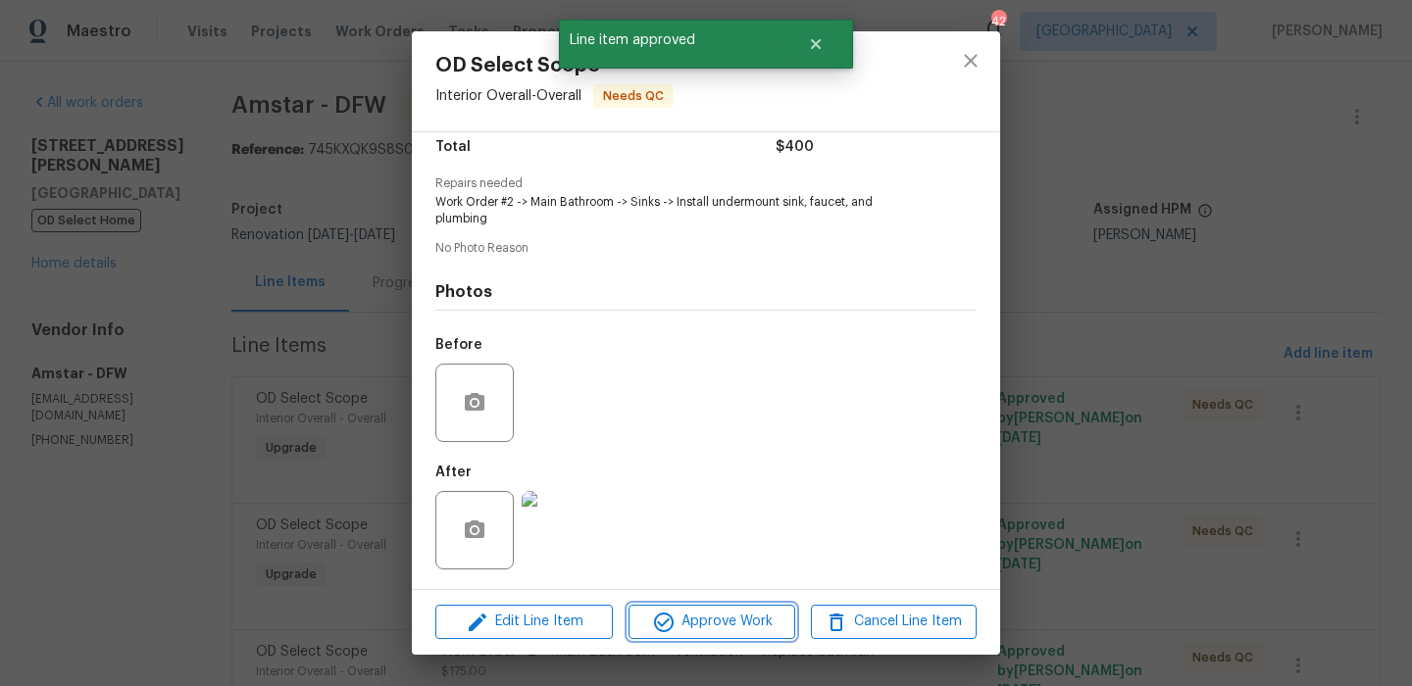
click at [678, 614] on span "Approve Work" at bounding box center [711, 622] width 154 height 25
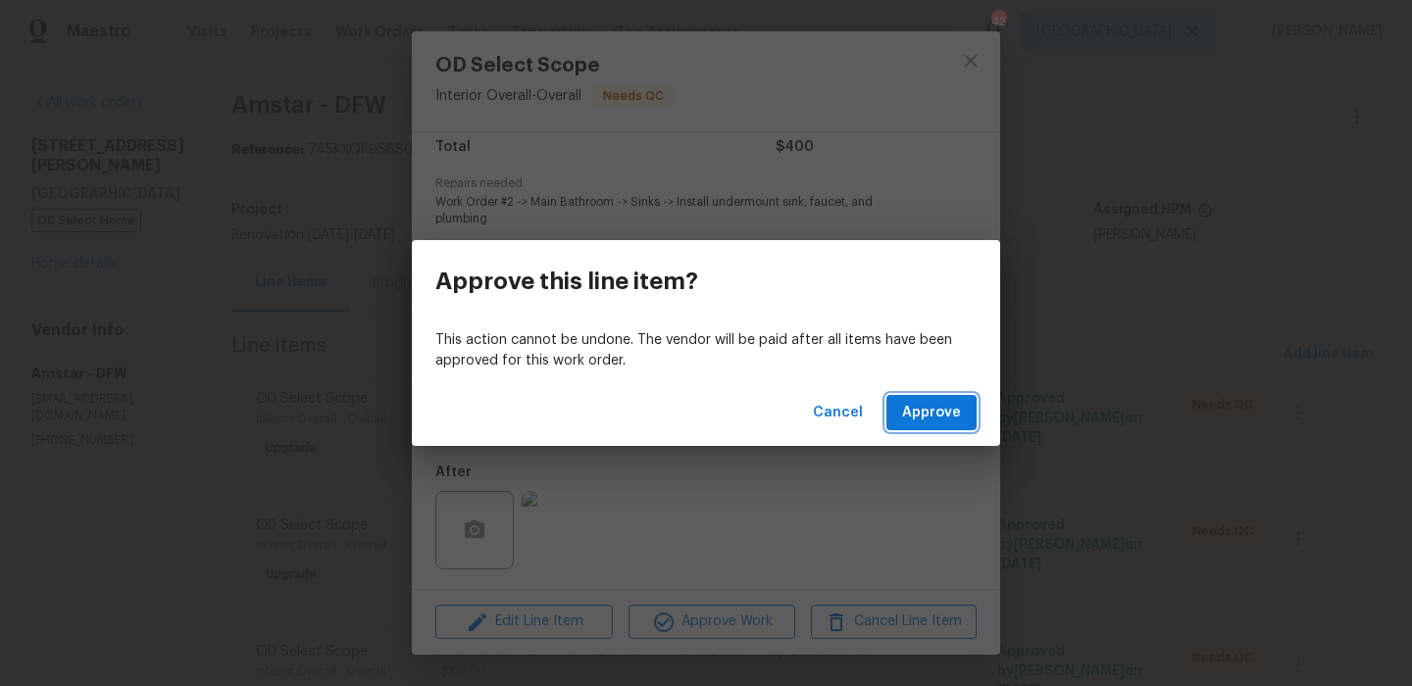
click at [946, 403] on span "Approve" at bounding box center [931, 413] width 59 height 25
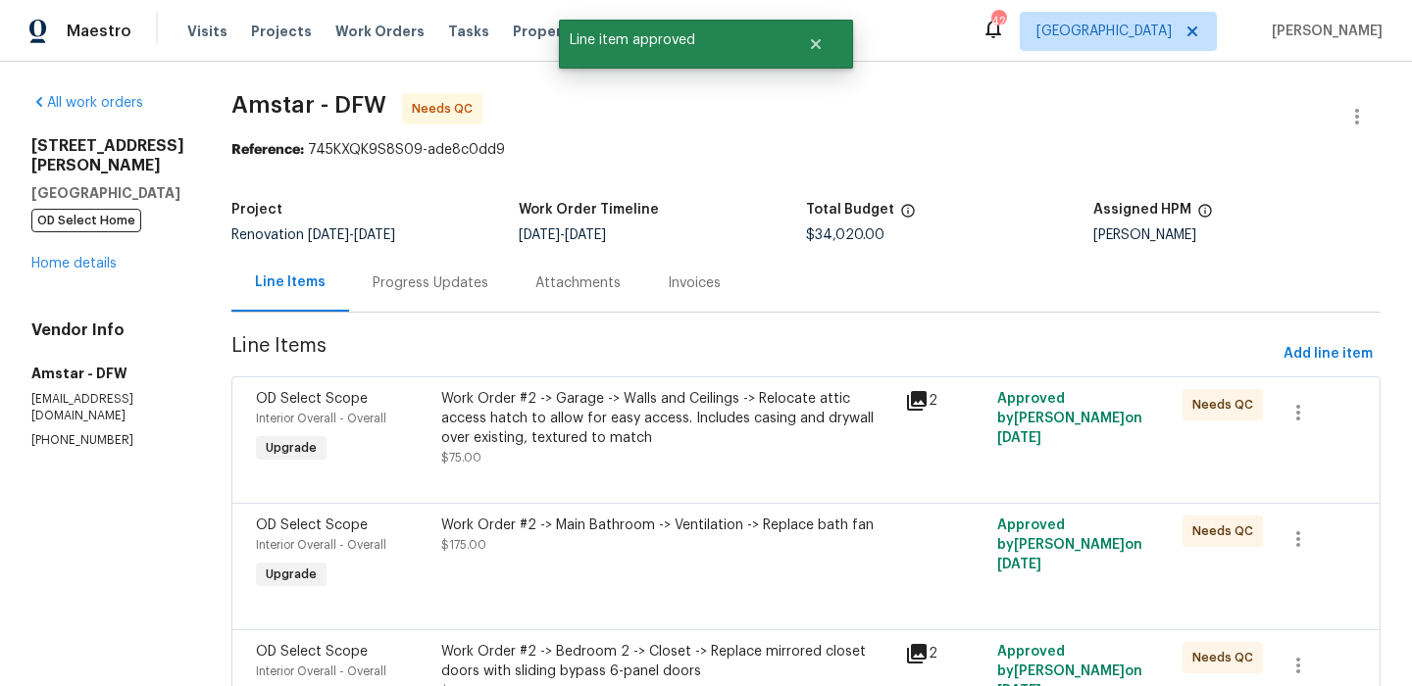
click at [527, 555] on div "Work Order #2 -> Main Bathroom -> Ventilation -> Replace bath fan $175.00" at bounding box center [667, 535] width 452 height 39
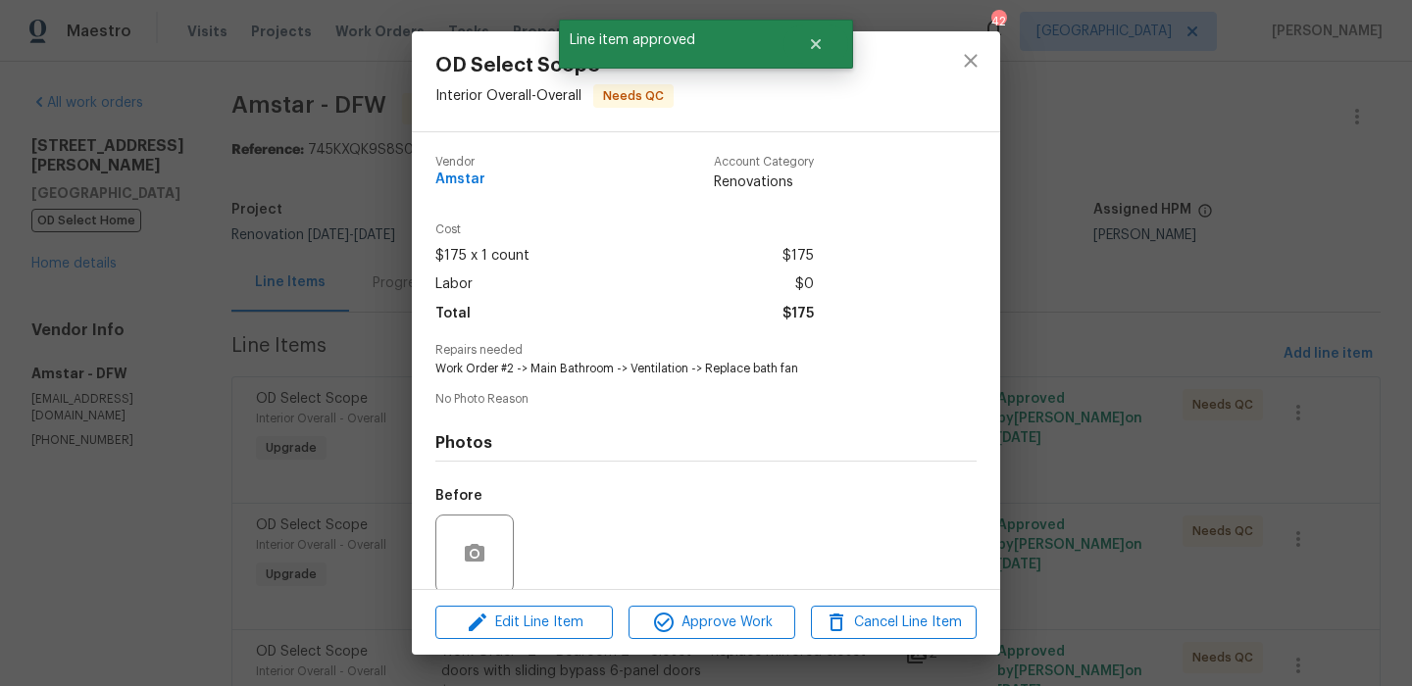
scroll to position [150, 0]
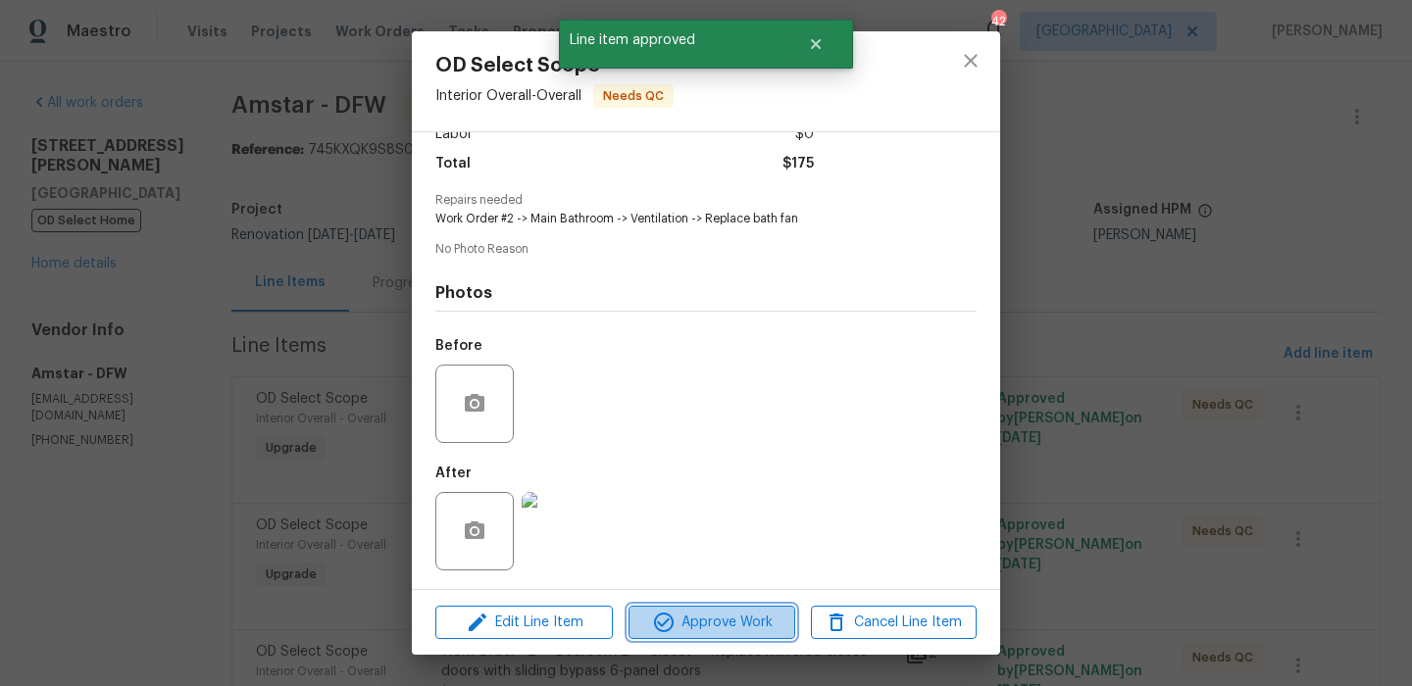
click at [701, 616] on span "Approve Work" at bounding box center [711, 623] width 154 height 25
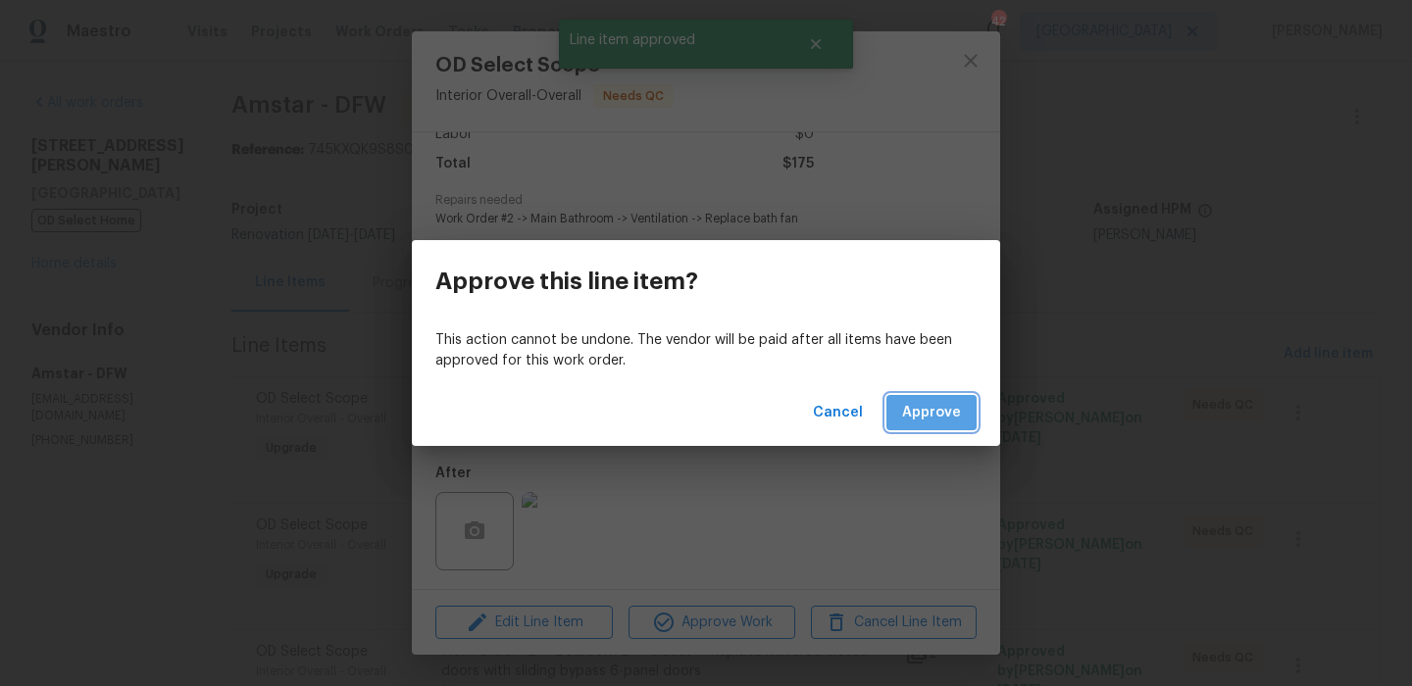
click at [927, 409] on span "Approve" at bounding box center [931, 413] width 59 height 25
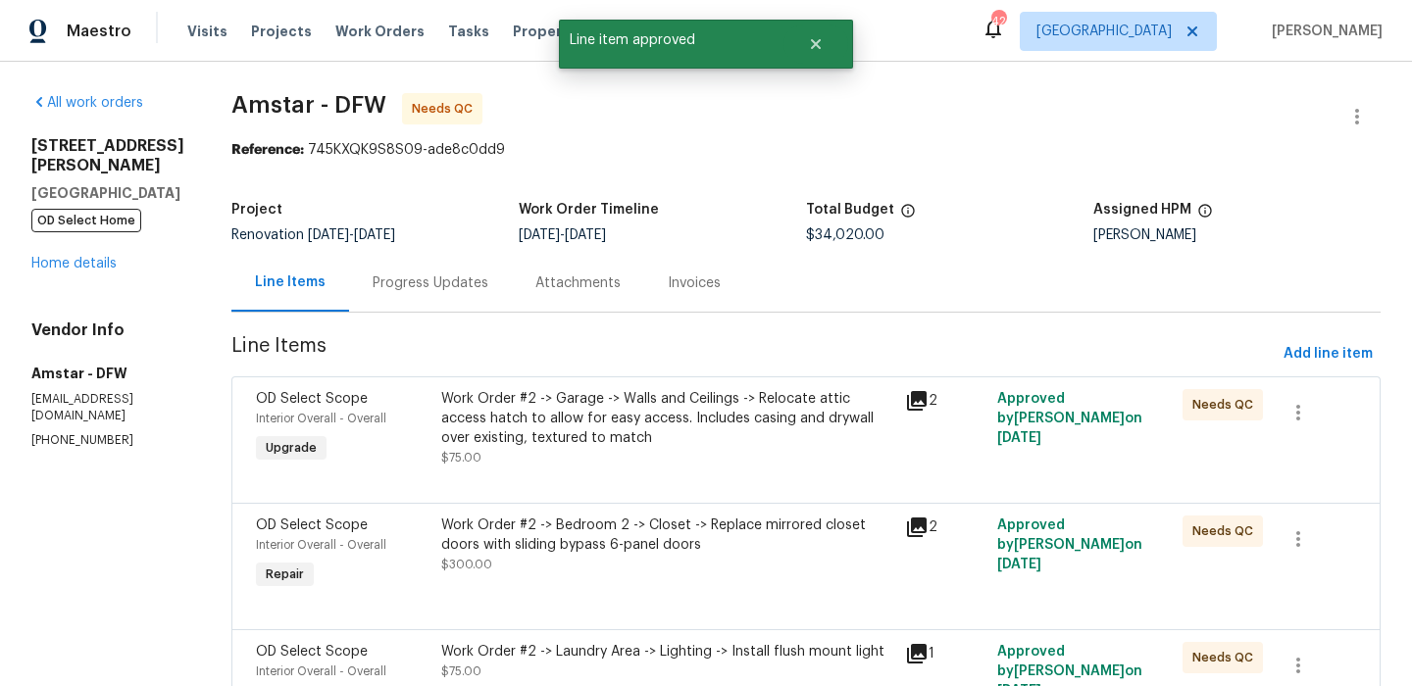
click at [704, 547] on div "Work Order #2 -> Bedroom 2 -> Closet -> Replace mirrored closet doors with slid…" at bounding box center [667, 535] width 452 height 39
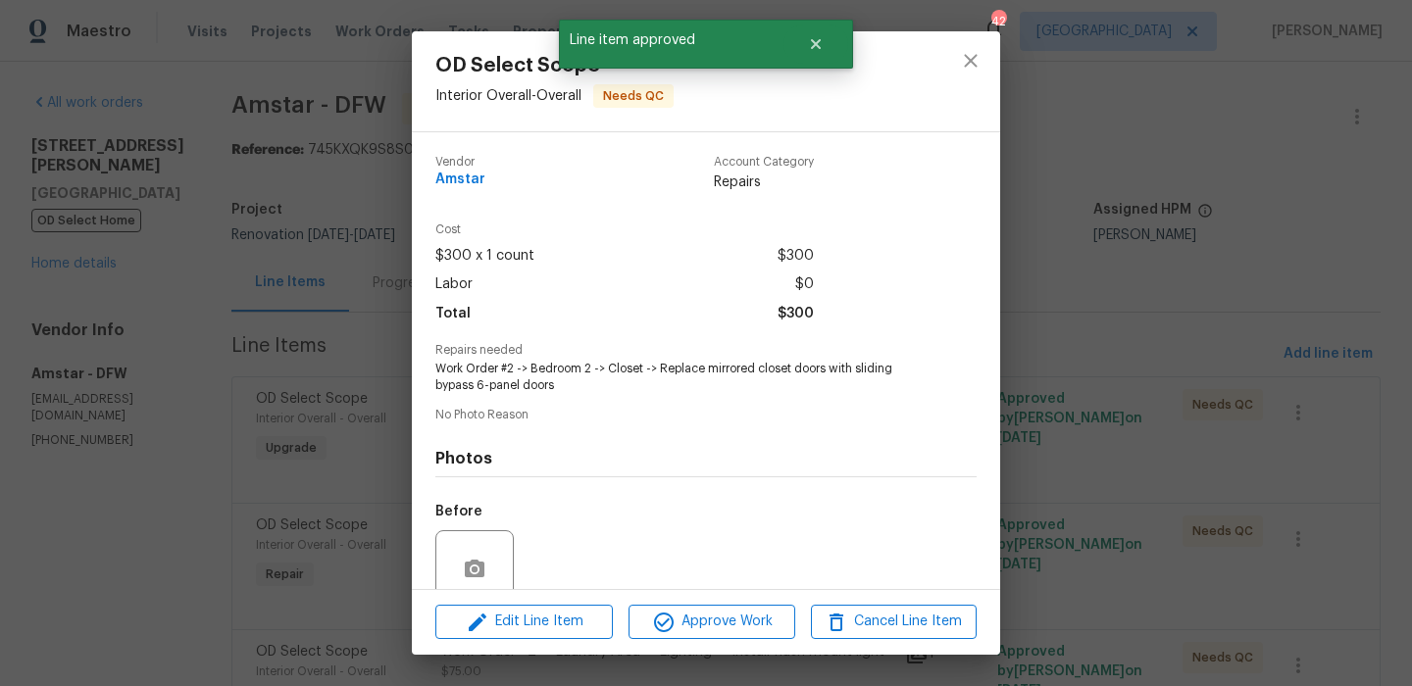
scroll to position [167, 0]
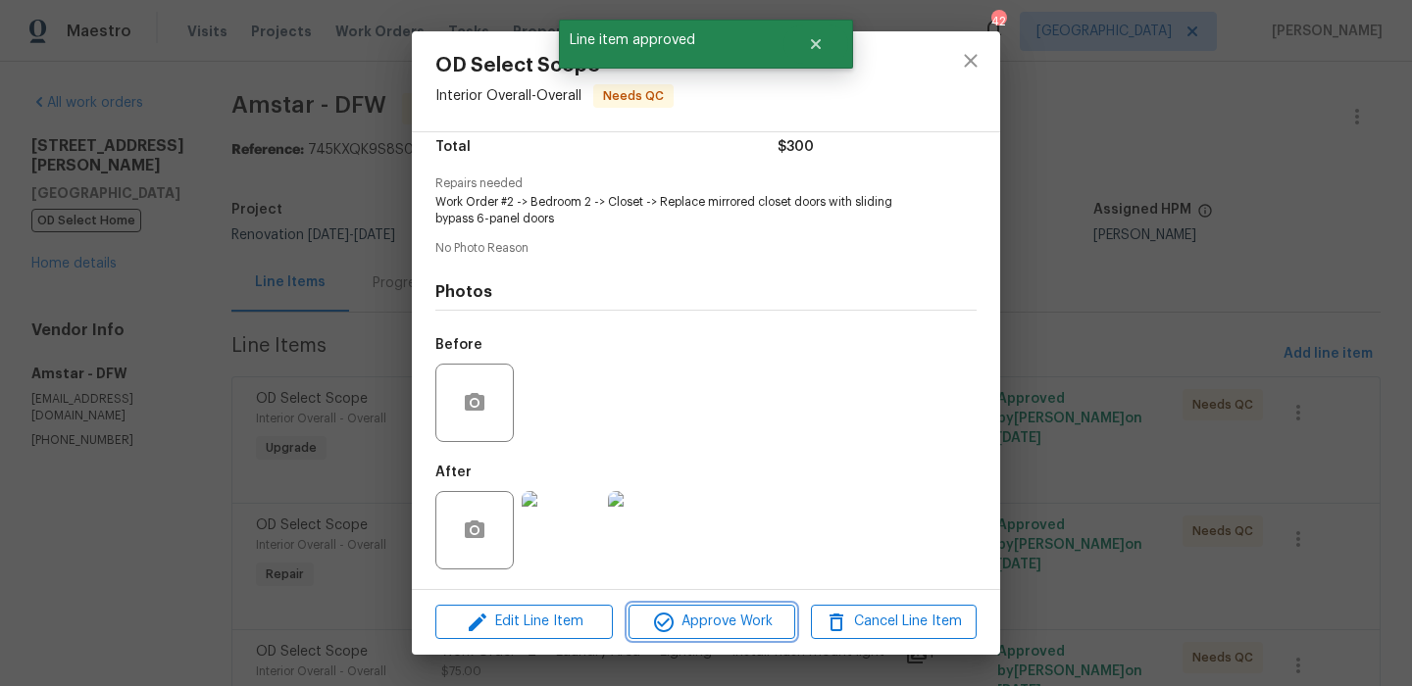
click at [712, 610] on span "Approve Work" at bounding box center [711, 622] width 154 height 25
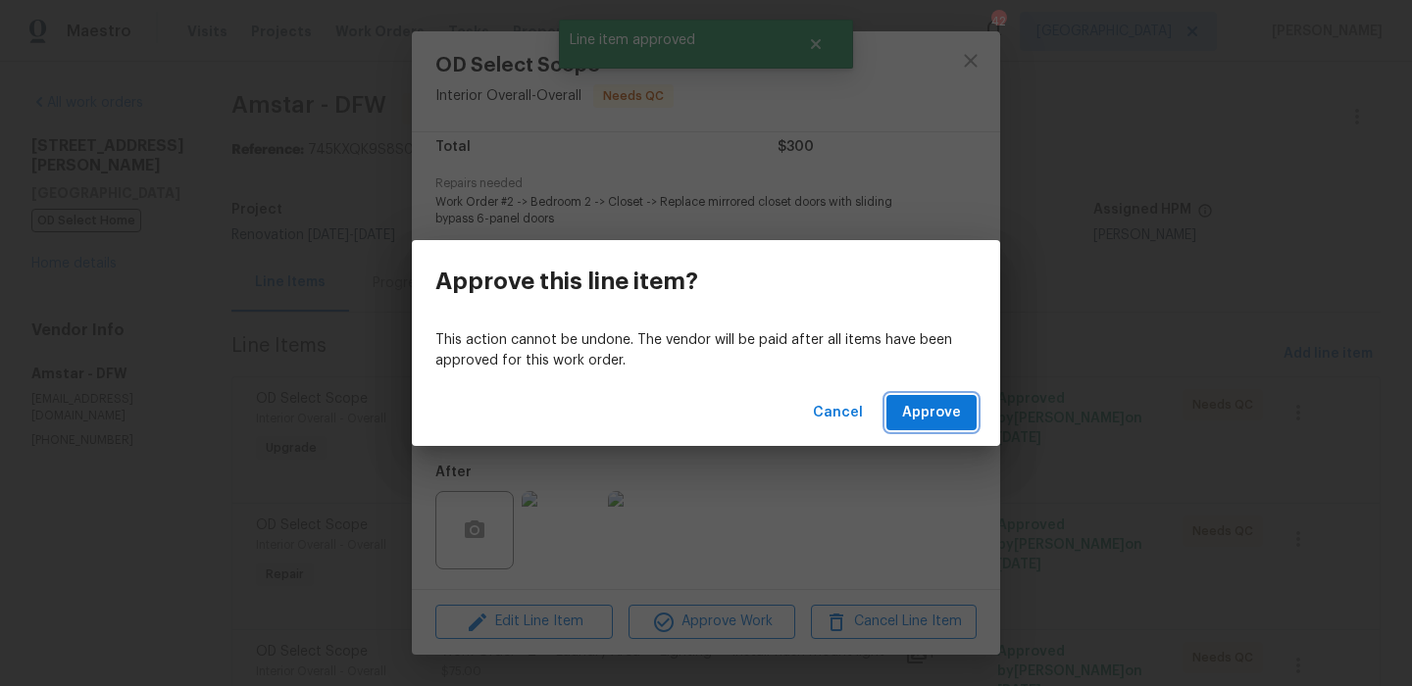
click at [933, 427] on button "Approve" at bounding box center [931, 413] width 90 height 36
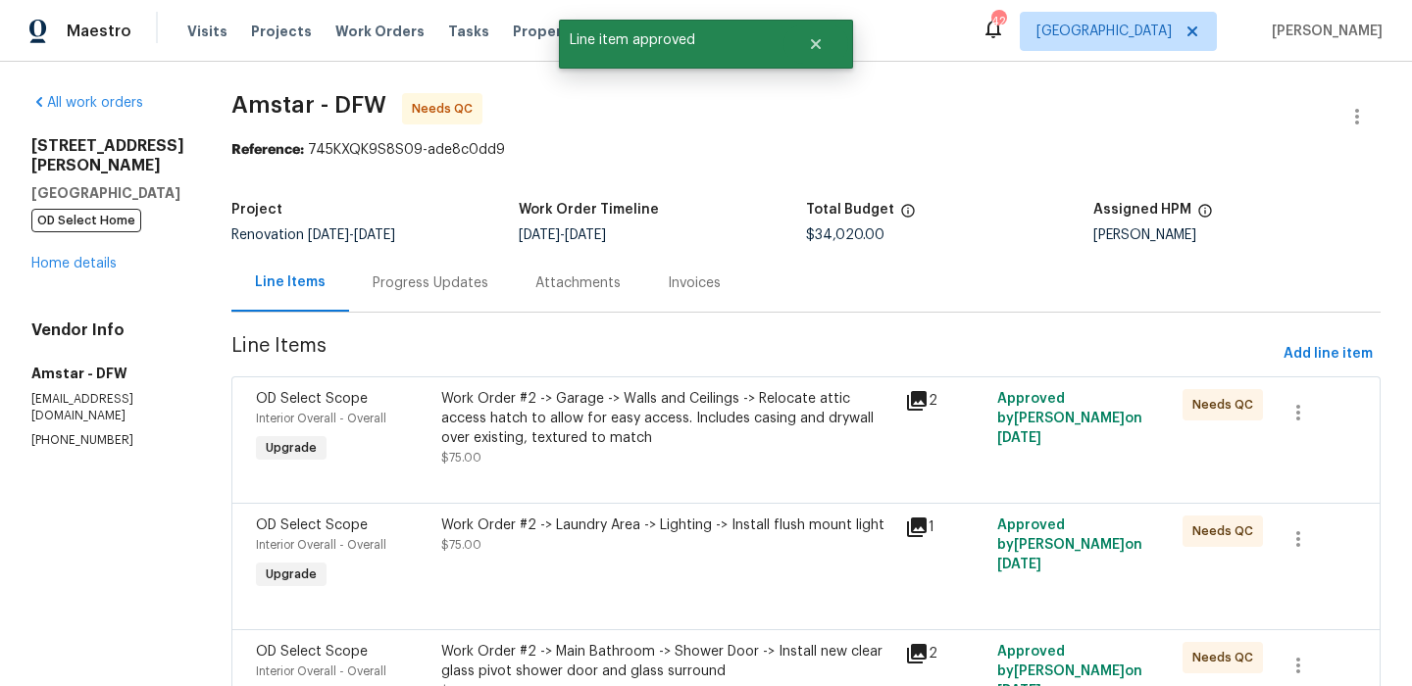
click at [684, 575] on div "Work Order #2 -> Laundry Area -> Lighting -> Install flush mount light $75.00" at bounding box center [667, 555] width 464 height 90
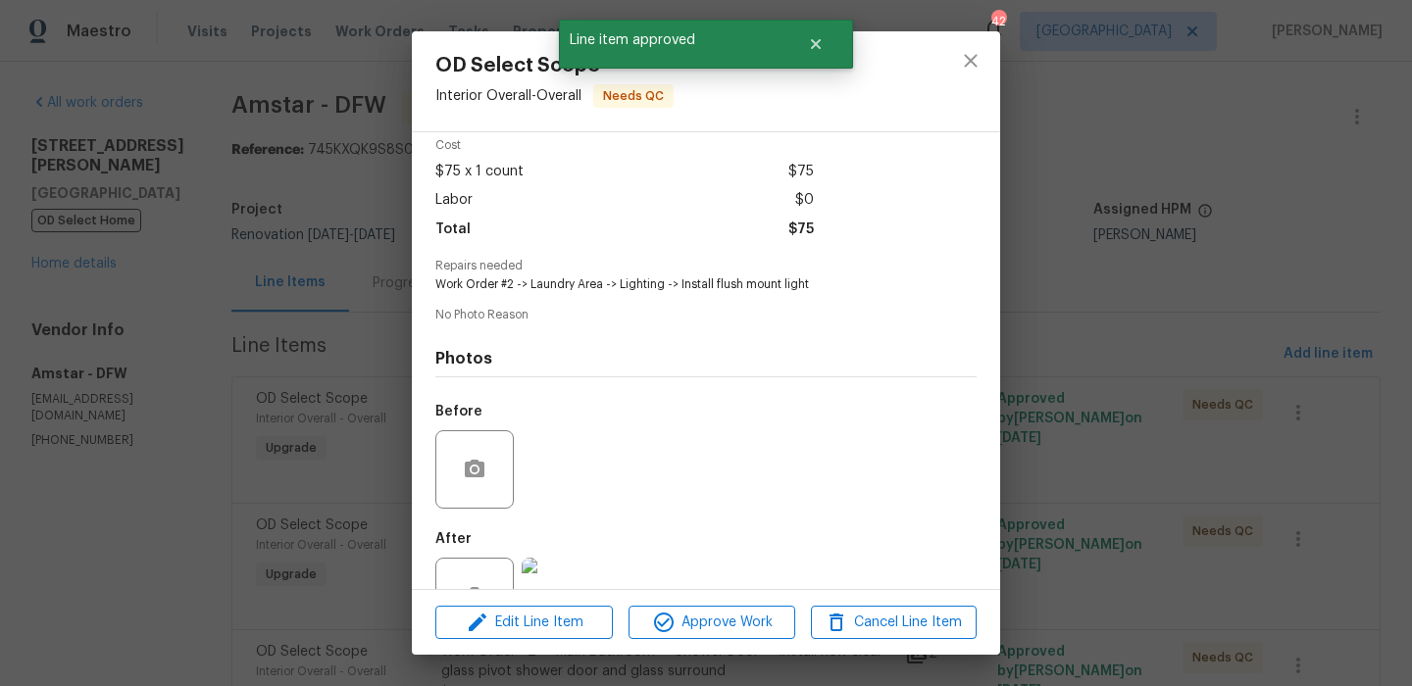
scroll to position [150, 0]
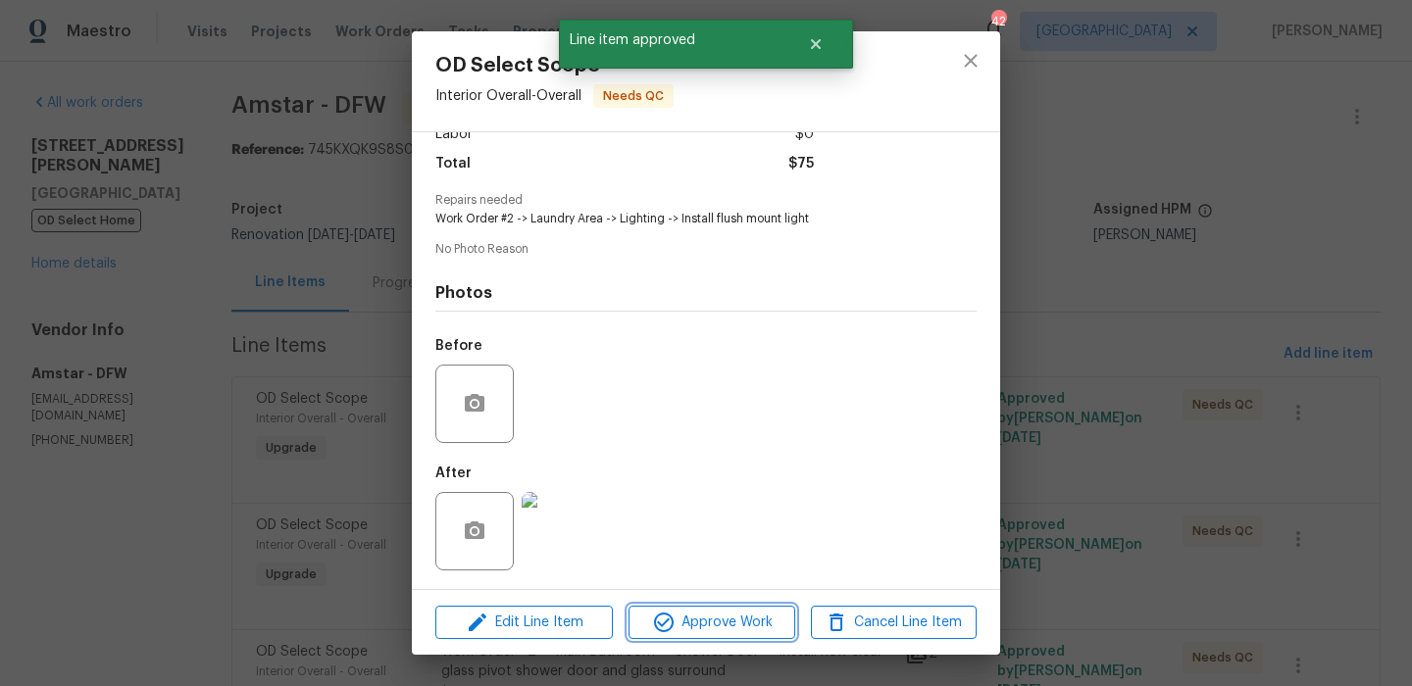
click at [745, 623] on span "Approve Work" at bounding box center [711, 623] width 154 height 25
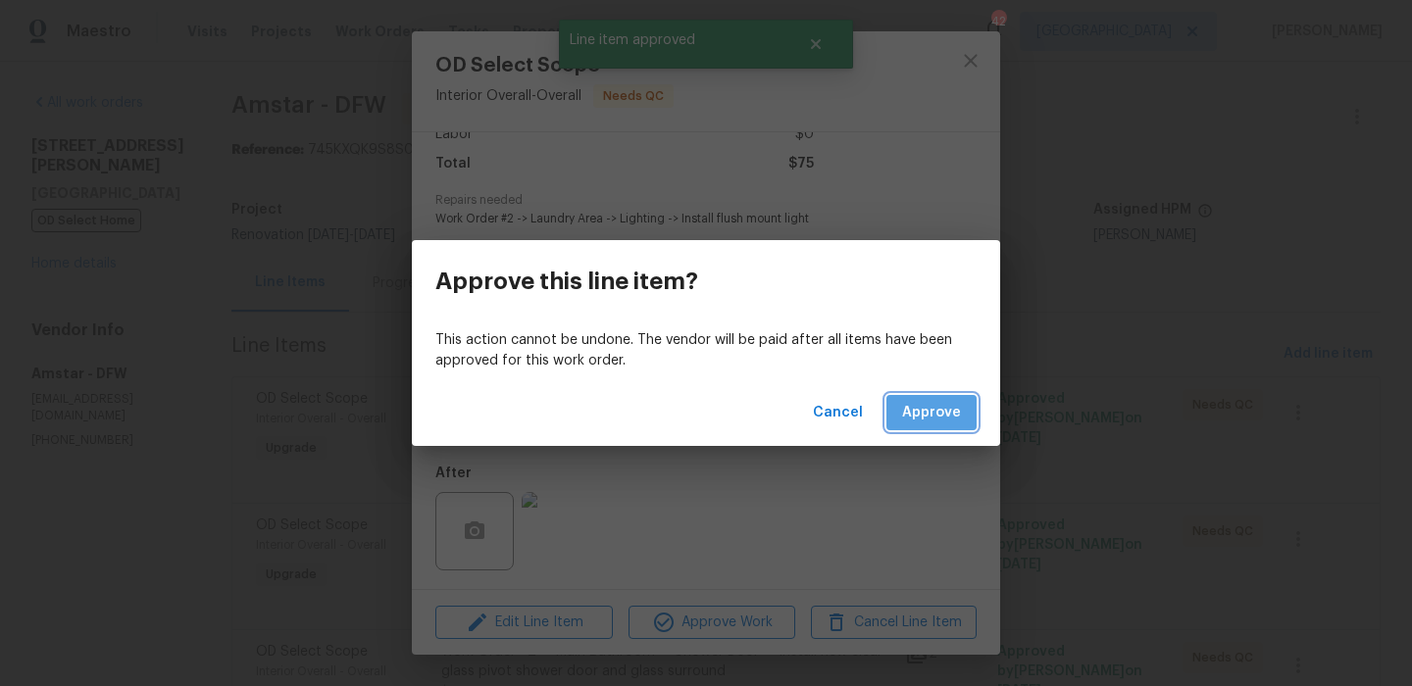
click at [949, 405] on span "Approve" at bounding box center [931, 413] width 59 height 25
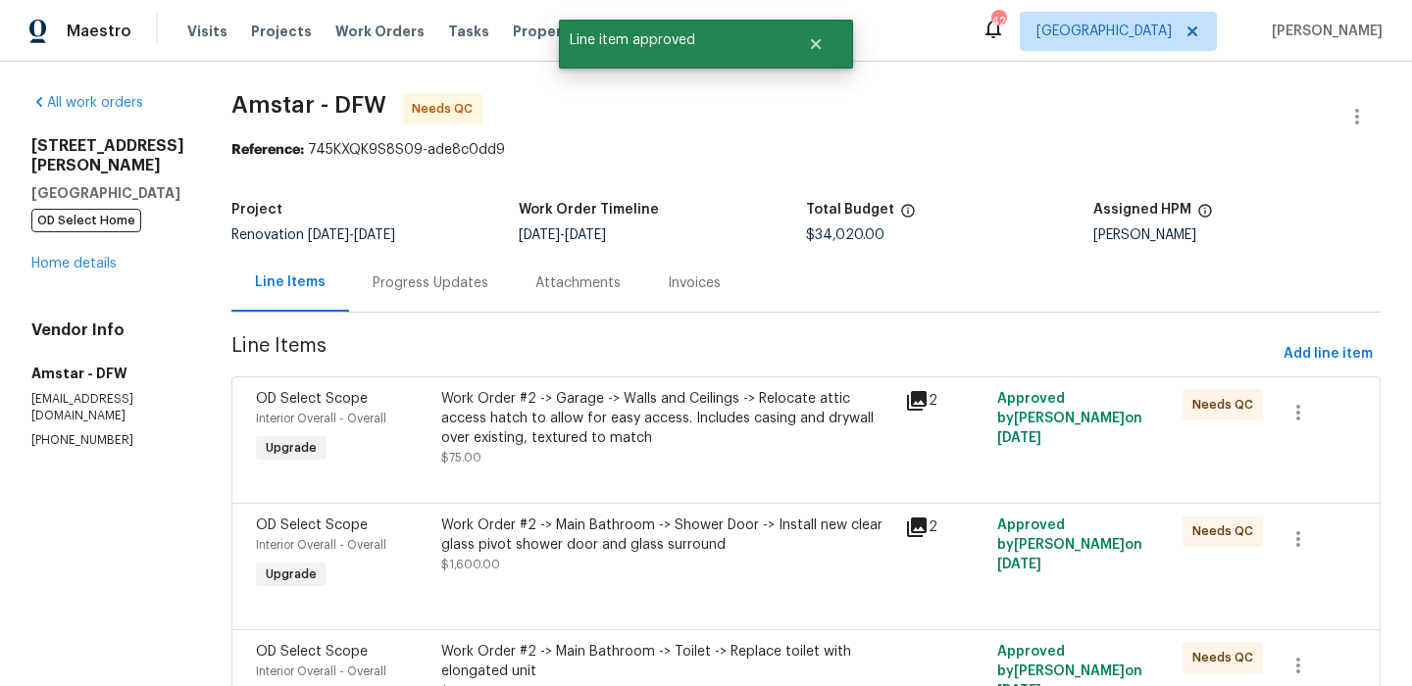
click at [665, 564] on div "Work Order #2 -> Main Bathroom -> Shower Door -> Install new clear glass pivot …" at bounding box center [667, 545] width 452 height 59
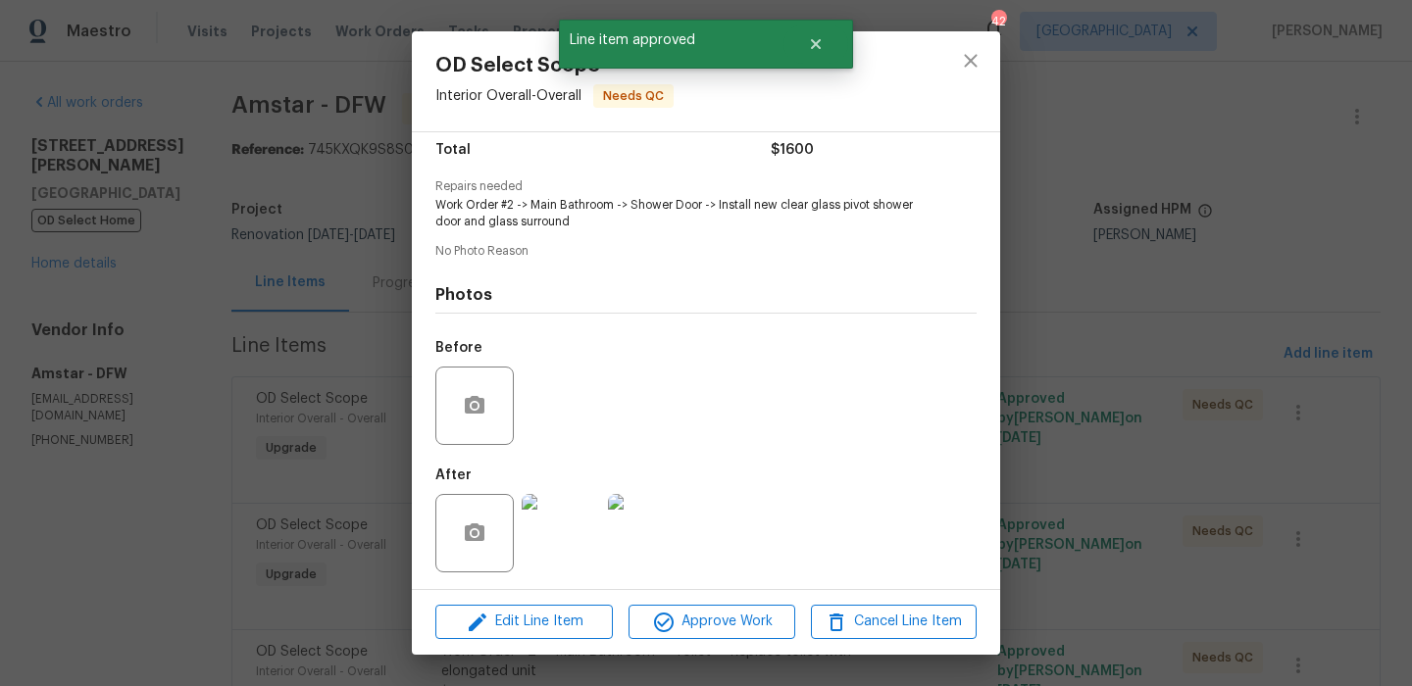
scroll to position [167, 0]
click at [730, 614] on span "Approve Work" at bounding box center [711, 622] width 154 height 25
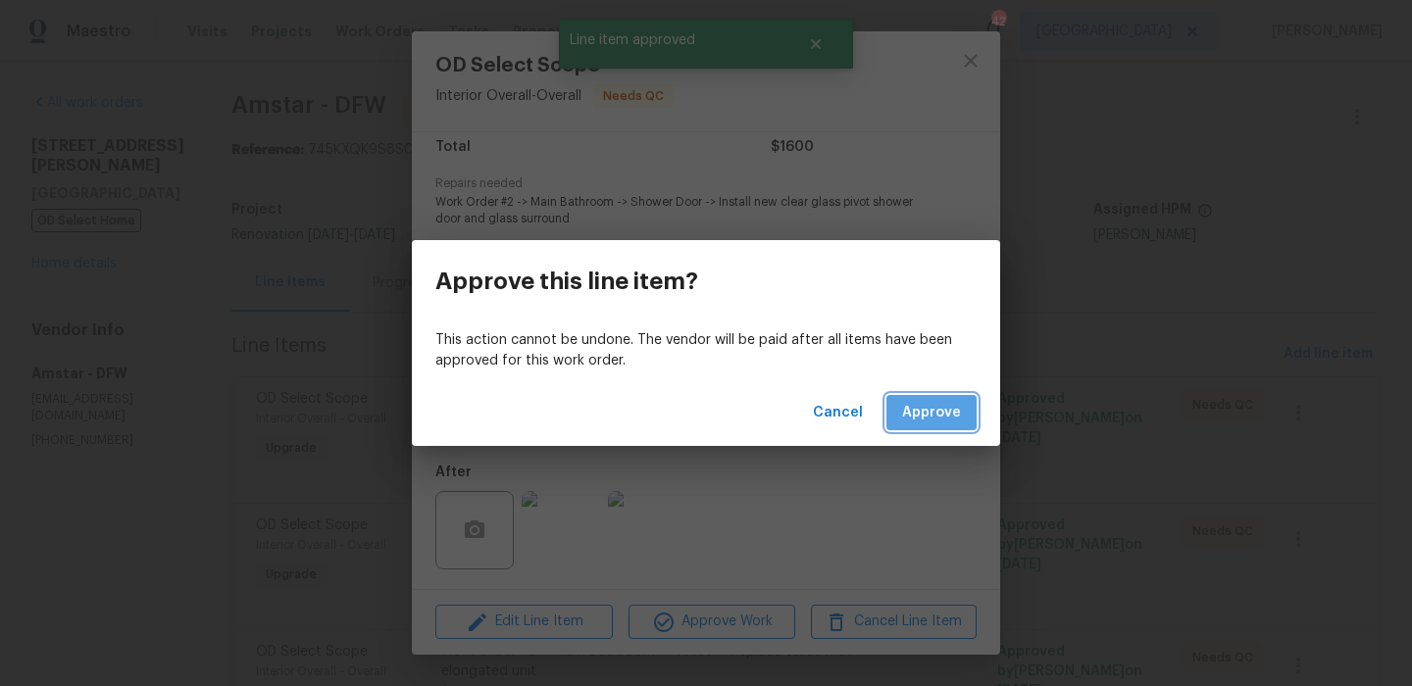
click at [924, 410] on span "Approve" at bounding box center [931, 413] width 59 height 25
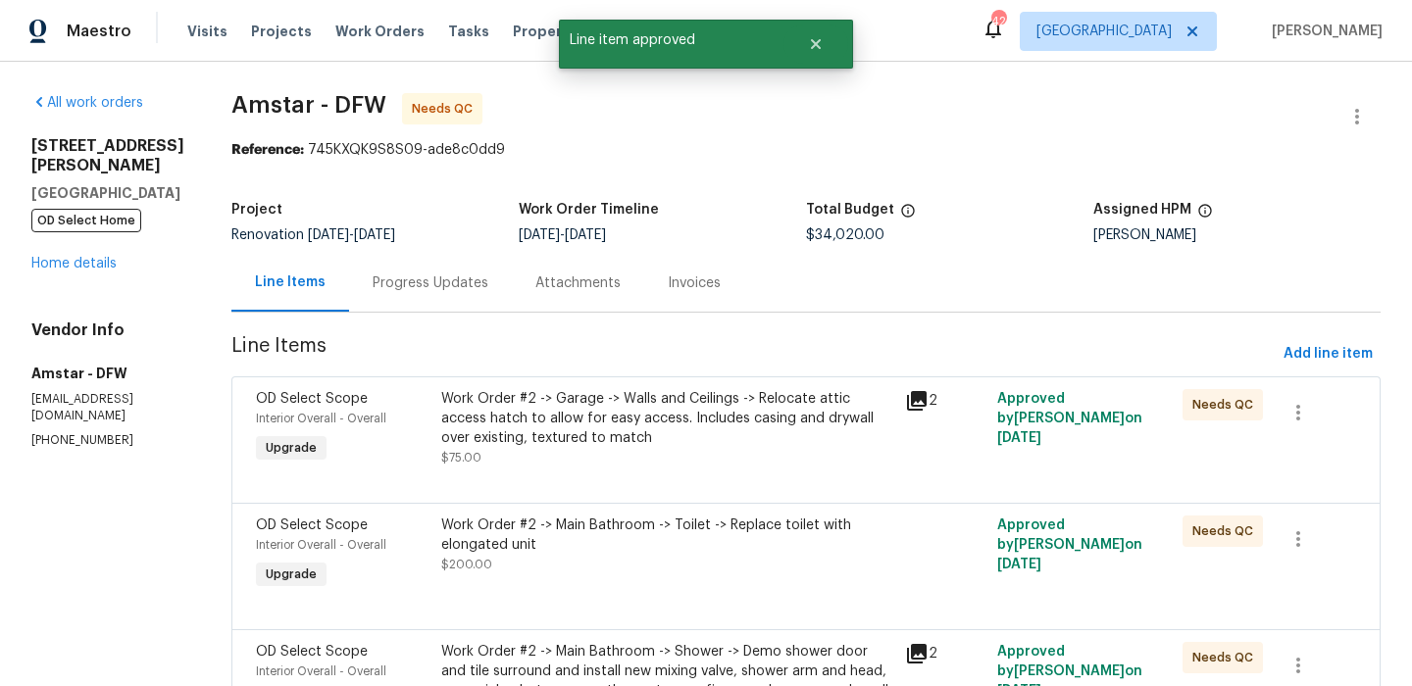
click at [674, 564] on div "Work Order #2 -> Main Bathroom -> Toilet -> Replace toilet with elongated unit …" at bounding box center [667, 545] width 452 height 59
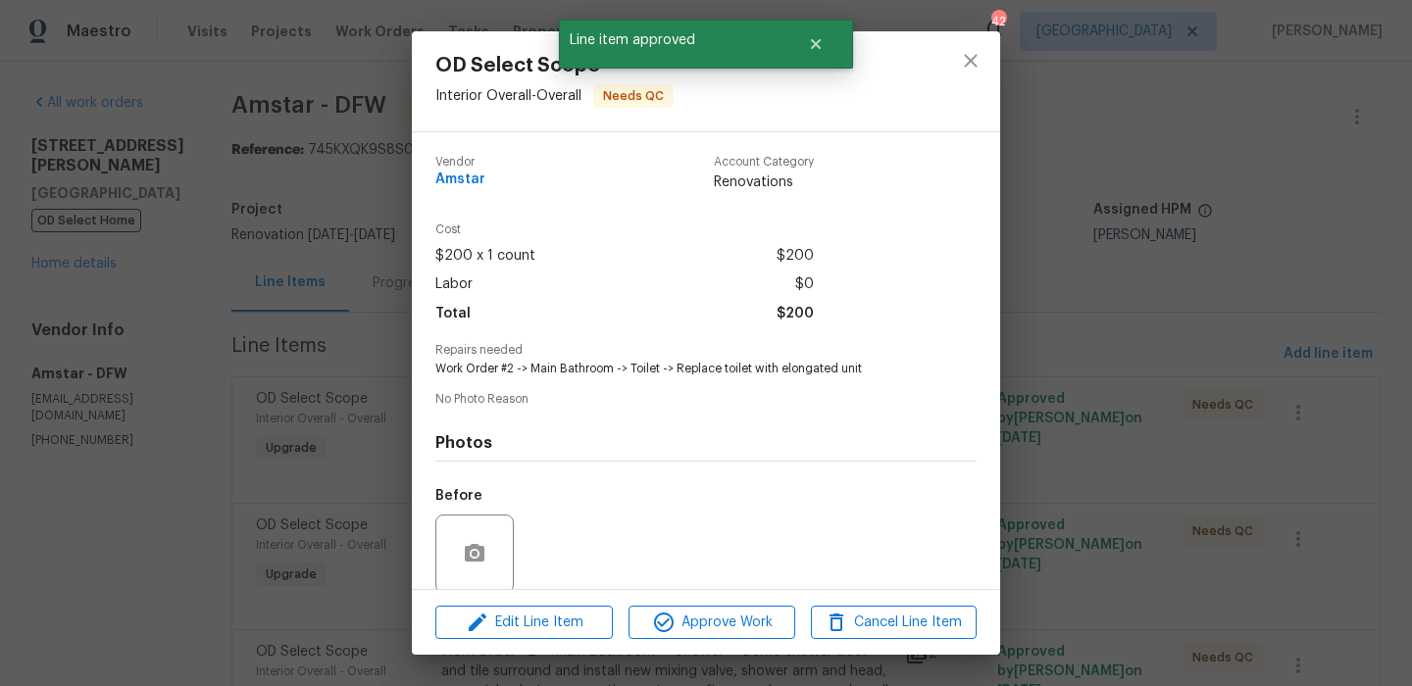
scroll to position [150, 0]
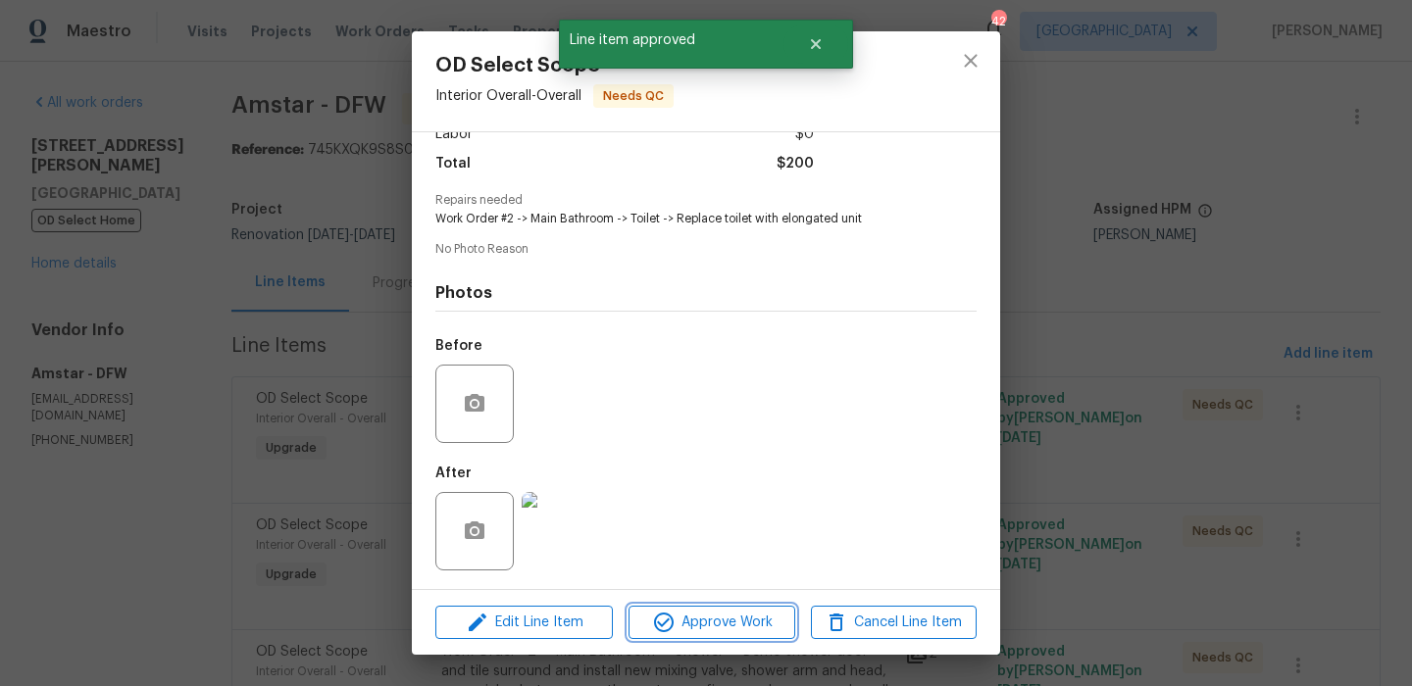
click at [744, 606] on button "Approve Work" at bounding box center [711, 623] width 166 height 34
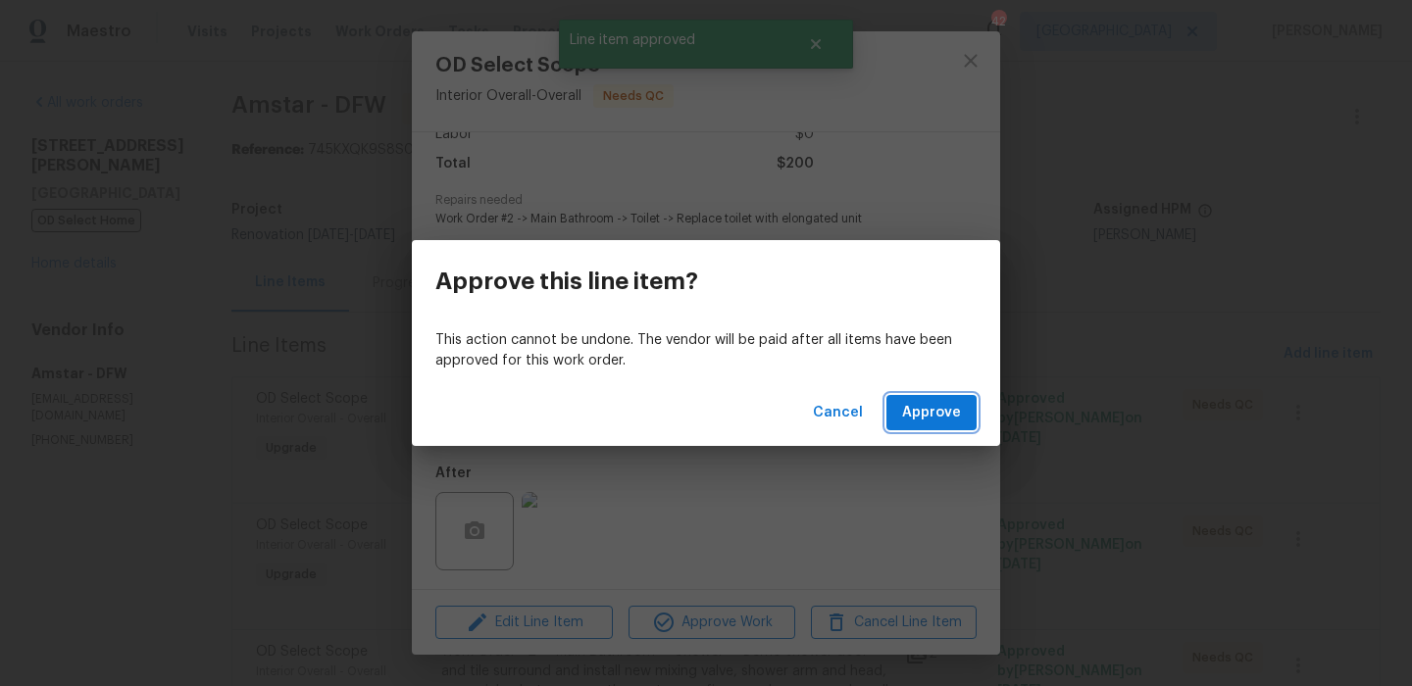
click at [906, 409] on span "Approve" at bounding box center [931, 413] width 59 height 25
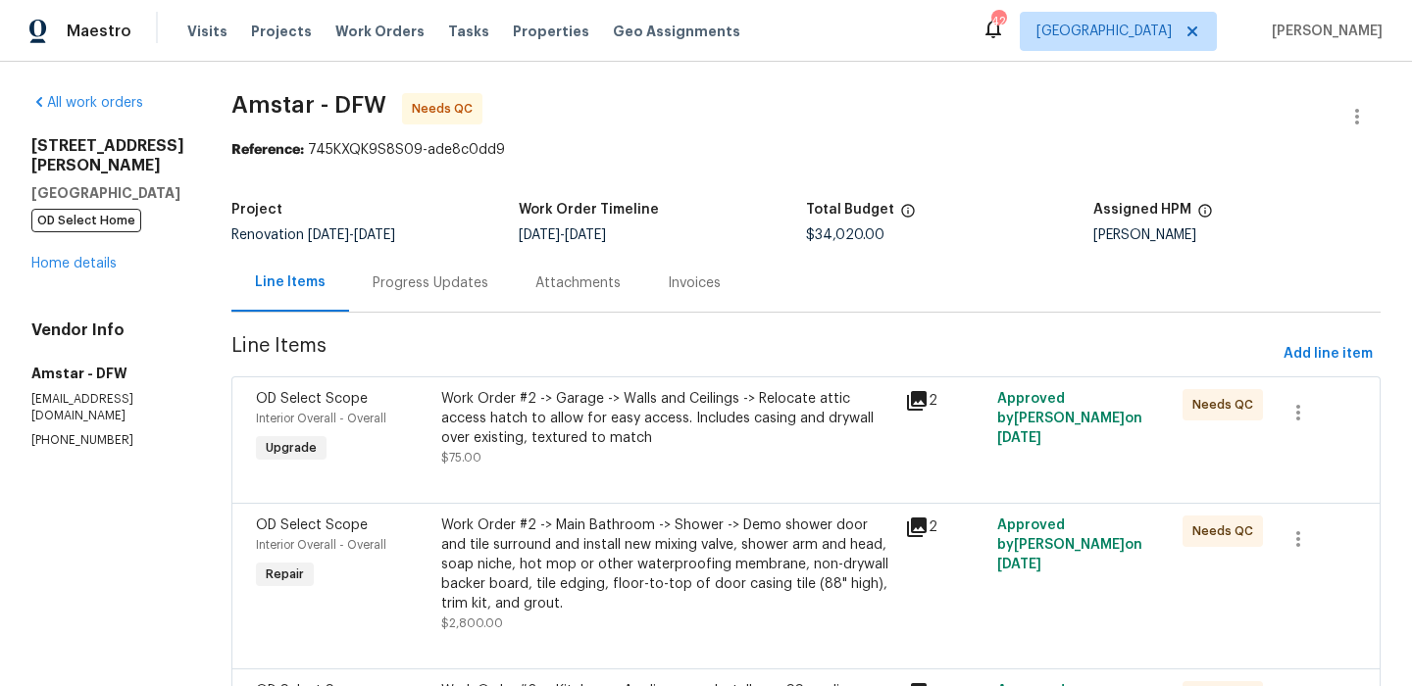
click at [535, 600] on div "Work Order #2 -> Main Bathroom -> Shower -> Demo shower door and tile surround …" at bounding box center [667, 565] width 452 height 98
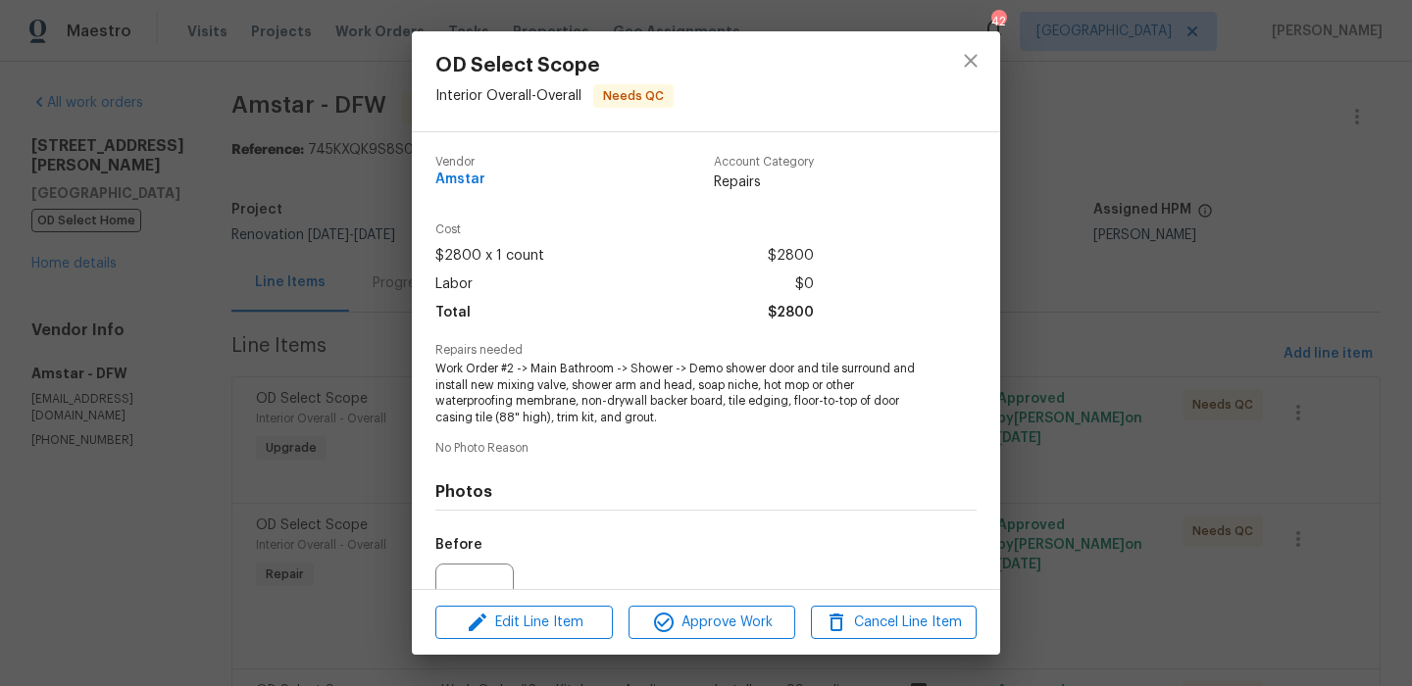
scroll to position [200, 0]
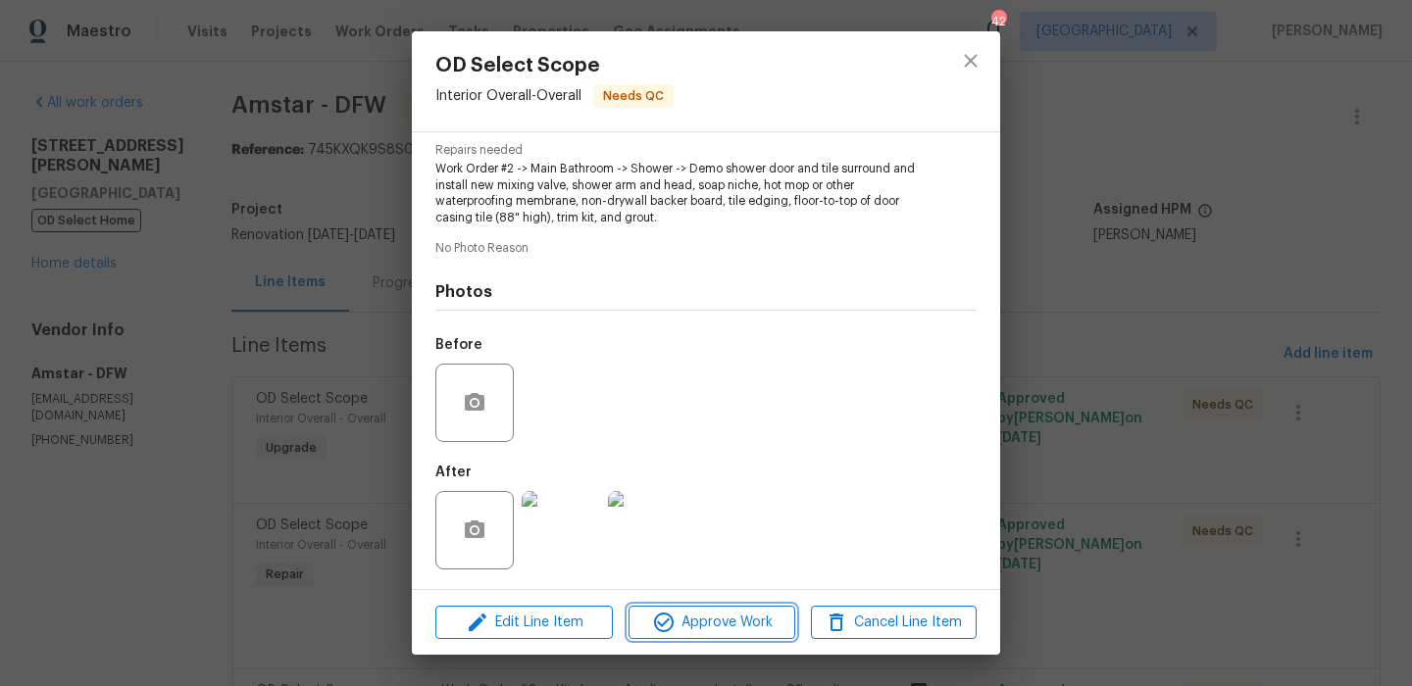
click at [721, 634] on button "Approve Work" at bounding box center [711, 623] width 166 height 34
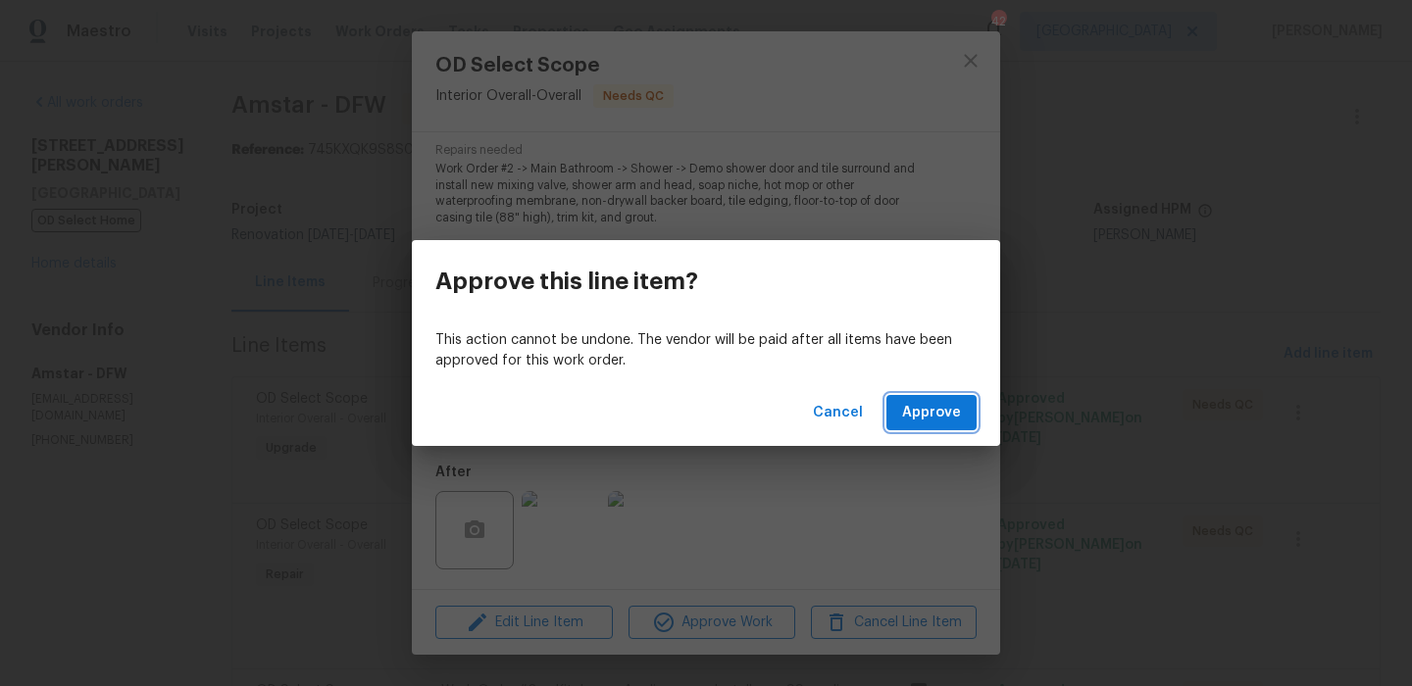
click at [943, 410] on span "Approve" at bounding box center [931, 413] width 59 height 25
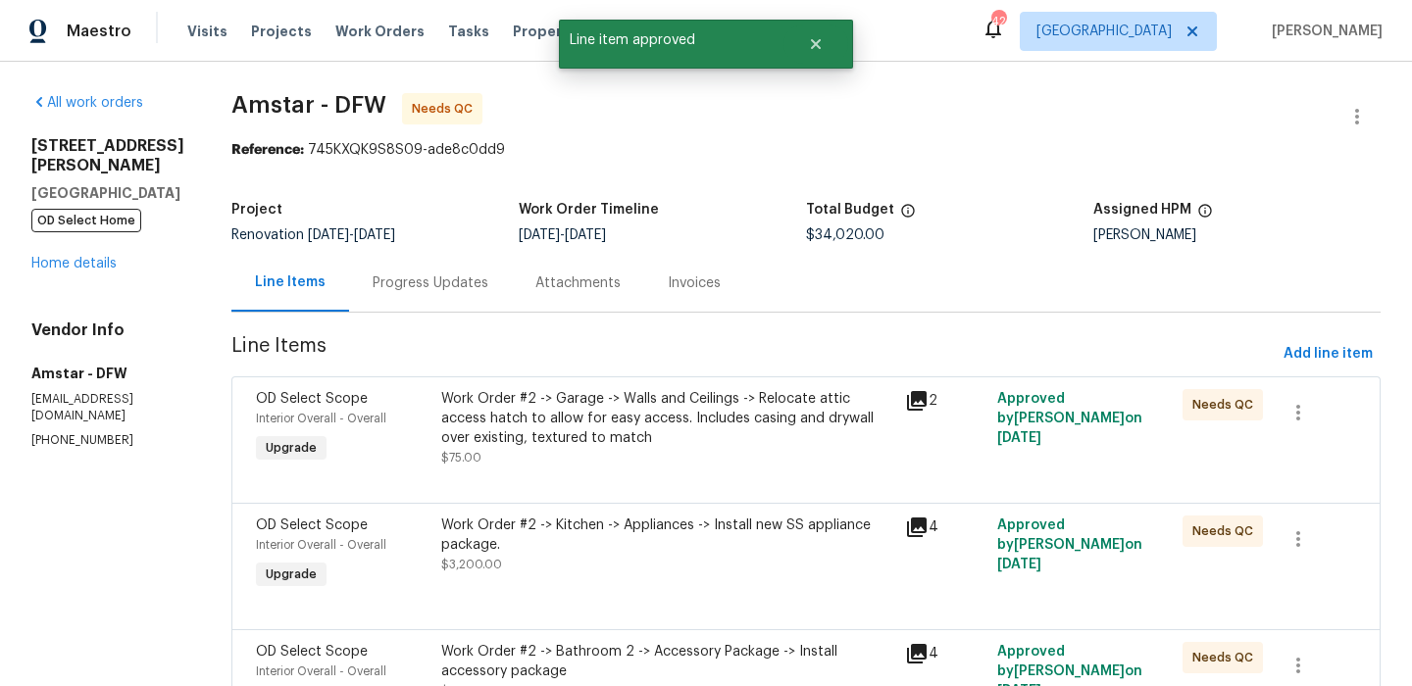
scroll to position [326, 0]
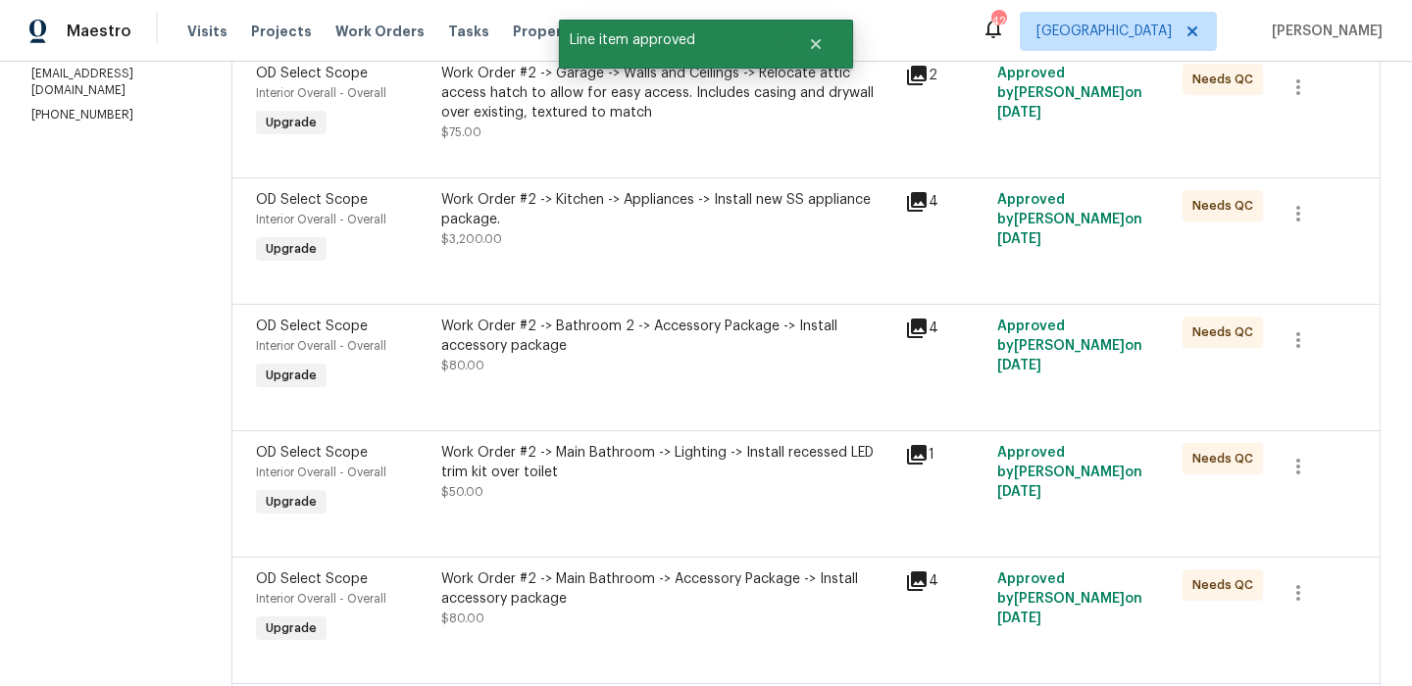
click at [622, 278] on div at bounding box center [806, 281] width 1100 height 24
click at [625, 245] on div "Work Order #2 -> Kitchen -> Appliances -> Install new SS appliance package. $3,…" at bounding box center [667, 219] width 452 height 59
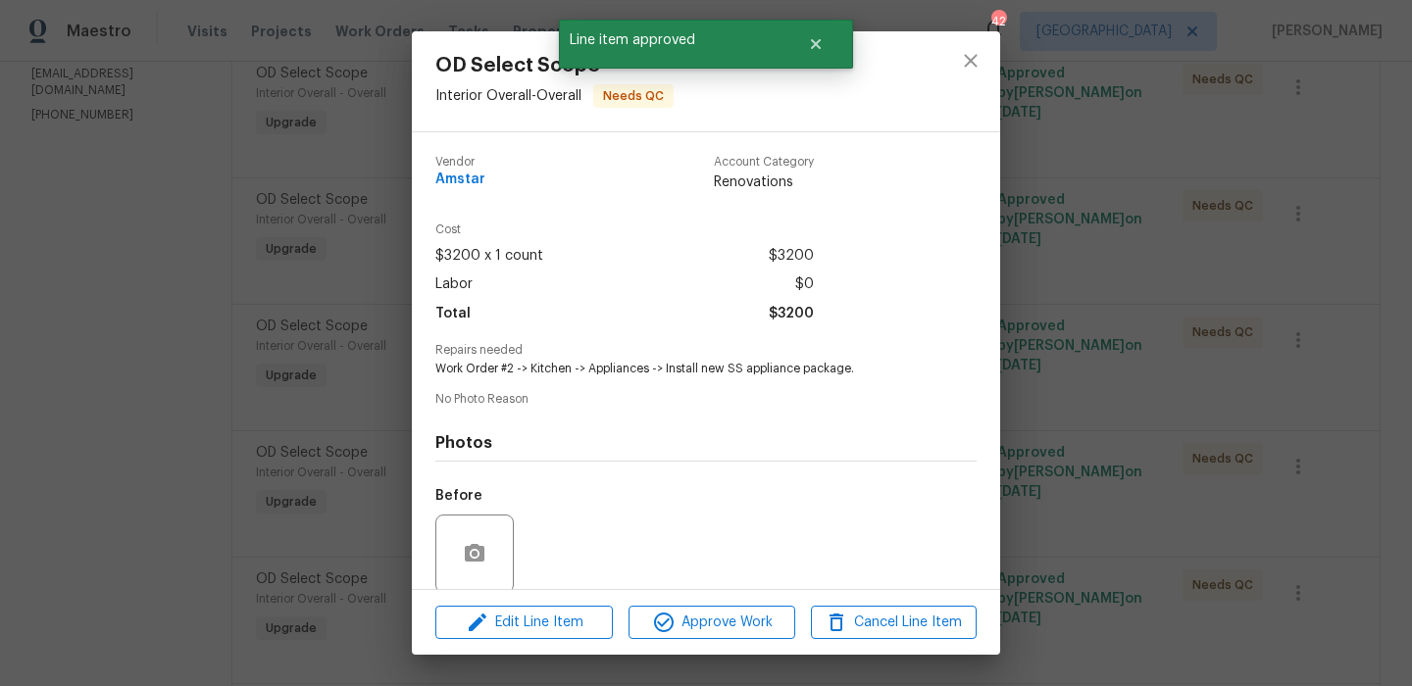
scroll to position [150, 0]
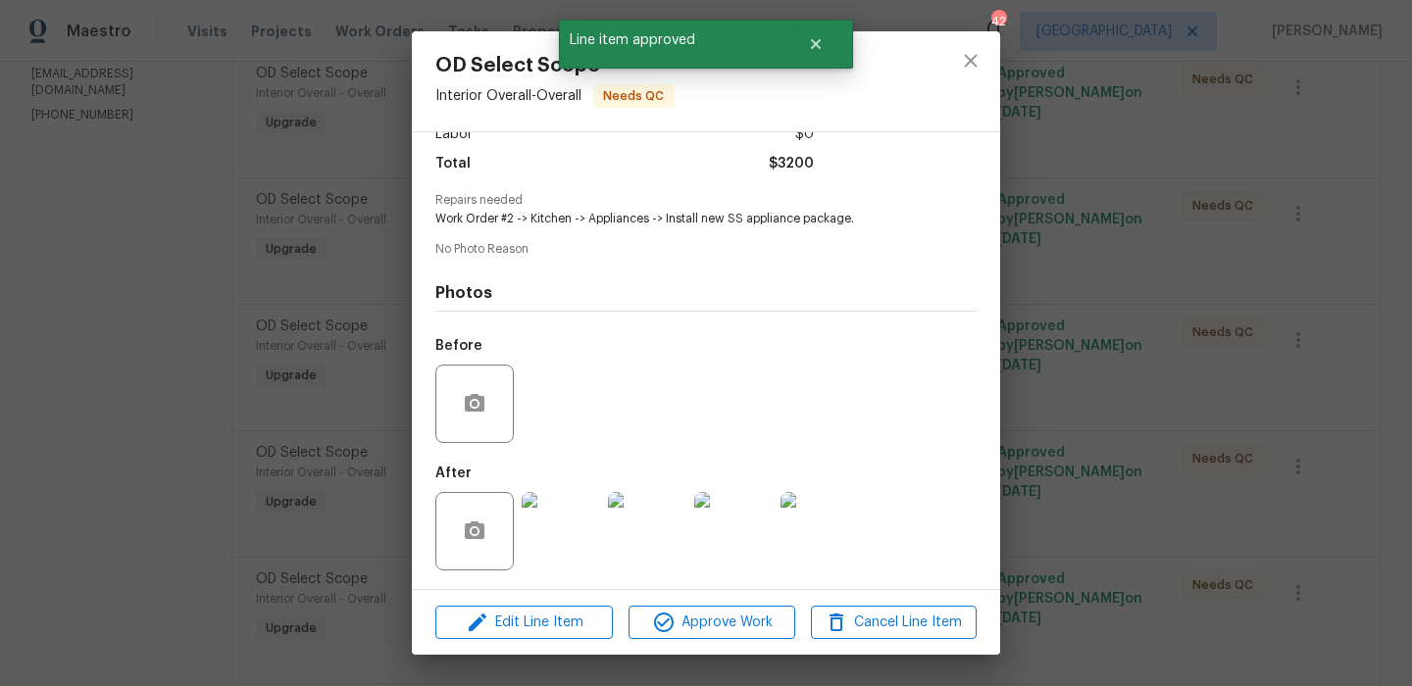
click at [715, 602] on div "Edit Line Item Approve Work Cancel Line Item" at bounding box center [706, 623] width 588 height 66
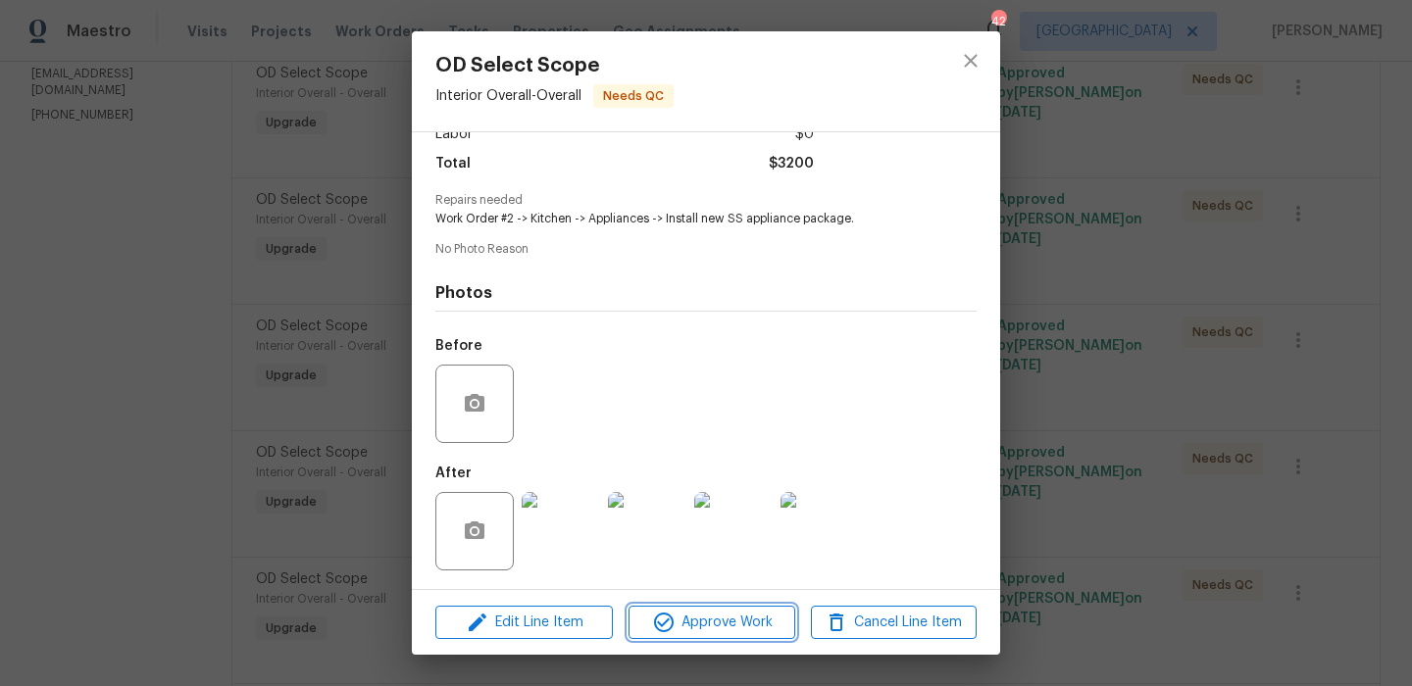
click at [710, 616] on span "Approve Work" at bounding box center [711, 623] width 154 height 25
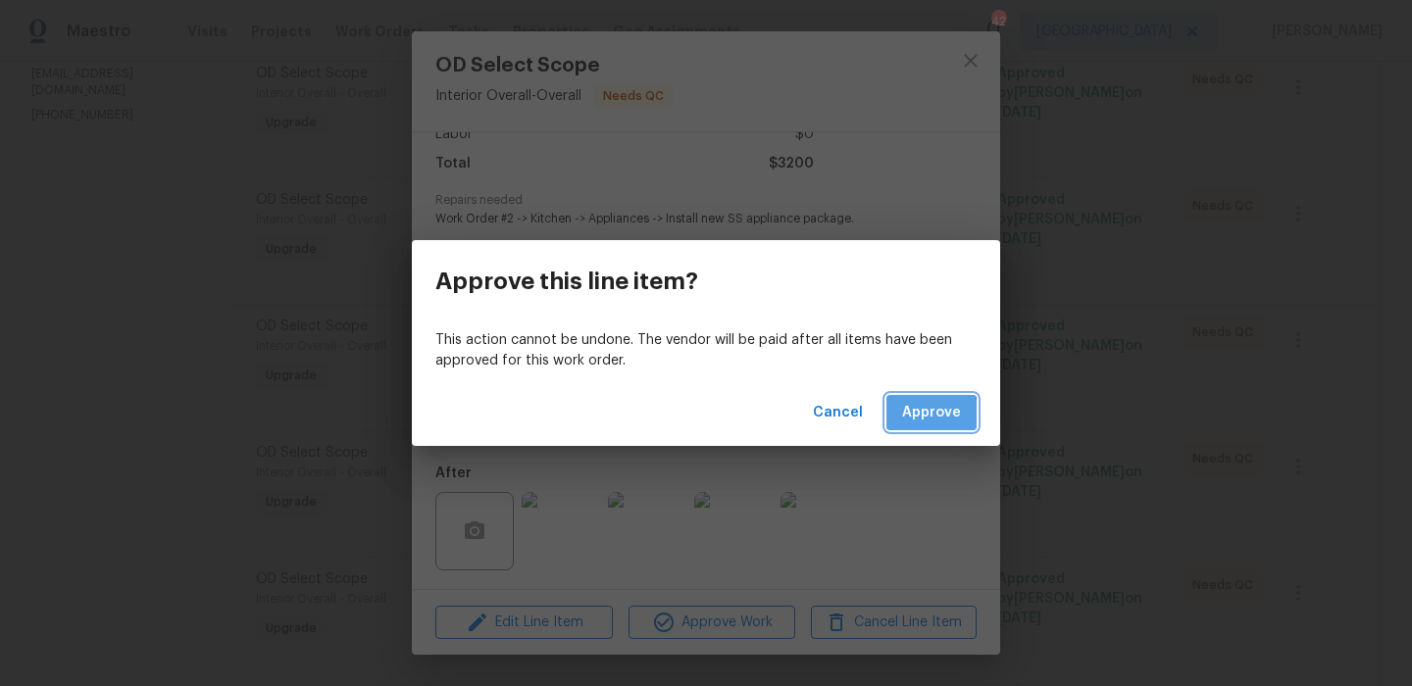
click at [918, 417] on span "Approve" at bounding box center [931, 413] width 59 height 25
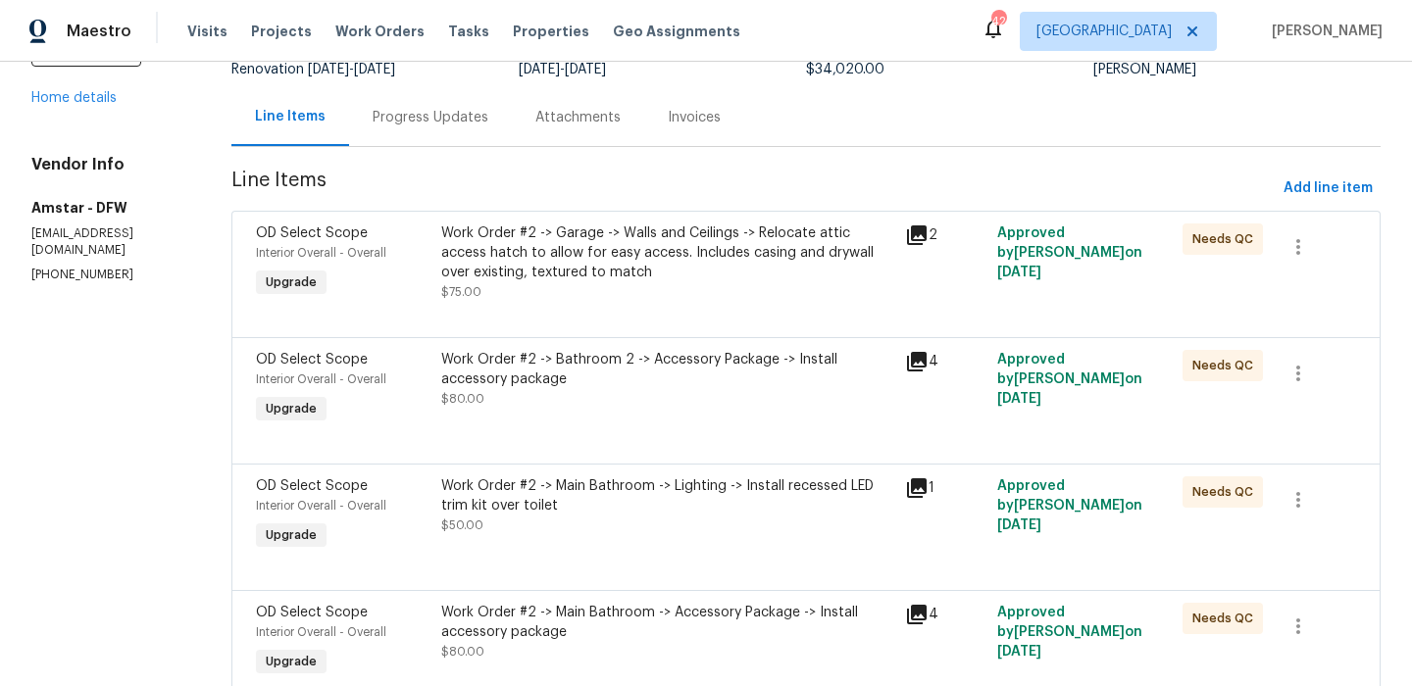
scroll to position [234, 0]
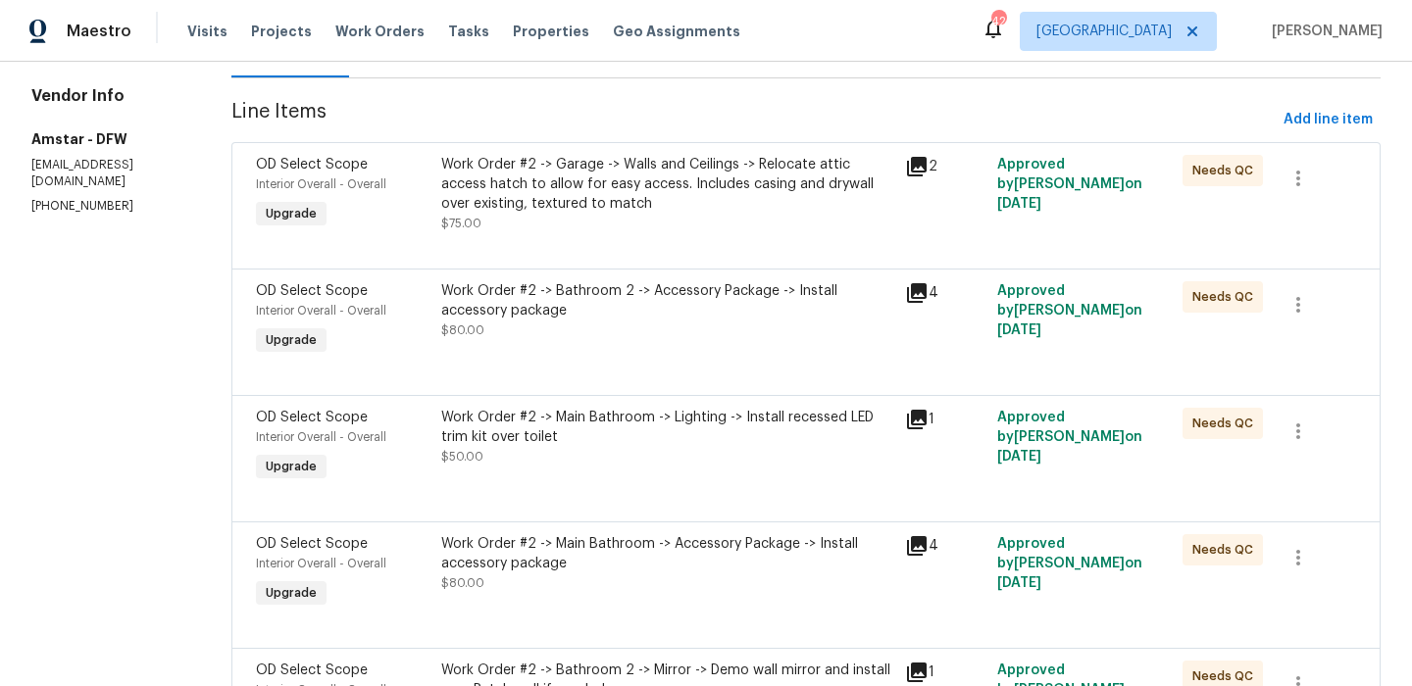
click at [709, 309] on div "Work Order #2 -> Bathroom 2 -> Accessory Package -> Install accessory package" at bounding box center [667, 300] width 452 height 39
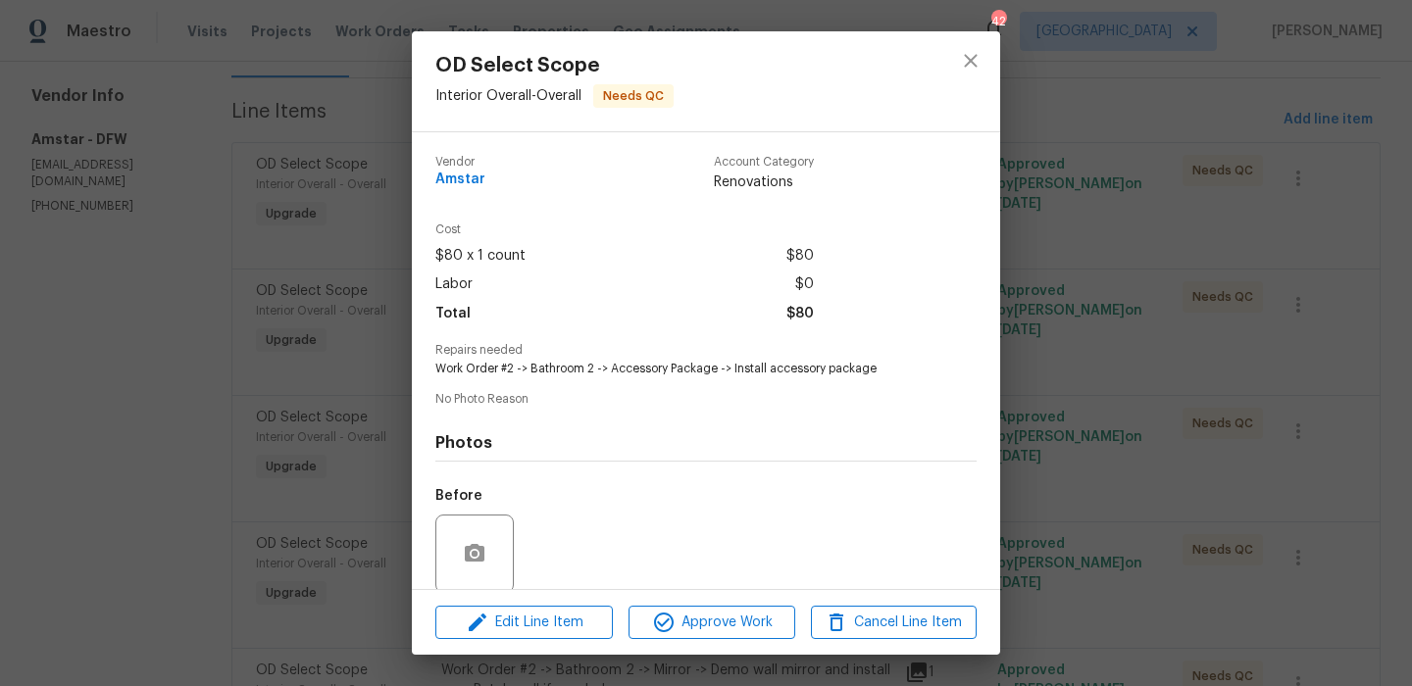
scroll to position [150, 0]
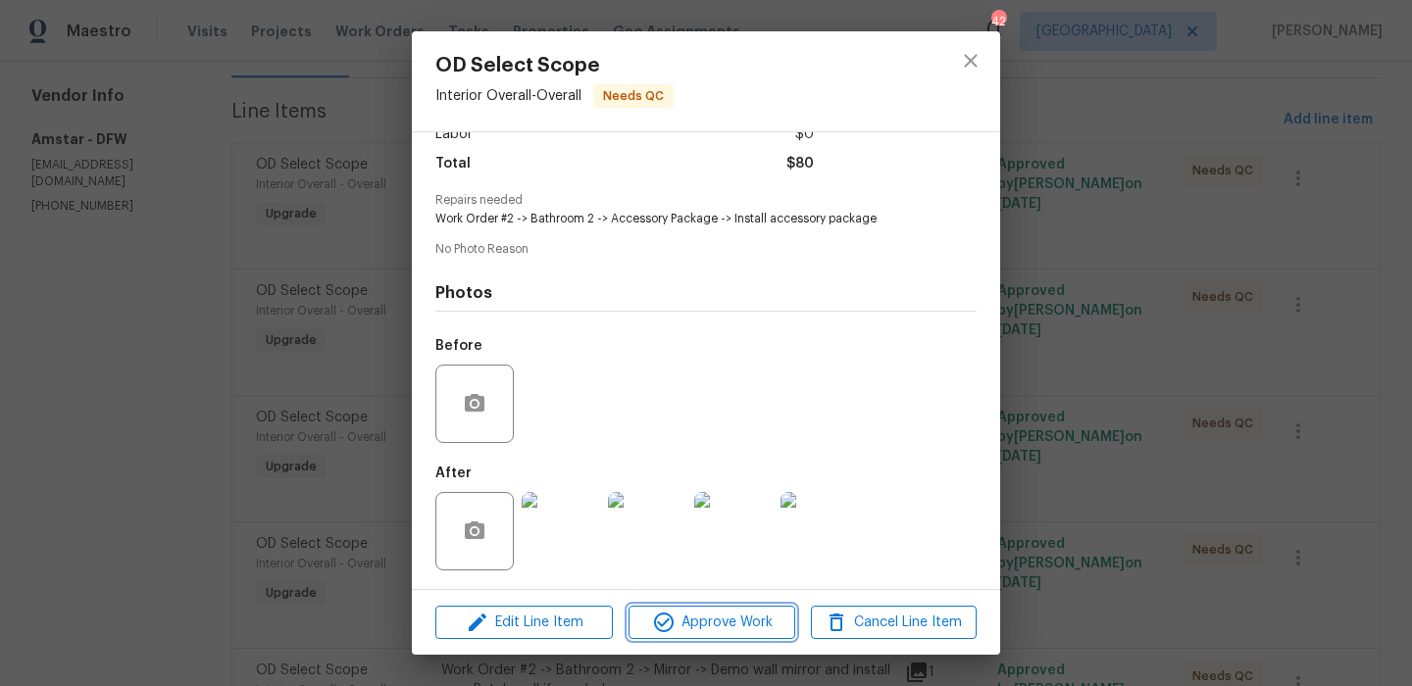
click at [723, 608] on button "Approve Work" at bounding box center [711, 623] width 166 height 34
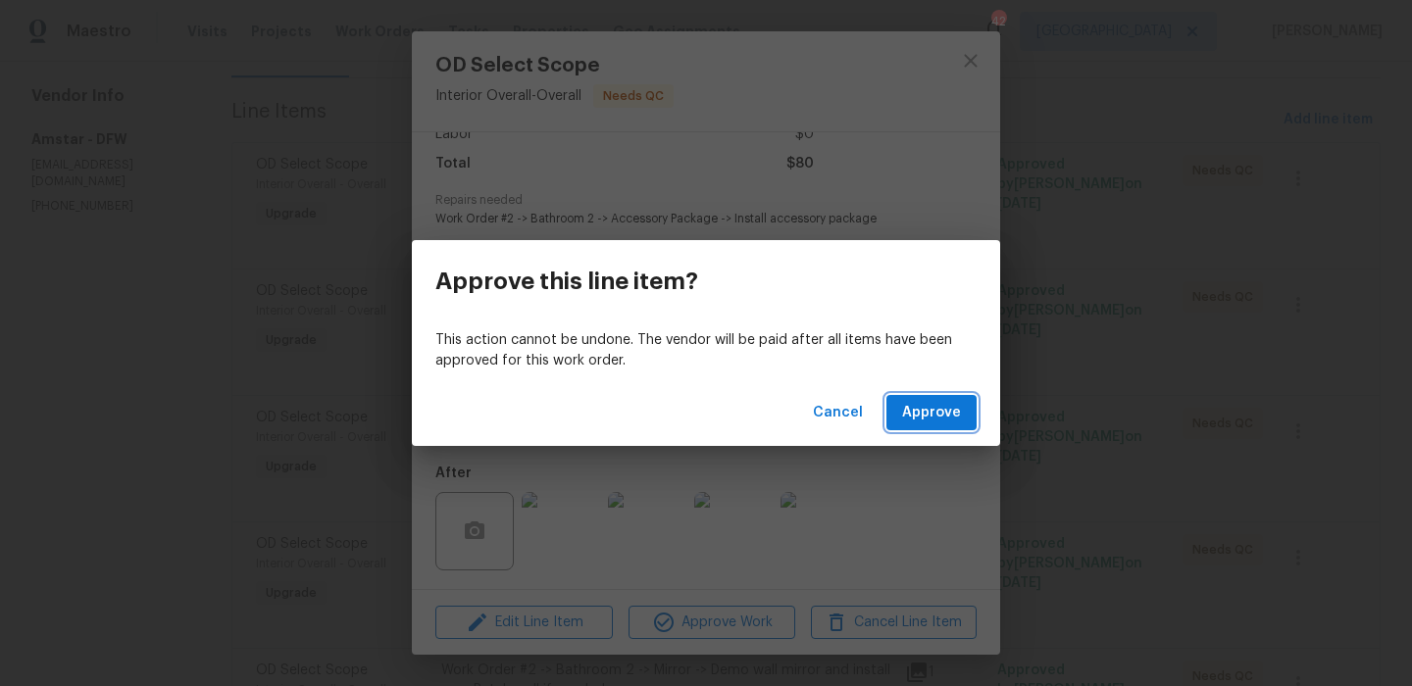
click at [961, 417] on button "Approve" at bounding box center [931, 413] width 90 height 36
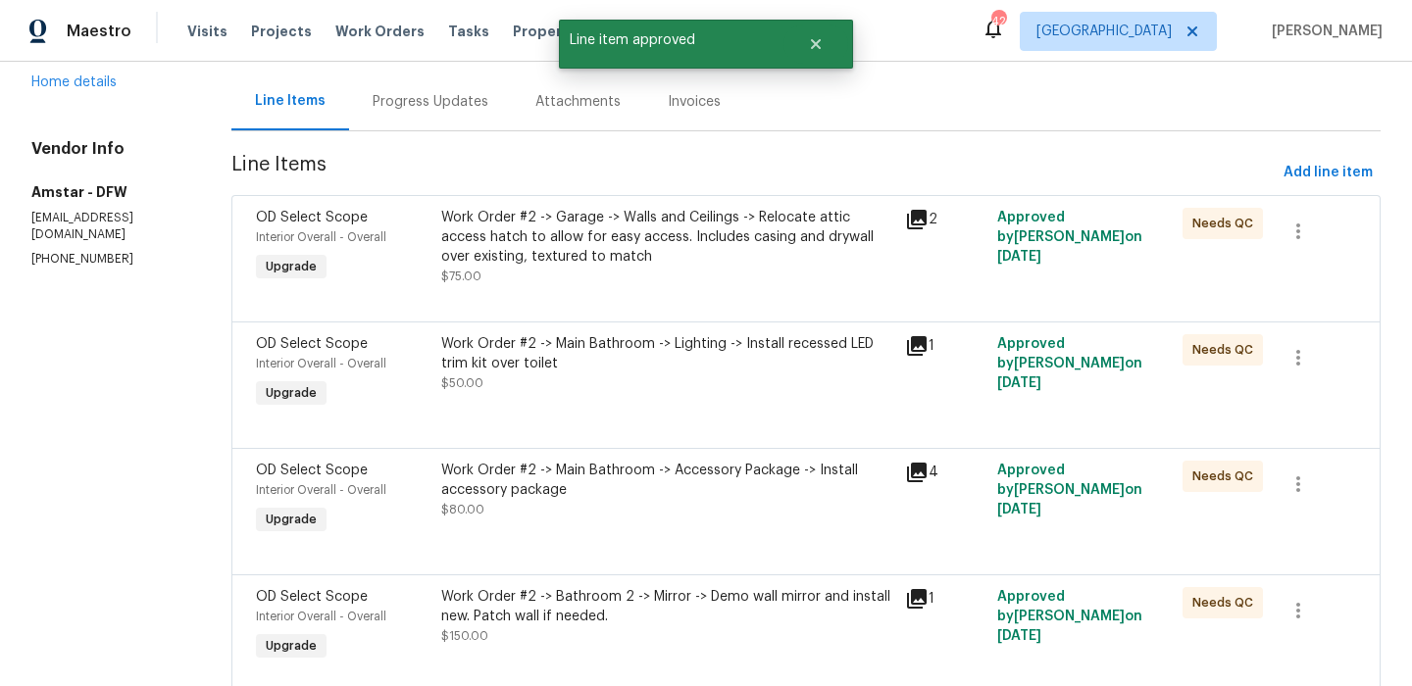
scroll to position [212, 0]
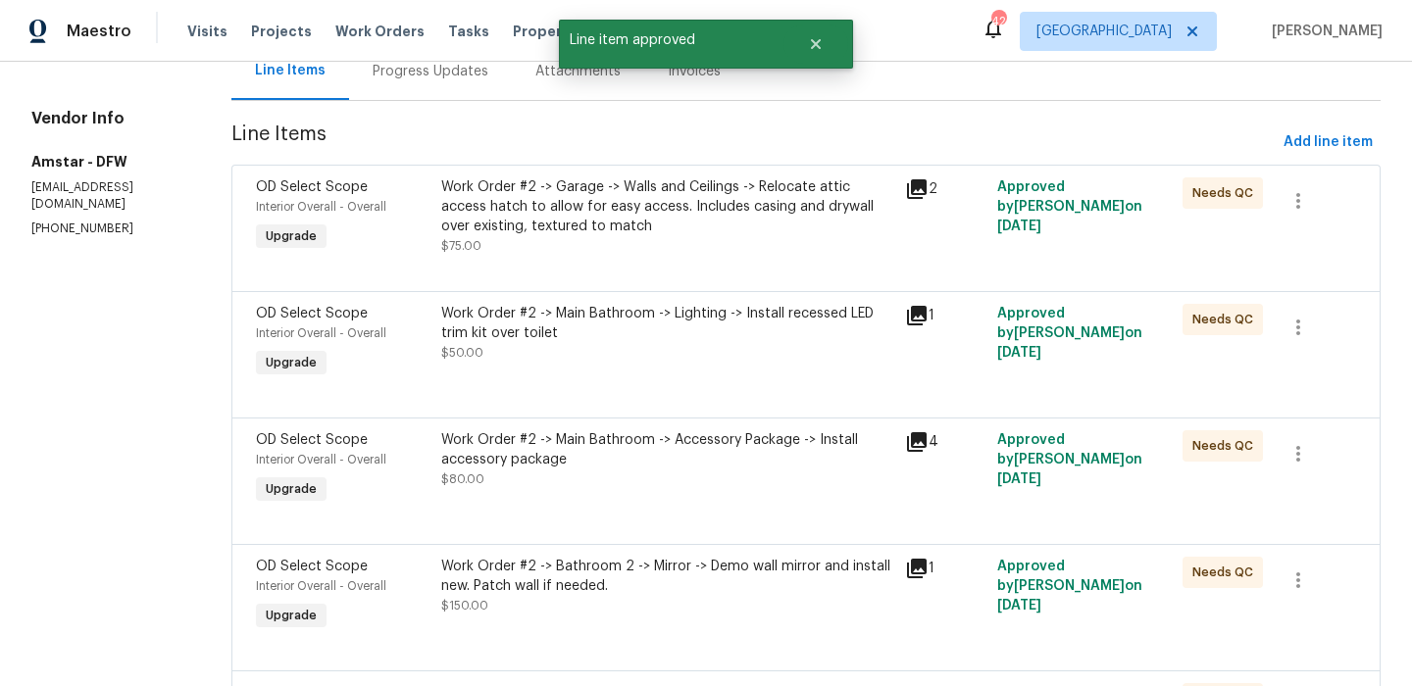
click at [753, 374] on div "Work Order #2 -> Main Bathroom -> Lighting -> Install recessed LED trim kit ove…" at bounding box center [667, 343] width 464 height 90
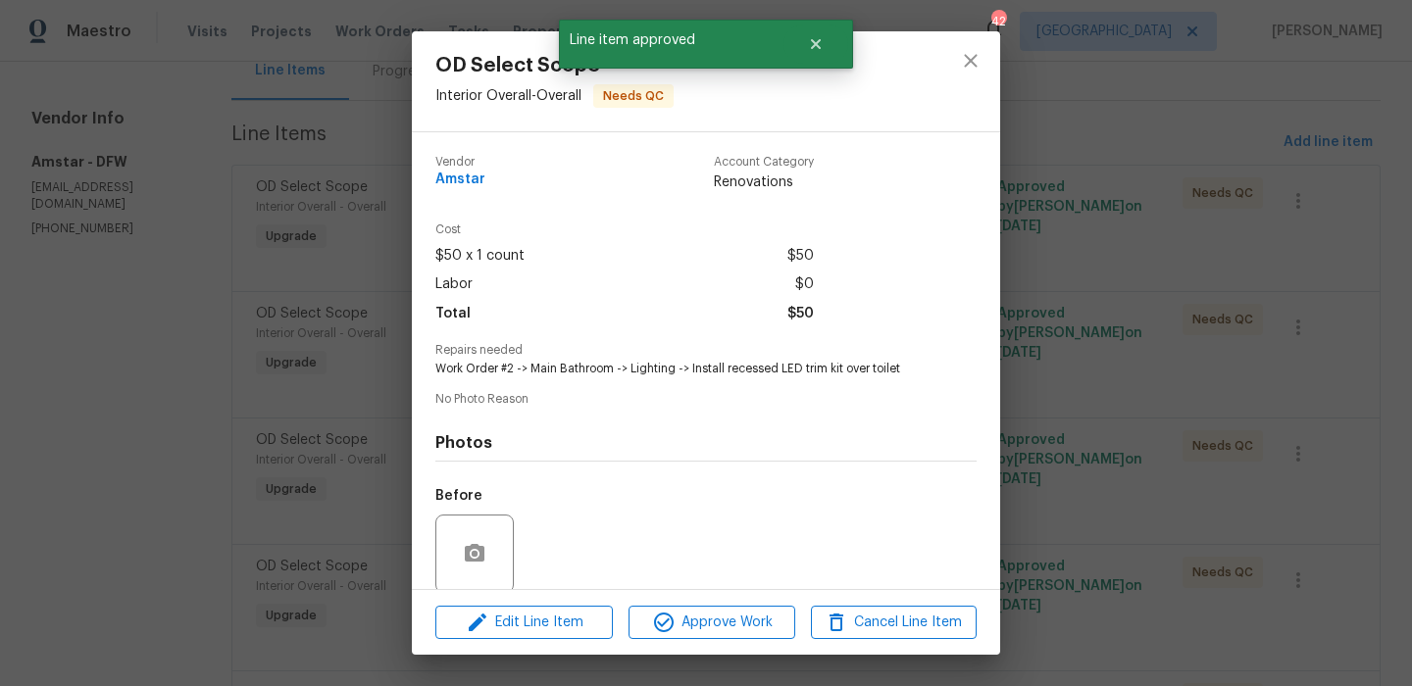
scroll to position [150, 0]
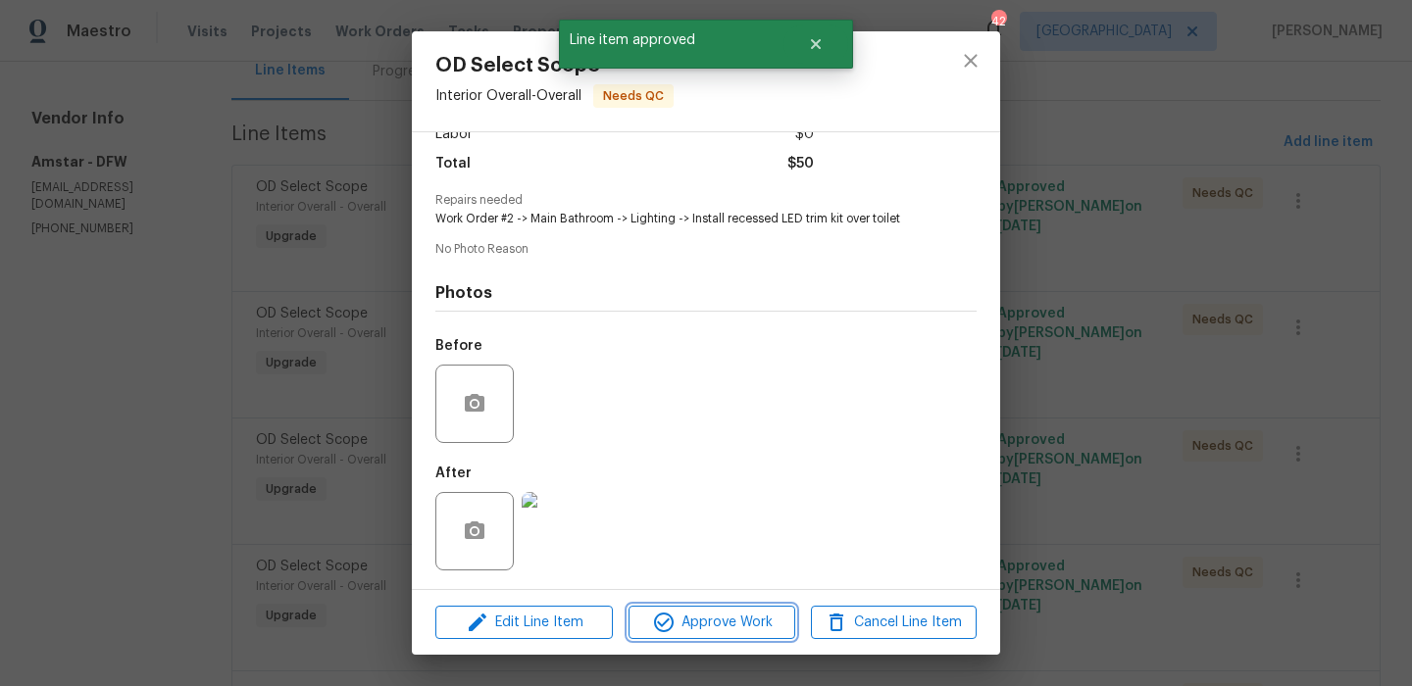
click at [733, 624] on span "Approve Work" at bounding box center [711, 623] width 154 height 25
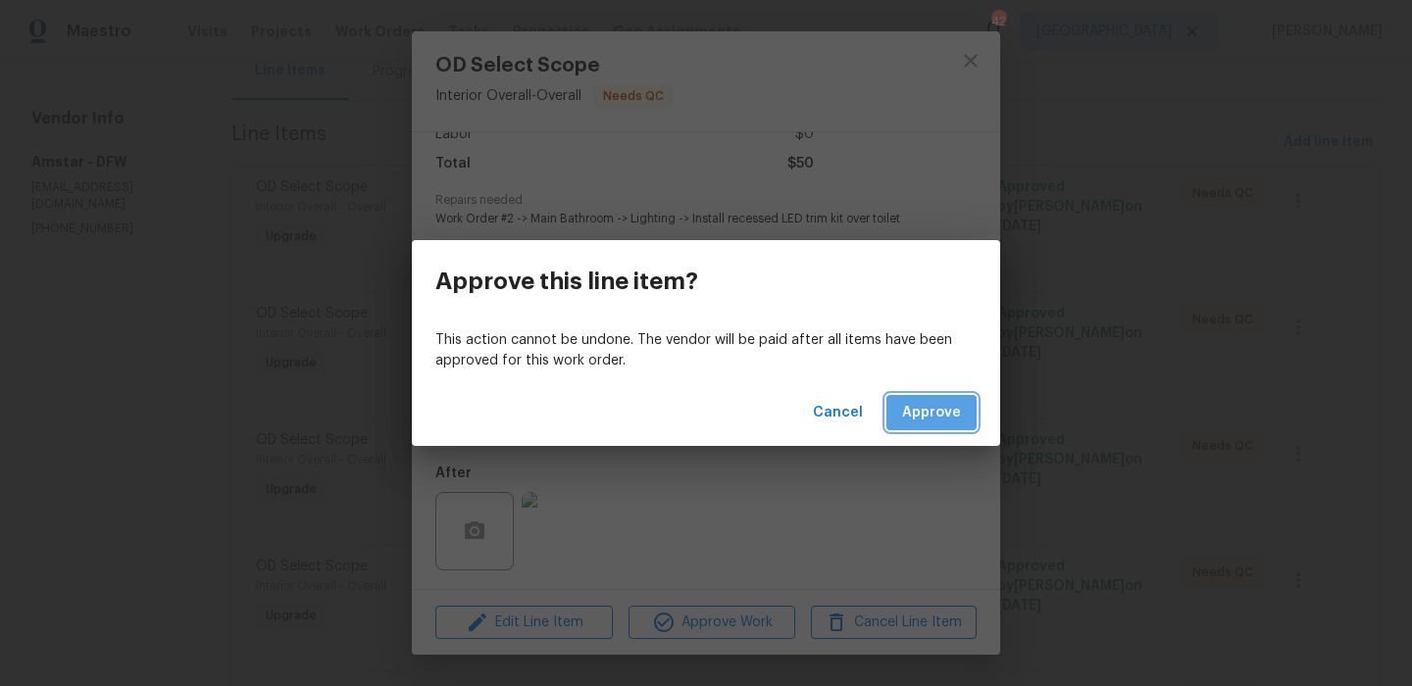
click at [933, 421] on span "Approve" at bounding box center [931, 413] width 59 height 25
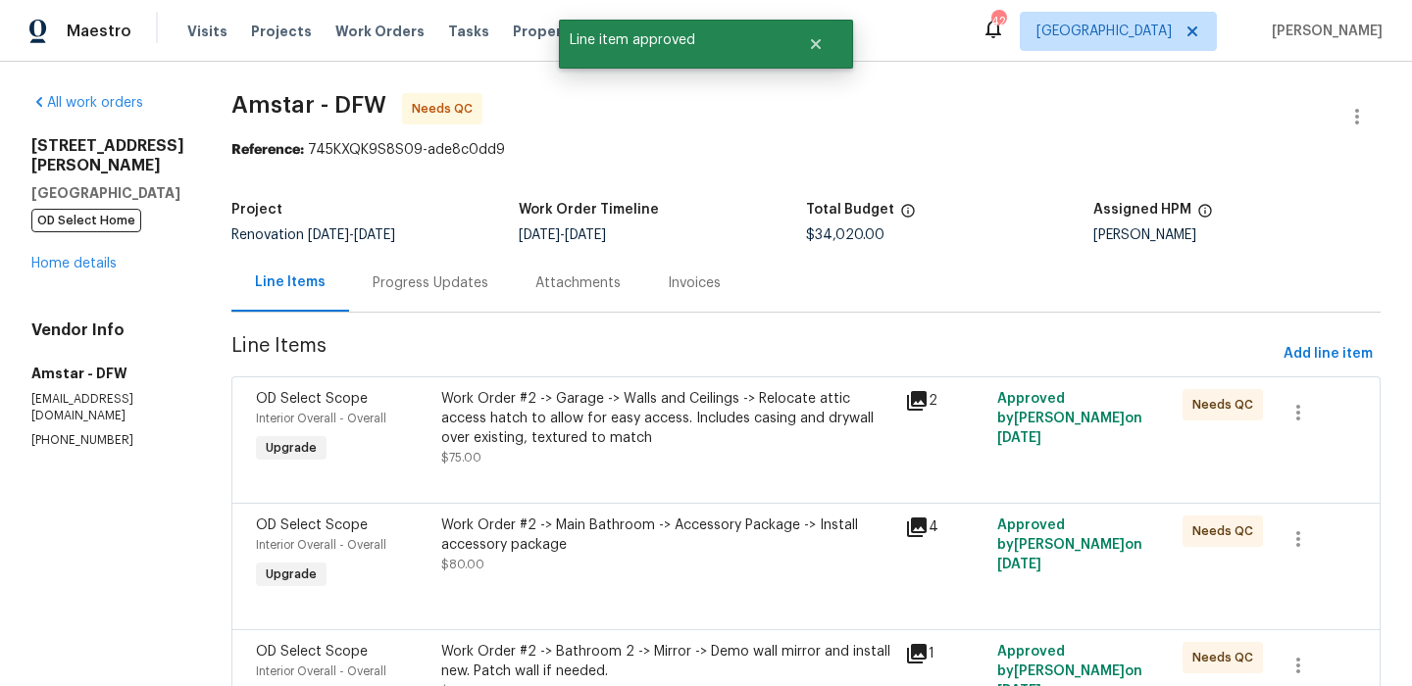
scroll to position [579, 0]
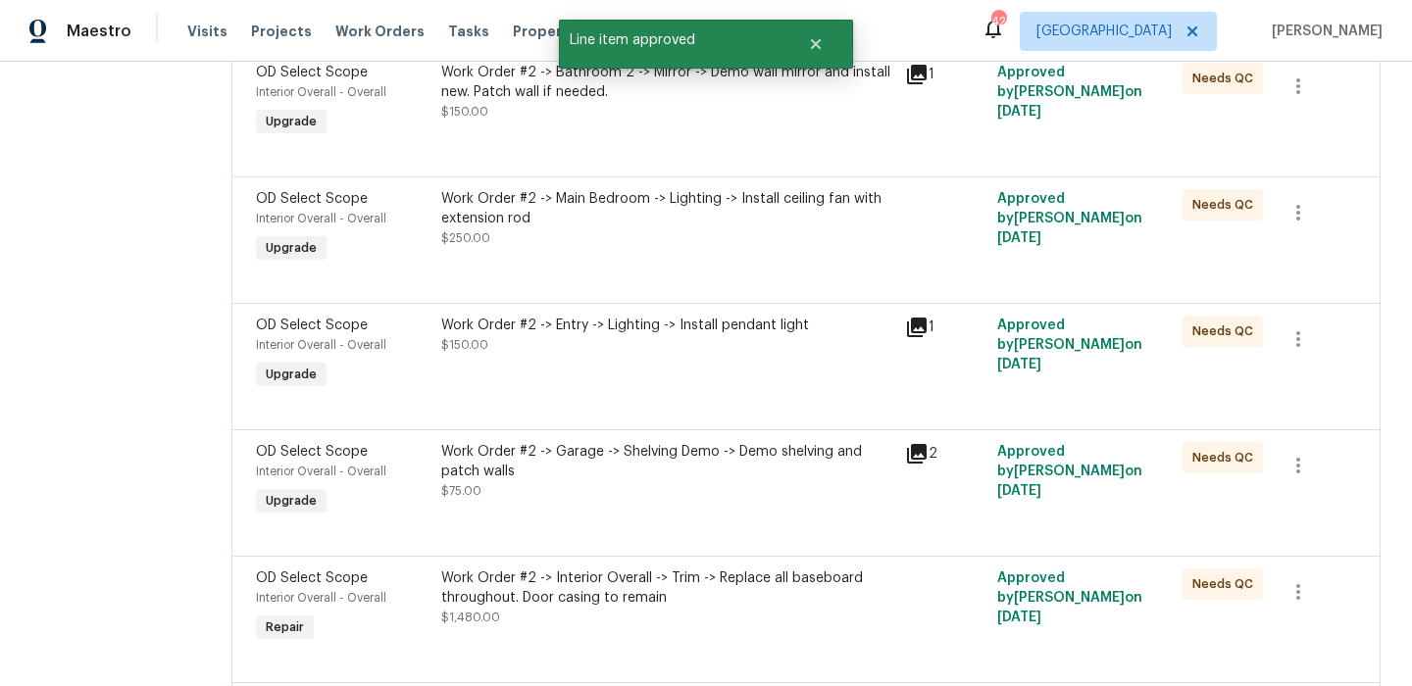
click at [722, 374] on div "Work Order #2 -> Entry -> Lighting -> Install pendant light $150.00" at bounding box center [667, 355] width 464 height 90
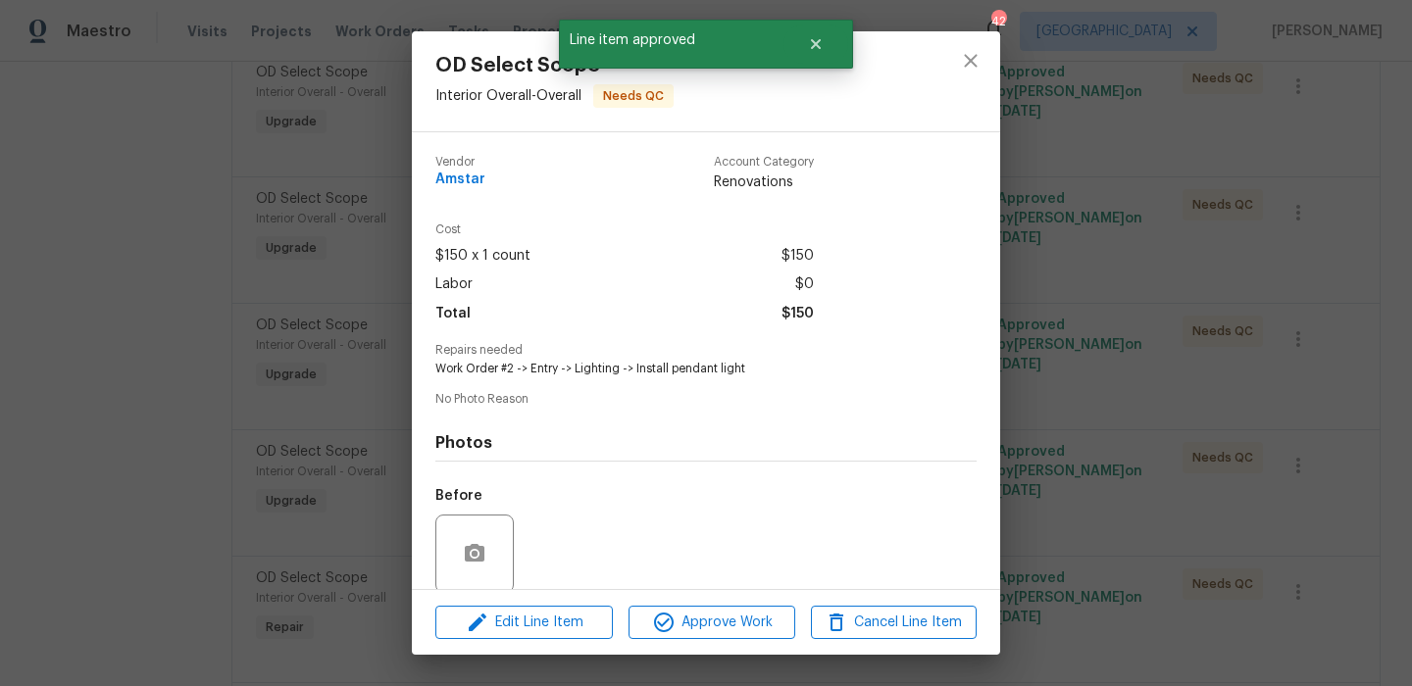
scroll to position [150, 0]
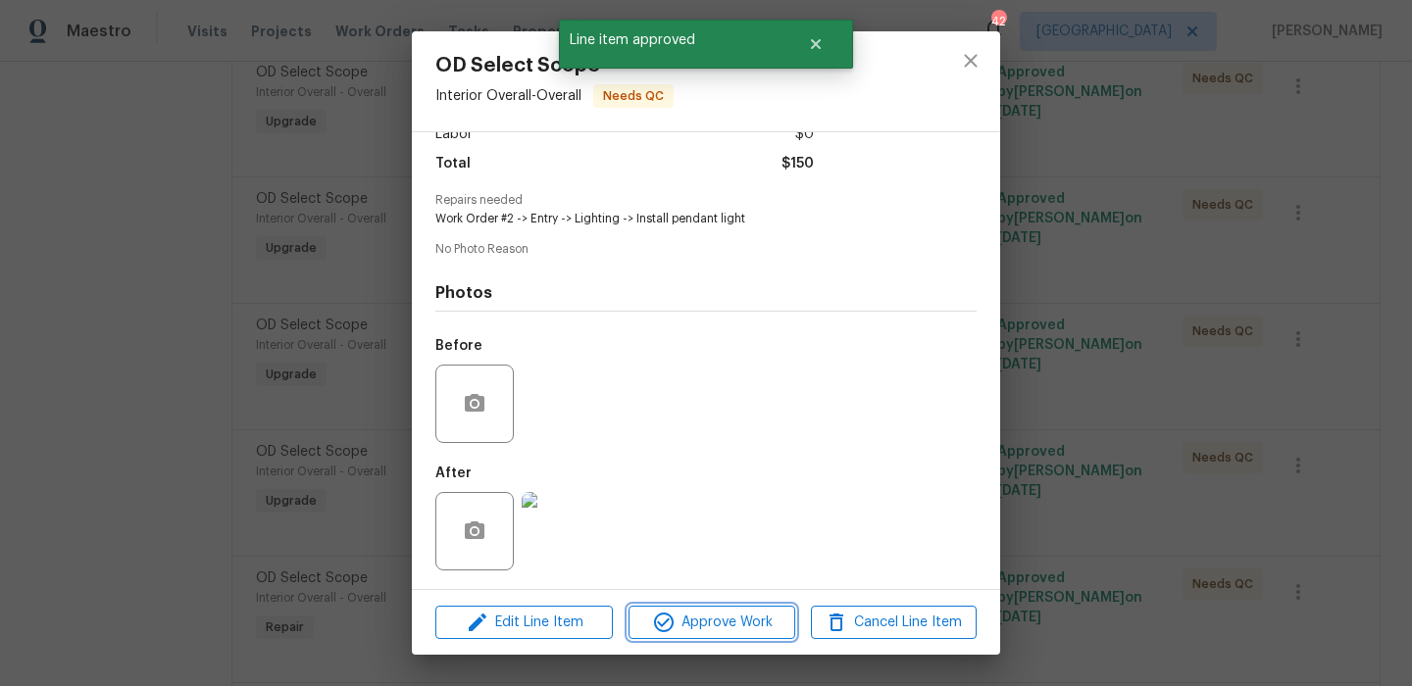
click at [721, 629] on span "Approve Work" at bounding box center [711, 623] width 154 height 25
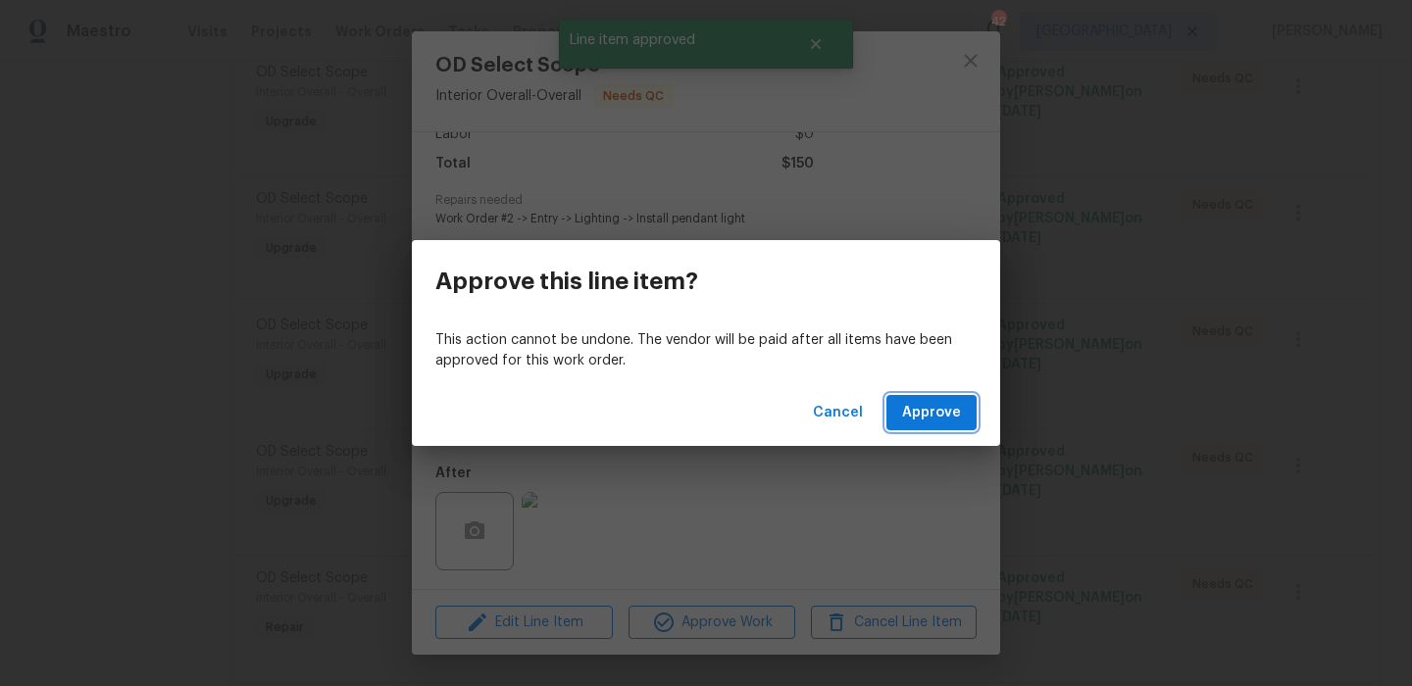
click at [958, 416] on span "Approve" at bounding box center [931, 413] width 59 height 25
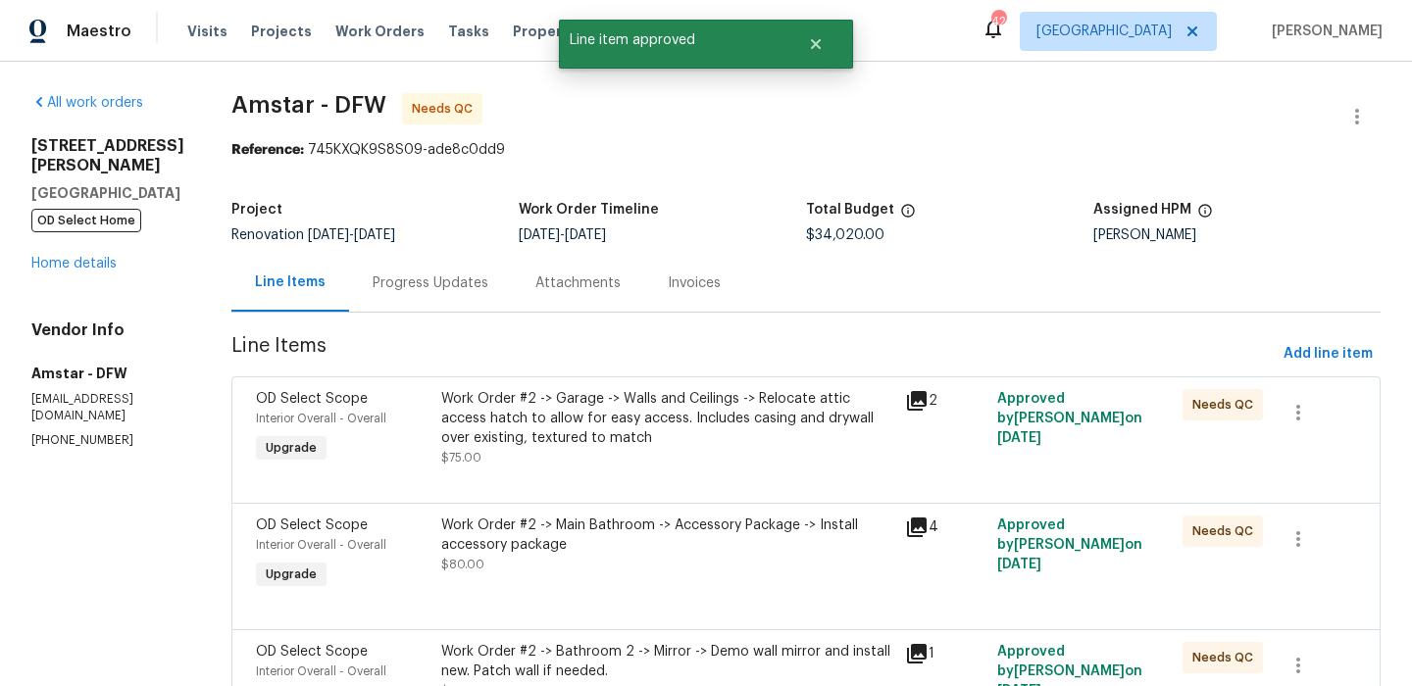
scroll to position [25, 0]
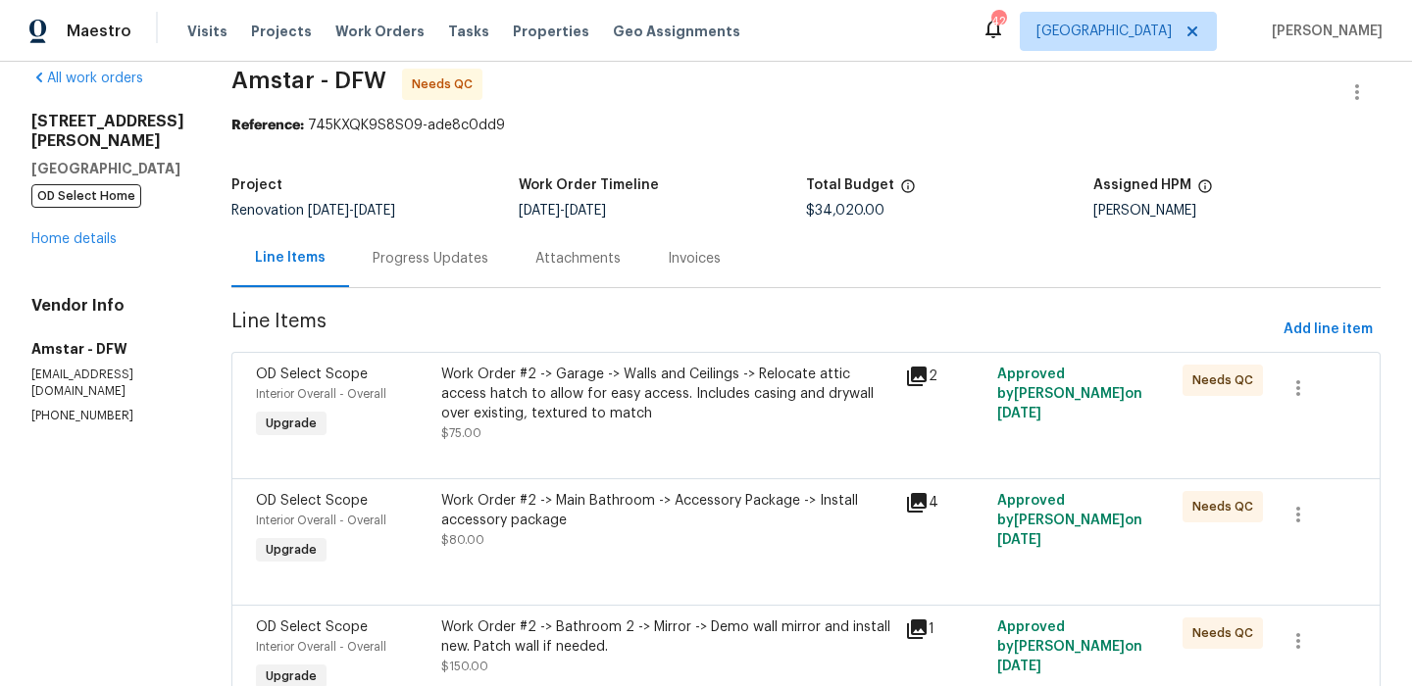
click at [551, 531] on div "Work Order #2 -> Main Bathroom -> Accessory Package -> Install accessory packag…" at bounding box center [667, 520] width 452 height 59
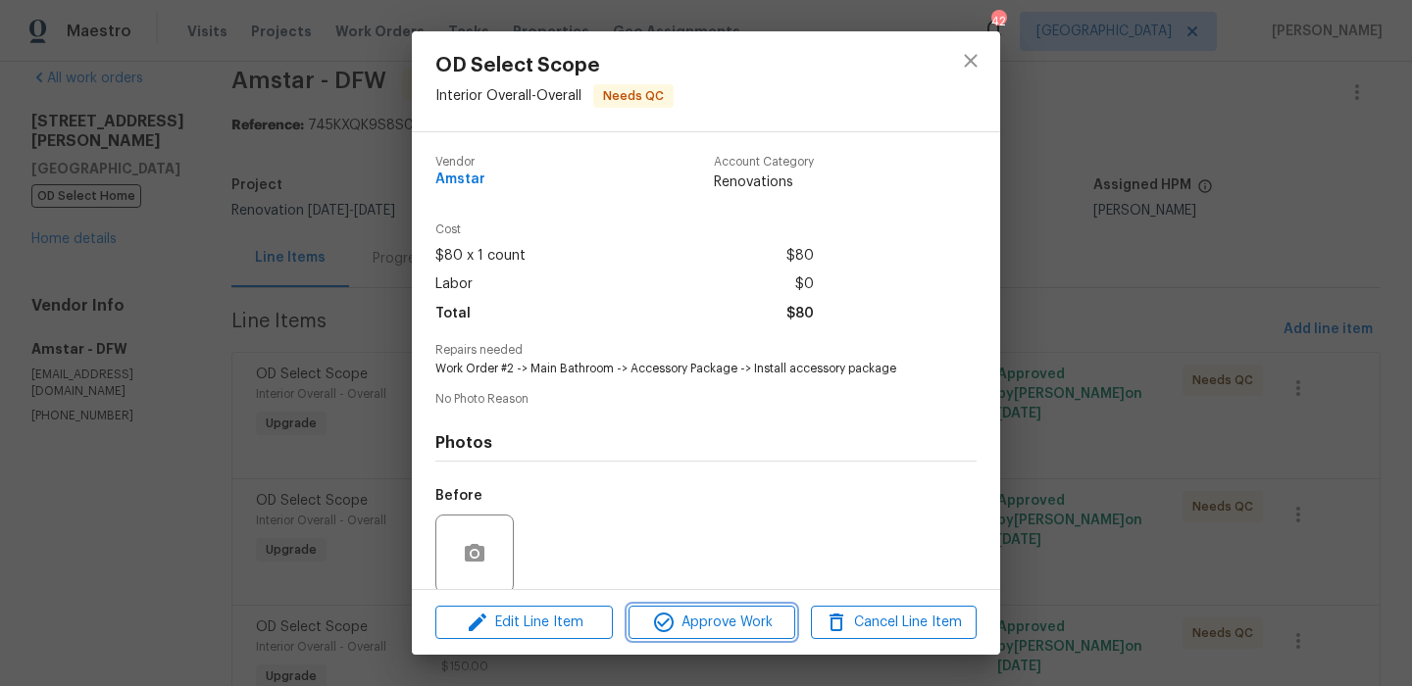
click at [731, 623] on span "Approve Work" at bounding box center [711, 623] width 154 height 25
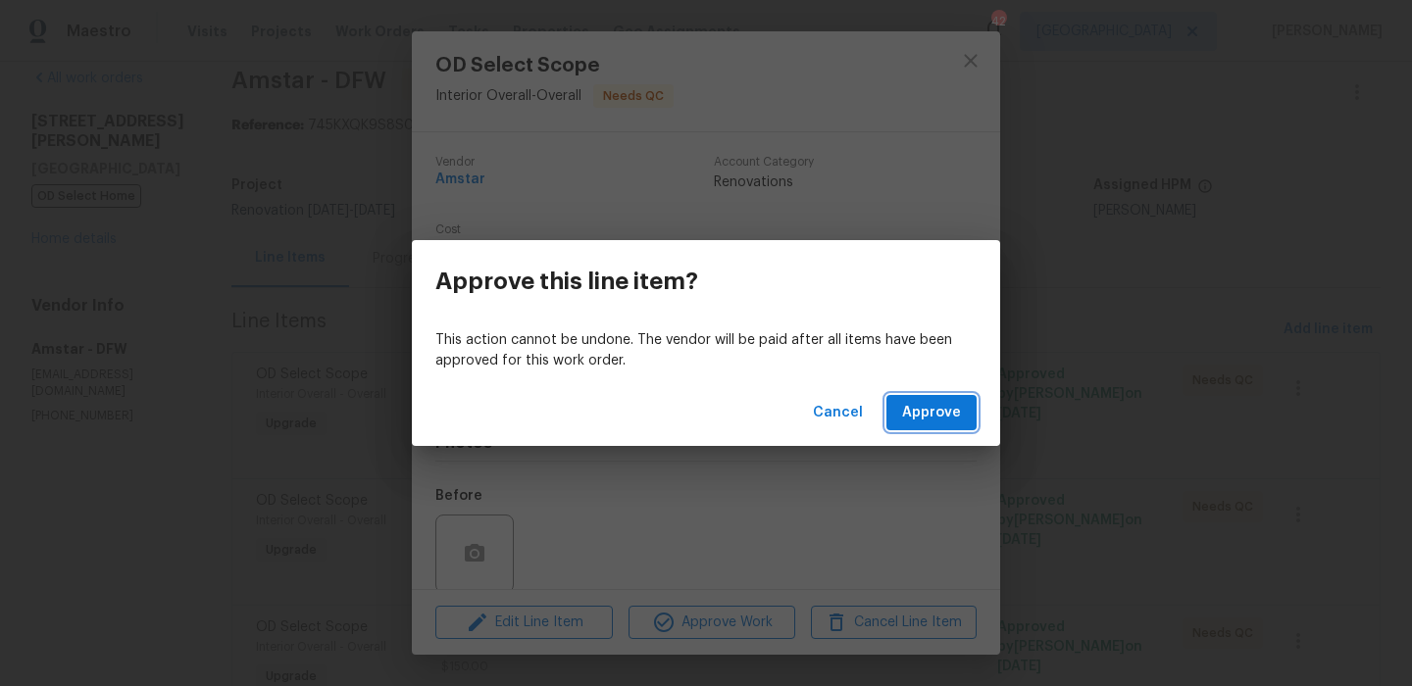
click at [940, 416] on span "Approve" at bounding box center [931, 413] width 59 height 25
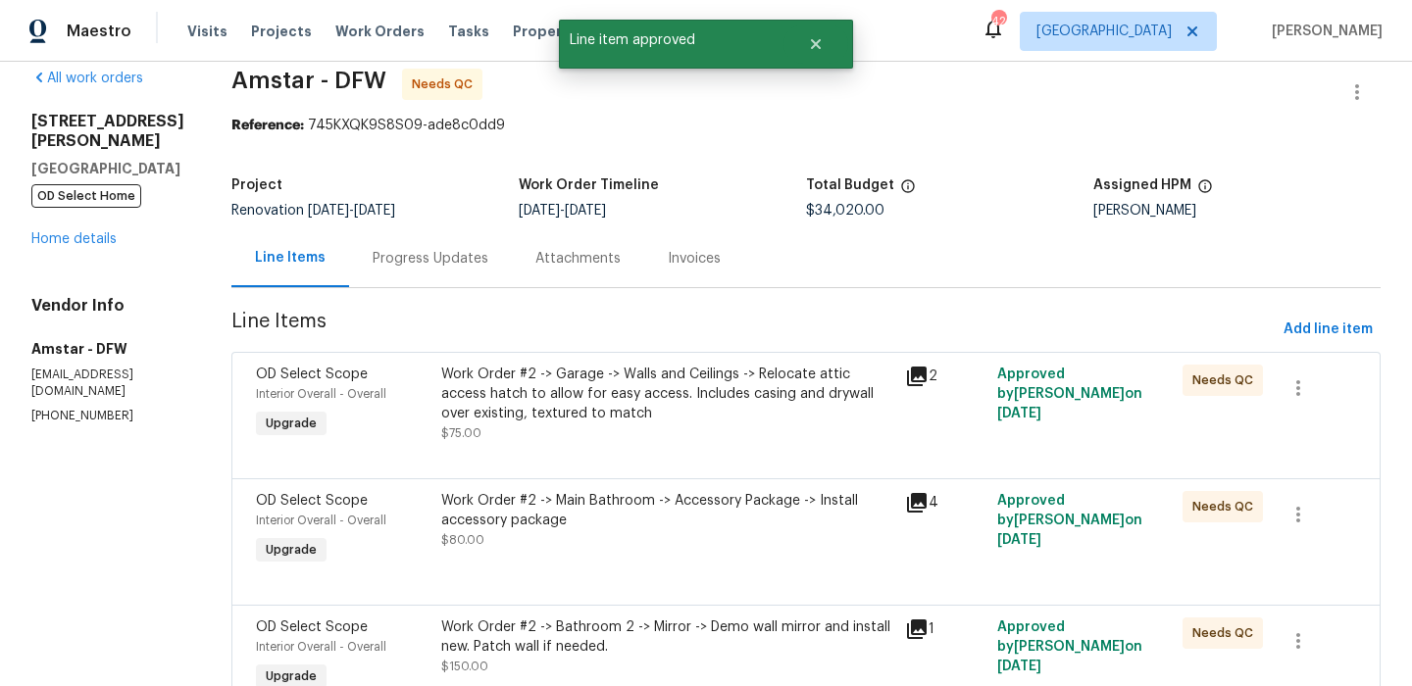
scroll to position [0, 0]
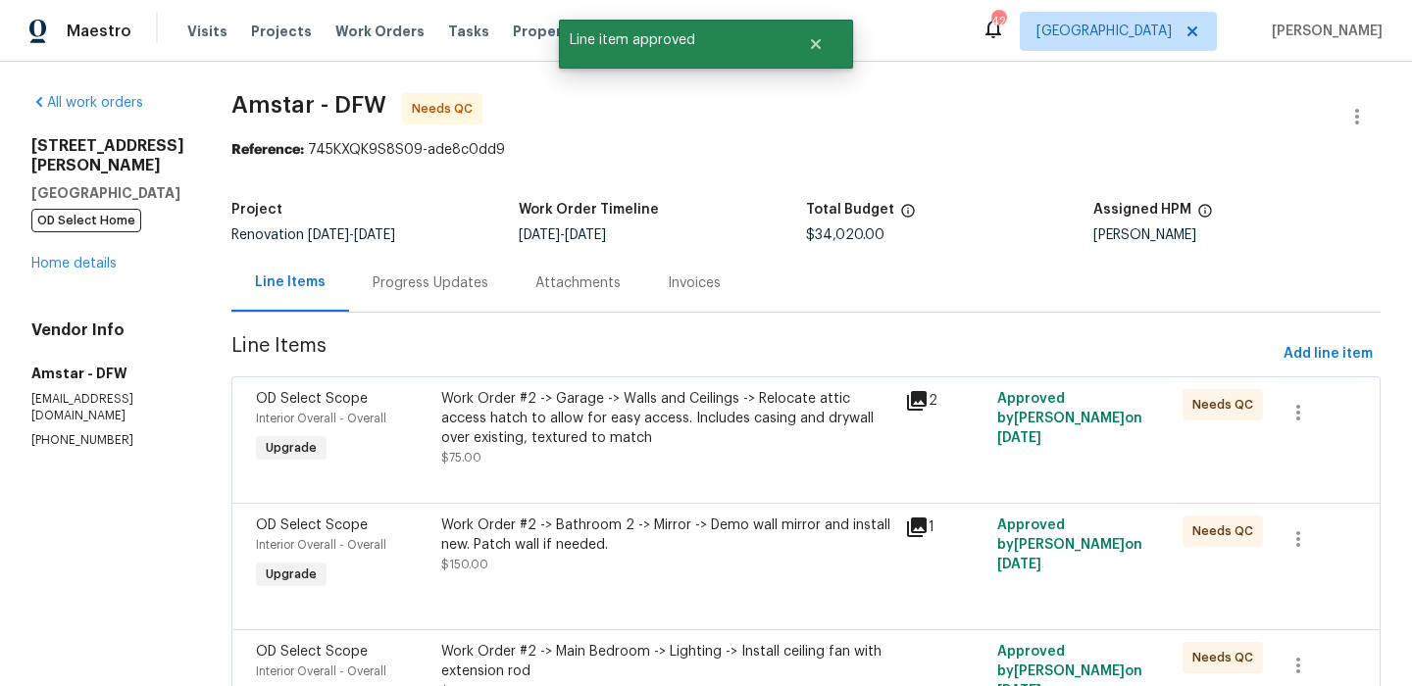
click at [741, 568] on div "Work Order #2 -> Bathroom 2 -> Mirror -> Demo wall mirror and install new. Patc…" at bounding box center [667, 545] width 452 height 59
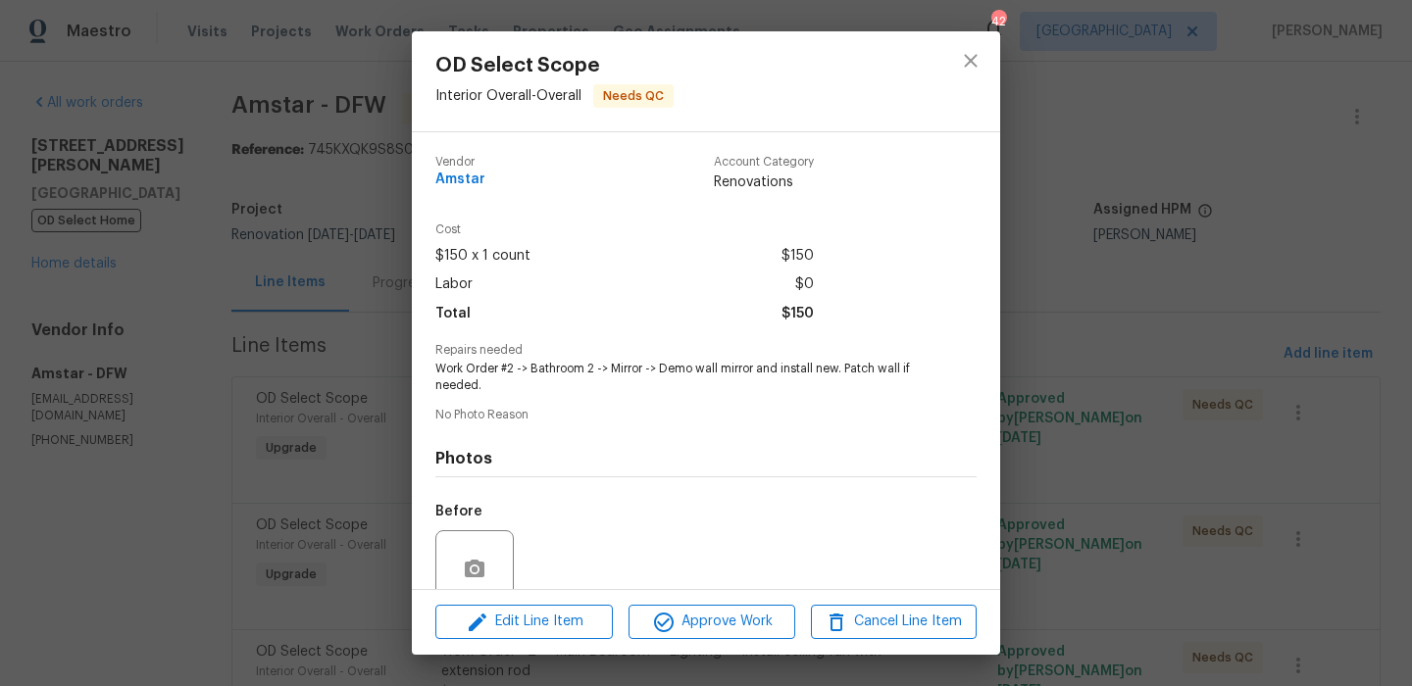
scroll to position [153, 0]
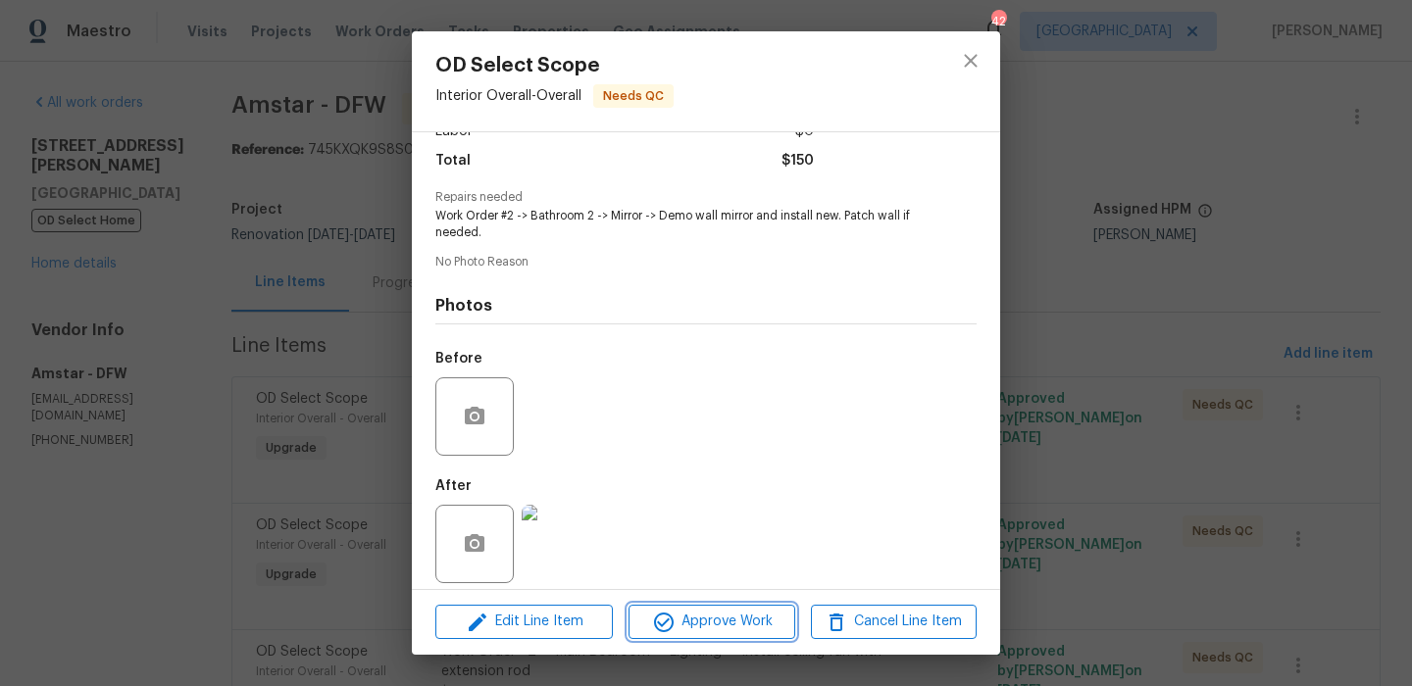
click at [748, 623] on span "Approve Work" at bounding box center [711, 622] width 154 height 25
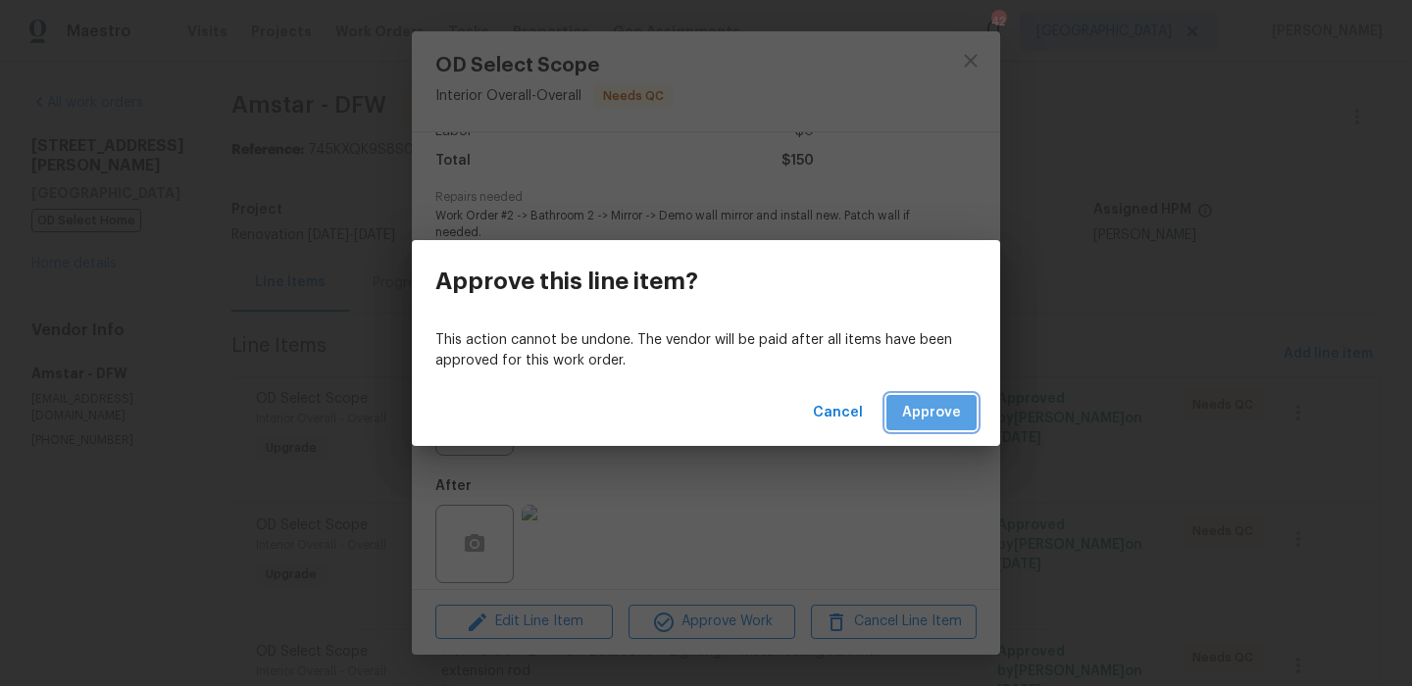
click at [921, 426] on button "Approve" at bounding box center [931, 413] width 90 height 36
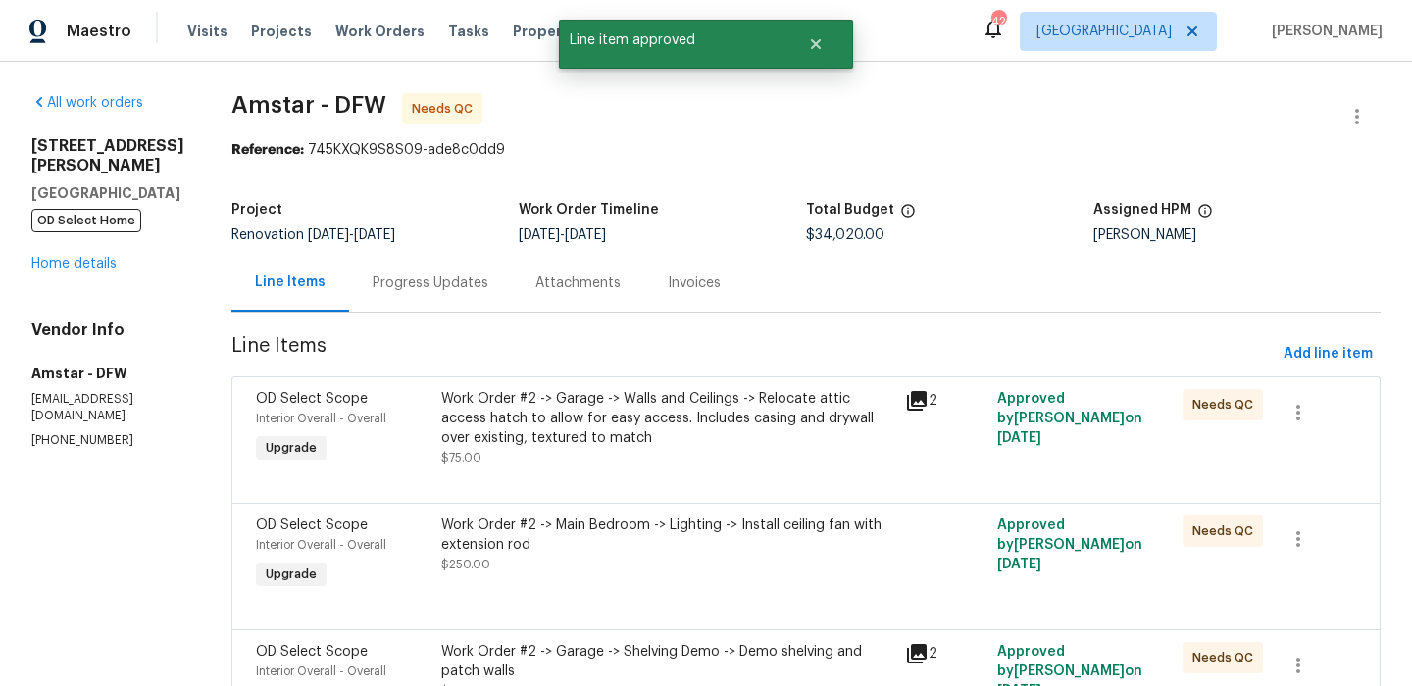
click at [638, 577] on div "Work Order #2 -> Main Bedroom -> Lighting -> Install ceiling fan with extension…" at bounding box center [667, 555] width 464 height 90
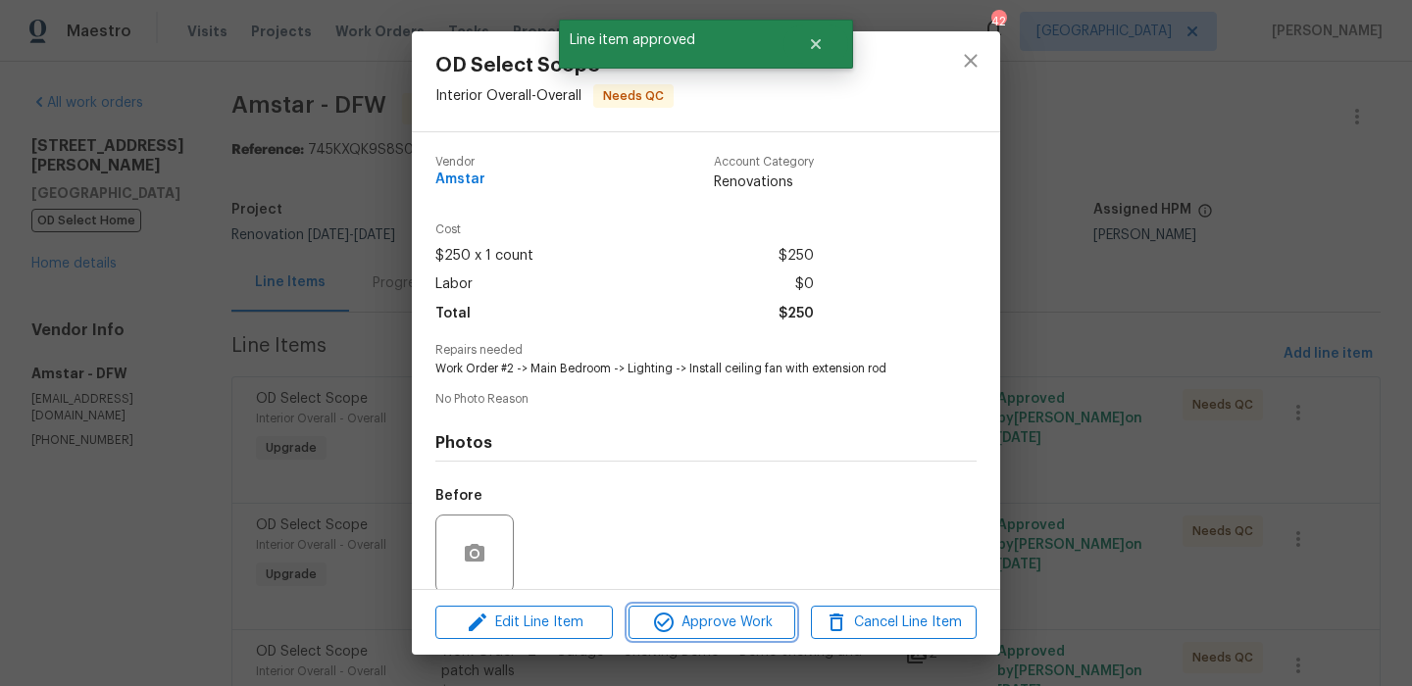
click at [714, 614] on span "Approve Work" at bounding box center [711, 623] width 154 height 25
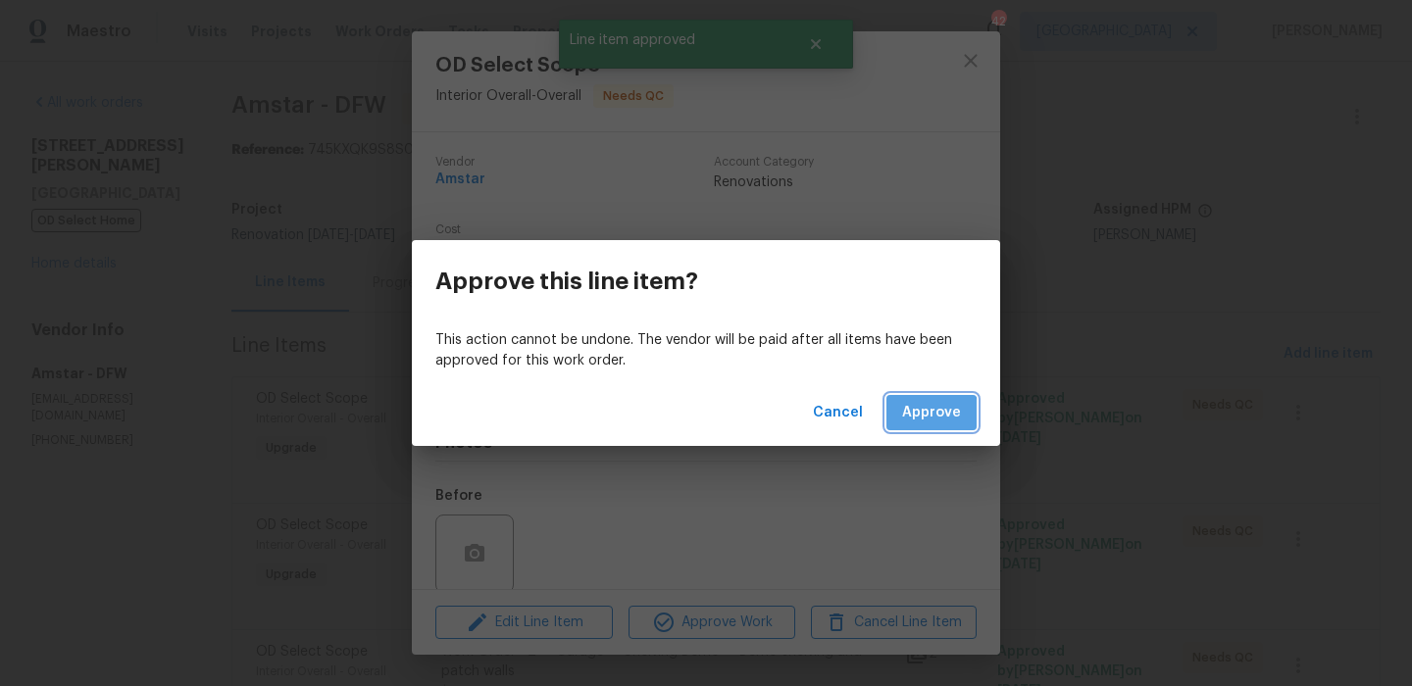
click at [916, 416] on span "Approve" at bounding box center [931, 413] width 59 height 25
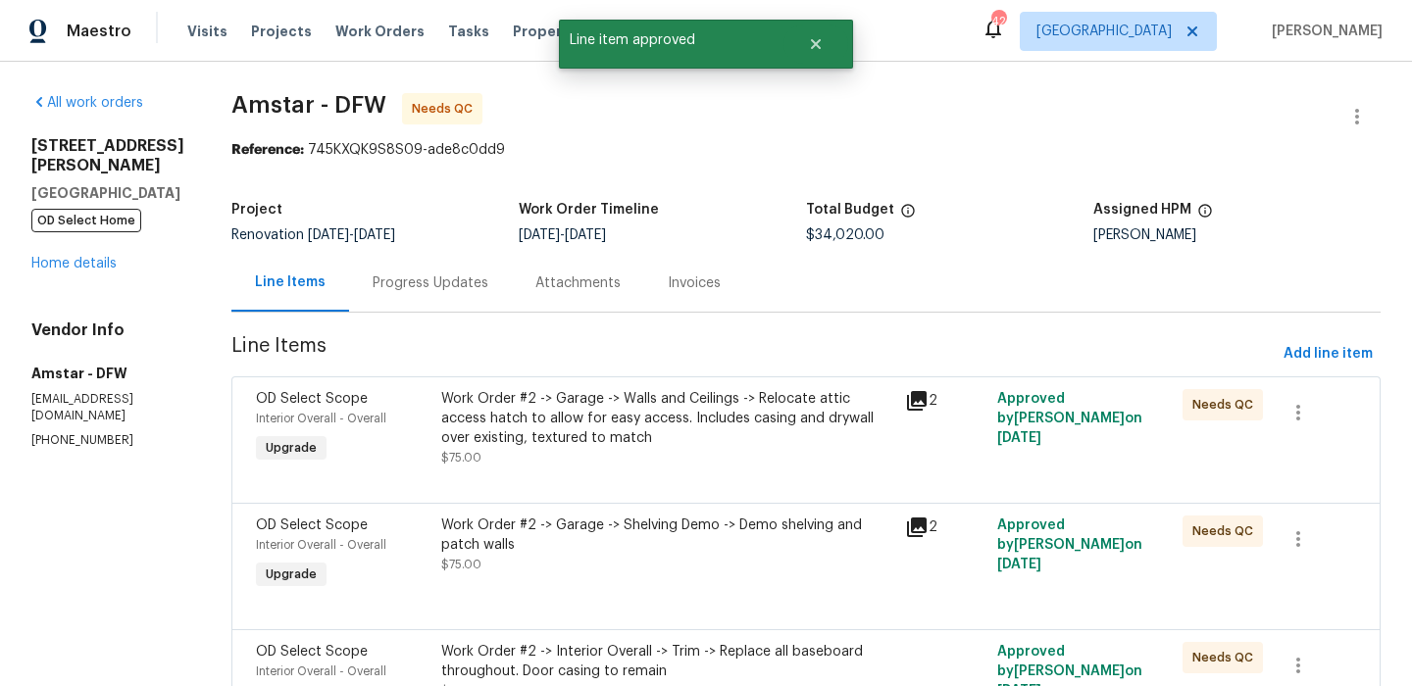
scroll to position [233, 0]
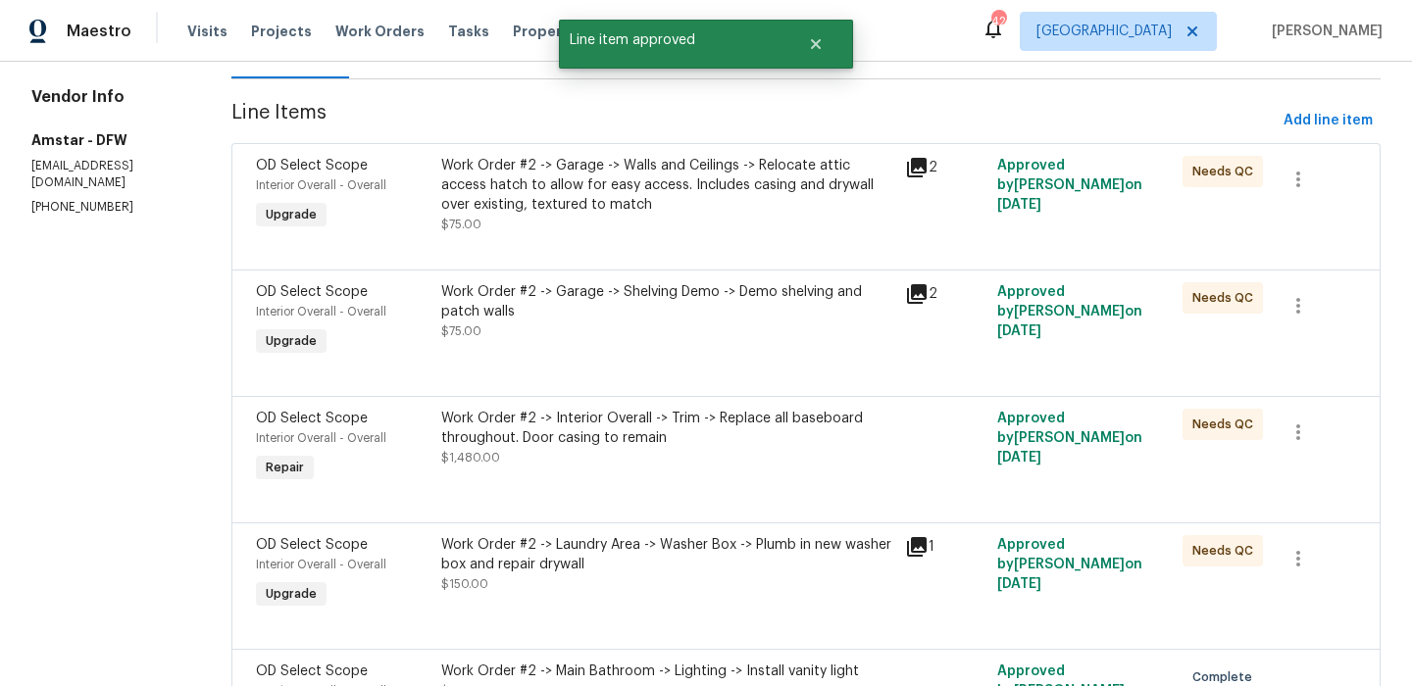
click at [760, 485] on div "Work Order #2 -> Interior Overall -> Trim -> Replace all baseboard throughout. …" at bounding box center [667, 448] width 464 height 90
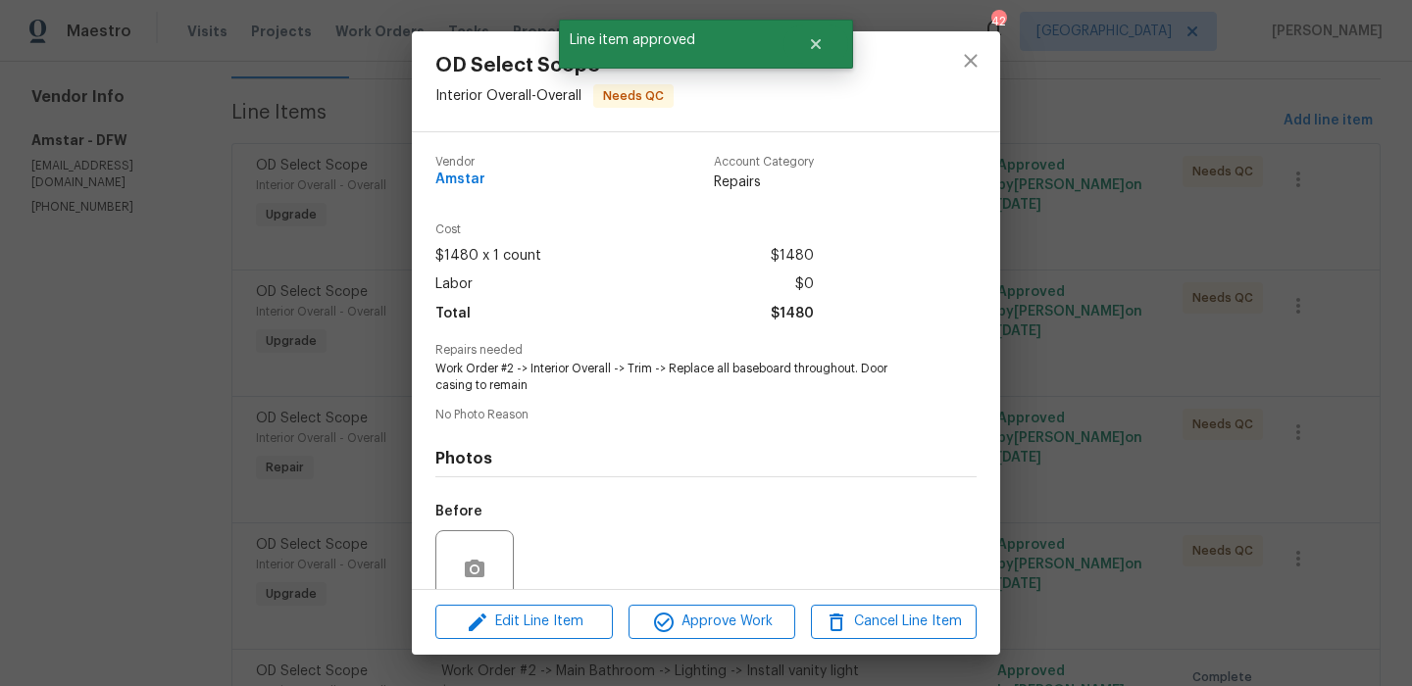
scroll to position [167, 0]
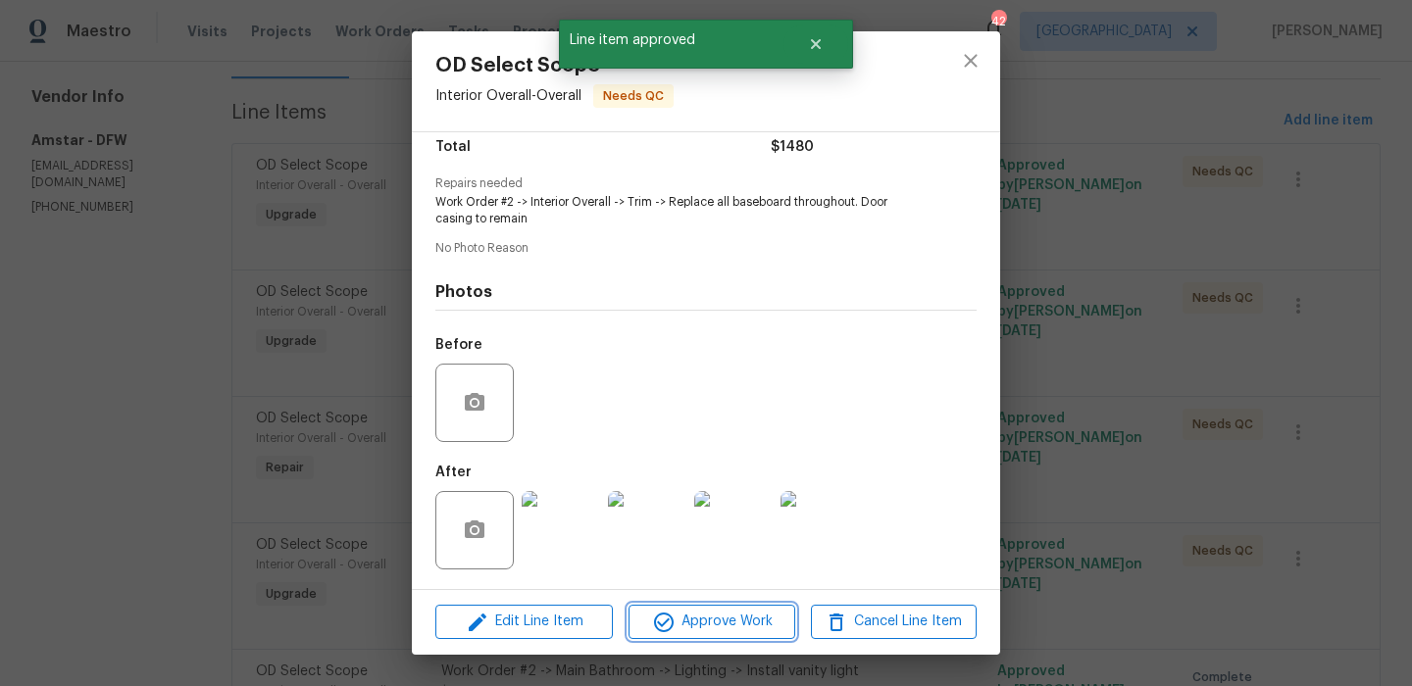
click at [746, 629] on span "Approve Work" at bounding box center [711, 622] width 154 height 25
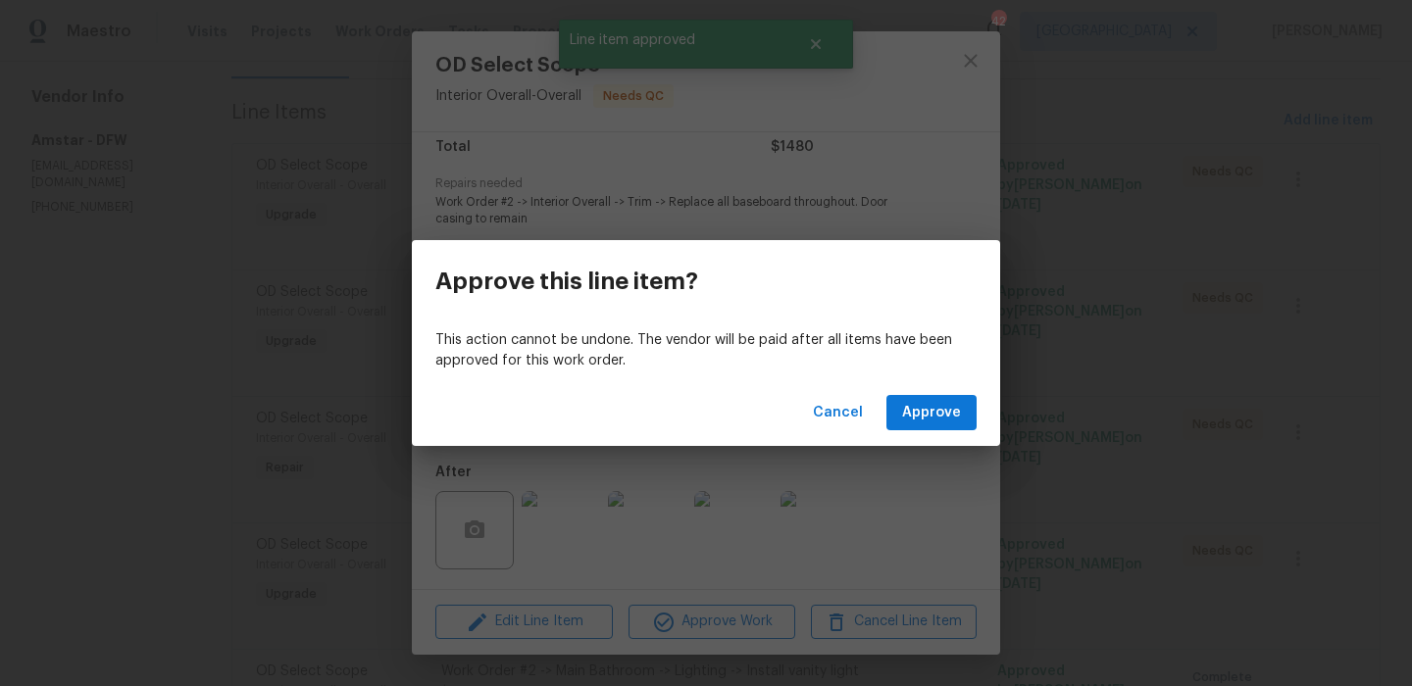
click at [949, 435] on div "Cancel Approve" at bounding box center [706, 413] width 588 height 68
click at [949, 432] on div "Cancel Approve" at bounding box center [706, 413] width 588 height 68
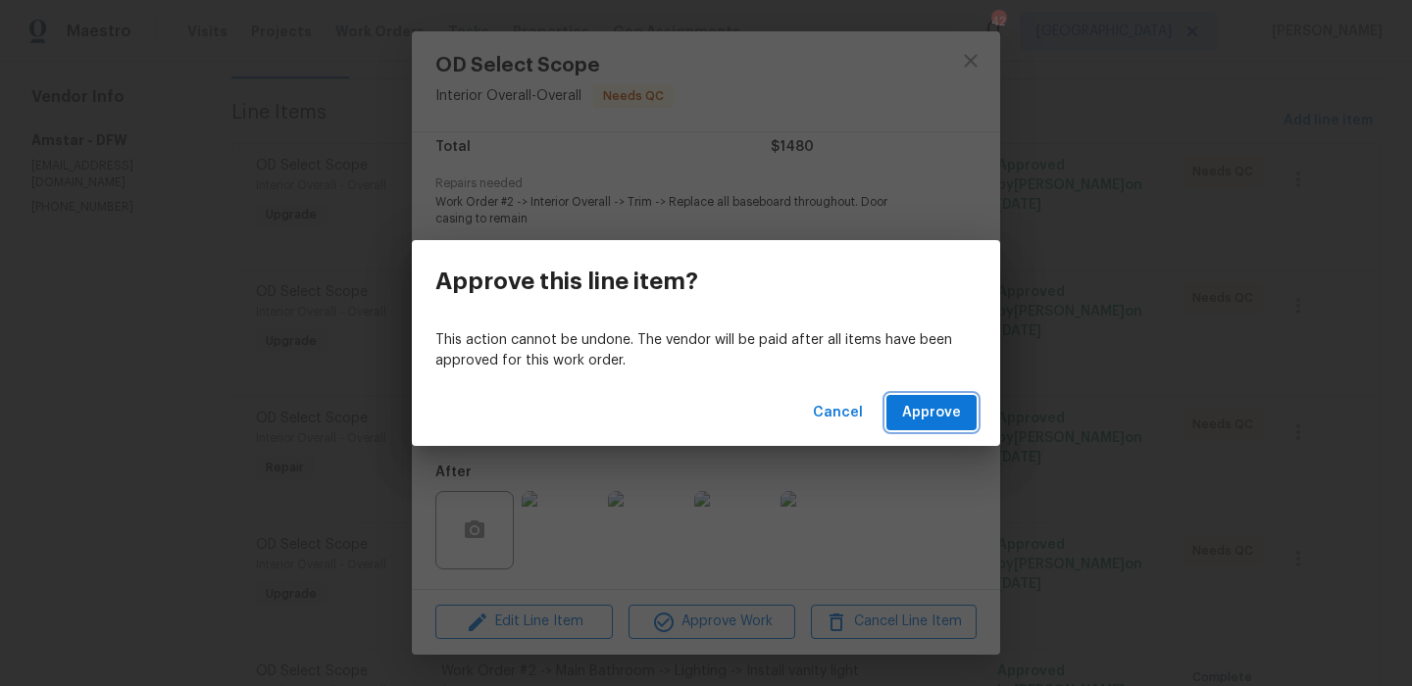
click at [949, 405] on span "Approve" at bounding box center [931, 413] width 59 height 25
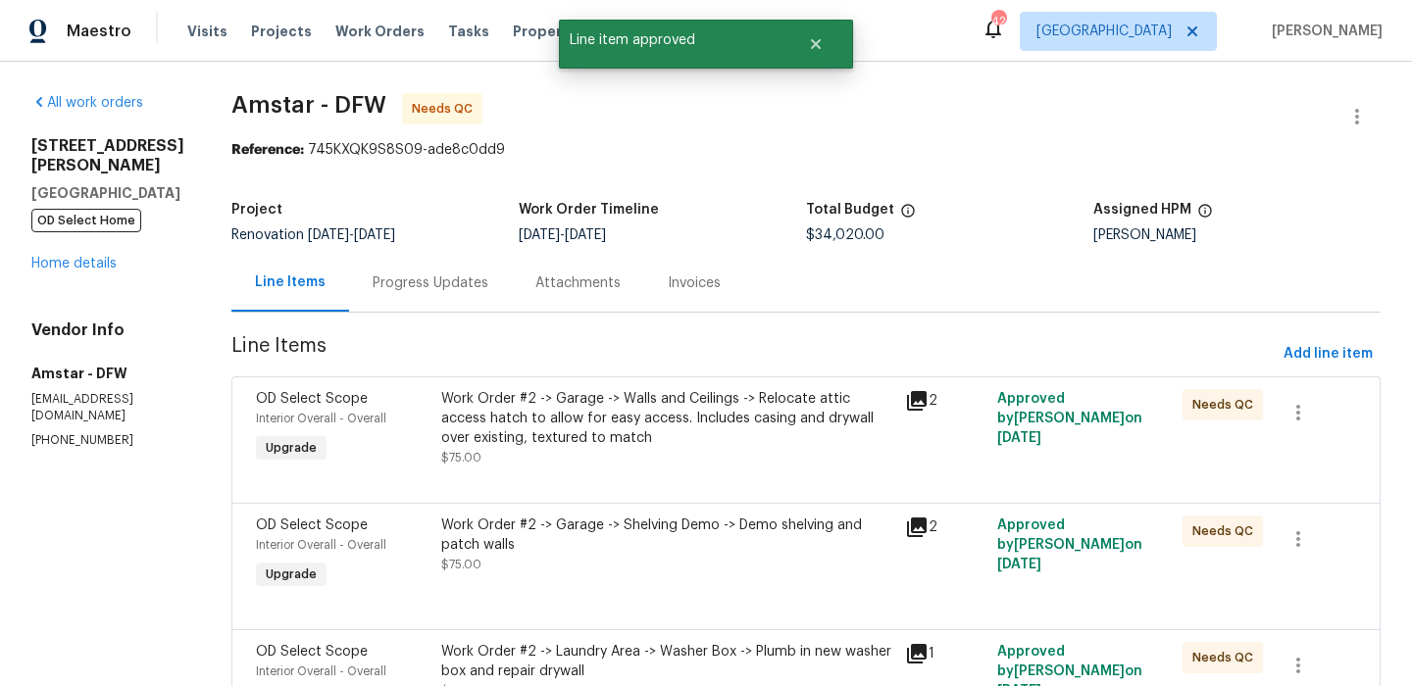
scroll to position [300, 0]
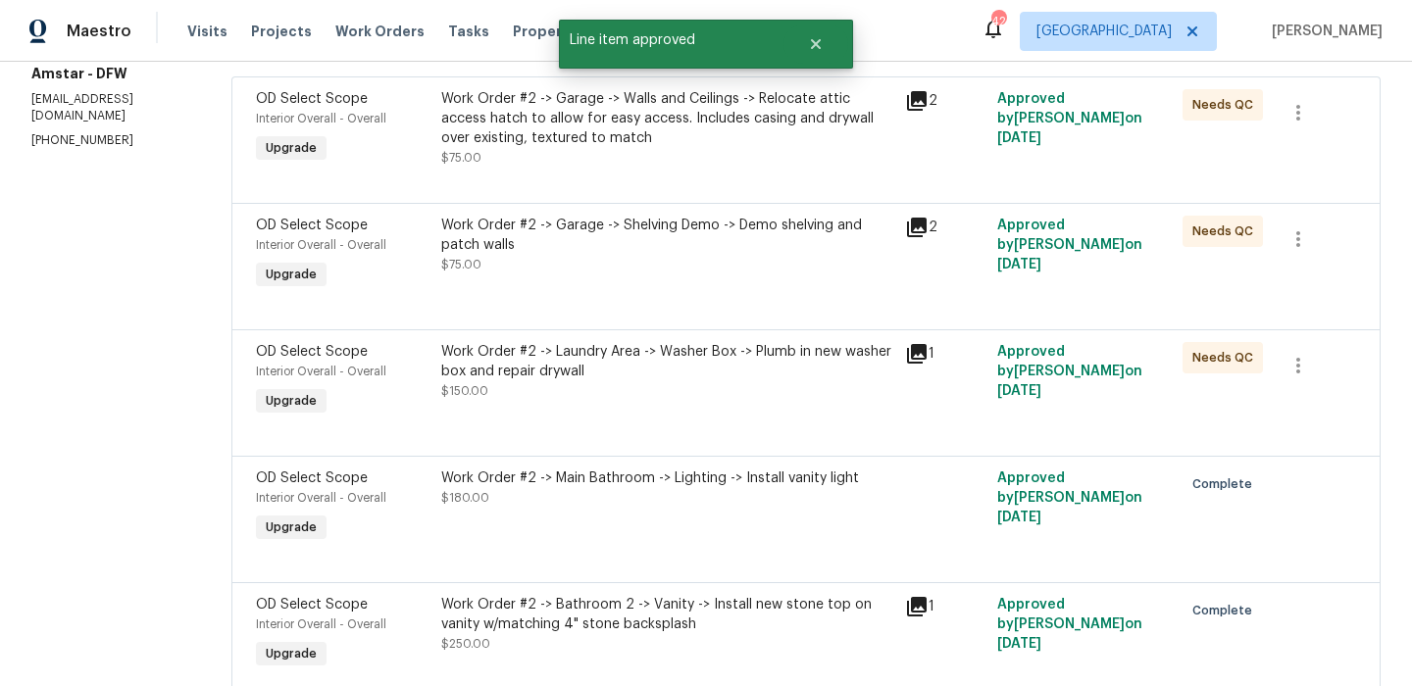
click at [781, 255] on div "Work Order #2 -> Garage -> Shelving Demo -> Demo shelving and patch walls $75.00" at bounding box center [667, 245] width 452 height 59
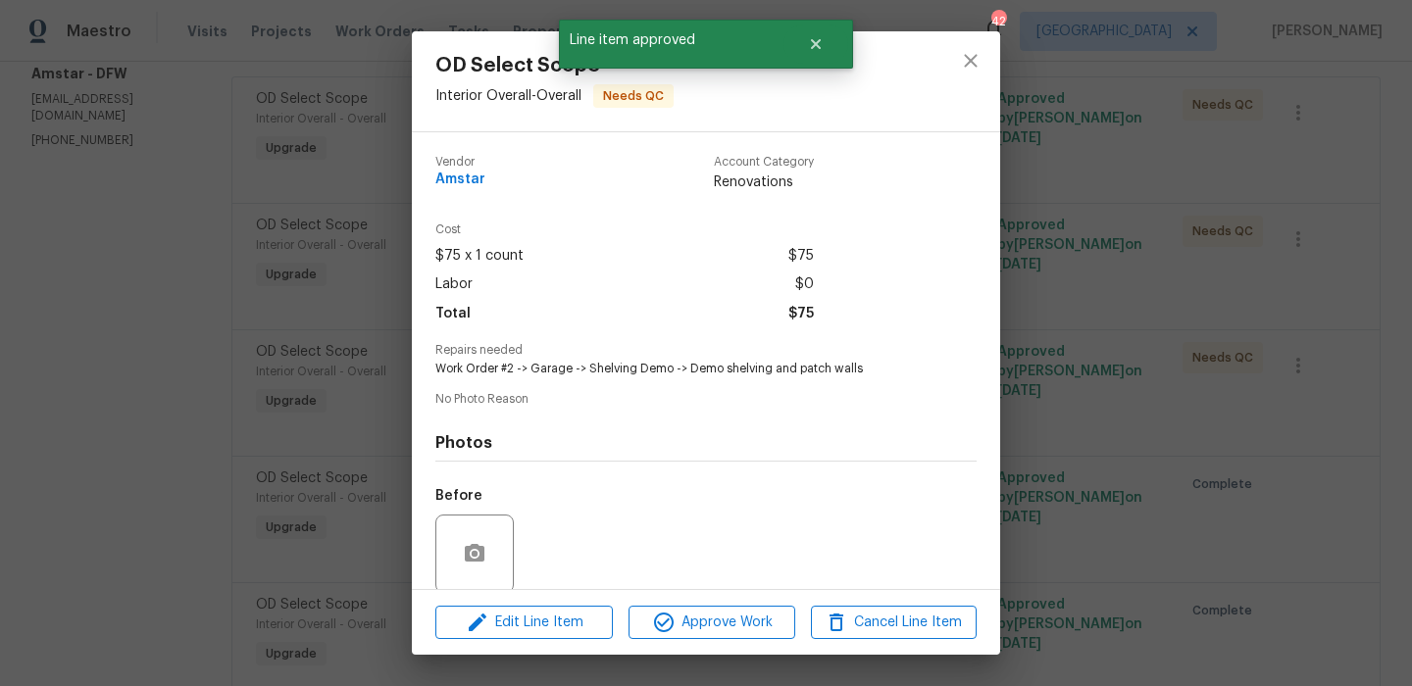
scroll to position [150, 0]
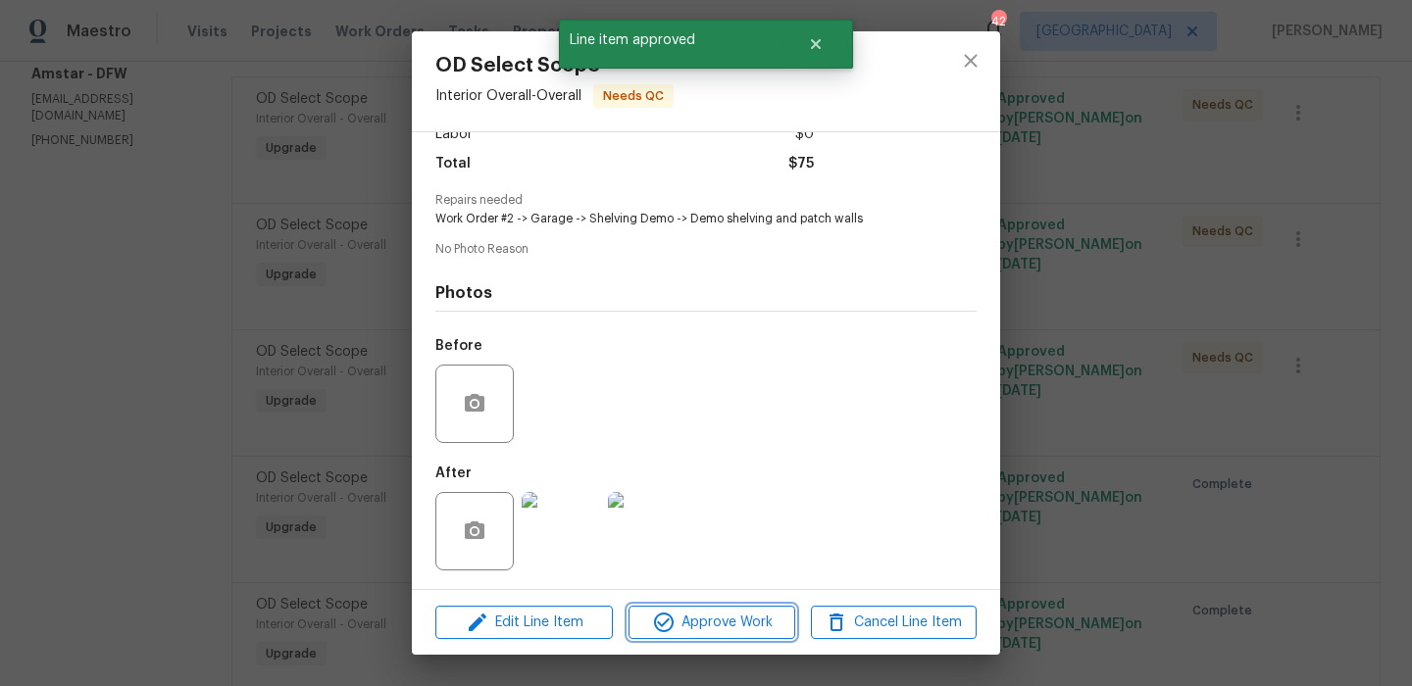
click at [735, 614] on span "Approve Work" at bounding box center [711, 623] width 154 height 25
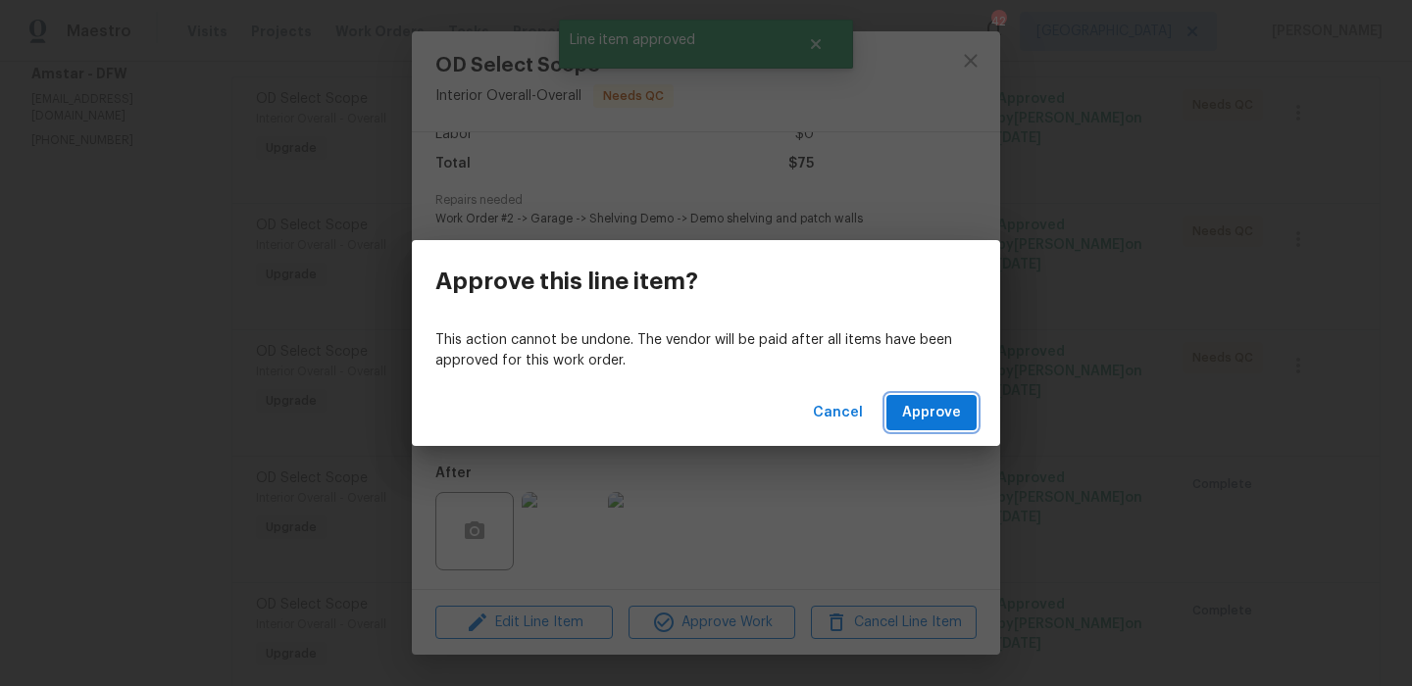
click at [926, 427] on button "Approve" at bounding box center [931, 413] width 90 height 36
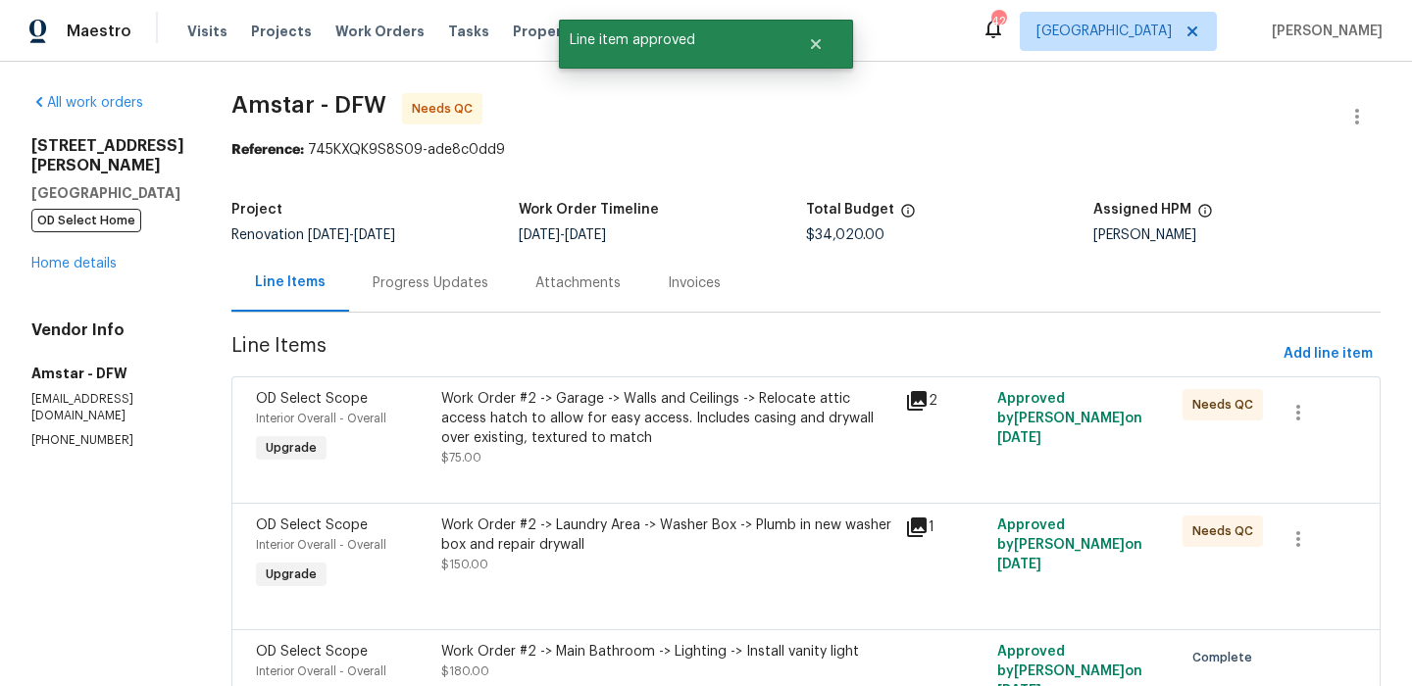
scroll to position [362, 0]
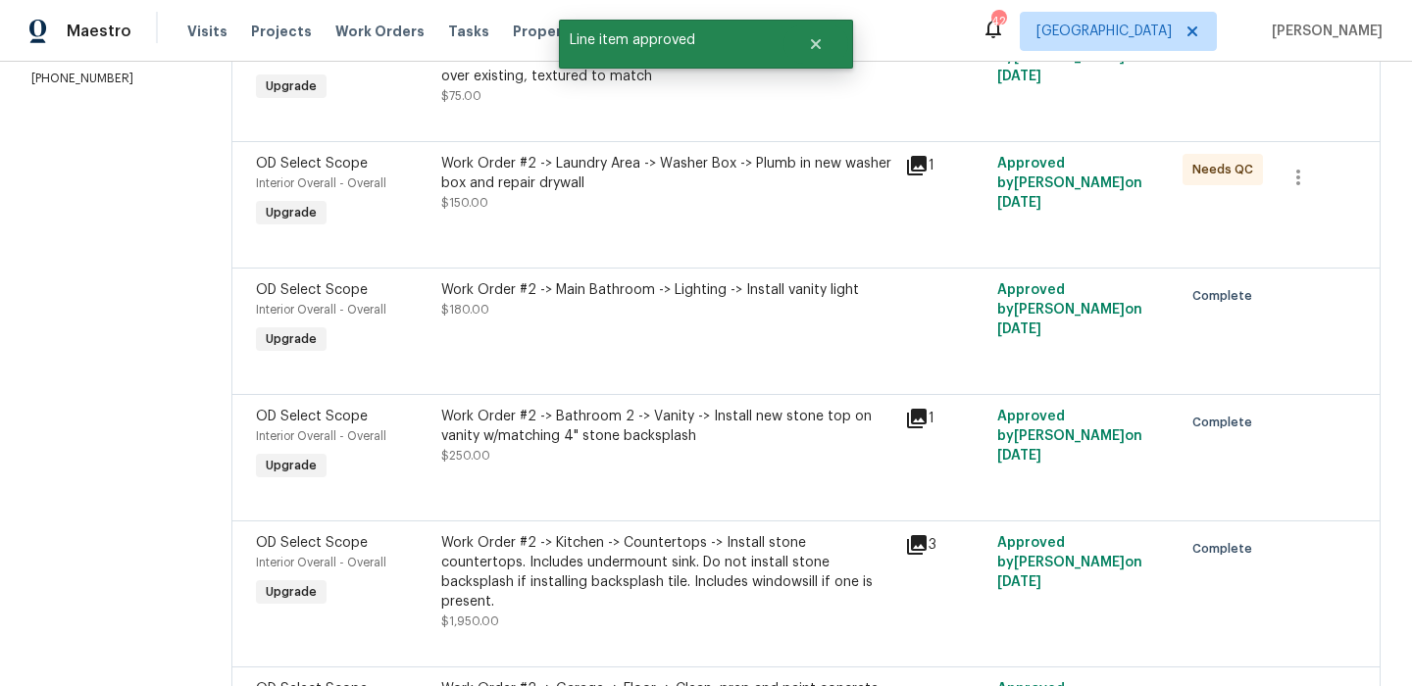
click at [740, 346] on div "Work Order #2 -> Main Bathroom -> Lighting -> Install vanity light $180.00" at bounding box center [667, 320] width 464 height 90
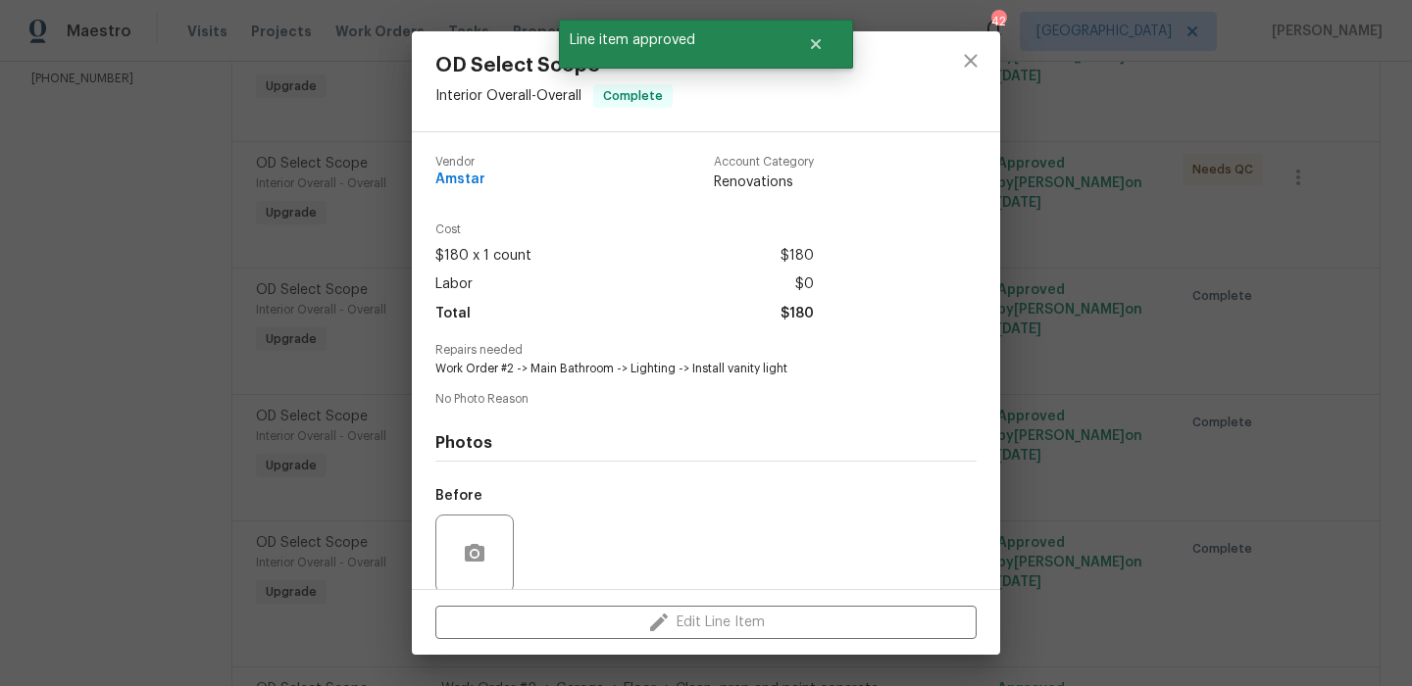
click at [1178, 282] on div "OD Select Scope Interior Overall - Overall Complete Vendor Amstar Account Categ…" at bounding box center [706, 343] width 1412 height 686
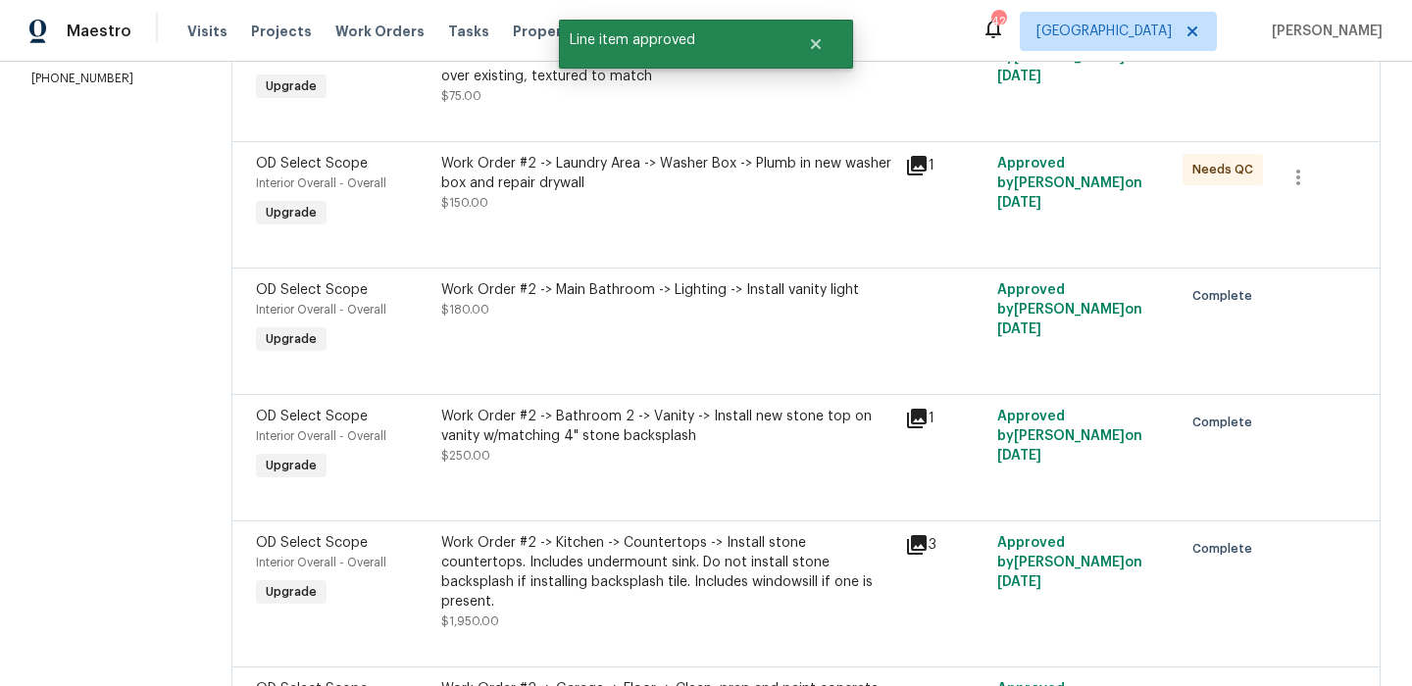
scroll to position [86, 0]
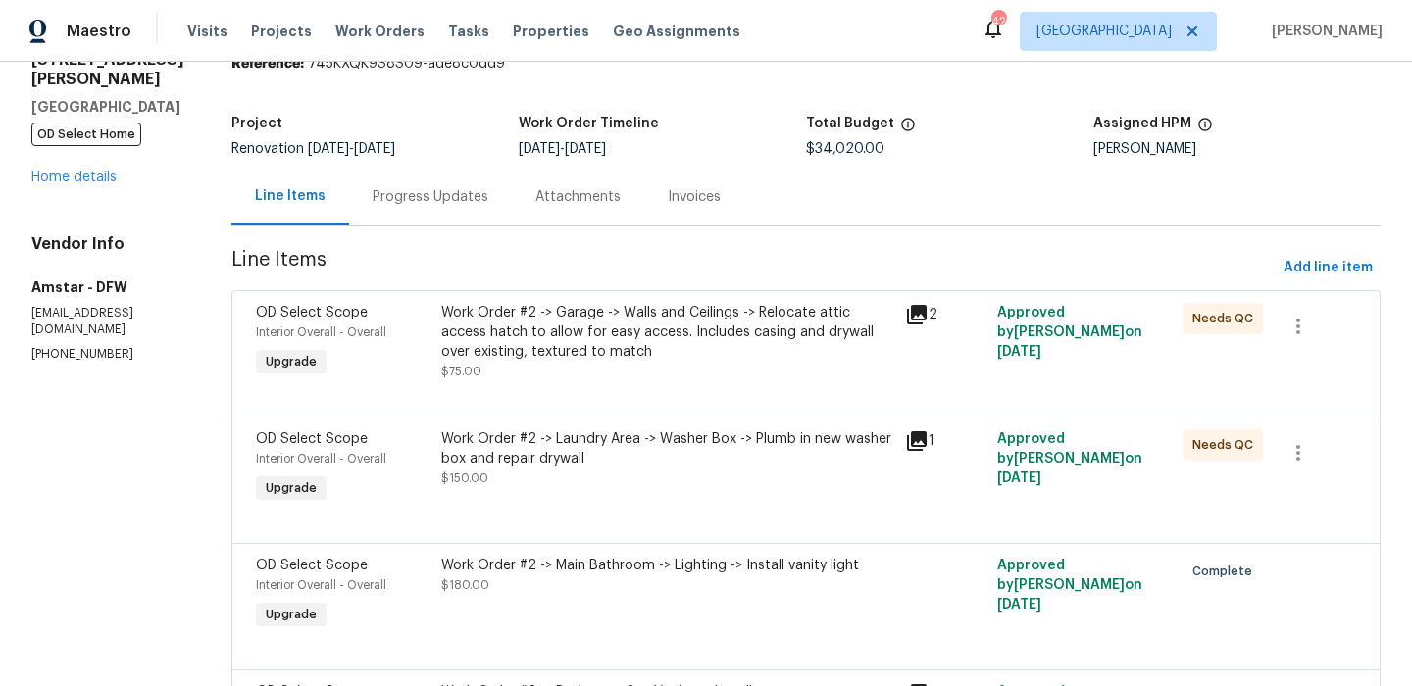
click at [769, 489] on div "Work Order #2 -> Laundry Area -> Washer Box -> Plumb in new washer box and repa…" at bounding box center [667, 469] width 464 height 90
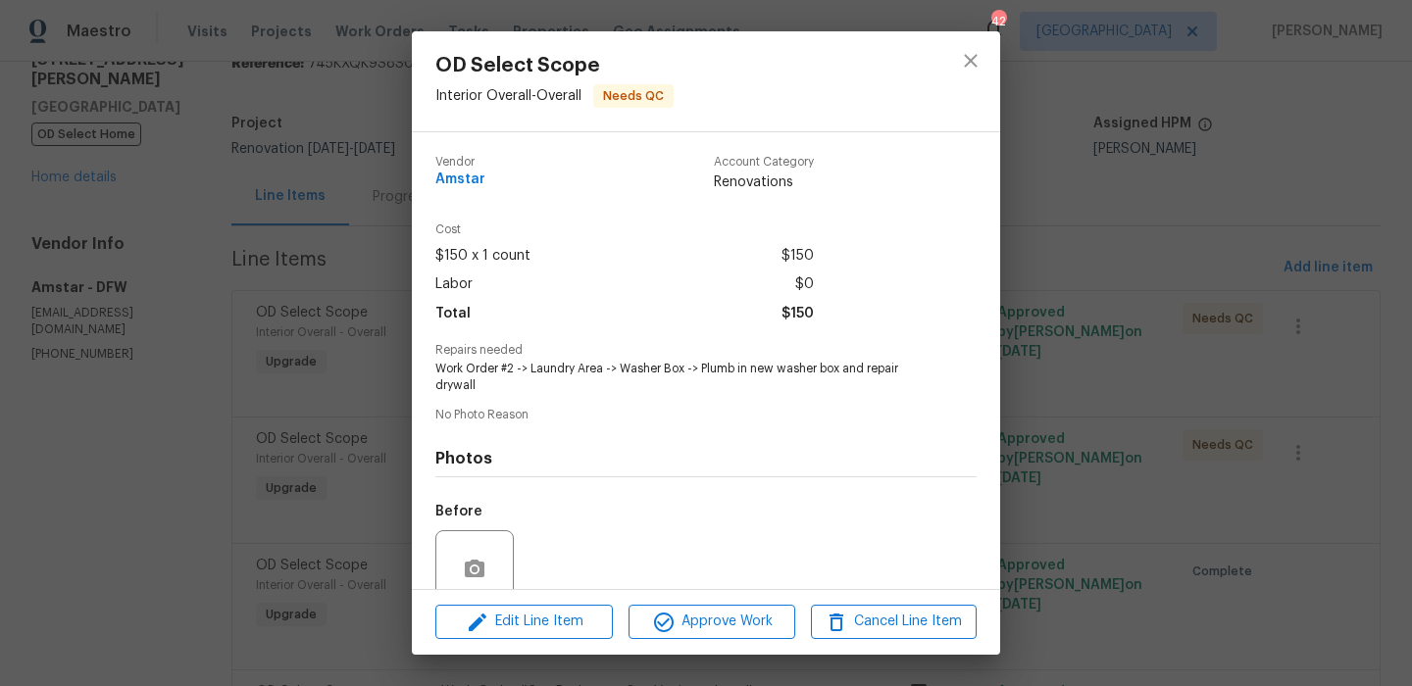
scroll to position [167, 0]
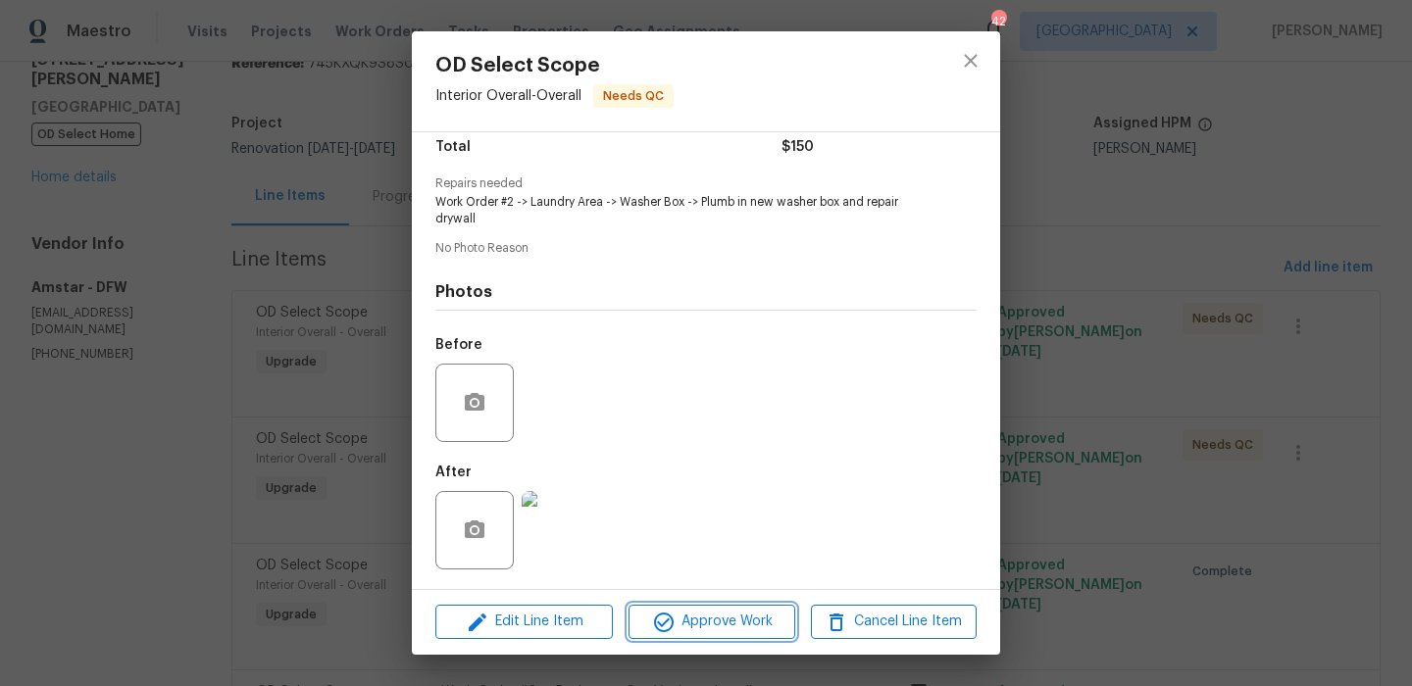
click at [664, 607] on button "Approve Work" at bounding box center [711, 622] width 166 height 34
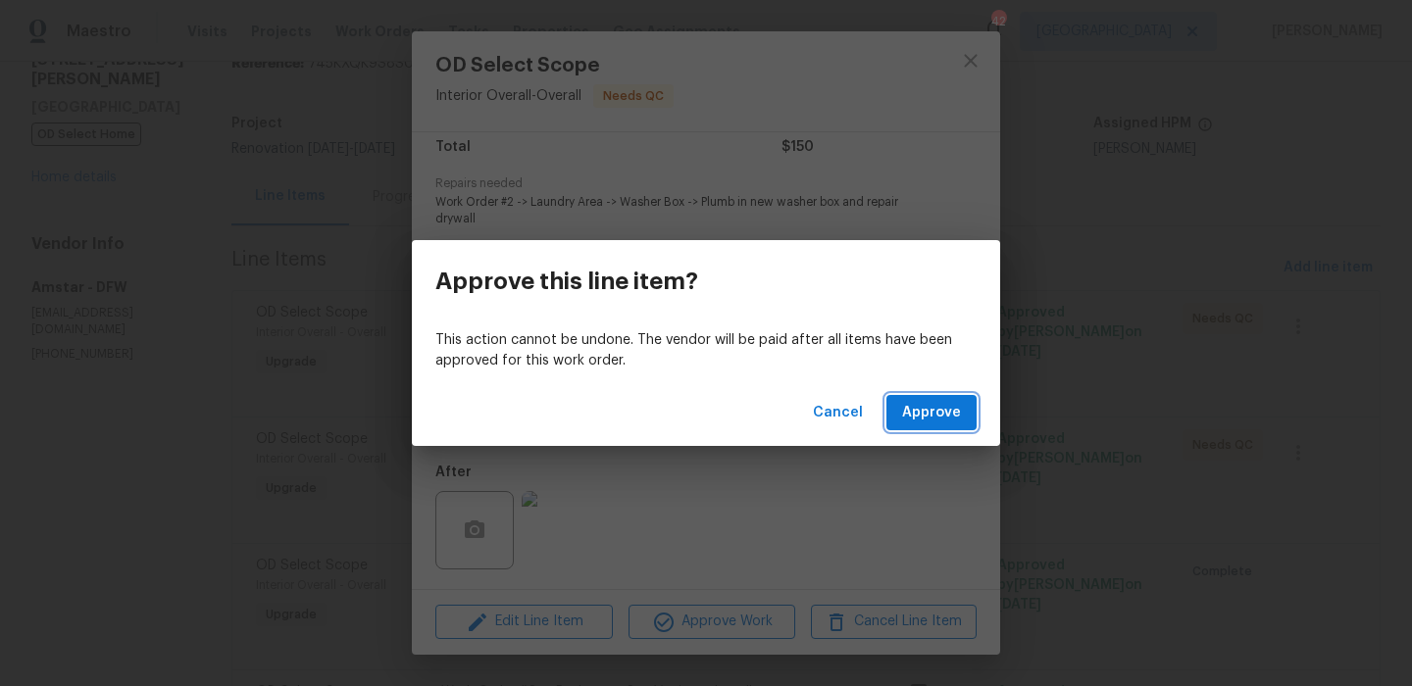
click at [934, 403] on span "Approve" at bounding box center [931, 413] width 59 height 25
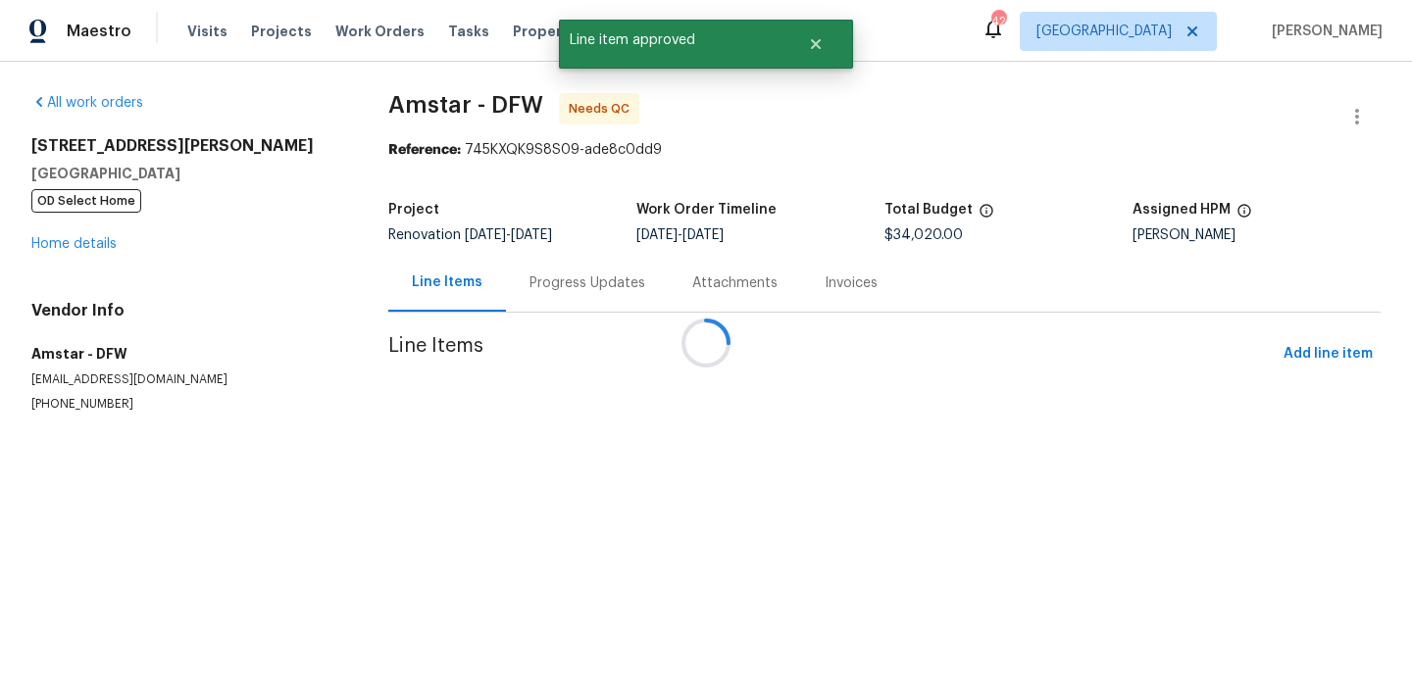
scroll to position [0, 0]
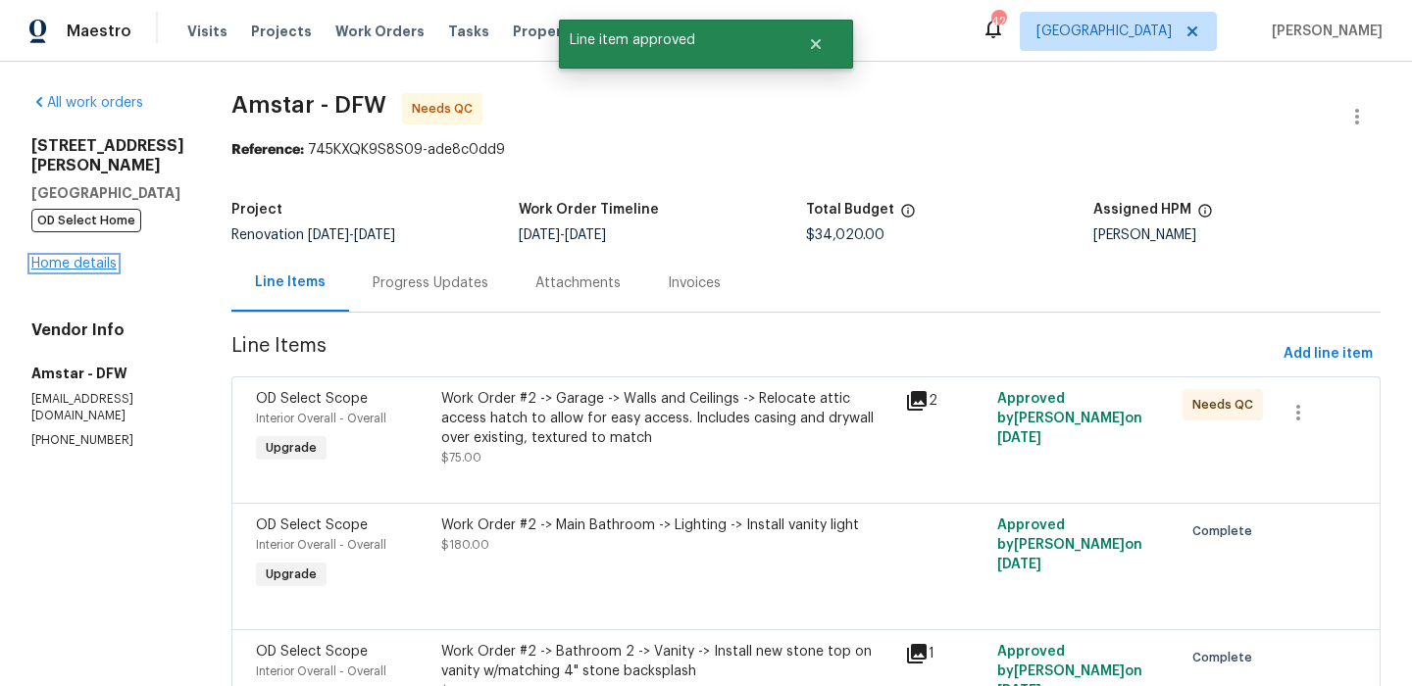
click at [101, 257] on link "Home details" at bounding box center [73, 264] width 85 height 14
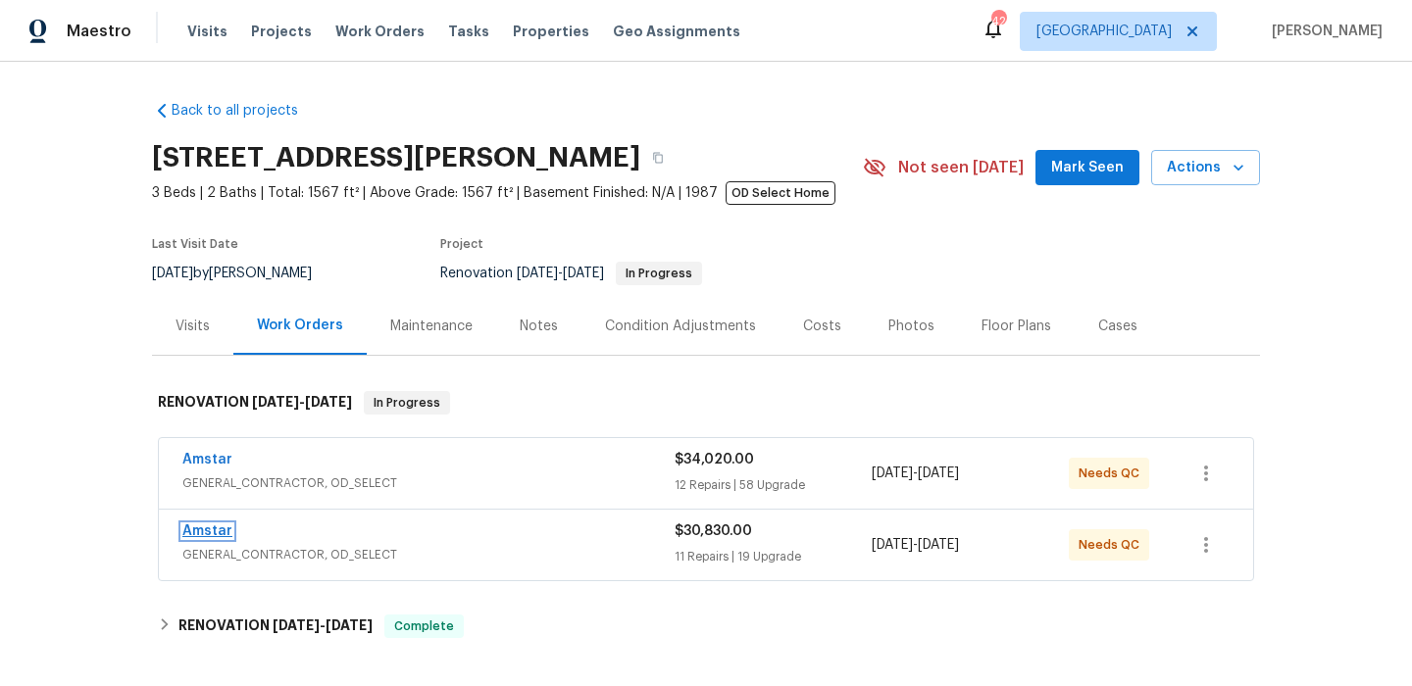
click at [208, 534] on link "Amstar" at bounding box center [207, 532] width 50 height 14
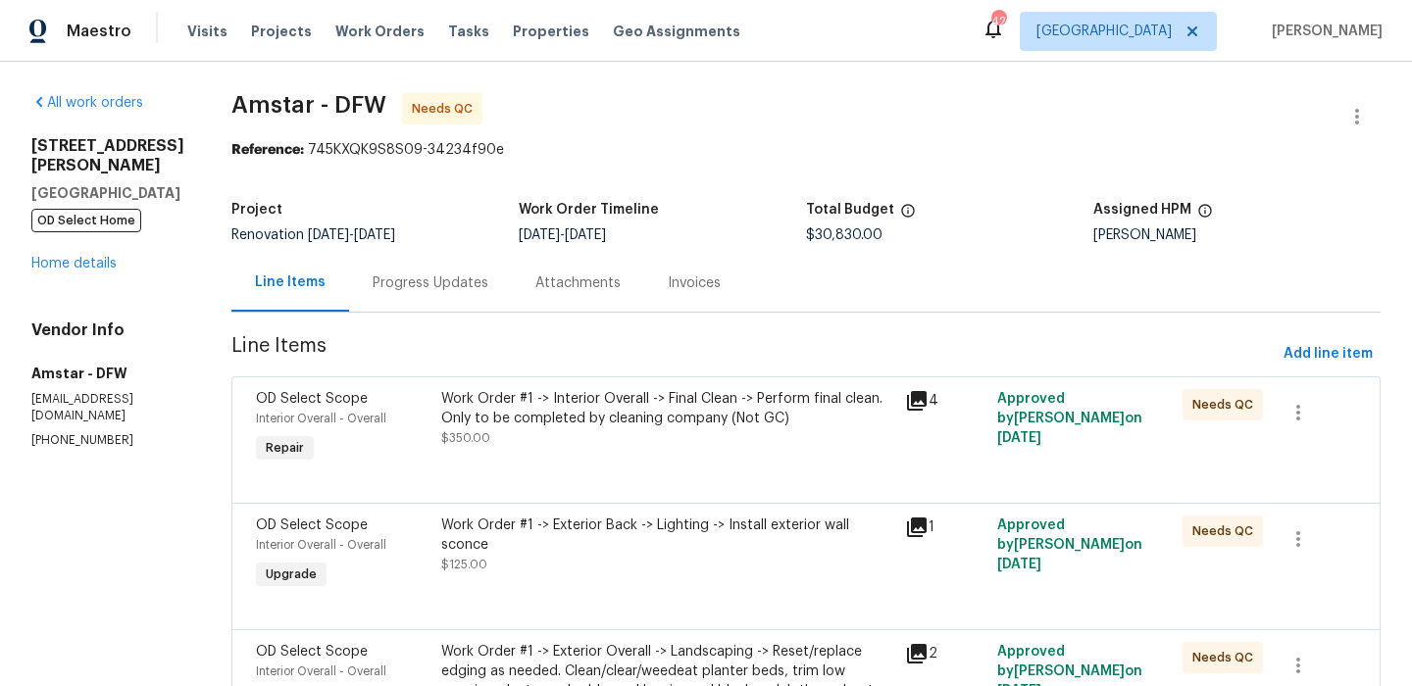
click at [536, 447] on div "Work Order #1 -> Interior Overall -> Final Clean -> Perform final clean. Only t…" at bounding box center [667, 418] width 452 height 59
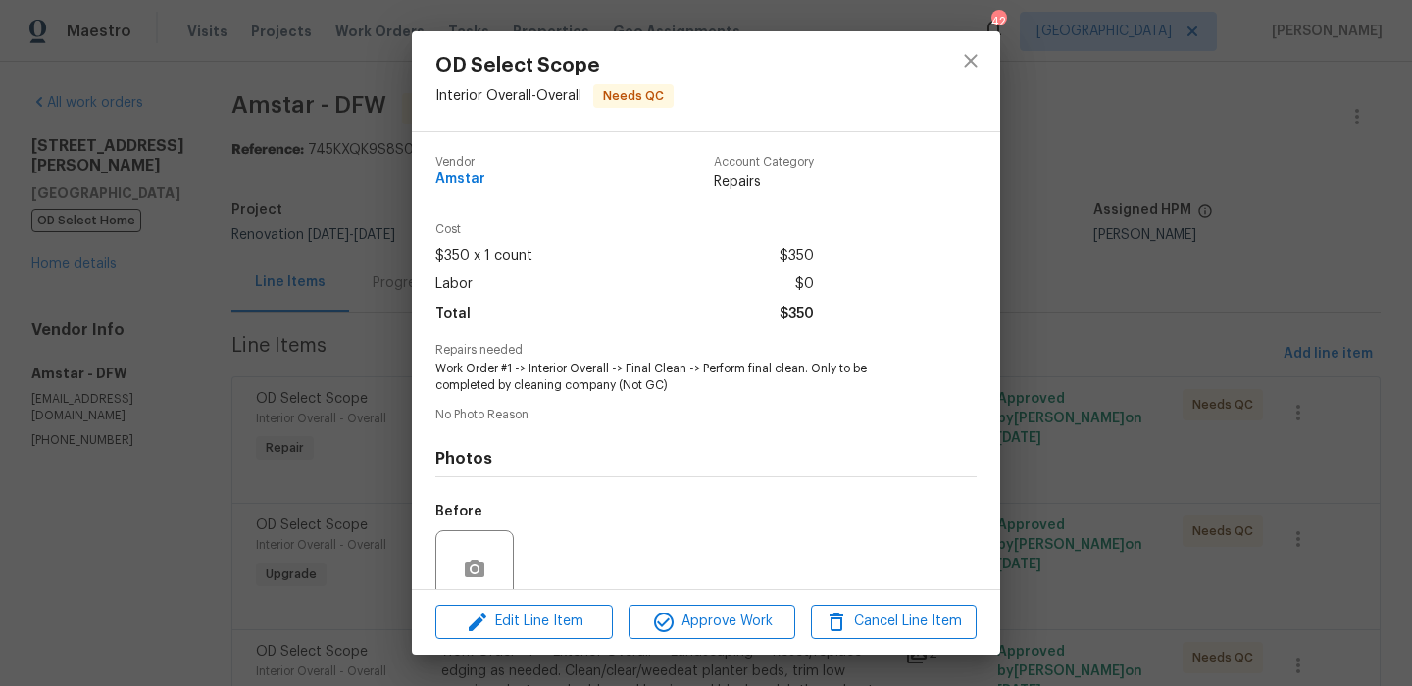
scroll to position [167, 0]
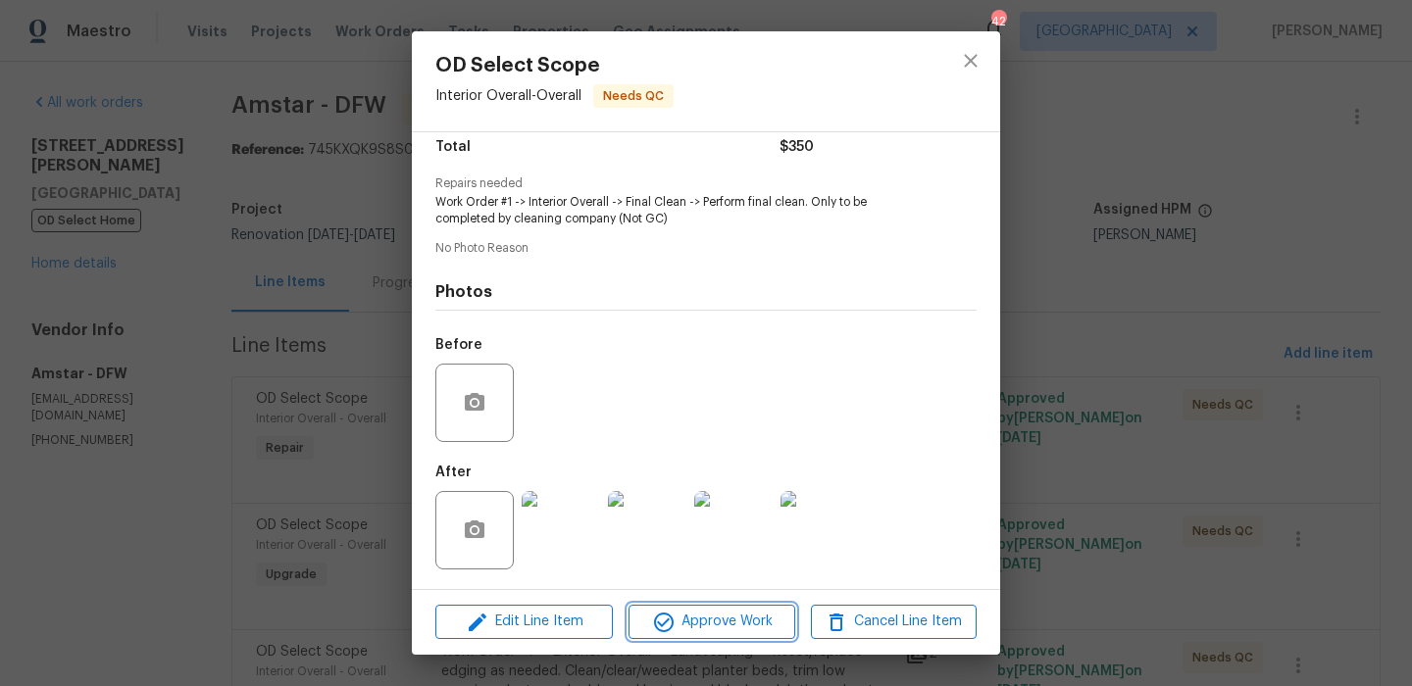
click at [716, 618] on span "Approve Work" at bounding box center [711, 622] width 154 height 25
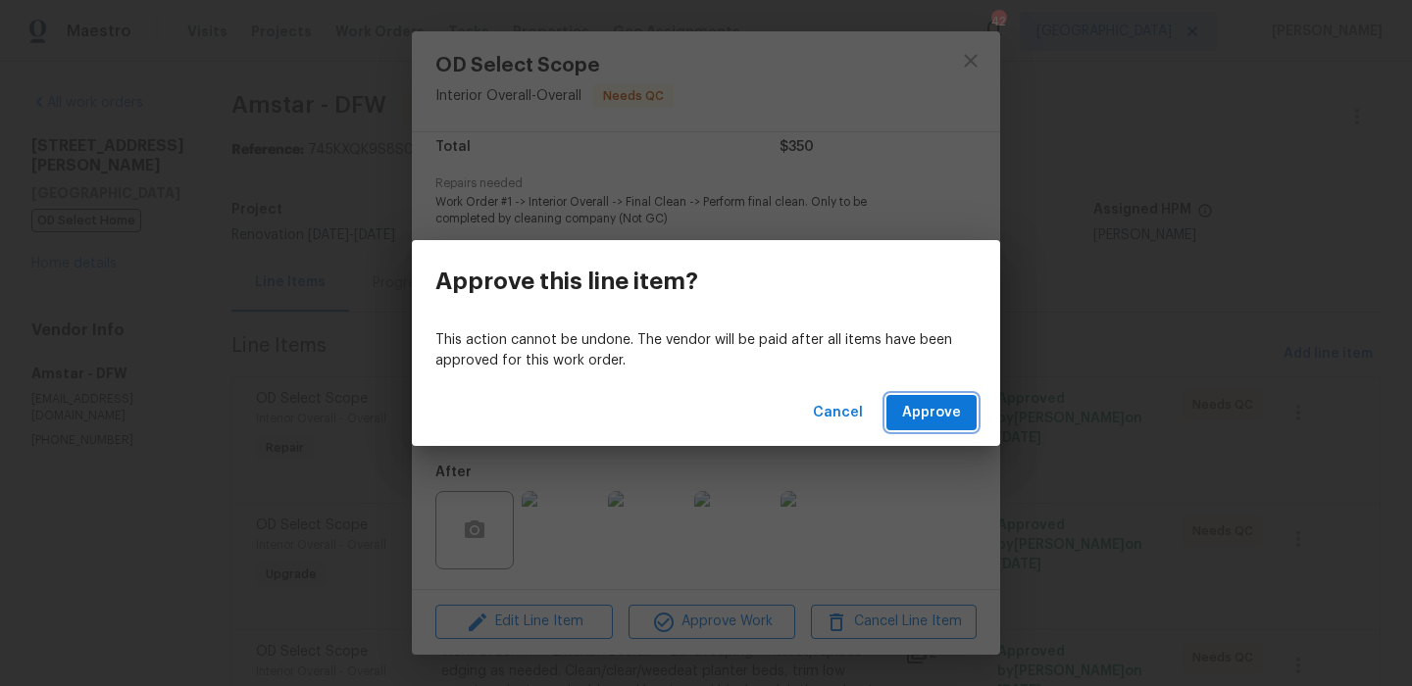
click at [952, 416] on span "Approve" at bounding box center [931, 413] width 59 height 25
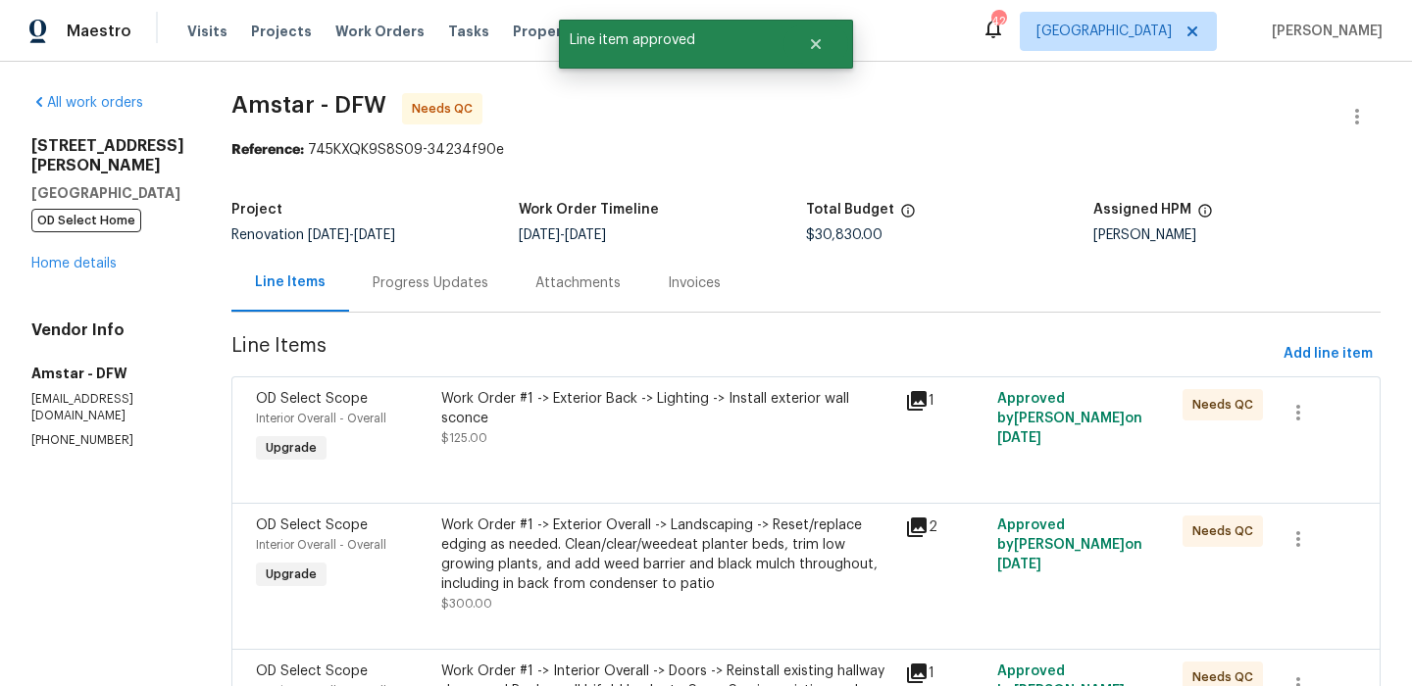
click at [687, 471] on div at bounding box center [806, 480] width 1100 height 24
click at [688, 471] on div at bounding box center [806, 480] width 1100 height 24
click at [703, 440] on div "Work Order #1 -> Exterior Back -> Lighting -> Install exterior wall sconce $125…" at bounding box center [667, 428] width 464 height 90
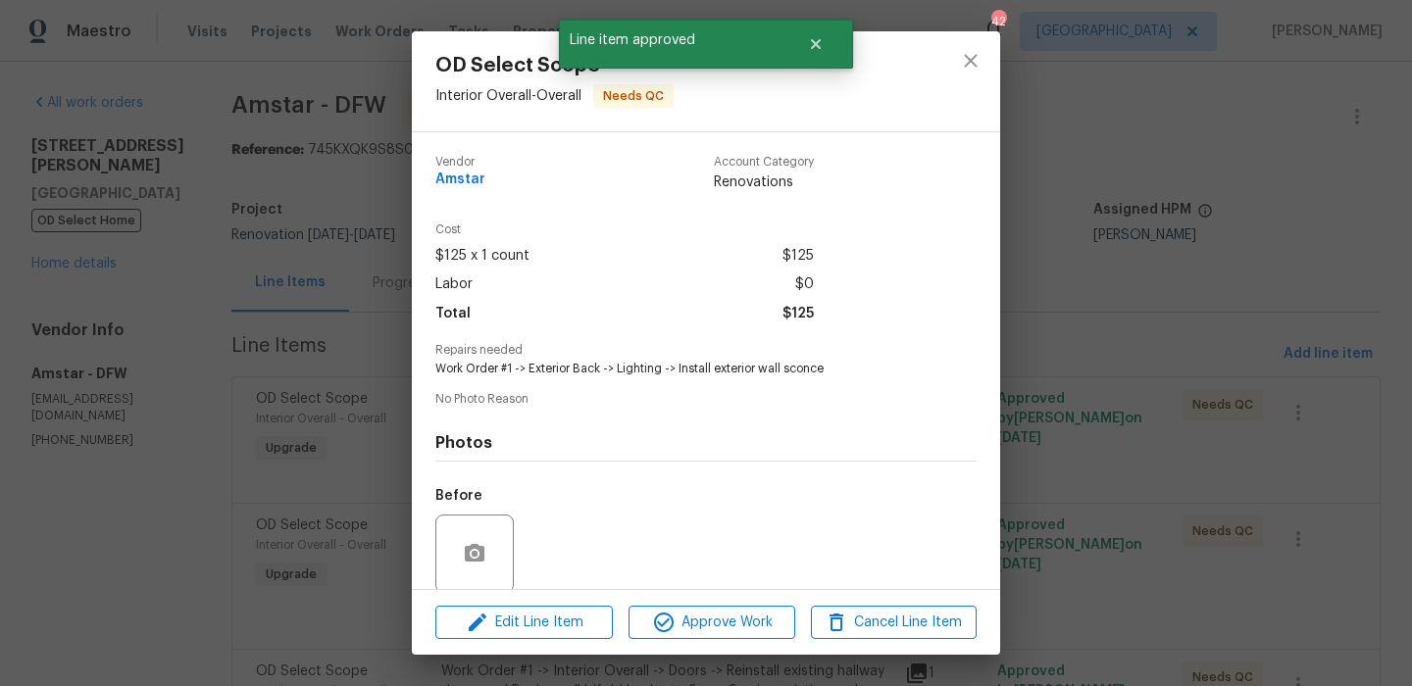
scroll to position [150, 0]
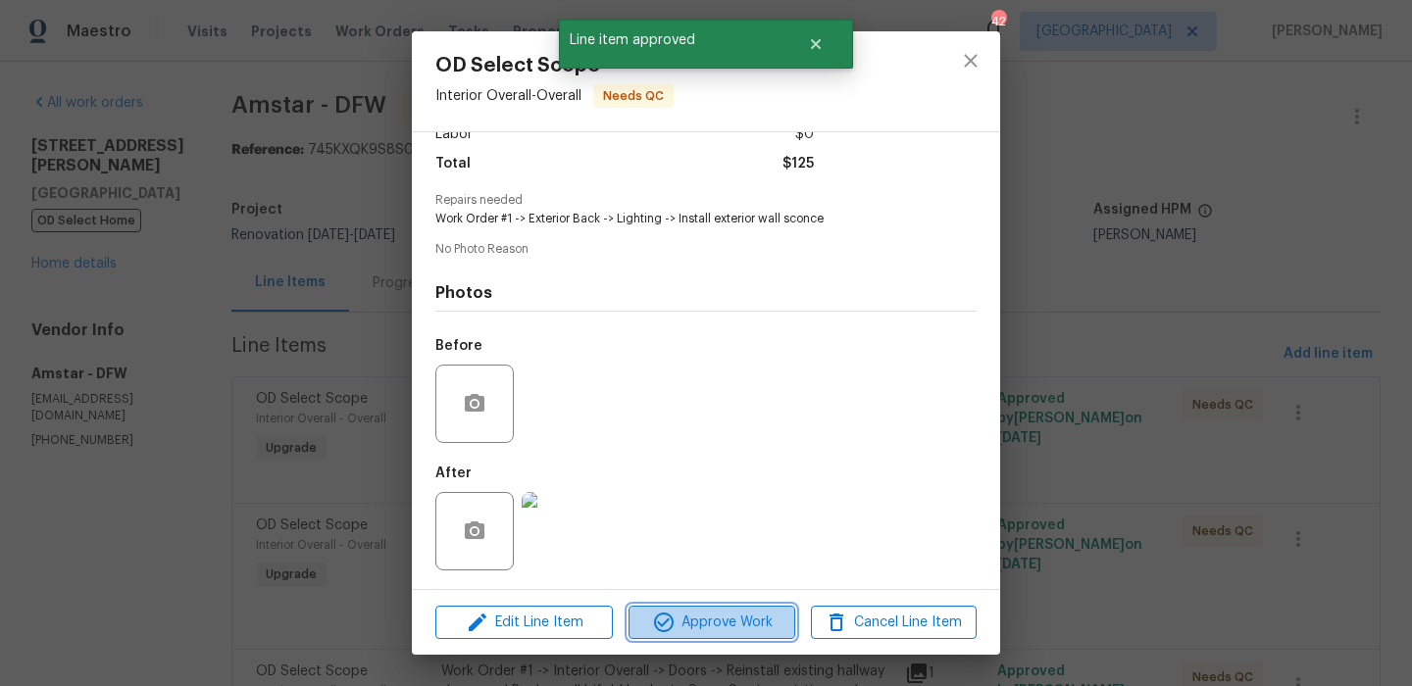
click at [748, 620] on span "Approve Work" at bounding box center [711, 623] width 154 height 25
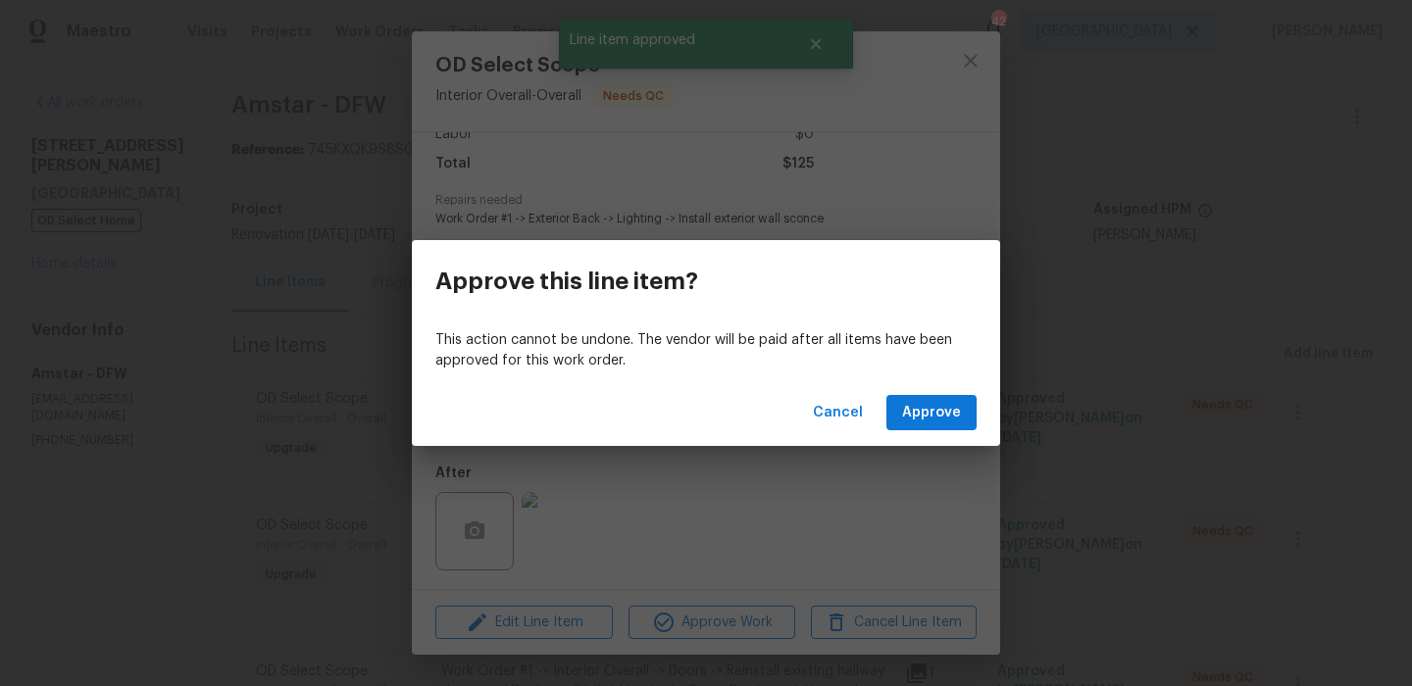
click at [791, 518] on div "Approve this line item? This action cannot be undone. The vendor will be paid a…" at bounding box center [706, 343] width 1412 height 686
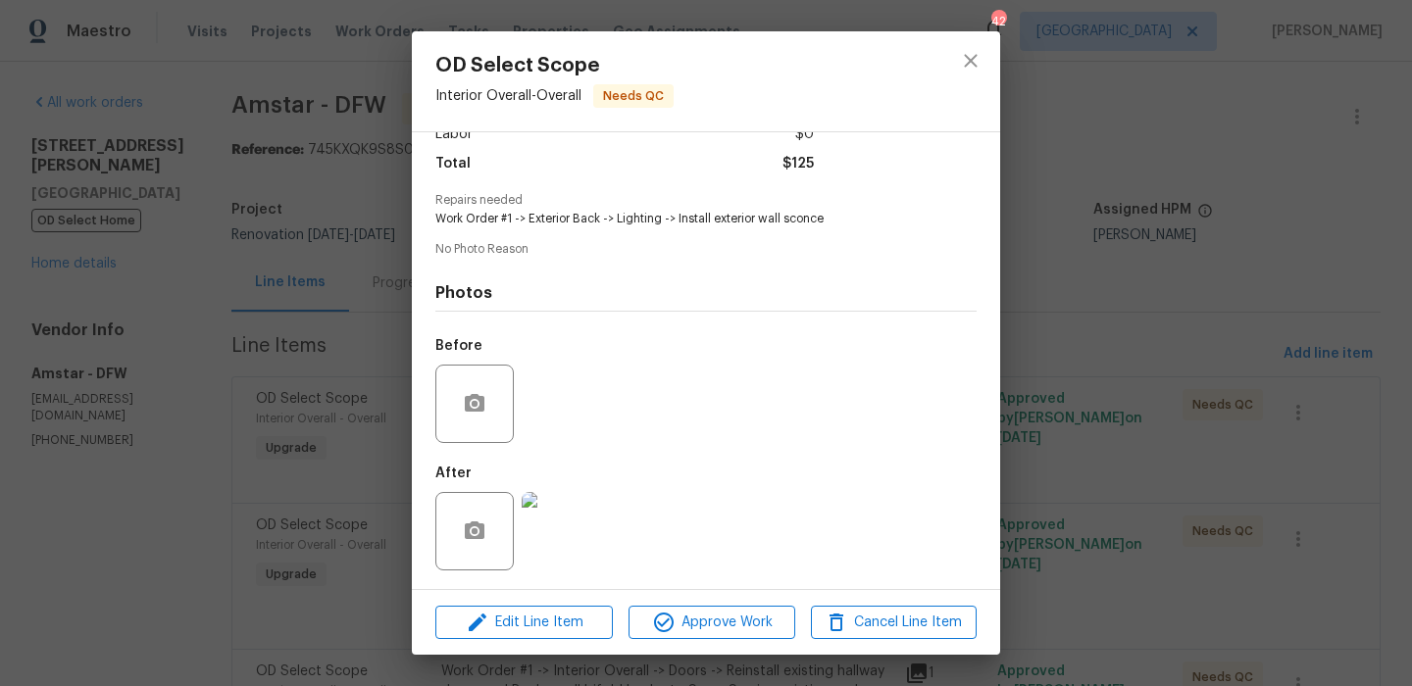
click at [577, 515] on img at bounding box center [561, 531] width 78 height 78
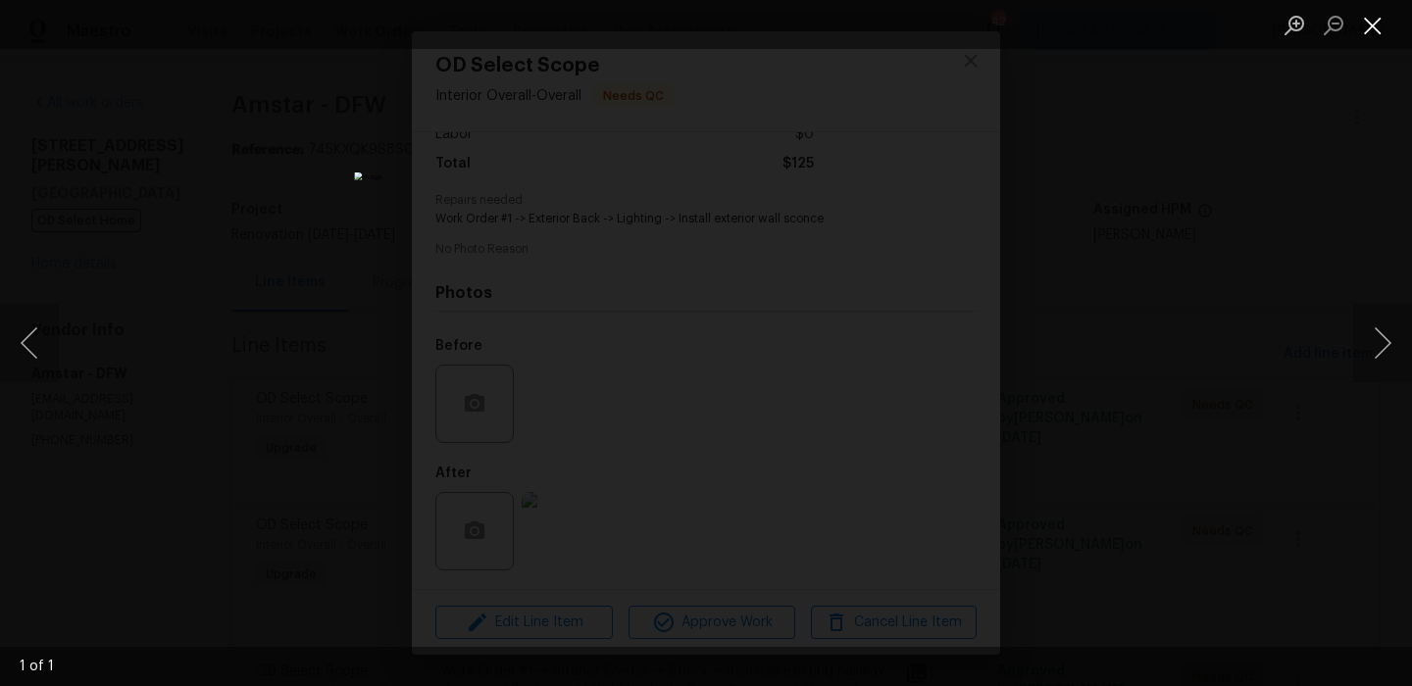
click at [1375, 37] on button "Close lightbox" at bounding box center [1372, 25] width 39 height 34
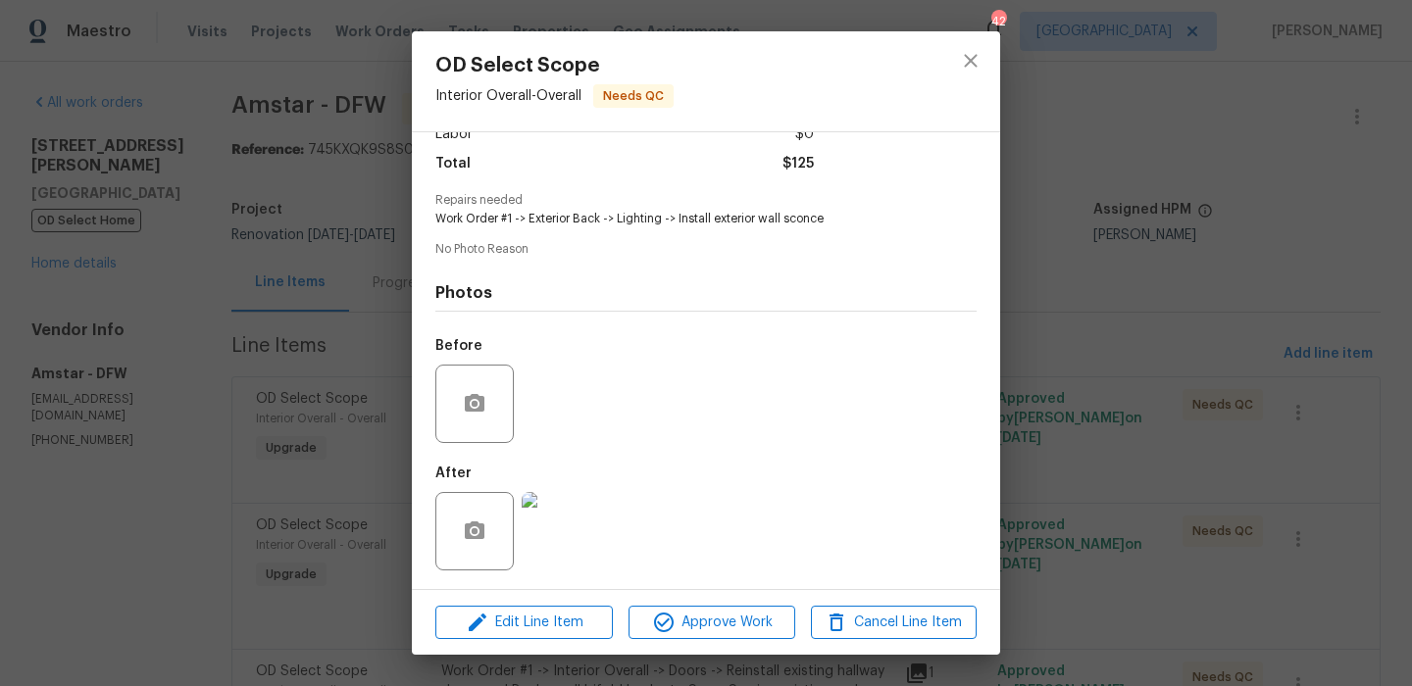
click at [704, 596] on div "Edit Line Item Approve Work Cancel Line Item" at bounding box center [706, 623] width 588 height 66
click at [704, 637] on button "Approve Work" at bounding box center [711, 623] width 166 height 34
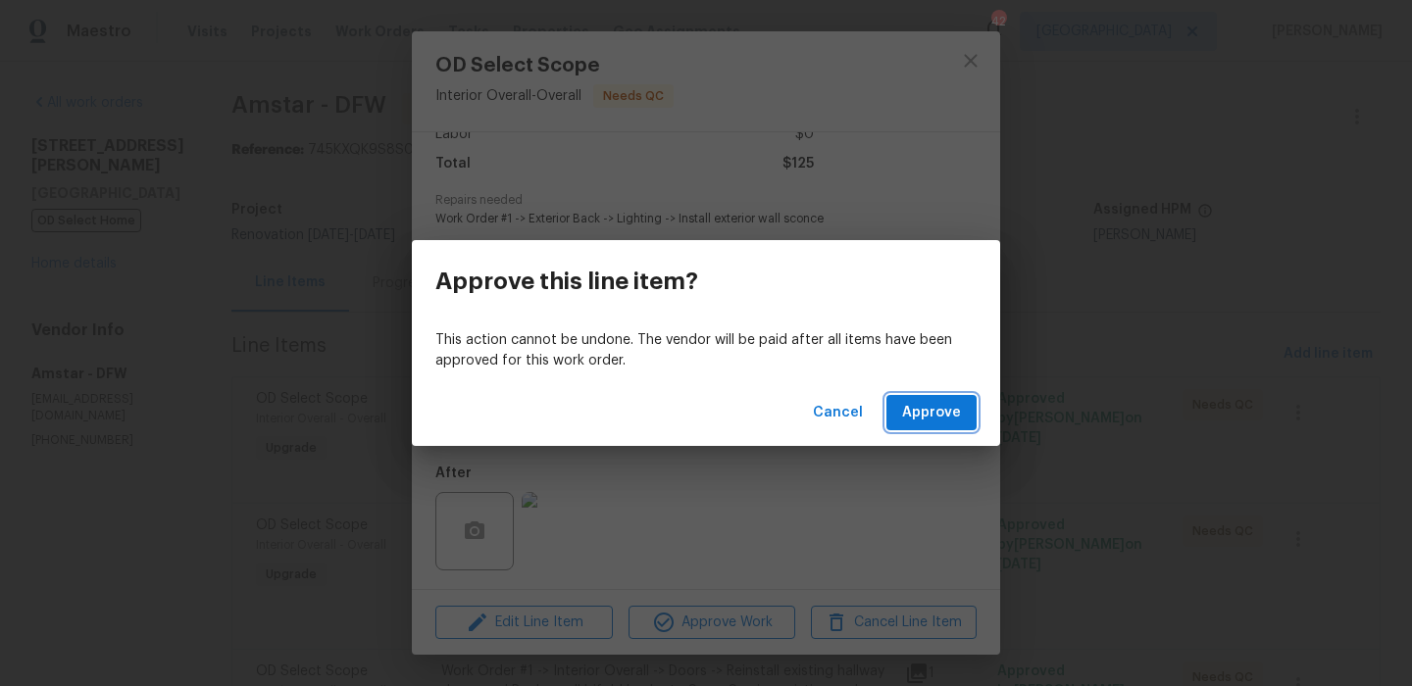
click at [951, 412] on span "Approve" at bounding box center [931, 413] width 59 height 25
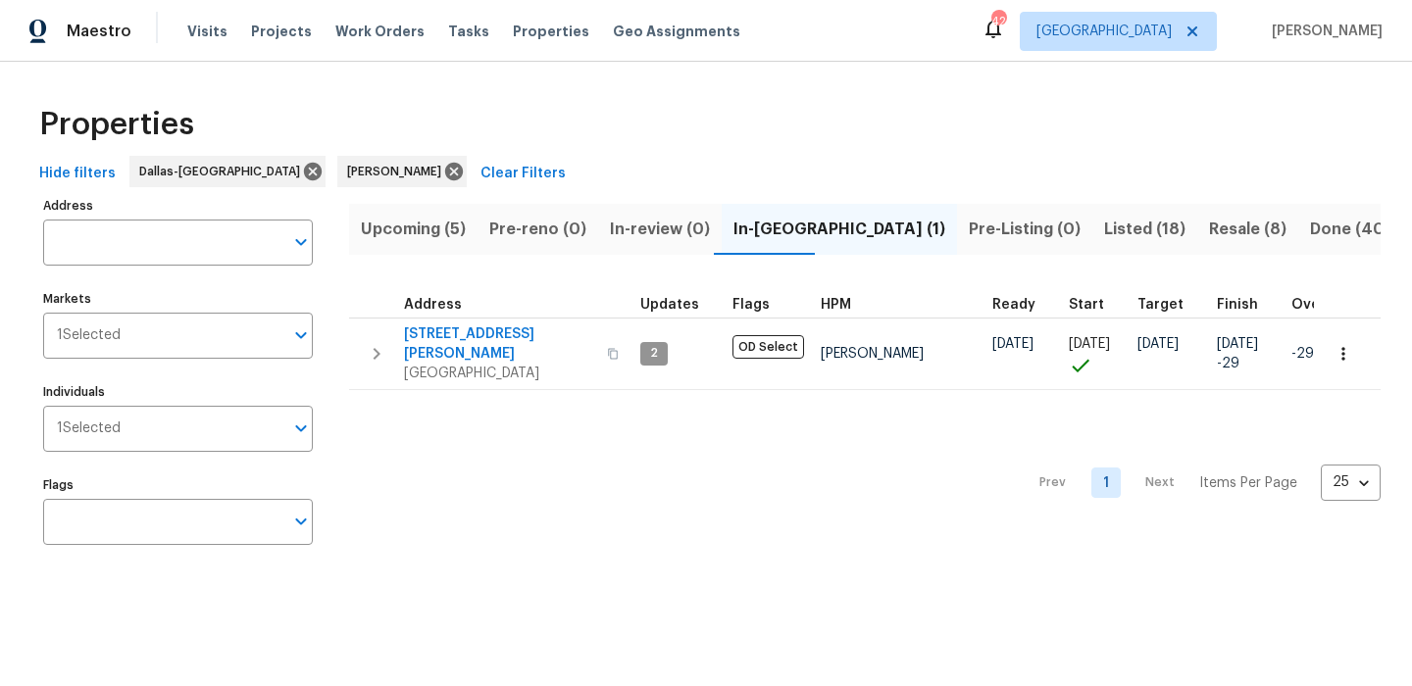
click at [1197, 213] on button "Resale (8)" at bounding box center [1247, 229] width 101 height 51
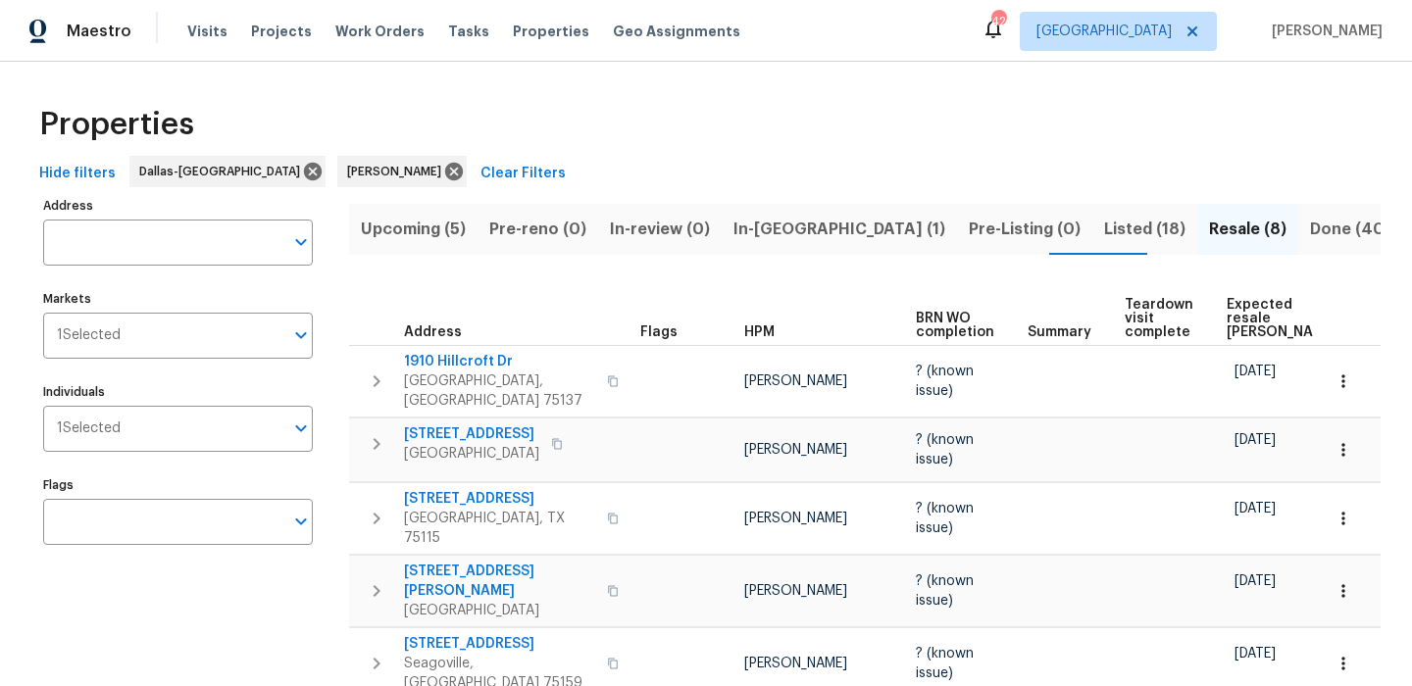
click at [1248, 302] on span "Expected resale COE" at bounding box center [1282, 318] width 111 height 41
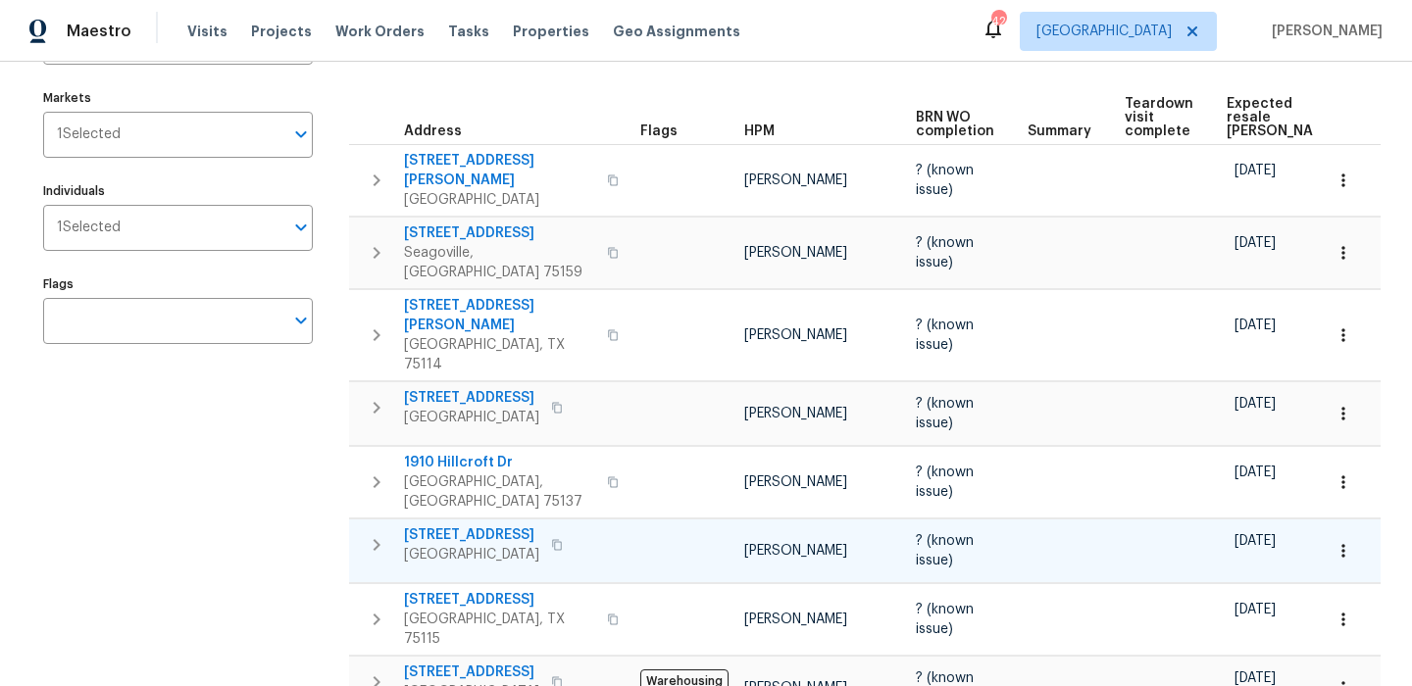
scroll to position [194, 0]
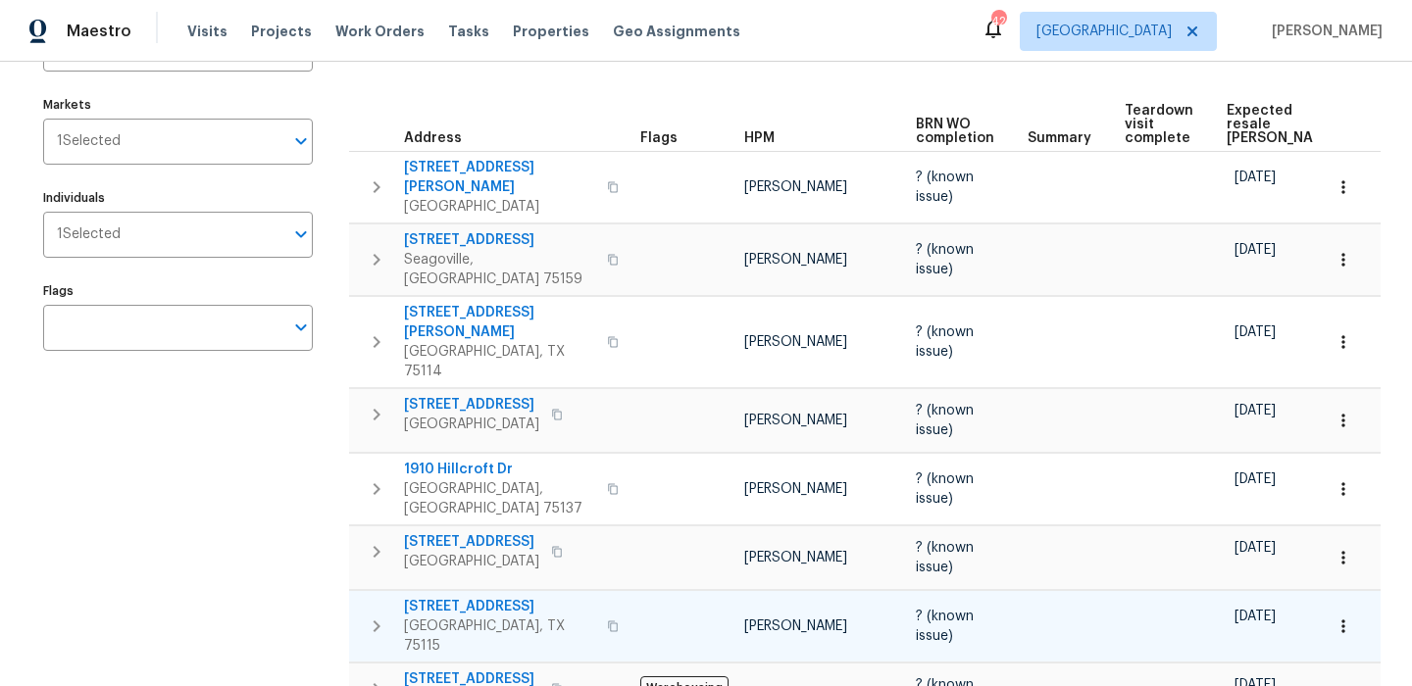
click at [1340, 617] on icon "button" at bounding box center [1343, 627] width 20 height 20
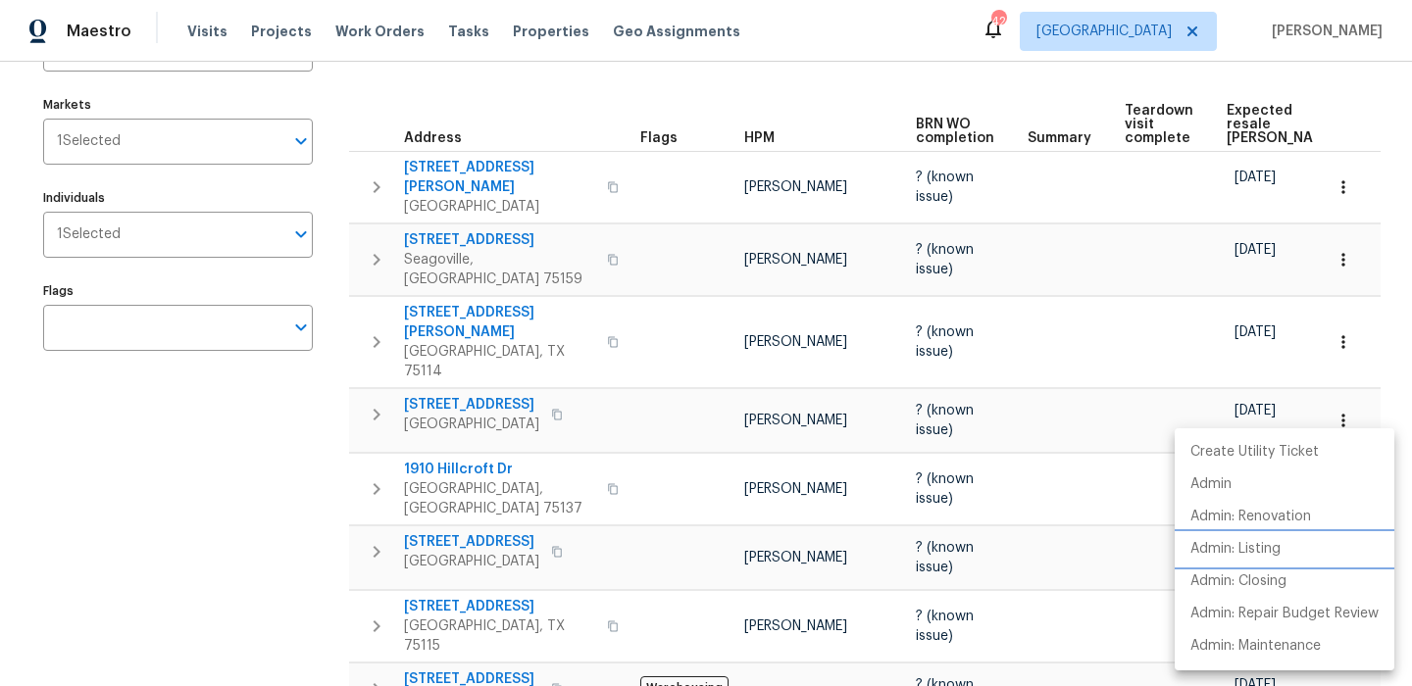
click at [1291, 542] on li "Admin: Listing" at bounding box center [1285, 549] width 220 height 32
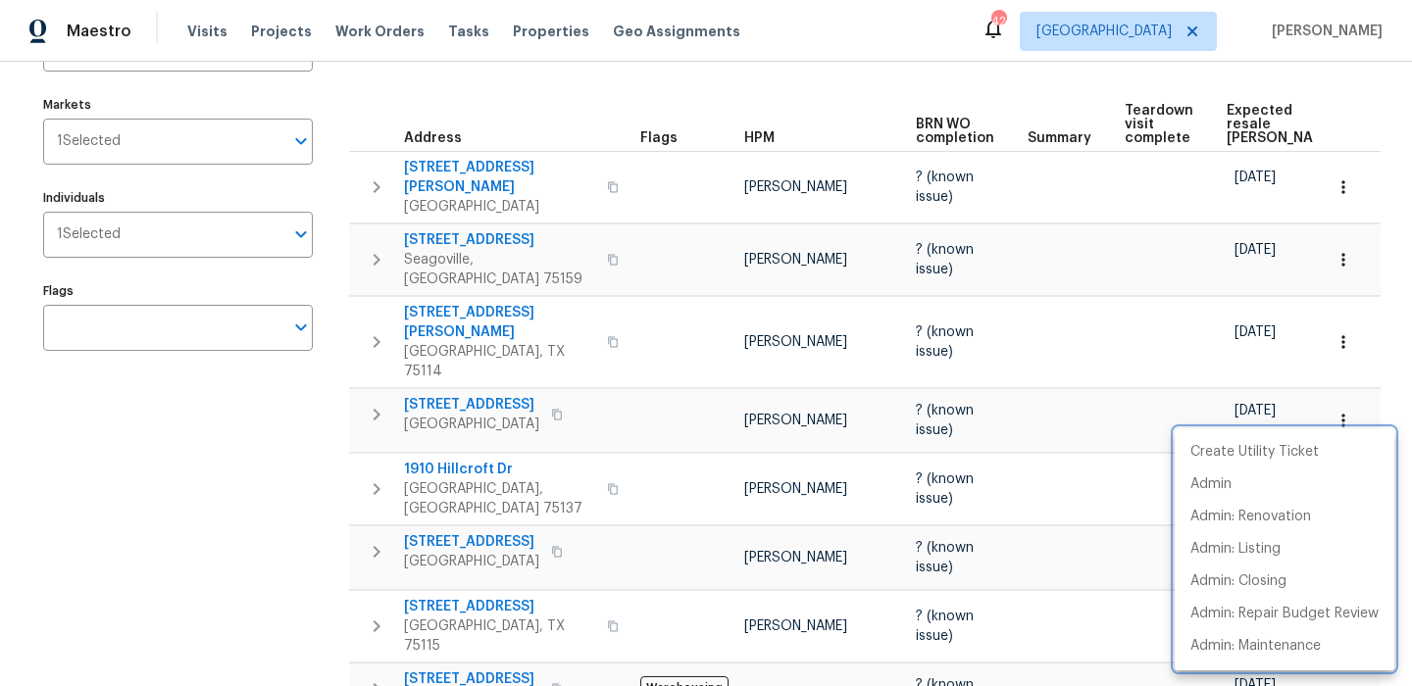
click at [500, 129] on div at bounding box center [706, 343] width 1412 height 686
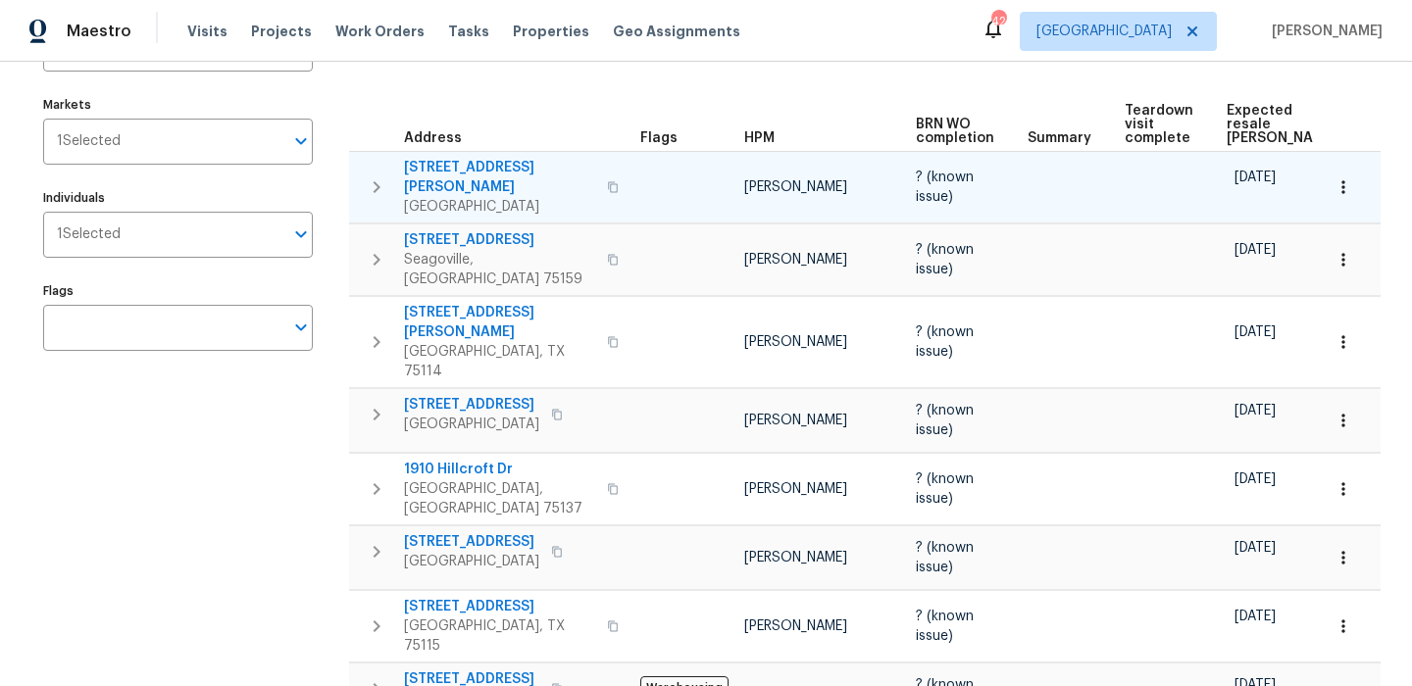
scroll to position [0, 0]
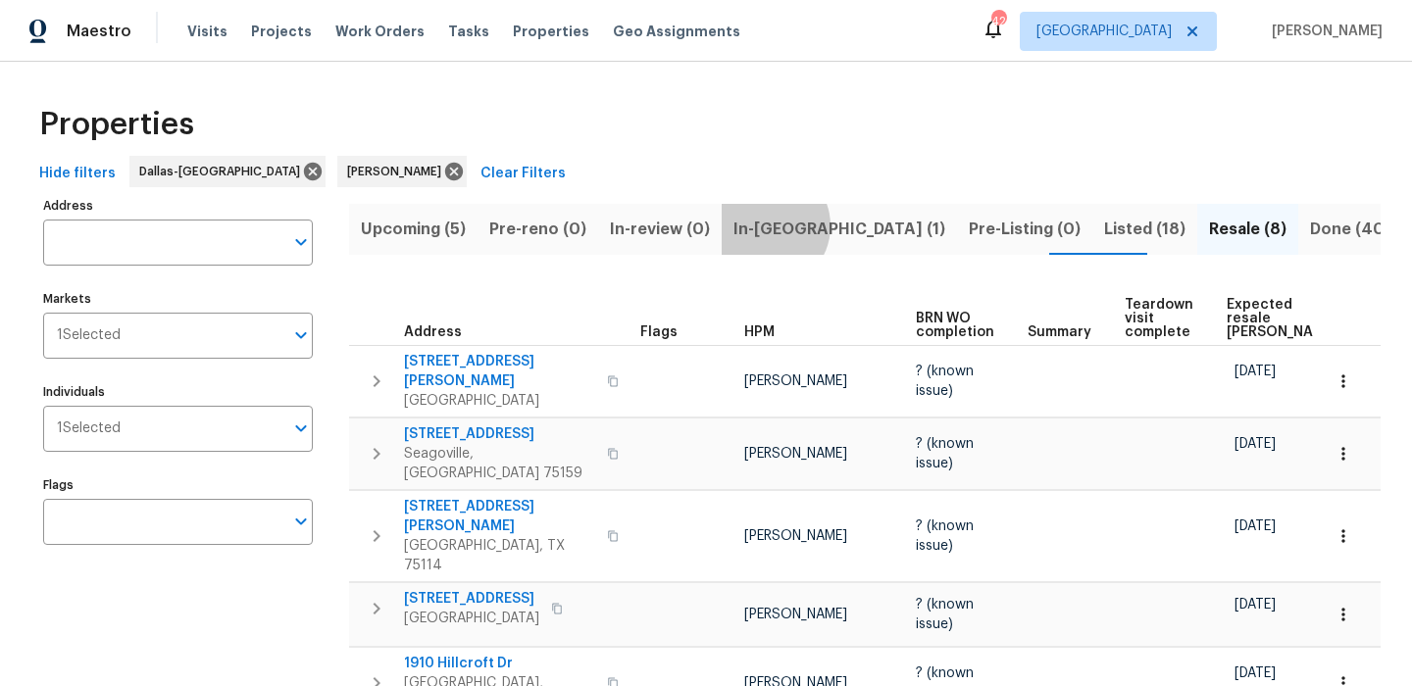
click at [756, 225] on span "In-reno (1)" at bounding box center [839, 229] width 212 height 27
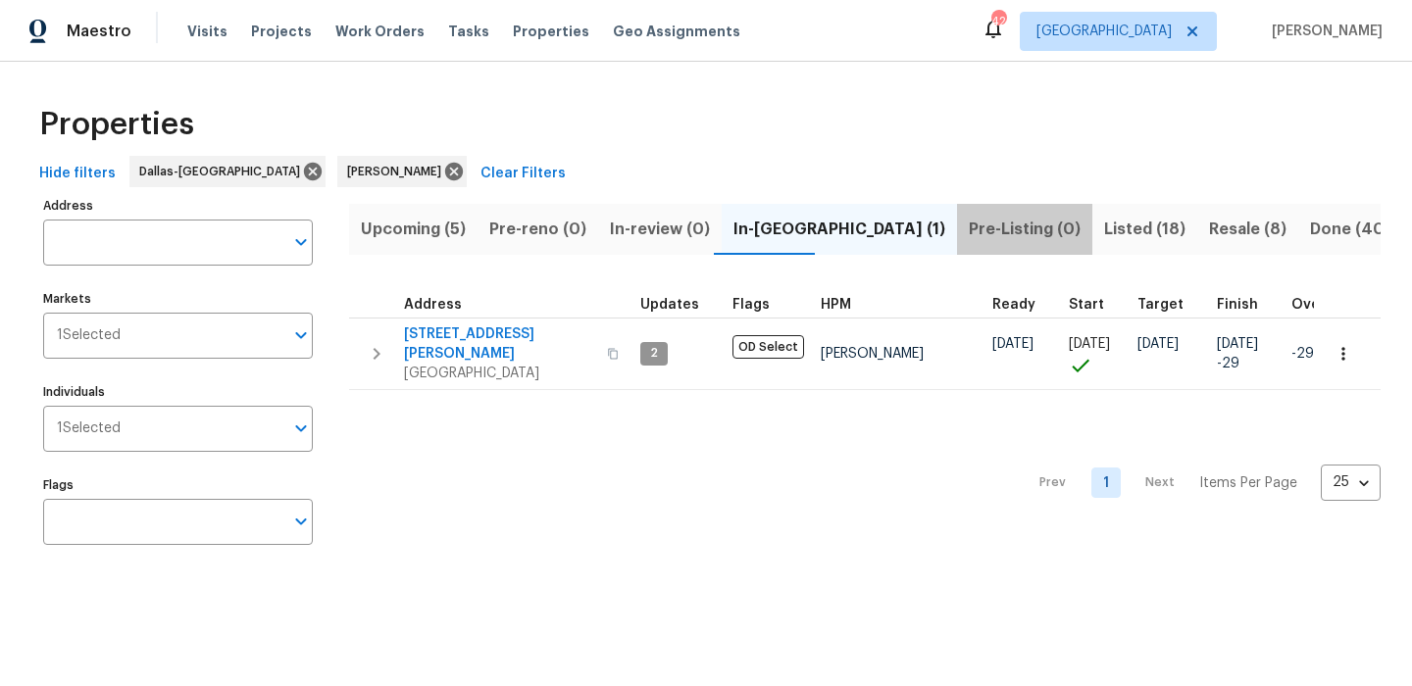
click at [969, 232] on span "Pre-Listing (0)" at bounding box center [1025, 229] width 112 height 27
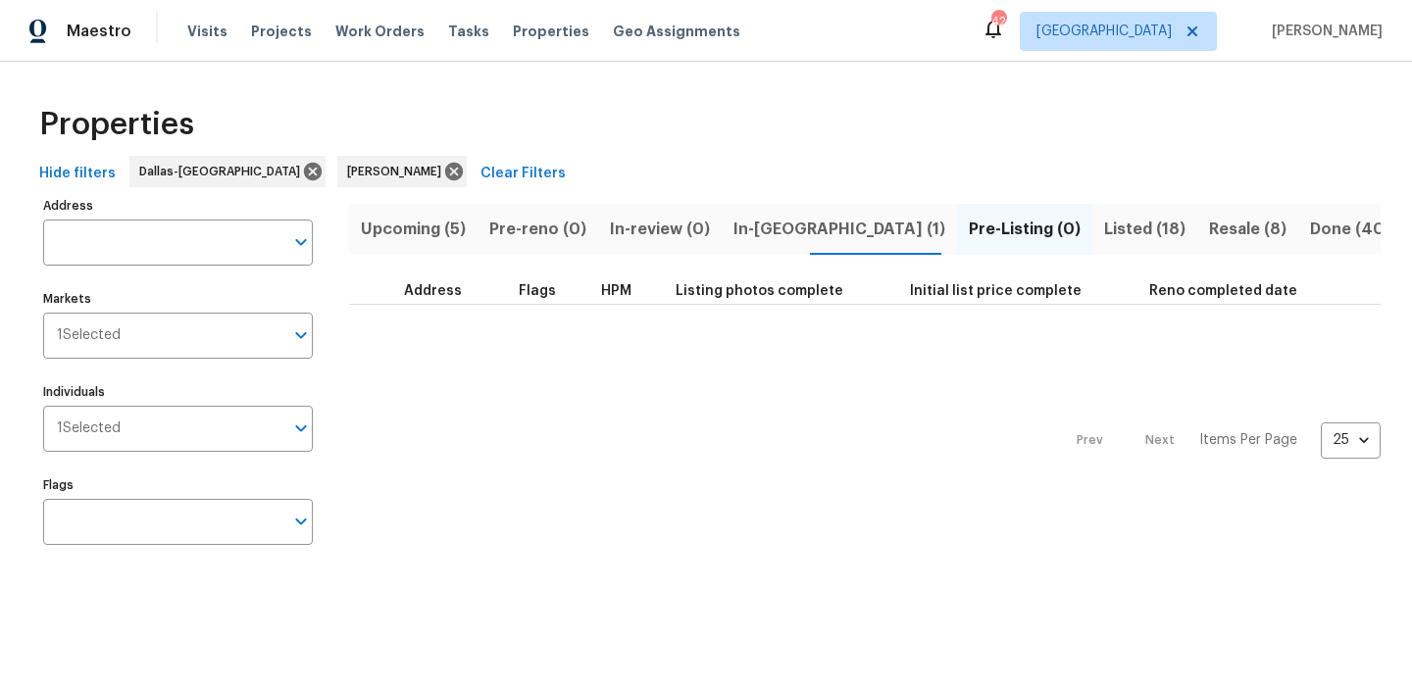
click at [1104, 233] on span "Listed (18)" at bounding box center [1144, 229] width 81 height 27
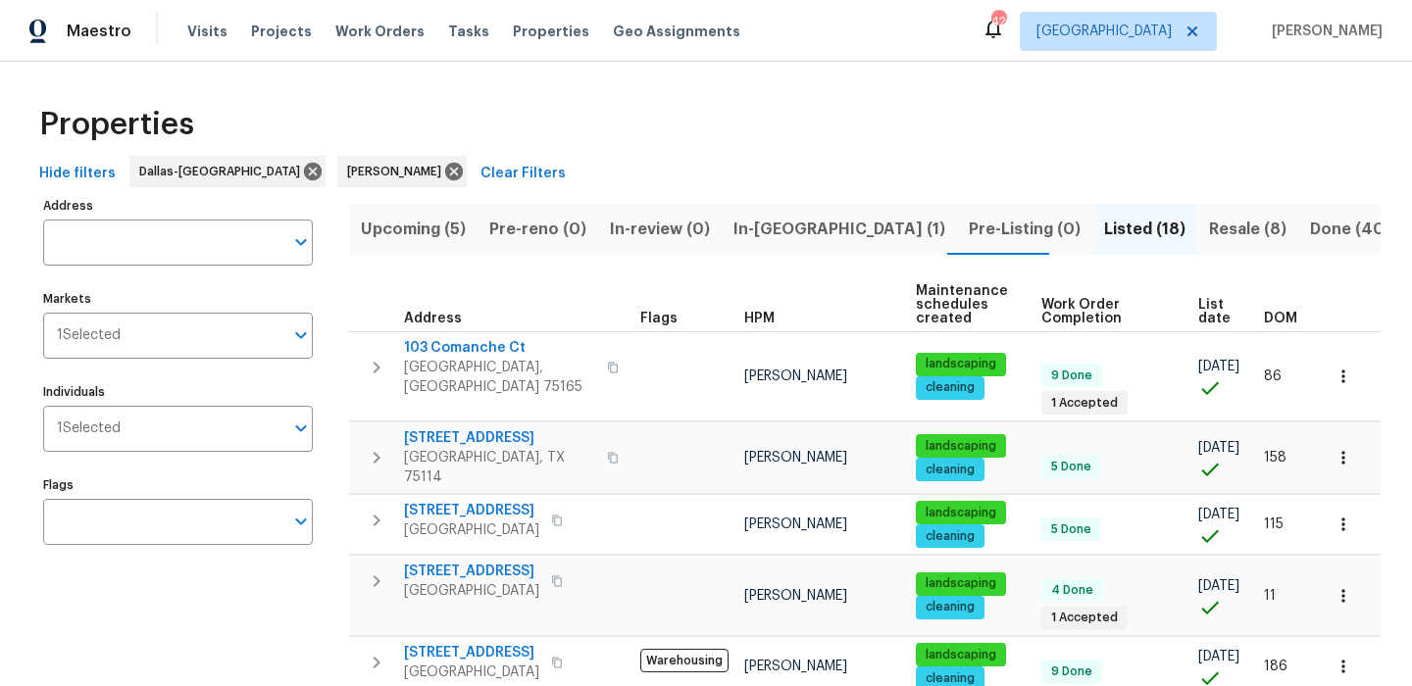
click at [1304, 305] on th "DOM" at bounding box center [1289, 305] width 67 height 54
click at [1298, 310] on th "DOM" at bounding box center [1289, 305] width 67 height 54
click at [1285, 320] on span "DOM" at bounding box center [1280, 319] width 33 height 14
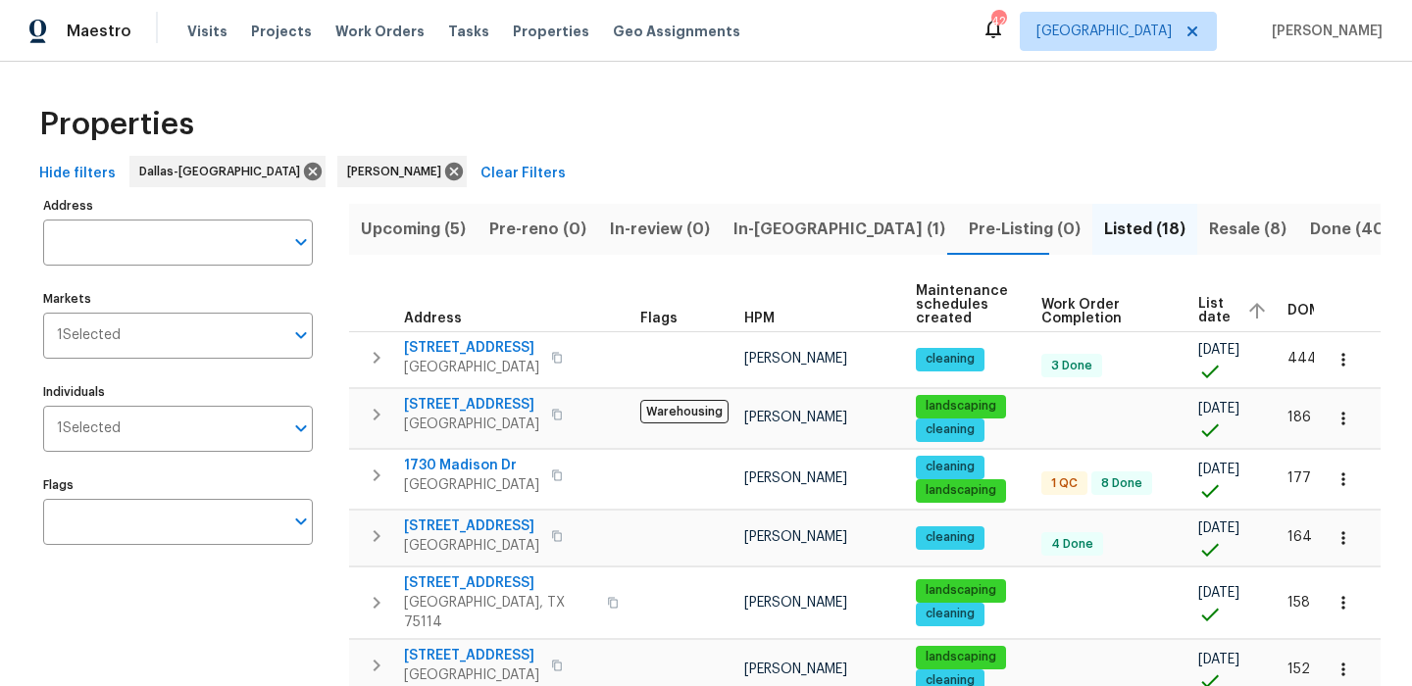
click at [1289, 314] on span "DOM" at bounding box center [1303, 311] width 33 height 14
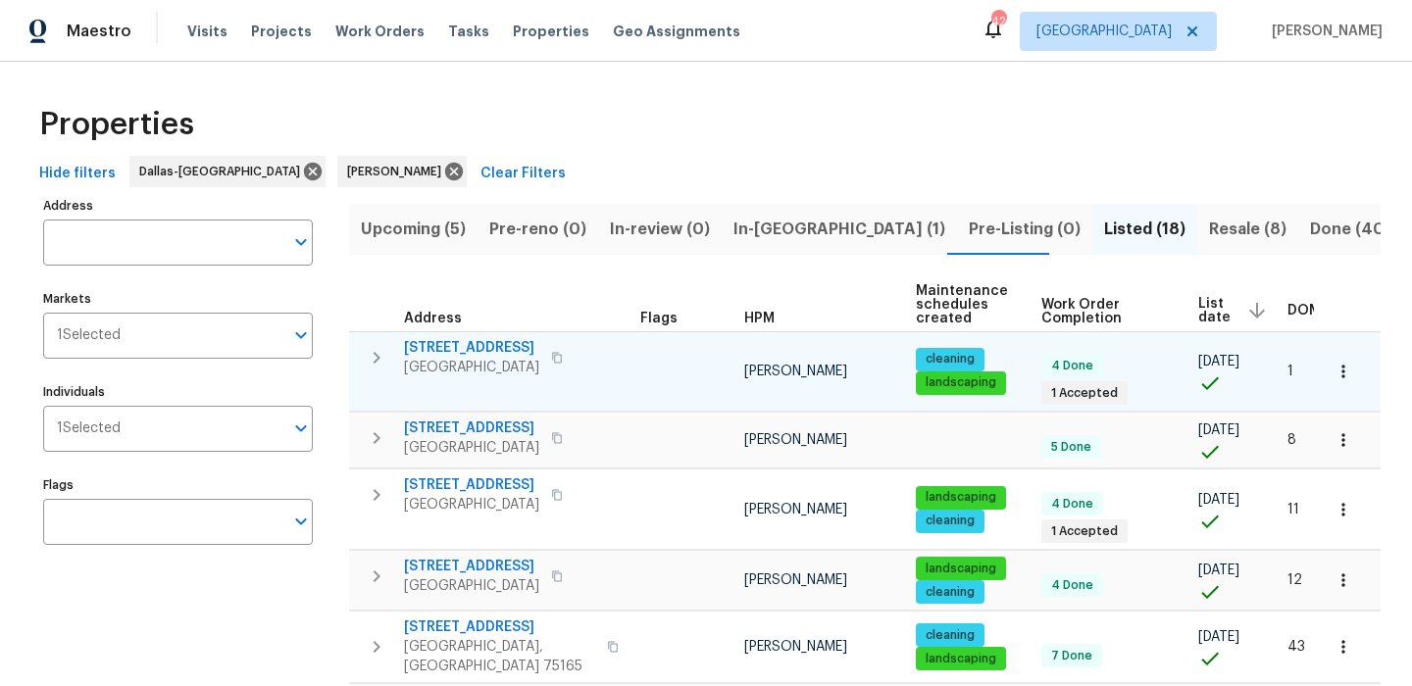
click at [479, 348] on span "1110 Grounds Rd" at bounding box center [471, 348] width 135 height 20
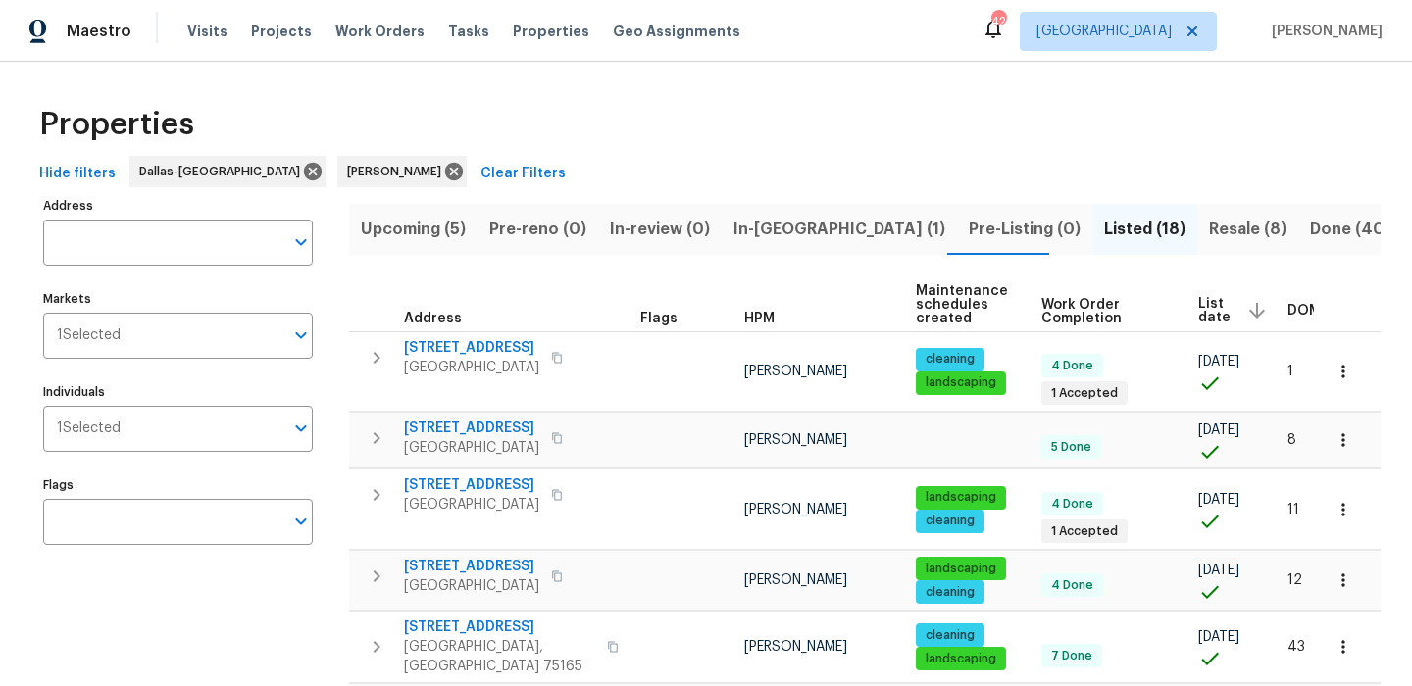
click at [453, 225] on span "Upcoming (5)" at bounding box center [413, 229] width 105 height 27
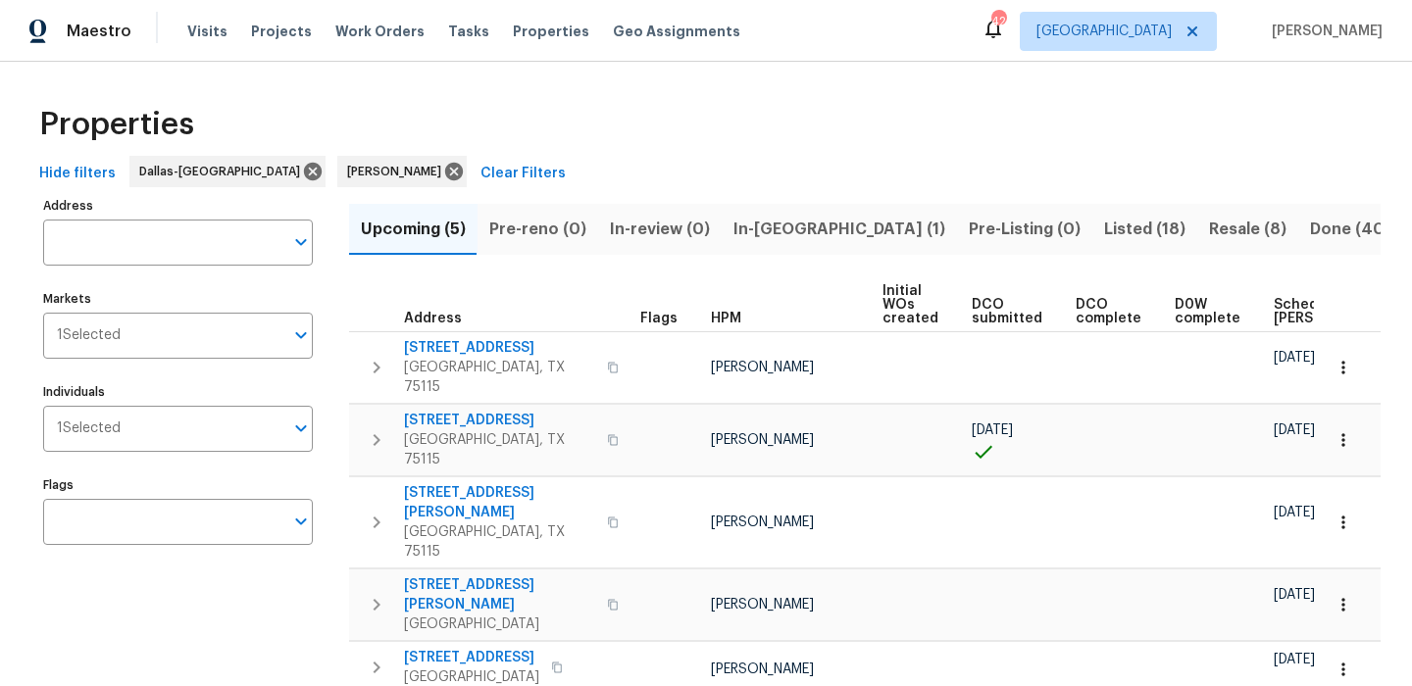
click at [1293, 308] on span "Scheduled COE" at bounding box center [1329, 311] width 111 height 27
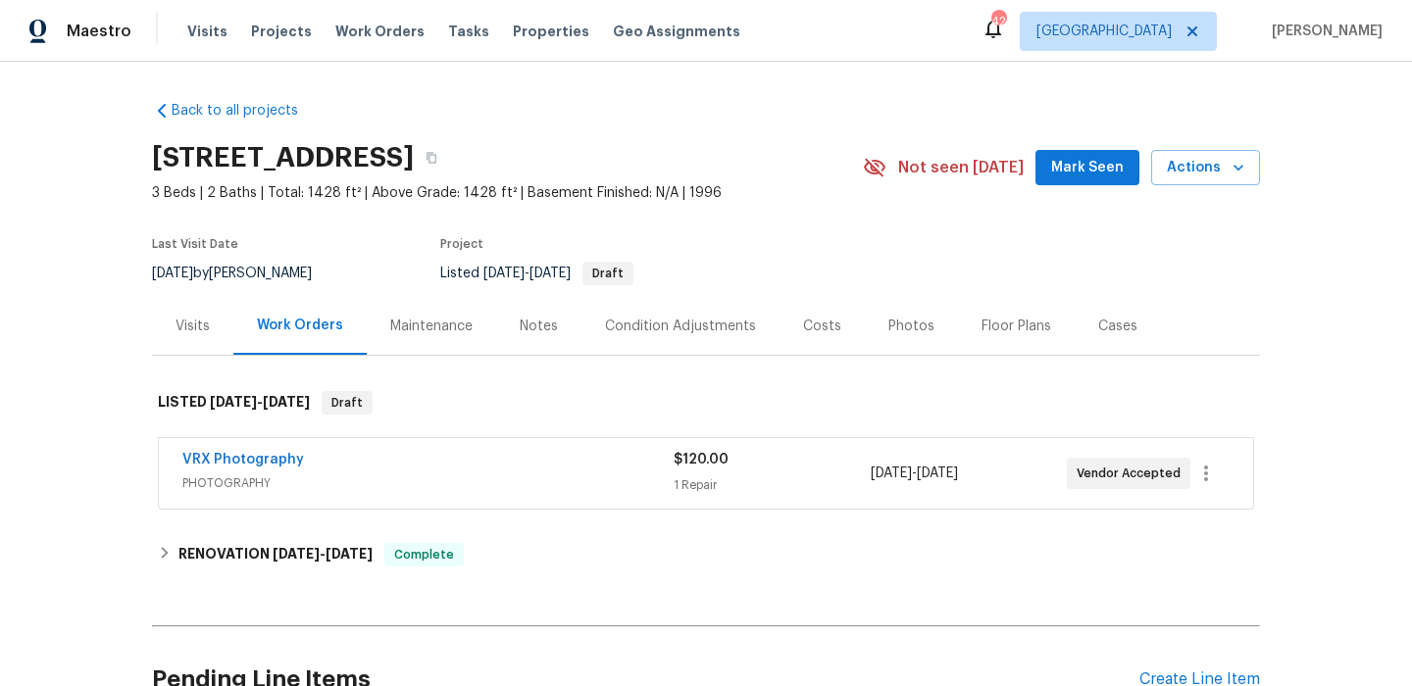
click at [496, 314] on div "Notes" at bounding box center [538, 326] width 85 height 58
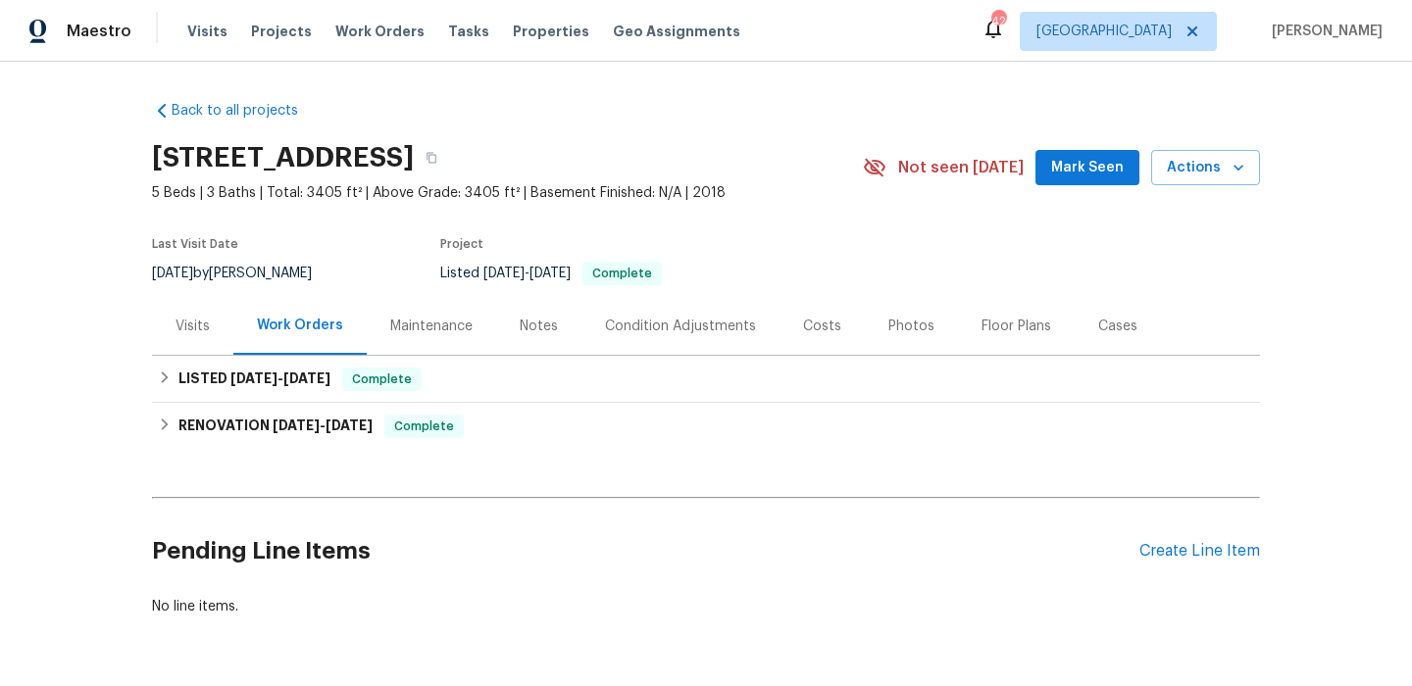
click at [819, 326] on div "Costs" at bounding box center [822, 327] width 38 height 20
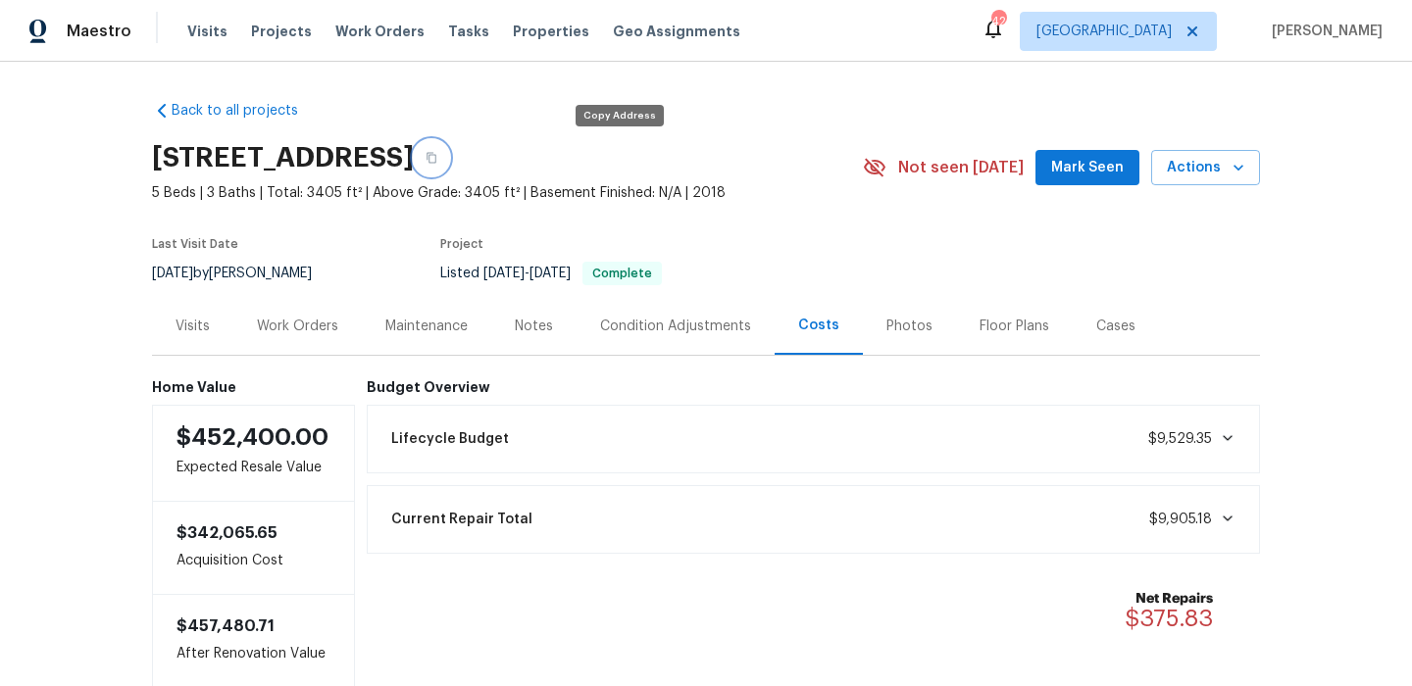
click at [437, 160] on icon "button" at bounding box center [432, 158] width 12 height 12
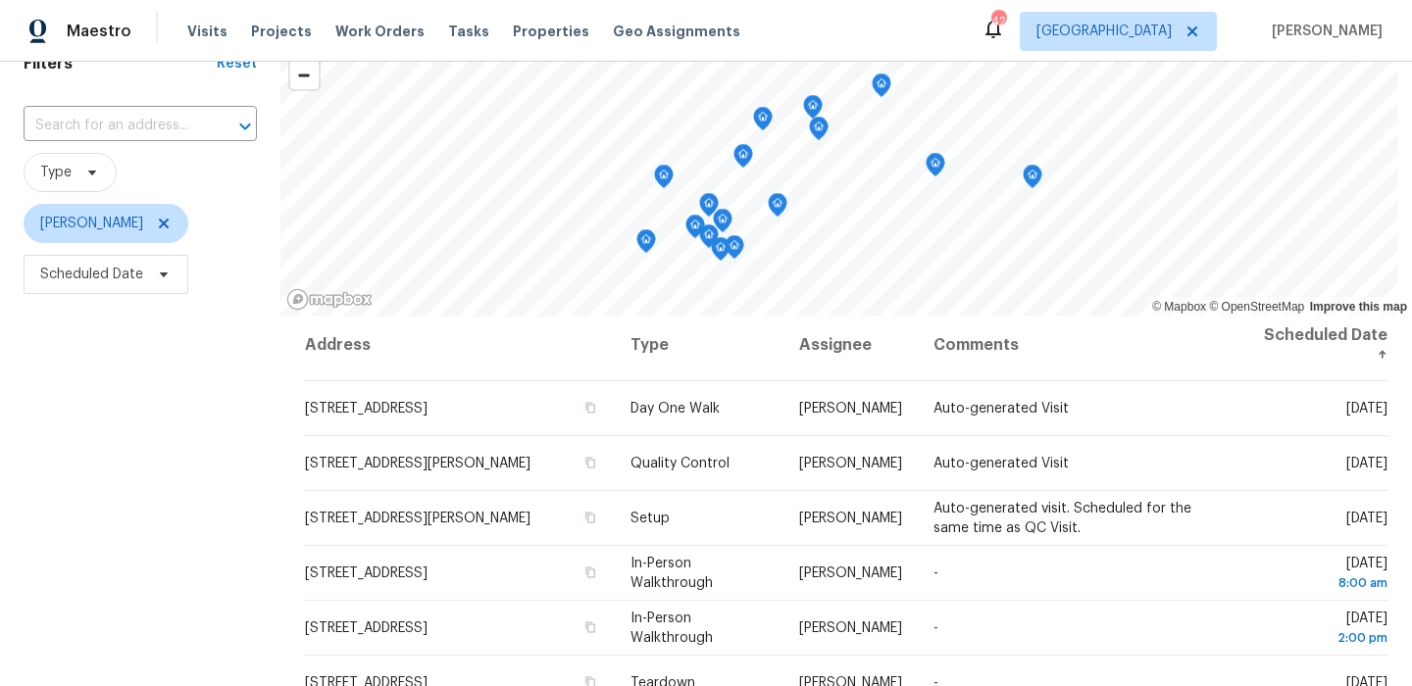
scroll to position [82, 0]
